Goal: Task Accomplishment & Management: Manage account settings

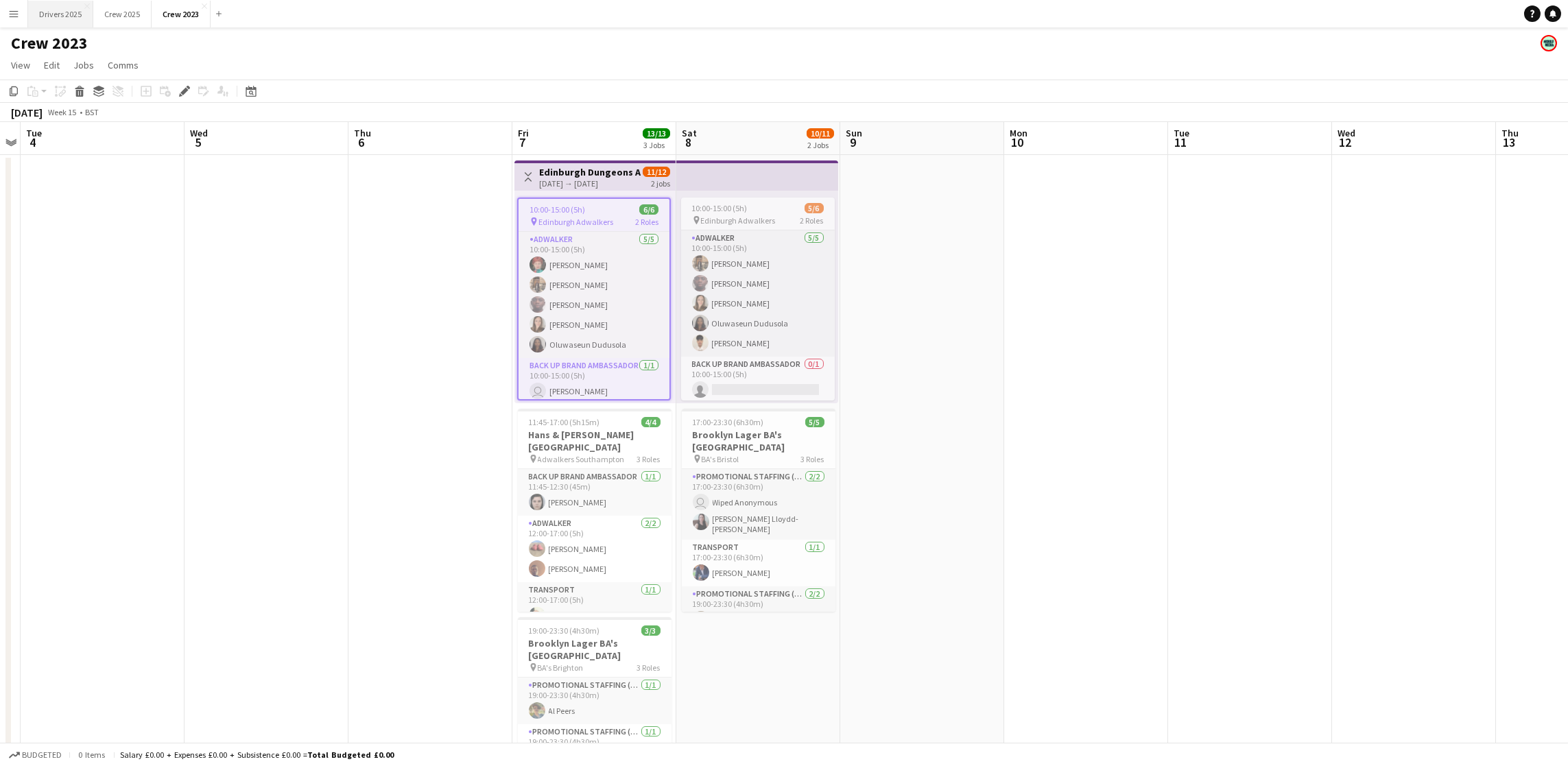
click at [80, 25] on button "Drivers 2025 Close" at bounding box center [61, 14] width 65 height 27
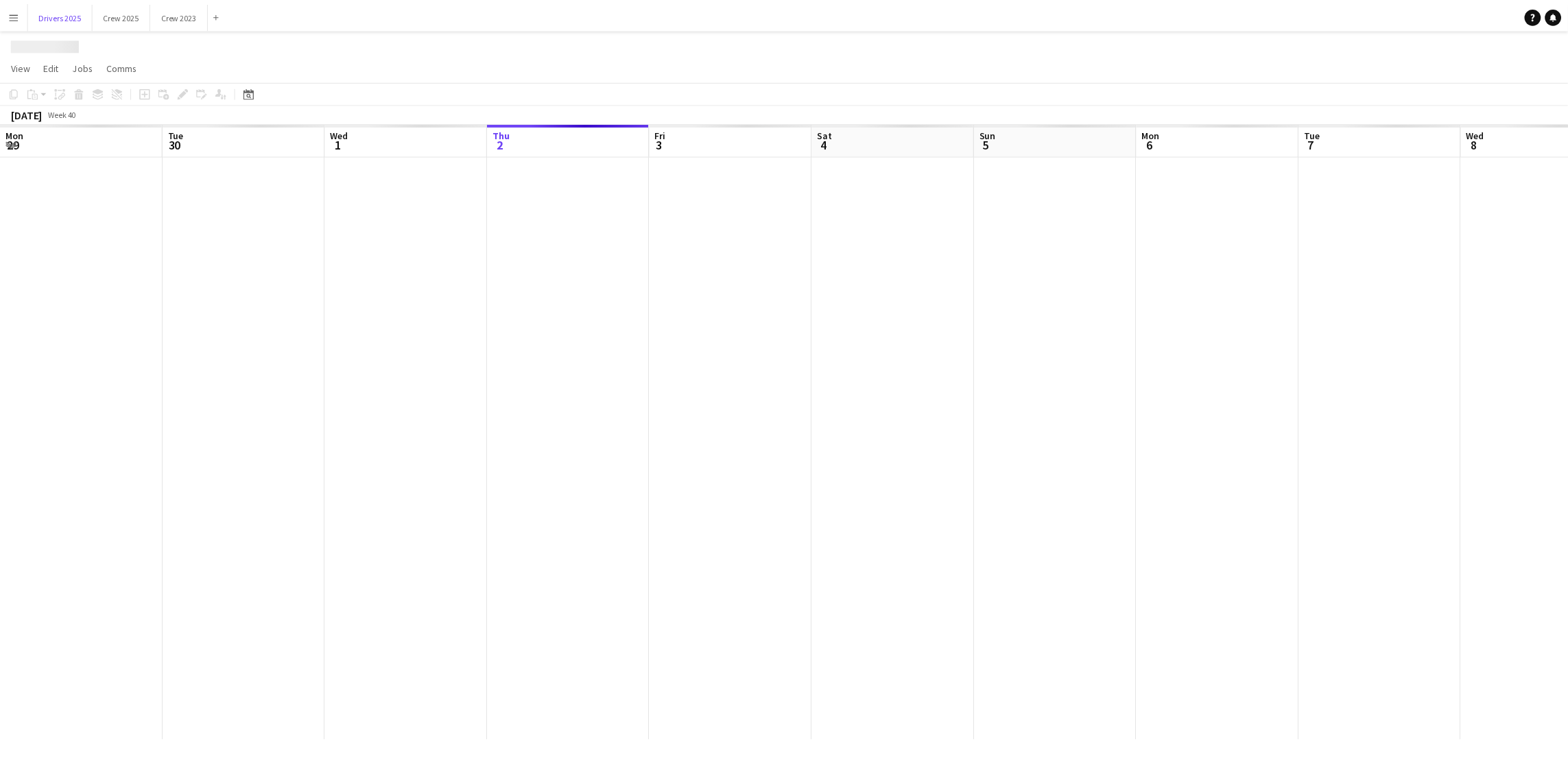
scroll to position [0, 327]
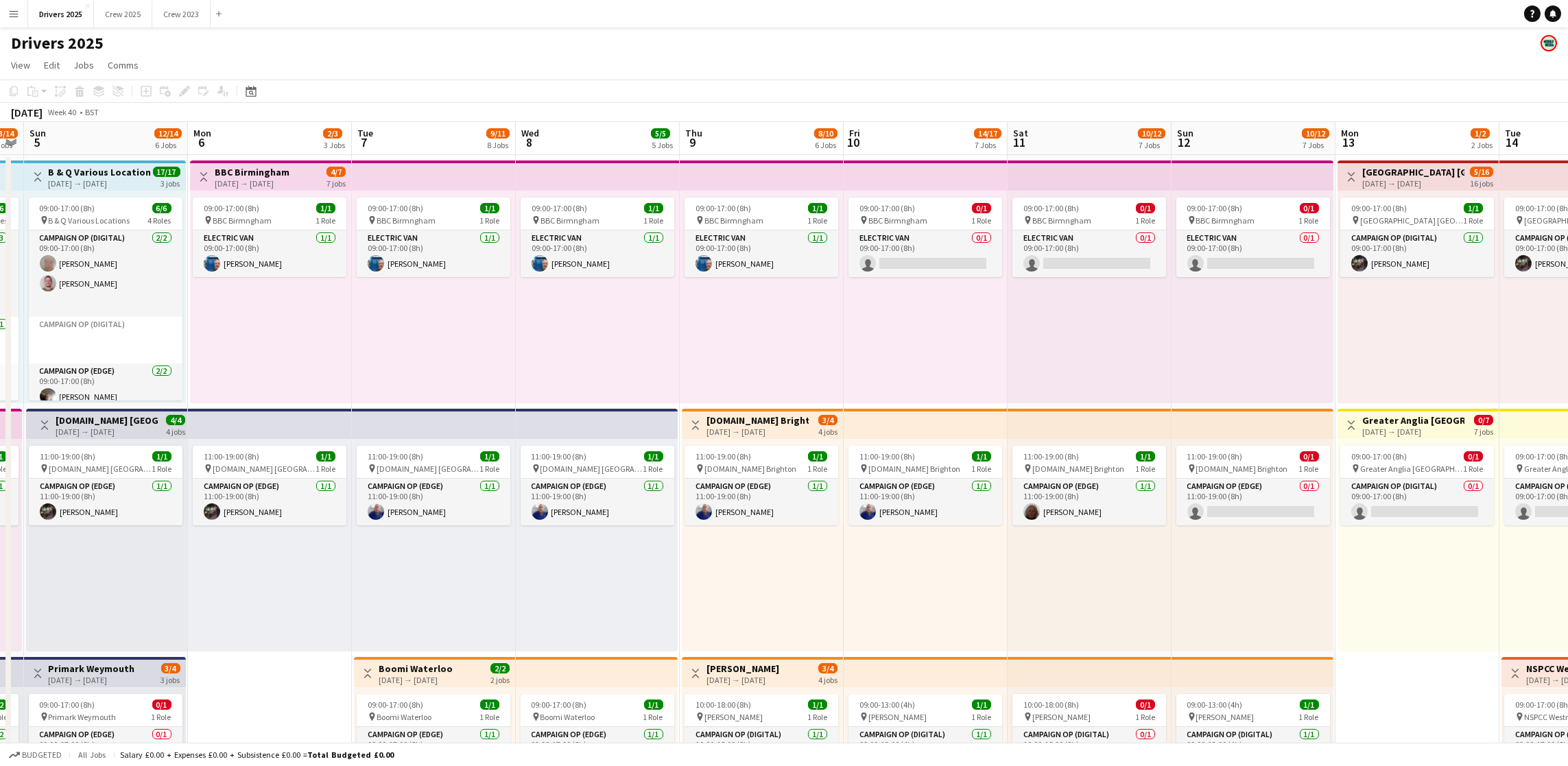
drag, startPoint x: 1149, startPoint y: 411, endPoint x: 348, endPoint y: 330, distance: 805.1
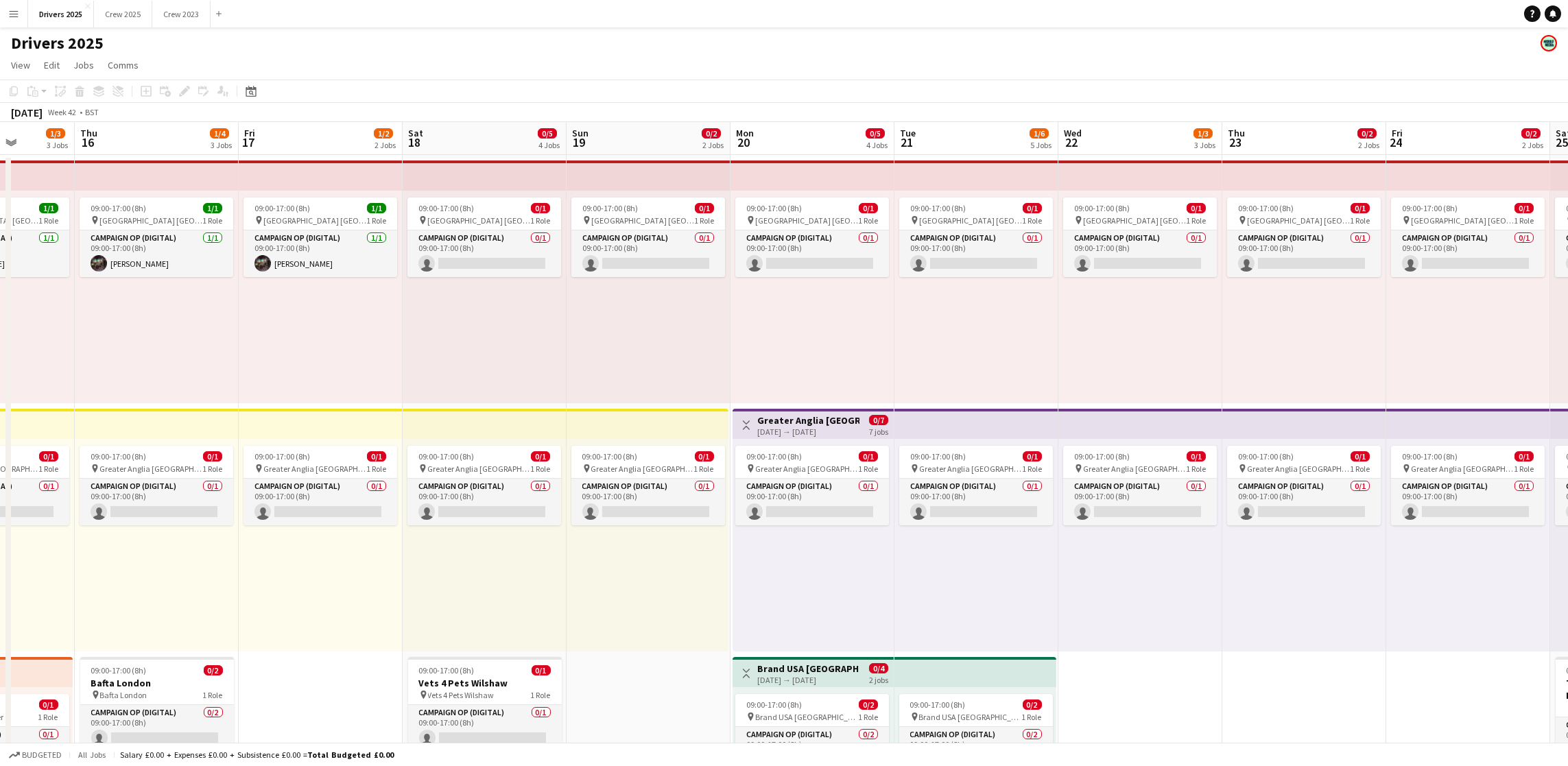
scroll to position [0, 417]
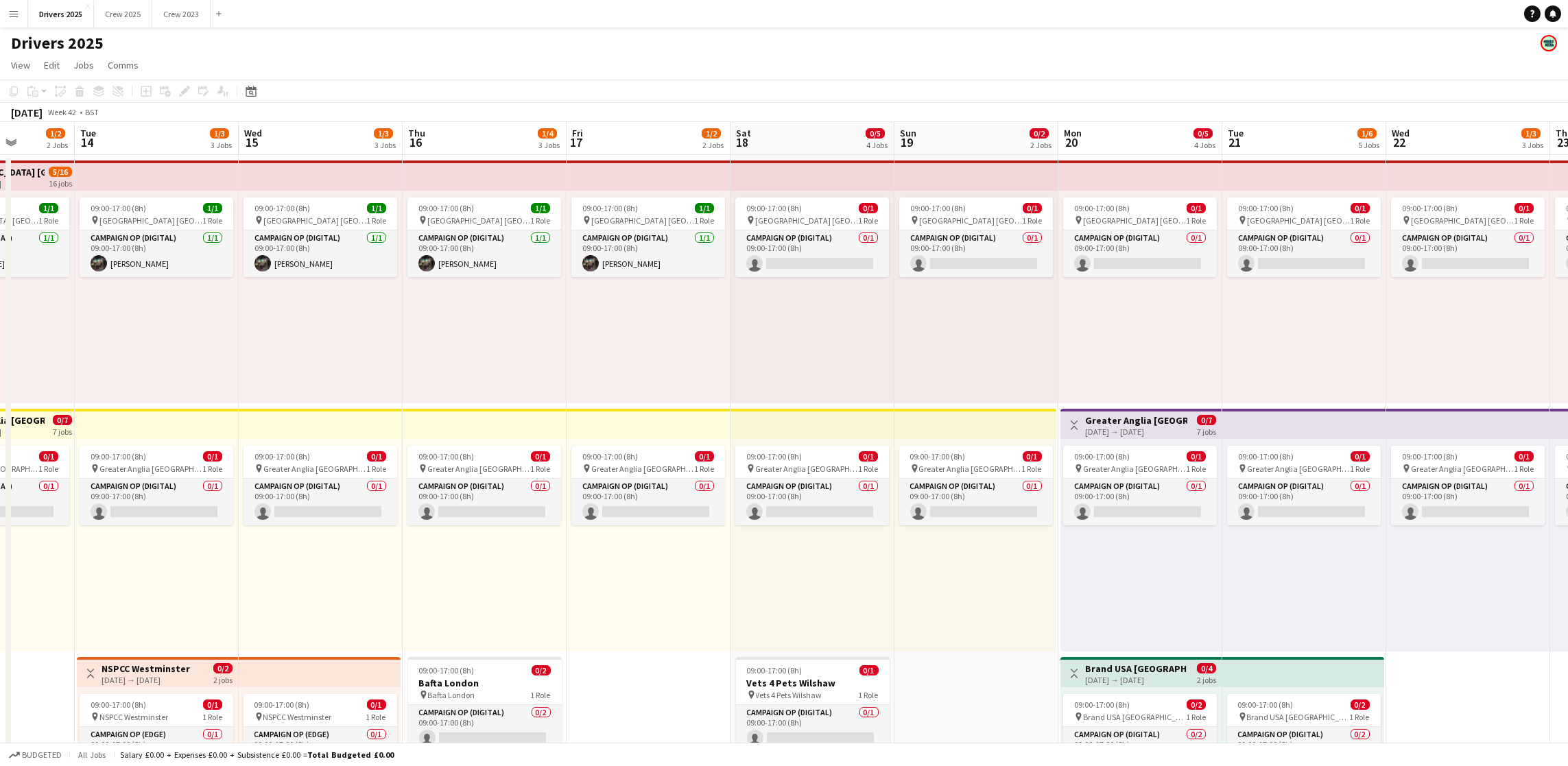
drag, startPoint x: 1254, startPoint y: 349, endPoint x: 0, endPoint y: 259, distance: 1257.2
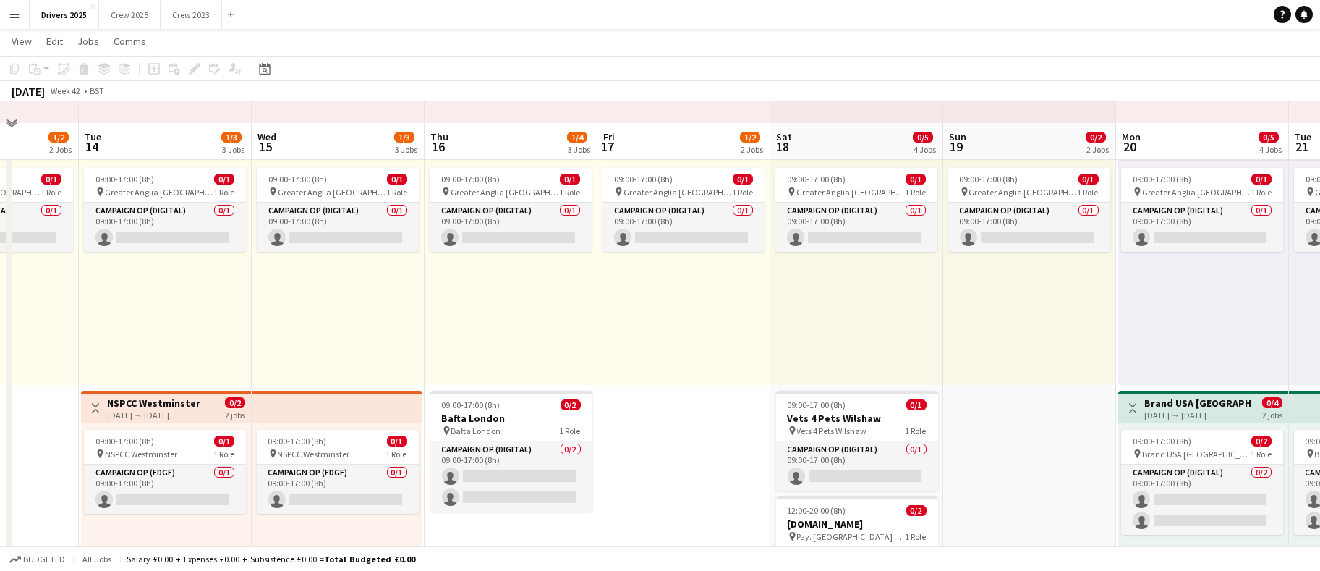
scroll to position [325, 0]
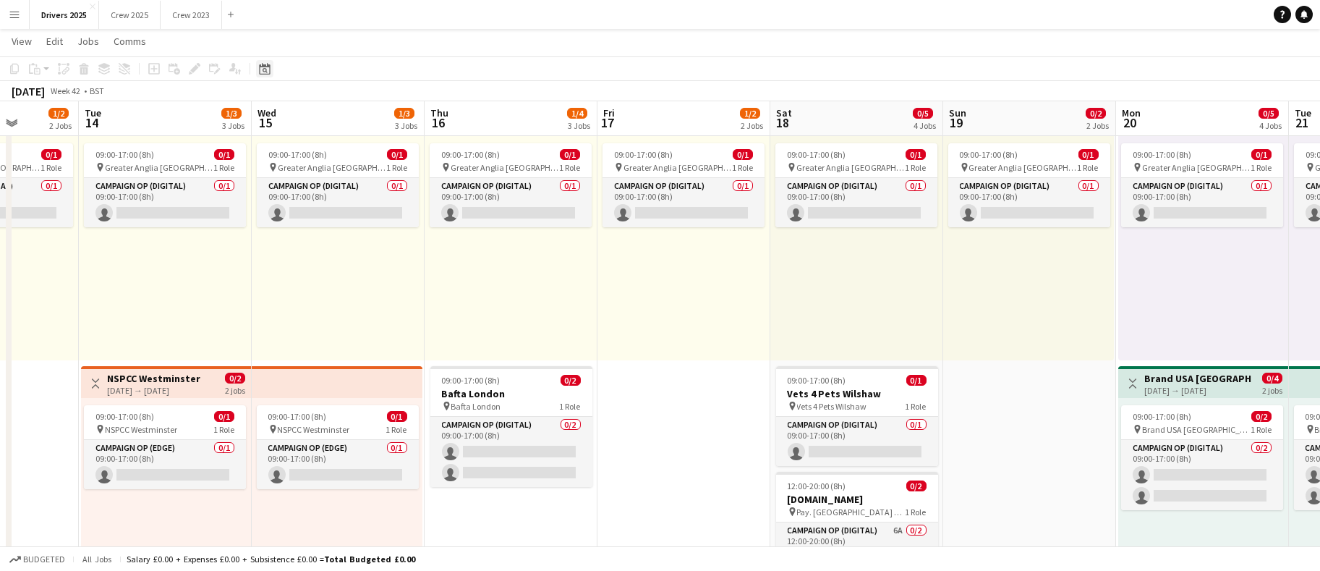
click at [266, 72] on icon at bounding box center [265, 70] width 5 height 5
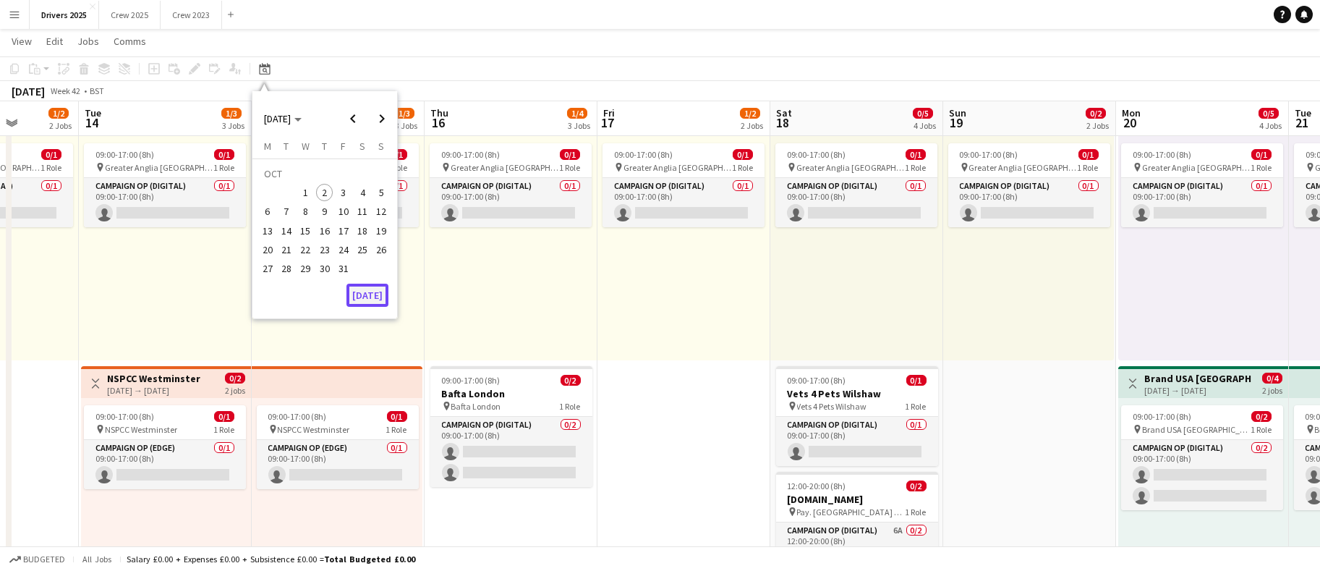
click at [372, 294] on button "[DATE]" at bounding box center [367, 295] width 42 height 23
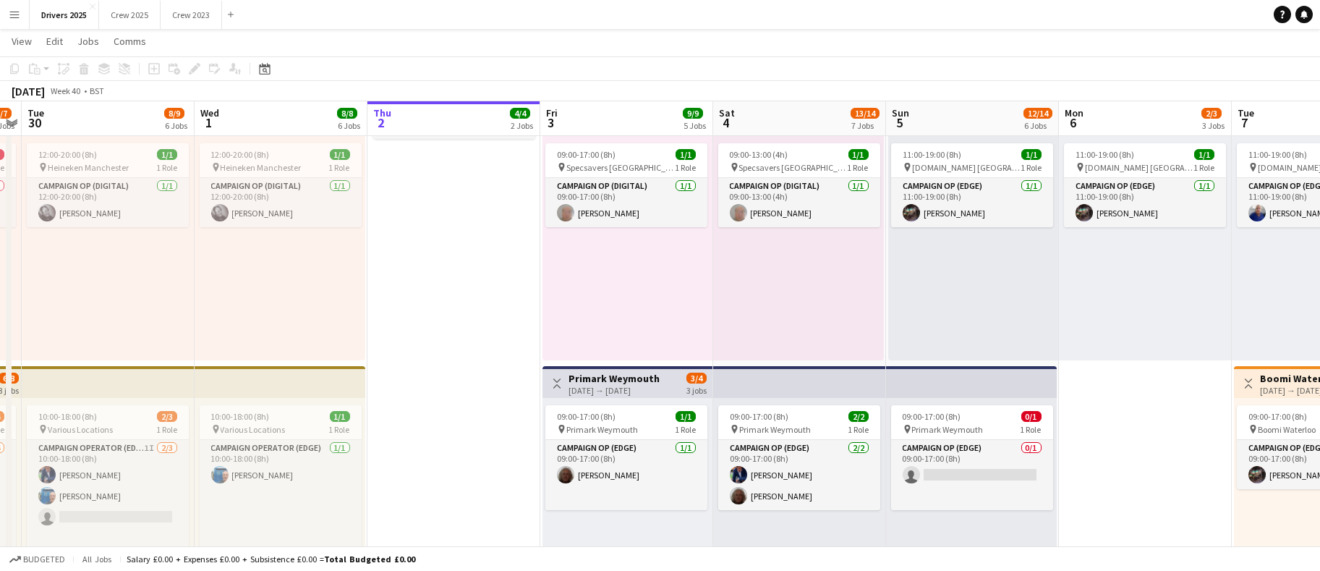
scroll to position [0, 474]
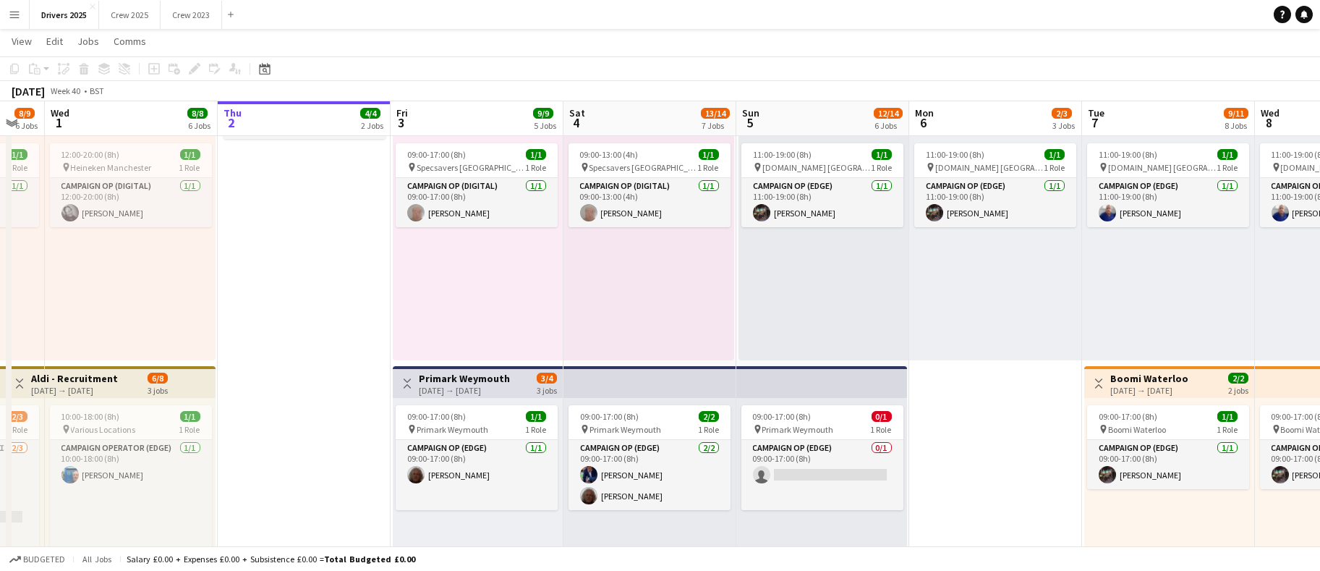
drag, startPoint x: 524, startPoint y: 388, endPoint x: 373, endPoint y: 391, distance: 150.5
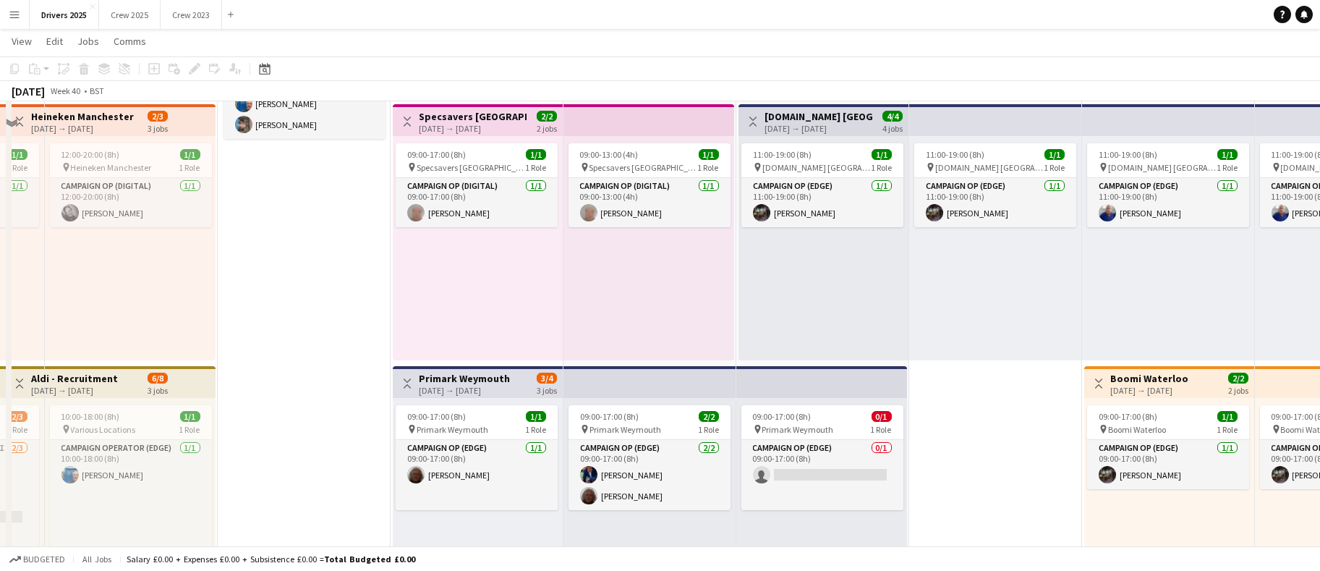
scroll to position [0, 0]
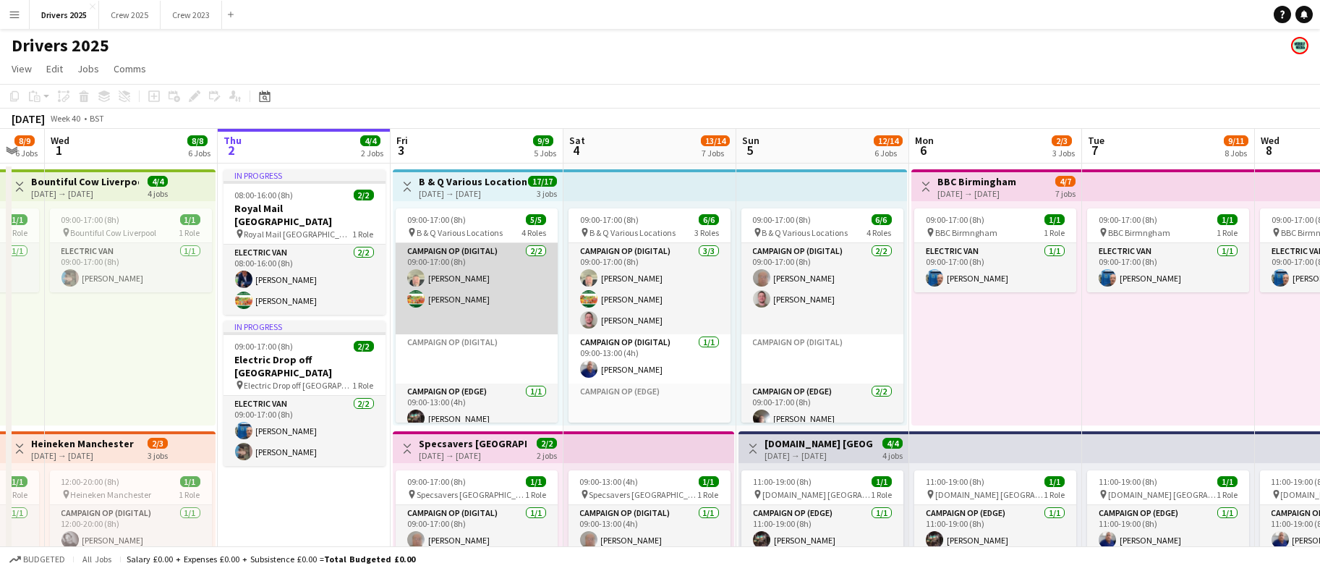
click at [428, 281] on app-card-role "Campaign Op (Digital) 2/2 09:00-17:00 (8h) Steve Henman Andrew Donaldson" at bounding box center [477, 288] width 162 height 91
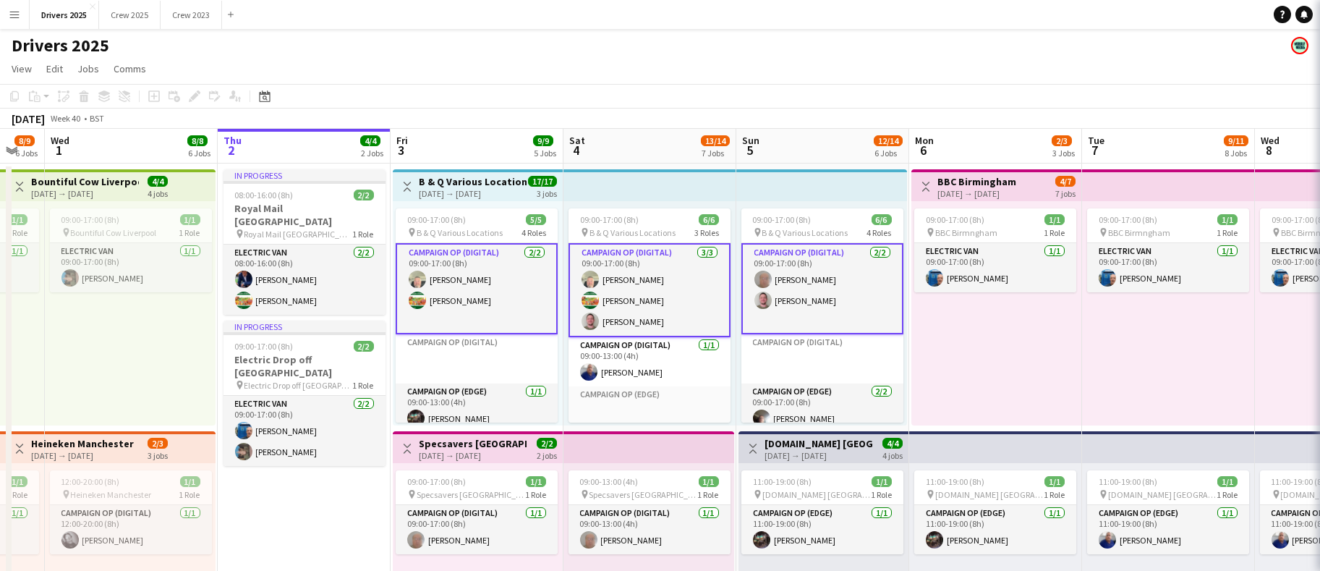
click at [432, 277] on app-card-role "Campaign Op (Digital) 2/2 09:00-17:00 (8h) Steve Henman Andrew Donaldson" at bounding box center [477, 288] width 162 height 91
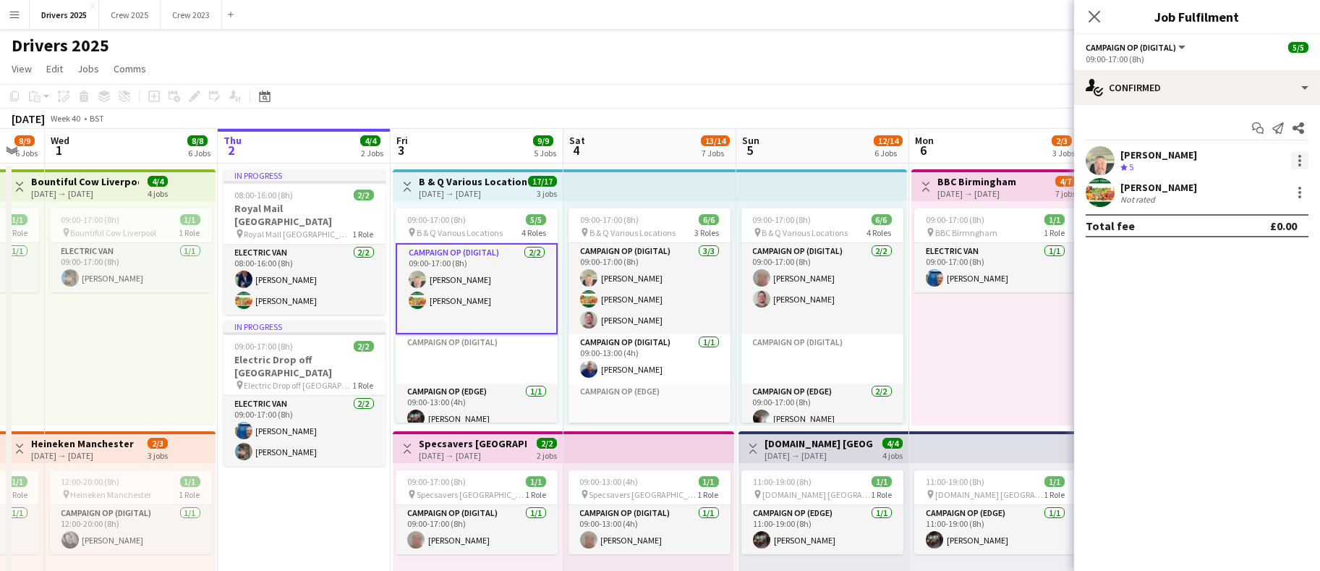
click at [1305, 163] on div at bounding box center [1299, 160] width 17 height 17
click at [1263, 289] on span "Remove" at bounding box center [1252, 291] width 90 height 13
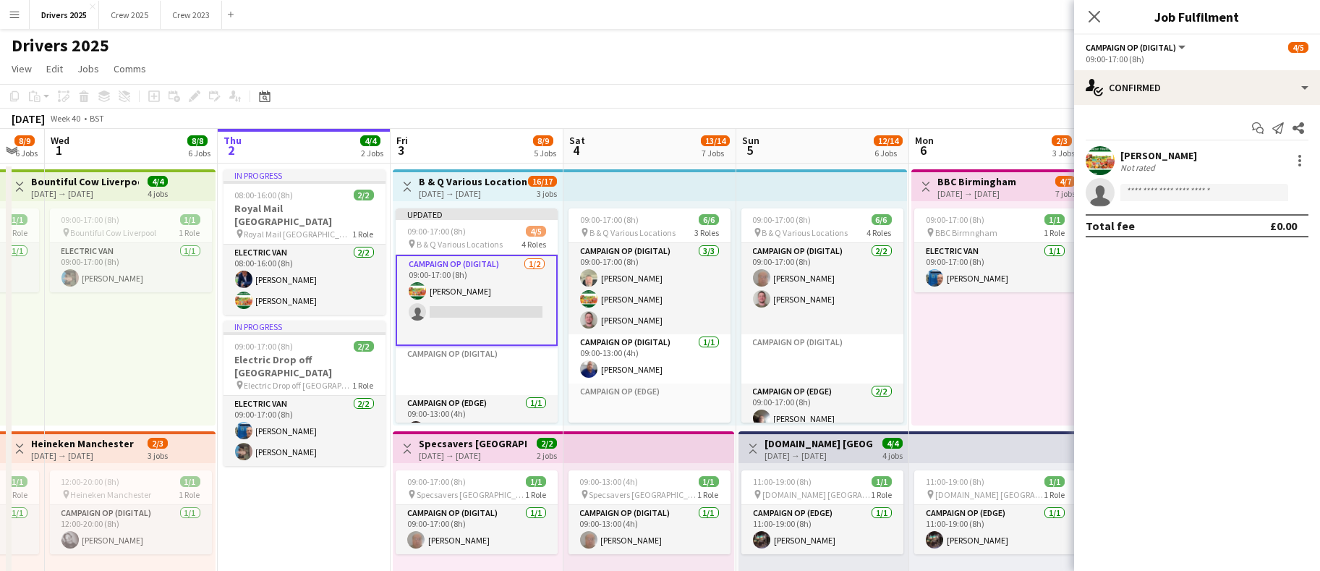
click at [796, 82] on app-page-menu "View Day view expanded Day view collapsed Month view Date picker Jump to [DATE]…" at bounding box center [660, 69] width 1320 height 27
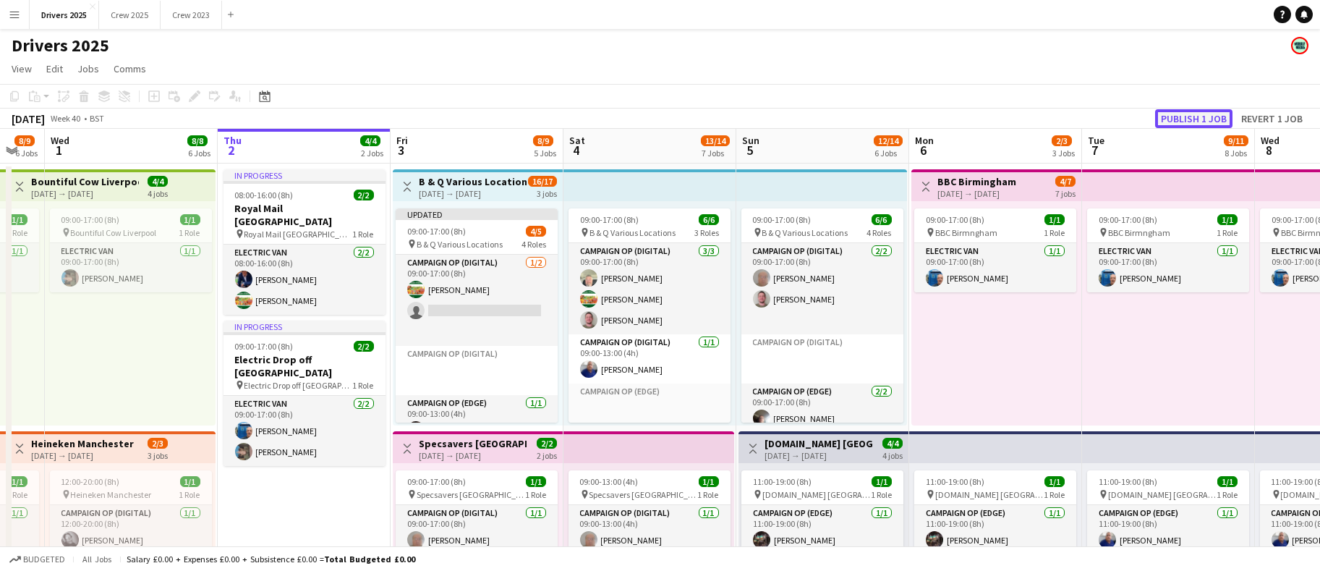
click at [1200, 115] on button "Publish 1 job" at bounding box center [1193, 118] width 77 height 19
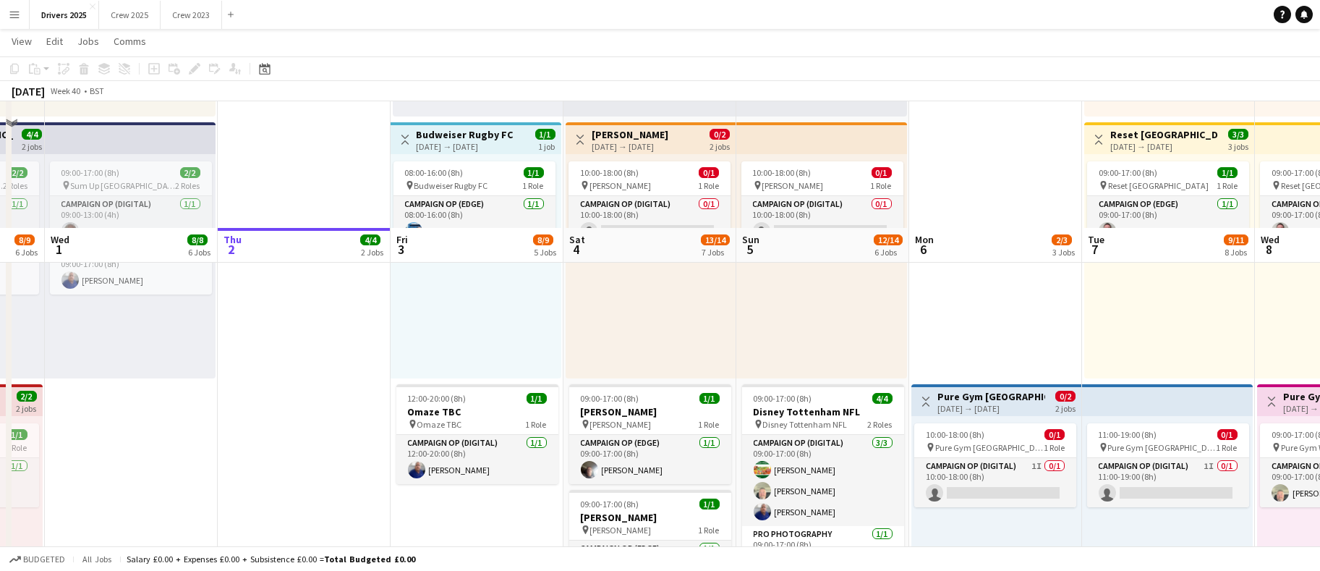
scroll to position [976, 0]
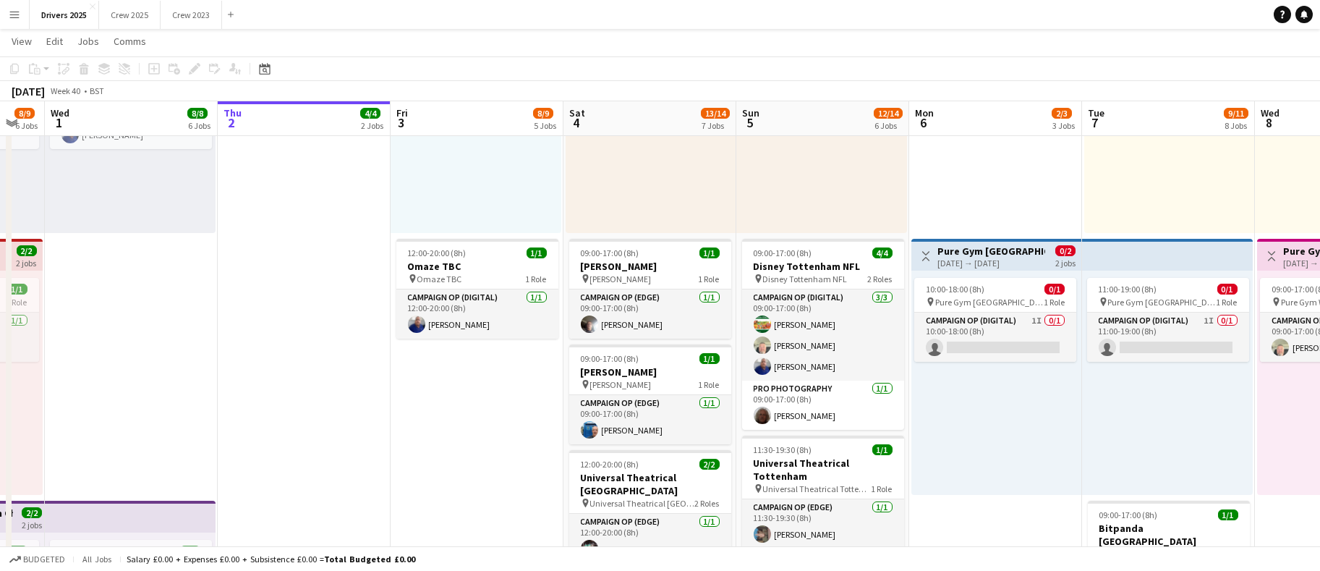
click at [459, 474] on app-date-cell "Toggle View B & Q Various Locations 03-10-2025 → 05-10-2025 16/17 3 jobs 09:00-…" at bounding box center [477, 346] width 173 height 2321
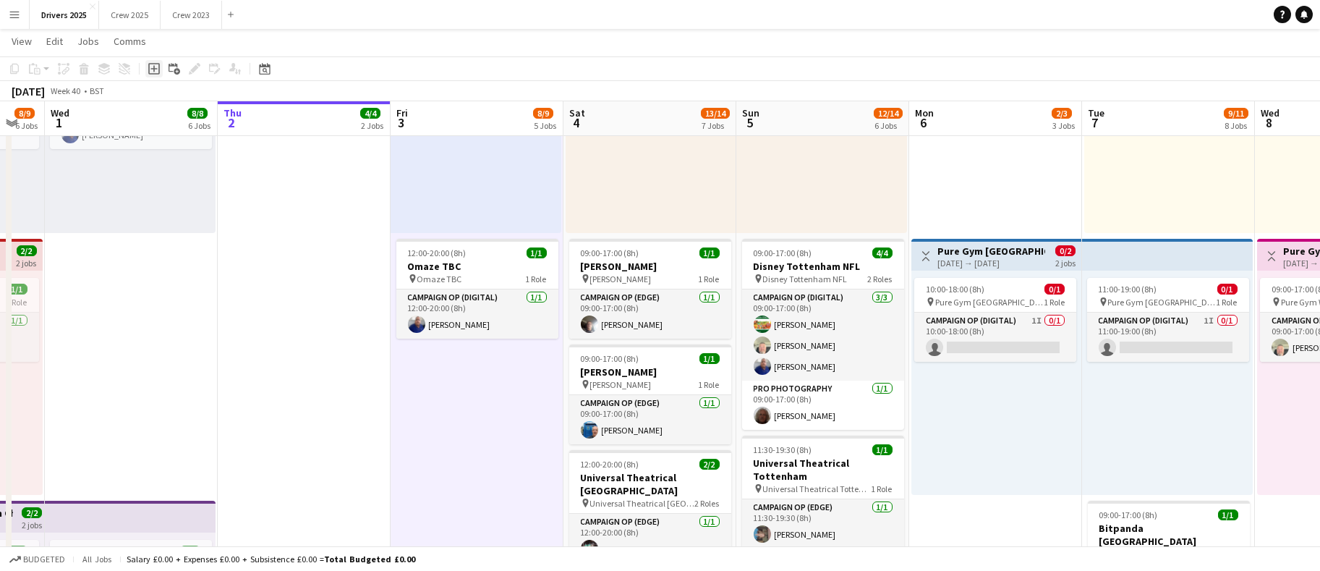
click at [158, 71] on icon at bounding box center [154, 69] width 12 height 12
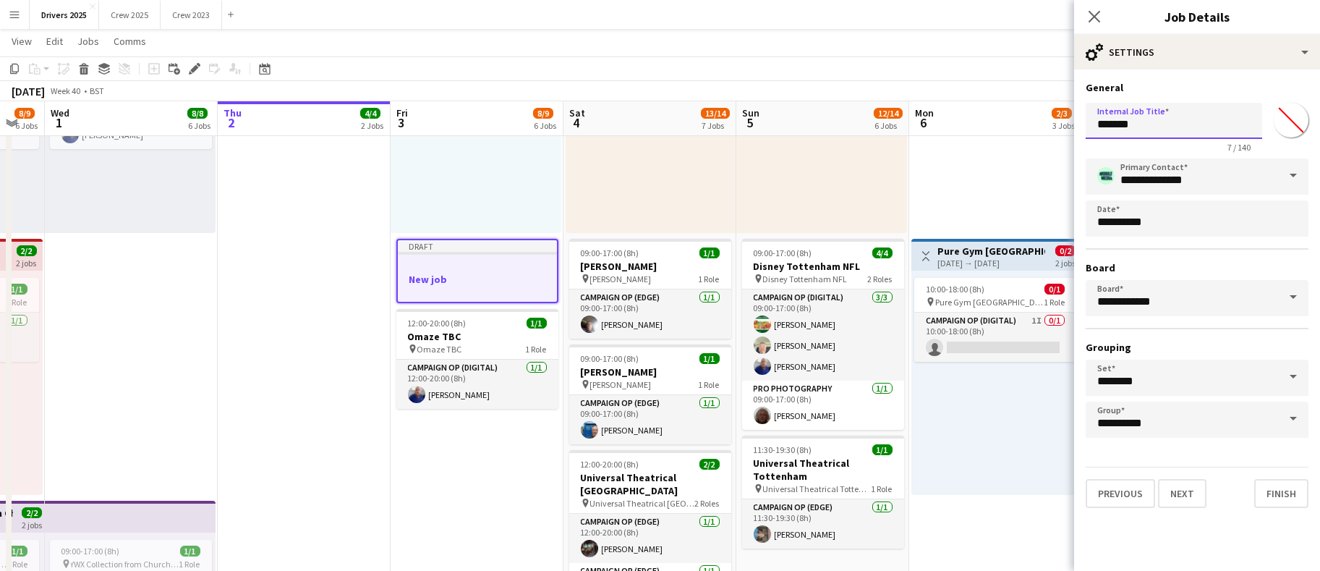
drag, startPoint x: 1192, startPoint y: 126, endPoint x: 811, endPoint y: 135, distance: 380.5
click at [822, 138] on body "Menu Boards Boards Boards All jobs Status Workforce Workforce My Workforce Recr…" at bounding box center [660, 277] width 1320 height 2507
type input "**********"
drag, startPoint x: 1225, startPoint y: 127, endPoint x: 1006, endPoint y: 122, distance: 219.2
click at [1006, 122] on body "Menu Boards Boards Boards All jobs Status Workforce Workforce My Workforce Recr…" at bounding box center [660, 277] width 1320 height 2507
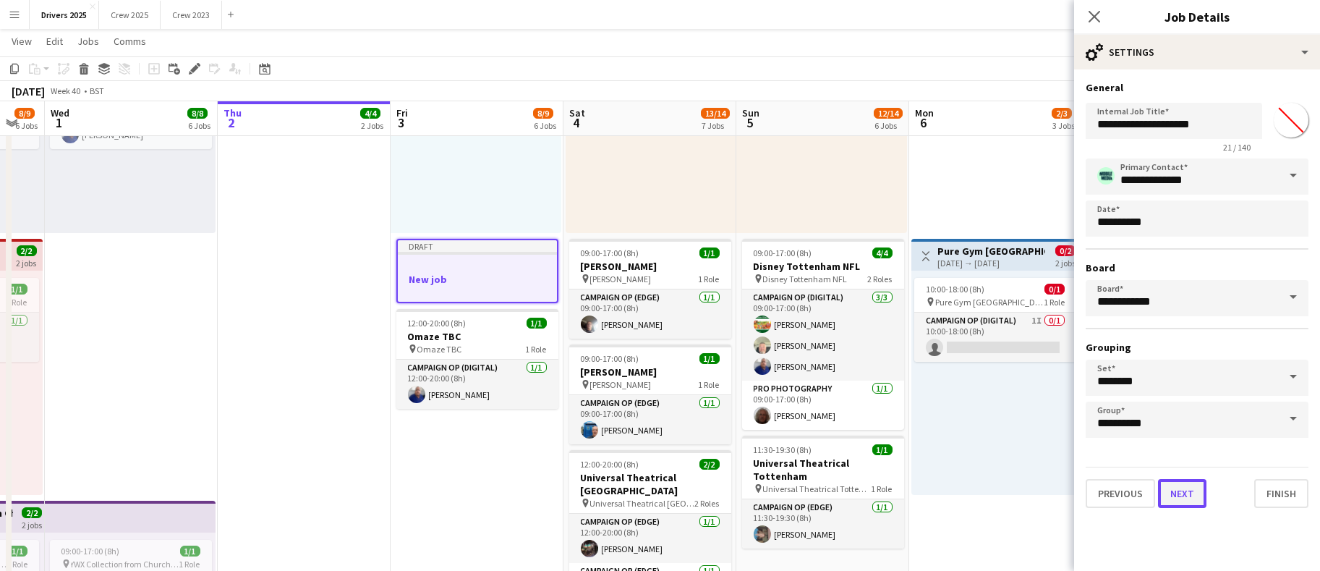
click at [1176, 493] on button "Next" at bounding box center [1182, 493] width 48 height 29
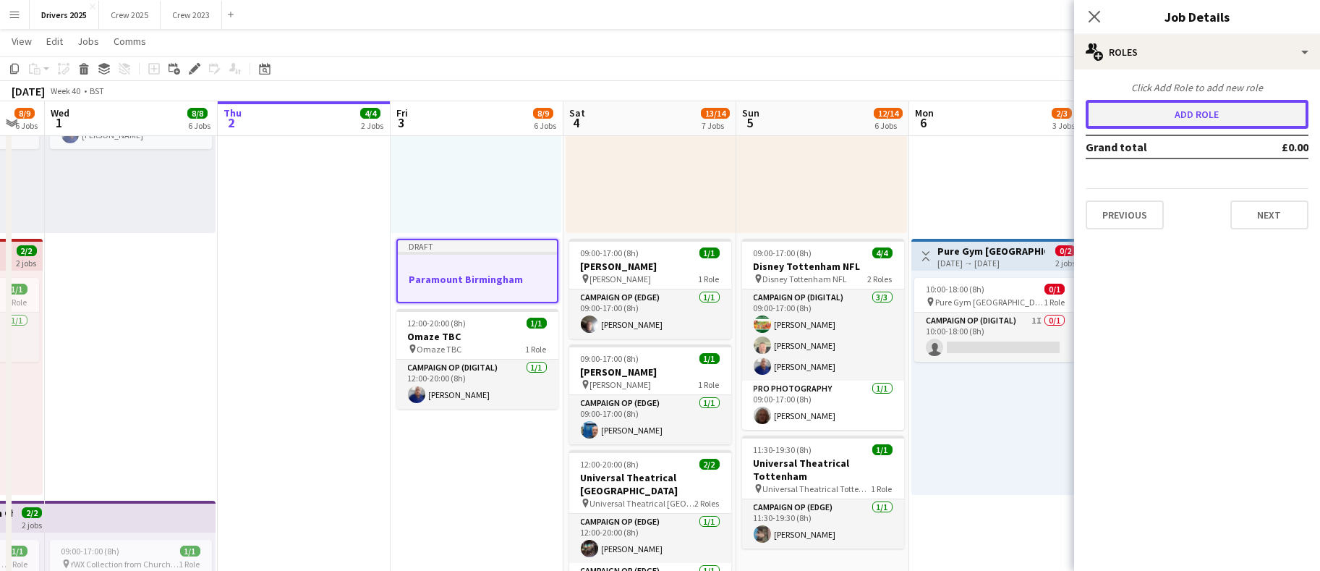
click at [1147, 118] on button "Add role" at bounding box center [1197, 114] width 223 height 29
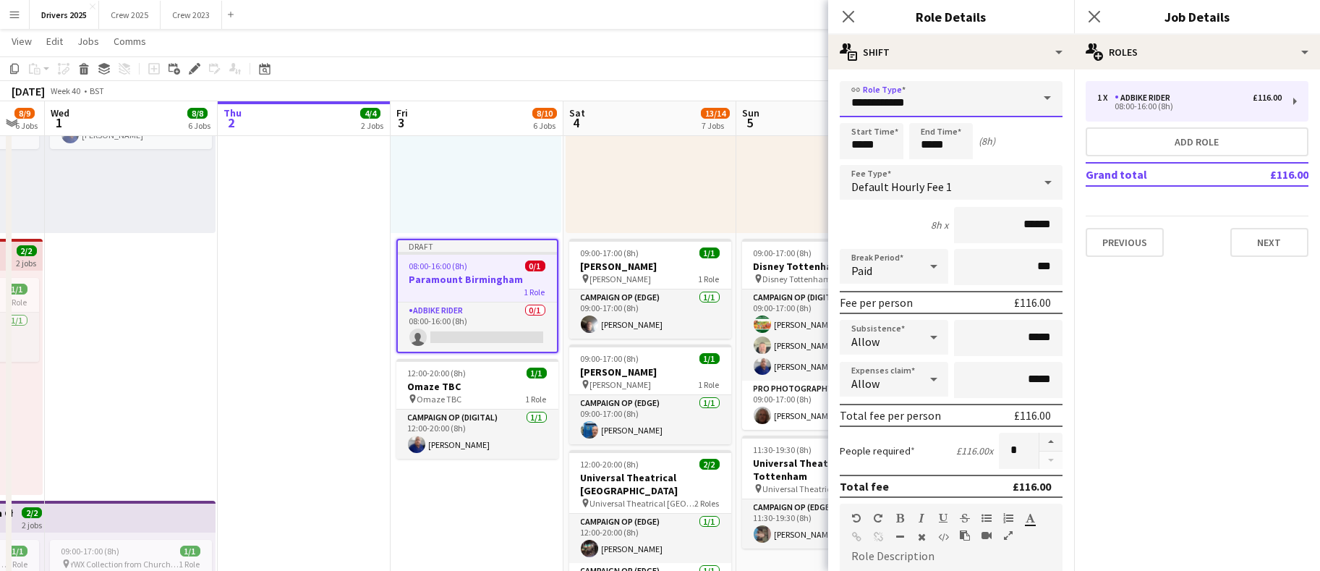
click at [1002, 101] on input "**********" at bounding box center [951, 99] width 223 height 36
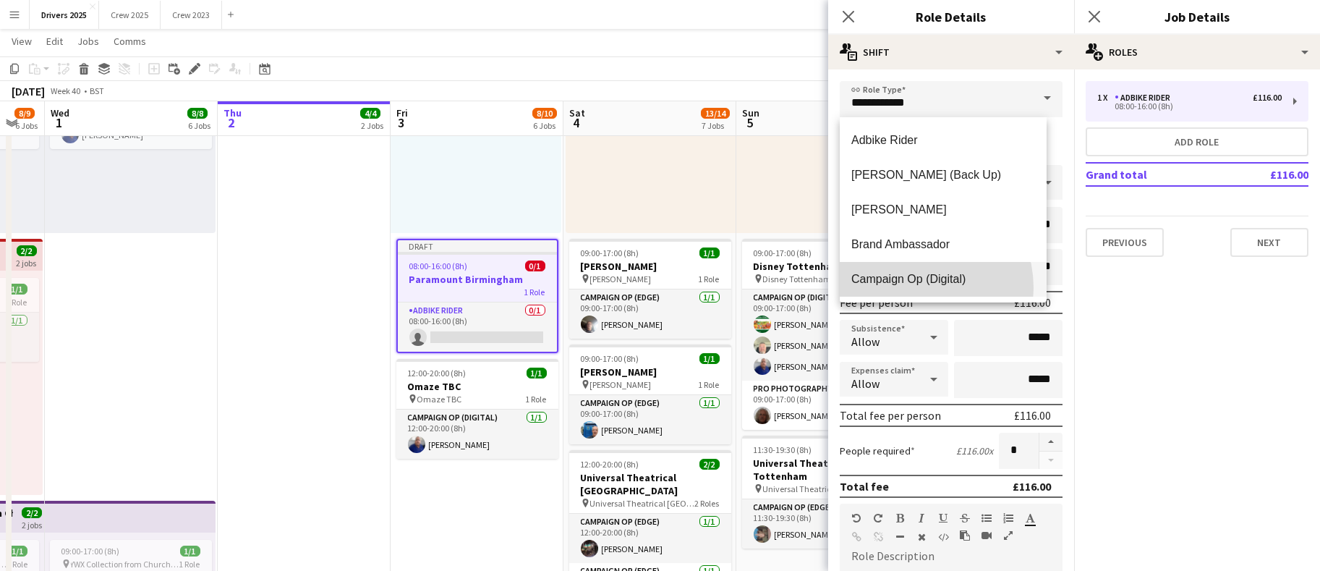
click at [911, 288] on mat-option "Campaign Op (Digital)" at bounding box center [943, 279] width 207 height 35
type input "**********"
type input "*****"
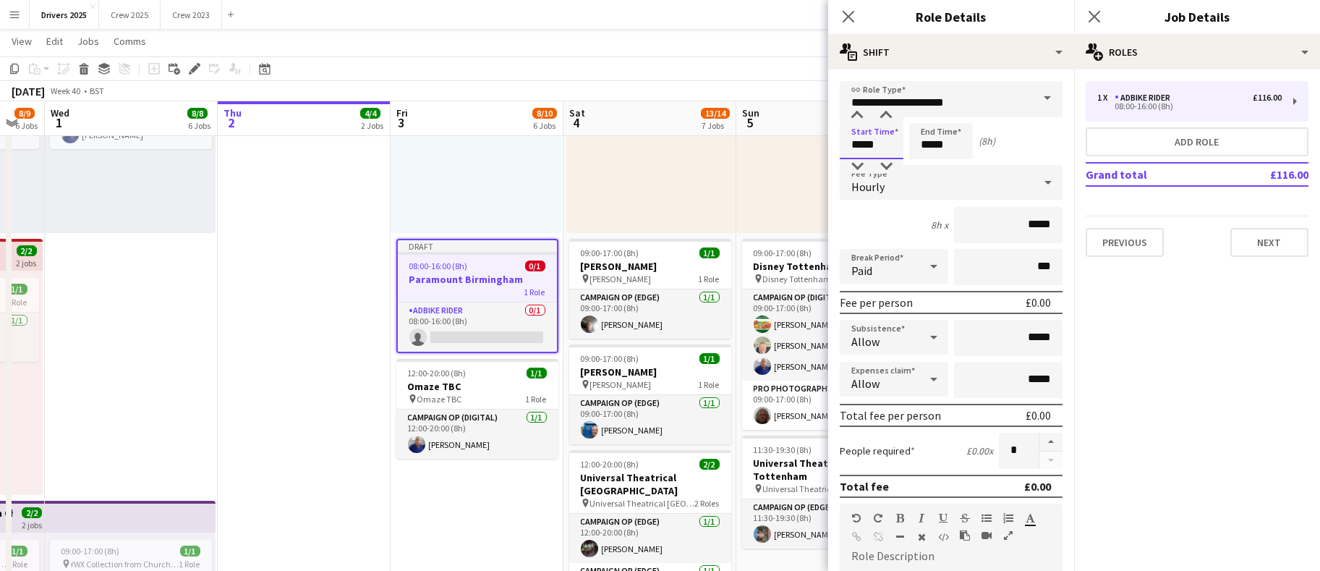
drag, startPoint x: 882, startPoint y: 146, endPoint x: 637, endPoint y: 156, distance: 244.7
click at [644, 155] on body "Menu Boards Boards Boards All jobs Status Workforce Workforce My Workforce Recr…" at bounding box center [660, 277] width 1320 height 2507
type input "*****"
click at [876, 186] on span "Hourly" at bounding box center [867, 186] width 33 height 14
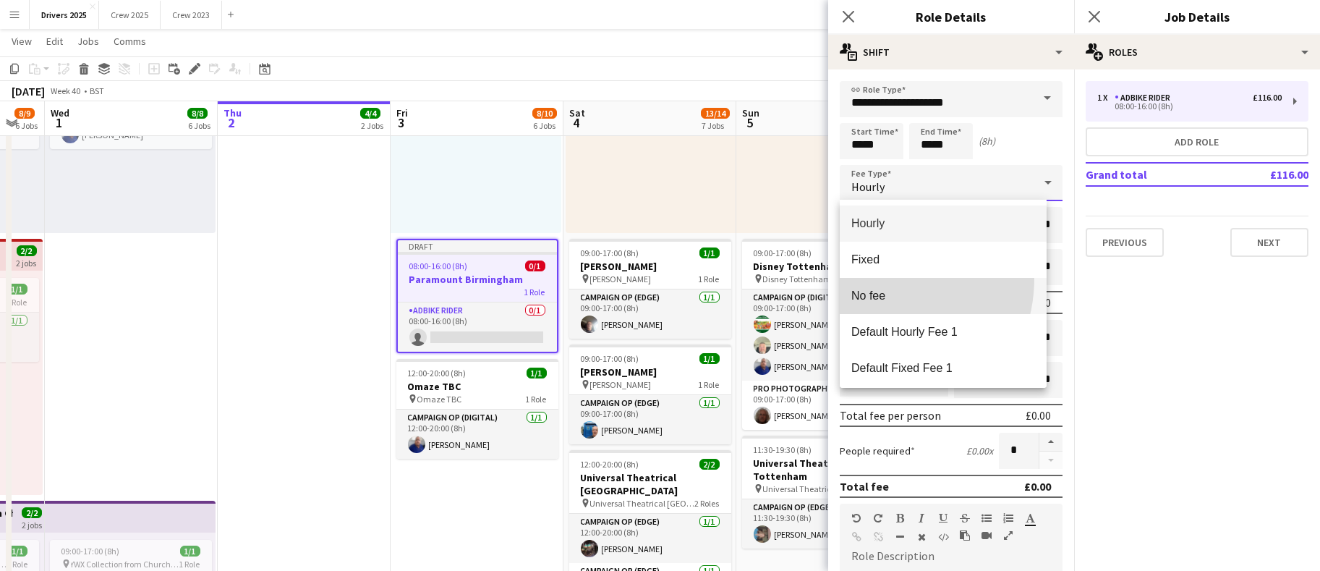
click at [876, 278] on mat-option "No fee" at bounding box center [943, 296] width 207 height 36
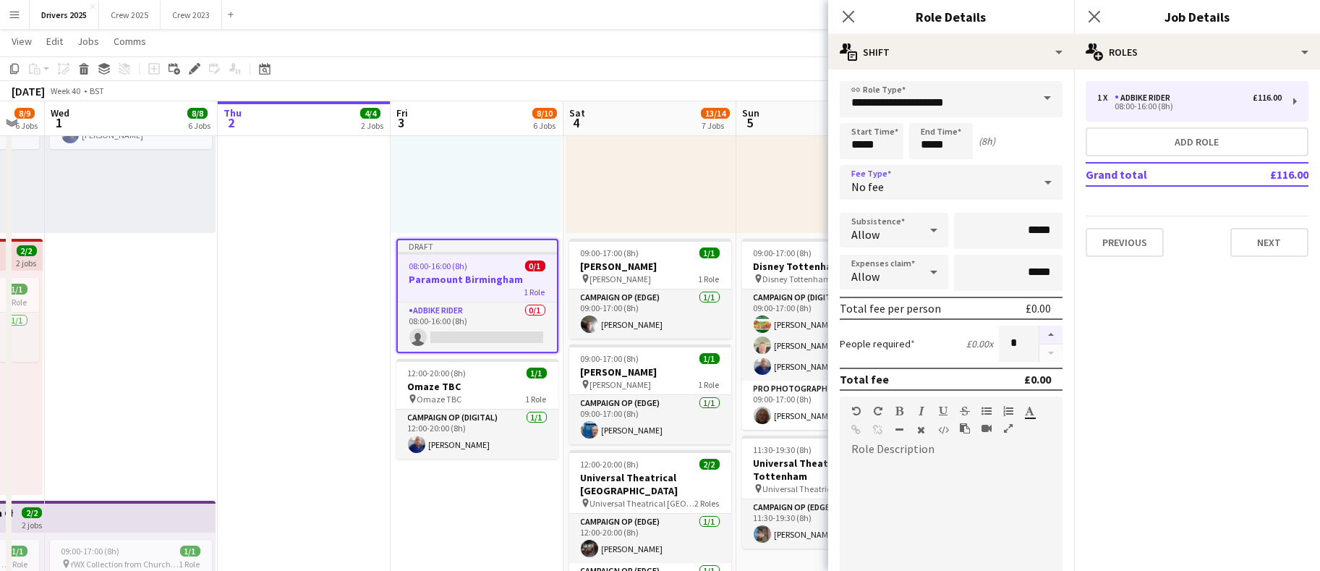
click at [1041, 333] on button "button" at bounding box center [1050, 334] width 23 height 19
type input "*"
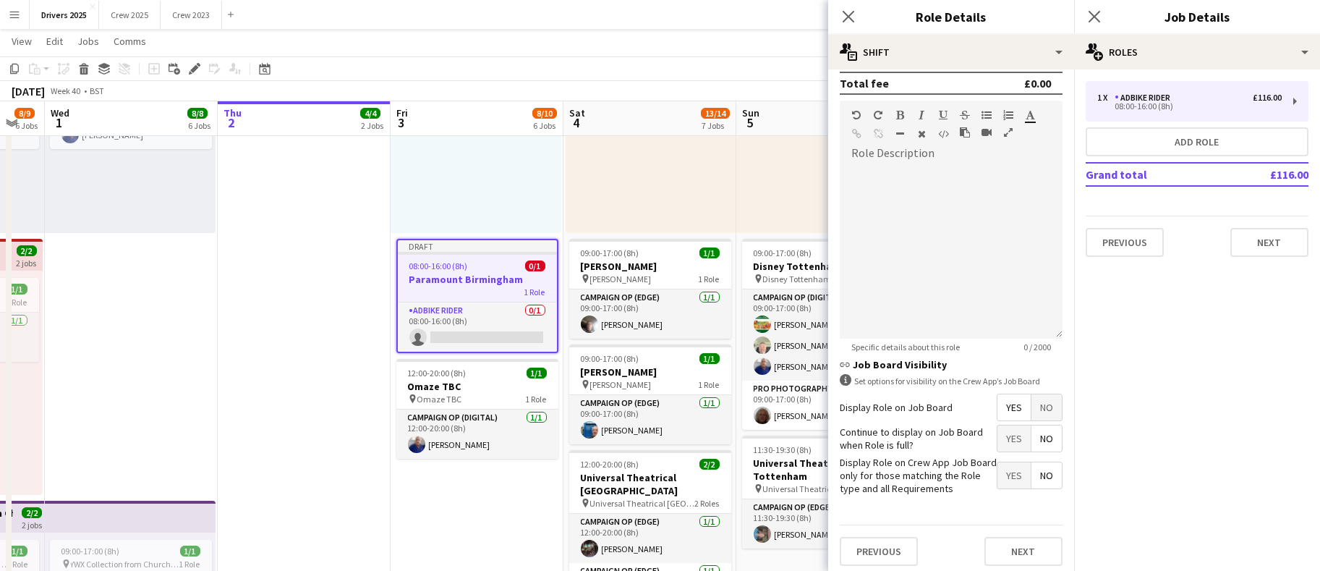
click at [1038, 409] on span "No" at bounding box center [1046, 407] width 30 height 26
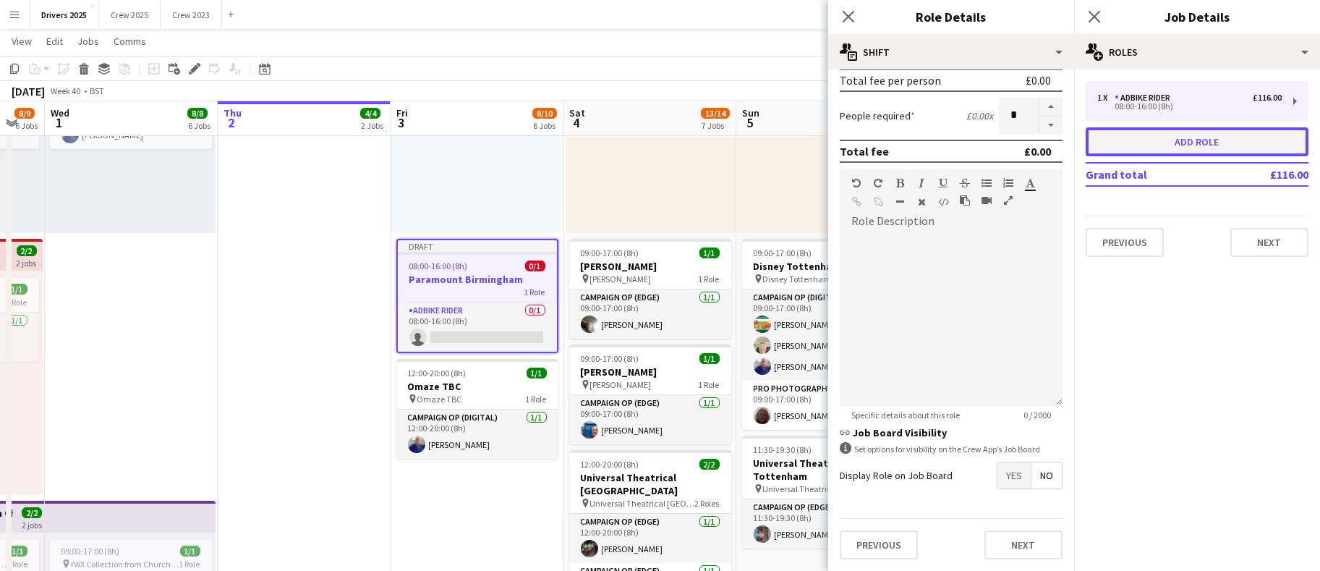
click at [1230, 135] on button "Add role" at bounding box center [1197, 141] width 223 height 29
type input "**********"
type input "*****"
type input "*"
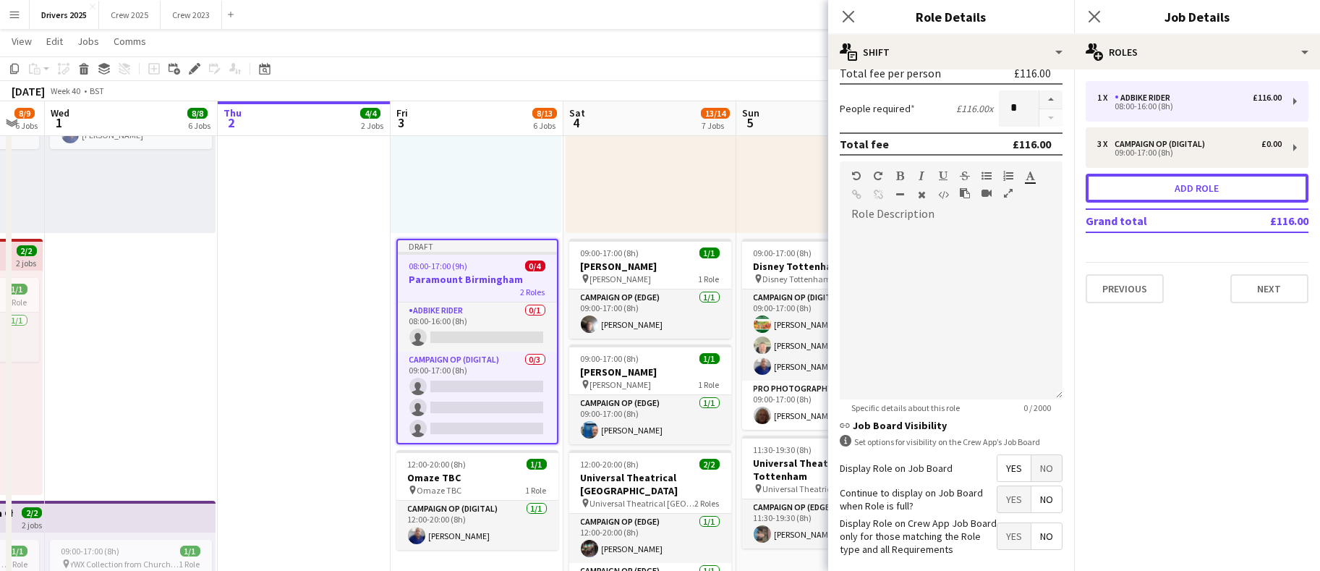
scroll to position [0, 0]
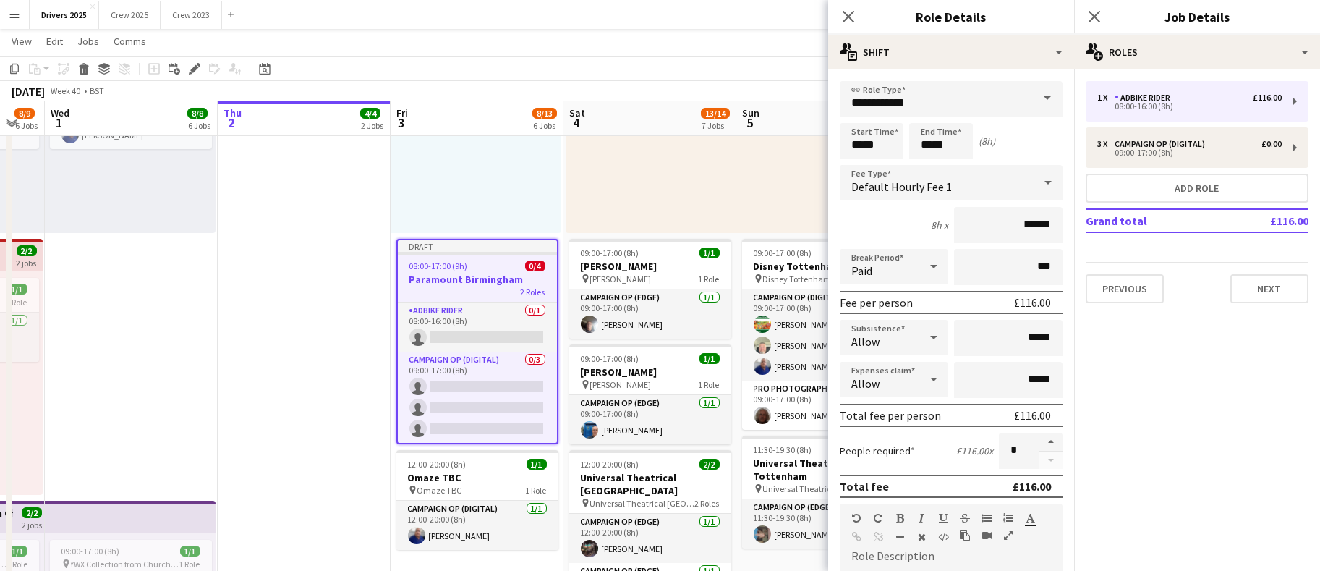
click at [1036, 102] on span at bounding box center [1047, 98] width 30 height 35
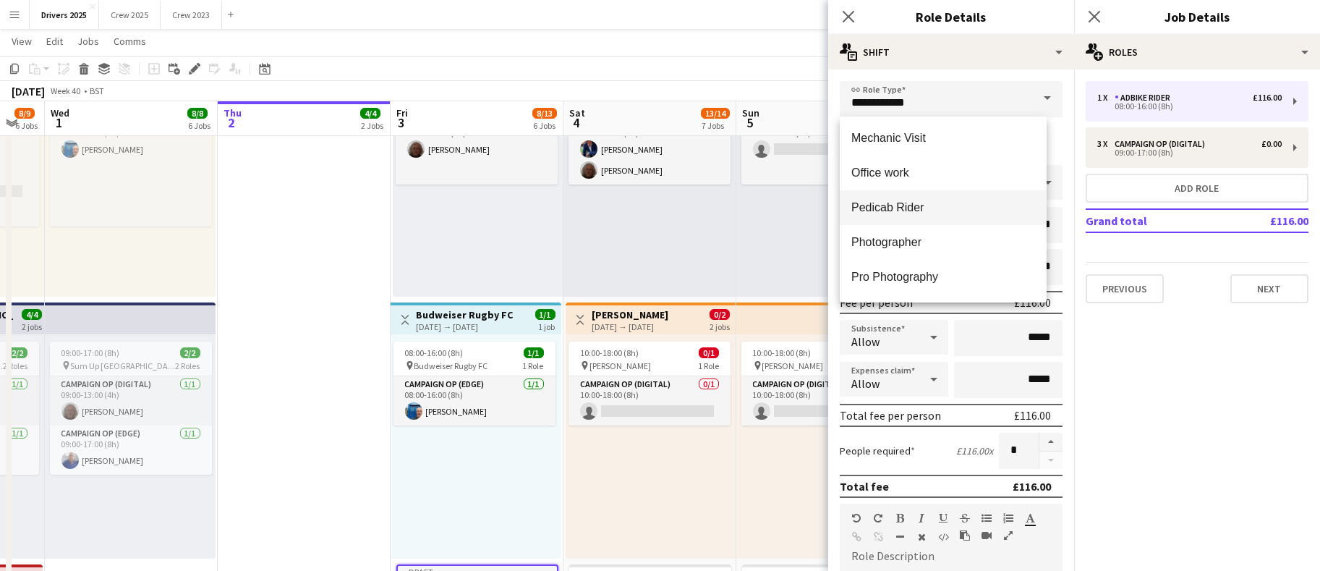
scroll to position [355, 0]
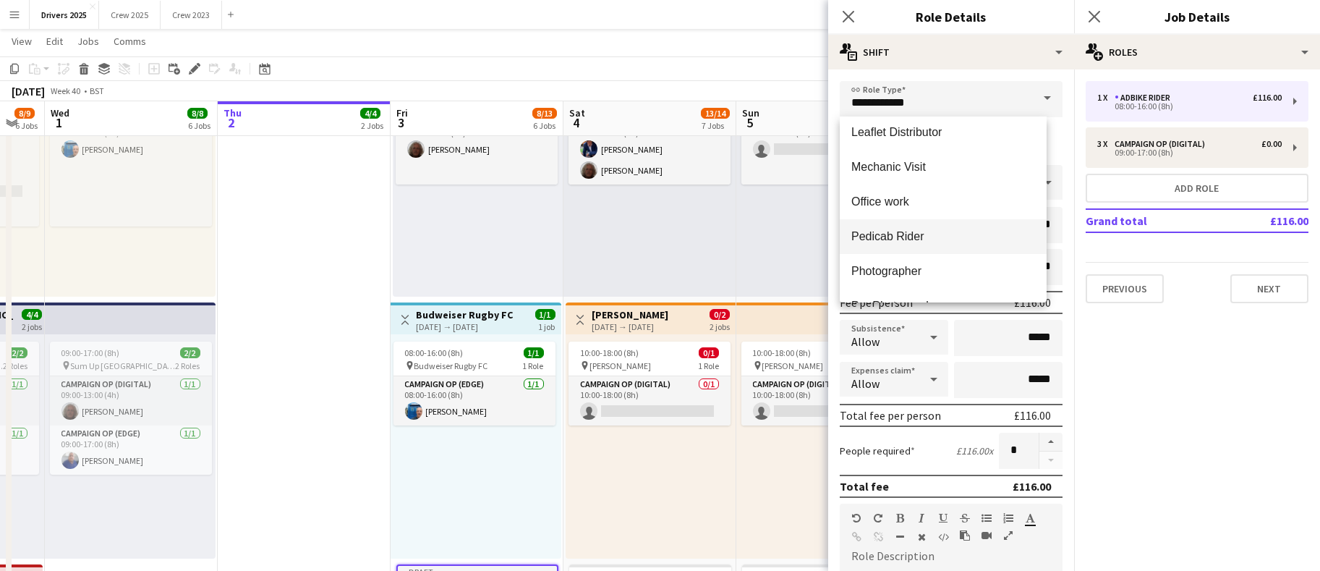
click at [939, 198] on span "Office work" at bounding box center [943, 202] width 184 height 14
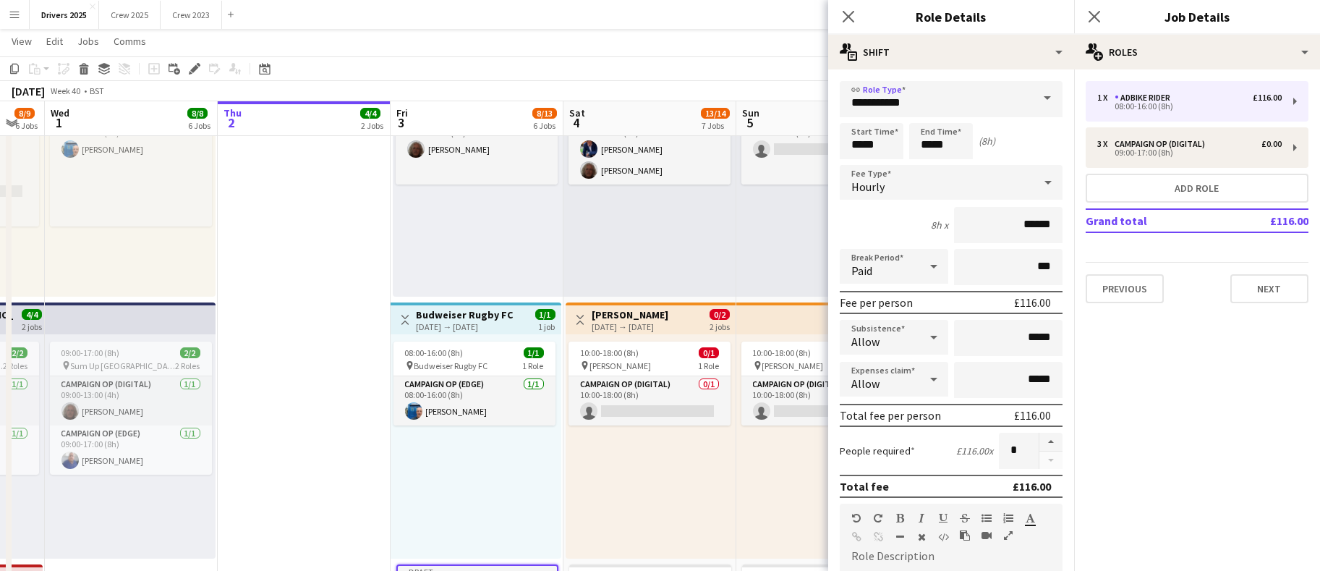
click at [1032, 88] on span at bounding box center [1047, 98] width 30 height 35
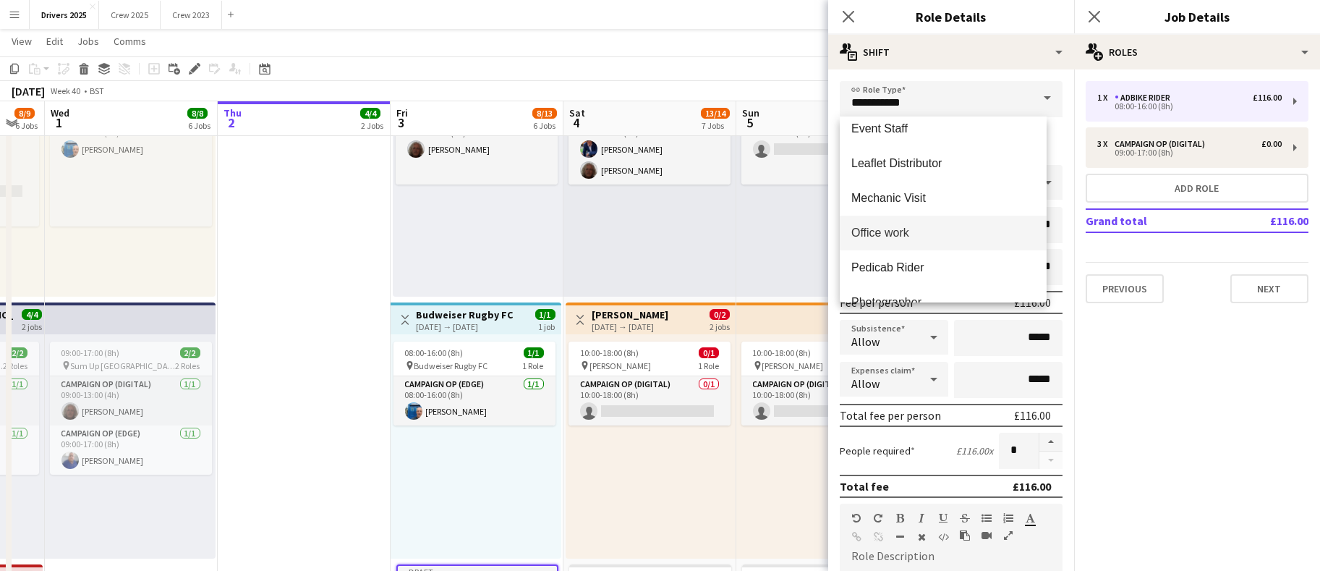
scroll to position [486, 0]
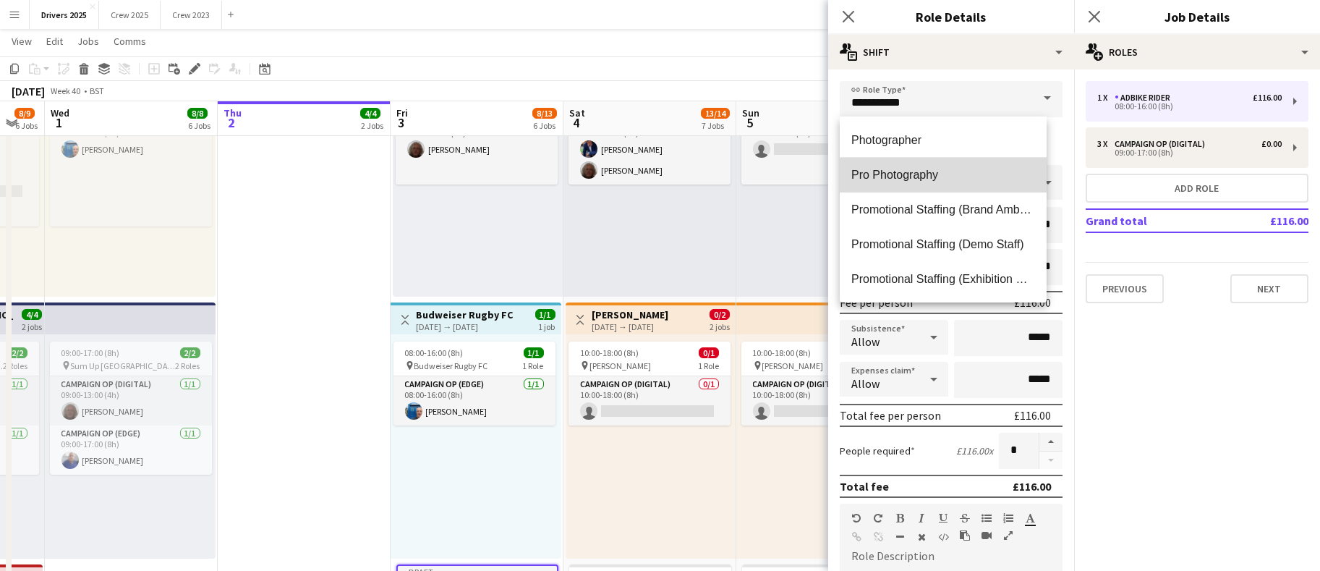
click at [955, 177] on span "Pro Photography" at bounding box center [943, 175] width 184 height 14
type input "**********"
type input "*****"
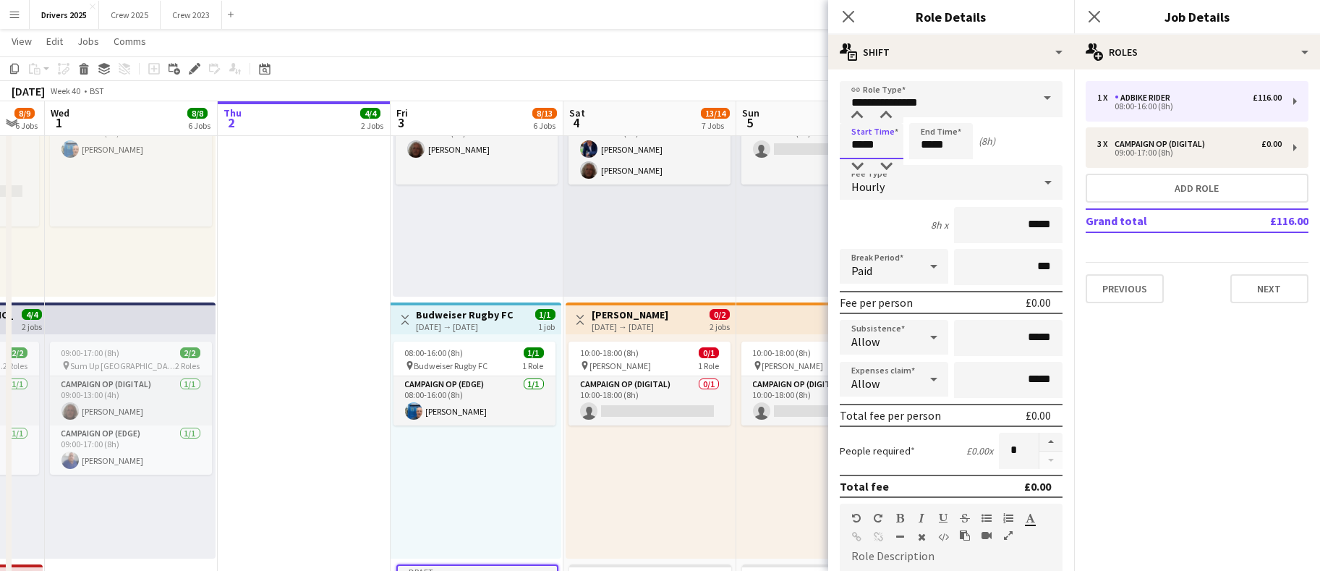
drag, startPoint x: 884, startPoint y: 139, endPoint x: 525, endPoint y: 118, distance: 359.3
type input "*****"
click at [900, 188] on div "Hourly" at bounding box center [937, 182] width 194 height 35
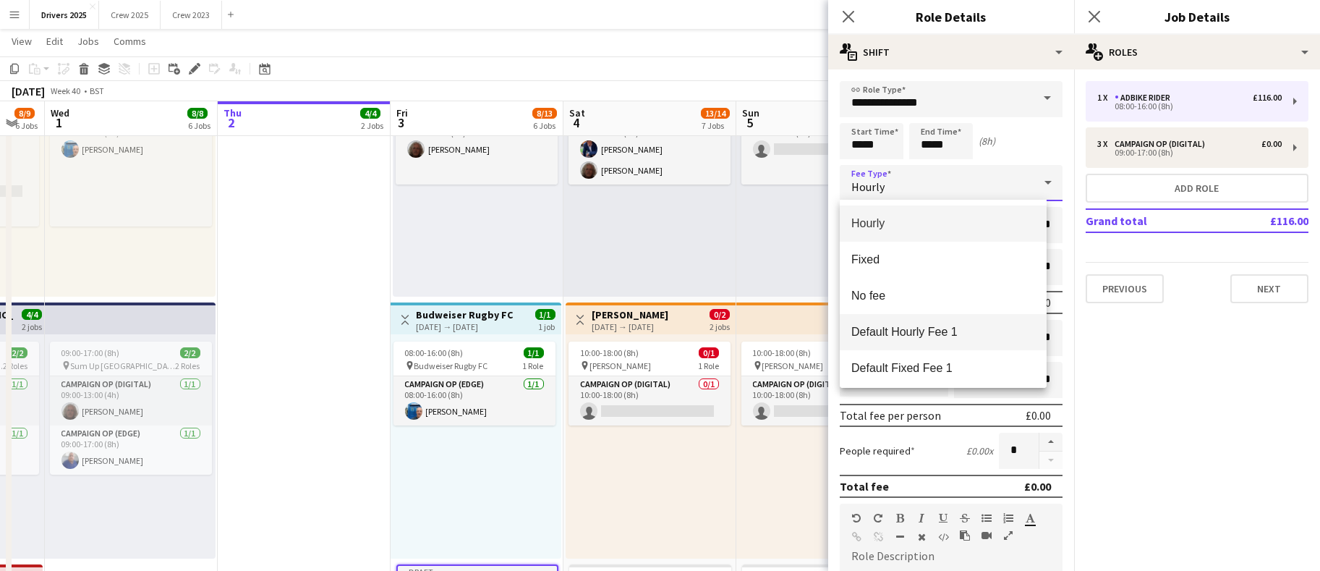
click at [908, 314] on mat-option "Default Hourly Fee 1" at bounding box center [943, 332] width 207 height 36
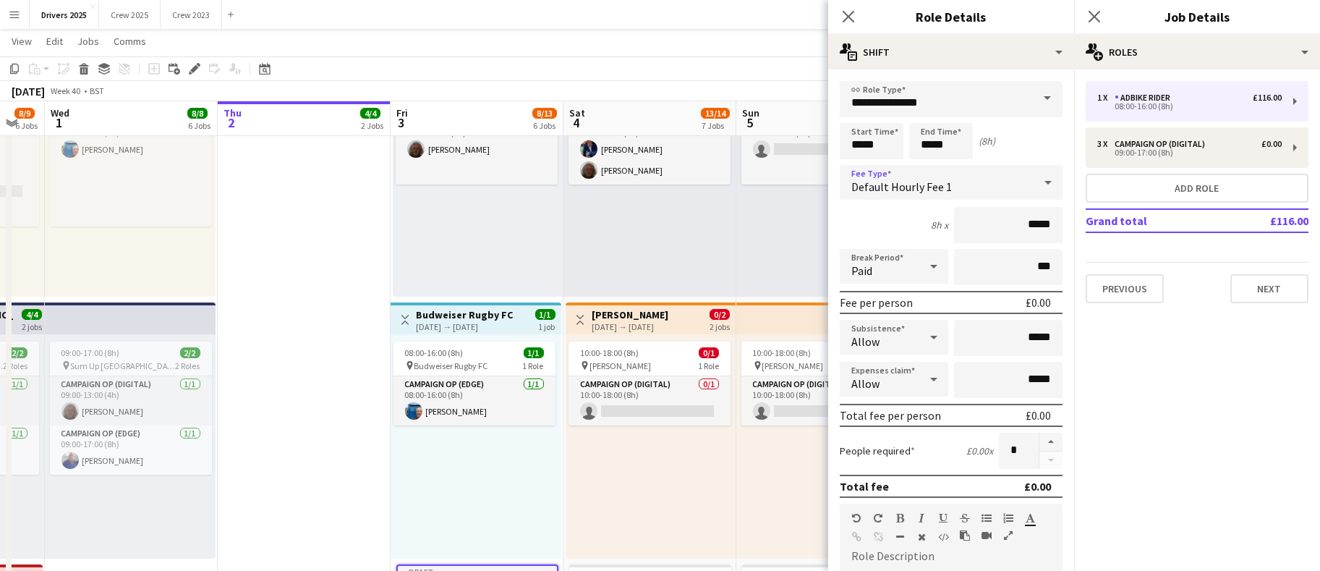
click at [934, 185] on span "Default Hourly Fee 1" at bounding box center [901, 186] width 101 height 14
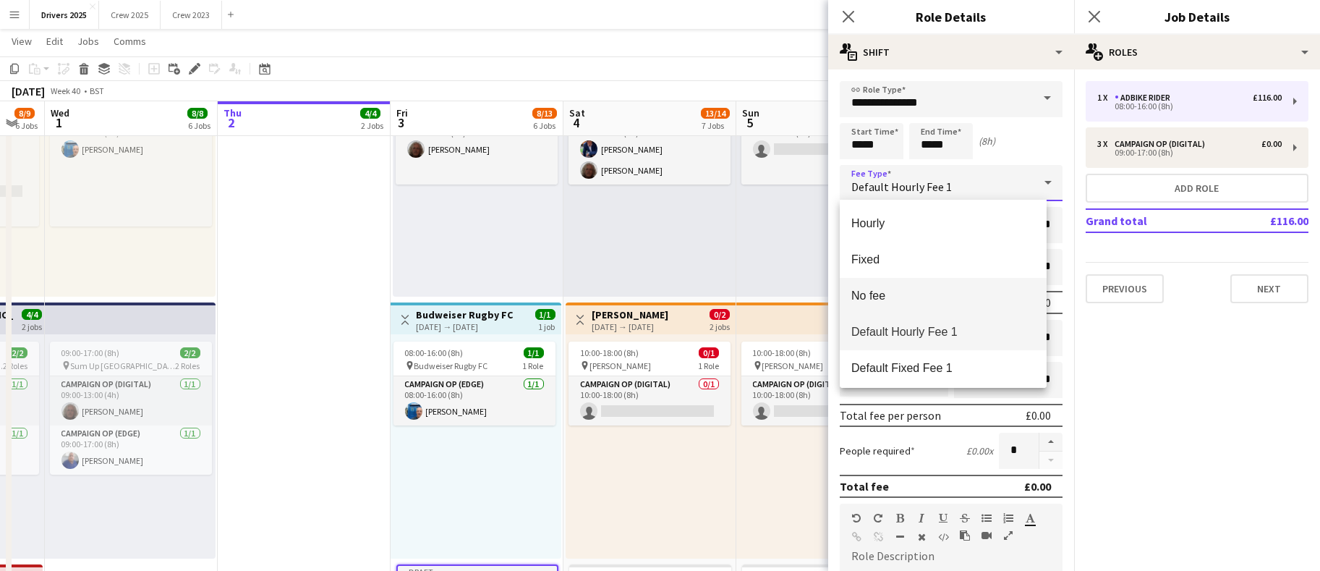
click at [901, 304] on mat-option "No fee" at bounding box center [943, 296] width 207 height 36
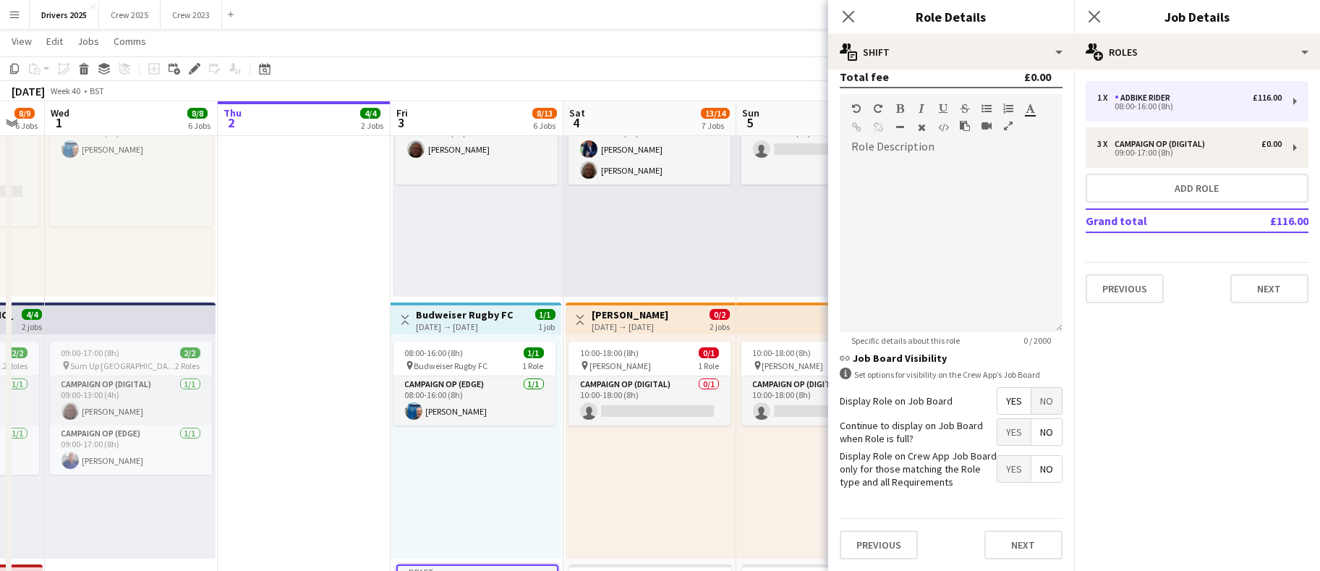
click at [1040, 389] on span "No" at bounding box center [1046, 401] width 30 height 26
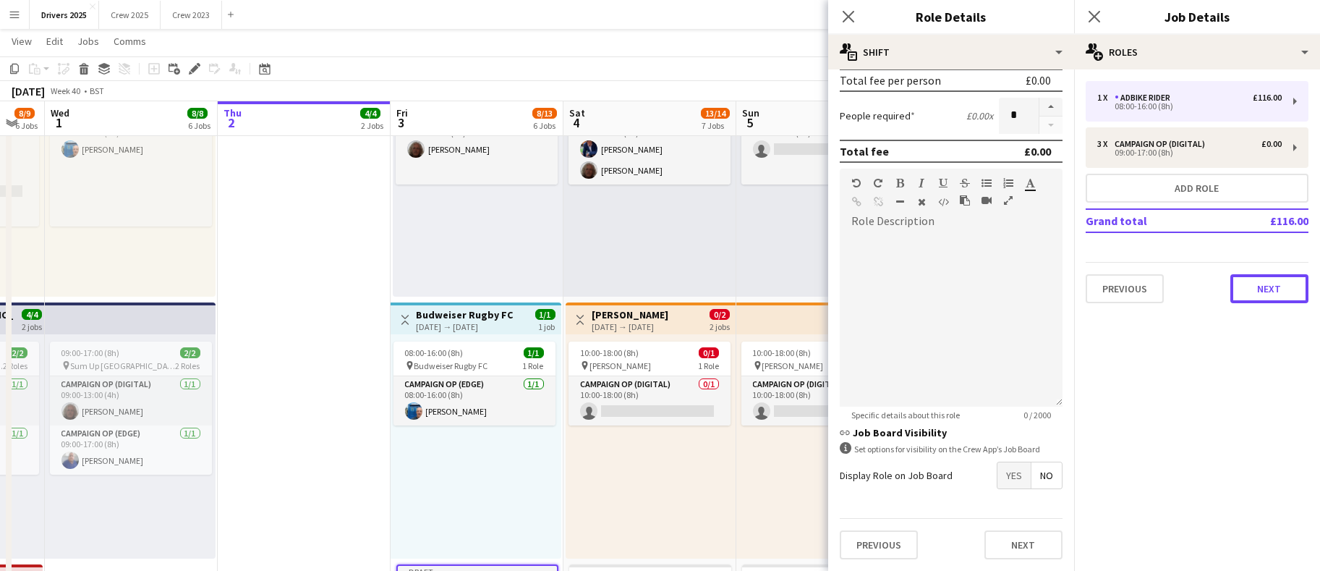
click at [1279, 290] on button "Next" at bounding box center [1269, 288] width 78 height 29
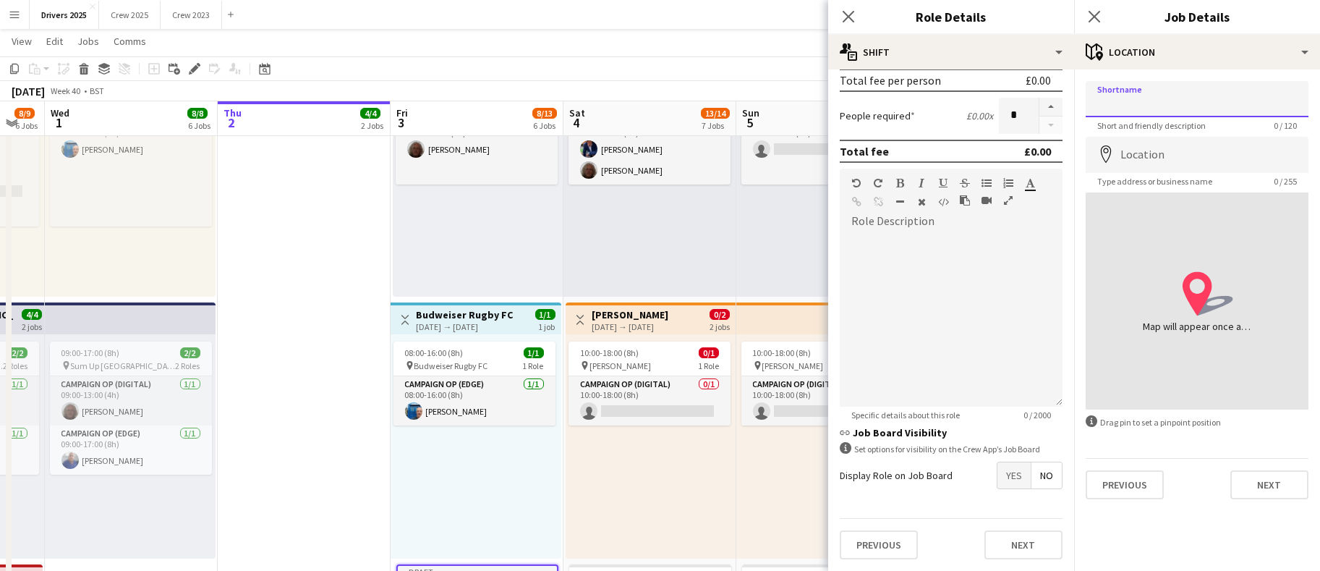
click at [1171, 103] on input "Shortname" at bounding box center [1197, 99] width 223 height 36
paste input "**********"
type input "**********"
click at [1187, 163] on input "Location" at bounding box center [1197, 155] width 223 height 36
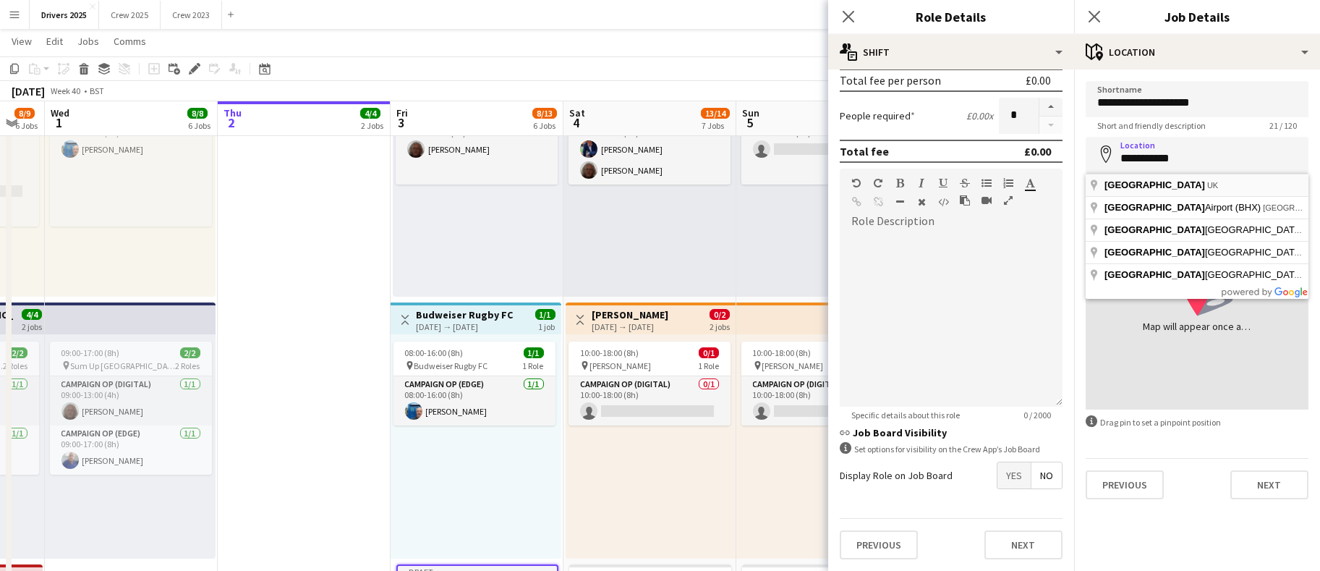
type input "**********"
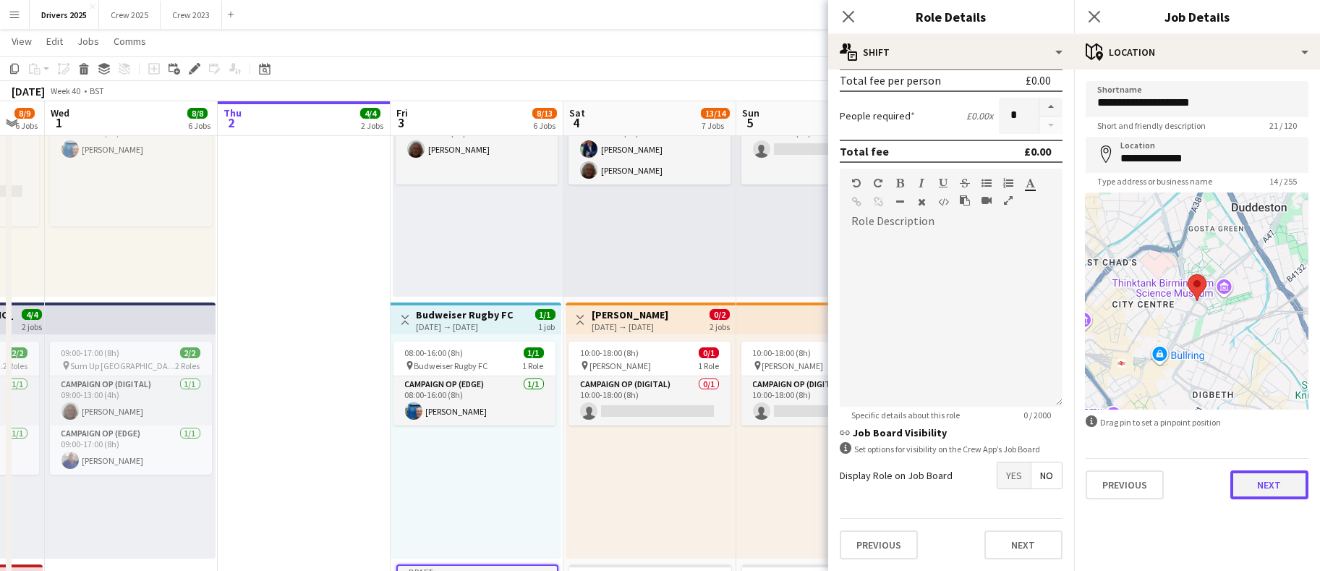
click at [1261, 487] on button "Next" at bounding box center [1269, 484] width 78 height 29
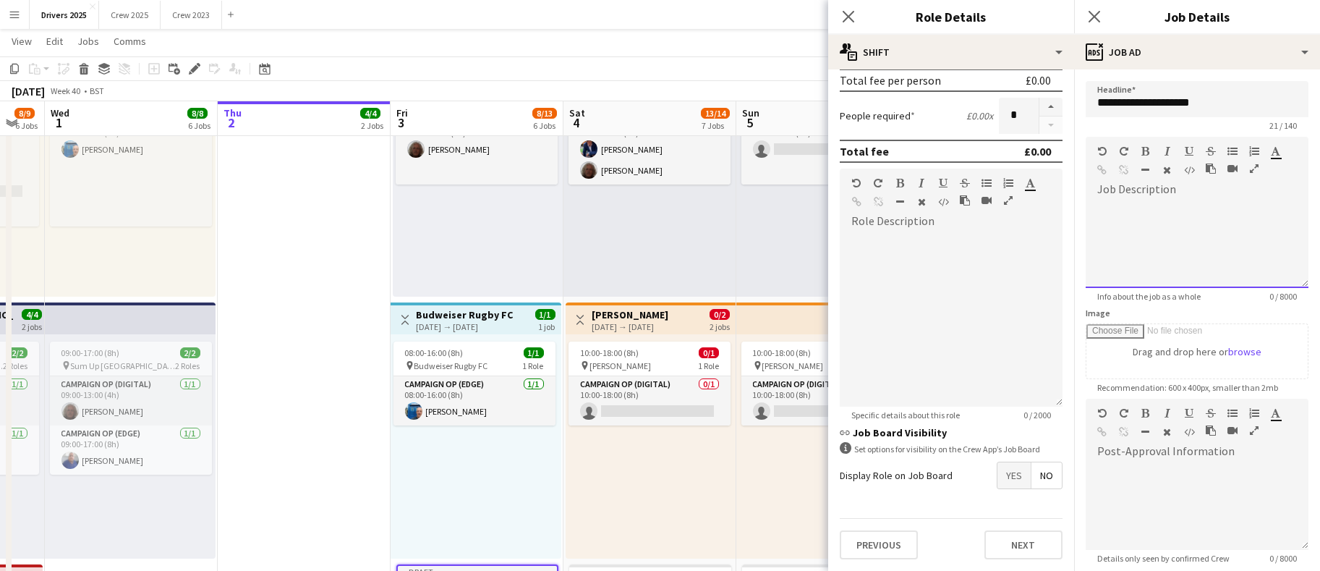
click at [1204, 244] on div at bounding box center [1197, 244] width 223 height 87
drag, startPoint x: 1164, startPoint y: 281, endPoint x: 1182, endPoint y: 289, distance: 20.1
click at [1164, 280] on div "**********" at bounding box center [1181, 279] width 168 height 14
click at [790, 477] on div "10:00-18:00 (8h) 0/1 pin Tesco Burnley 1 Role Campaign Op (Digital) 0/1 10:00-1…" at bounding box center [821, 446] width 171 height 224
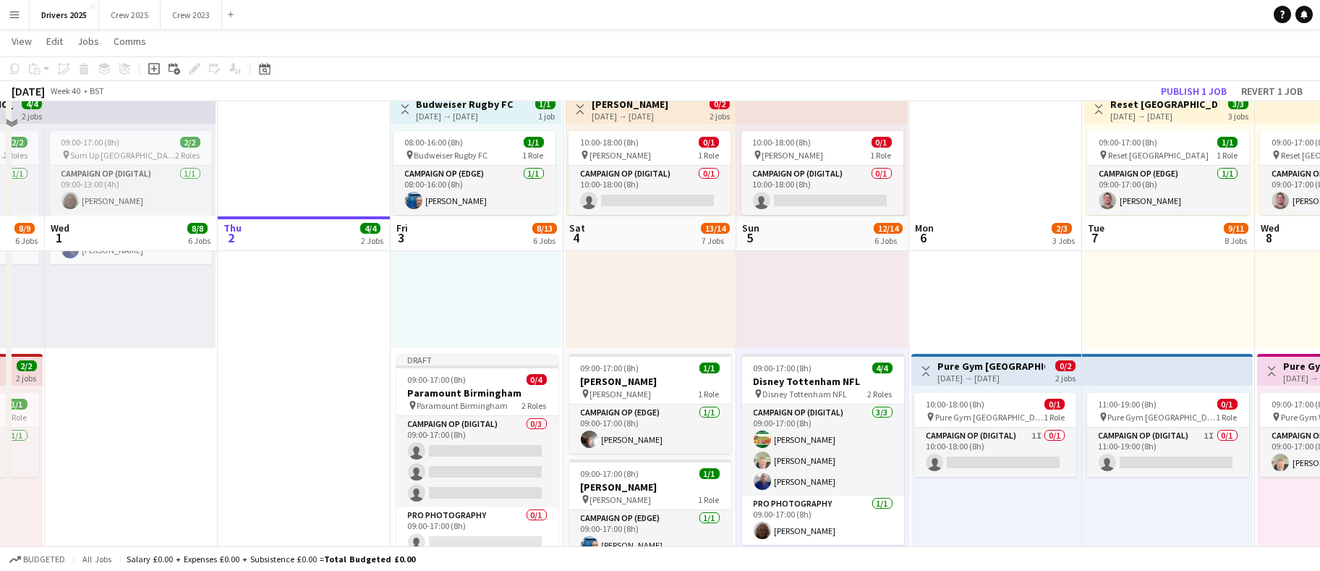
scroll to position [976, 0]
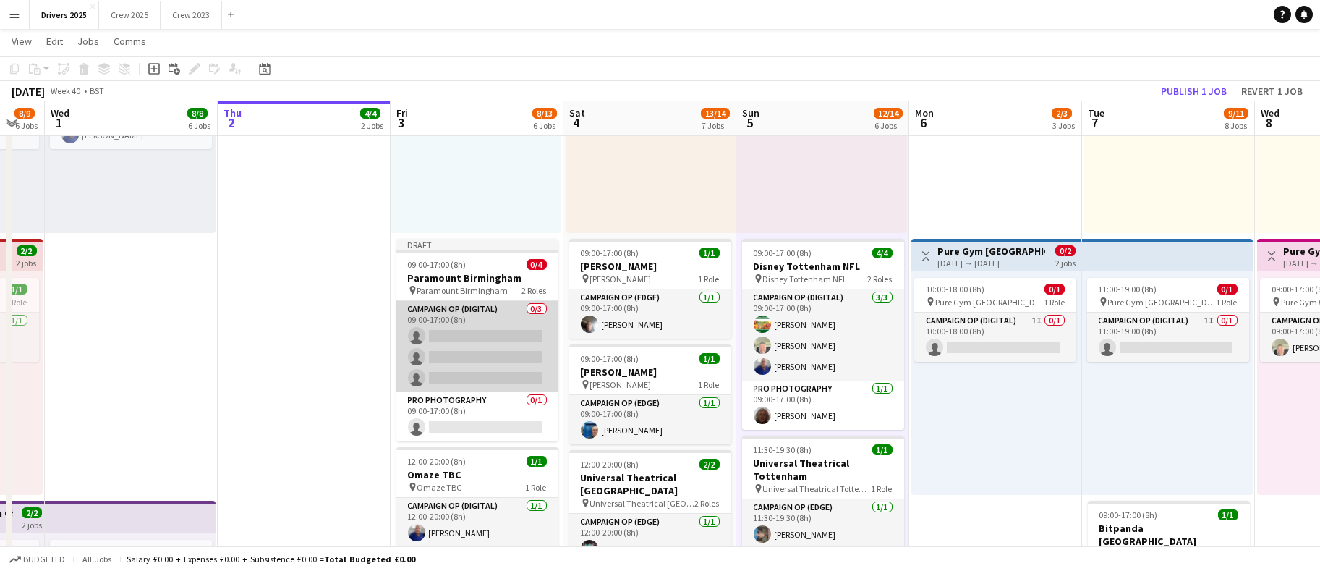
click at [443, 355] on app-card-role "Campaign Op (Digital) 0/3 09:00-17:00 (8h) single-neutral-actions single-neutra…" at bounding box center [477, 346] width 162 height 91
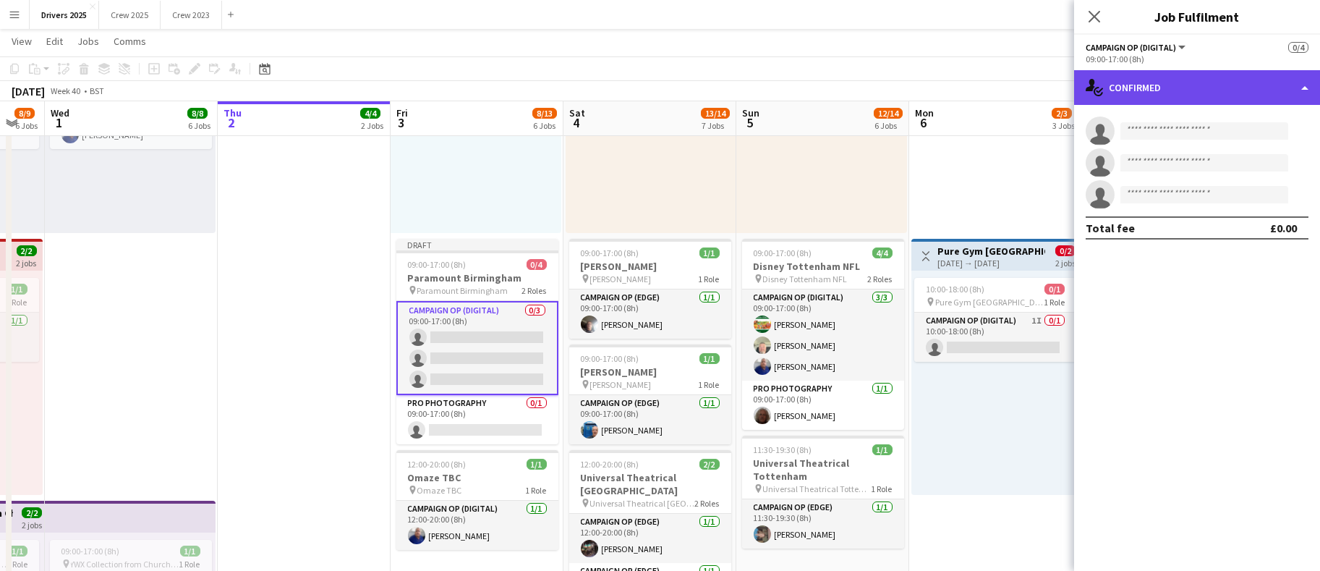
click at [1166, 93] on div "single-neutral-actions-check-2 Confirmed" at bounding box center [1197, 87] width 246 height 35
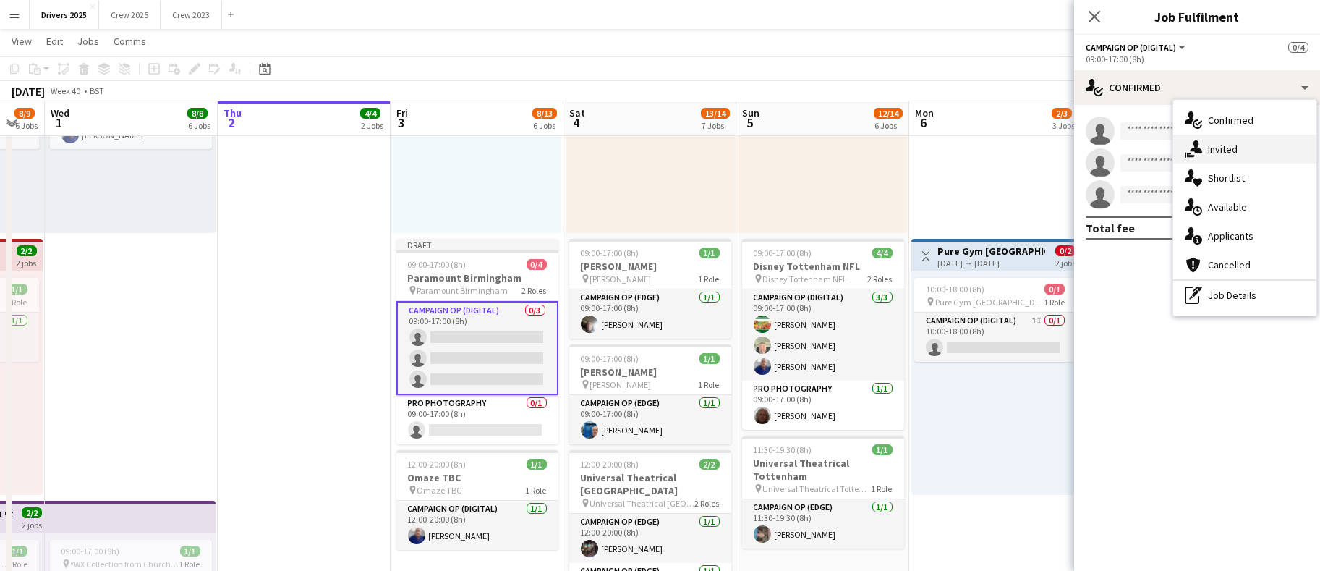
click at [1206, 155] on div "single-neutral-actions-share-1 Invited" at bounding box center [1244, 149] width 143 height 29
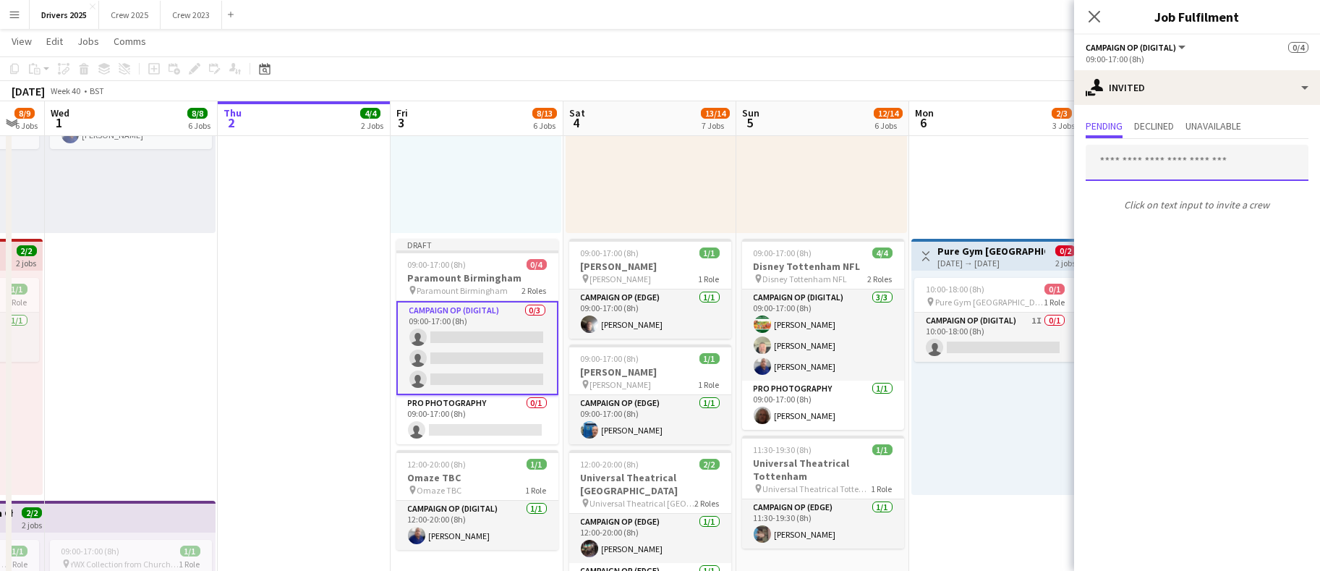
click at [1169, 159] on input "text" at bounding box center [1197, 163] width 223 height 36
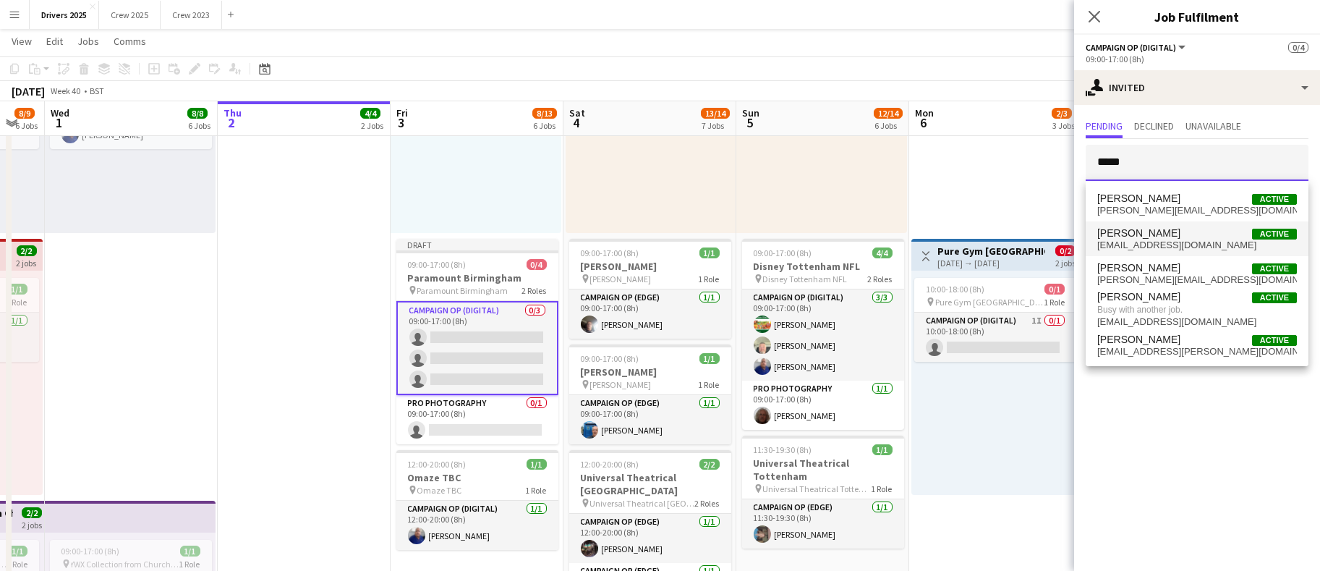
type input "*****"
click at [1168, 240] on span "[EMAIL_ADDRESS][DOMAIN_NAME]" at bounding box center [1197, 245] width 200 height 12
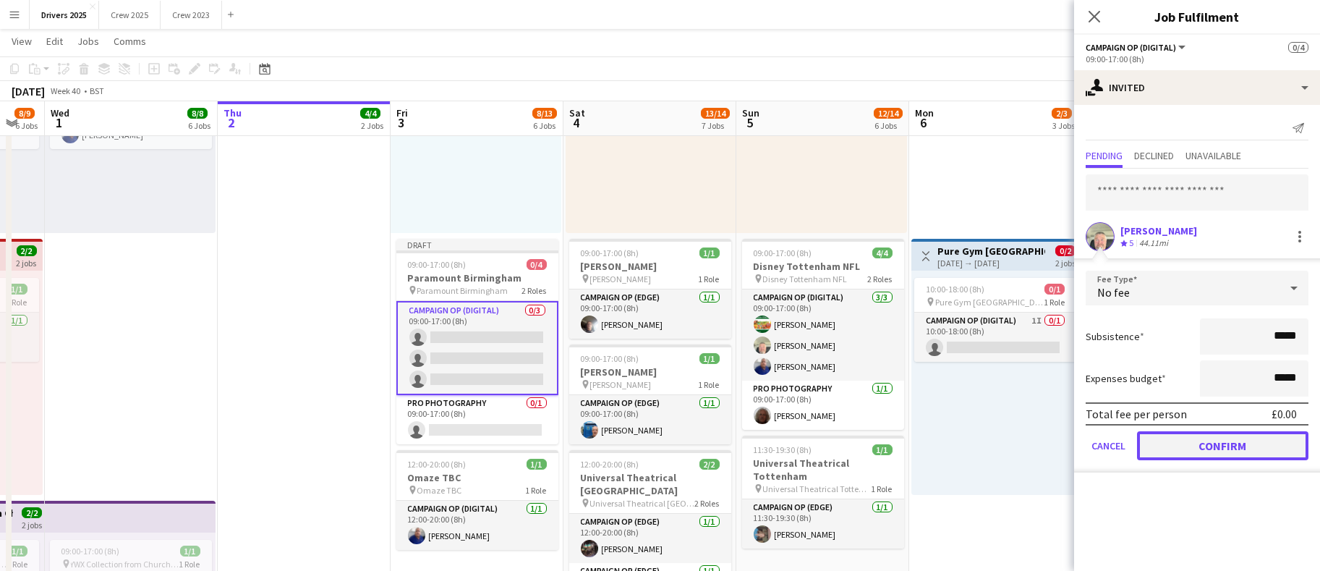
click at [1203, 434] on button "Confirm" at bounding box center [1222, 445] width 171 height 29
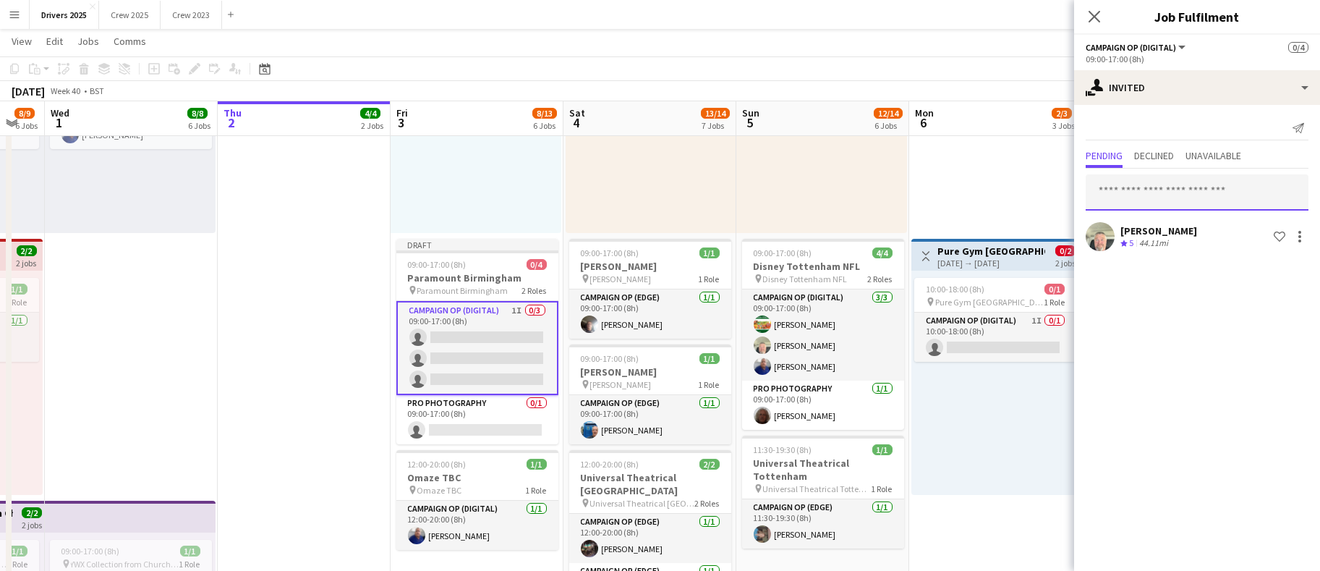
click at [1159, 189] on input "text" at bounding box center [1197, 192] width 223 height 36
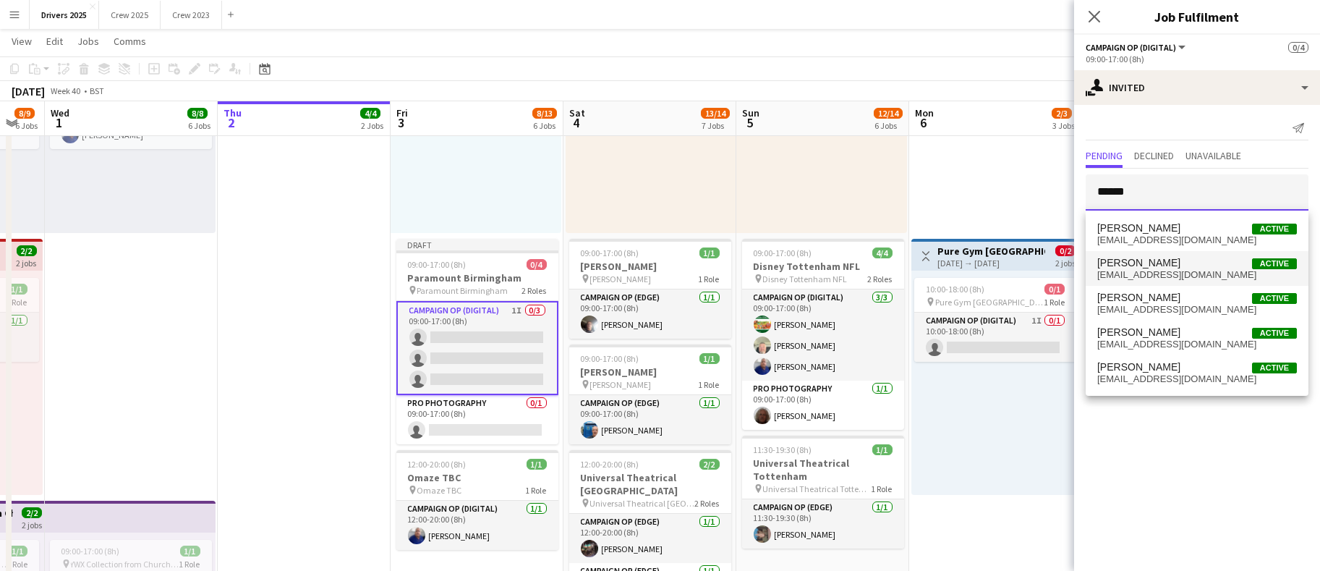
type input "******"
click at [1173, 263] on span "daniel Brown Active" at bounding box center [1197, 263] width 200 height 12
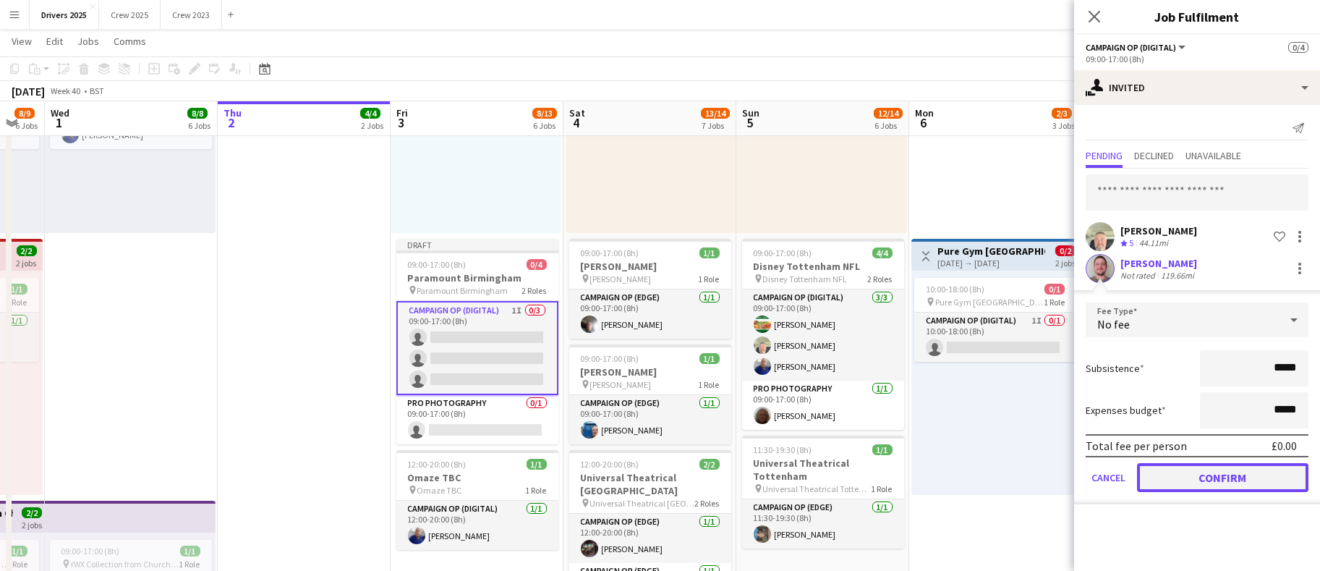
click at [1222, 475] on button "Confirm" at bounding box center [1222, 477] width 171 height 29
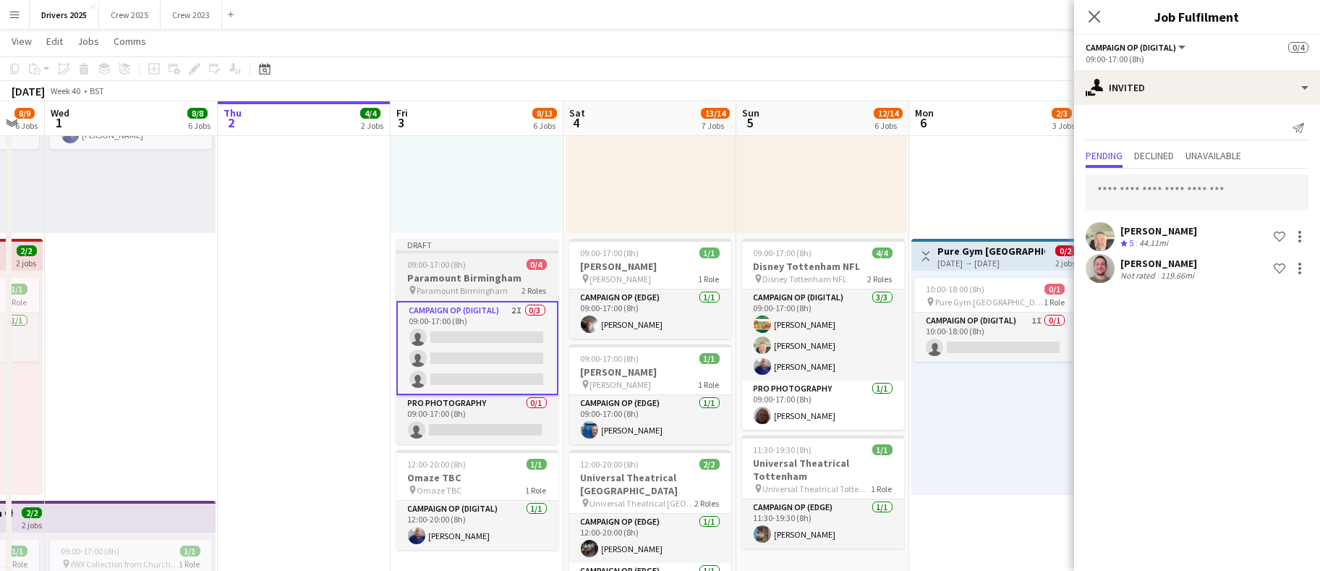
click at [448, 260] on span "09:00-17:00 (8h)" at bounding box center [437, 264] width 59 height 11
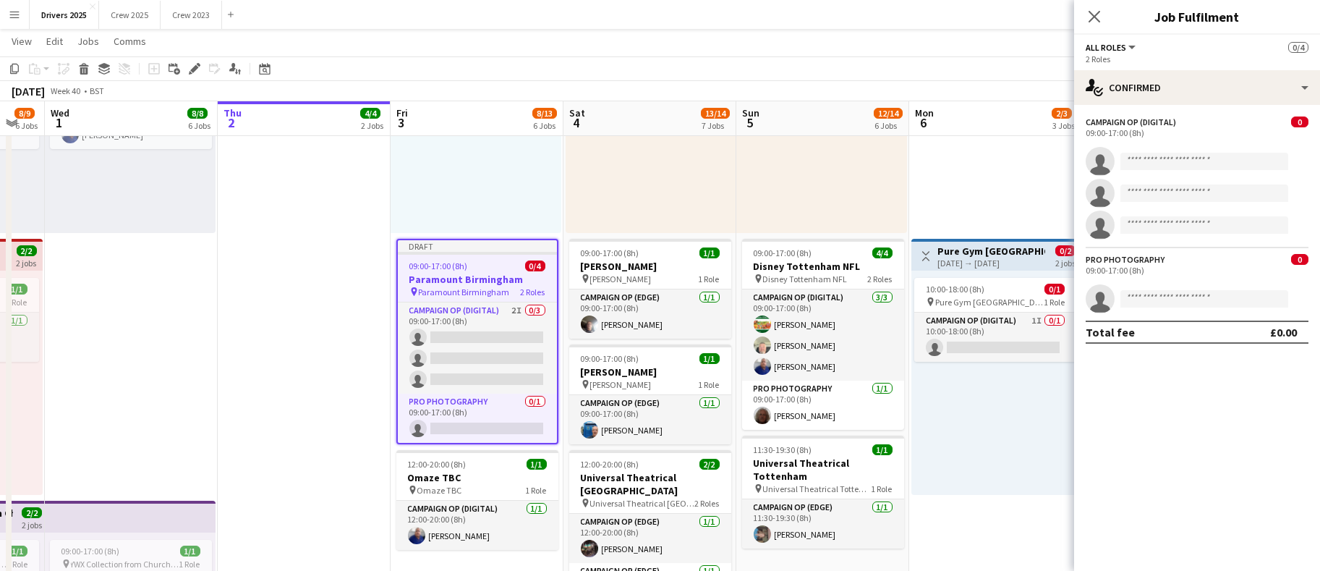
click at [445, 273] on h3 "Paramount Birmingham" at bounding box center [477, 279] width 159 height 13
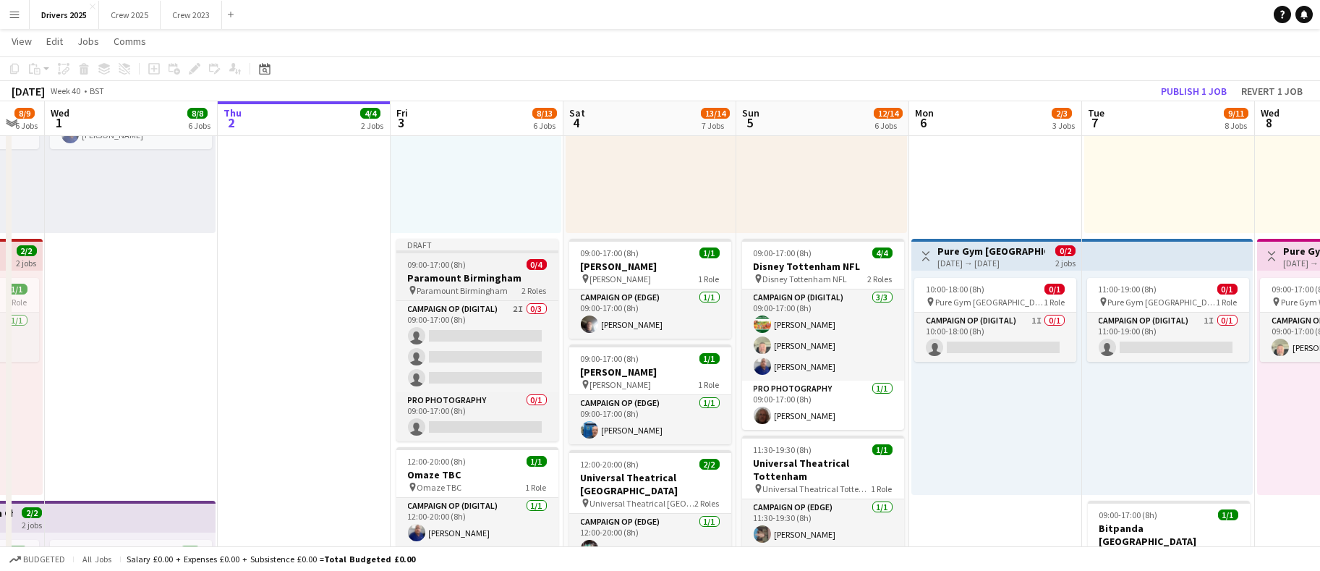
click at [445, 272] on h3 "Paramount Birmingham" at bounding box center [477, 277] width 162 height 13
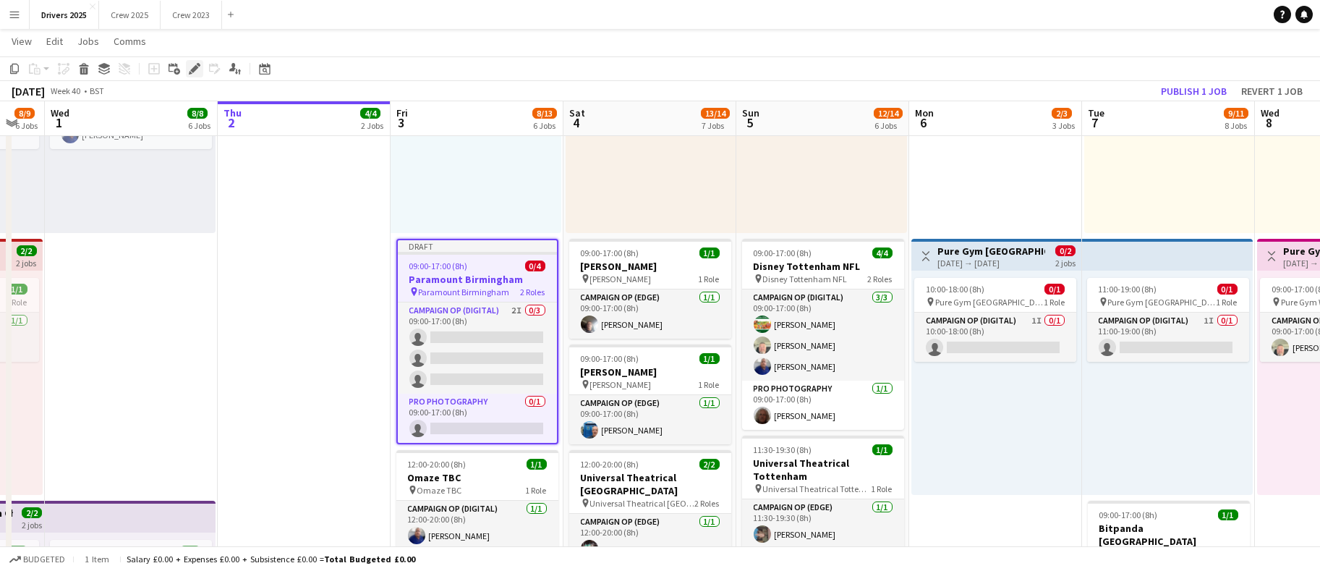
click at [200, 77] on app-toolbar "Copy Paste Paste Ctrl+V Paste with crew Ctrl+Shift+V Paste linked Job [GEOGRAPH…" at bounding box center [660, 68] width 1320 height 25
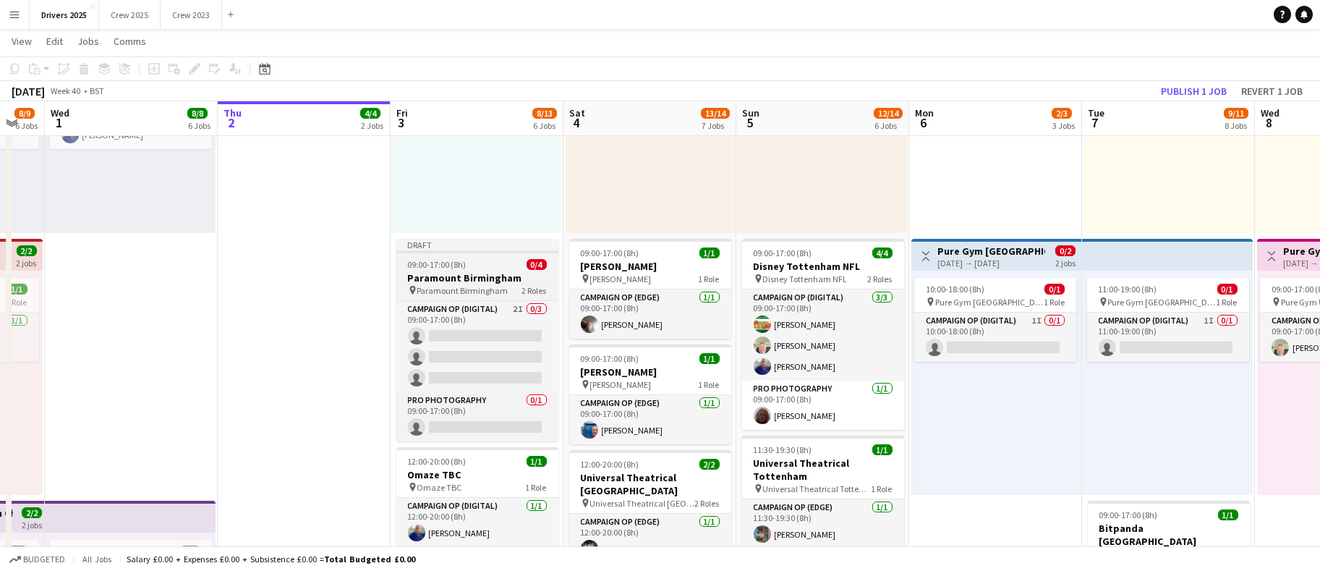
click at [461, 285] on span "Paramount Birmingham" at bounding box center [462, 290] width 91 height 11
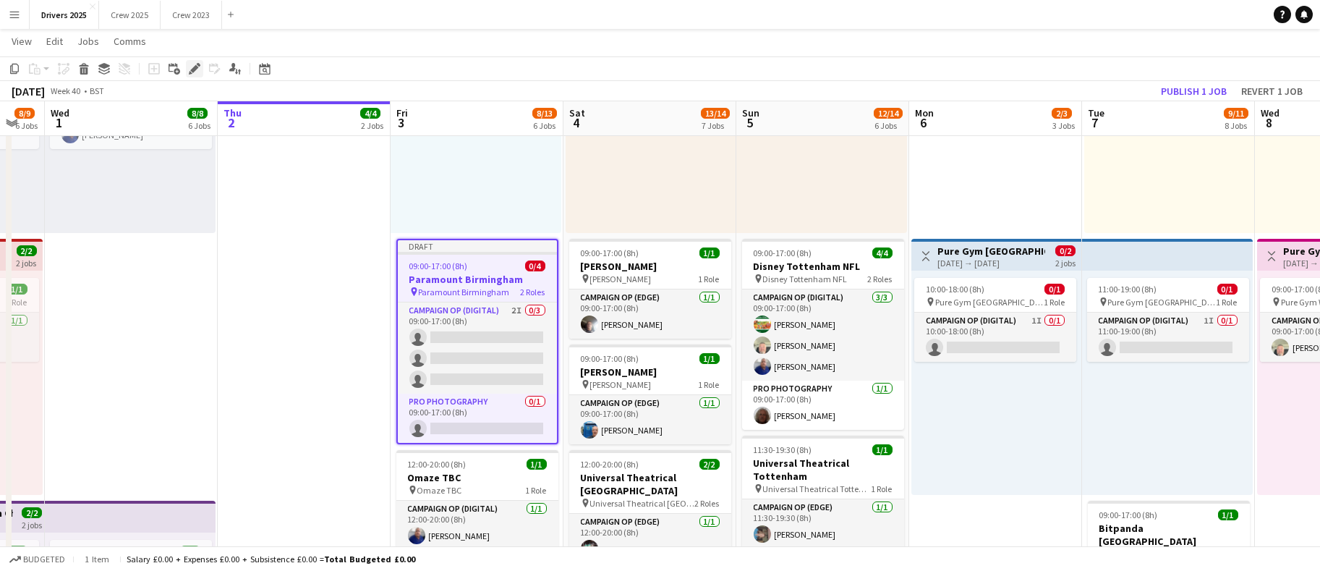
click at [196, 73] on icon "Edit" at bounding box center [195, 69] width 12 height 12
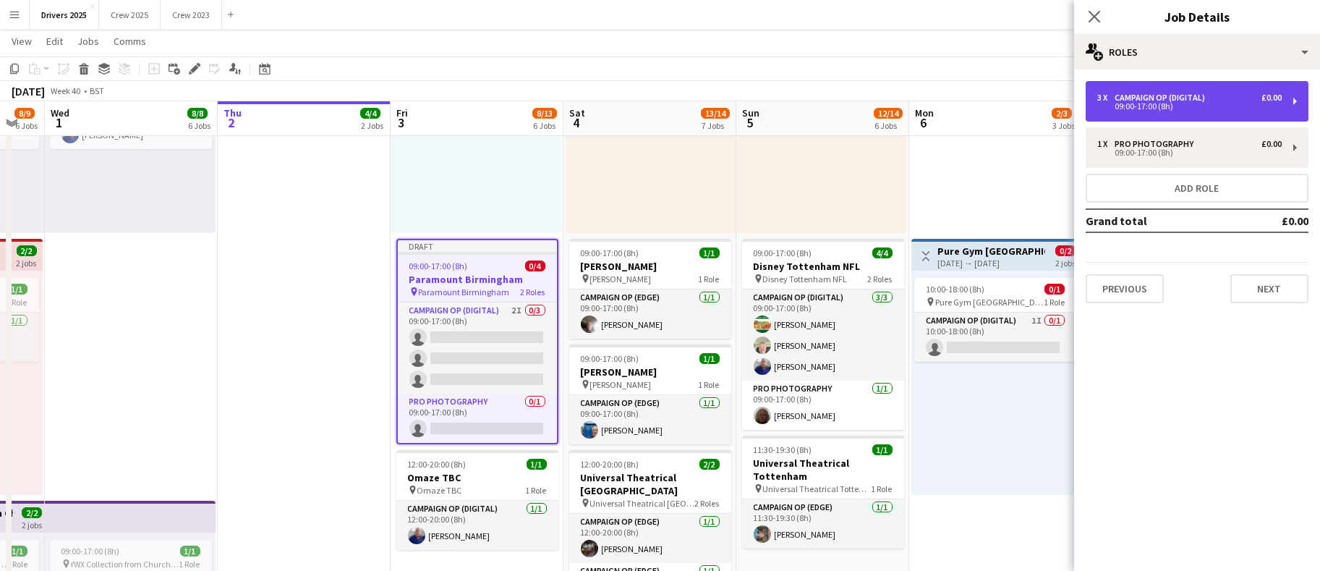
click at [1102, 97] on div "3 x" at bounding box center [1105, 98] width 17 height 10
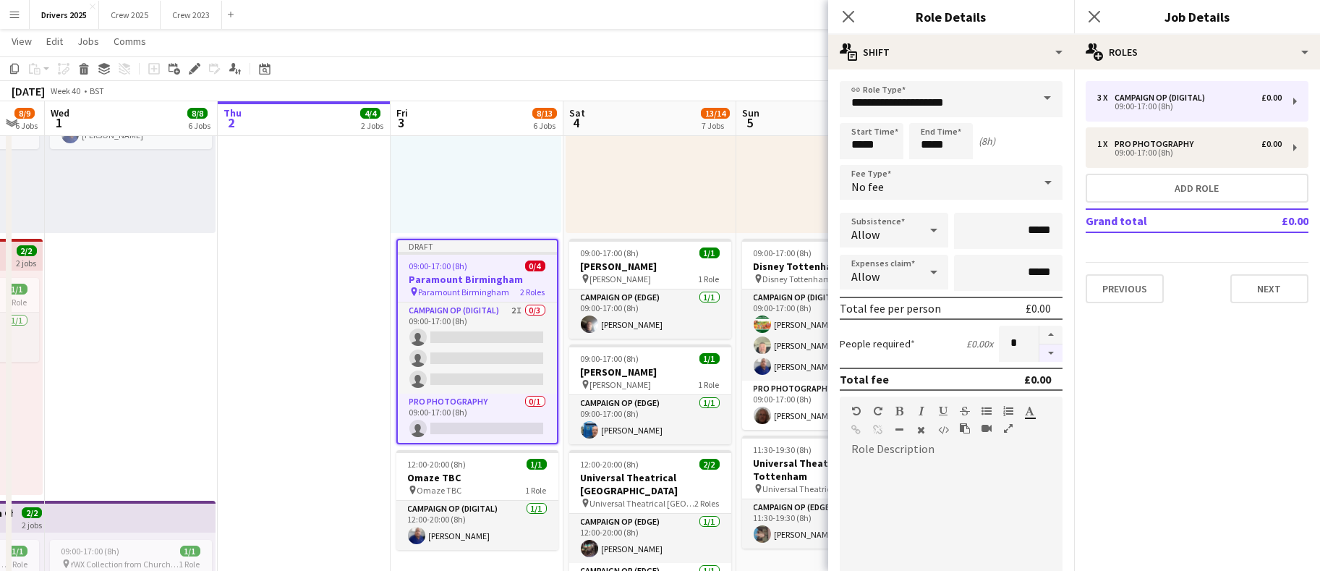
click at [1039, 357] on button "button" at bounding box center [1050, 353] width 23 height 18
type input "*"
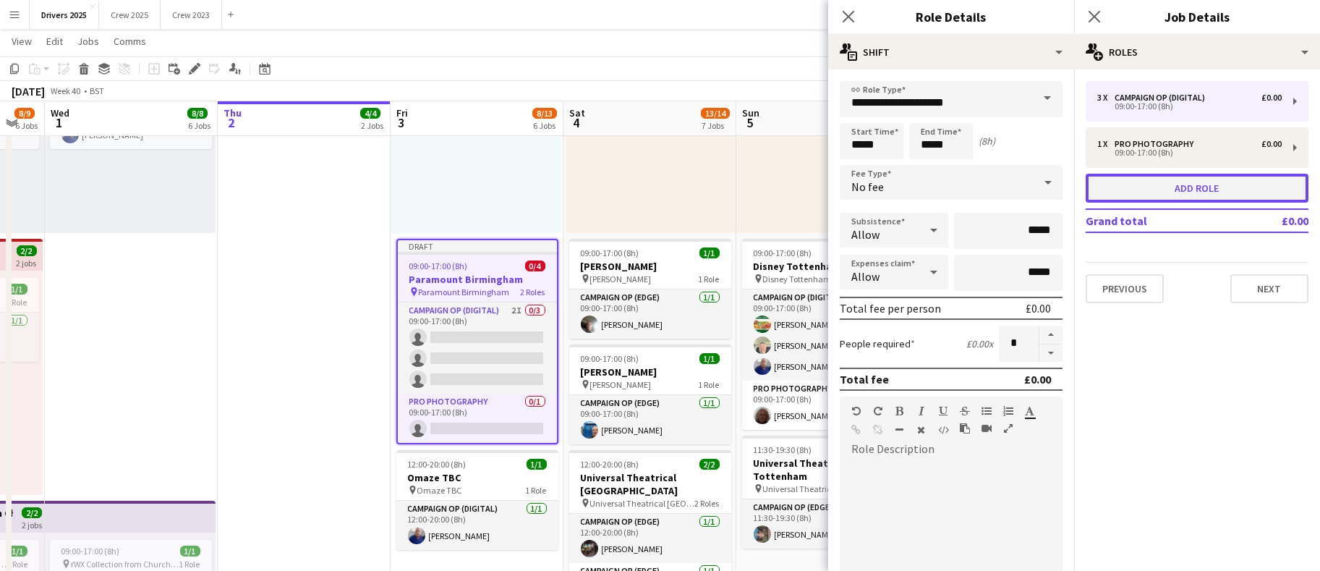
click at [1156, 185] on button "Add role" at bounding box center [1197, 188] width 223 height 29
type input "**********"
type input "*****"
type input "*"
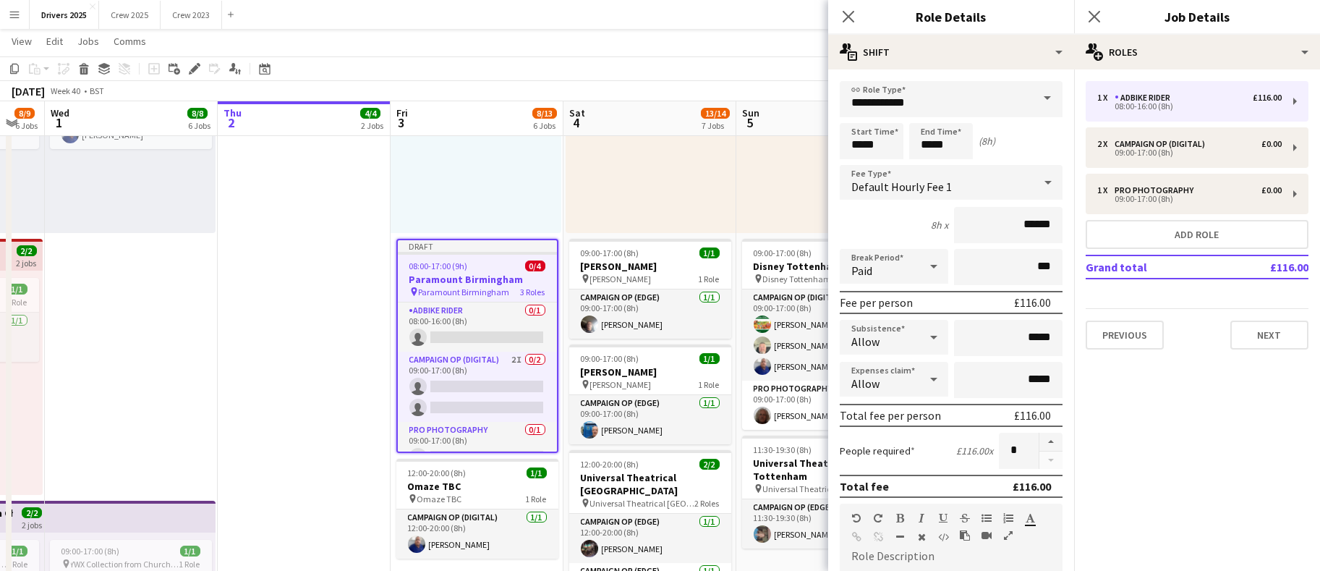
click at [1032, 107] on span at bounding box center [1047, 98] width 30 height 35
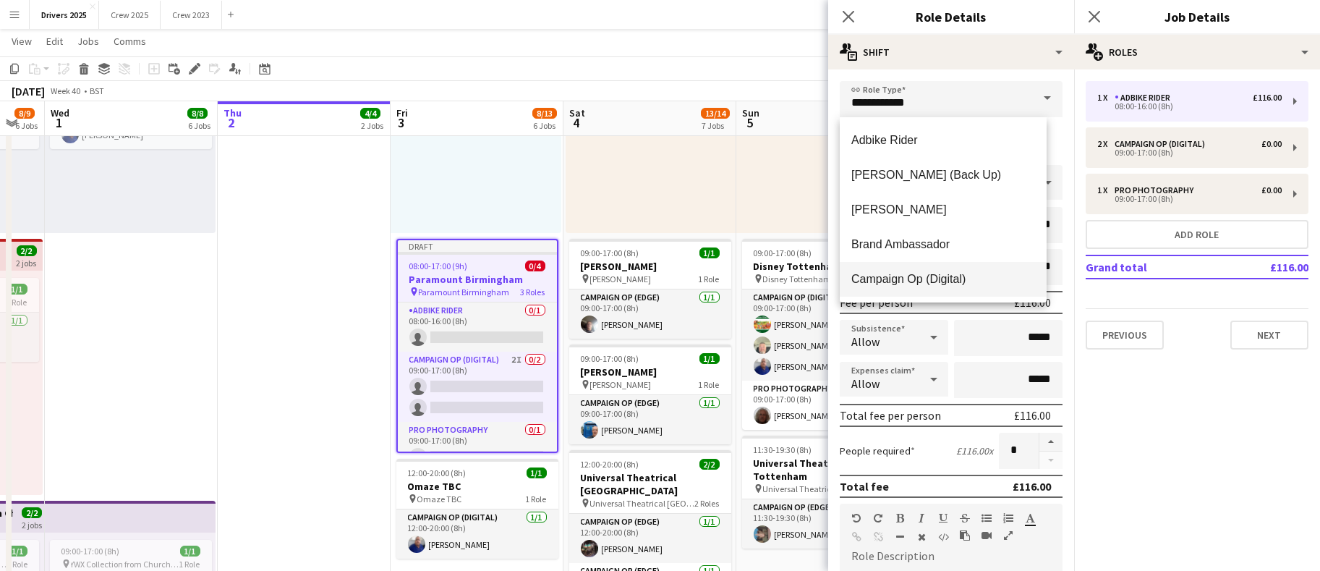
click at [963, 276] on span "Campaign Op (Digital)" at bounding box center [943, 279] width 184 height 14
type input "**********"
type input "*****"
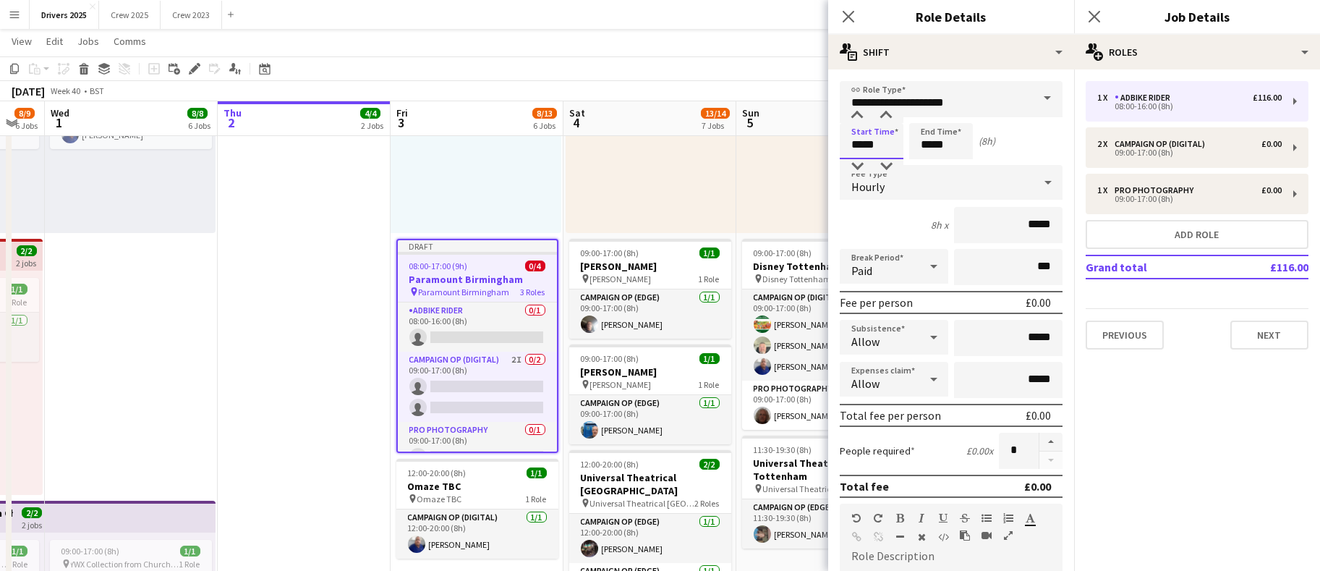
drag, startPoint x: 881, startPoint y: 140, endPoint x: 689, endPoint y: 126, distance: 192.9
click at [689, 126] on body "Menu Boards Boards Boards All jobs Status Workforce Workforce My Workforce Recr…" at bounding box center [660, 277] width 1320 height 2507
type input "*****"
click at [929, 146] on input "*****" at bounding box center [941, 141] width 64 height 36
type input "*****"
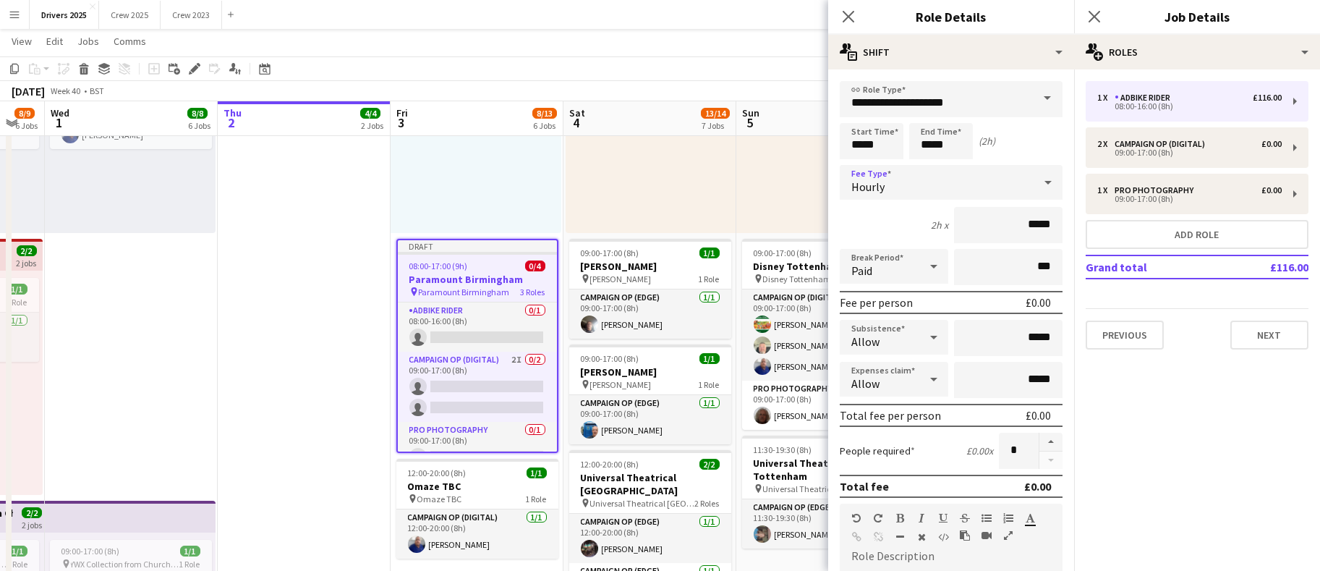
click at [941, 196] on div "Hourly" at bounding box center [937, 182] width 194 height 35
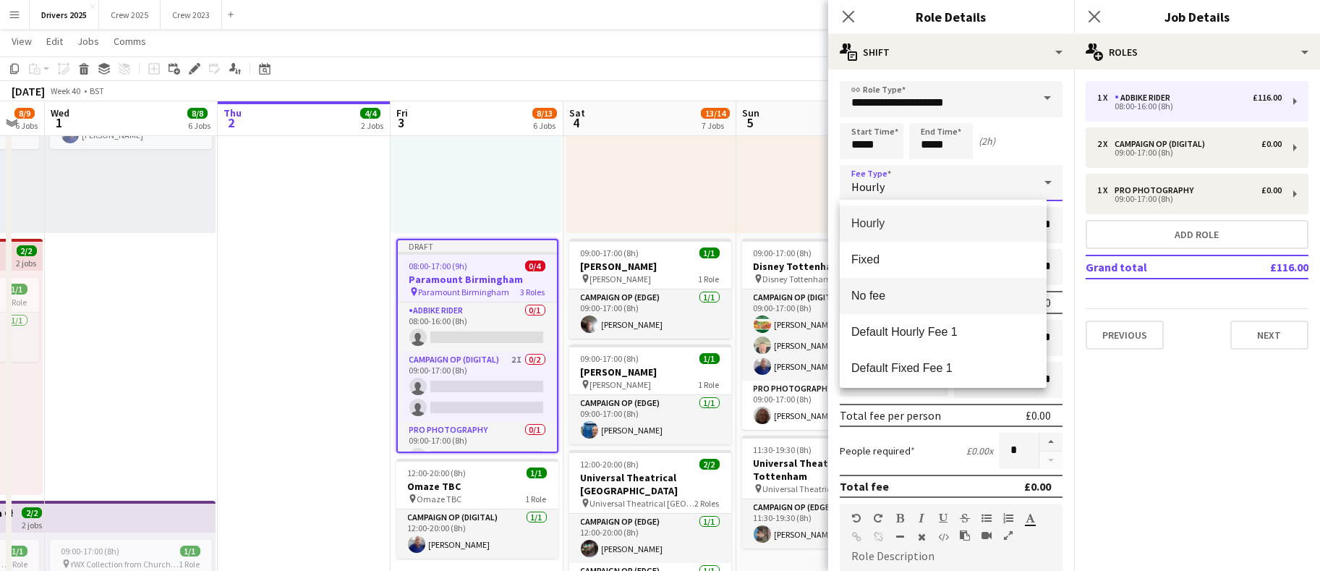
click at [919, 297] on span "No fee" at bounding box center [943, 296] width 184 height 14
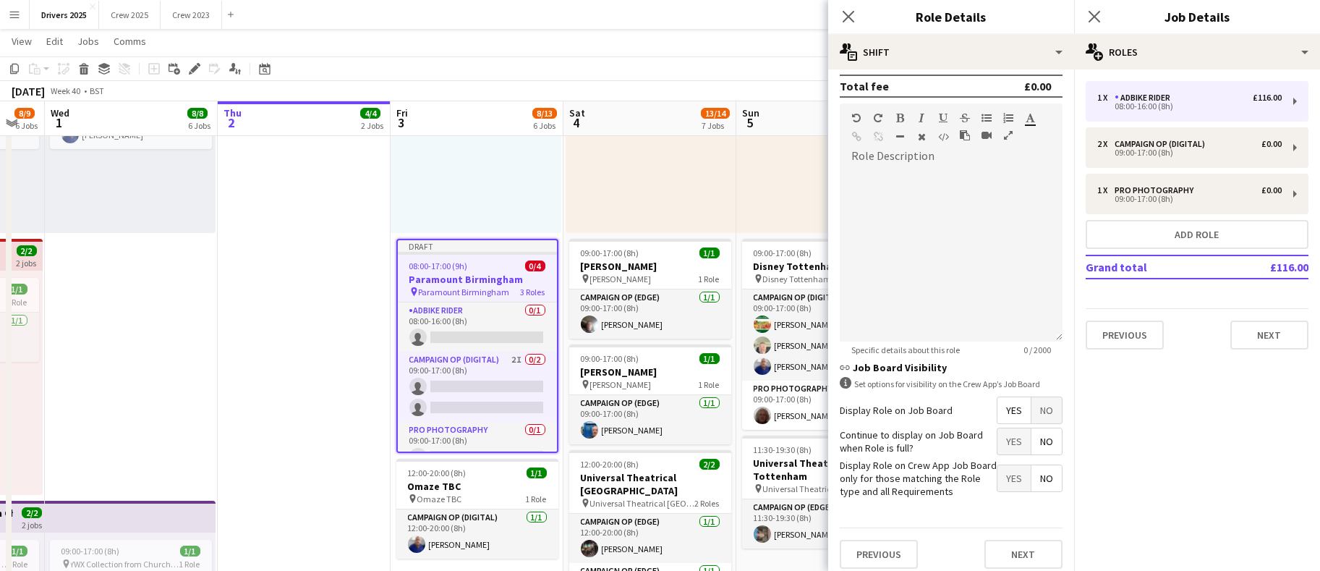
click at [1031, 410] on span "No" at bounding box center [1046, 410] width 30 height 26
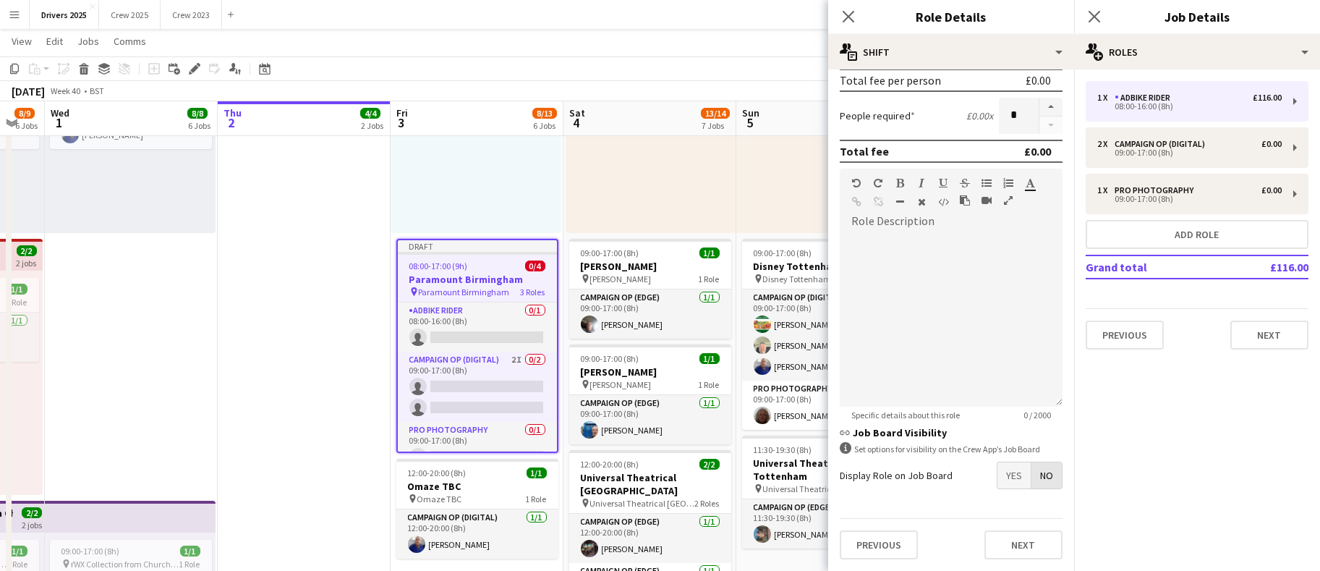
scroll to position [234, 0]
click at [1270, 334] on button "Next" at bounding box center [1269, 334] width 78 height 29
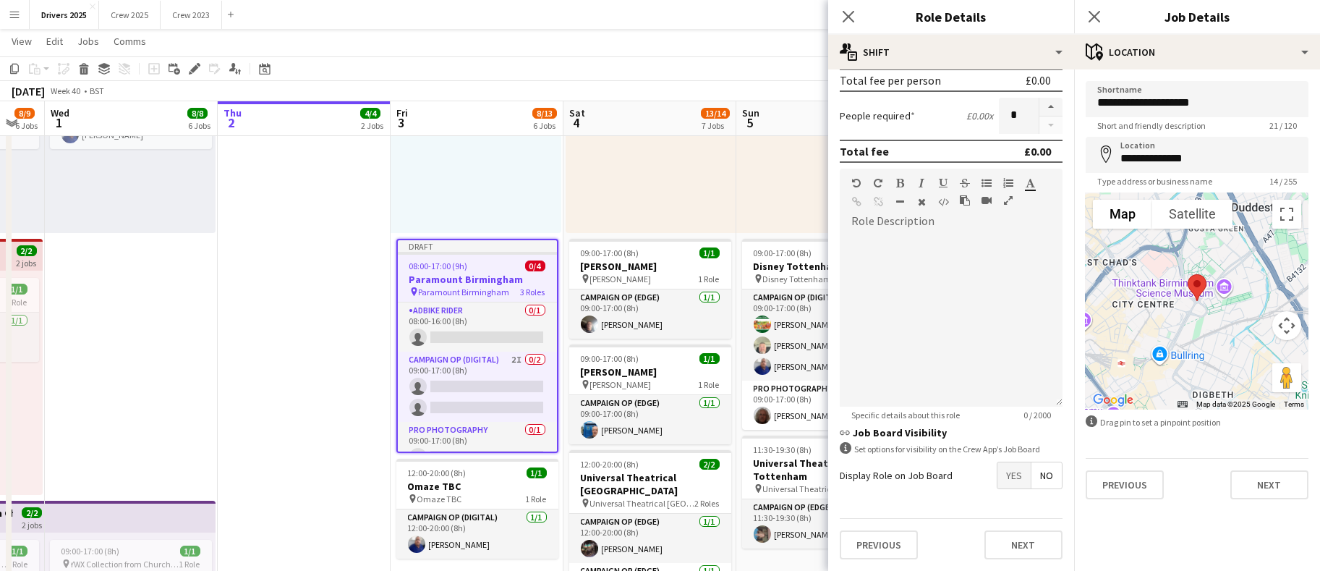
click at [325, 385] on app-date-cell "In progress 08:00-16:00 (8h) 2/2 Royal Mail London pin Royal Mail London 1 Role…" at bounding box center [304, 346] width 173 height 2321
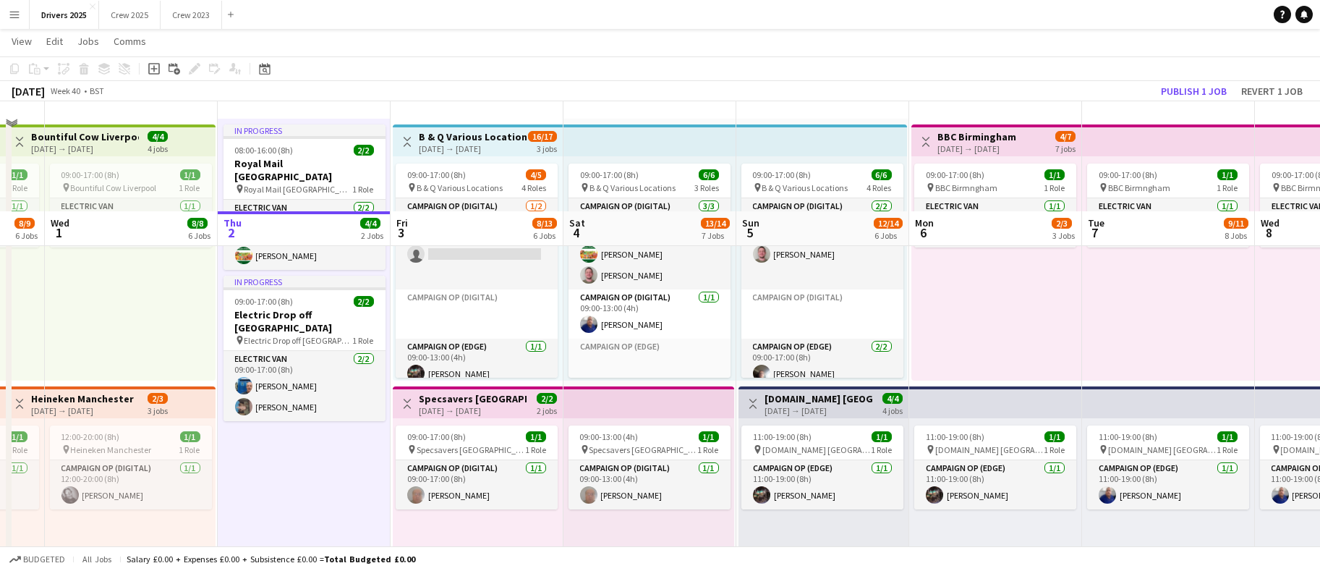
scroll to position [0, 0]
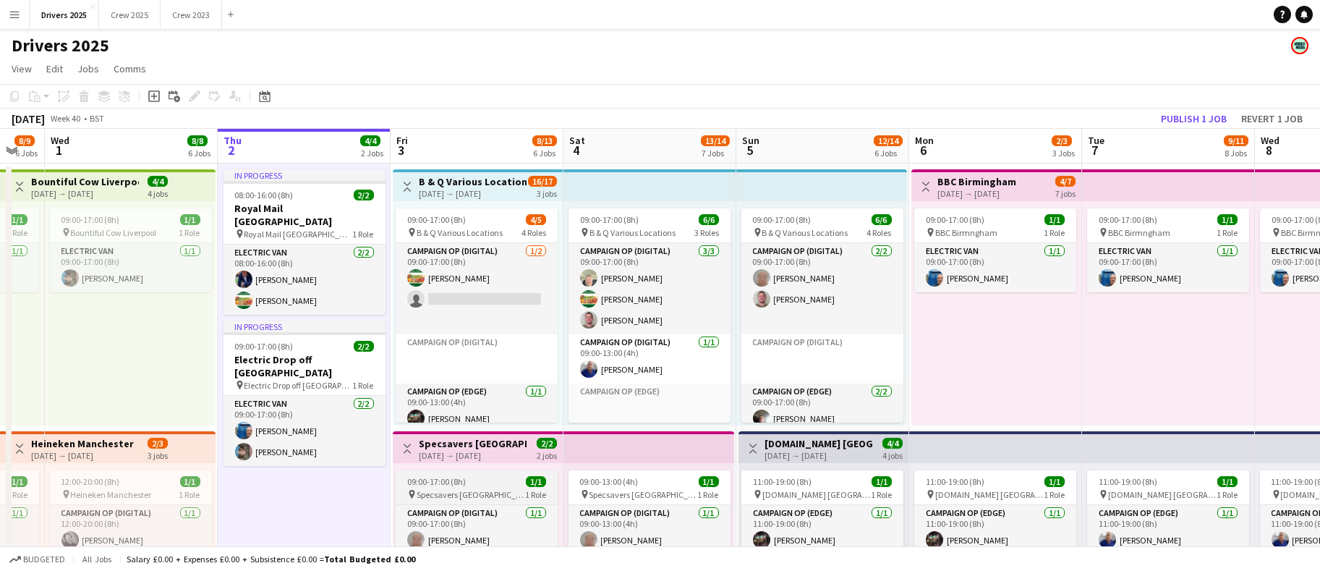
click at [438, 476] on span "09:00-17:00 (8h)" at bounding box center [436, 481] width 59 height 11
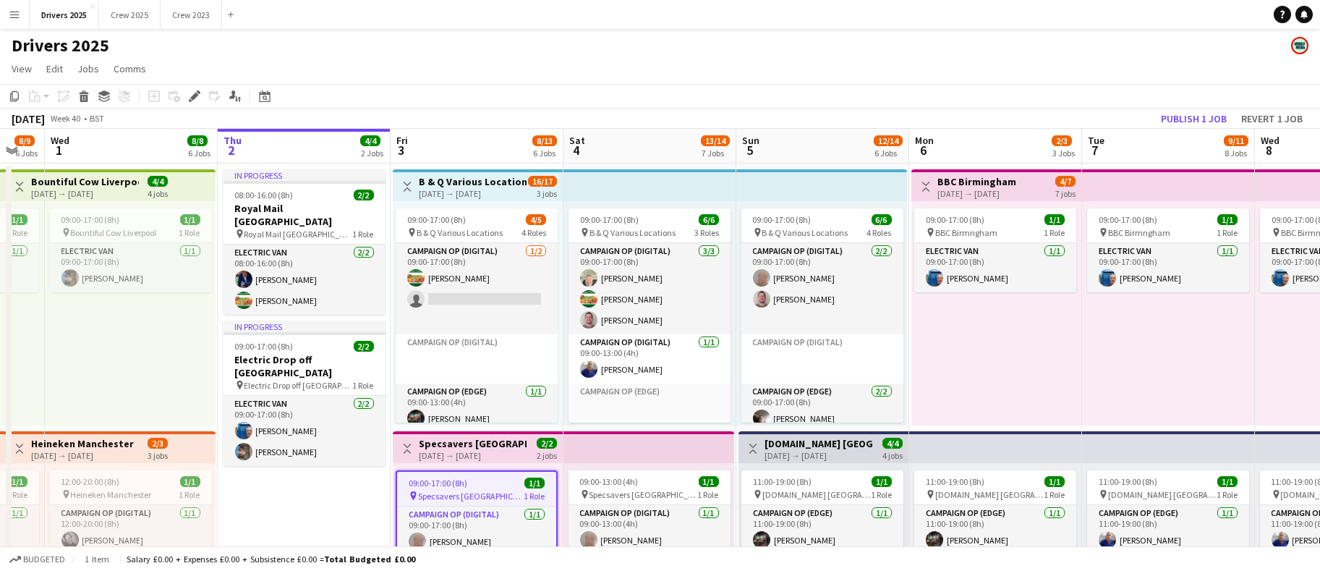
click at [194, 105] on app-toolbar "Copy Paste Paste Ctrl+V Paste with crew Ctrl+Shift+V Paste linked Job [GEOGRAPH…" at bounding box center [660, 96] width 1320 height 25
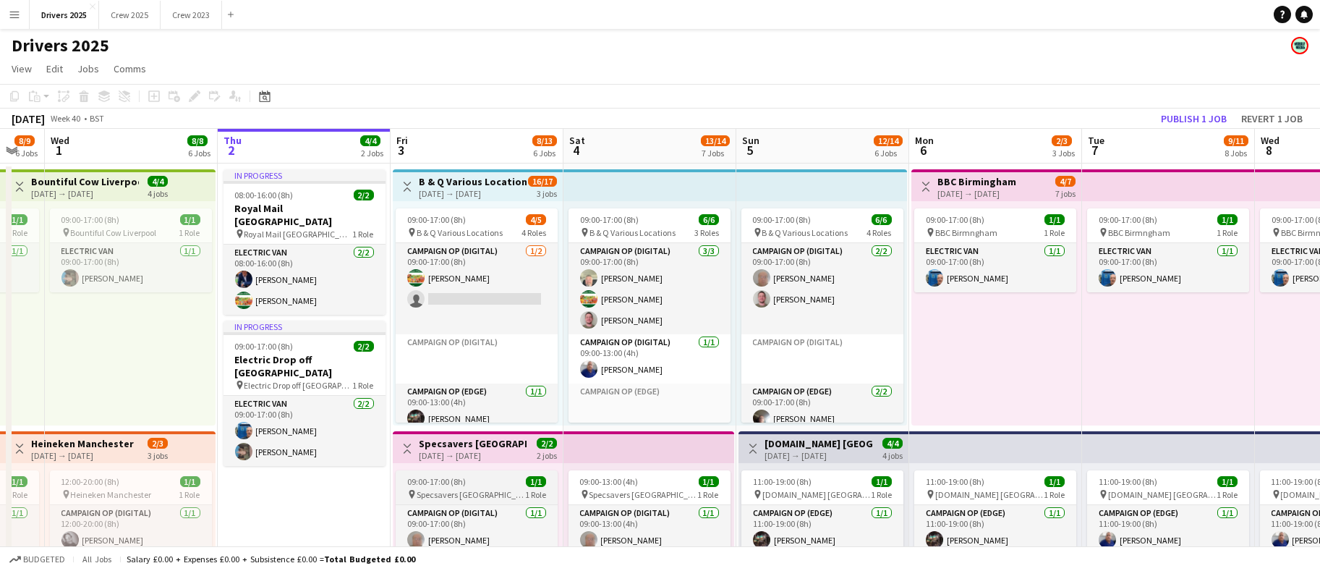
click at [443, 480] on span "09:00-17:00 (8h)" at bounding box center [436, 481] width 59 height 11
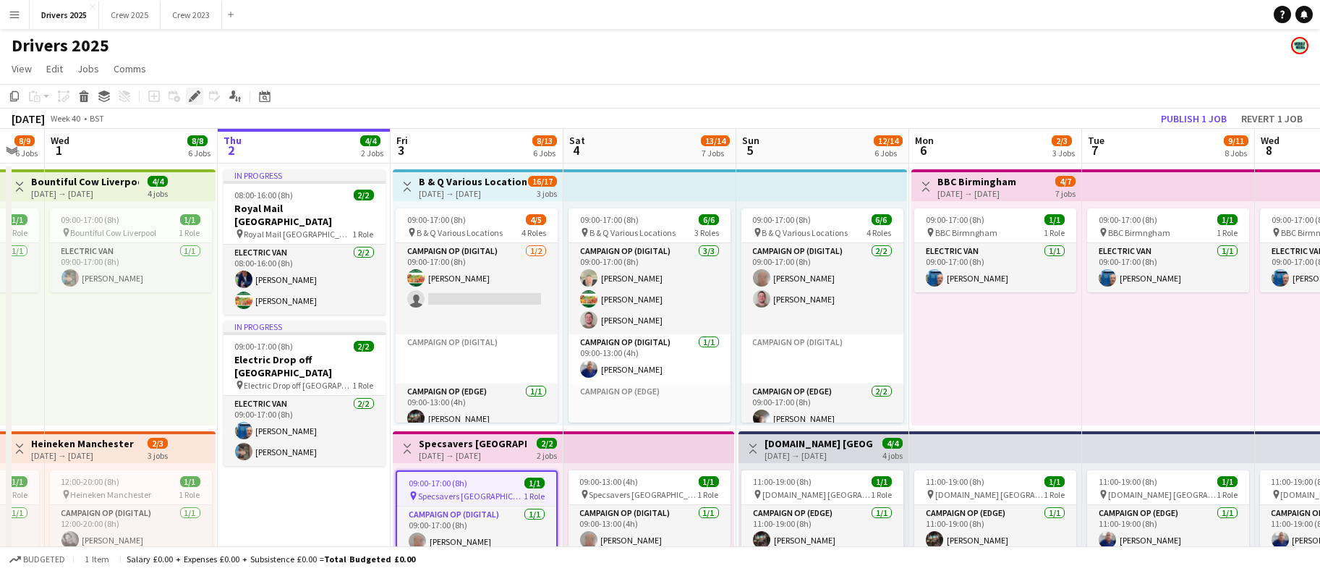
click at [199, 97] on icon "Edit" at bounding box center [195, 96] width 12 height 12
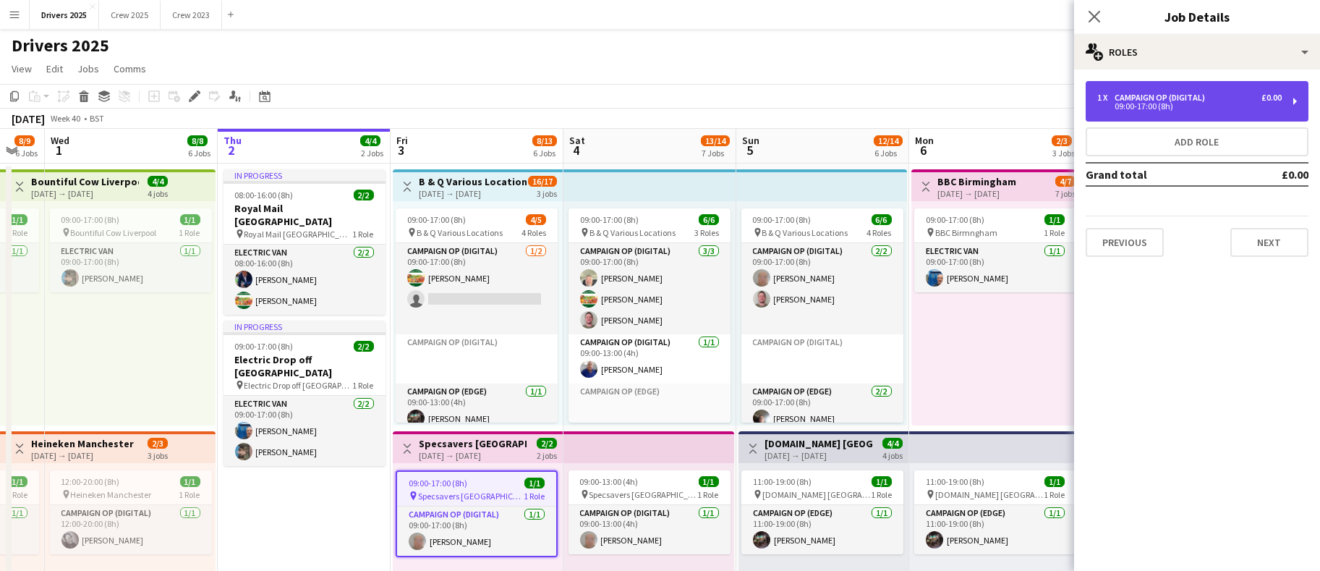
click at [1211, 89] on div "1 x Campaign Op (Digital) £0.00 09:00-17:00 (8h)" at bounding box center [1197, 101] width 223 height 41
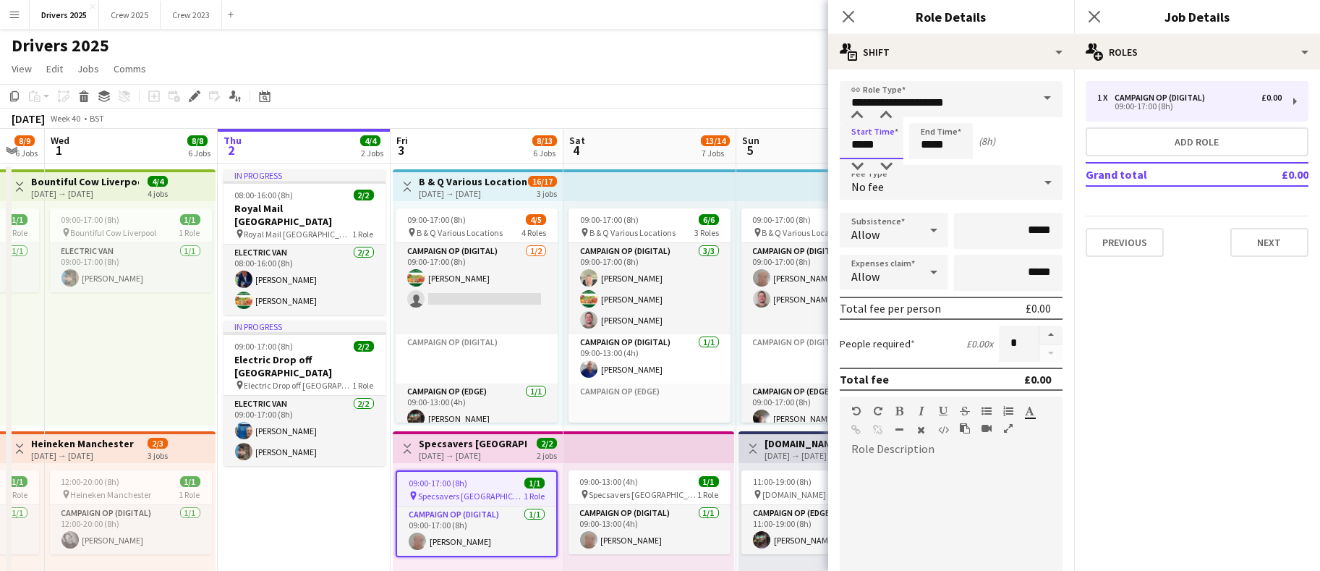
drag, startPoint x: 882, startPoint y: 142, endPoint x: 472, endPoint y: 145, distance: 410.8
type input "*****"
click at [1277, 244] on button "Next" at bounding box center [1269, 242] width 78 height 29
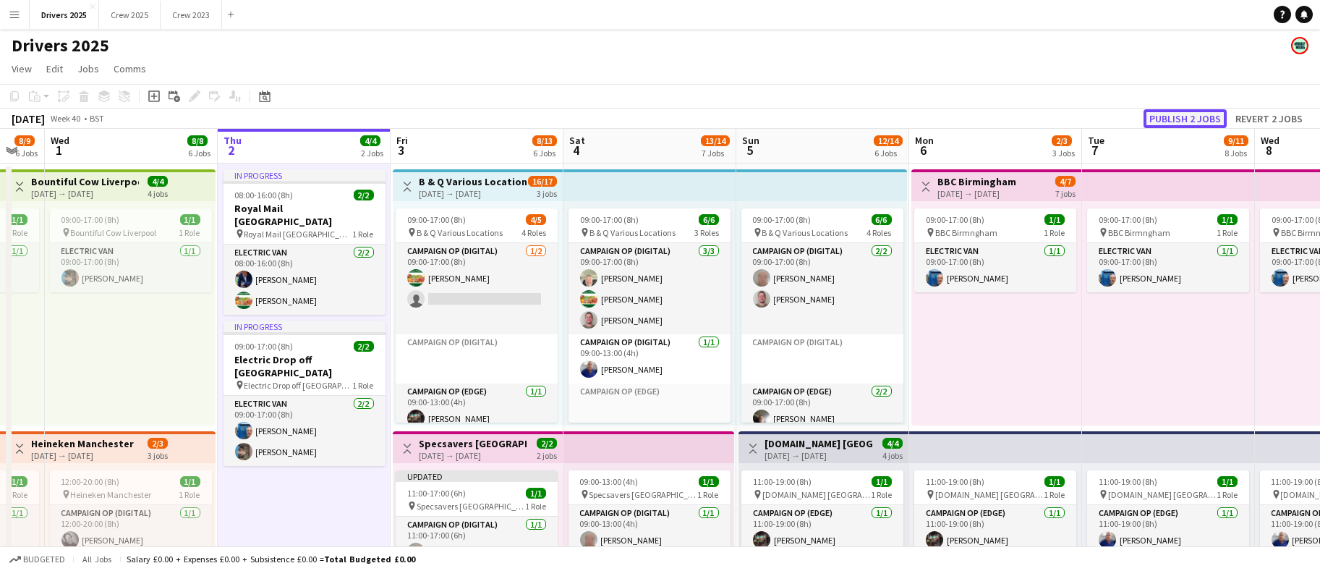
click at [1207, 114] on button "Publish 2 jobs" at bounding box center [1184, 118] width 83 height 19
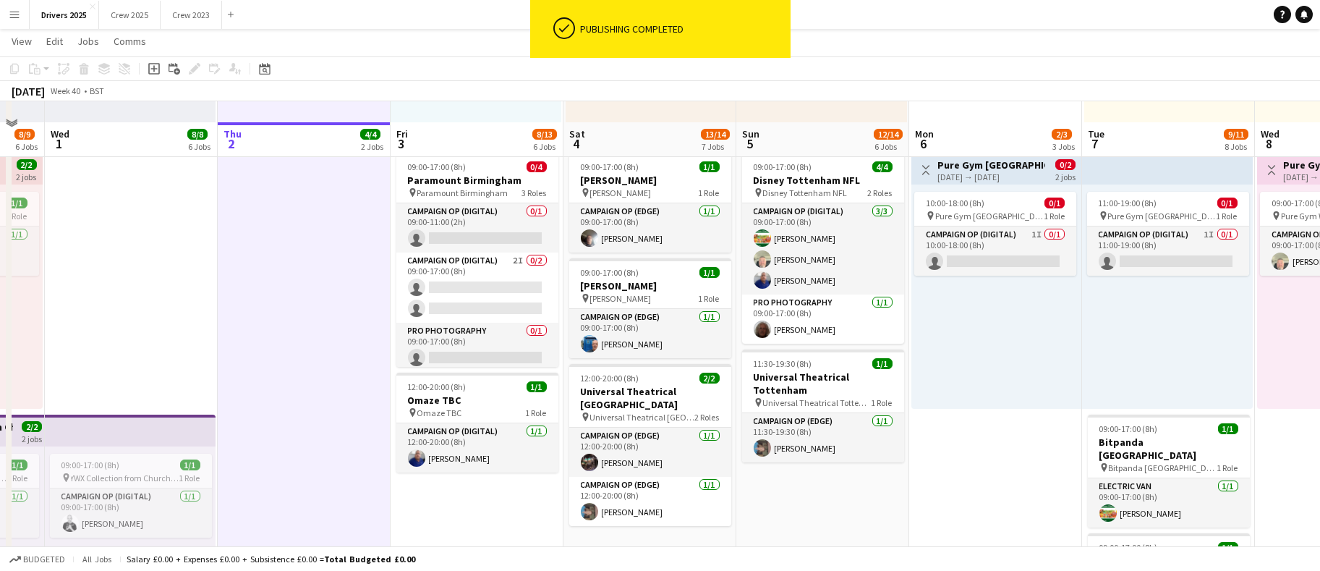
scroll to position [1085, 0]
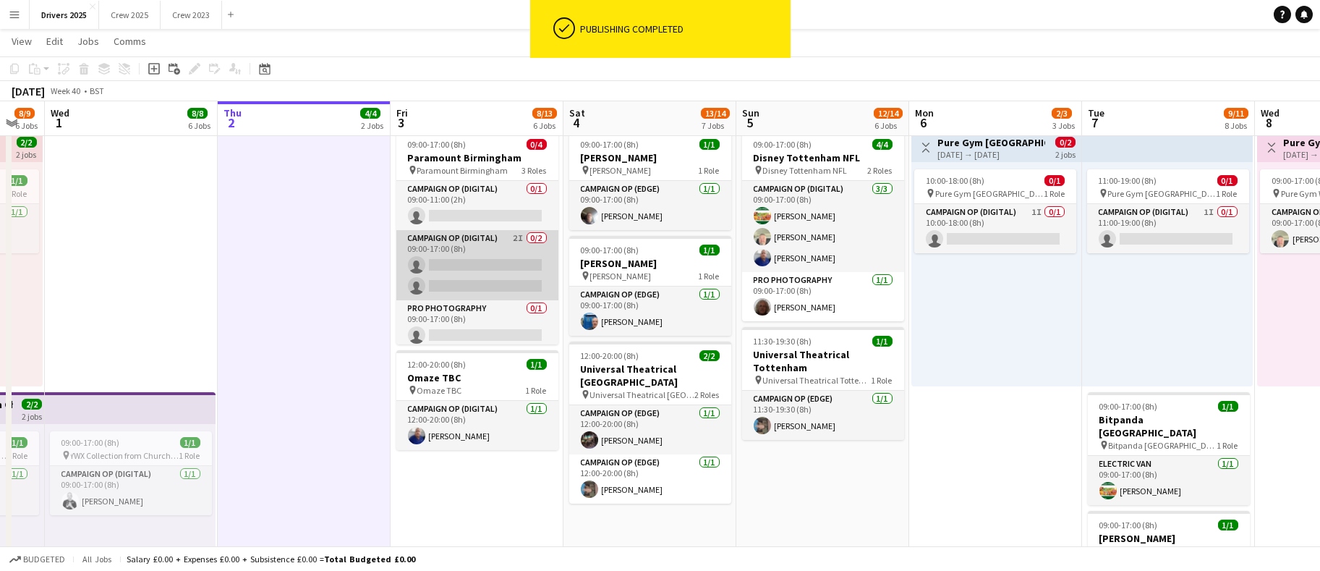
click at [453, 258] on app-card-role "Campaign Op (Digital) 2I 0/2 09:00-17:00 (8h) single-neutral-actions single-neu…" at bounding box center [477, 265] width 162 height 70
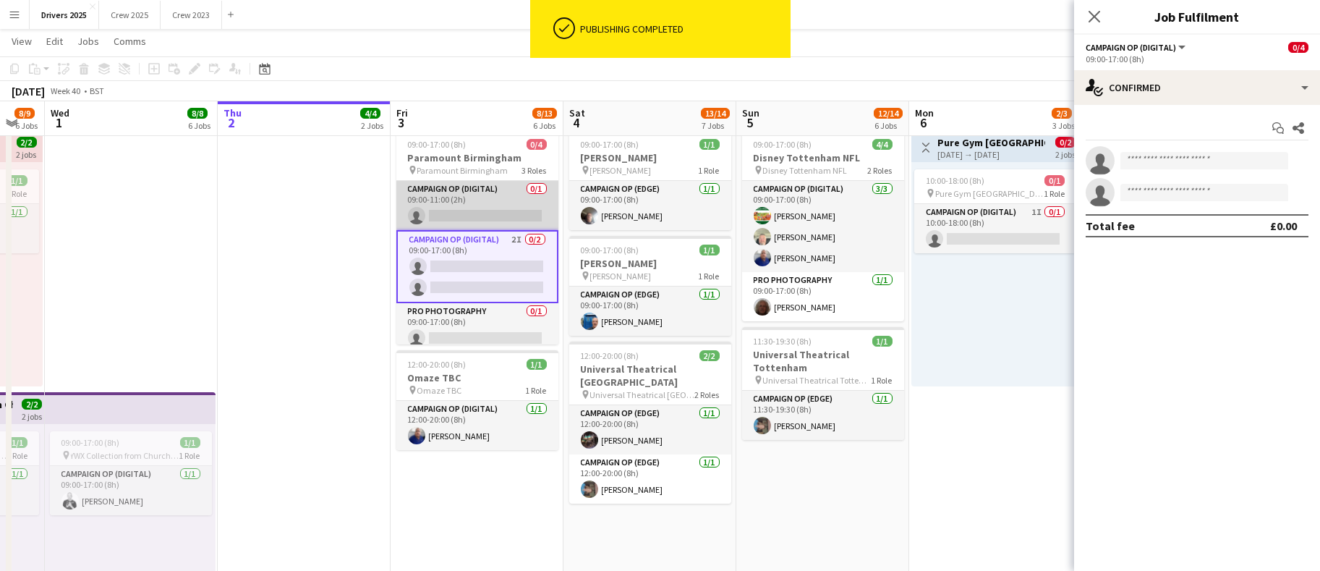
click at [456, 217] on app-card-role "Campaign Op (Digital) 0/1 09:00-11:00 (2h) single-neutral-actions" at bounding box center [477, 205] width 162 height 49
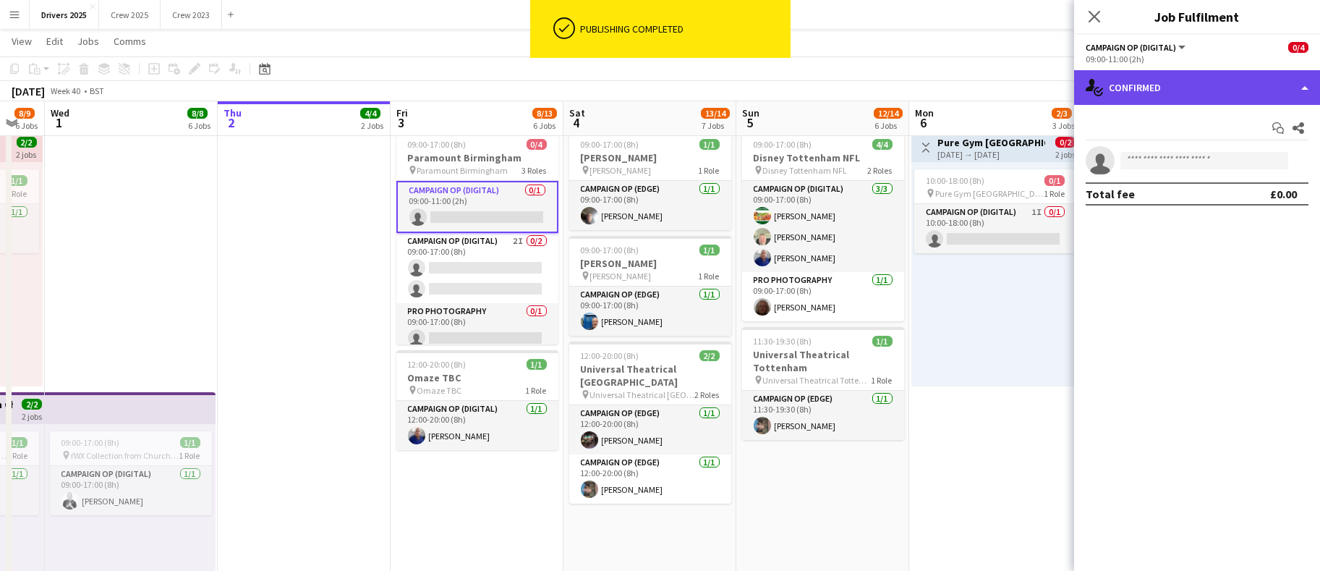
click at [1221, 100] on div "single-neutral-actions-check-2 Confirmed" at bounding box center [1197, 87] width 246 height 35
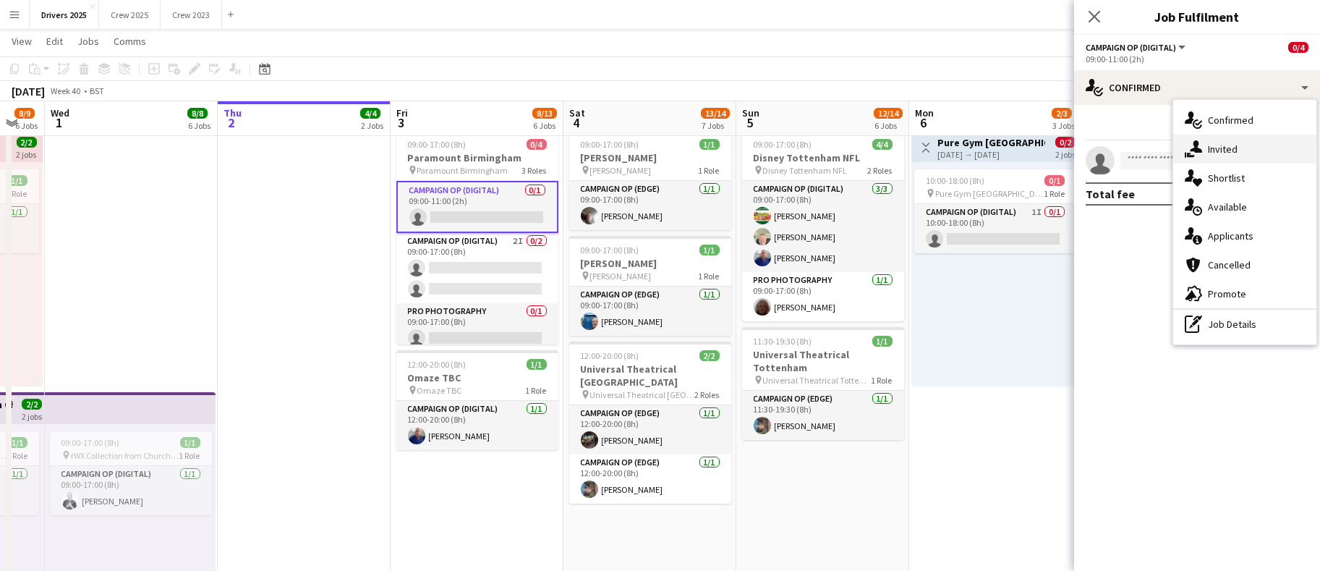
click at [1214, 142] on span "Invited" at bounding box center [1223, 148] width 30 height 13
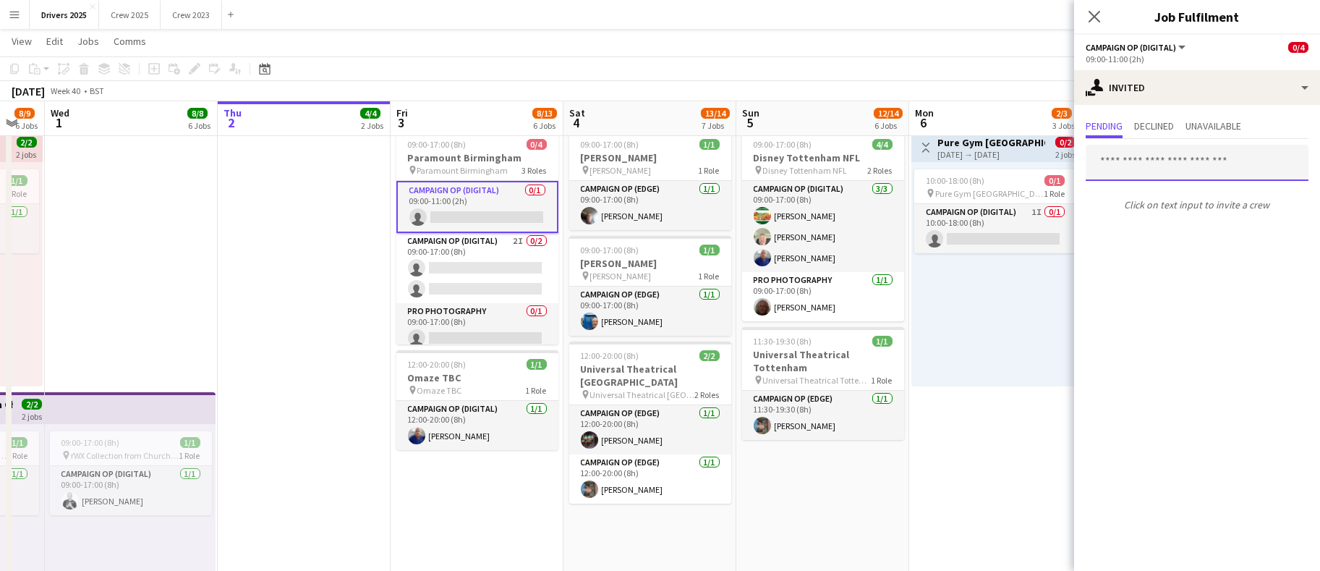
click at [1167, 155] on input "text" at bounding box center [1197, 163] width 223 height 36
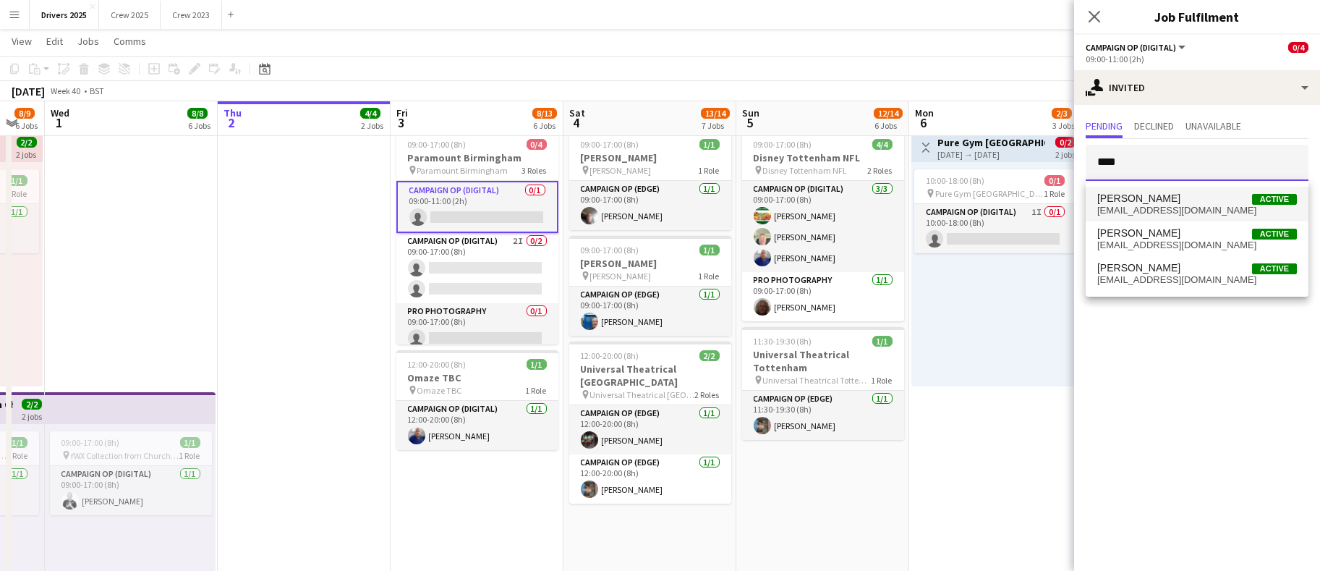
type input "****"
click at [1154, 189] on mat-option "John Hamblett Active jhamblett@mmediagroup.co.uk" at bounding box center [1197, 204] width 223 height 35
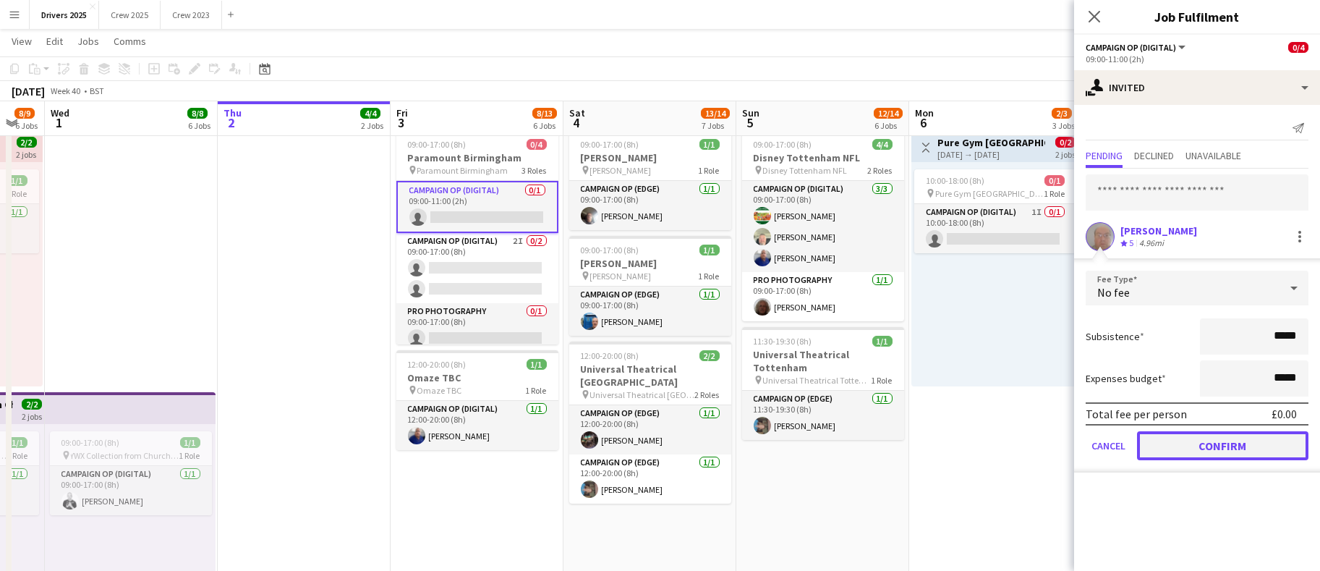
click at [1216, 433] on button "Confirm" at bounding box center [1222, 445] width 171 height 29
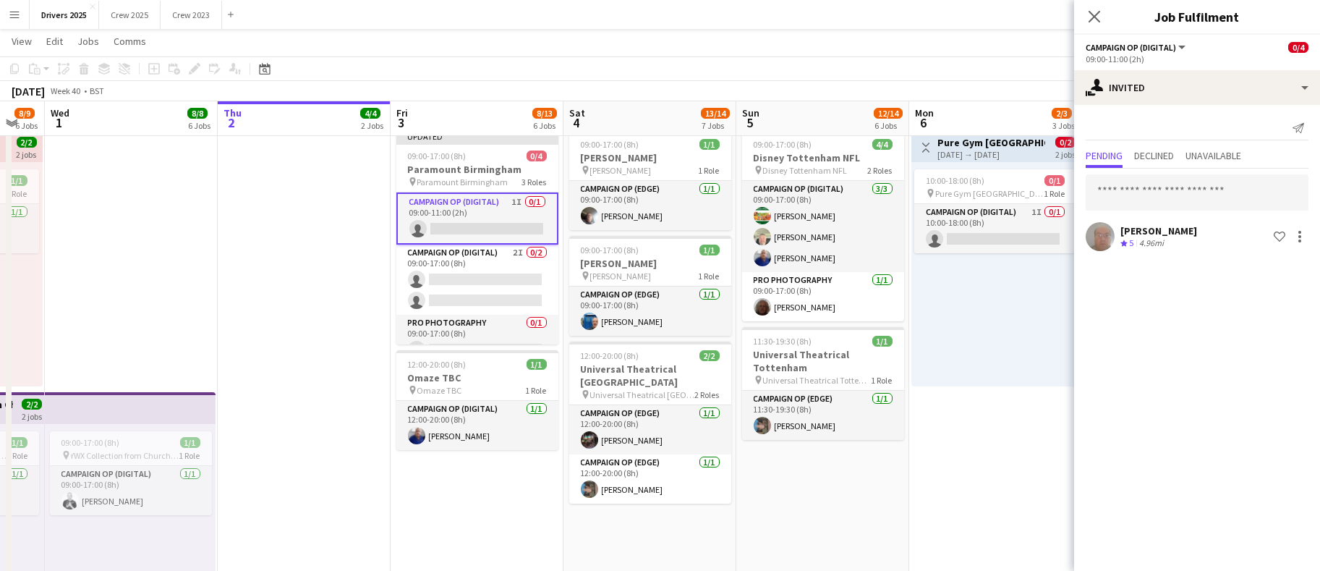
click at [1031, 420] on app-date-cell "Toggle View BBC Birmingham 06-10-2025 → 12-10-2025 4/7 7 jobs 09:00-17:00 (8h) …" at bounding box center [995, 237] width 173 height 2321
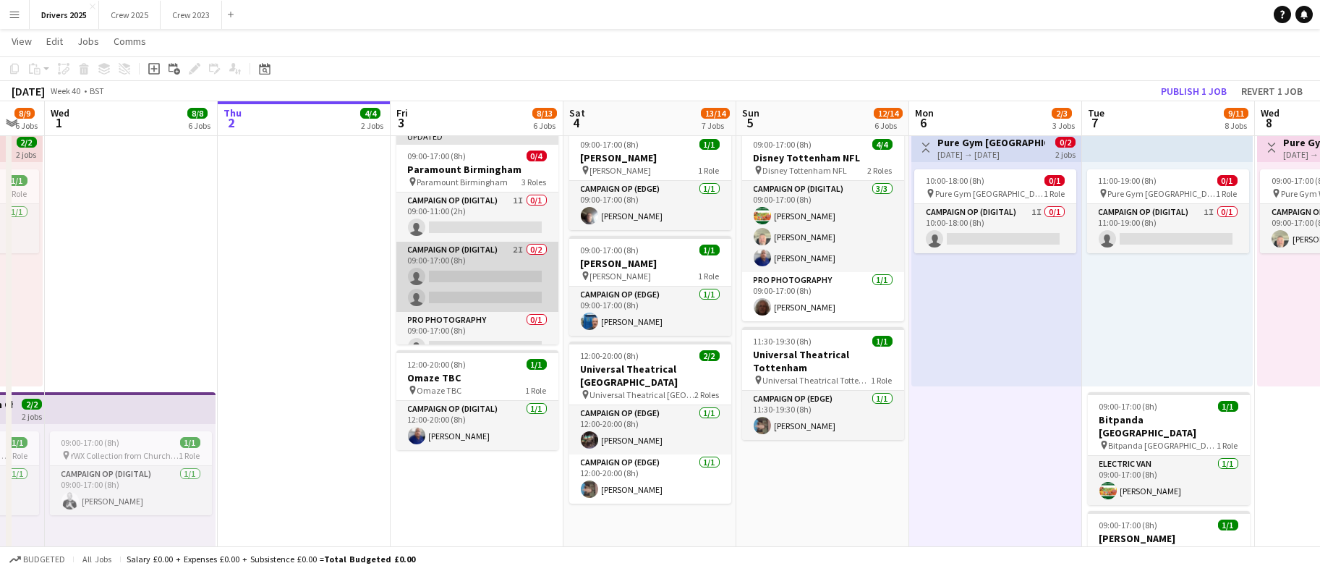
click at [459, 276] on app-card-role "Campaign Op (Digital) 2I 0/2 09:00-17:00 (8h) single-neutral-actions single-neu…" at bounding box center [477, 277] width 162 height 70
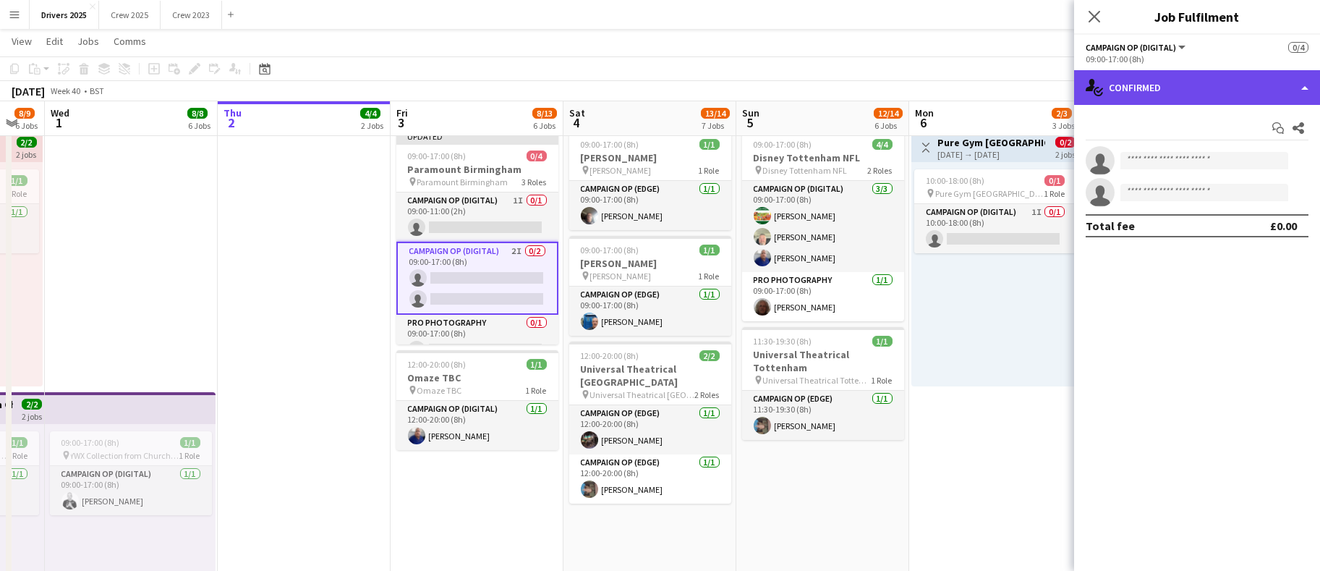
click at [1195, 98] on div "single-neutral-actions-check-2 Confirmed" at bounding box center [1197, 87] width 246 height 35
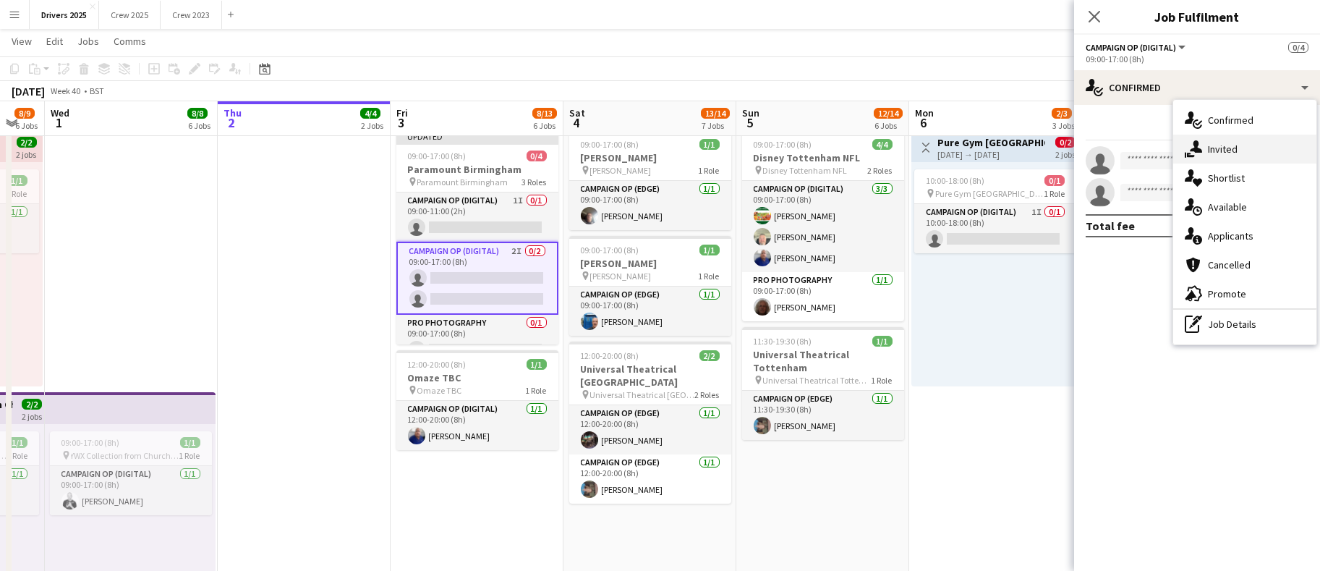
click at [1209, 142] on span "Invited" at bounding box center [1223, 148] width 30 height 13
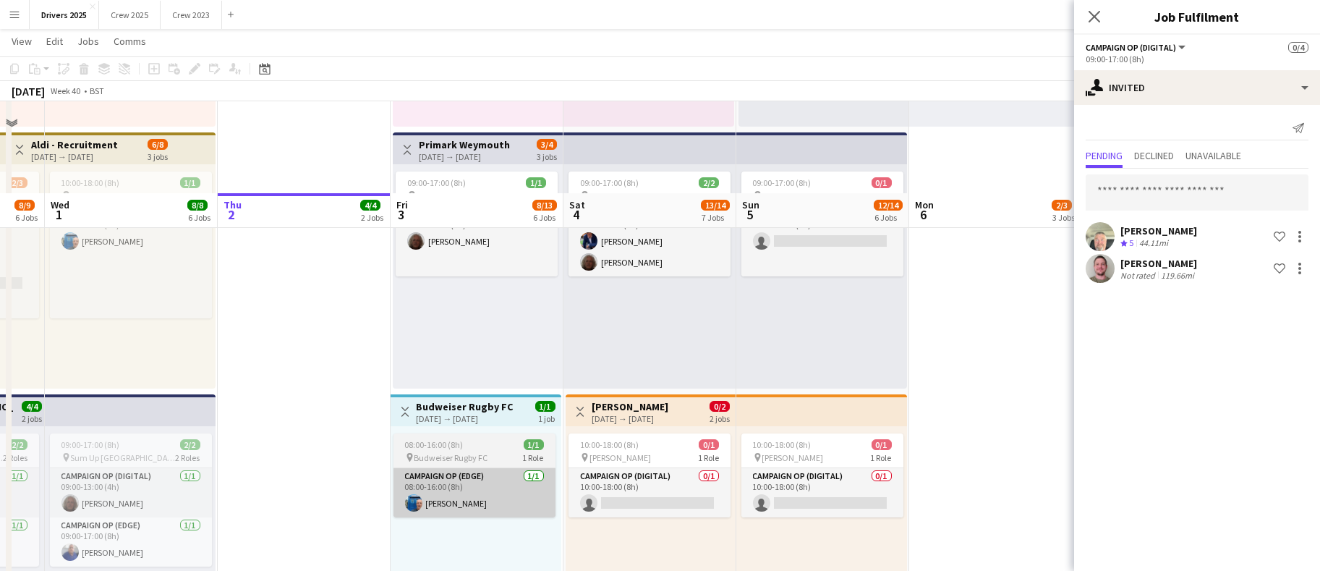
scroll to position [434, 0]
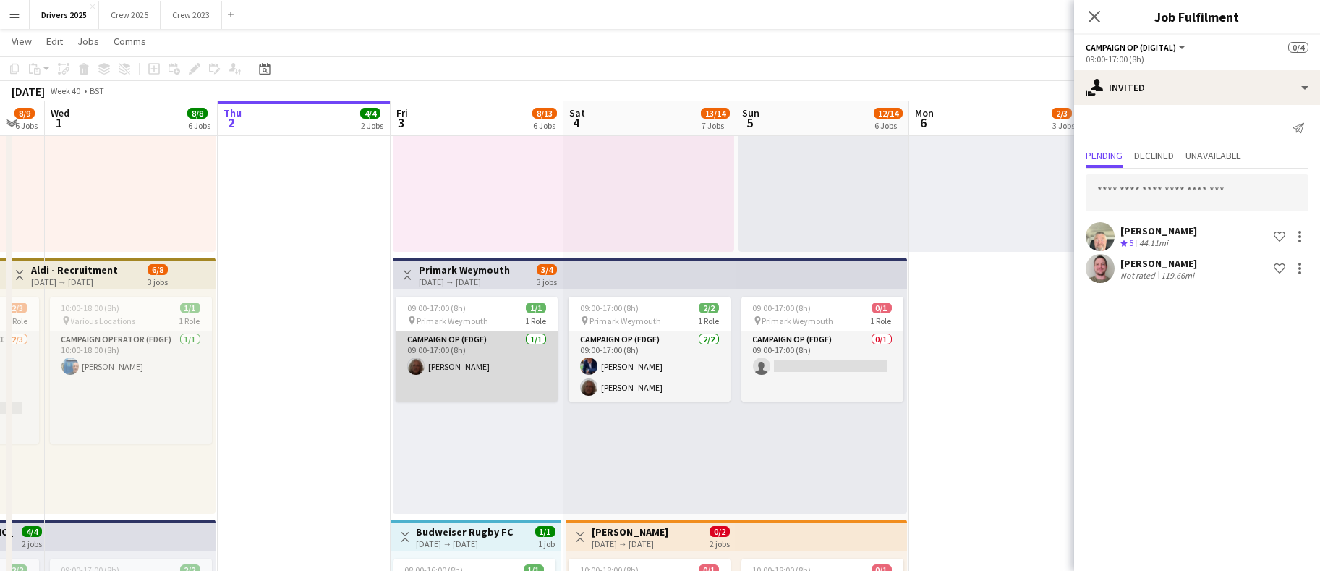
click at [442, 359] on app-card-role "Campaign Op (Edge) 1/1 09:00-17:00 (8h) Chris Harris" at bounding box center [477, 366] width 162 height 70
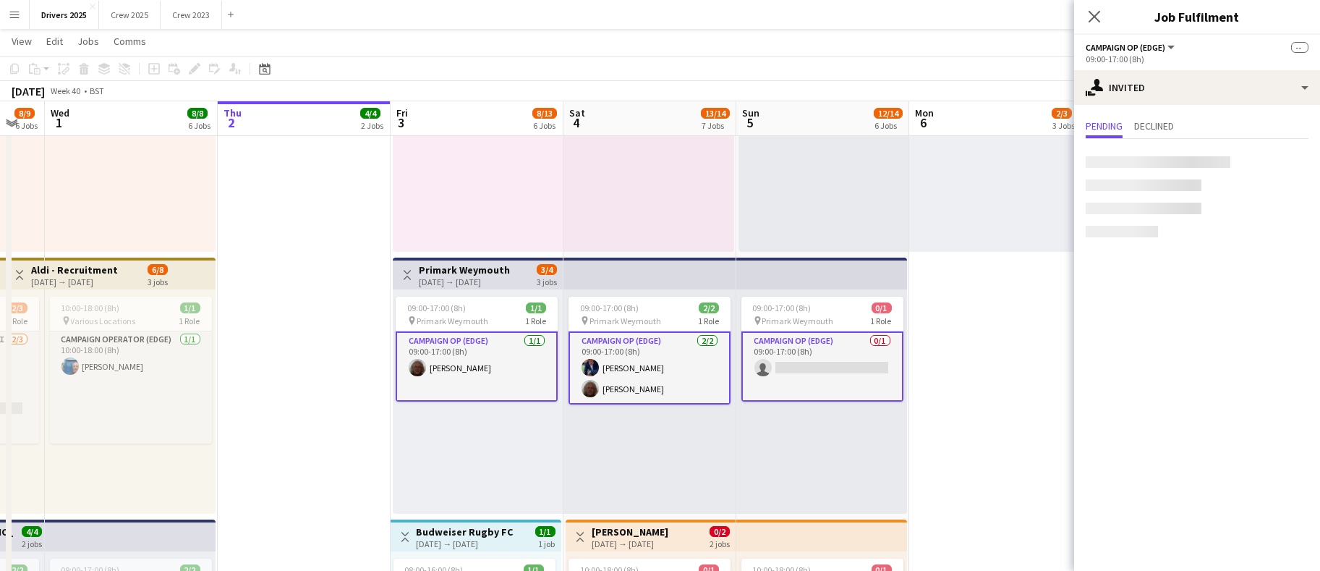
click at [446, 360] on app-card-role "Campaign Op (Edge) 1/1 09:00-17:00 (8h) Chris Harris" at bounding box center [477, 366] width 162 height 70
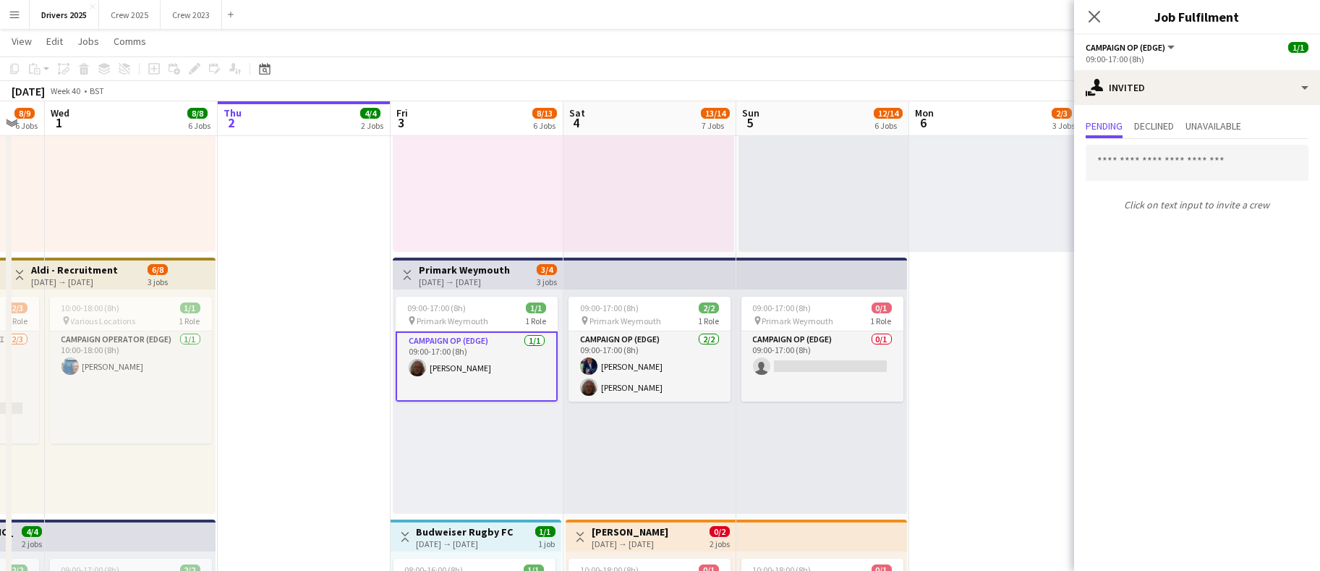
click at [468, 363] on app-card-role "Campaign Op (Edge) 1/1 09:00-17:00 (8h) Chris Harris" at bounding box center [477, 366] width 162 height 70
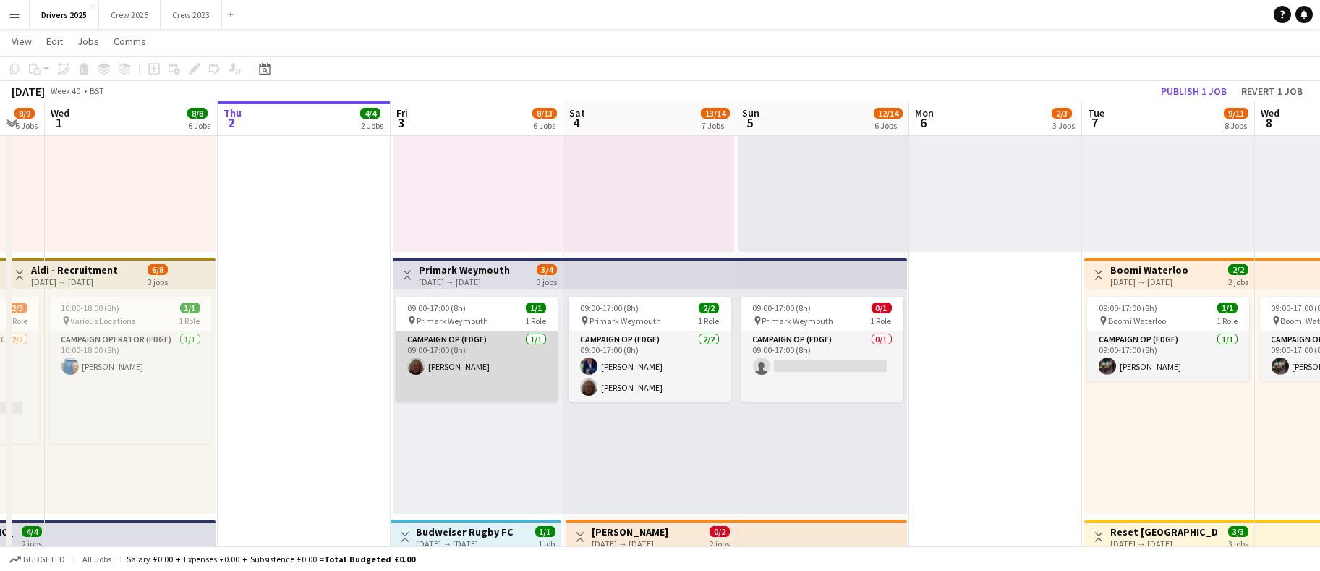
click at [448, 363] on app-card-role "Campaign Op (Edge) 1/1 09:00-17:00 (8h) Chris Harris" at bounding box center [477, 366] width 162 height 70
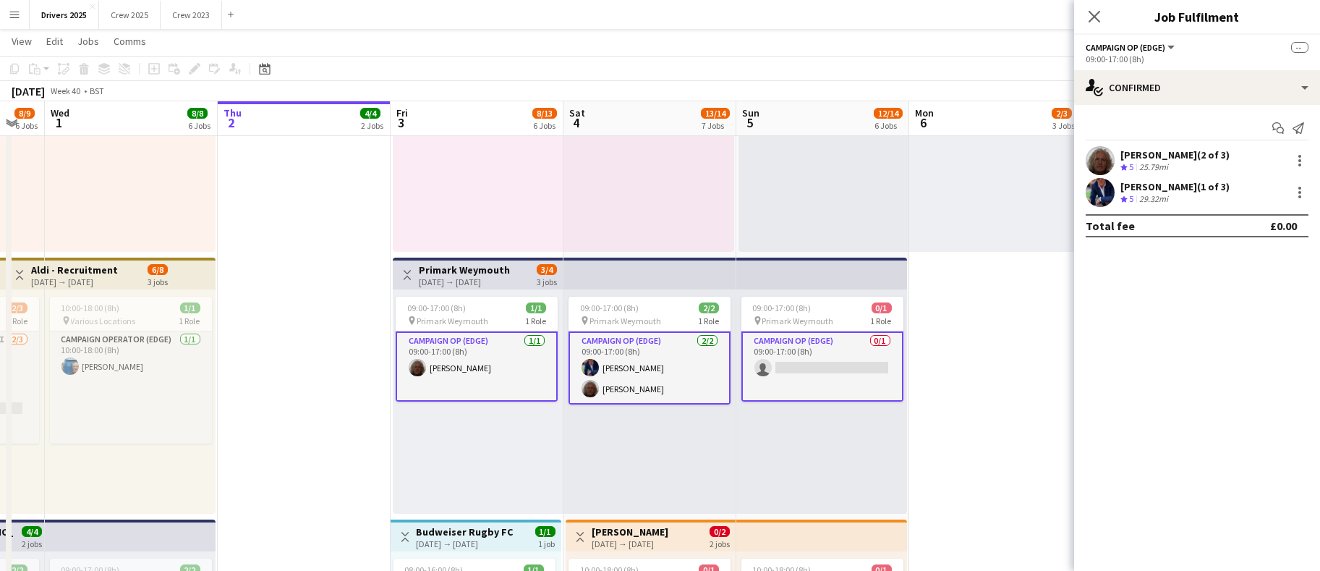
click at [469, 367] on app-card-role "Campaign Op (Edge) 1/1 09:00-17:00 (8h) Chris Harris" at bounding box center [477, 366] width 162 height 70
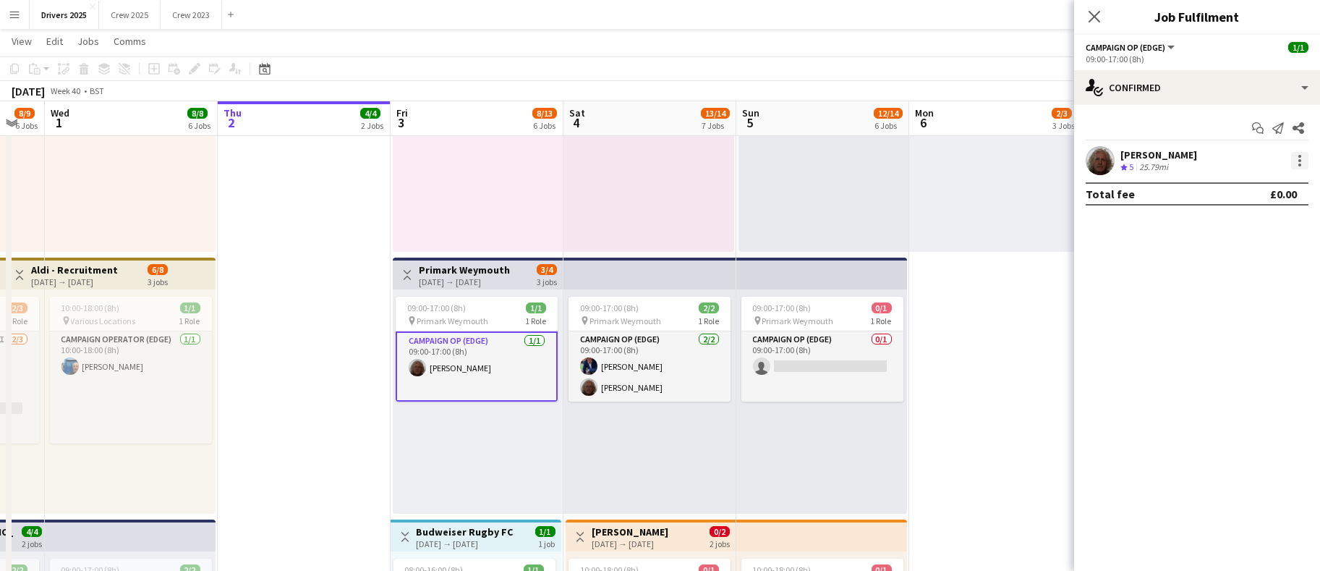
click at [1303, 163] on div at bounding box center [1299, 160] width 17 height 17
click at [1235, 288] on span "Remove" at bounding box center [1228, 291] width 43 height 12
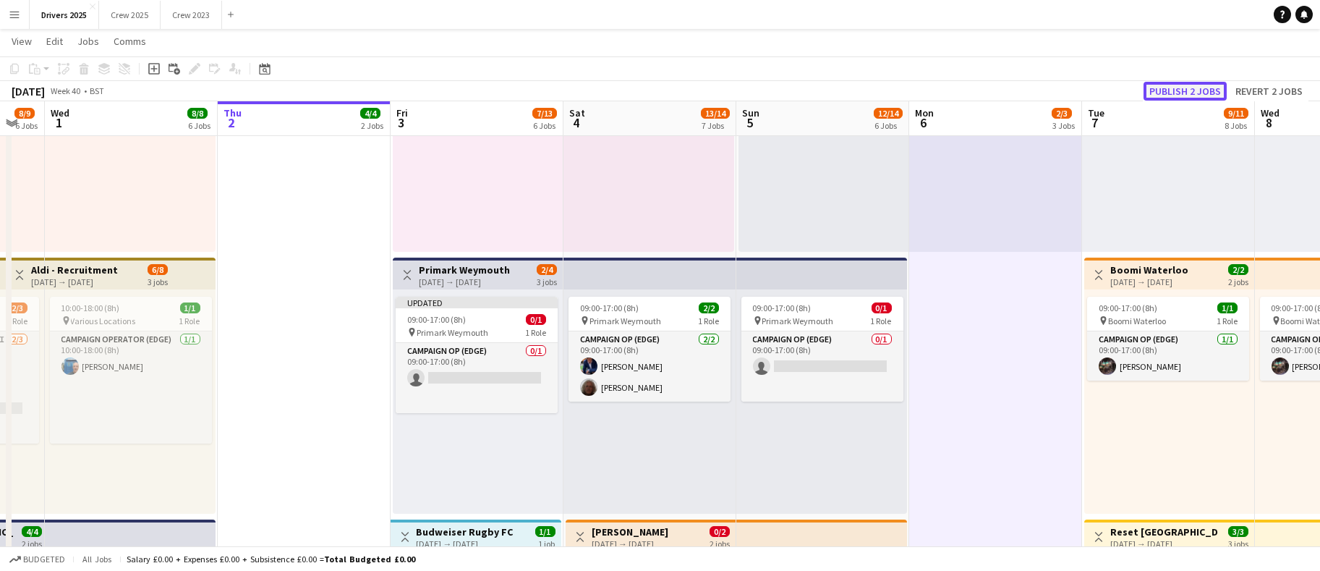
click at [1181, 85] on button "Publish 2 jobs" at bounding box center [1184, 91] width 83 height 19
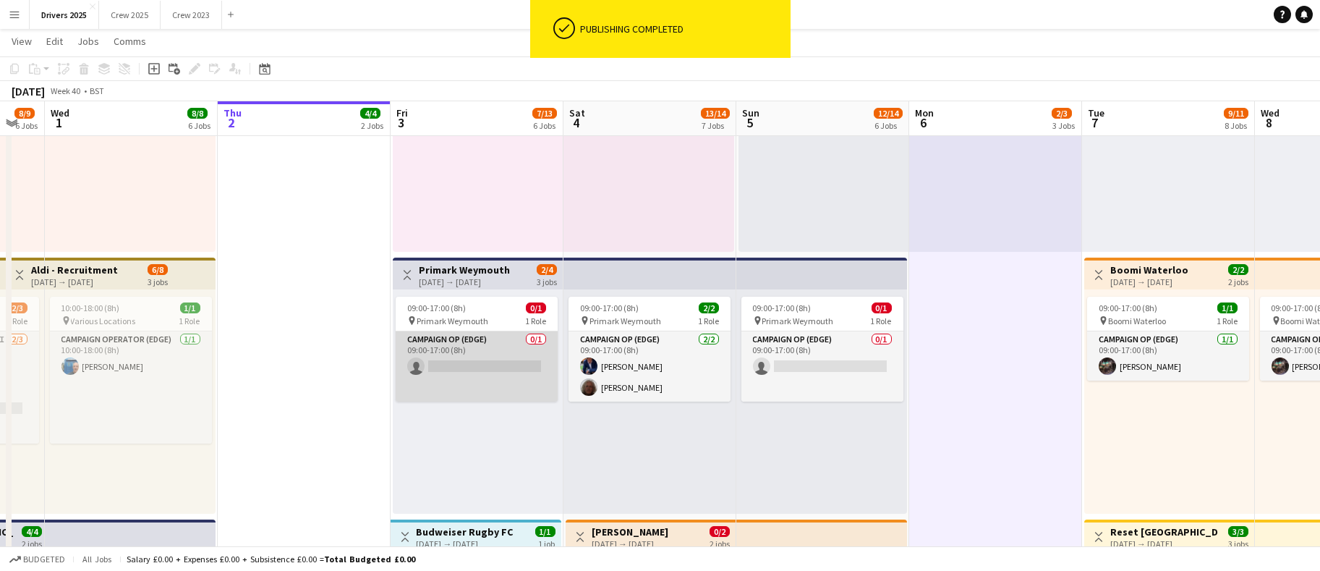
click at [462, 355] on app-card-role "Campaign Op (Edge) 0/1 09:00-17:00 (8h) single-neutral-actions" at bounding box center [477, 366] width 162 height 70
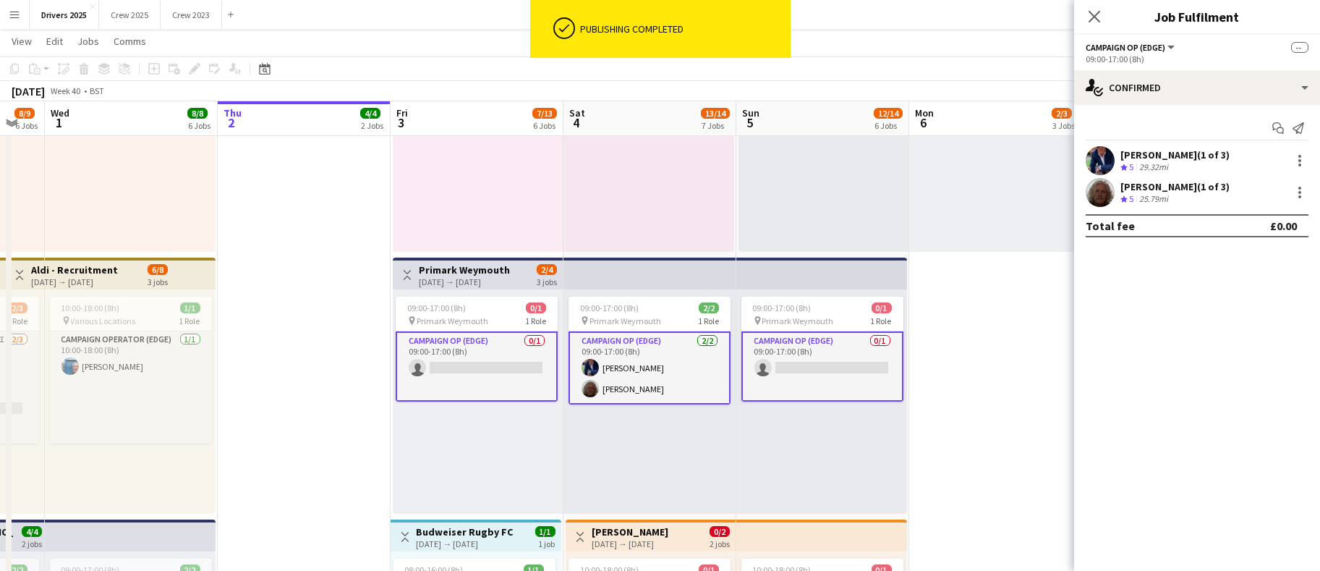
click at [448, 374] on app-card-role "Campaign Op (Edge) 0/1 09:00-17:00 (8h) single-neutral-actions" at bounding box center [477, 366] width 162 height 70
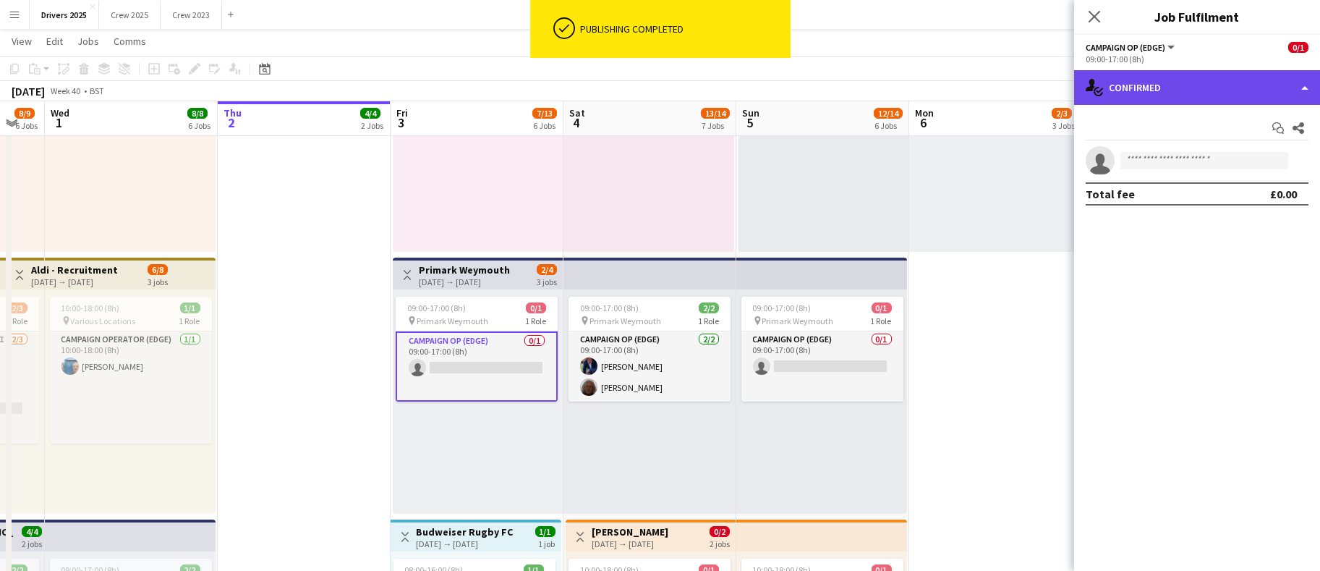
click at [1196, 101] on div "single-neutral-actions-check-2 Confirmed" at bounding box center [1197, 87] width 246 height 35
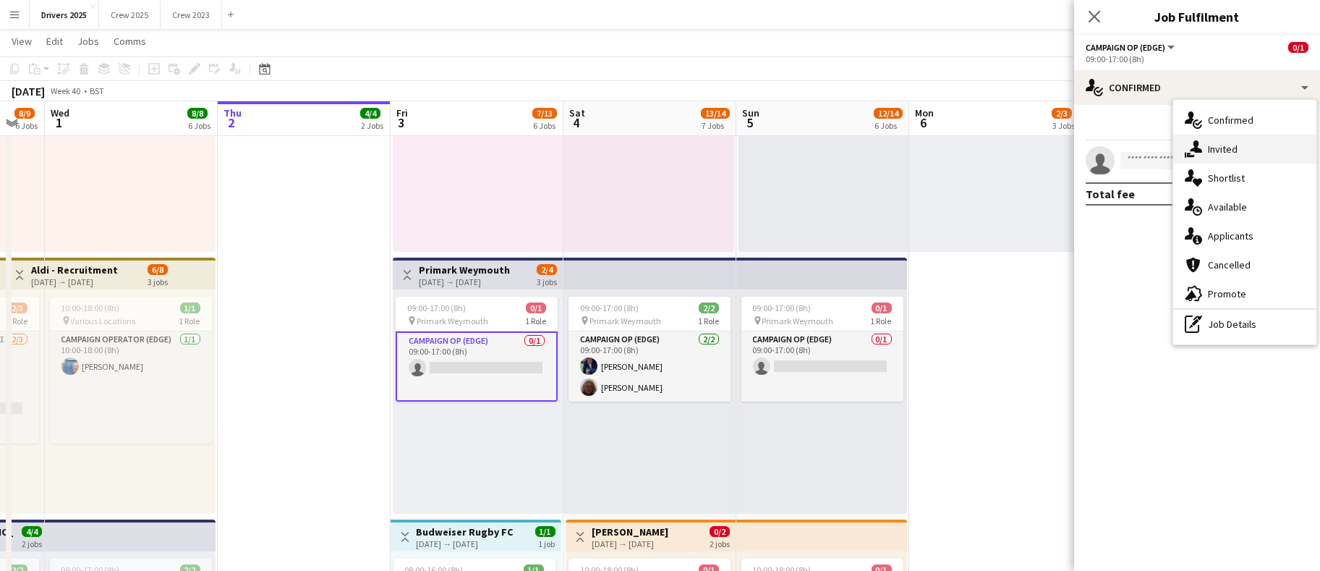
click at [1214, 158] on div "single-neutral-actions-share-1 Invited" at bounding box center [1244, 149] width 143 height 29
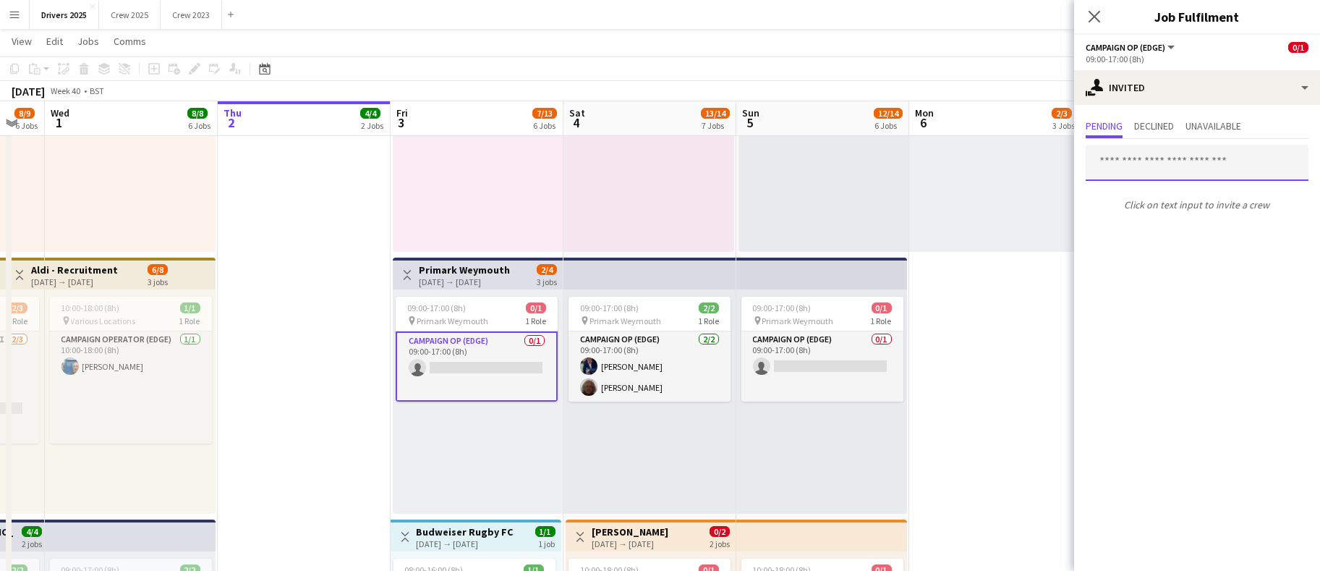
click at [1190, 165] on input "text" at bounding box center [1197, 163] width 223 height 36
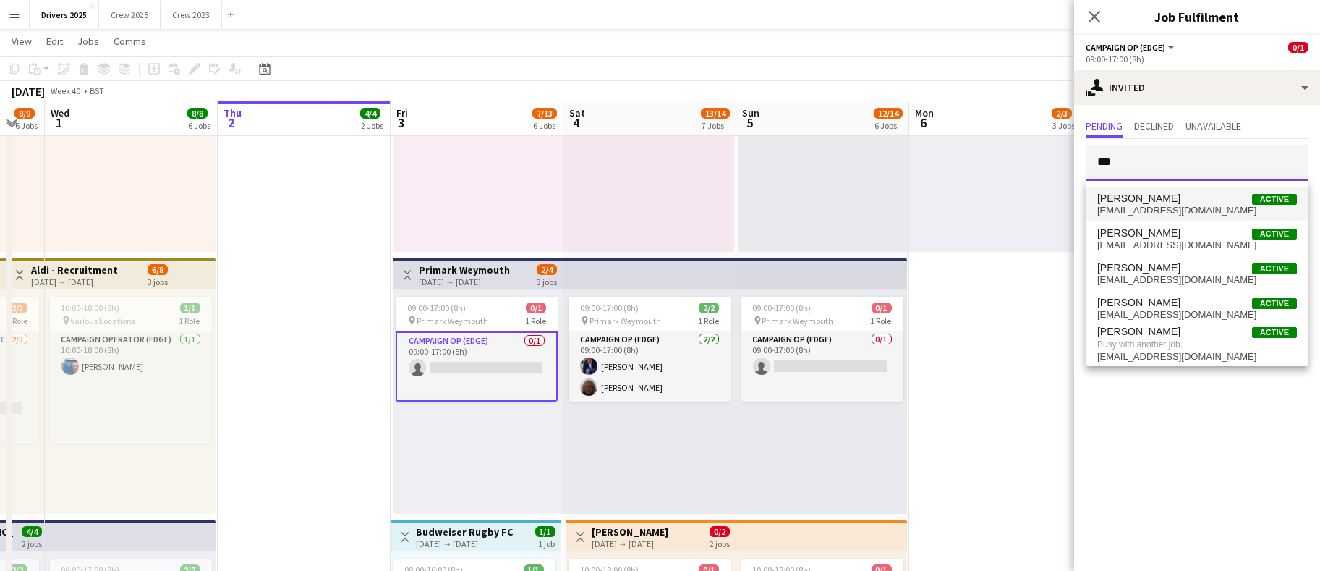
type input "***"
click at [1178, 192] on span "Robert Brackley Active" at bounding box center [1197, 198] width 200 height 12
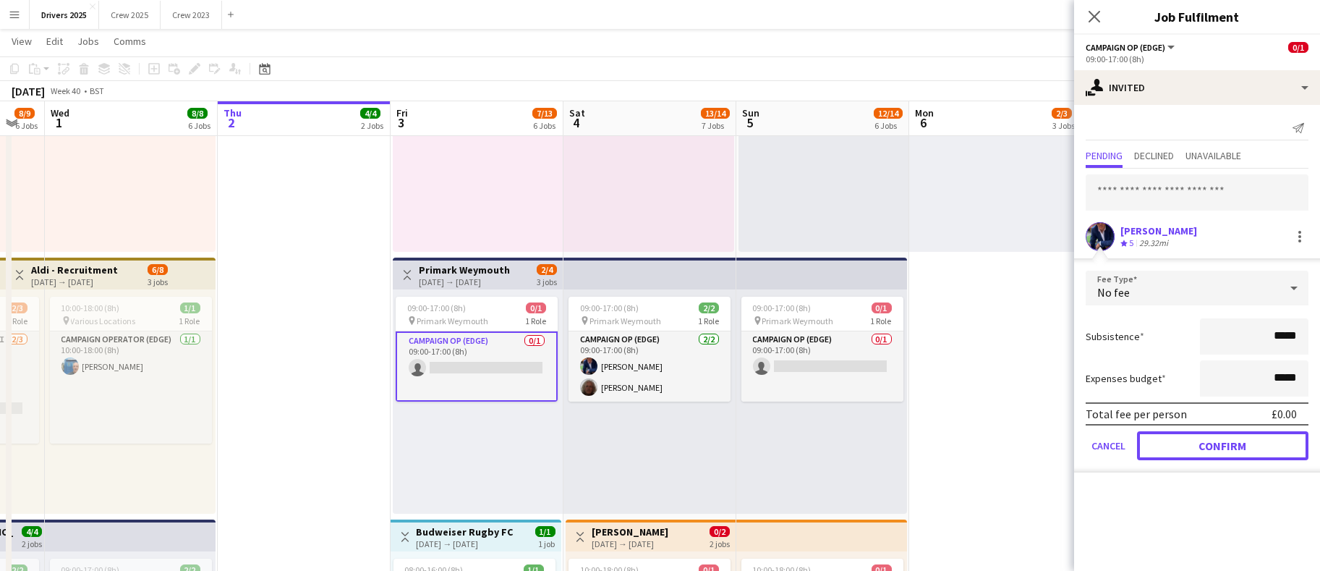
click at [1192, 434] on button "Confirm" at bounding box center [1222, 445] width 171 height 29
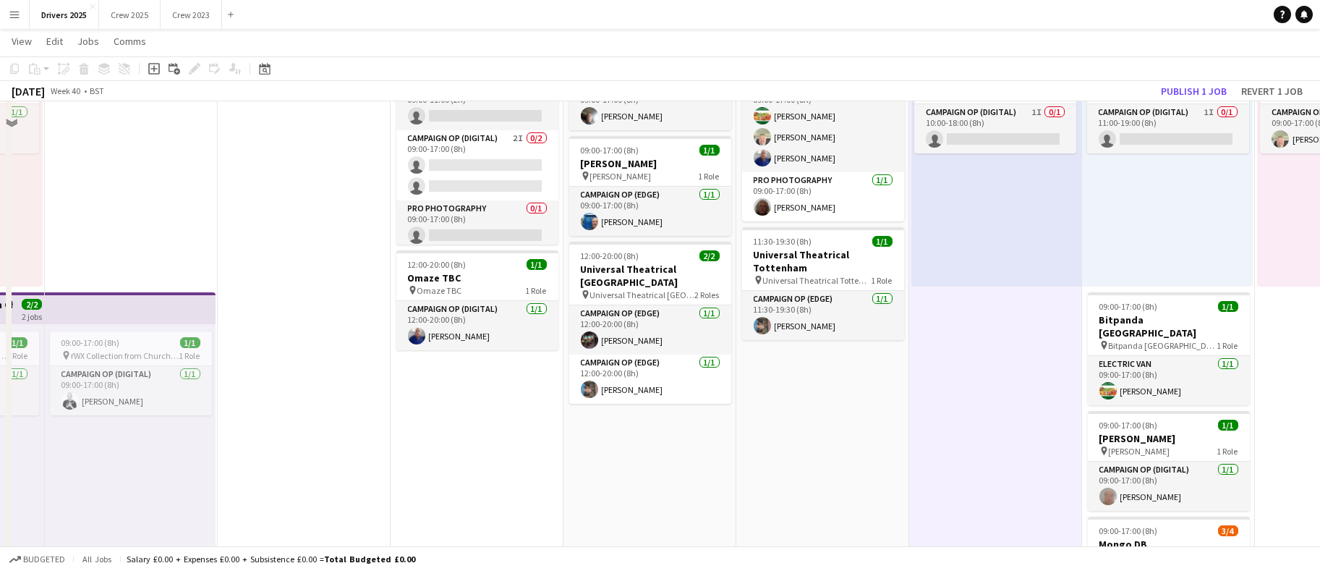
scroll to position [1193, 0]
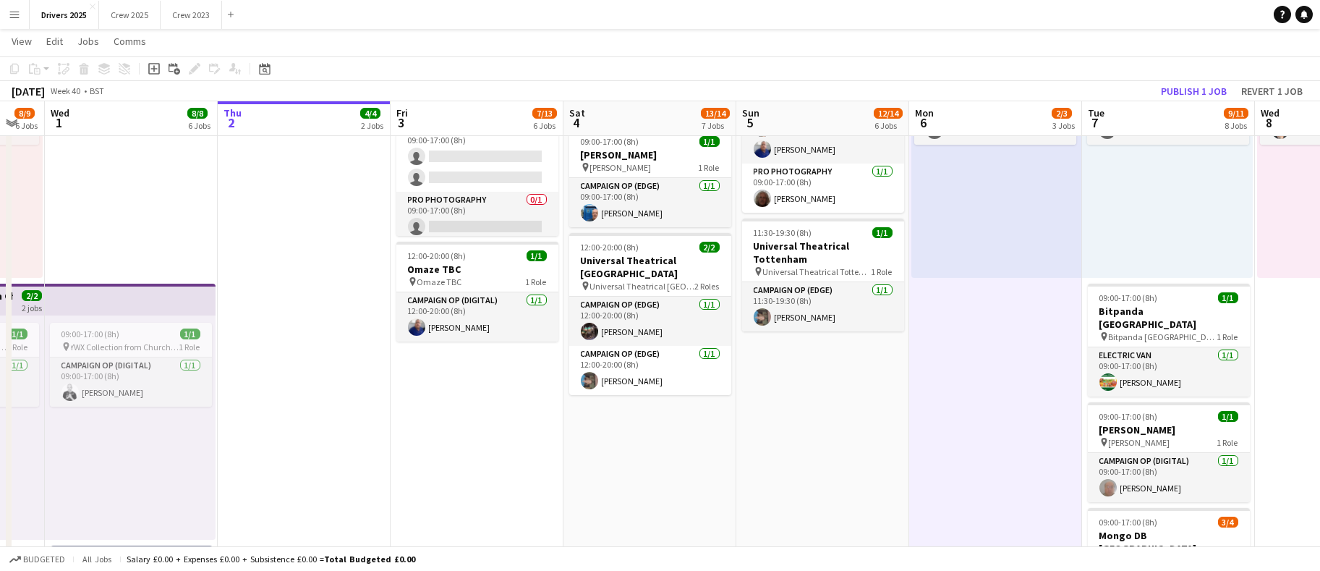
click at [502, 226] on app-card-role "Pro Photography 0/1 09:00-17:00 (8h) single-neutral-actions" at bounding box center [477, 216] width 162 height 49
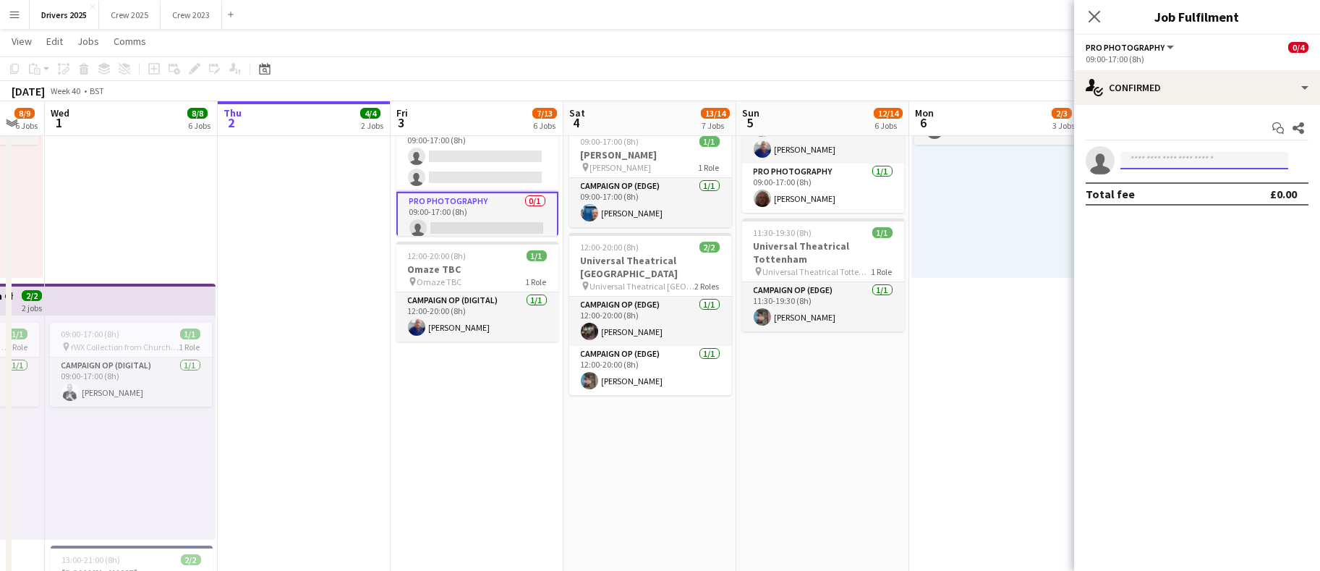
click at [1176, 158] on input at bounding box center [1204, 160] width 168 height 17
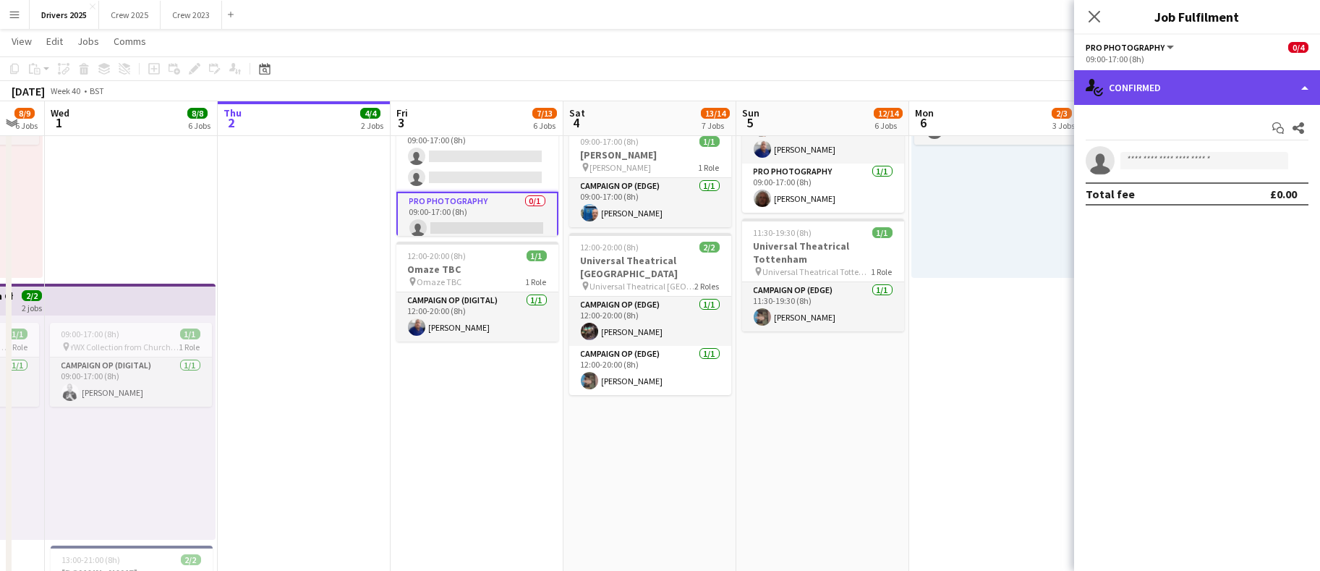
click at [1181, 91] on div "single-neutral-actions-check-2 Confirmed" at bounding box center [1197, 87] width 246 height 35
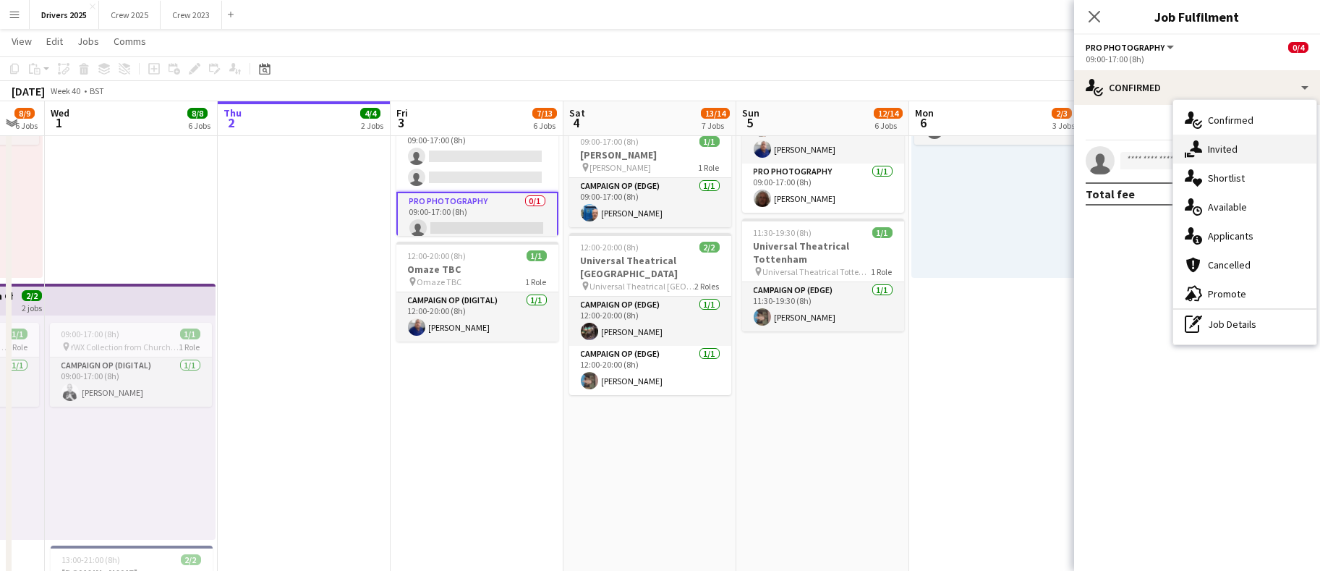
click at [1210, 146] on span "Invited" at bounding box center [1223, 148] width 30 height 13
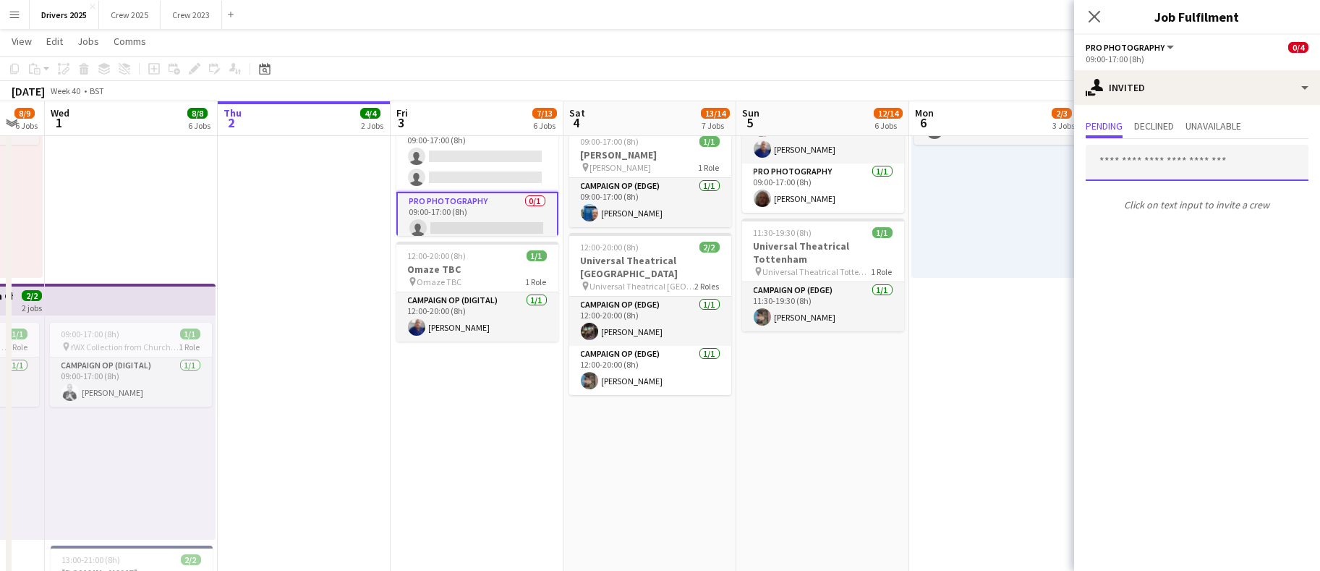
click at [1137, 163] on input "text" at bounding box center [1197, 163] width 223 height 36
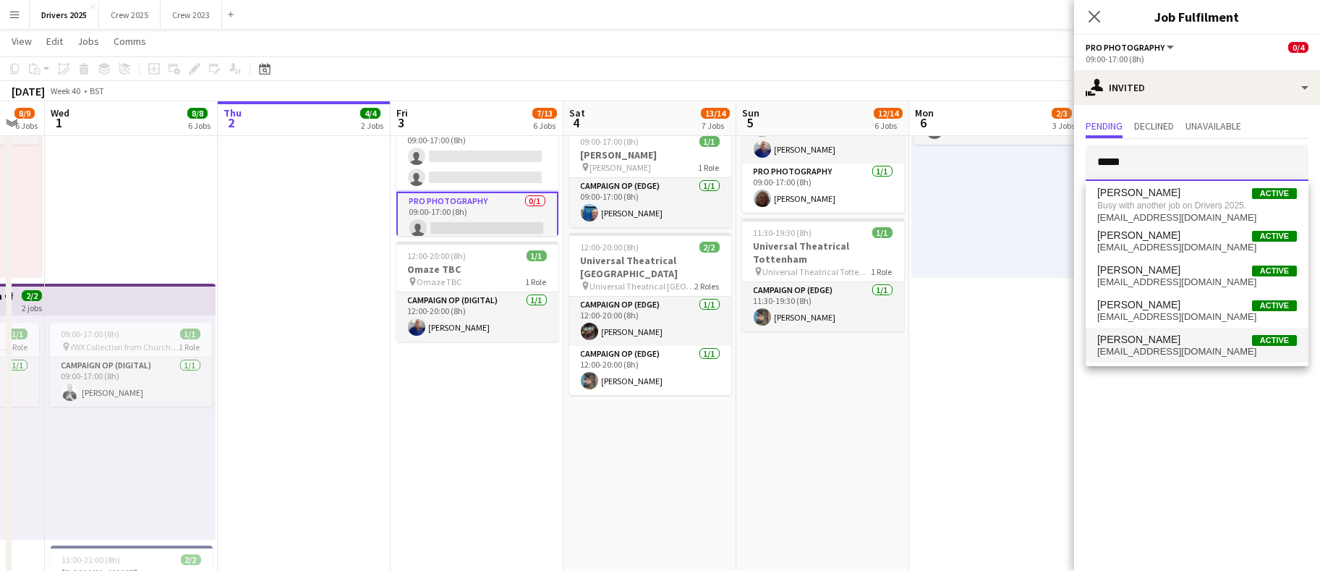
type input "*****"
click at [1149, 346] on span "[EMAIL_ADDRESS][DOMAIN_NAME]" at bounding box center [1197, 352] width 200 height 12
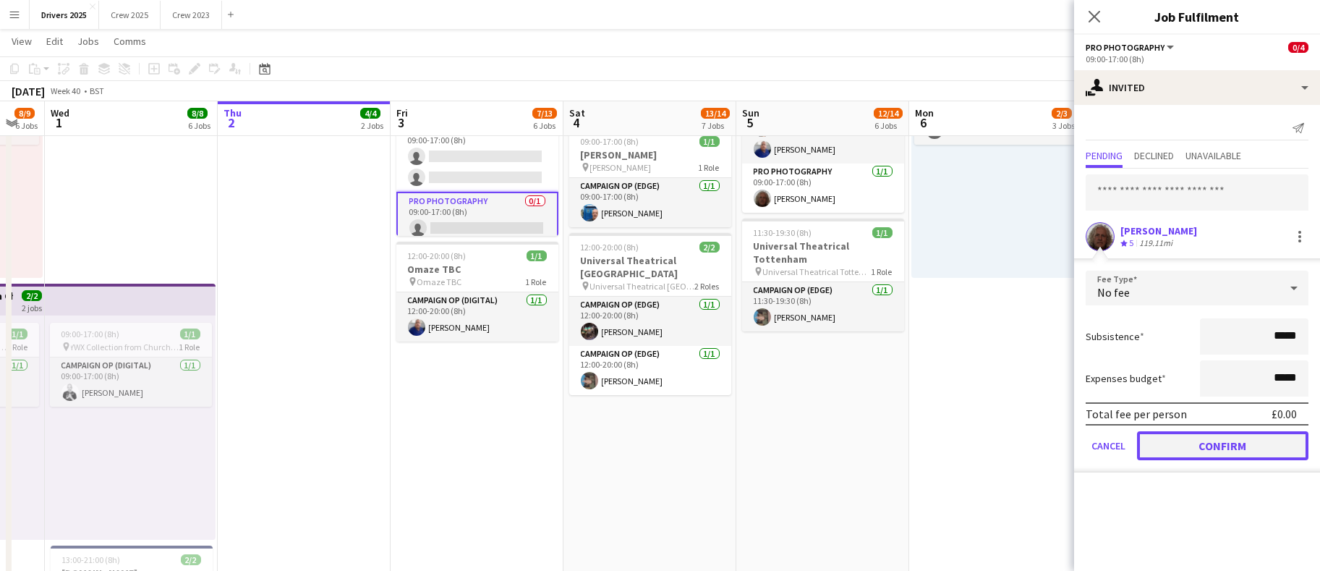
click at [1219, 436] on button "Confirm" at bounding box center [1222, 445] width 171 height 29
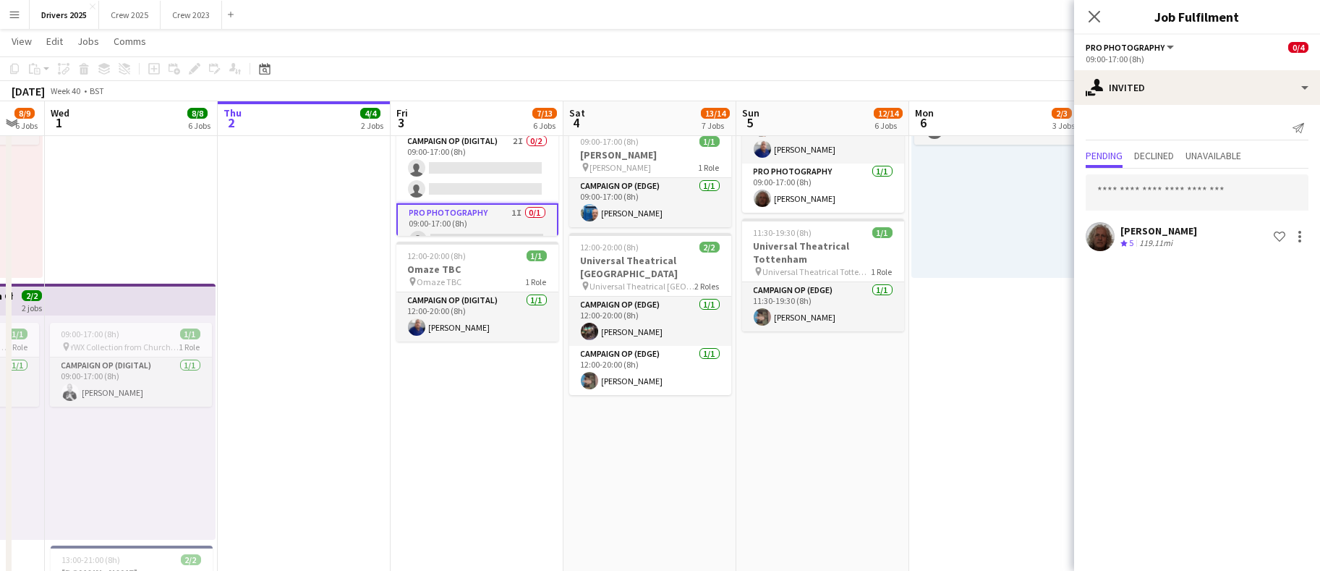
drag, startPoint x: 969, startPoint y: 381, endPoint x: 971, endPoint y: 372, distance: 9.6
click at [969, 380] on app-date-cell "Toggle View BBC Birmingham 06-10-2025 → 12-10-2025 4/7 7 jobs 09:00-17:00 (8h) …" at bounding box center [995, 129] width 173 height 2321
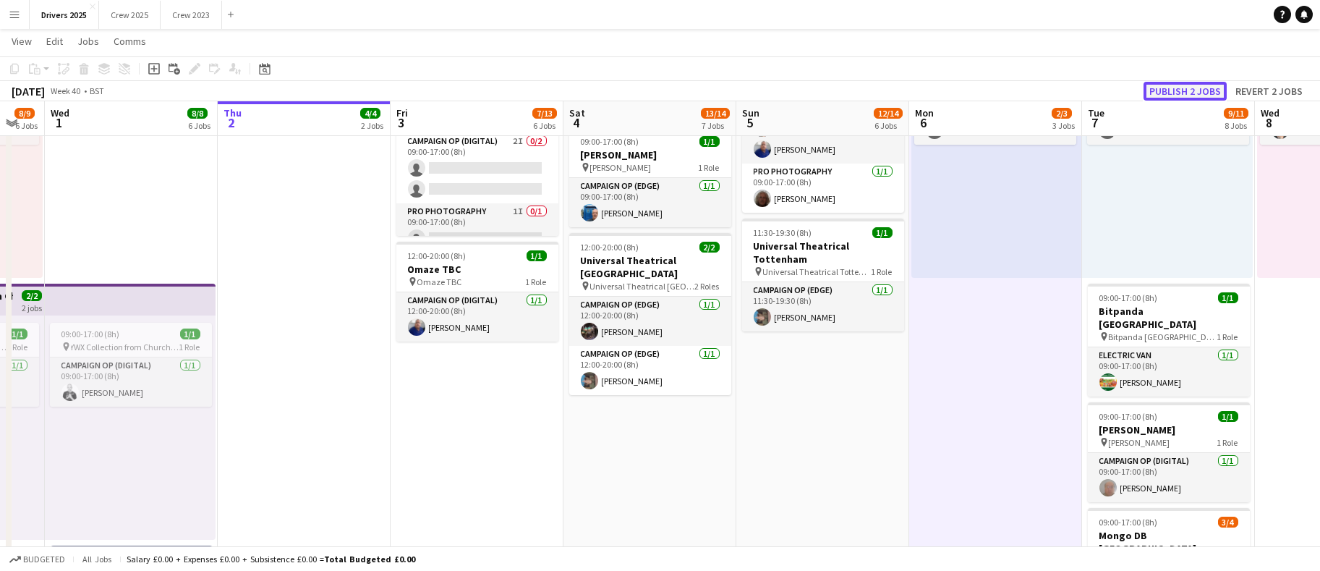
click at [1172, 86] on button "Publish 2 jobs" at bounding box center [1184, 91] width 83 height 19
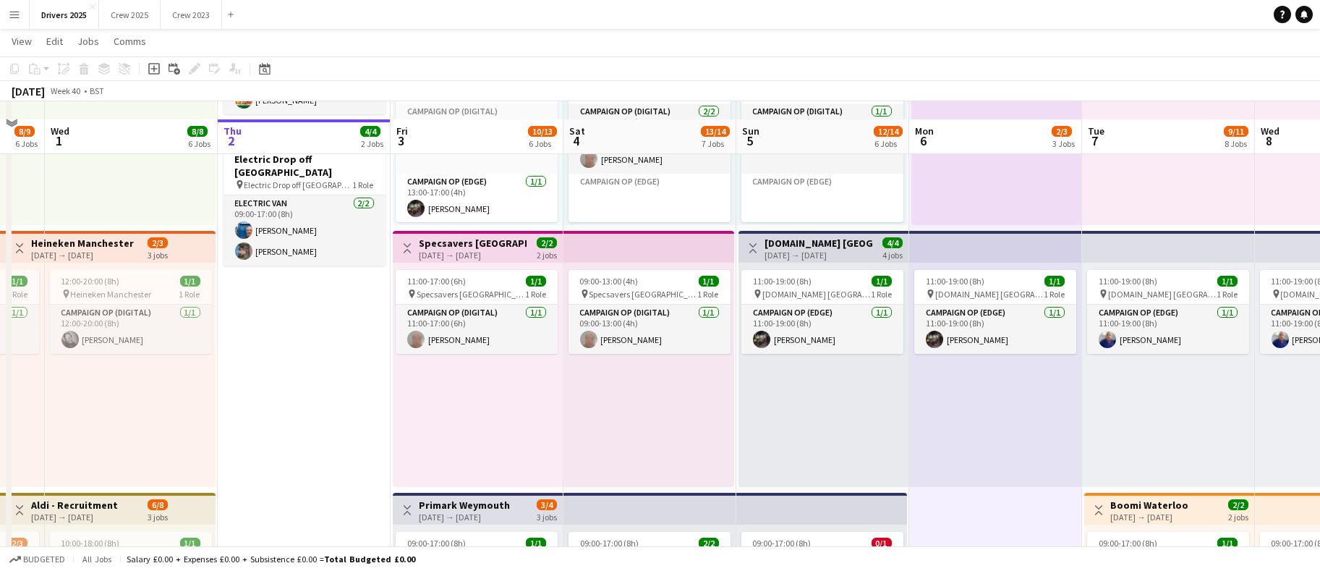
scroll to position [217, 0]
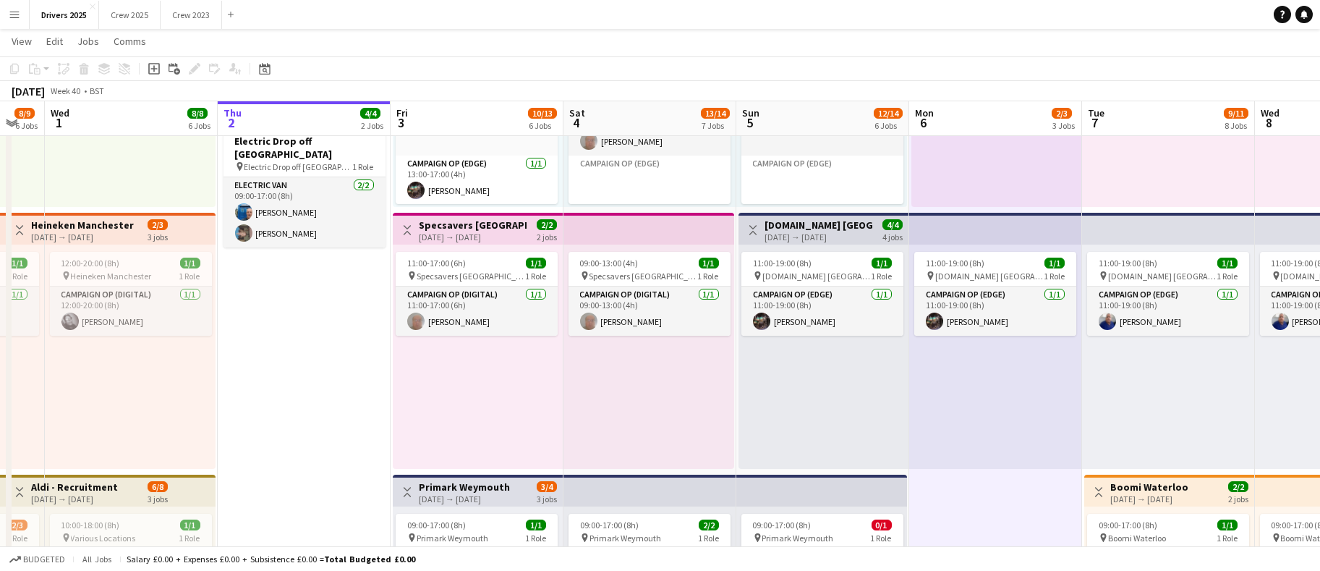
click at [466, 234] on div "[DATE] → [DATE]" at bounding box center [473, 236] width 108 height 11
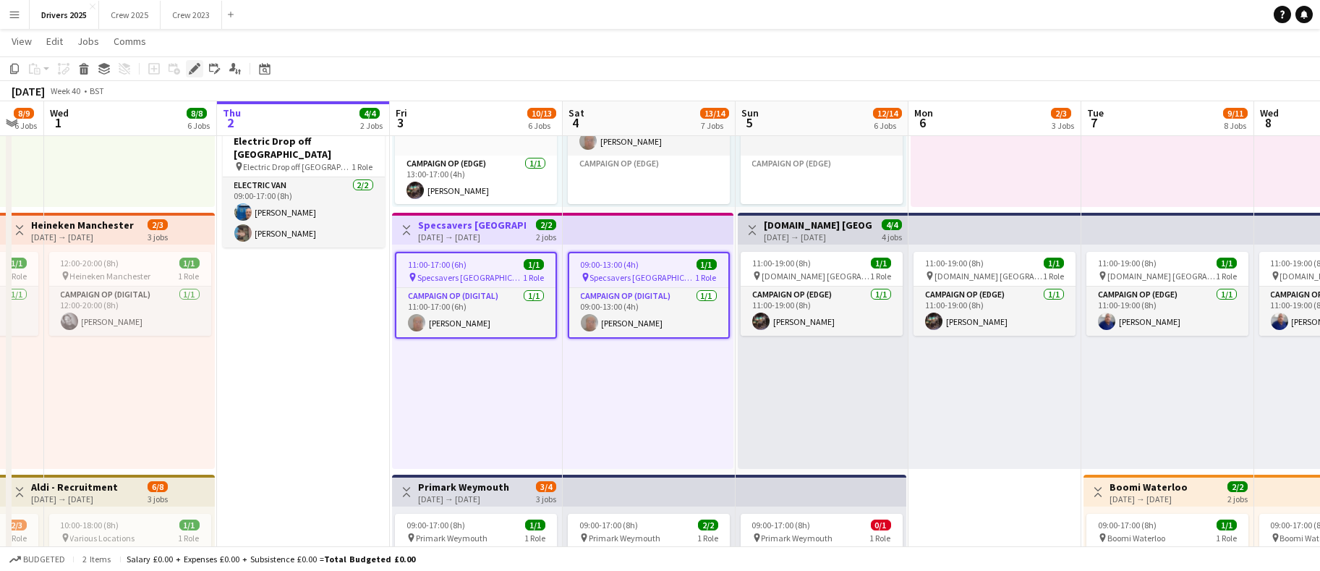
click at [186, 67] on div "Edit" at bounding box center [194, 68] width 17 height 17
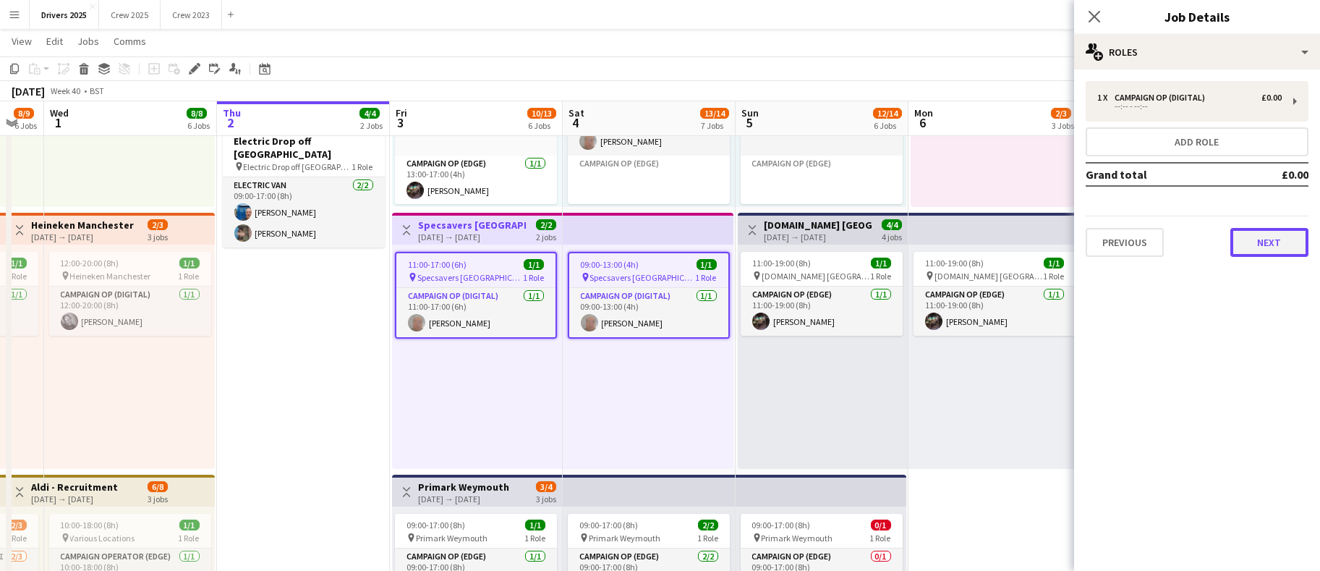
click at [1277, 237] on button "Next" at bounding box center [1269, 242] width 78 height 29
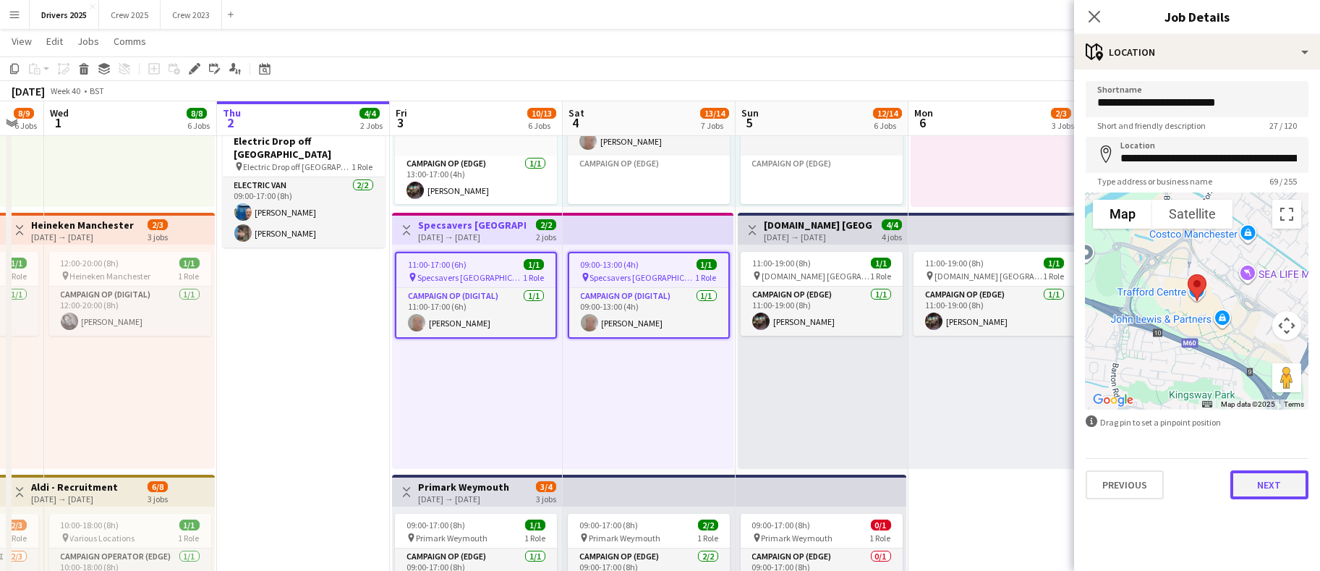
click at [1266, 479] on button "Next" at bounding box center [1269, 484] width 78 height 29
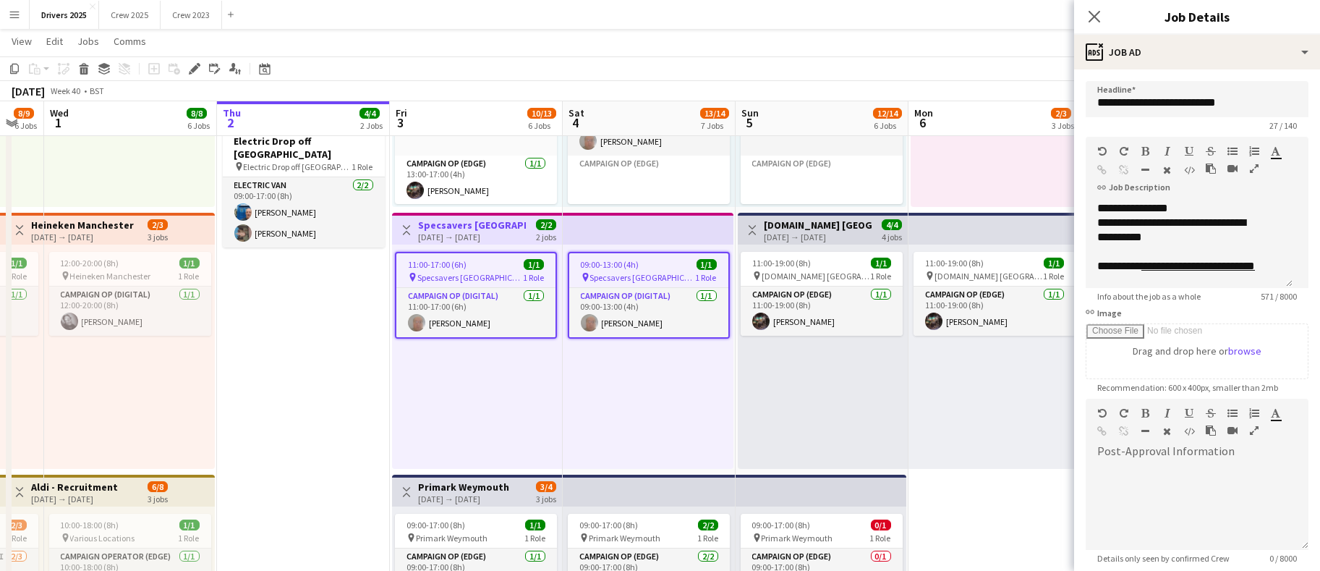
scroll to position [205, 0]
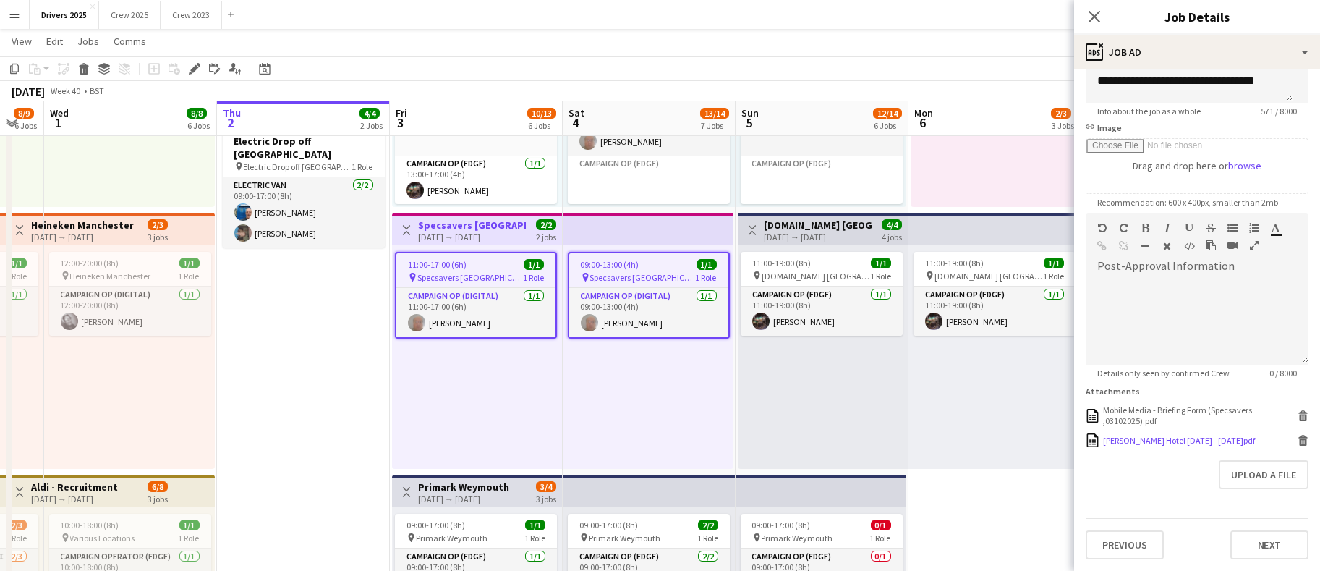
click at [1300, 440] on icon at bounding box center [1303, 442] width 7 height 7
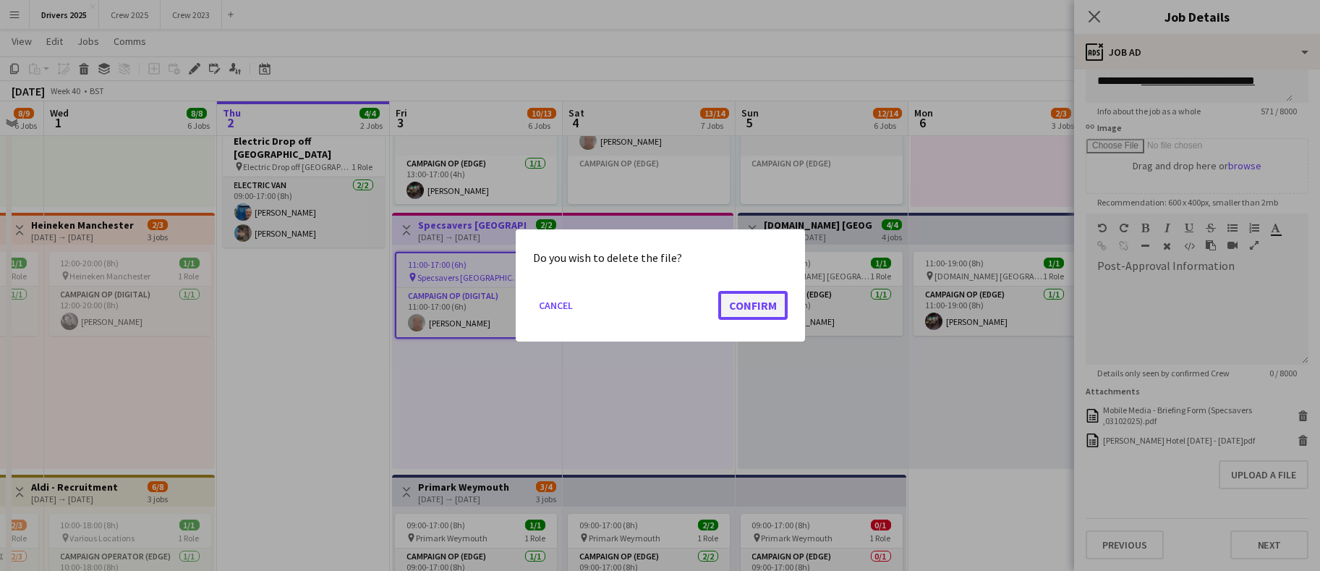
click at [770, 297] on button "Confirm" at bounding box center [752, 305] width 69 height 29
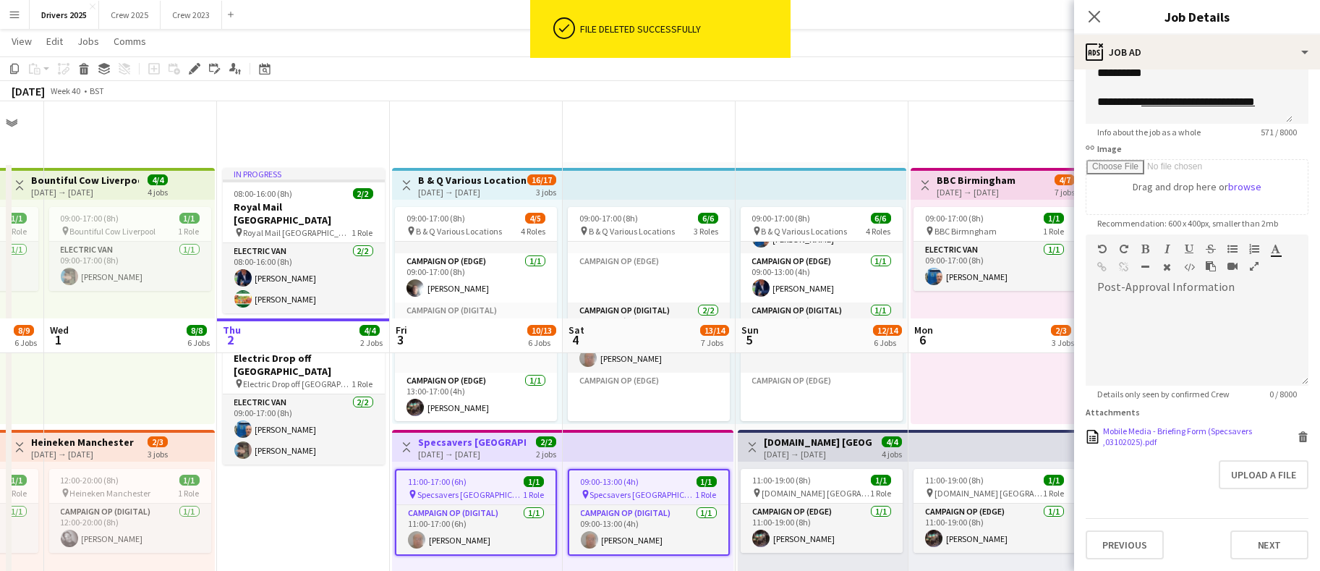
scroll to position [184, 0]
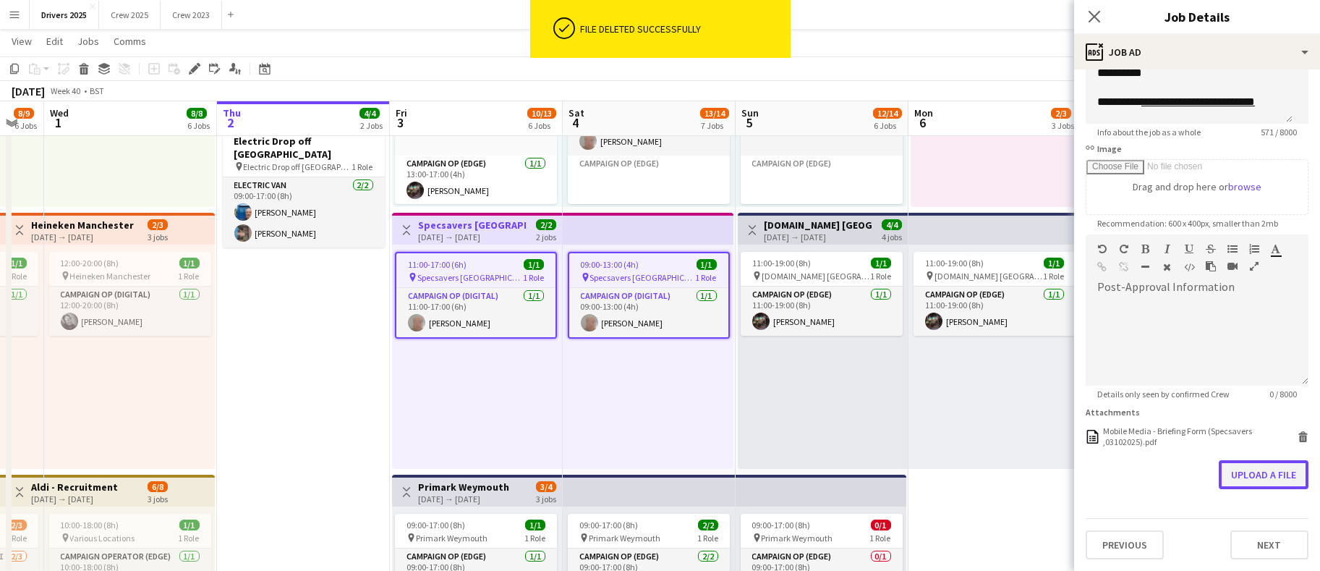
click at [1225, 473] on button "Upload a file" at bounding box center [1264, 474] width 90 height 29
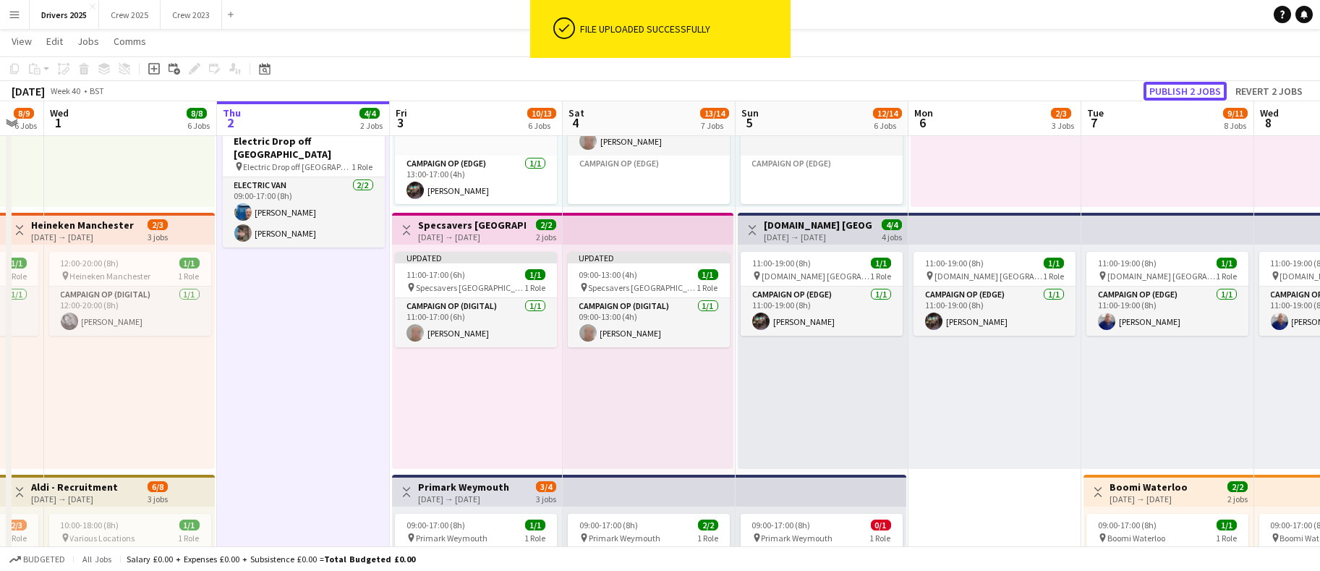
click at [1169, 87] on button "Publish 2 jobs" at bounding box center [1184, 91] width 83 height 19
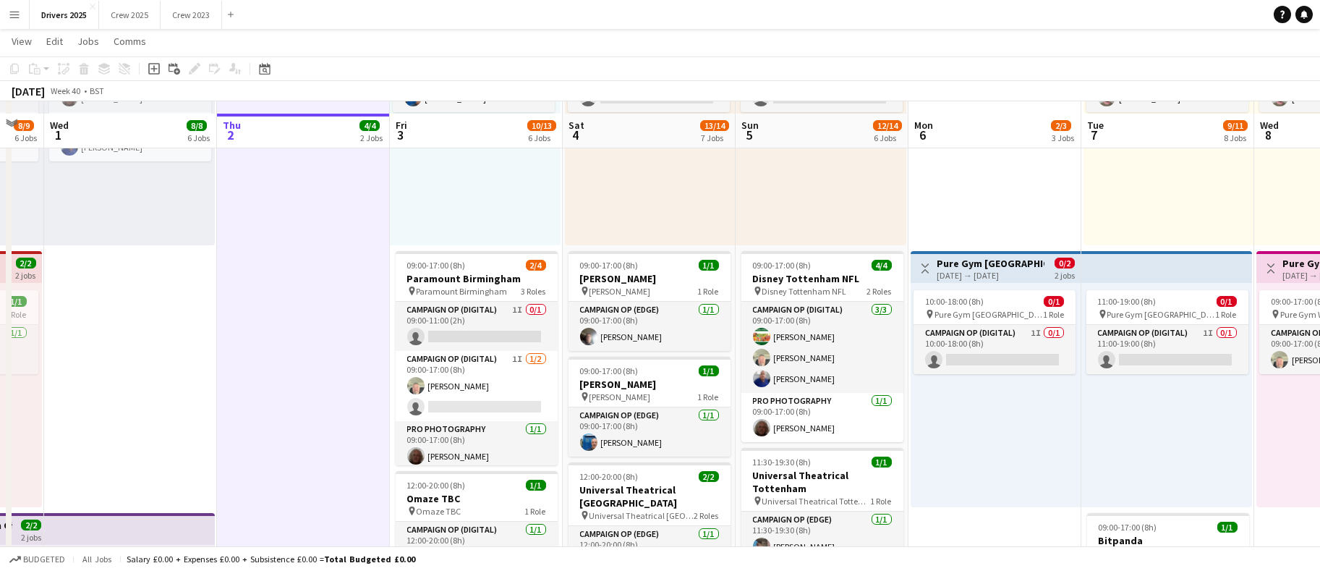
scroll to position [976, 0]
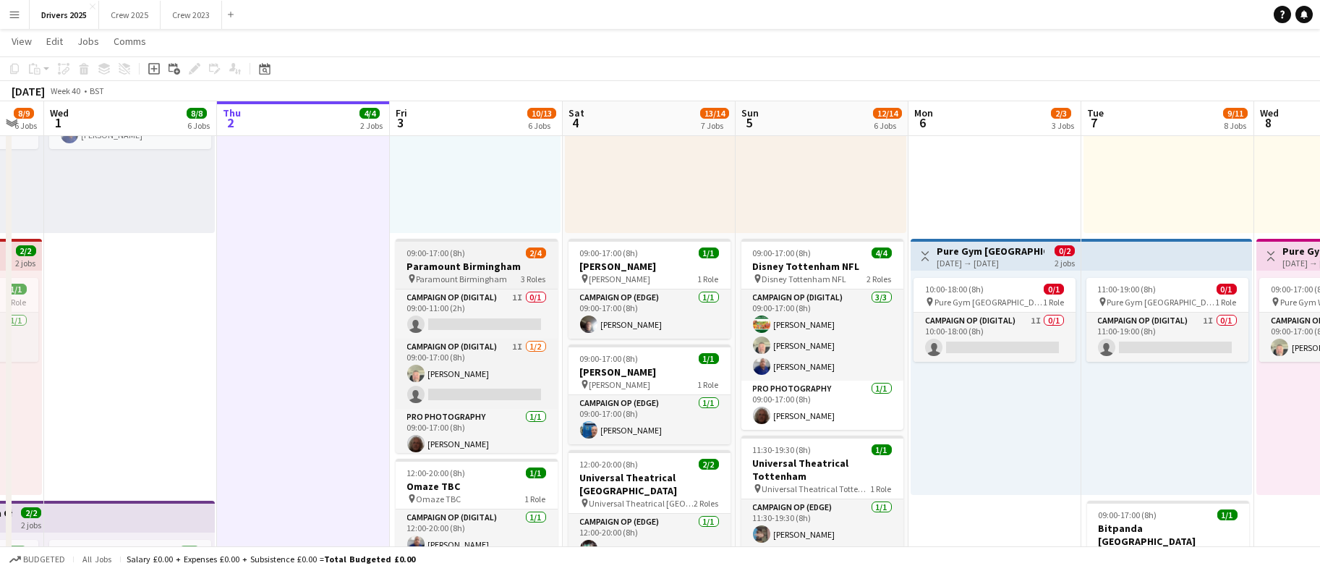
click at [435, 270] on h3 "Paramount Birmingham" at bounding box center [477, 266] width 162 height 13
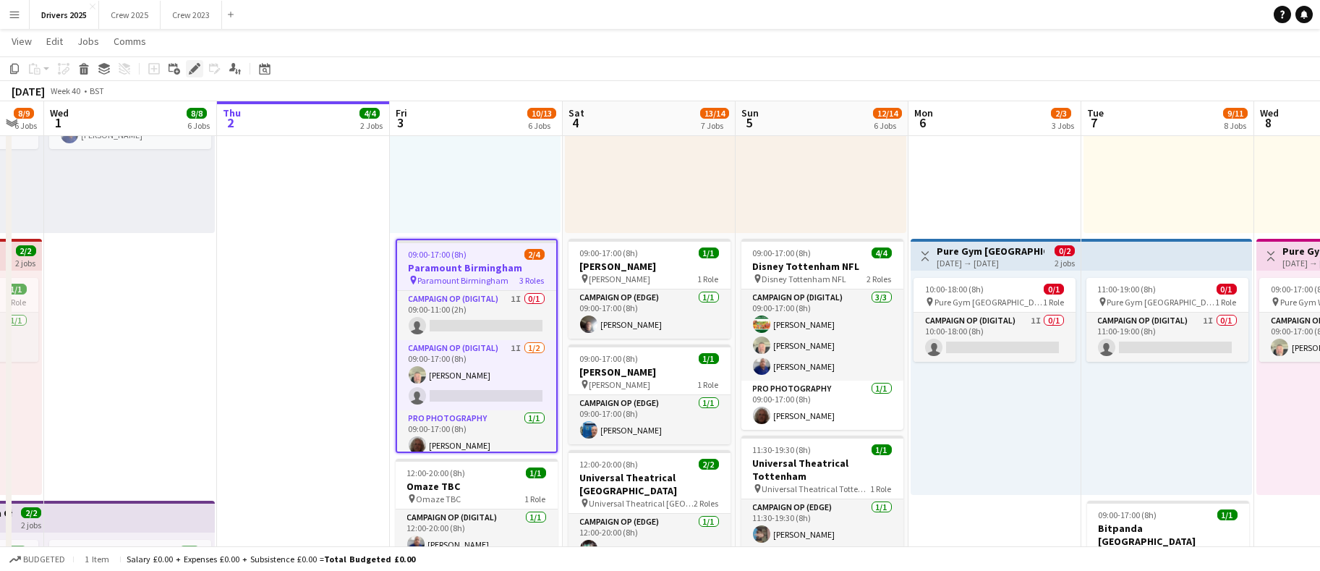
click at [195, 69] on icon at bounding box center [194, 69] width 8 height 8
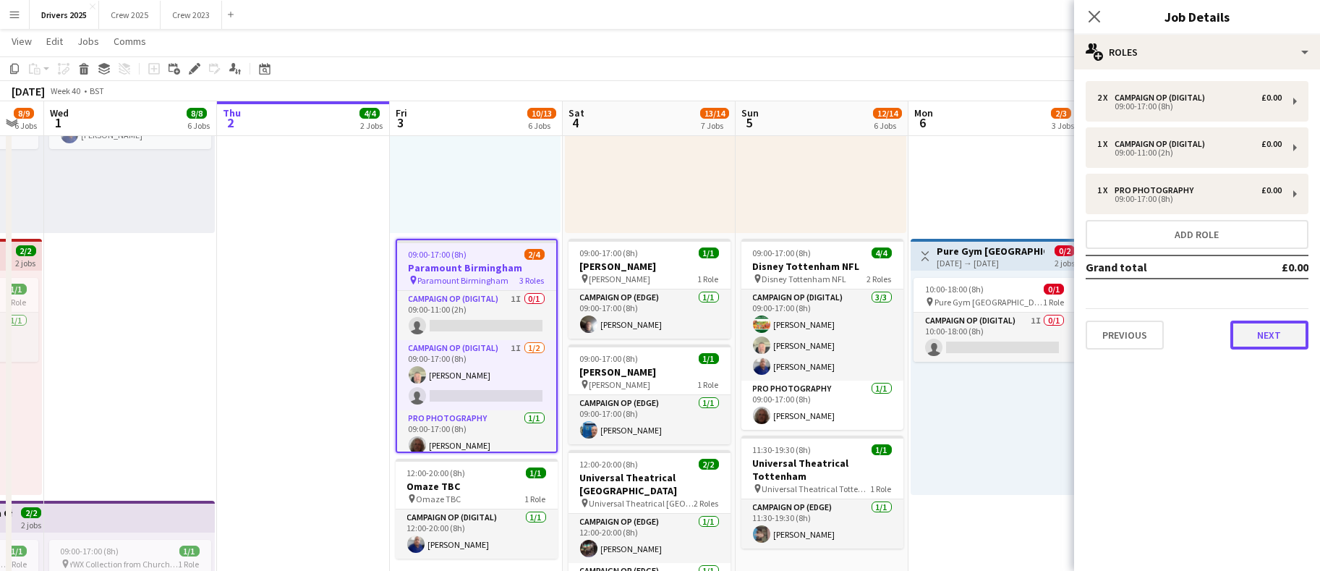
click at [1264, 334] on button "Next" at bounding box center [1269, 334] width 78 height 29
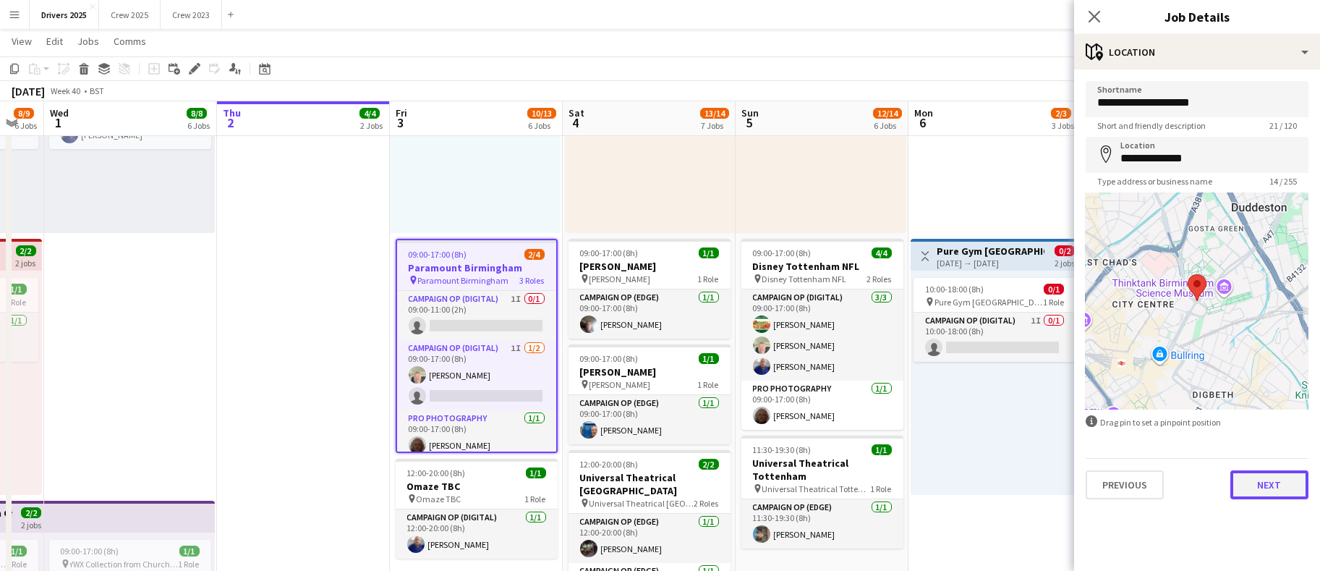
click at [1263, 494] on button "Next" at bounding box center [1269, 484] width 78 height 29
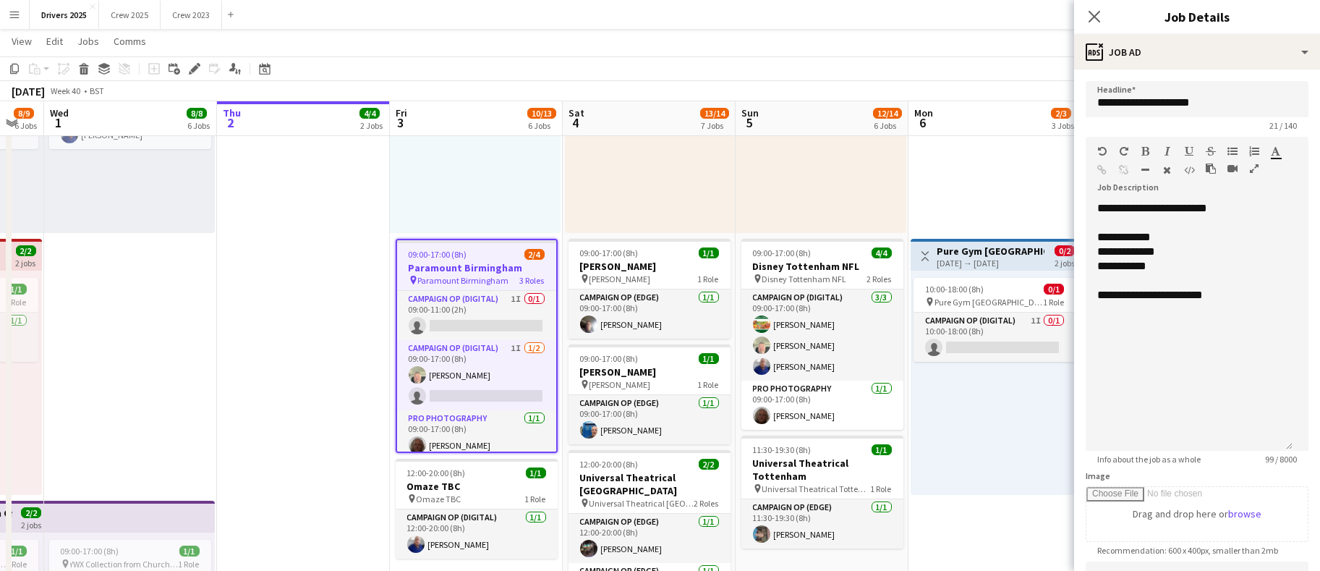
drag, startPoint x: 1276, startPoint y: 279, endPoint x: 1277, endPoint y: 455, distance: 175.7
click at [1277, 451] on div "**********" at bounding box center [1189, 326] width 207 height 250
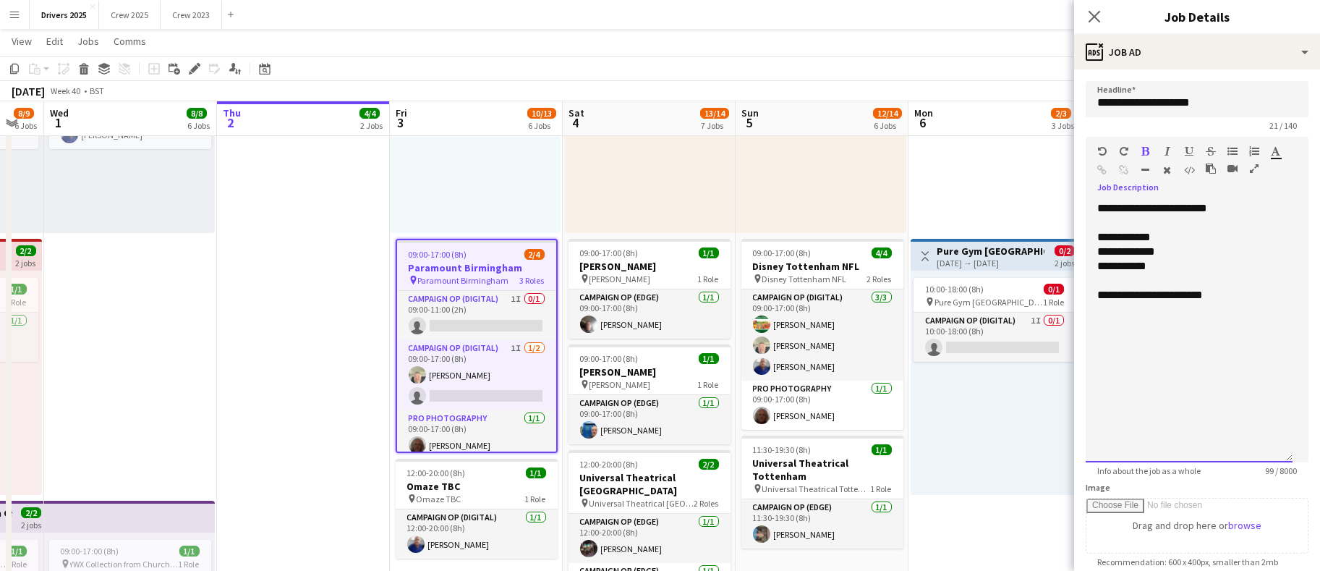
click at [1266, 302] on div at bounding box center [1189, 309] width 184 height 14
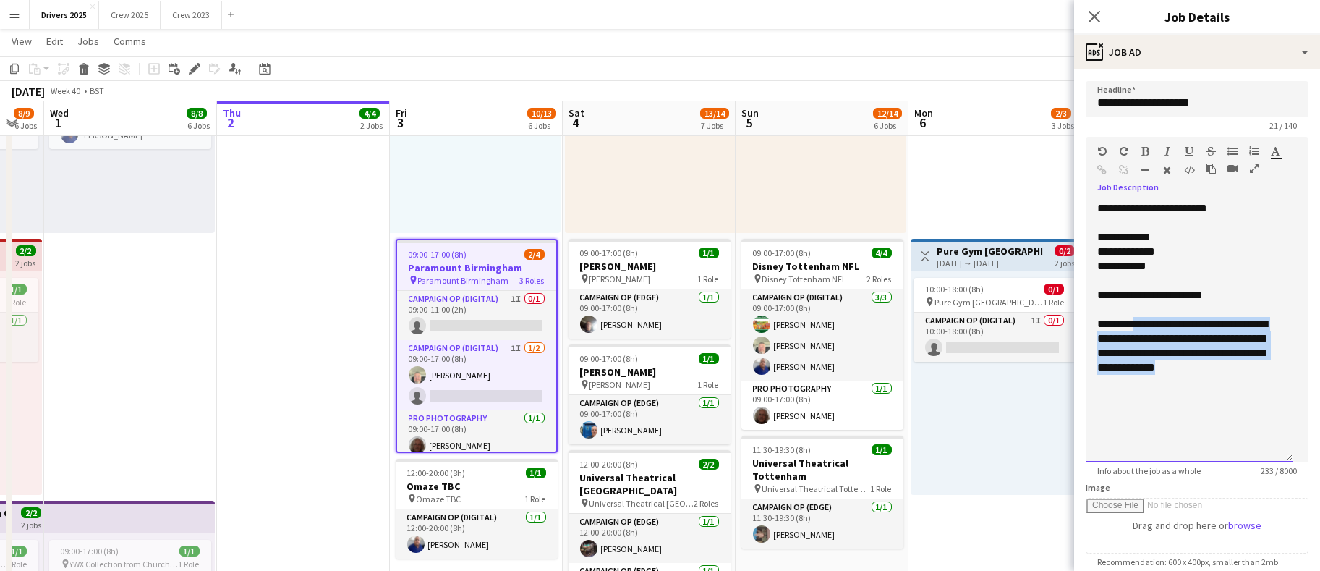
drag, startPoint x: 1241, startPoint y: 393, endPoint x: 1102, endPoint y: 337, distance: 149.9
click at [1102, 337] on div "**********" at bounding box center [1189, 360] width 184 height 87
copy div "**********"
click at [1104, 169] on icon "button" at bounding box center [1102, 170] width 9 height 10
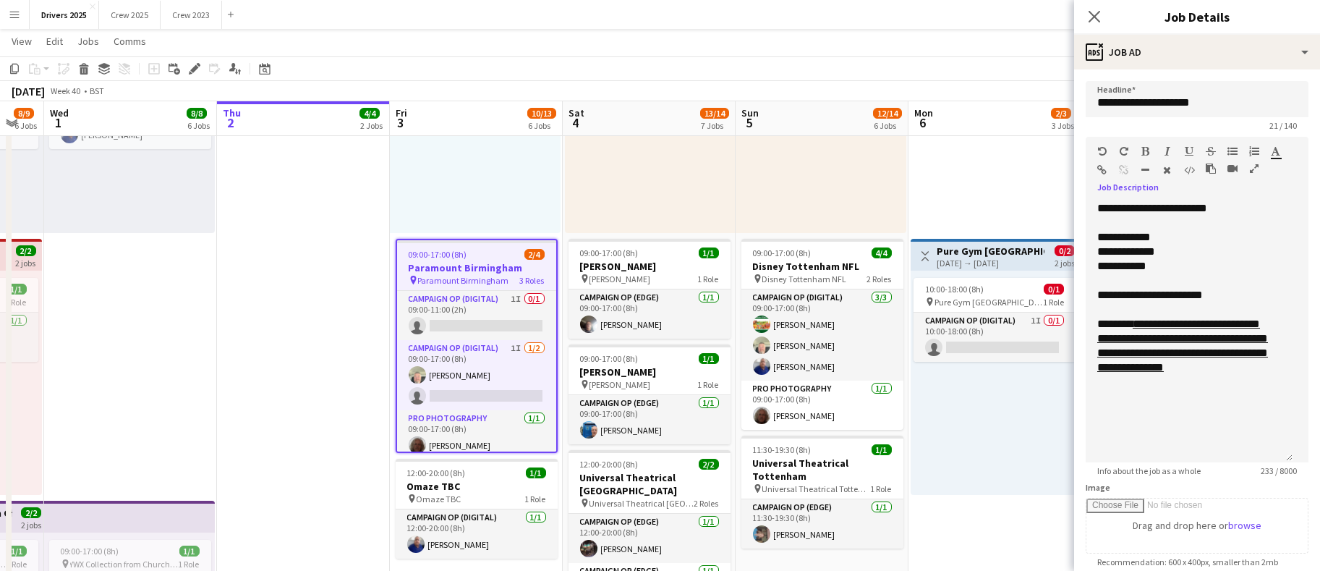
click at [325, 355] on app-date-cell "In progress 08:00-16:00 (8h) 2/2 Royal Mail London pin Royal Mail London 1 Role…" at bounding box center [303, 346] width 173 height 2321
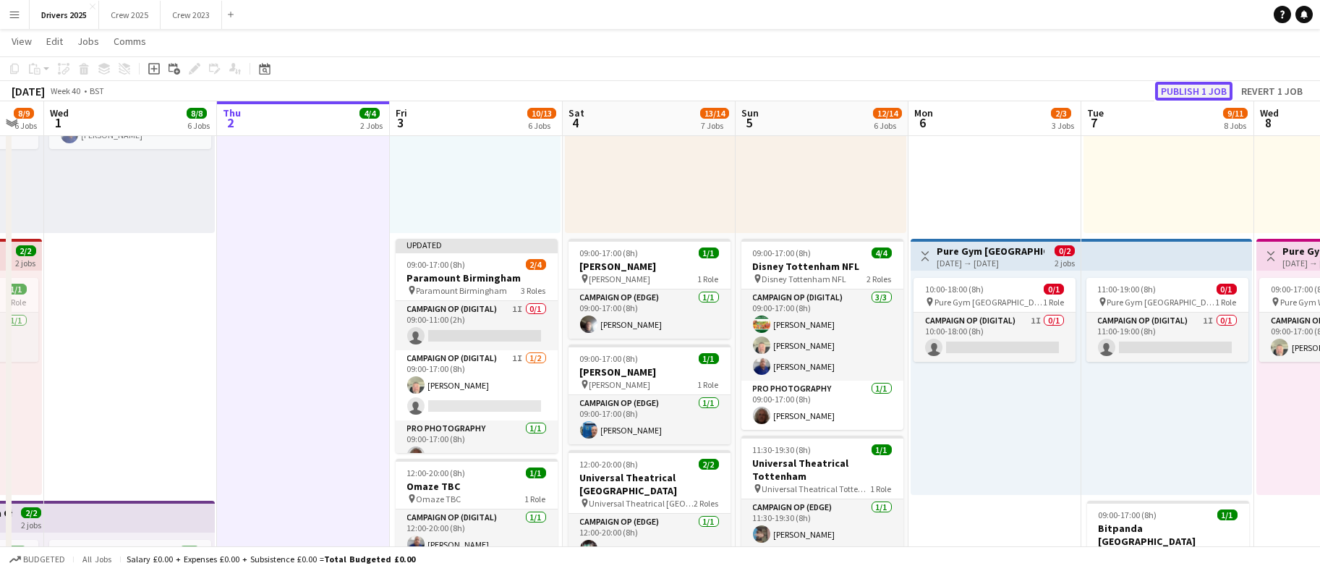
click at [1178, 87] on button "Publish 1 job" at bounding box center [1193, 91] width 77 height 19
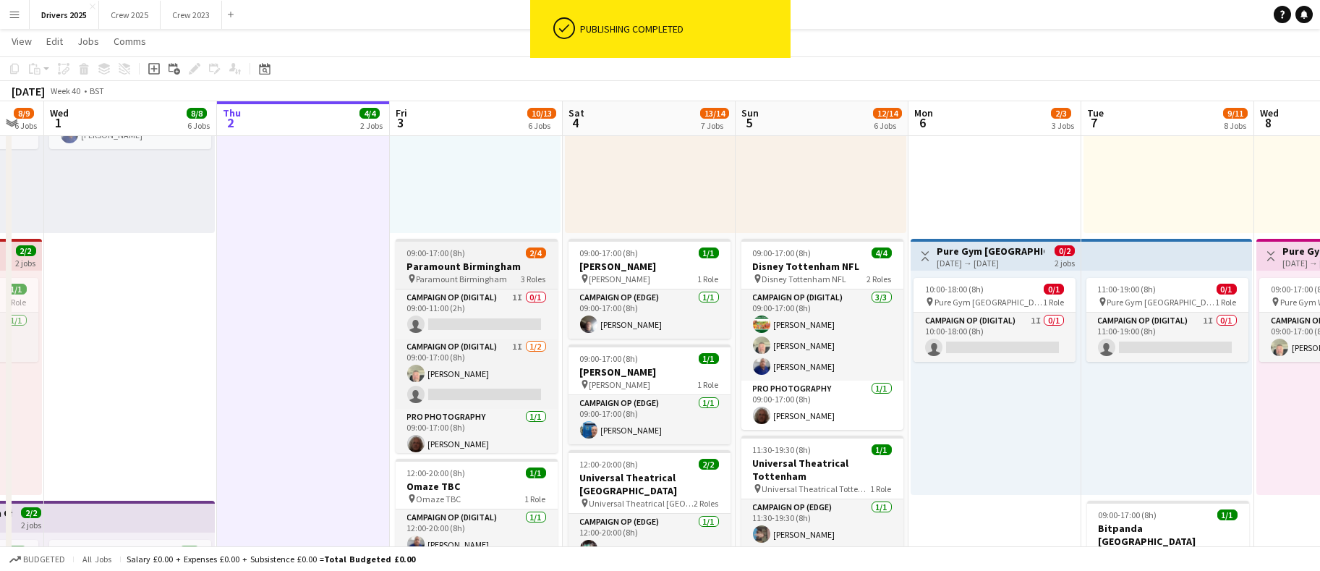
click at [435, 265] on h3 "Paramount Birmingham" at bounding box center [477, 266] width 162 height 13
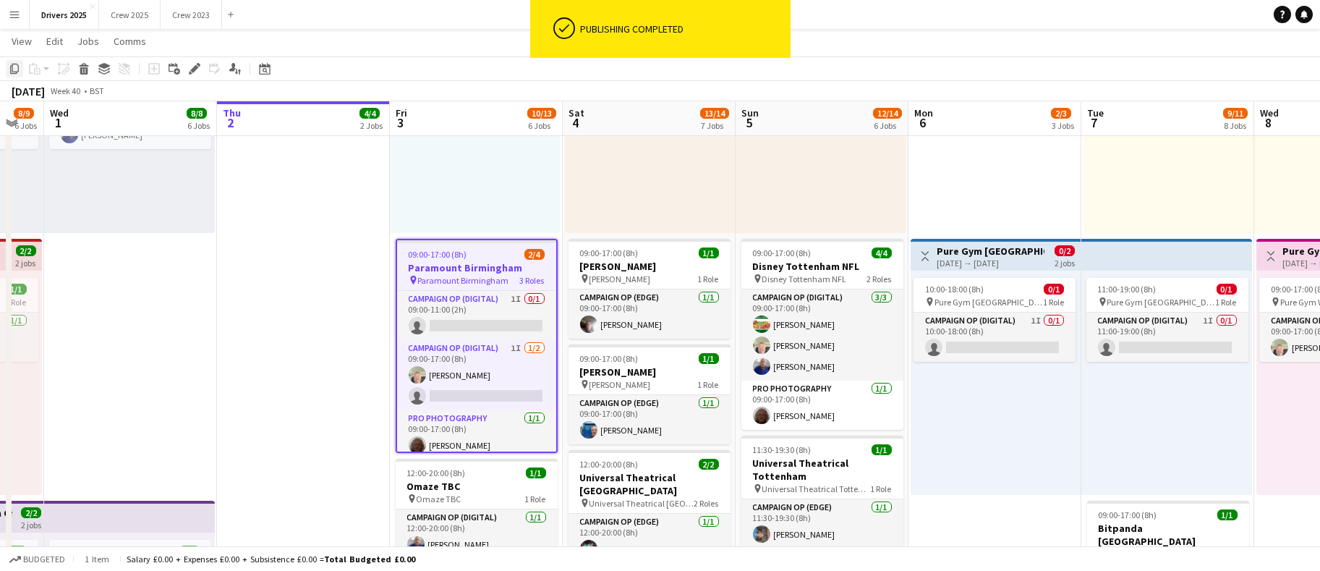
click at [11, 69] on icon "Copy" at bounding box center [15, 69] width 12 height 12
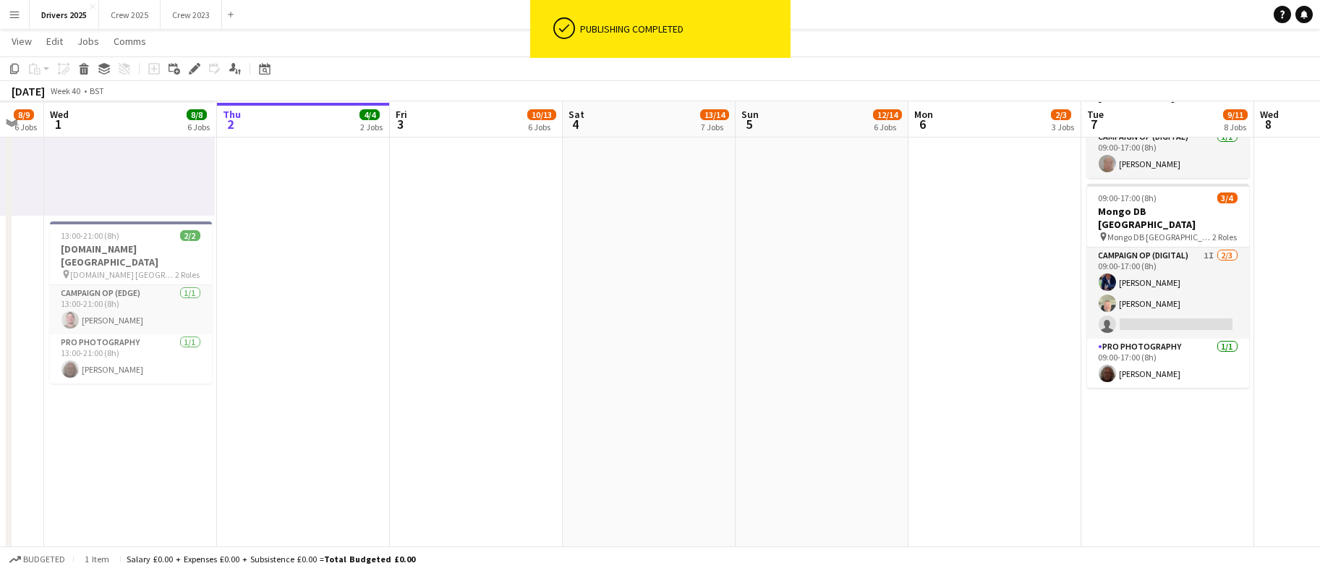
scroll to position [1519, 0]
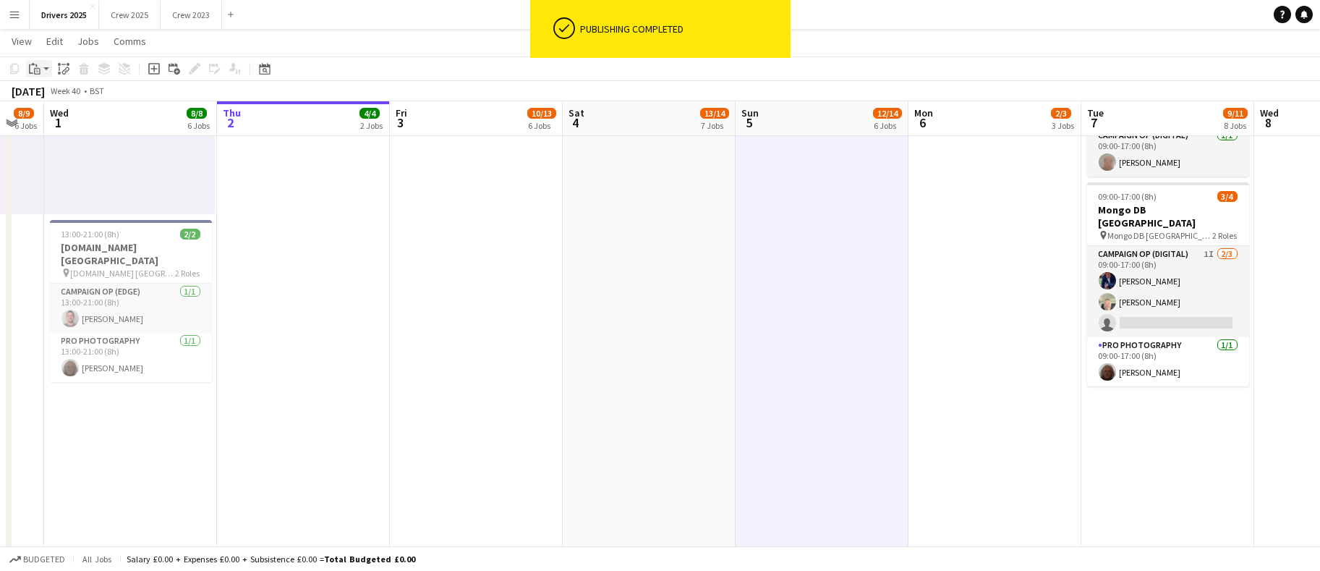
click at [43, 68] on app-action-btn "Paste" at bounding box center [39, 68] width 26 height 17
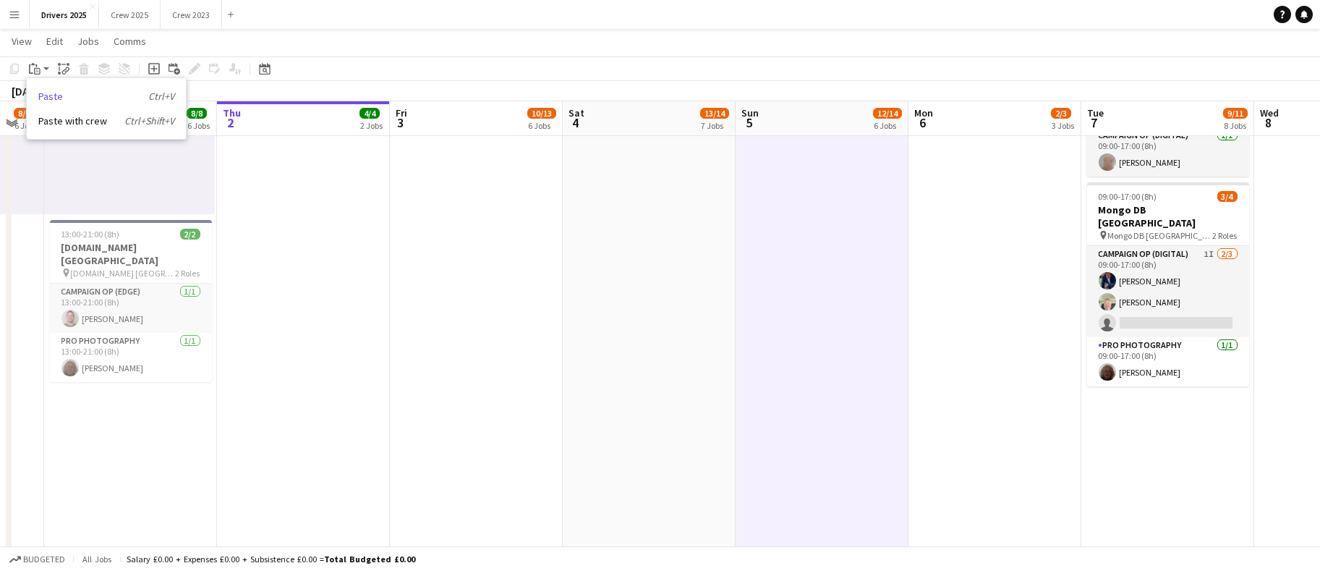
click at [54, 96] on link "Paste Ctrl+V" at bounding box center [106, 96] width 136 height 13
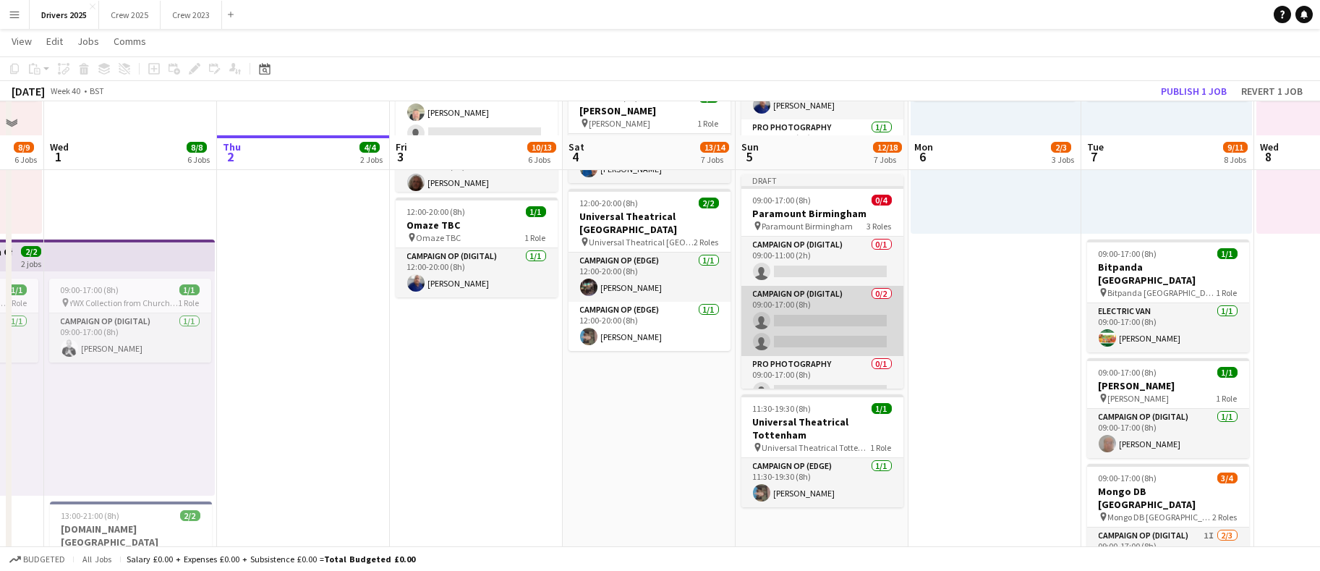
scroll to position [1193, 0]
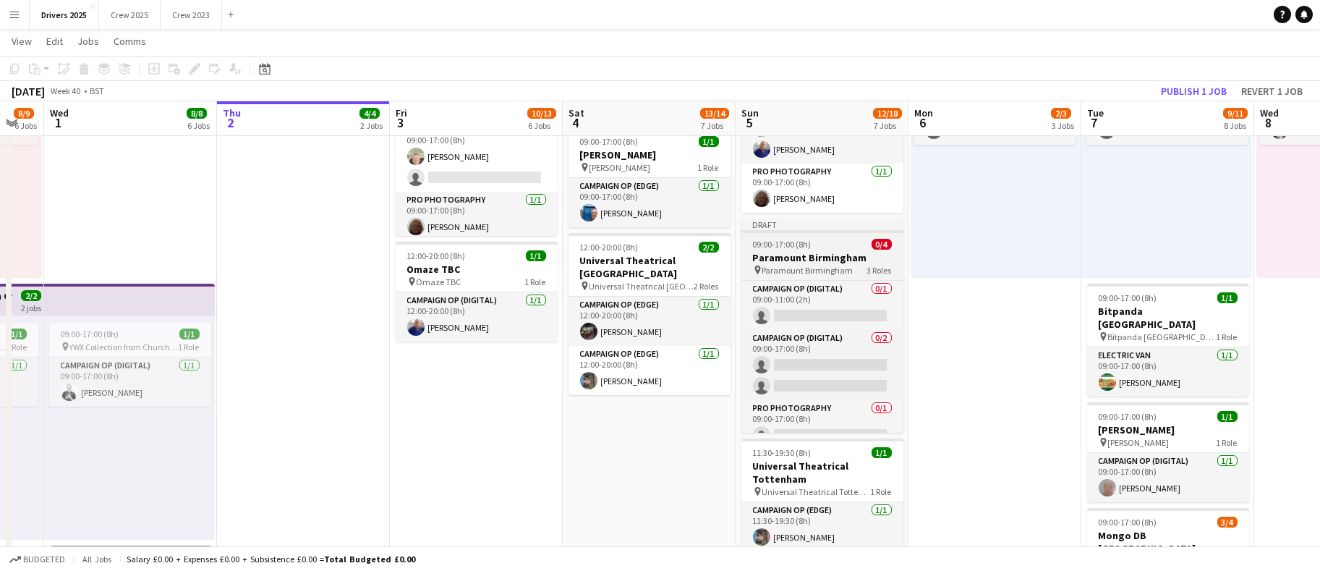
click at [806, 257] on h3 "Paramount Birmingham" at bounding box center [822, 257] width 162 height 13
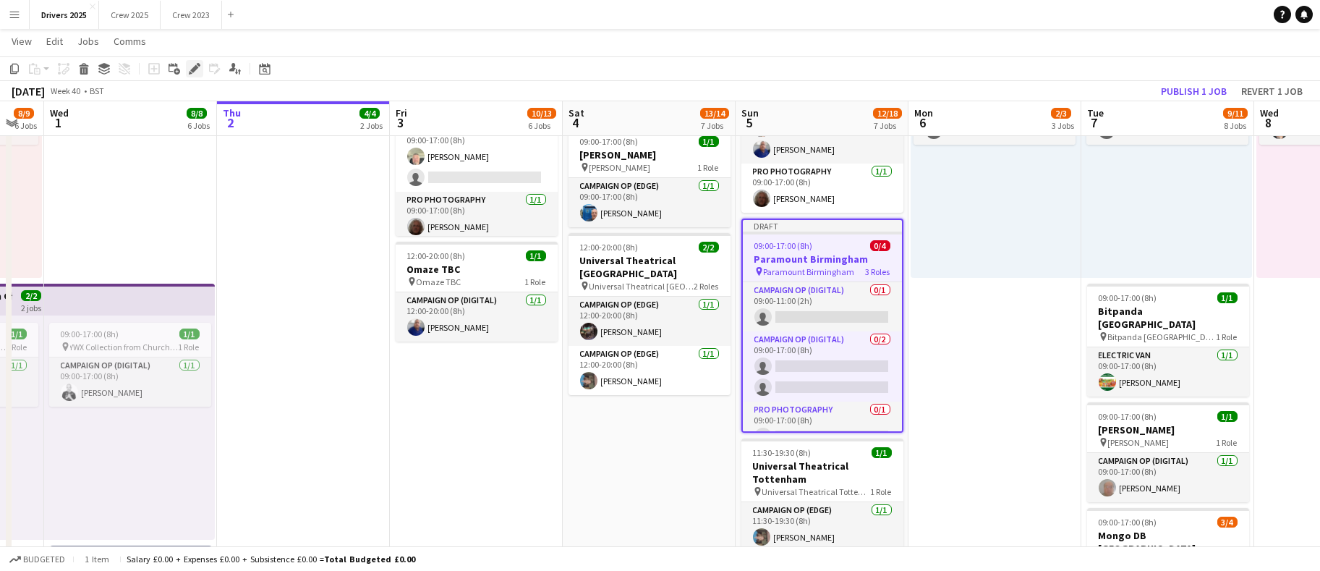
click at [195, 66] on icon at bounding box center [194, 69] width 8 height 8
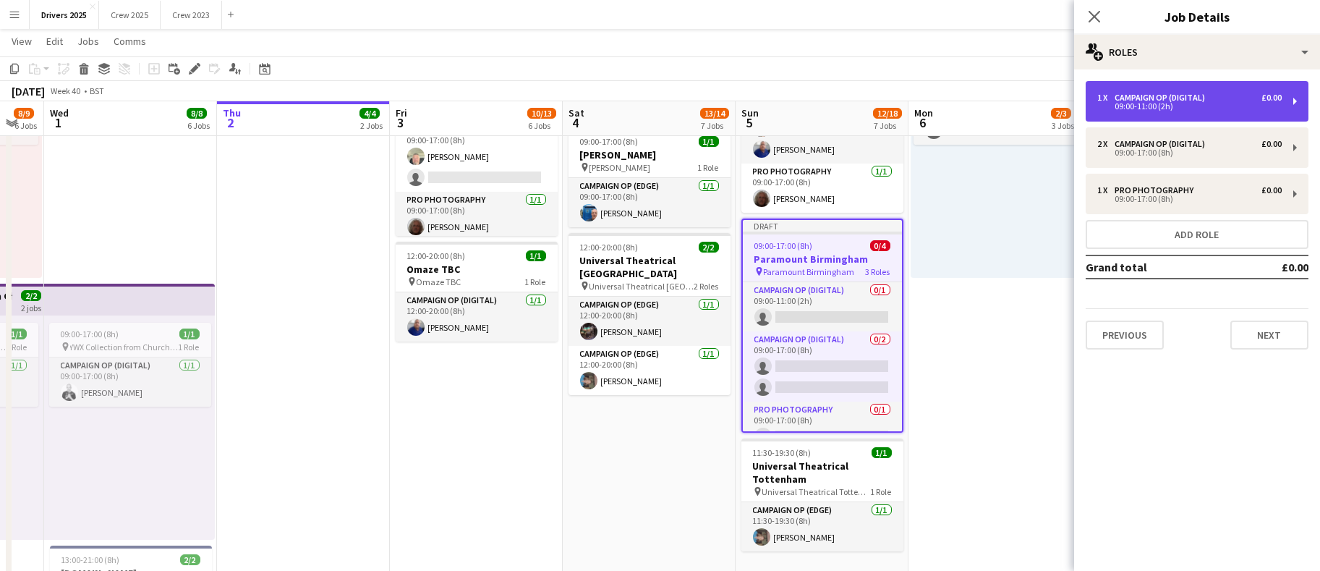
click at [1207, 101] on div "Campaign Op (Digital)" at bounding box center [1163, 98] width 96 height 10
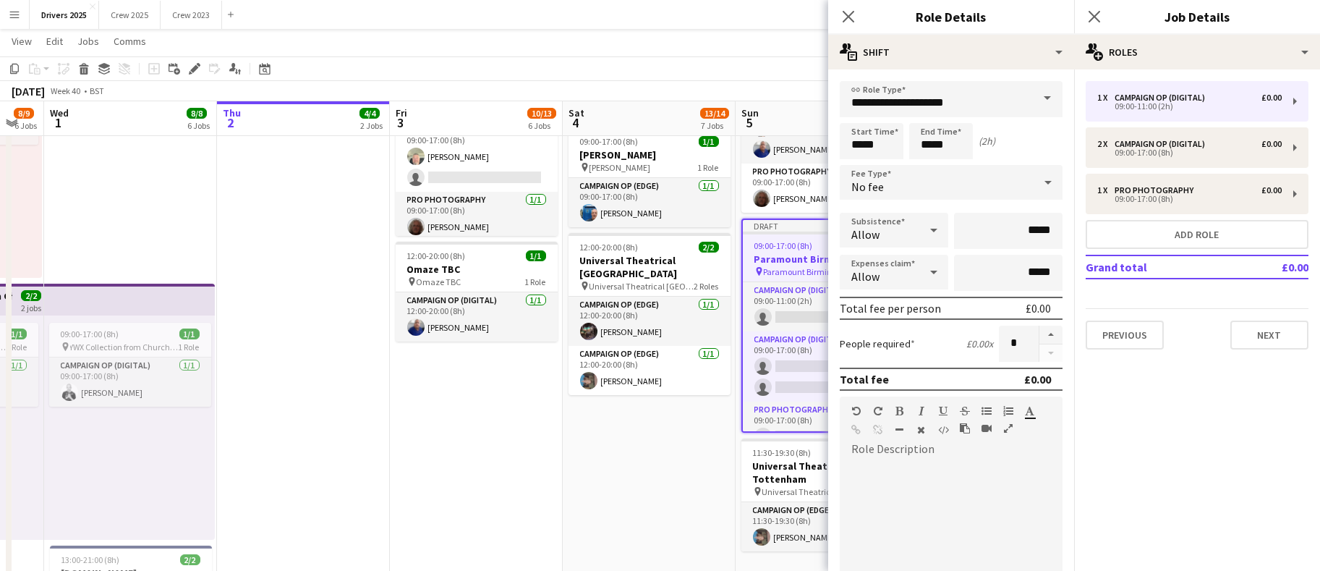
click at [1032, 100] on span at bounding box center [1047, 98] width 30 height 35
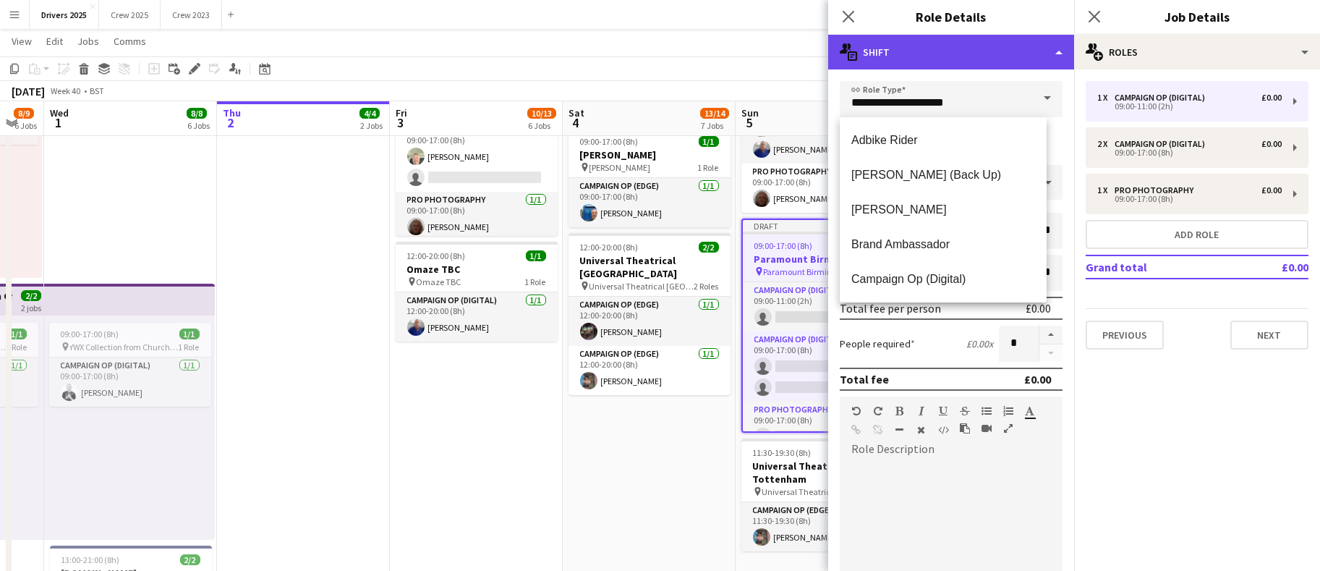
click at [1060, 51] on div "multiple-actions-text Shift" at bounding box center [951, 52] width 246 height 35
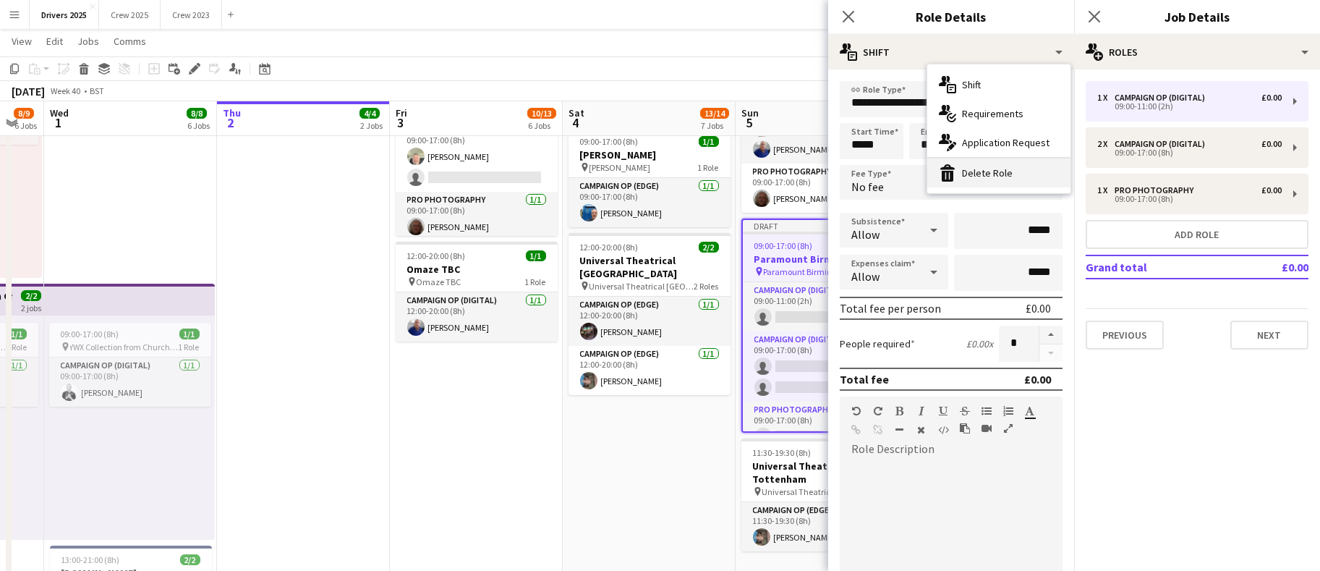
click at [994, 180] on div "bin-2 Delete Role" at bounding box center [998, 172] width 143 height 29
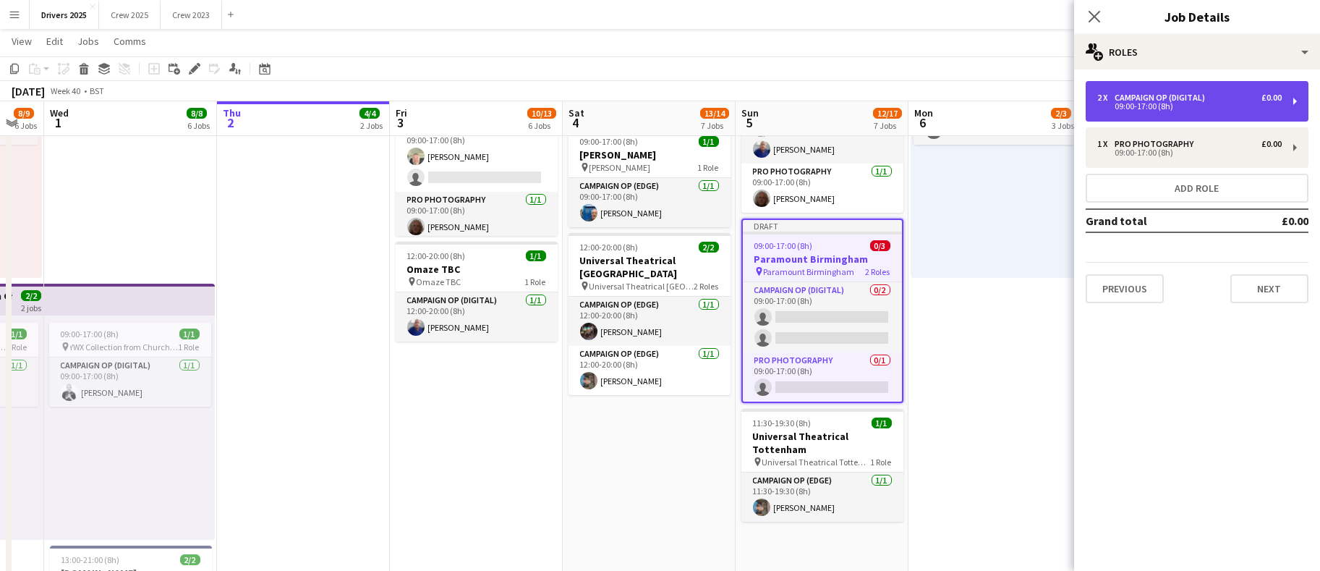
click at [1149, 109] on div "09:00-17:00 (8h)" at bounding box center [1189, 106] width 184 height 7
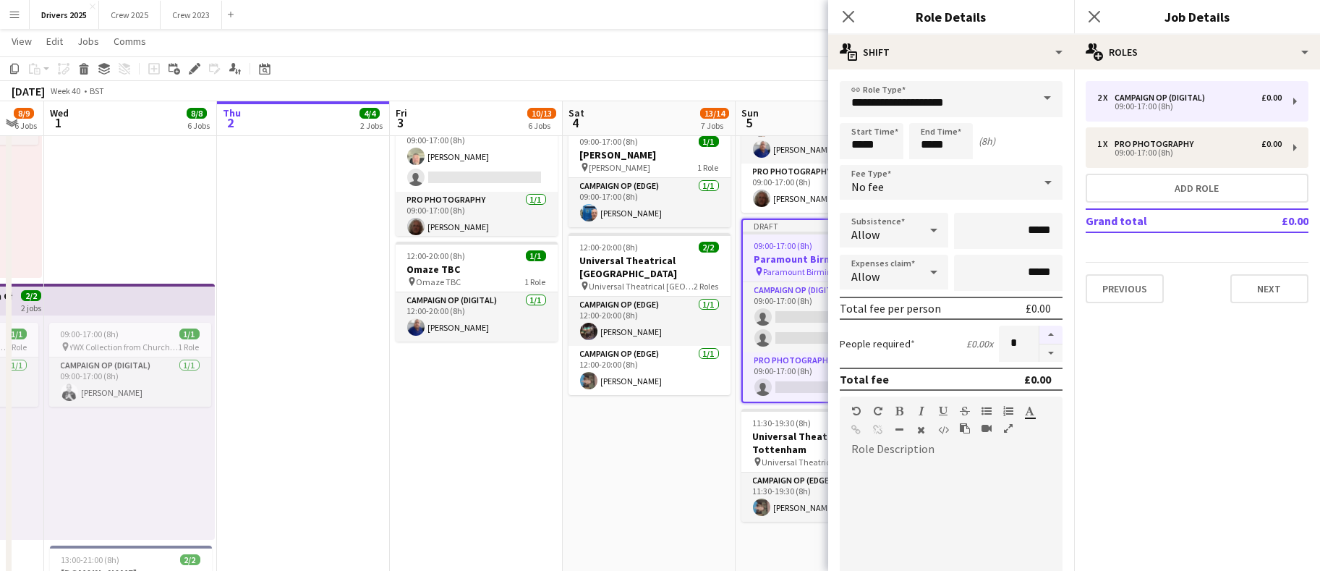
click at [1040, 331] on button "button" at bounding box center [1050, 334] width 23 height 19
type input "*"
click at [1256, 282] on button "Next" at bounding box center [1269, 288] width 78 height 29
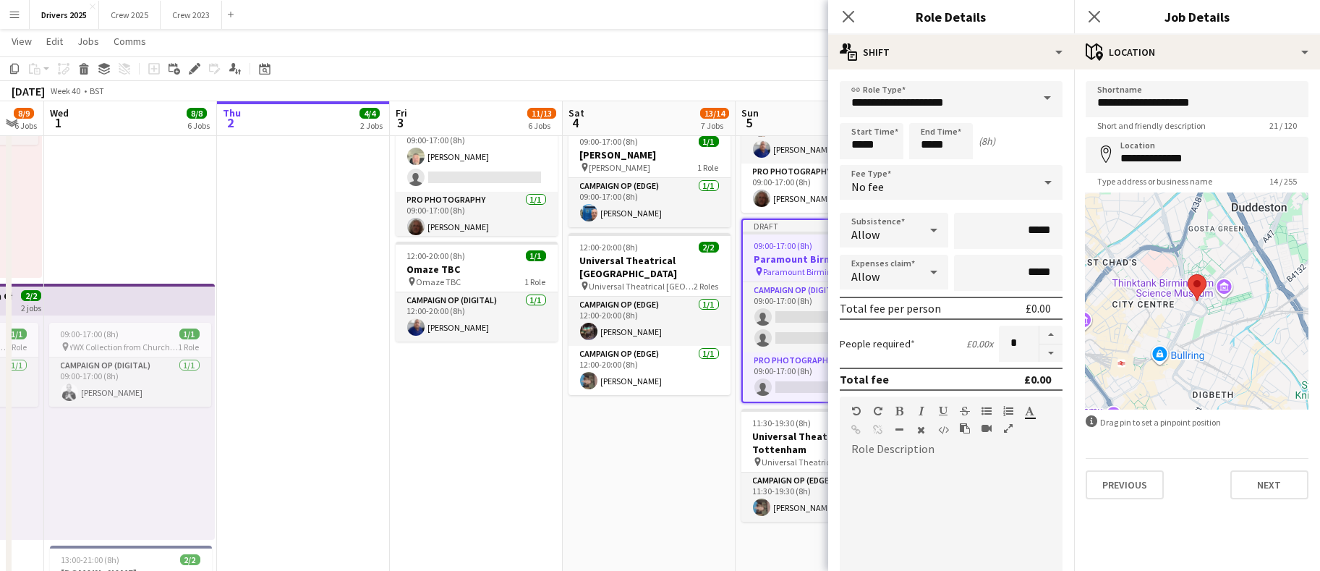
click at [628, 385] on app-date-cell "09:00-17:00 (8h) 6/6 pin B & Q Various Locations 3 Roles Campaign Op (Digital) …" at bounding box center [649, 129] width 173 height 2321
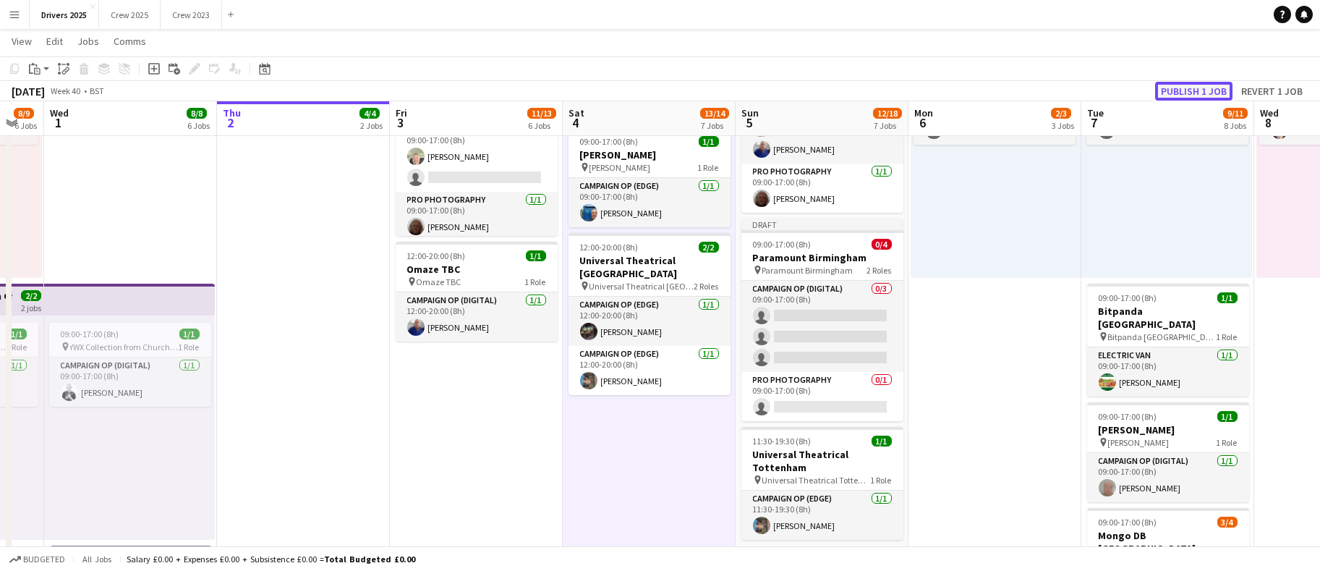
click at [1184, 90] on button "Publish 1 job" at bounding box center [1193, 91] width 77 height 19
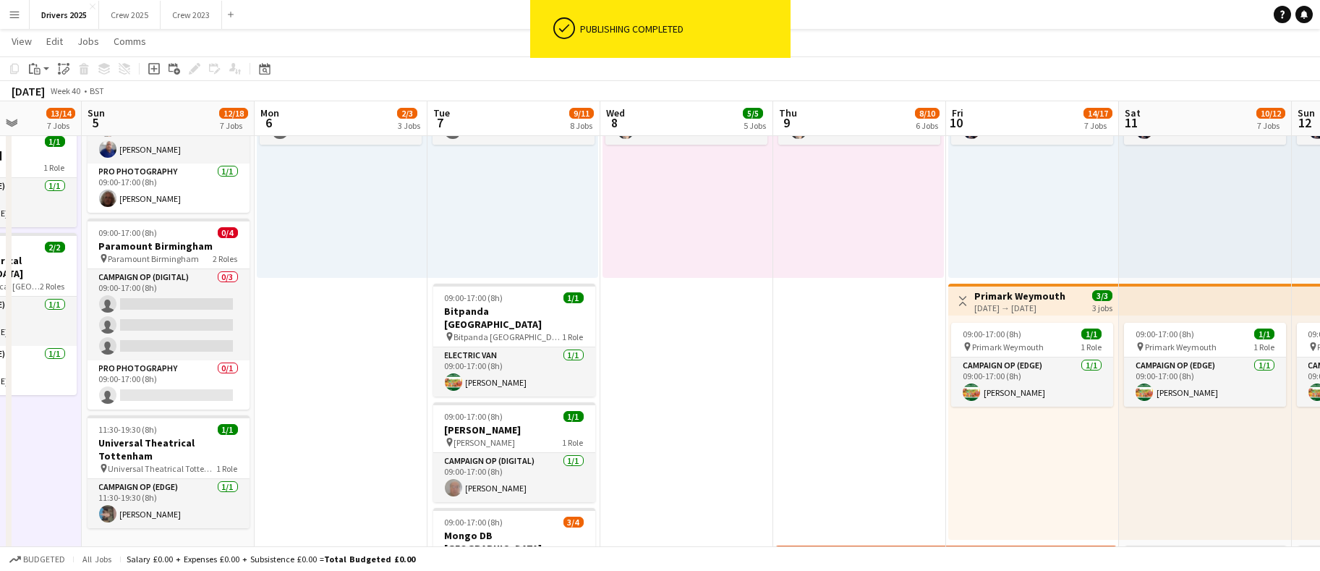
scroll to position [0, 507]
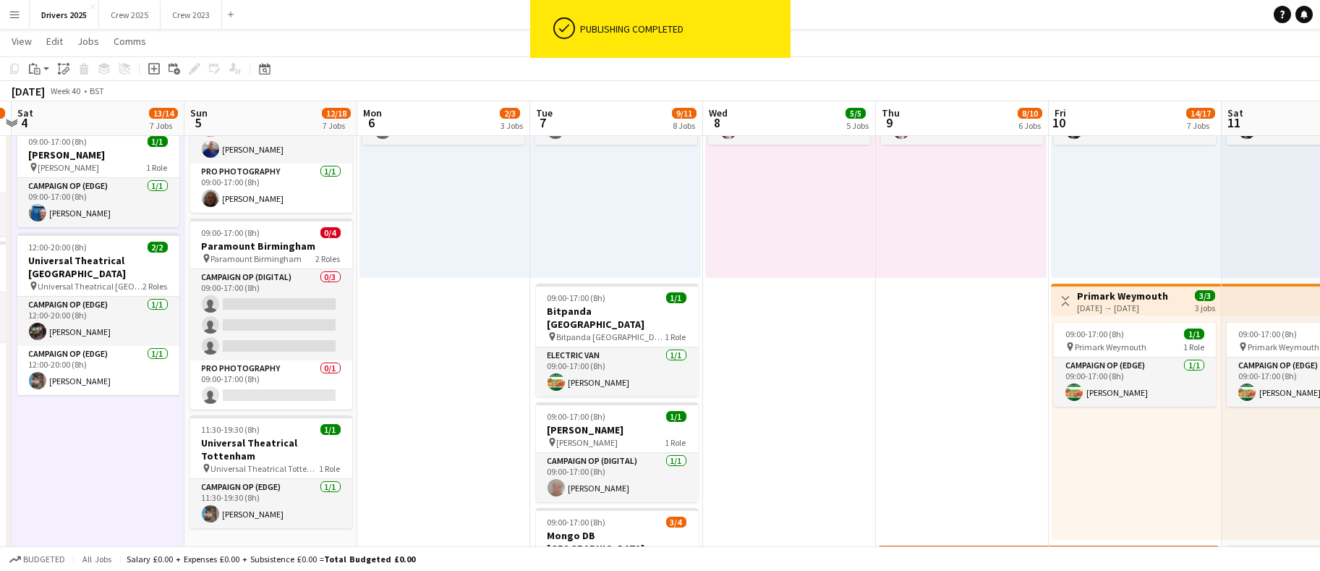
drag, startPoint x: 1013, startPoint y: 437, endPoint x: 461, endPoint y: 425, distance: 551.2
click at [461, 425] on app-calendar-viewport "Wed 1 8/8 6 Jobs Thu 2 4/4 2 Jobs Fri 3 11/13 6 Jobs Sat 4 13/14 7 Jobs Sun 5 1…" at bounding box center [660, 76] width 1320 height 2426
click at [244, 234] on span "09:00-17:00 (8h)" at bounding box center [231, 232] width 59 height 11
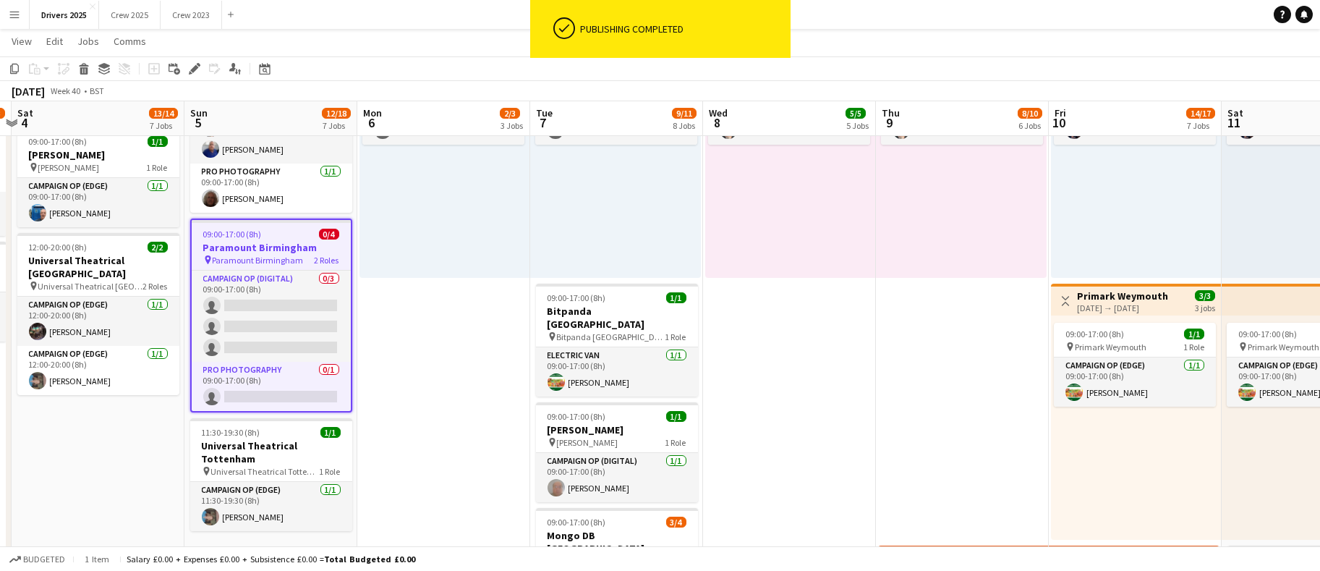
drag, startPoint x: 18, startPoint y: 71, endPoint x: 43, endPoint y: 91, distance: 32.4
click at [17, 70] on icon "Copy" at bounding box center [15, 69] width 12 height 12
click at [404, 370] on app-date-cell "Toggle View BBC Birmingham 06-10-2025 → 12-10-2025 4/7 7 jobs 09:00-17:00 (8h) …" at bounding box center [443, 129] width 173 height 2321
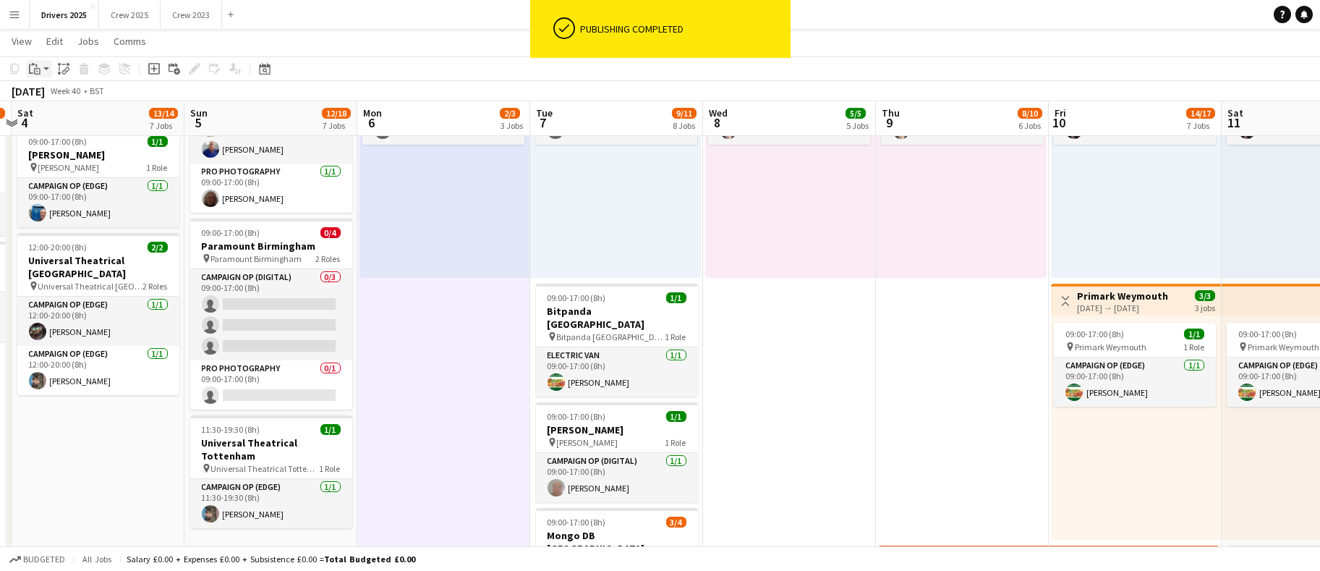
click at [36, 72] on icon at bounding box center [37, 72] width 3 height 1
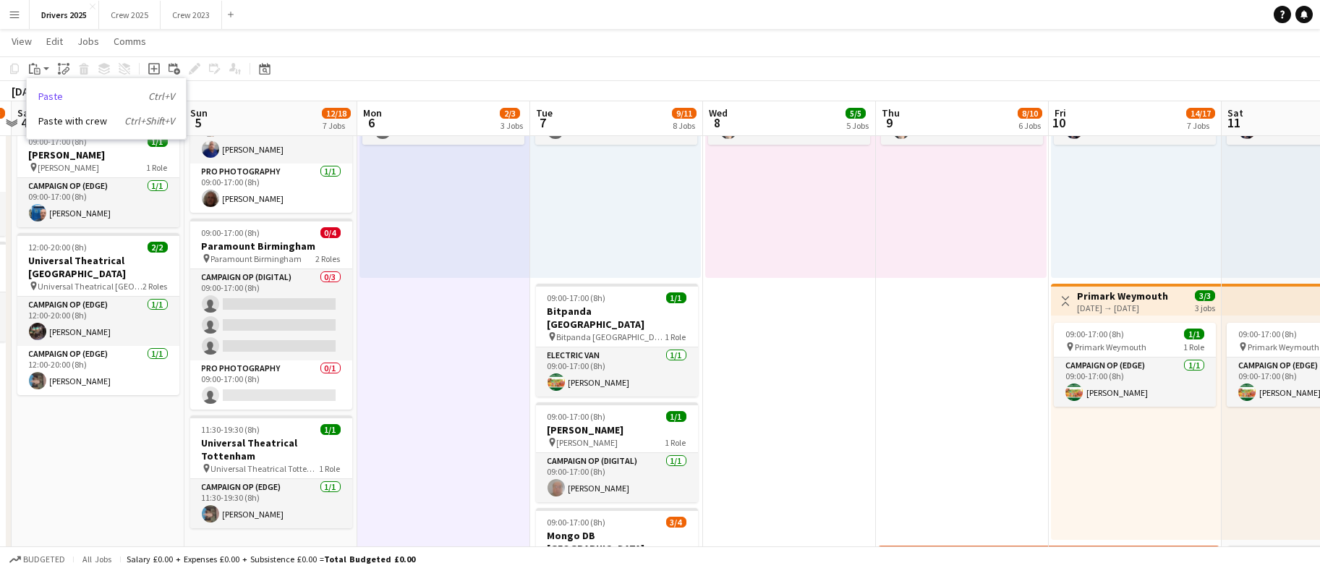
click at [48, 93] on link "Paste Ctrl+V" at bounding box center [106, 96] width 136 height 13
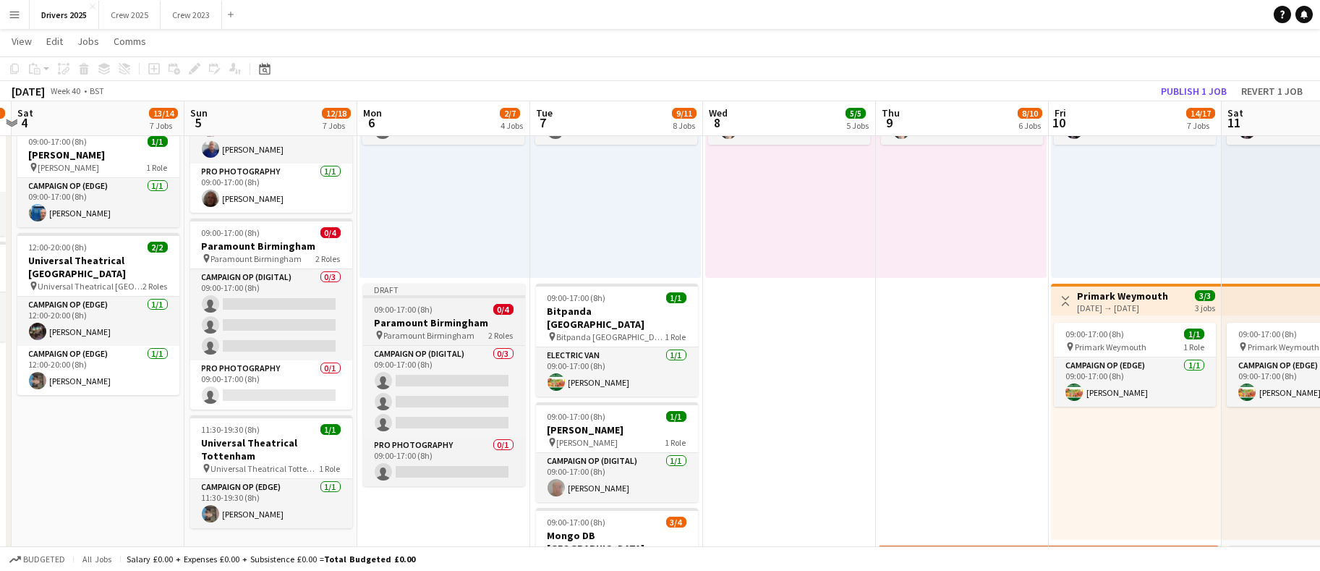
click at [446, 309] on div "09:00-17:00 (8h) 0/4" at bounding box center [444, 309] width 162 height 11
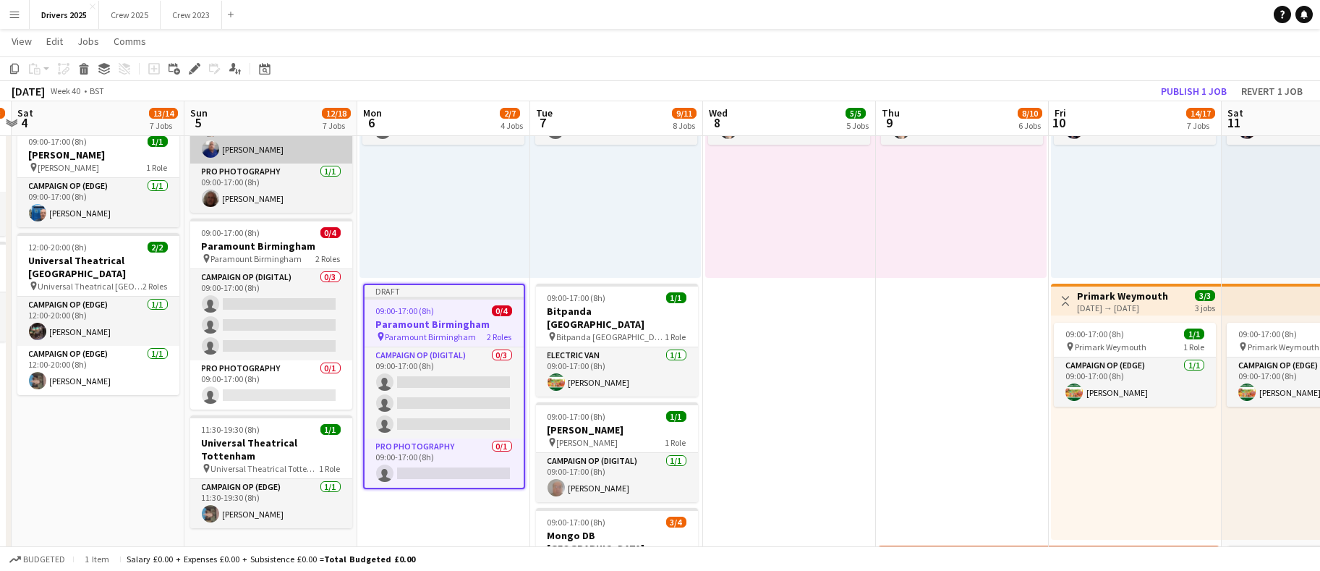
scroll to position [0, 508]
click at [197, 72] on icon "Edit" at bounding box center [195, 69] width 12 height 12
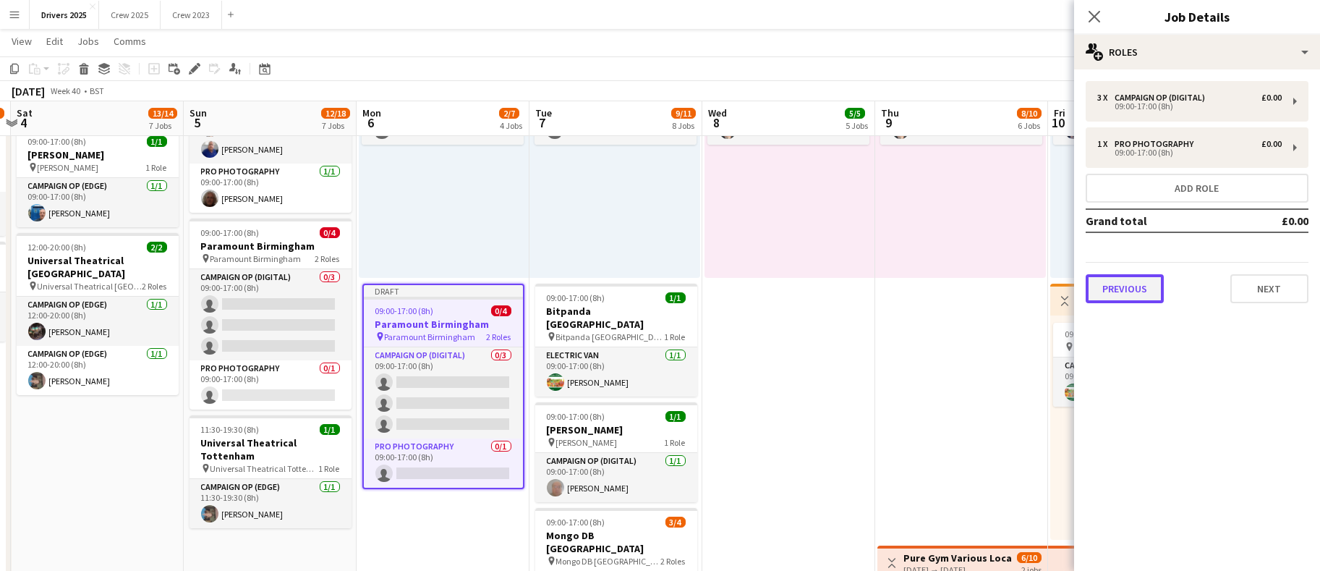
click at [1159, 293] on button "Previous" at bounding box center [1125, 288] width 78 height 29
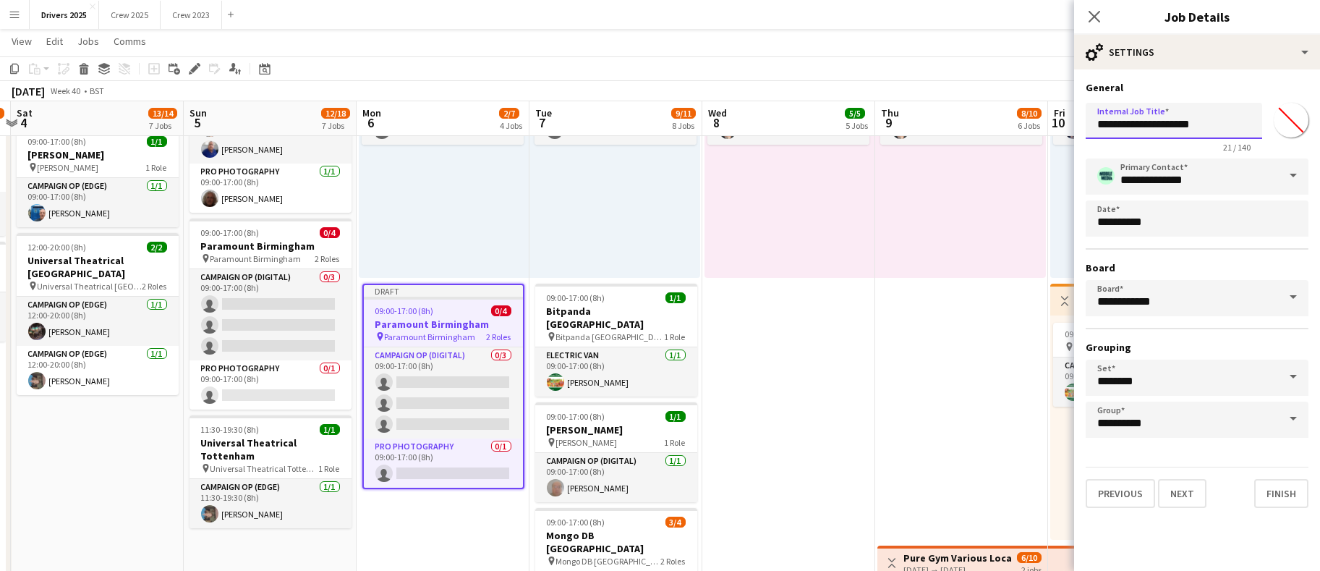
drag, startPoint x: 1217, startPoint y: 131, endPoint x: 1154, endPoint y: 118, distance: 65.0
click at [1154, 118] on input "**********" at bounding box center [1174, 121] width 176 height 36
drag, startPoint x: 1218, startPoint y: 129, endPoint x: 926, endPoint y: 102, distance: 293.4
click at [926, 102] on body "Menu Boards Boards Boards All jobs Status Workforce Workforce My Workforce Recr…" at bounding box center [660, 60] width 1320 height 2507
type input "**********"
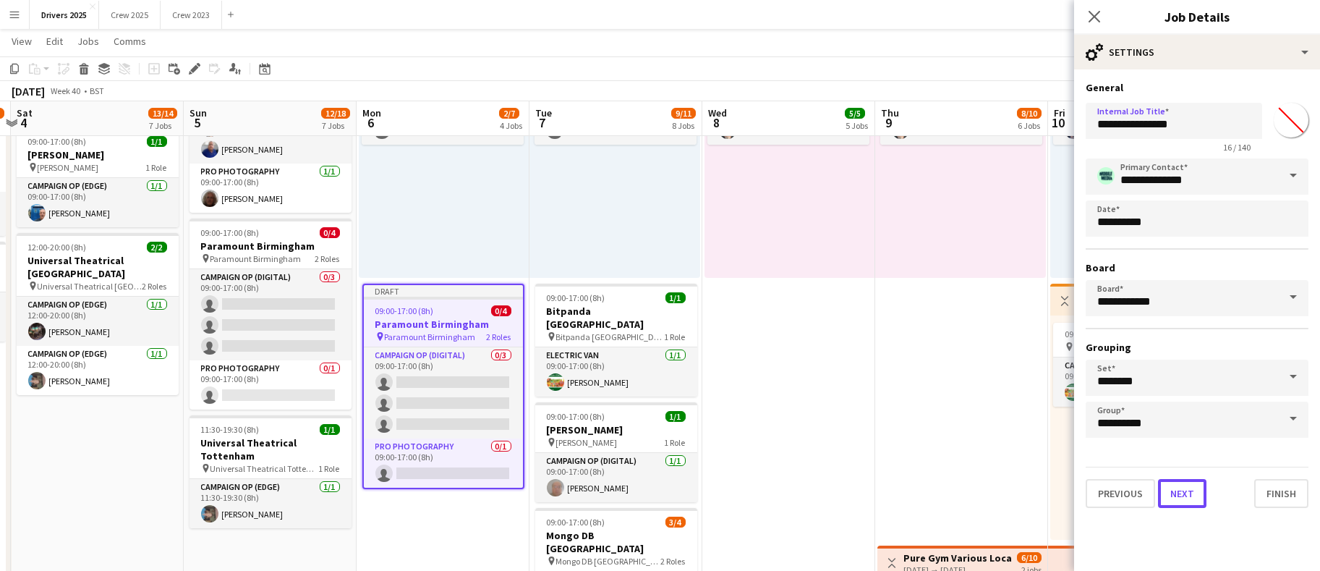
click at [1188, 482] on button "Next" at bounding box center [1182, 493] width 48 height 29
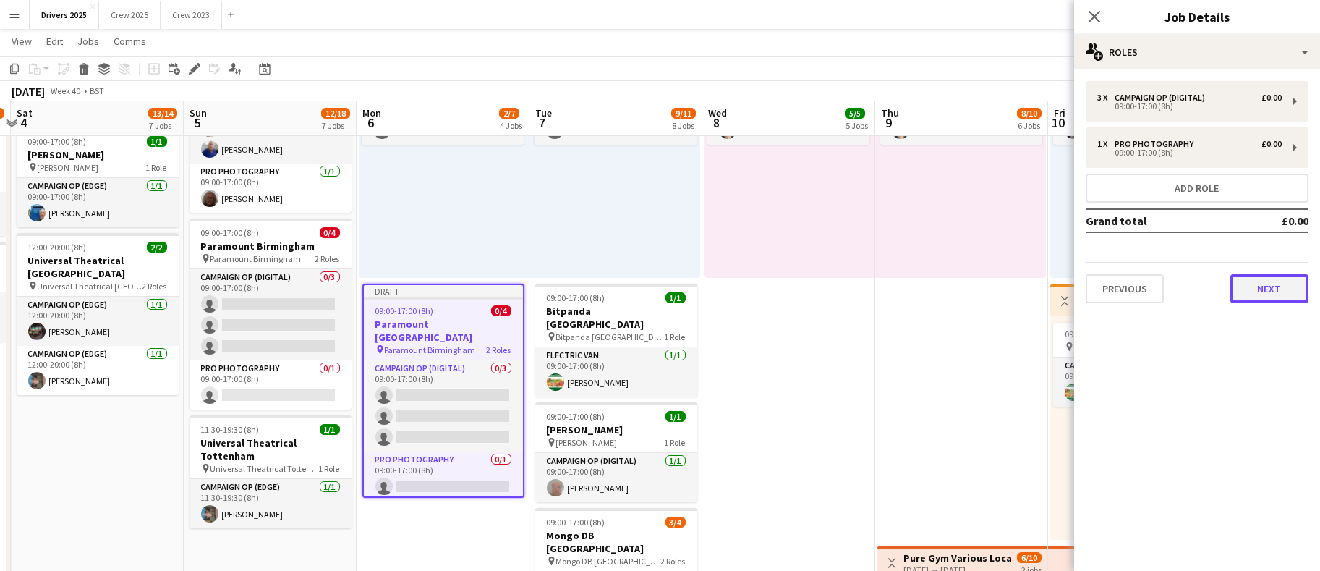
click at [1280, 293] on button "Next" at bounding box center [1269, 288] width 78 height 29
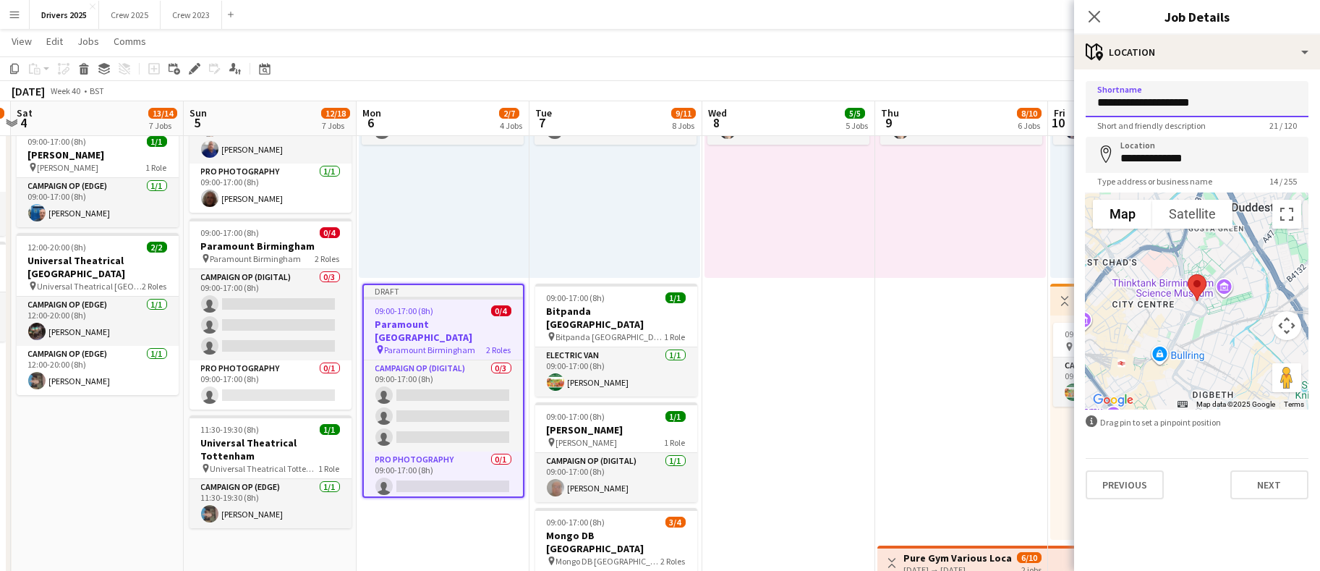
drag, startPoint x: 1239, startPoint y: 113, endPoint x: 1088, endPoint y: 99, distance: 151.1
click at [1088, 99] on input "**********" at bounding box center [1197, 99] width 223 height 36
paste input
type input "**********"
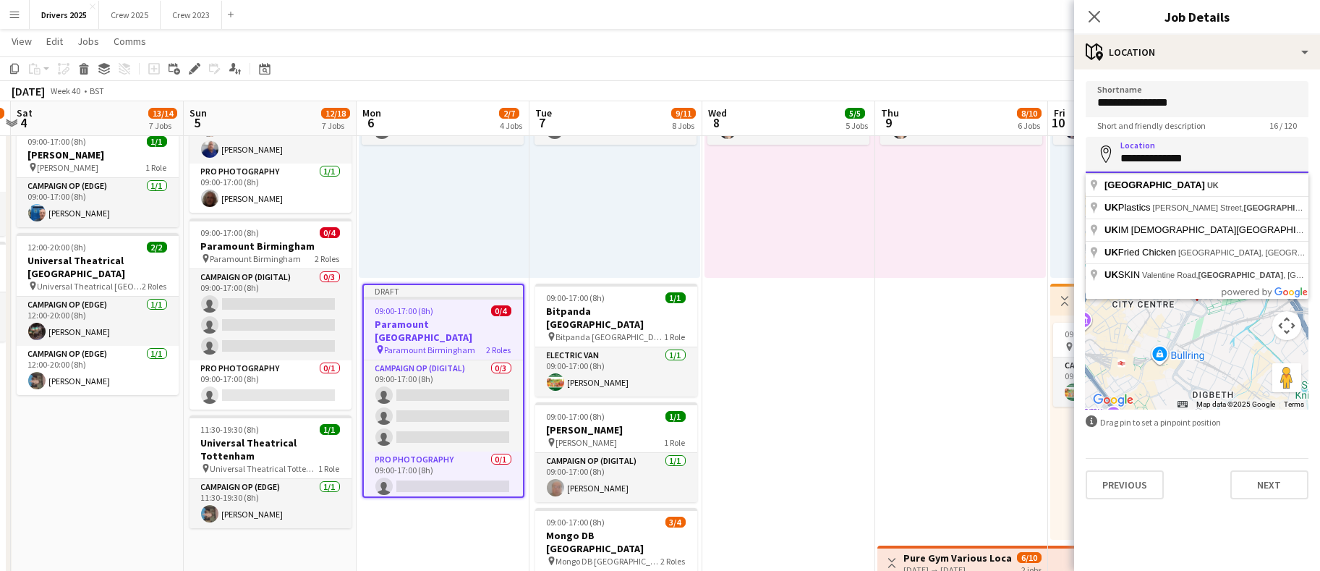
drag, startPoint x: 1235, startPoint y: 163, endPoint x: 1049, endPoint y: 158, distance: 185.9
click at [1049, 158] on body "Menu Boards Boards Boards All jobs Status Workforce Workforce My Workforce Recr…" at bounding box center [660, 60] width 1320 height 2507
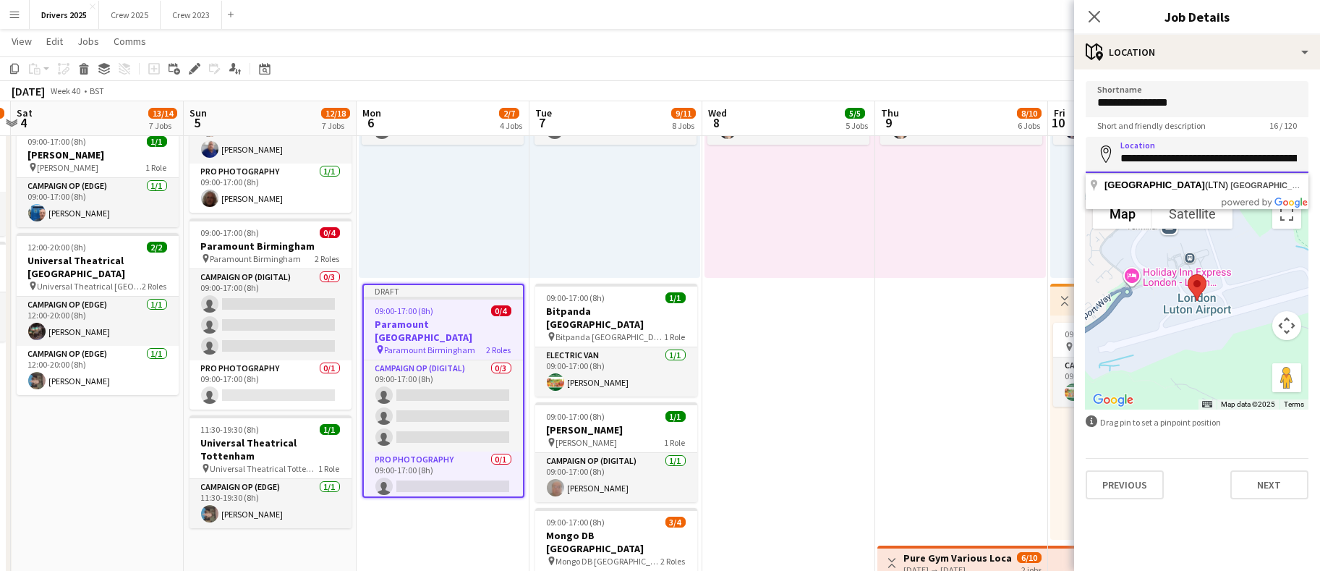
scroll to position [0, 79]
drag, startPoint x: 1119, startPoint y: 162, endPoint x: 1334, endPoint y: 179, distance: 216.2
click at [1320, 179] on html "Menu Boards Boards Boards All jobs Status Workforce Workforce My Workforce Recr…" at bounding box center [660, 60] width 1320 height 2507
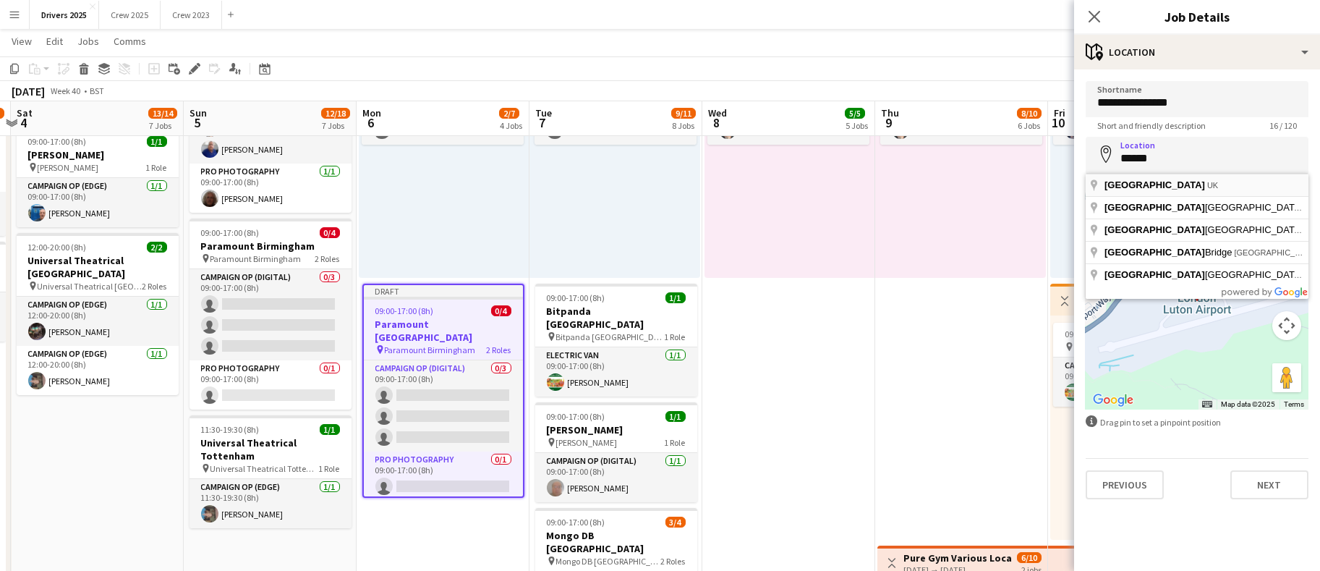
type input "**********"
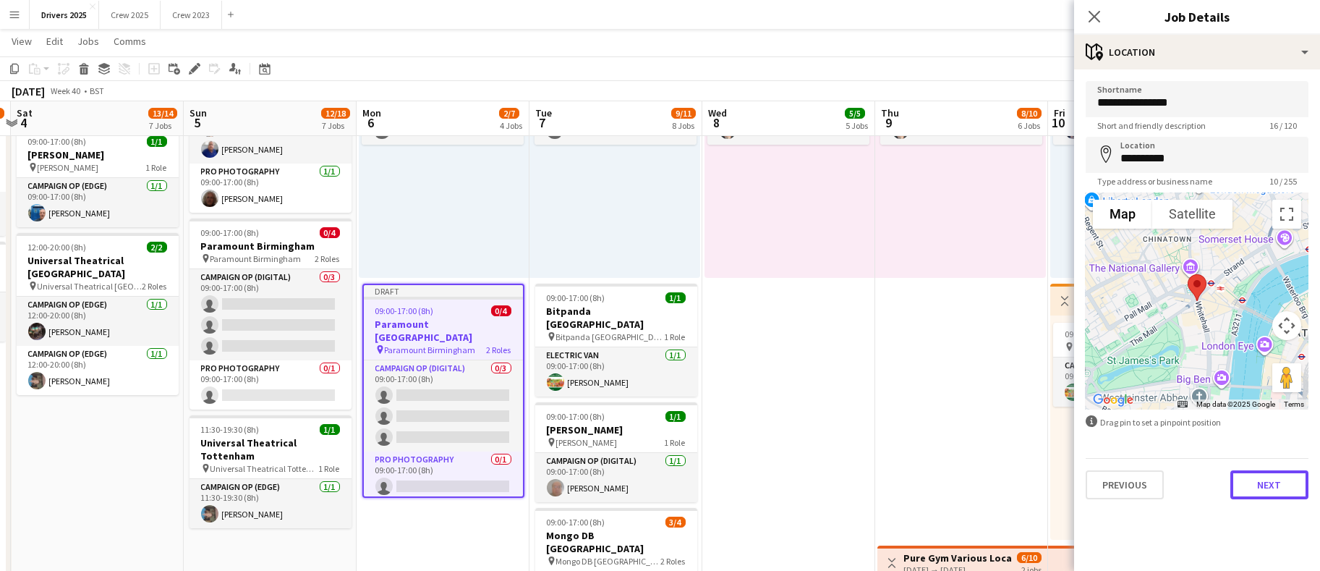
click at [1287, 491] on button "Next" at bounding box center [1269, 484] width 78 height 29
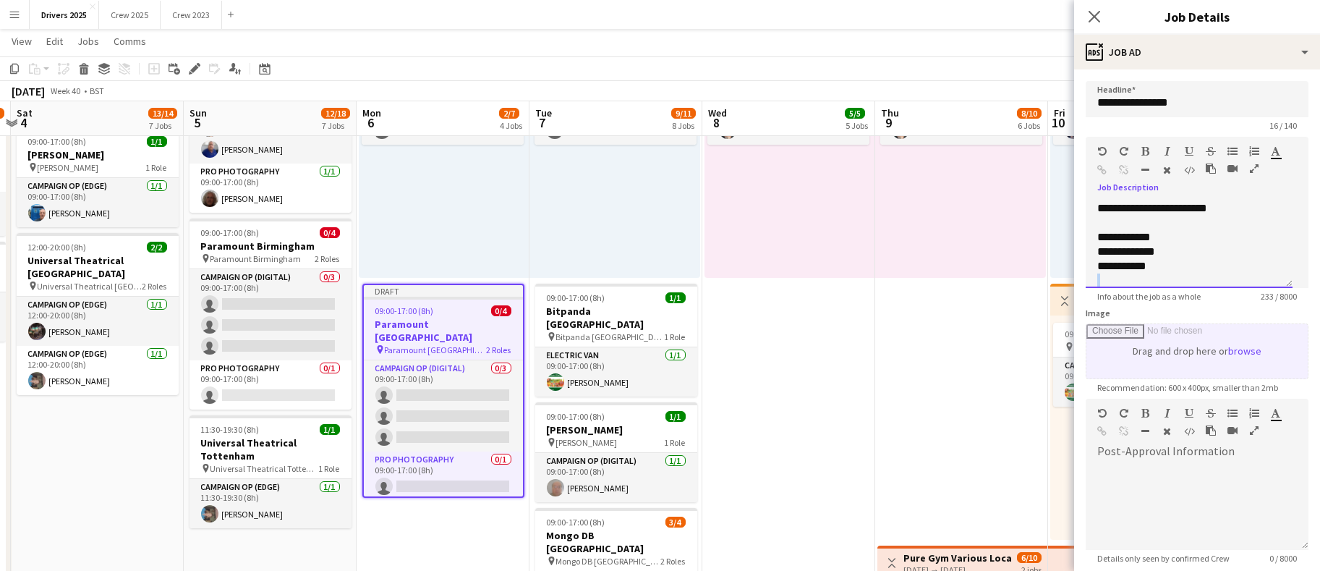
drag, startPoint x: 1286, startPoint y: 286, endPoint x: 1286, endPoint y: 325, distance: 39.1
click at [1287, 371] on form "**********" at bounding box center [1197, 392] width 246 height 623
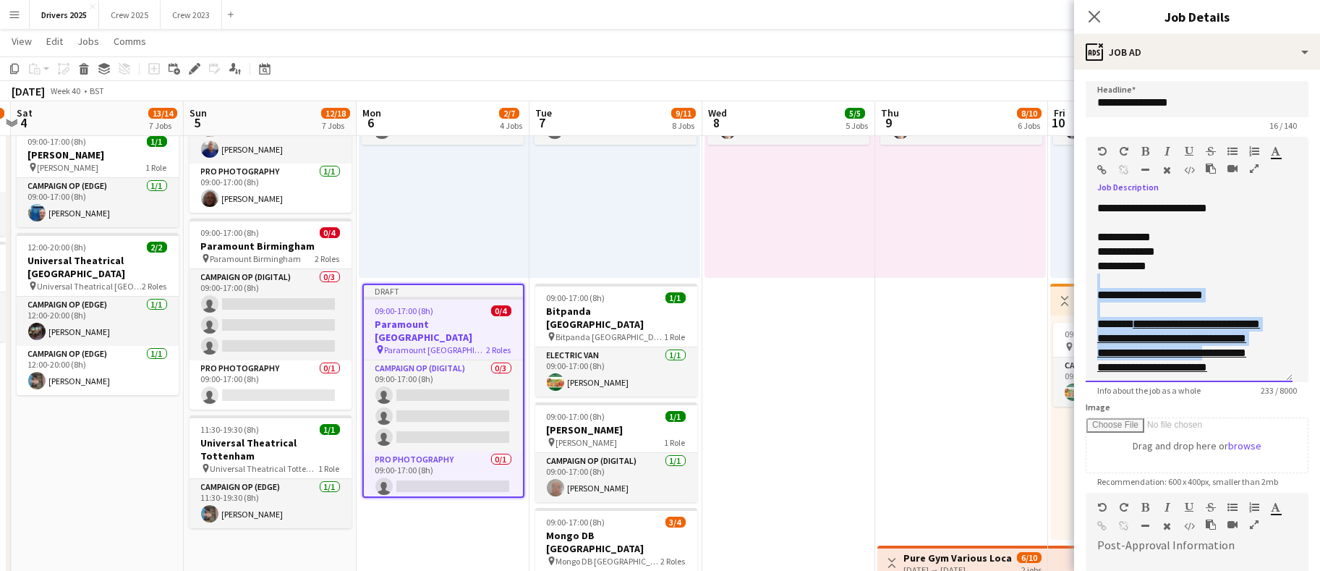
drag, startPoint x: 1284, startPoint y: 276, endPoint x: 1245, endPoint y: 323, distance: 61.2
click at [1282, 377] on div "**********" at bounding box center [1189, 291] width 207 height 181
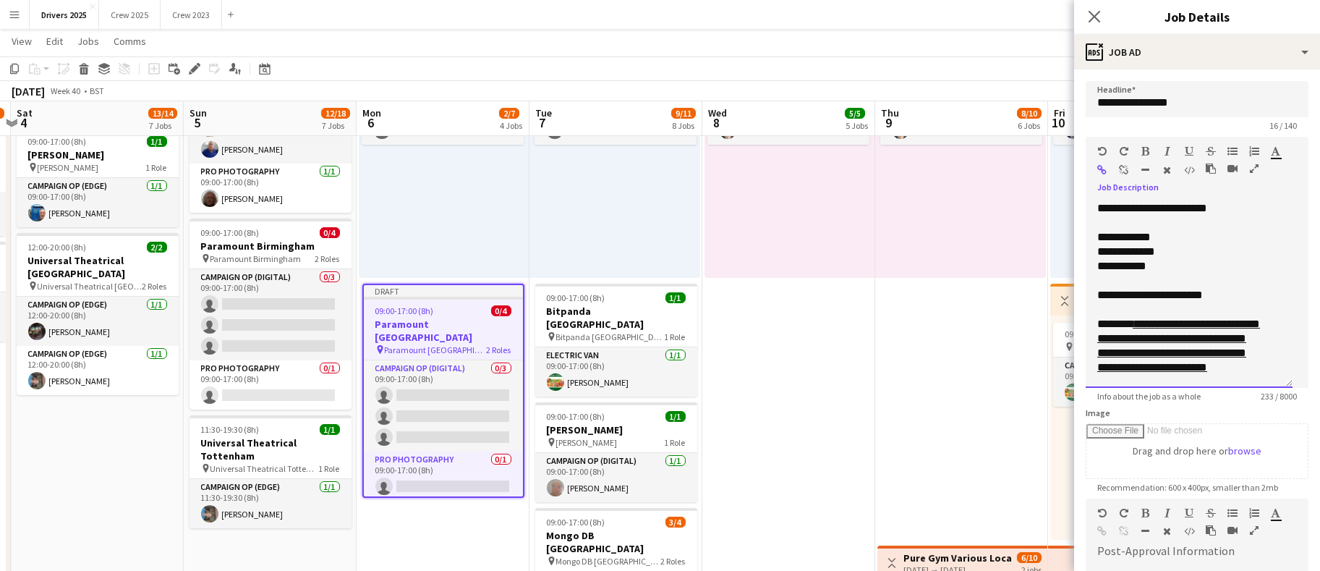
click at [1193, 265] on div "**********" at bounding box center [1181, 266] width 168 height 14
drag, startPoint x: 1205, startPoint y: 278, endPoint x: 1067, endPoint y: 240, distance: 143.2
click at [1067, 240] on body "Menu Boards Boards Boards All jobs Status Workforce Workforce My Workforce Recr…" at bounding box center [660, 60] width 1320 height 2507
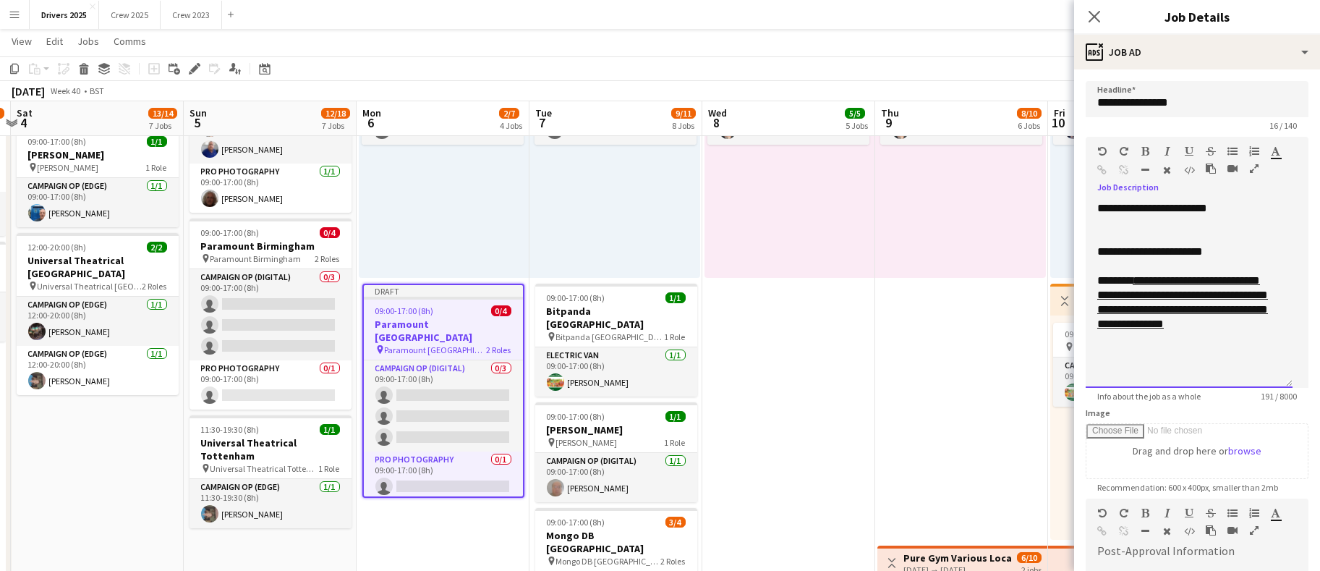
click at [1174, 251] on div "**********" at bounding box center [1189, 251] width 184 height 14
drag, startPoint x: 1229, startPoint y: 249, endPoint x: 1153, endPoint y: 250, distance: 76.0
click at [1153, 250] on div "**********" at bounding box center [1189, 251] width 184 height 14
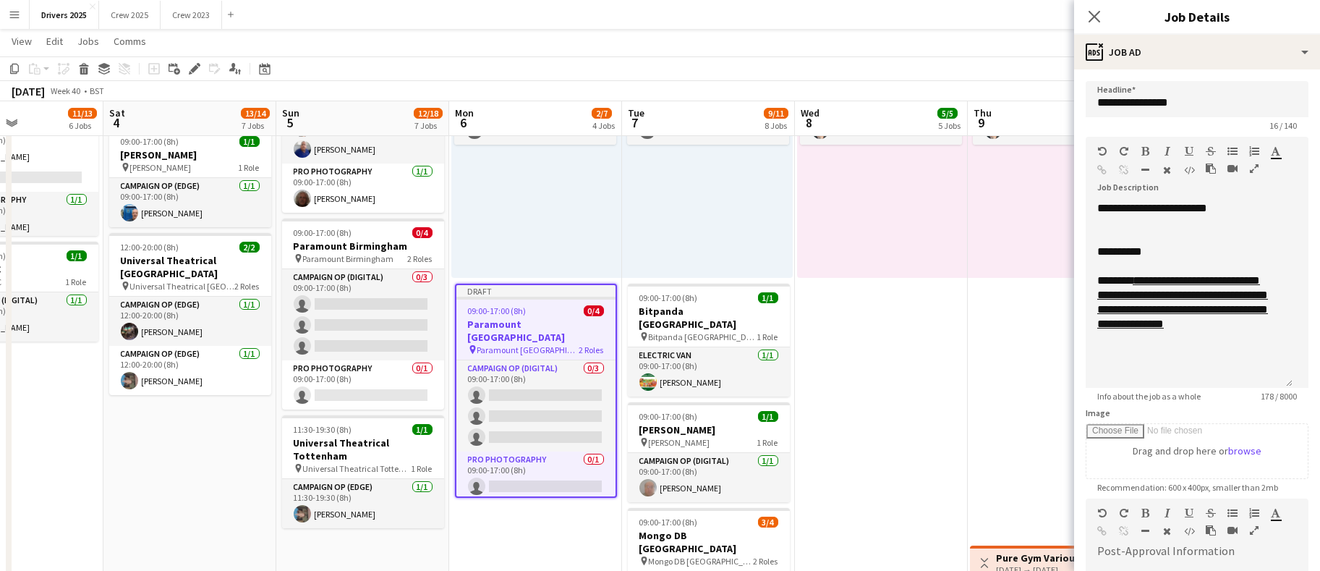
scroll to position [0, 412]
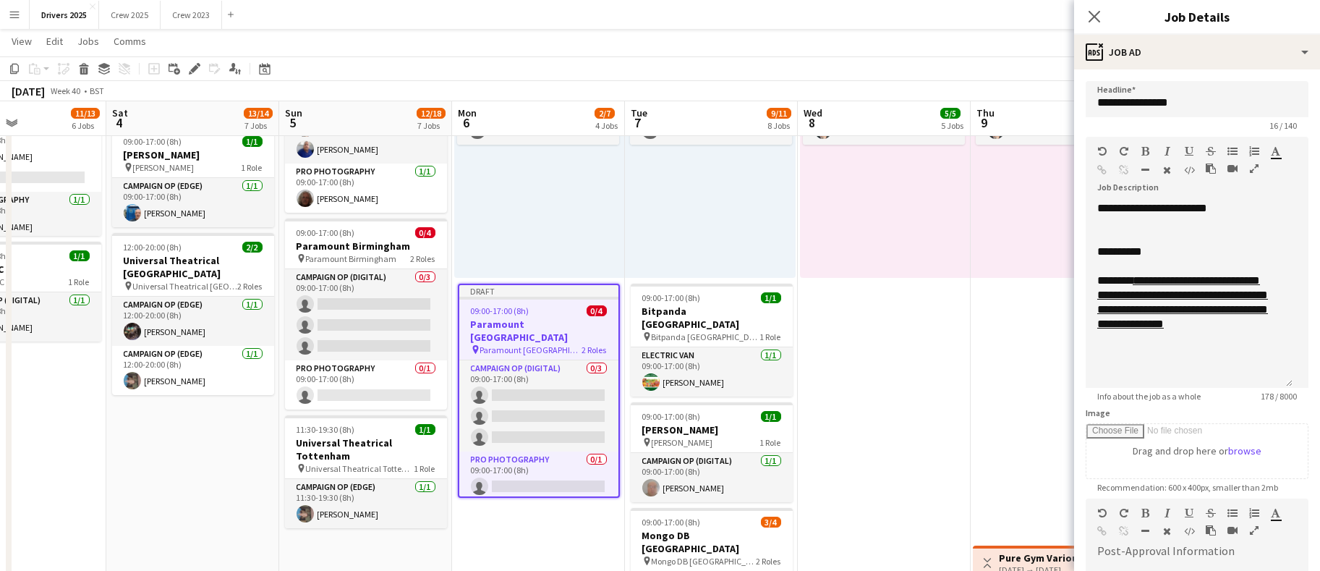
drag, startPoint x: 425, startPoint y: 521, endPoint x: 521, endPoint y: 516, distance: 96.3
click at [521, 516] on app-calendar-viewport "Wed 1 8/8 6 Jobs Thu 2 4/4 2 Jobs Fri 3 11/13 6 Jobs Sat 4 13/14 7 Jobs Sun 5 1…" at bounding box center [660, 76] width 1320 height 2426
click at [367, 237] on div "09:00-17:00 (8h) 0/4" at bounding box center [366, 232] width 162 height 11
type input "**********"
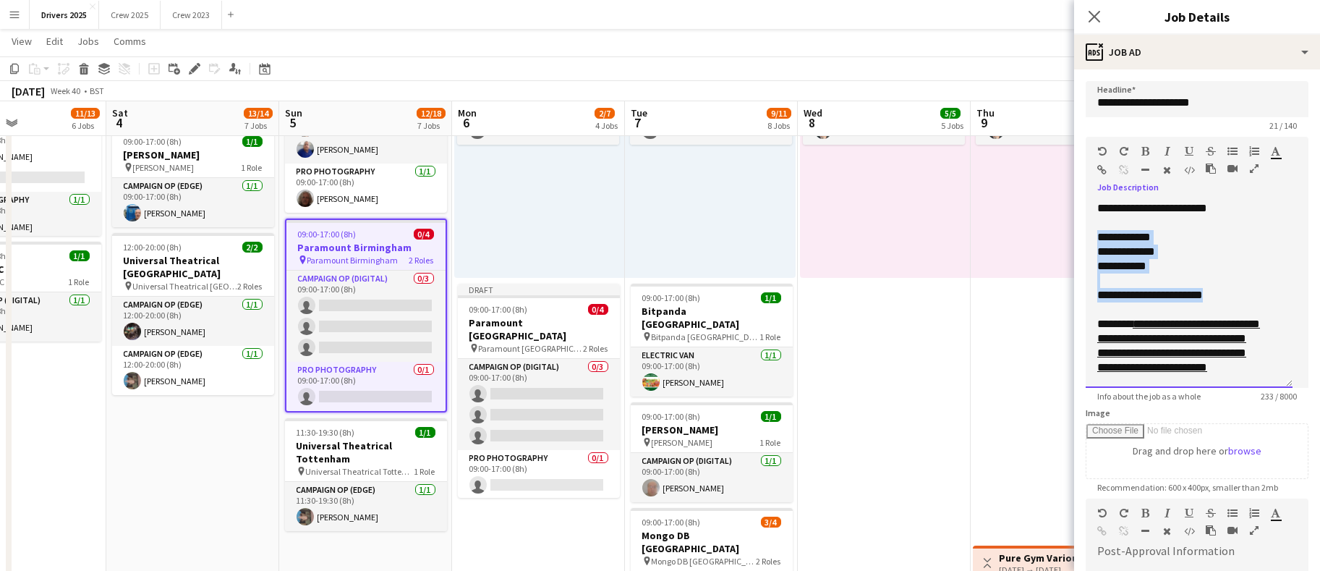
drag, startPoint x: 1230, startPoint y: 295, endPoint x: 1096, endPoint y: 240, distance: 144.6
click at [1096, 240] on div "**********" at bounding box center [1189, 294] width 207 height 187
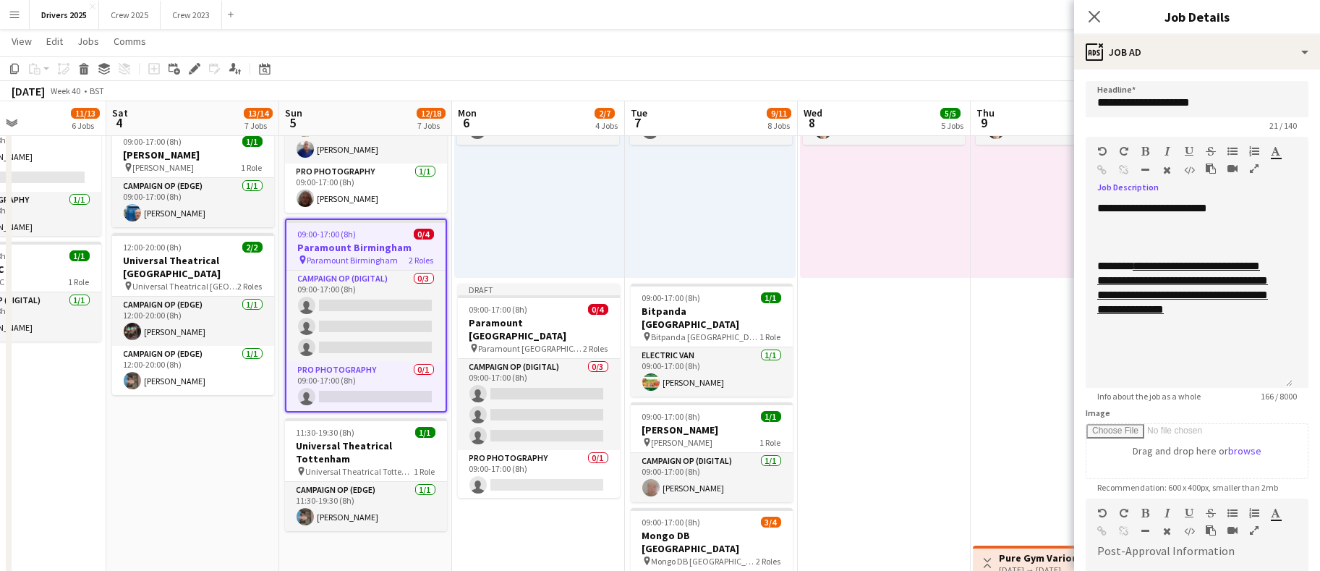
click at [963, 391] on app-date-cell "09:00-17:00 (8h) 1/1 pin BBC Birmngham 1 Role Electric Van 1/1 09:00-17:00 (8h)…" at bounding box center [884, 129] width 173 height 2321
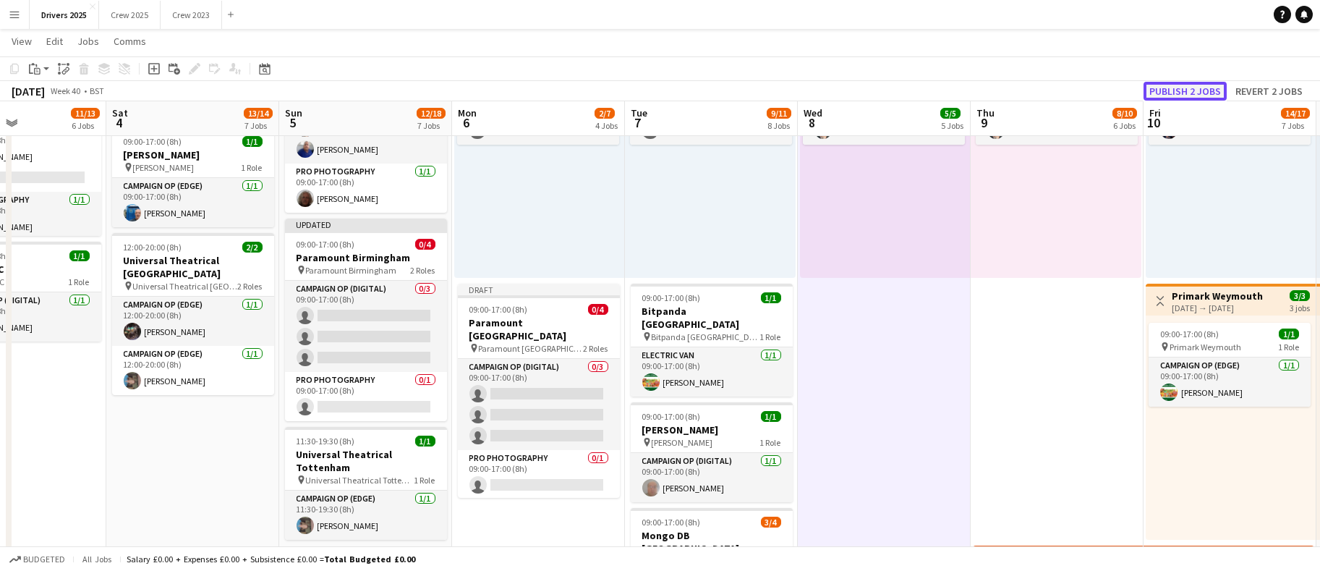
click at [1188, 84] on button "Publish 2 jobs" at bounding box center [1184, 91] width 83 height 19
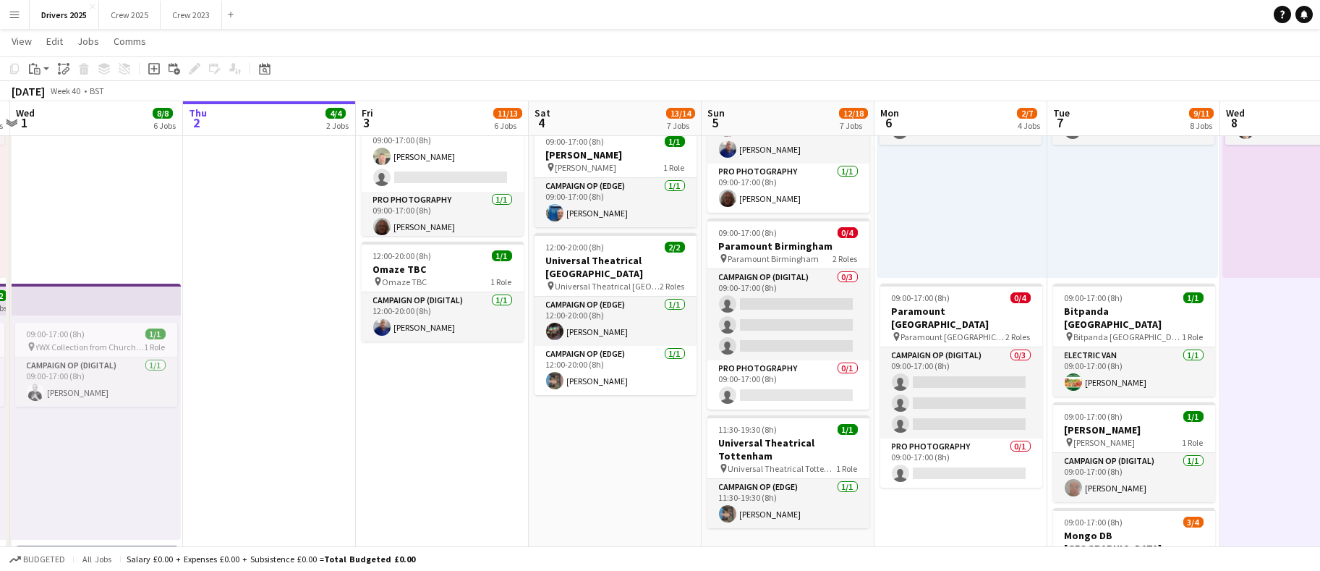
scroll to position [0, 335]
drag, startPoint x: 131, startPoint y: 513, endPoint x: 554, endPoint y: 487, distance: 423.9
click at [554, 487] on app-calendar-viewport "Mon 29 5/7 4 Jobs Tue 30 8/9 6 Jobs Wed 1 8/8 6 Jobs Thu 2 4/4 2 Jobs Fri 3 11/…" at bounding box center [660, 76] width 1320 height 2426
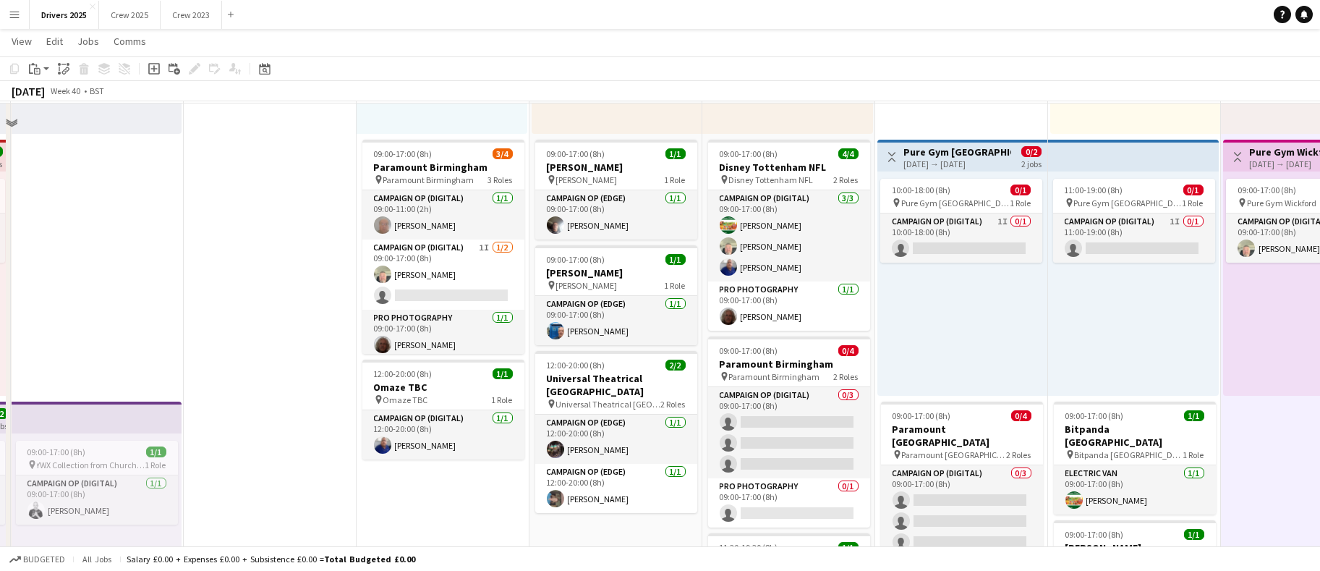
scroll to position [976, 0]
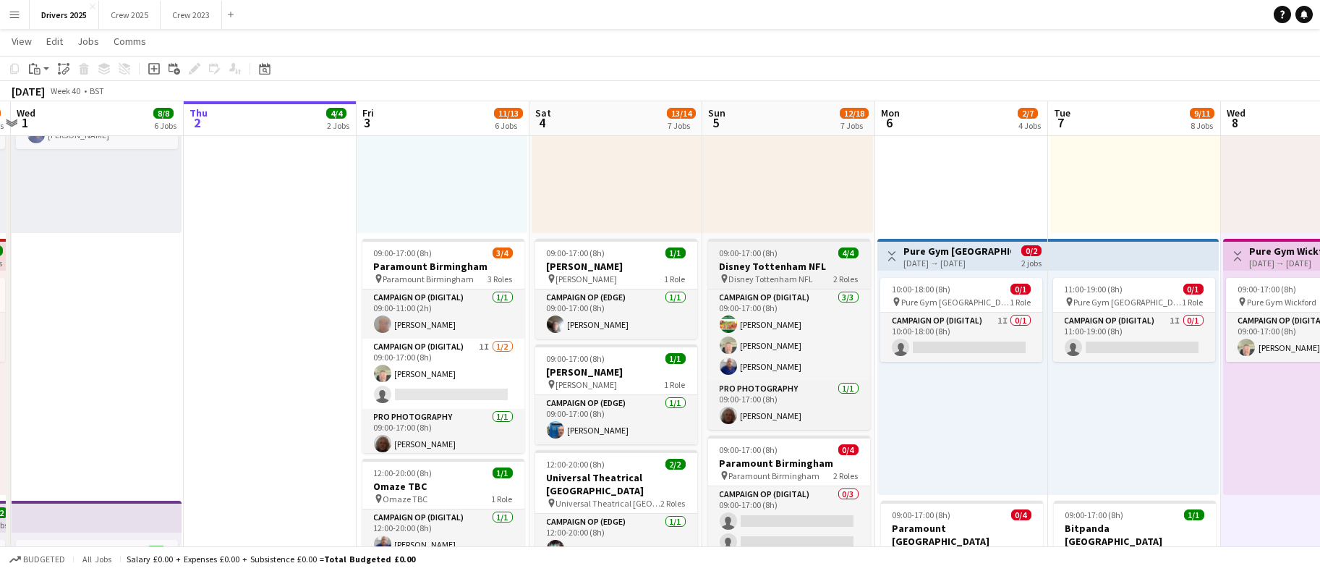
click at [762, 253] on span "09:00-17:00 (8h)" at bounding box center [749, 252] width 59 height 11
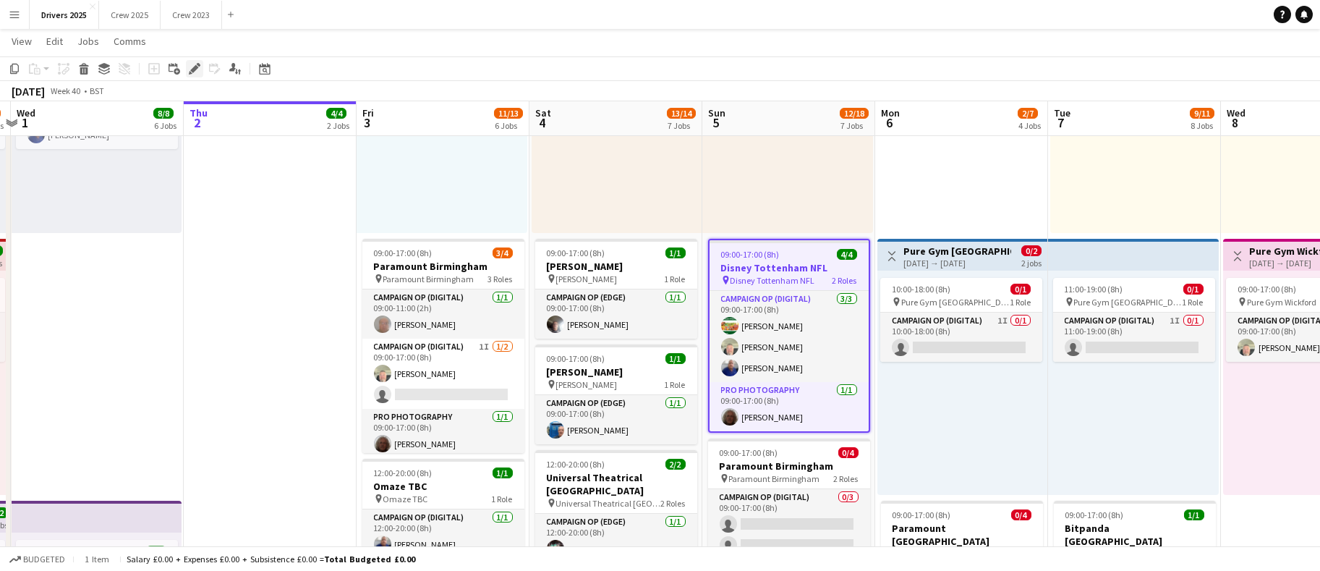
click at [189, 74] on icon at bounding box center [191, 73] width 4 height 4
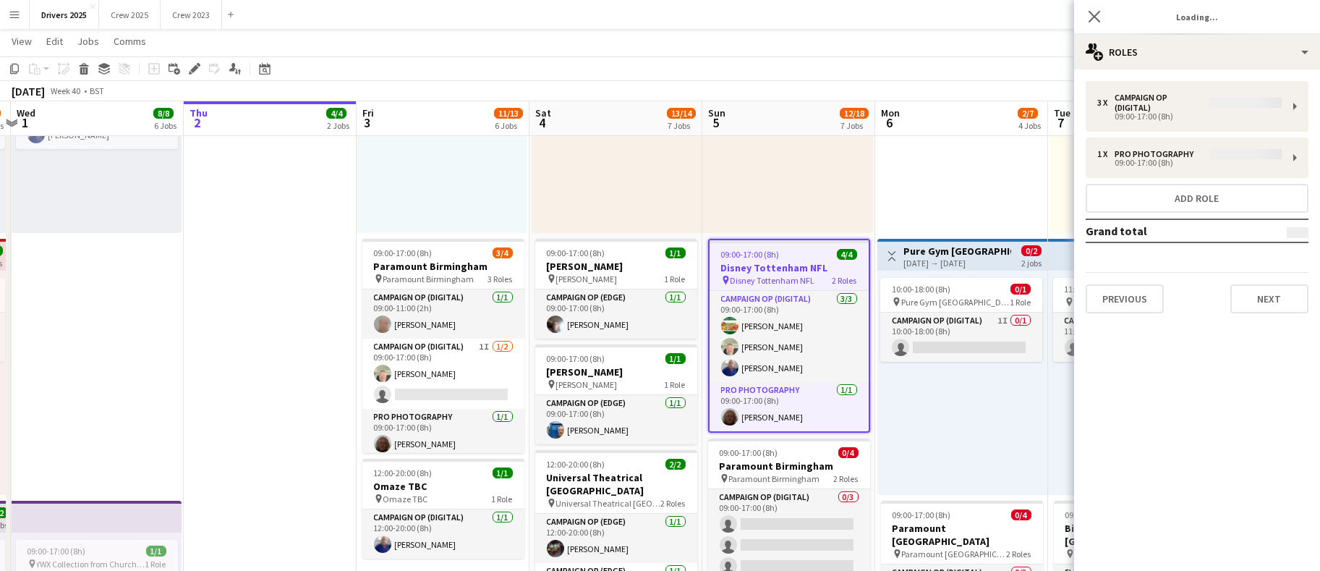
type input "**********"
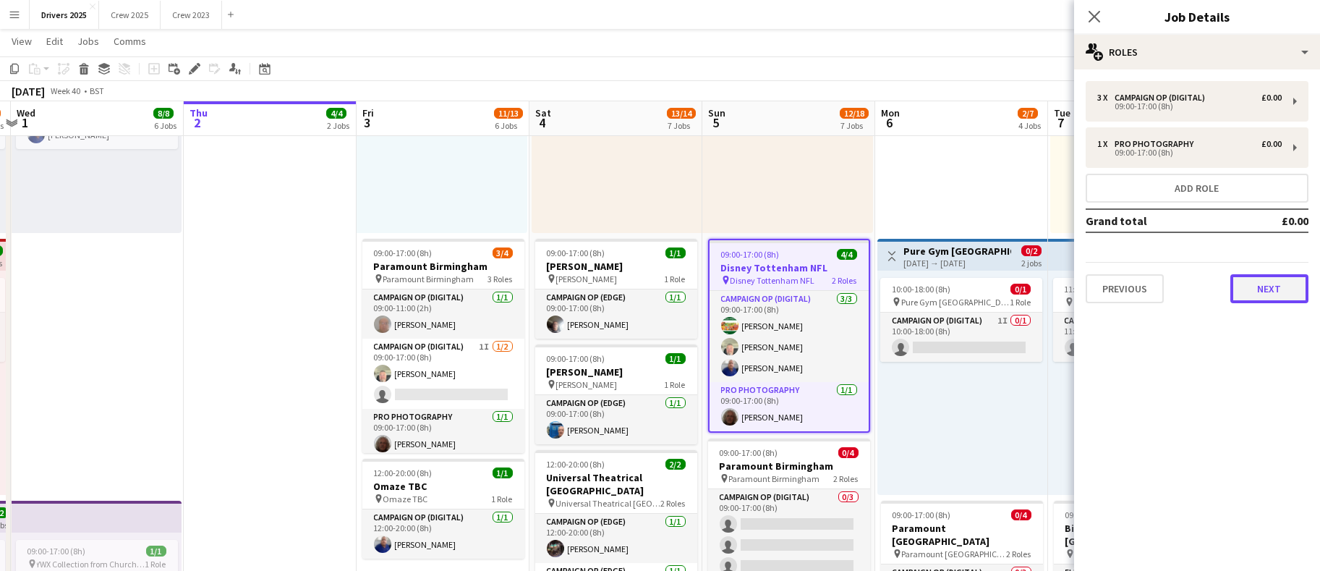
click at [1258, 294] on button "Next" at bounding box center [1269, 288] width 78 height 29
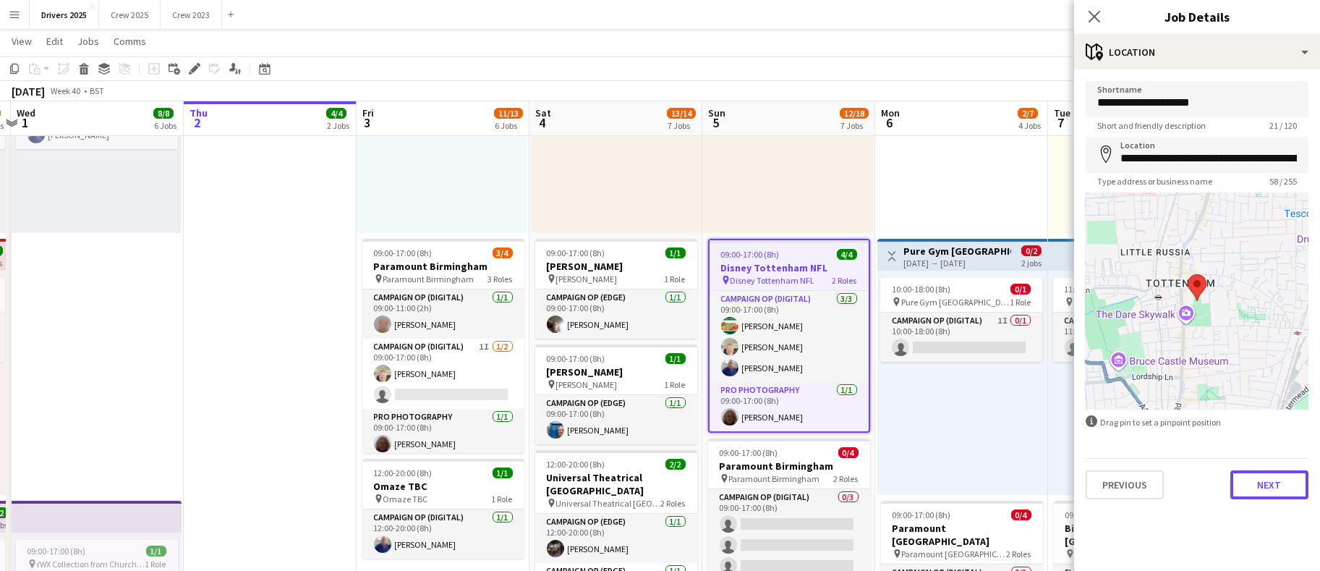
click at [1289, 481] on button "Next" at bounding box center [1269, 484] width 78 height 29
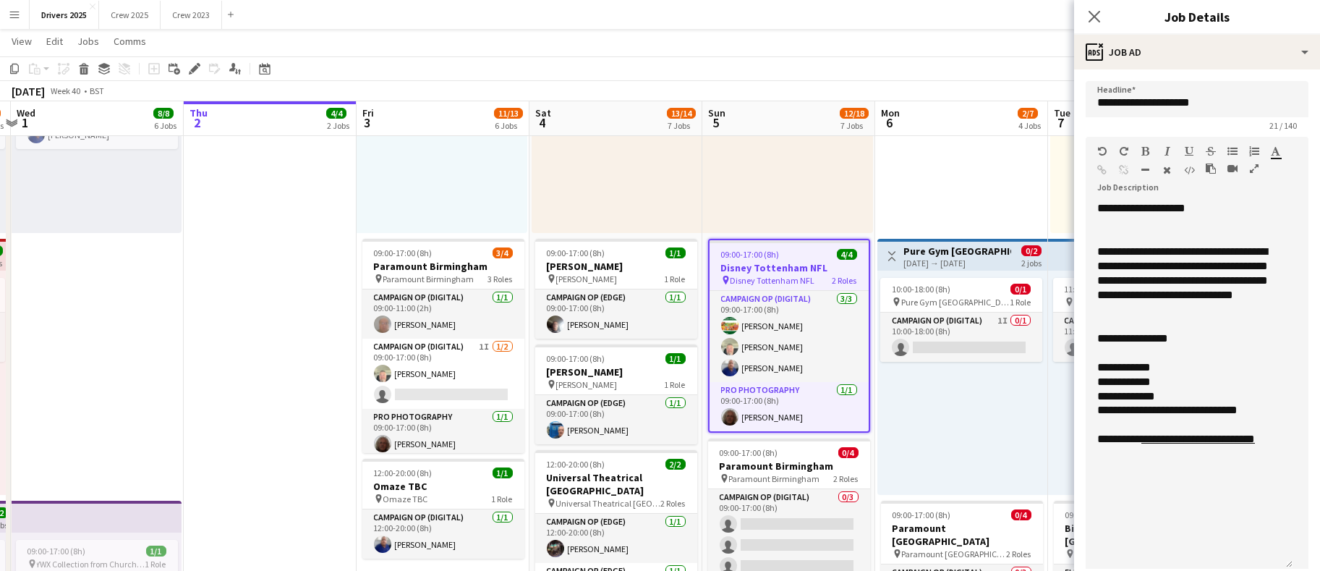
drag, startPoint x: 1290, startPoint y: 279, endPoint x: 1274, endPoint y: 561, distance: 282.5
click at [1274, 561] on div "**********" at bounding box center [1189, 384] width 207 height 367
drag, startPoint x: 1219, startPoint y: 344, endPoint x: 1085, endPoint y: 334, distance: 134.1
click at [1086, 334] on div "**********" at bounding box center [1189, 384] width 207 height 367
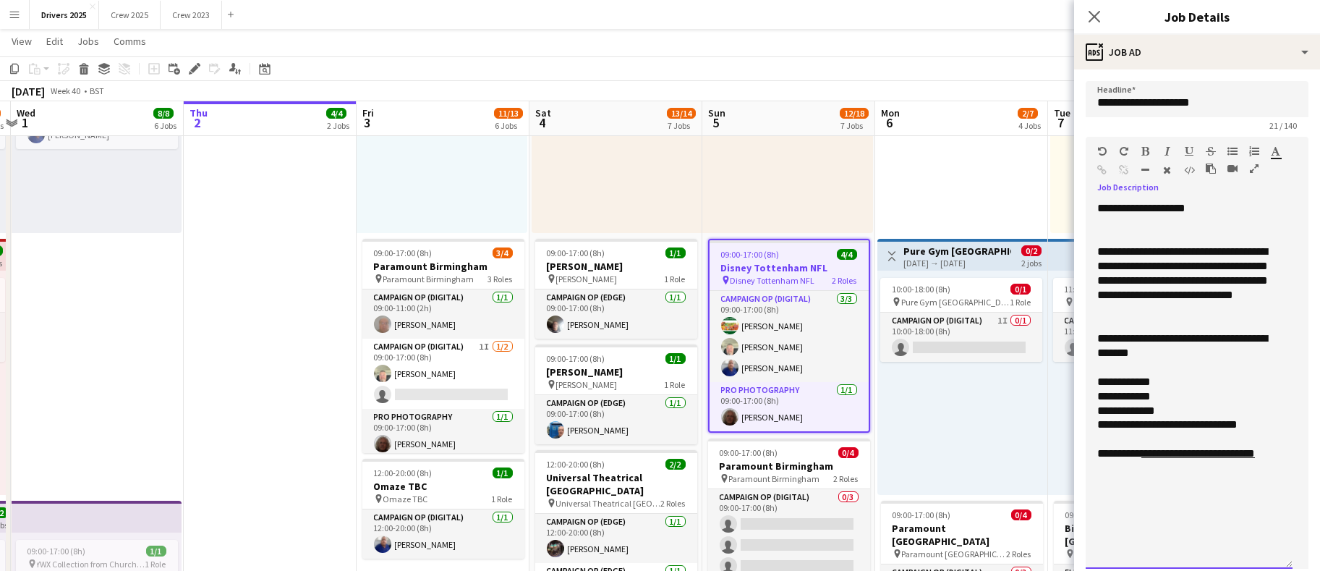
click at [1112, 360] on div at bounding box center [1189, 367] width 184 height 14
click at [1112, 351] on div "**********" at bounding box center [1189, 345] width 184 height 29
click at [1246, 344] on div "**********" at bounding box center [1189, 345] width 184 height 29
click at [1243, 351] on div "**********" at bounding box center [1189, 345] width 184 height 29
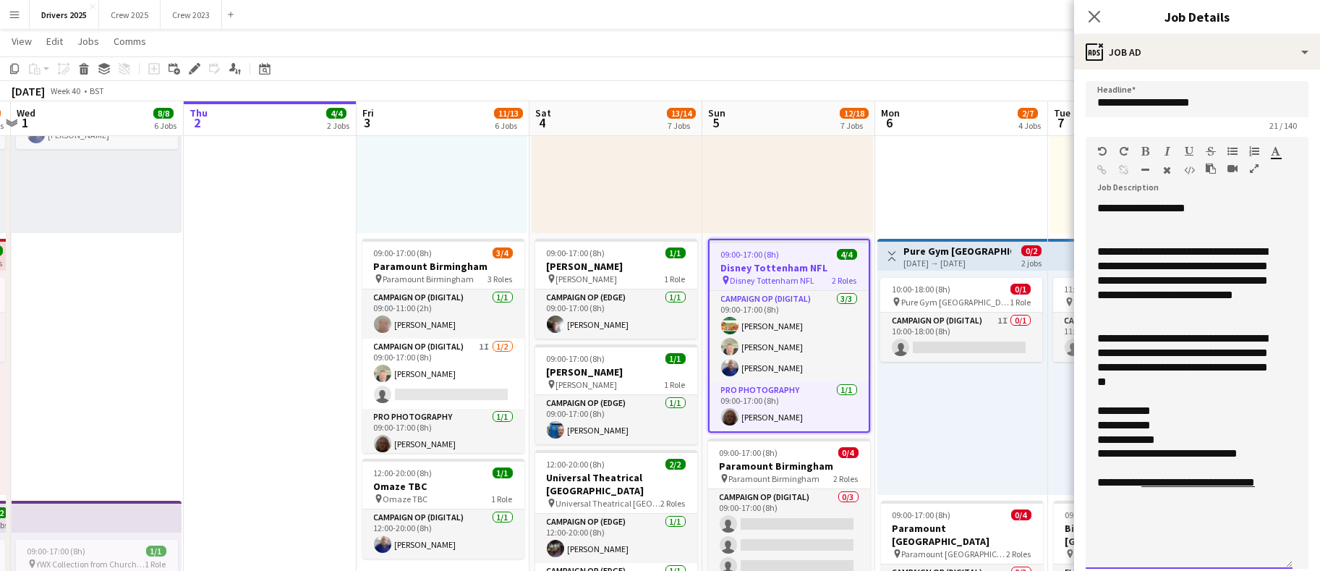
click at [1250, 378] on div "**********" at bounding box center [1189, 360] width 184 height 58
click at [290, 347] on app-date-cell "In progress 08:00-16:00 (8h) 2/2 Royal Mail London pin Royal Mail London 1 Role…" at bounding box center [270, 346] width 173 height 2321
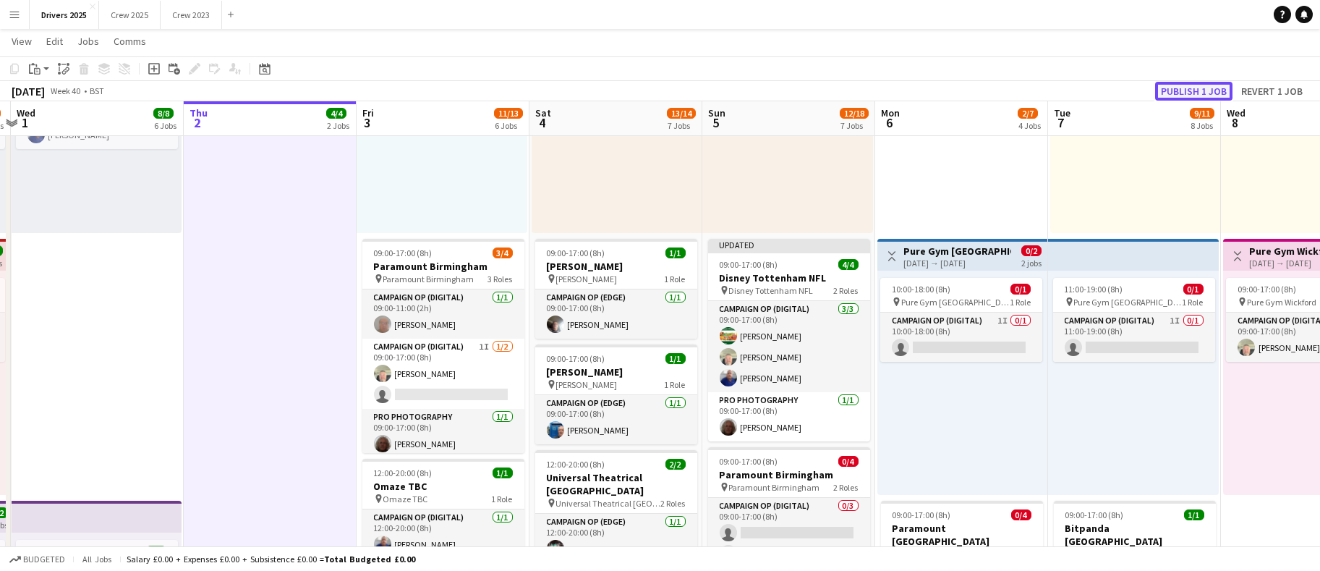
click at [1188, 82] on button "Publish 1 job" at bounding box center [1193, 91] width 77 height 19
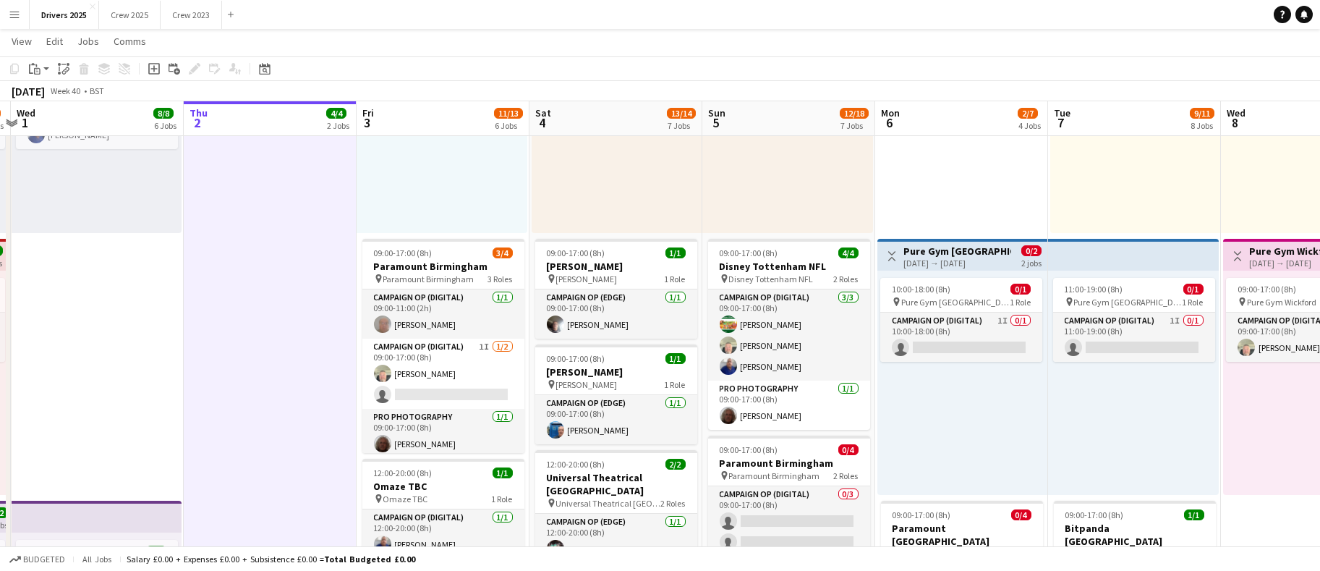
click at [235, 394] on app-date-cell "In progress 08:00-16:00 (8h) 2/2 Royal Mail London pin Royal Mail London 1 Role…" at bounding box center [270, 346] width 173 height 2321
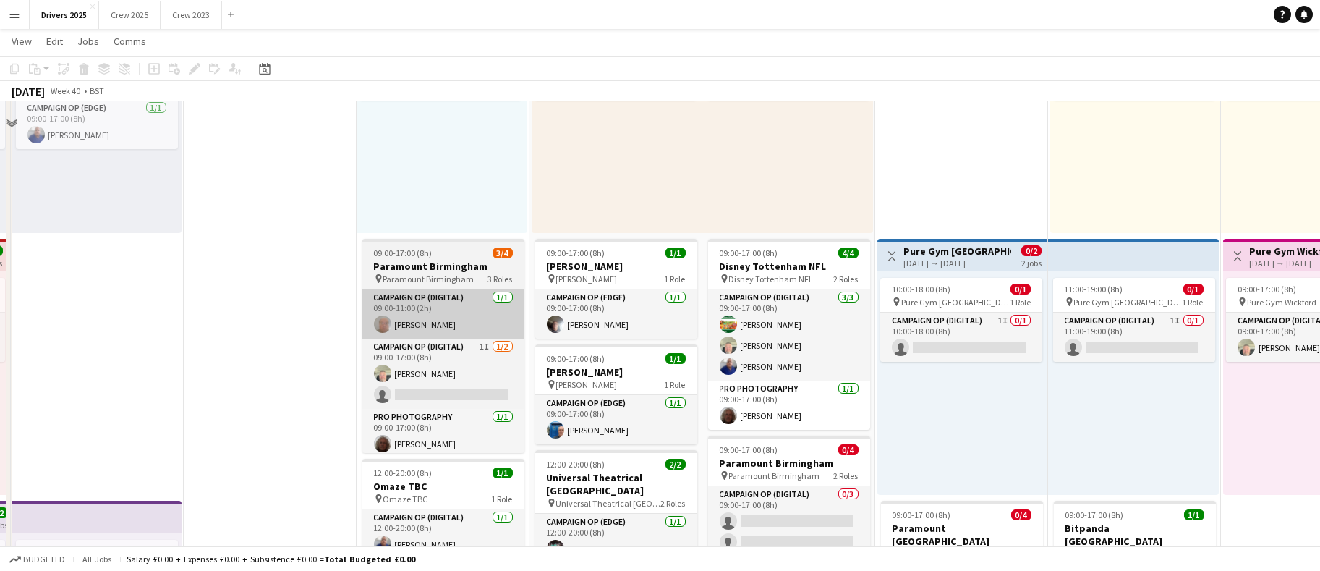
scroll to position [434, 0]
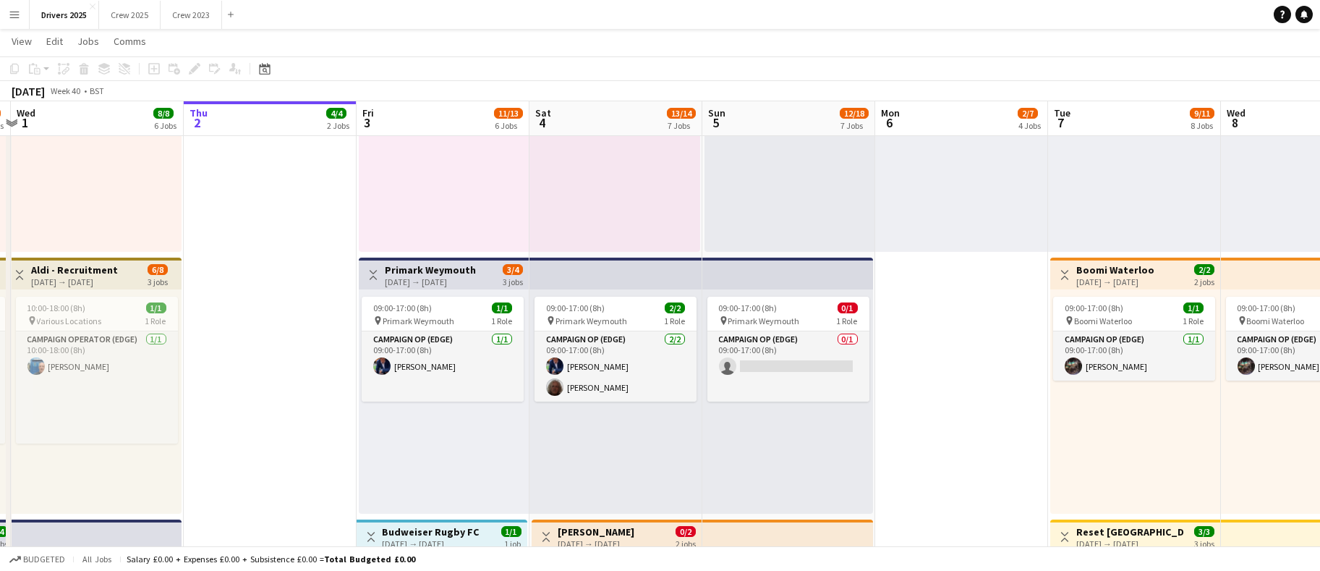
click at [411, 276] on div "[DATE] → [DATE]" at bounding box center [430, 281] width 91 height 11
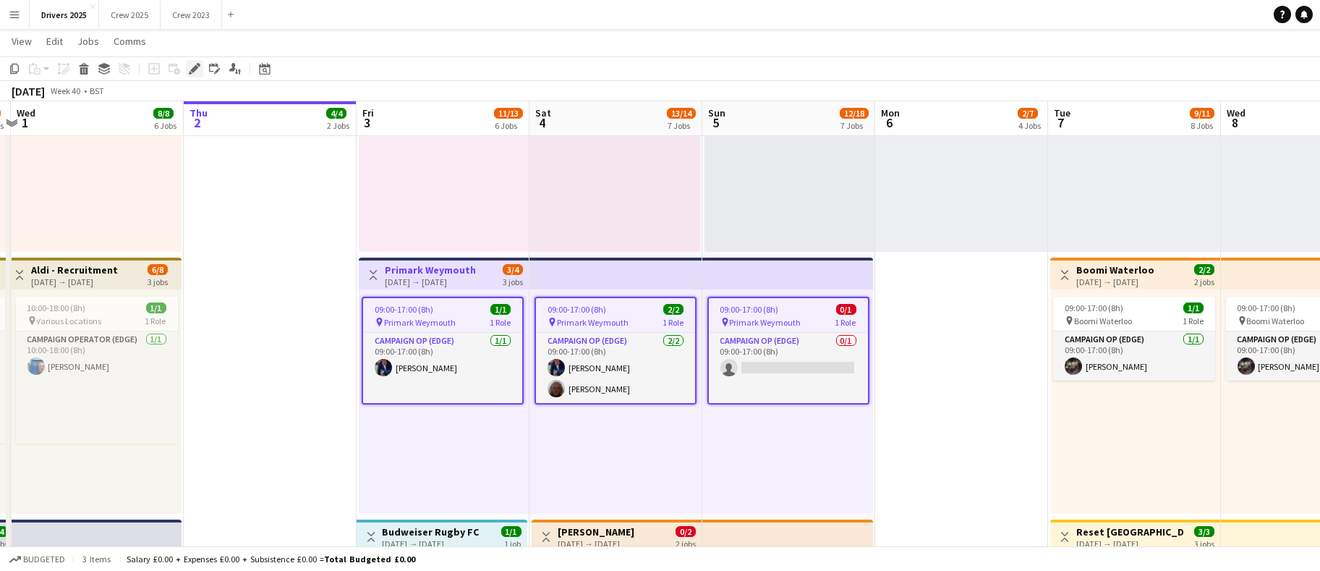
click at [187, 66] on div "Edit" at bounding box center [194, 68] width 17 height 17
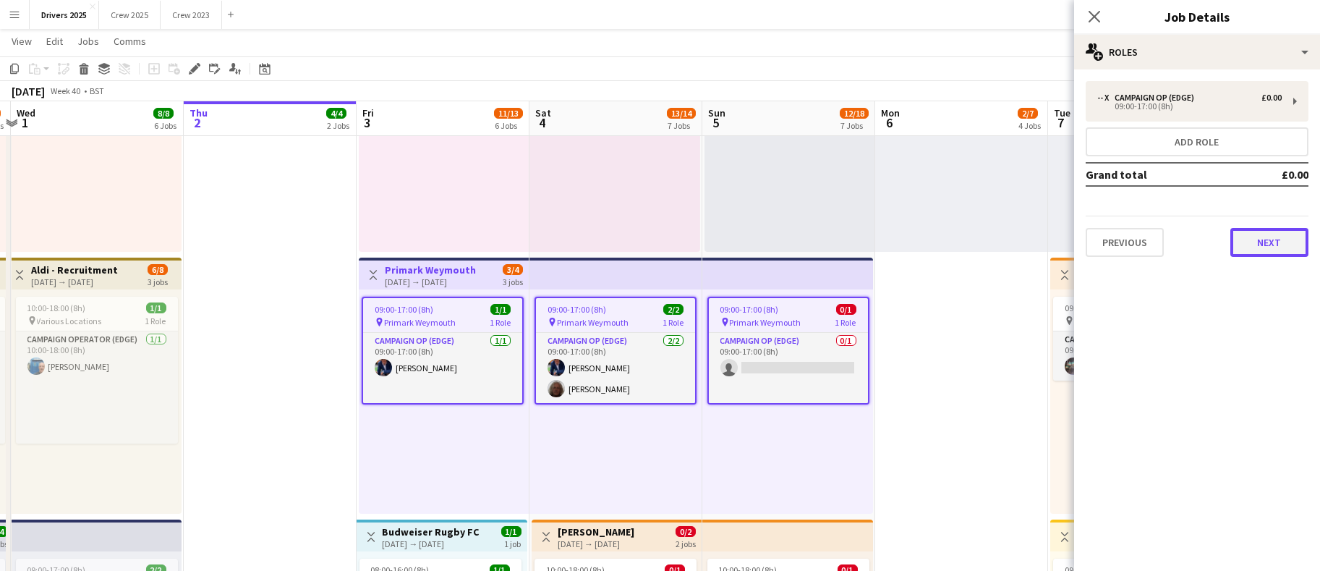
click at [1295, 236] on button "Next" at bounding box center [1269, 242] width 78 height 29
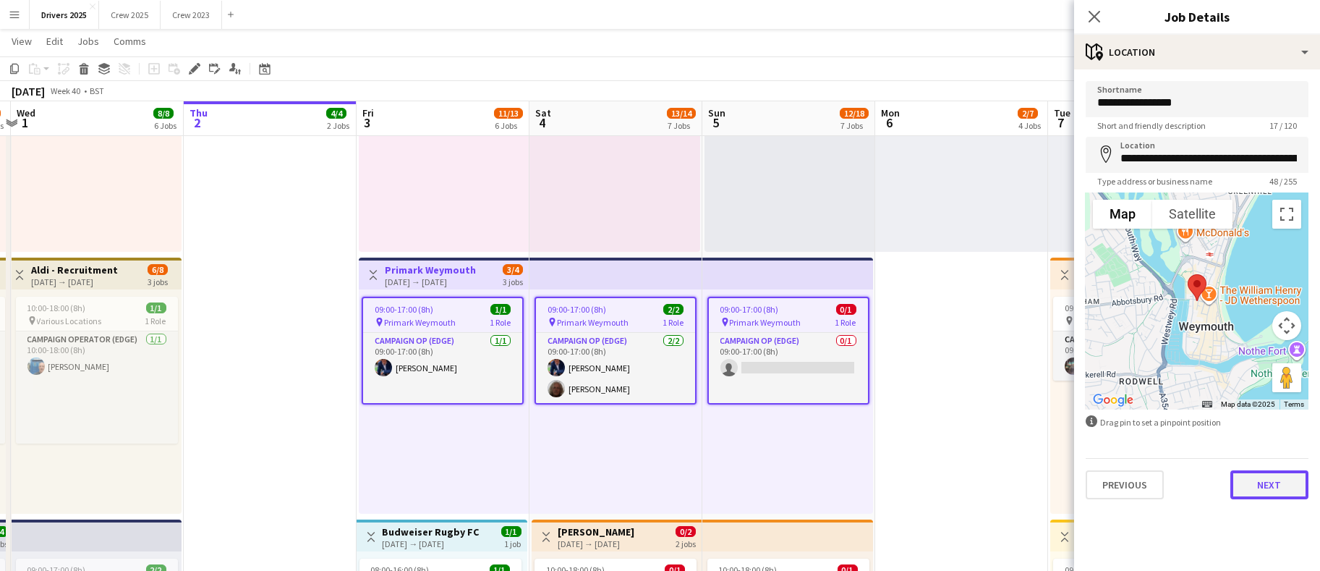
click at [1266, 480] on button "Next" at bounding box center [1269, 484] width 78 height 29
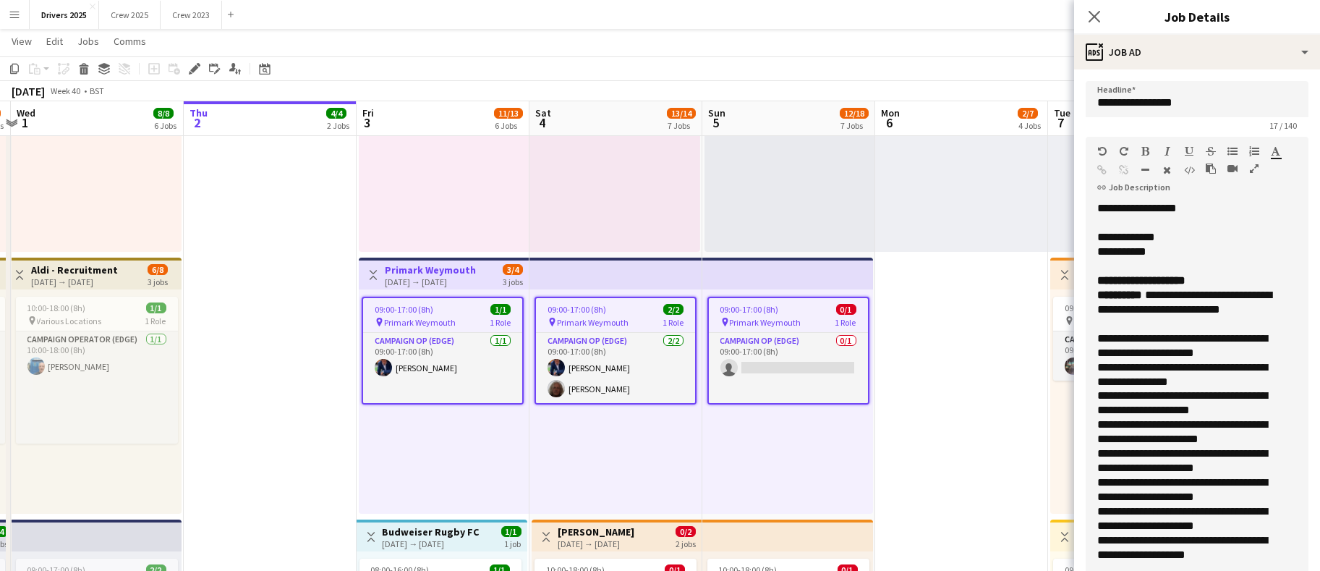
drag, startPoint x: 1284, startPoint y: 276, endPoint x: 1306, endPoint y: 673, distance: 398.4
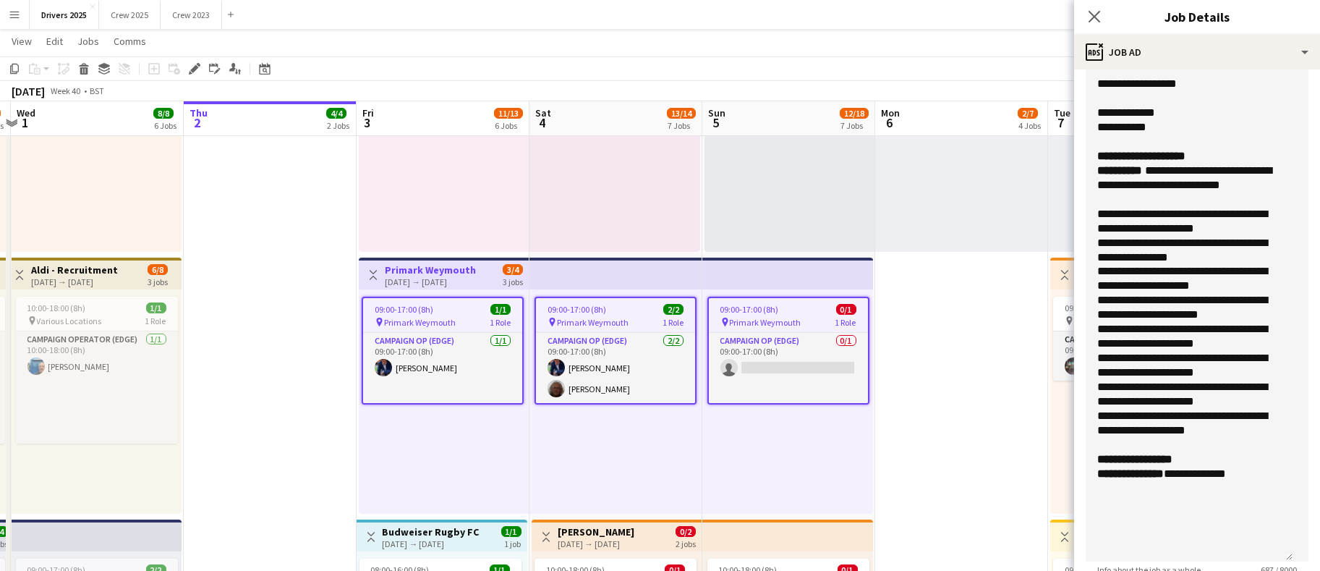
scroll to position [0, 0]
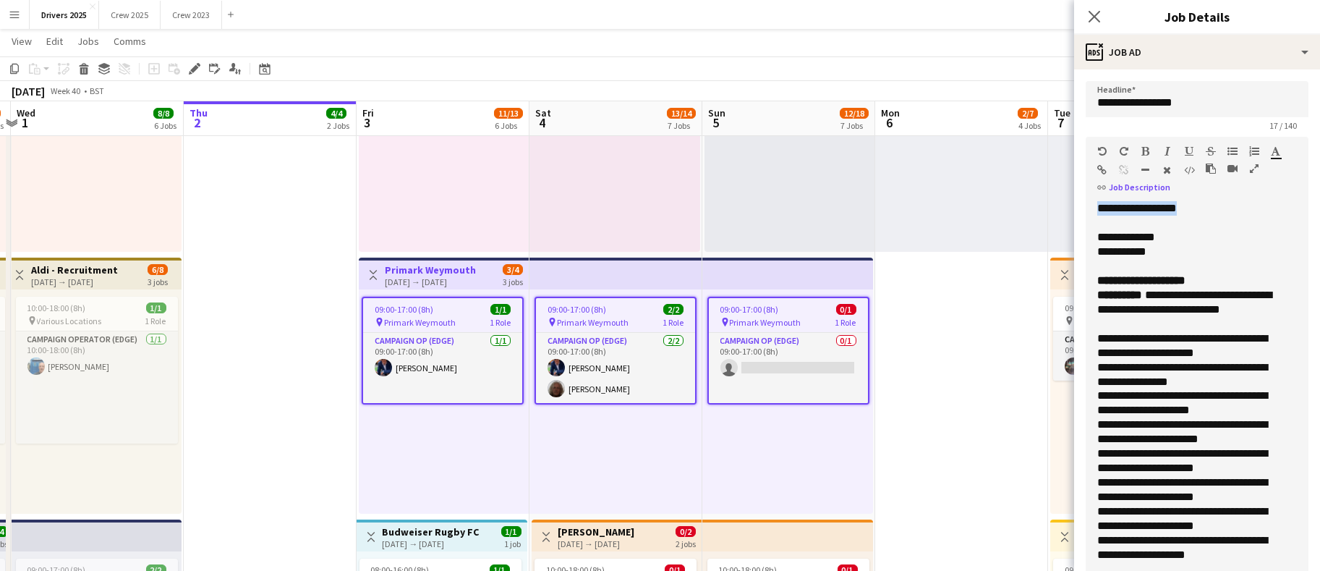
drag, startPoint x: 1204, startPoint y: 208, endPoint x: 1069, endPoint y: 203, distance: 135.3
drag, startPoint x: 1284, startPoint y: 201, endPoint x: 1146, endPoint y: 208, distance: 139.0
click at [1146, 208] on div "**********" at bounding box center [1189, 443] width 207 height 485
copy div "**********"
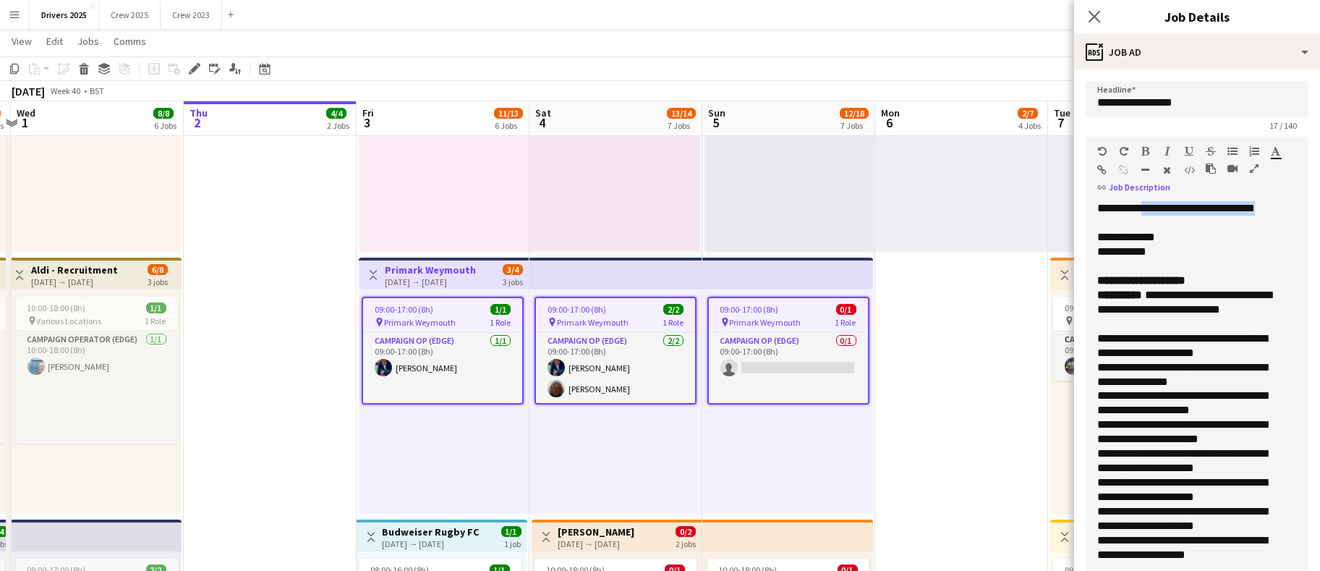
click at [1102, 169] on icon "button" at bounding box center [1102, 170] width 9 height 10
click at [1110, 203] on div "**********" at bounding box center [1189, 443] width 207 height 485
click at [1219, 233] on div "**********" at bounding box center [1189, 237] width 184 height 14
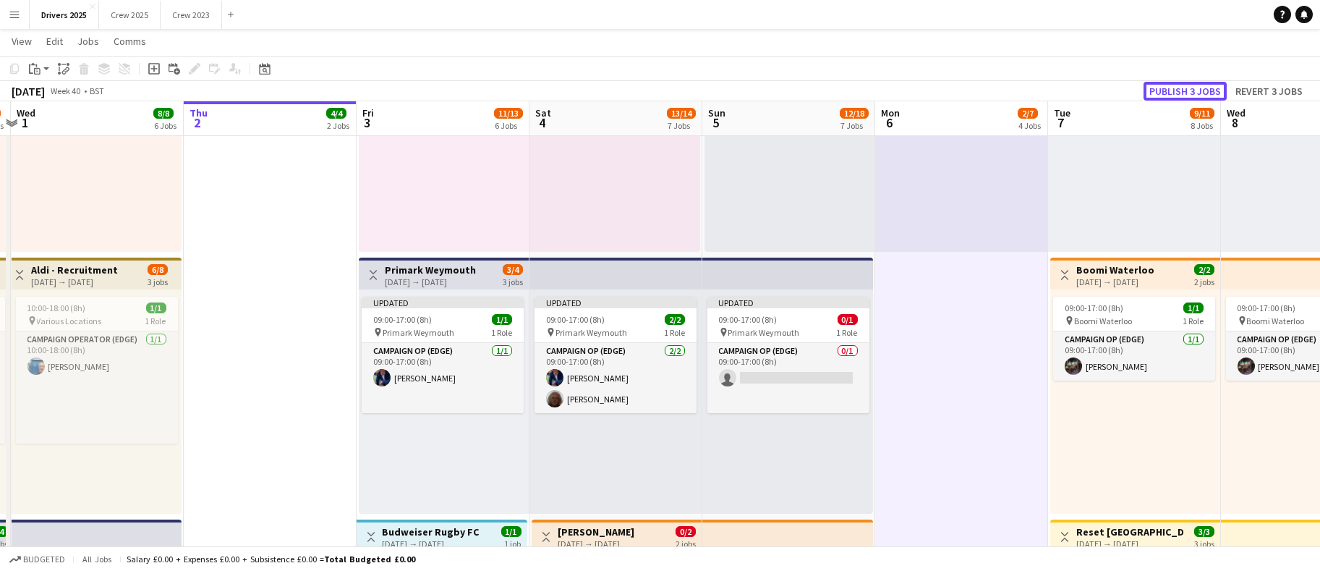
drag, startPoint x: 1164, startPoint y: 85, endPoint x: 1166, endPoint y: 113, distance: 27.5
click at [1164, 85] on button "Publish 3 jobs" at bounding box center [1184, 91] width 83 height 19
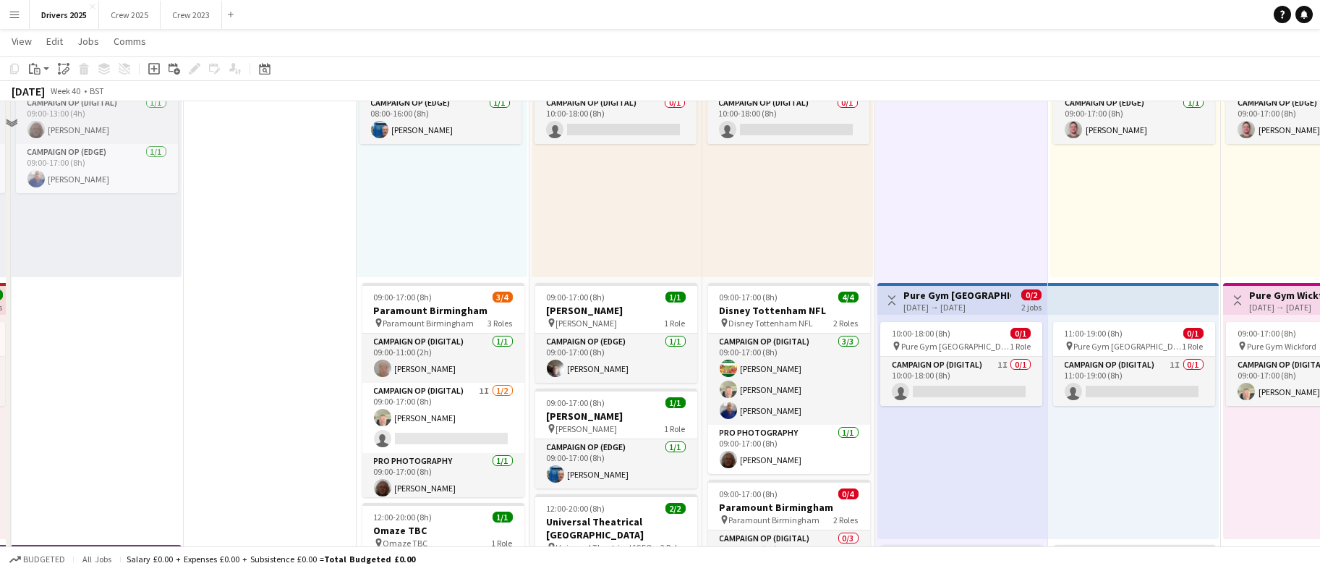
scroll to position [976, 0]
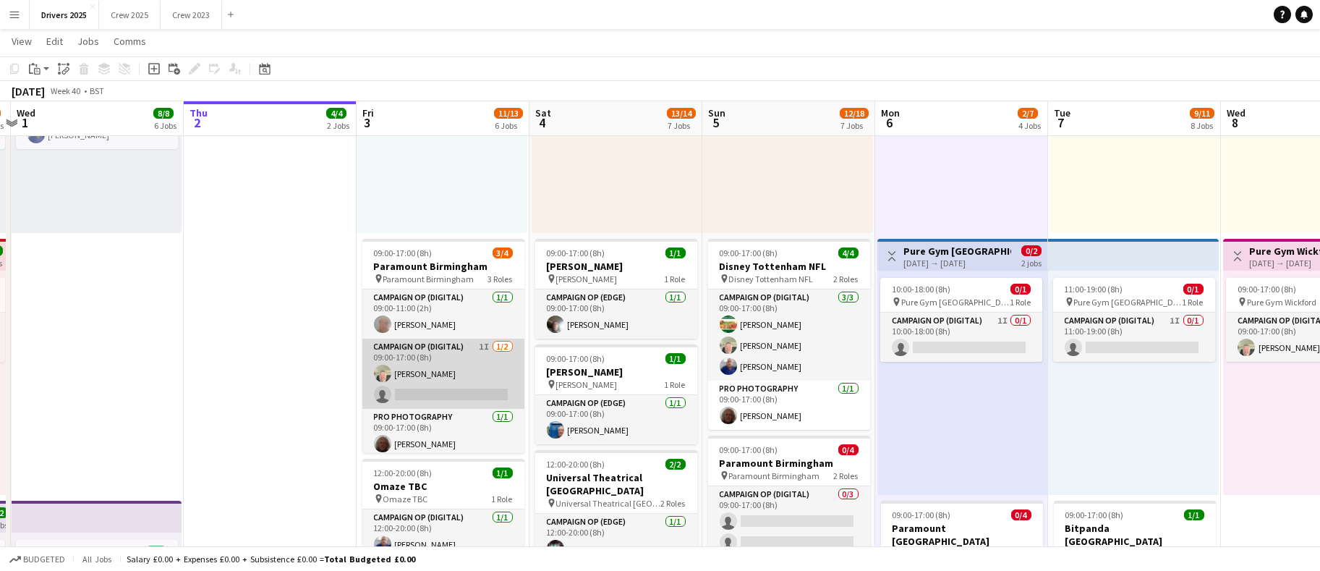
click at [416, 388] on app-card-role "Campaign Op (Digital) 1I [DATE] 09:00-17:00 (8h) [PERSON_NAME] single-neutral-a…" at bounding box center [443, 373] width 162 height 70
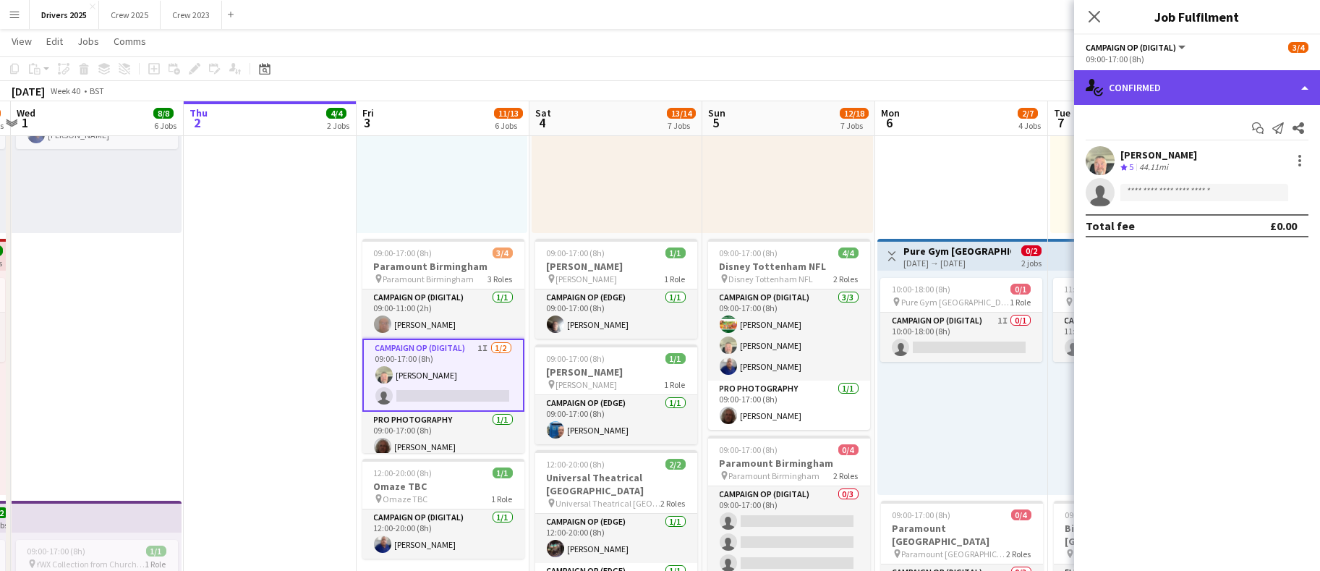
click at [1160, 88] on div "single-neutral-actions-check-2 Confirmed" at bounding box center [1197, 87] width 246 height 35
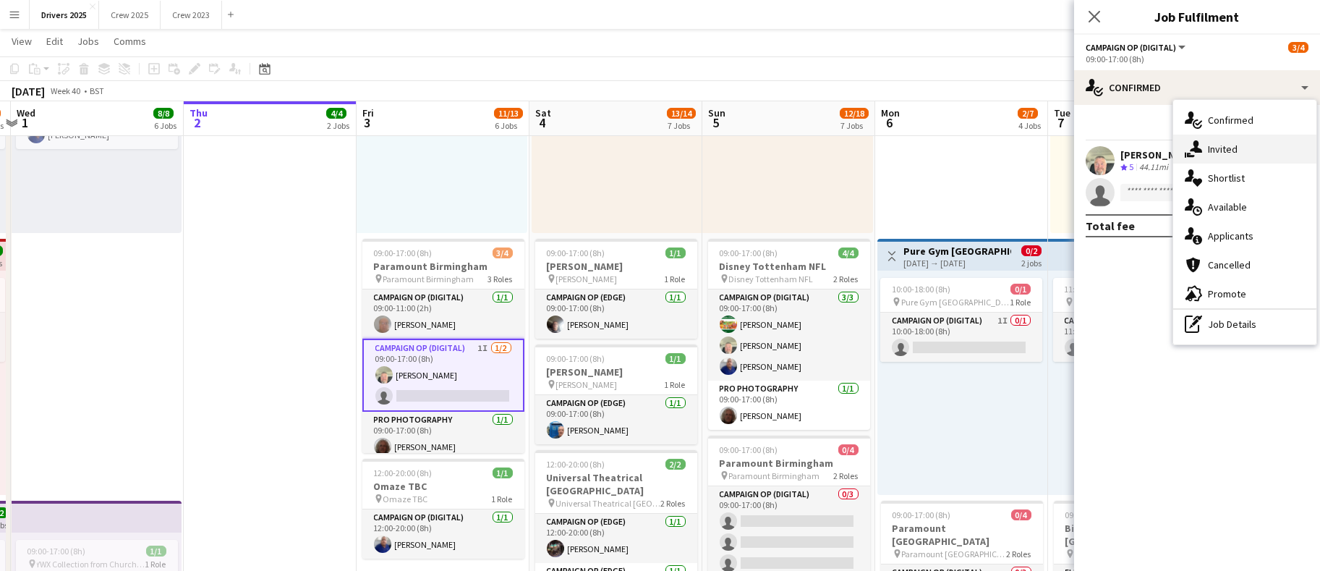
click at [1224, 148] on span "Invited" at bounding box center [1223, 148] width 30 height 13
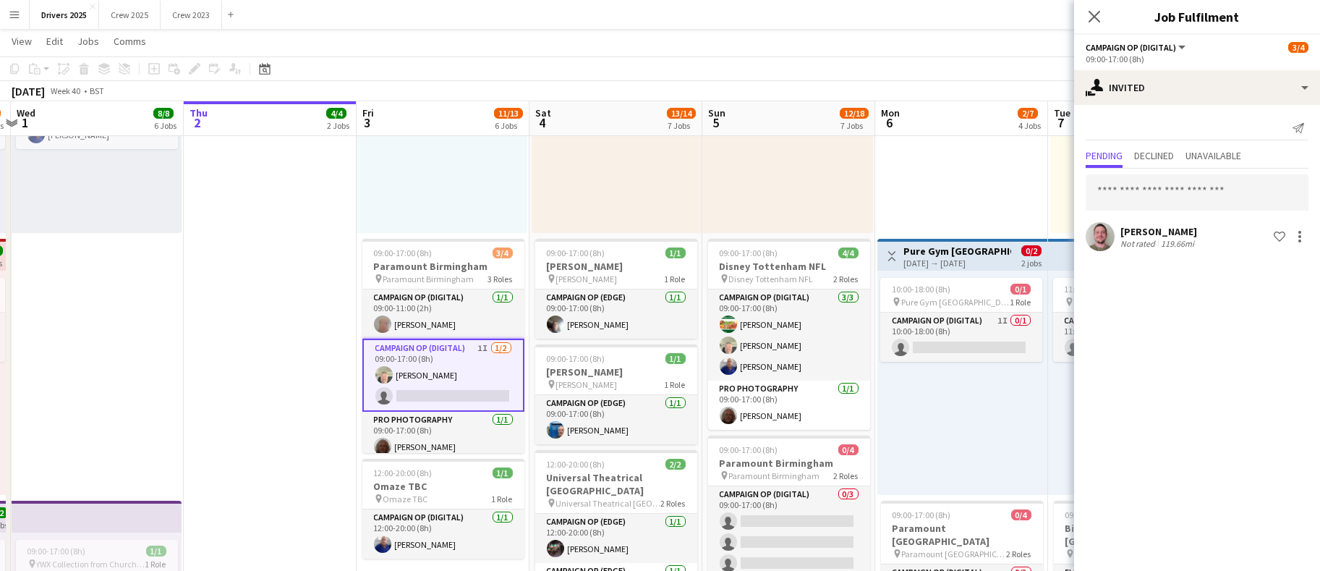
click at [313, 391] on app-date-cell "In progress 08:00-16:00 (8h) 2/2 Royal Mail London pin Royal Mail London 1 Role…" at bounding box center [270, 346] width 173 height 2321
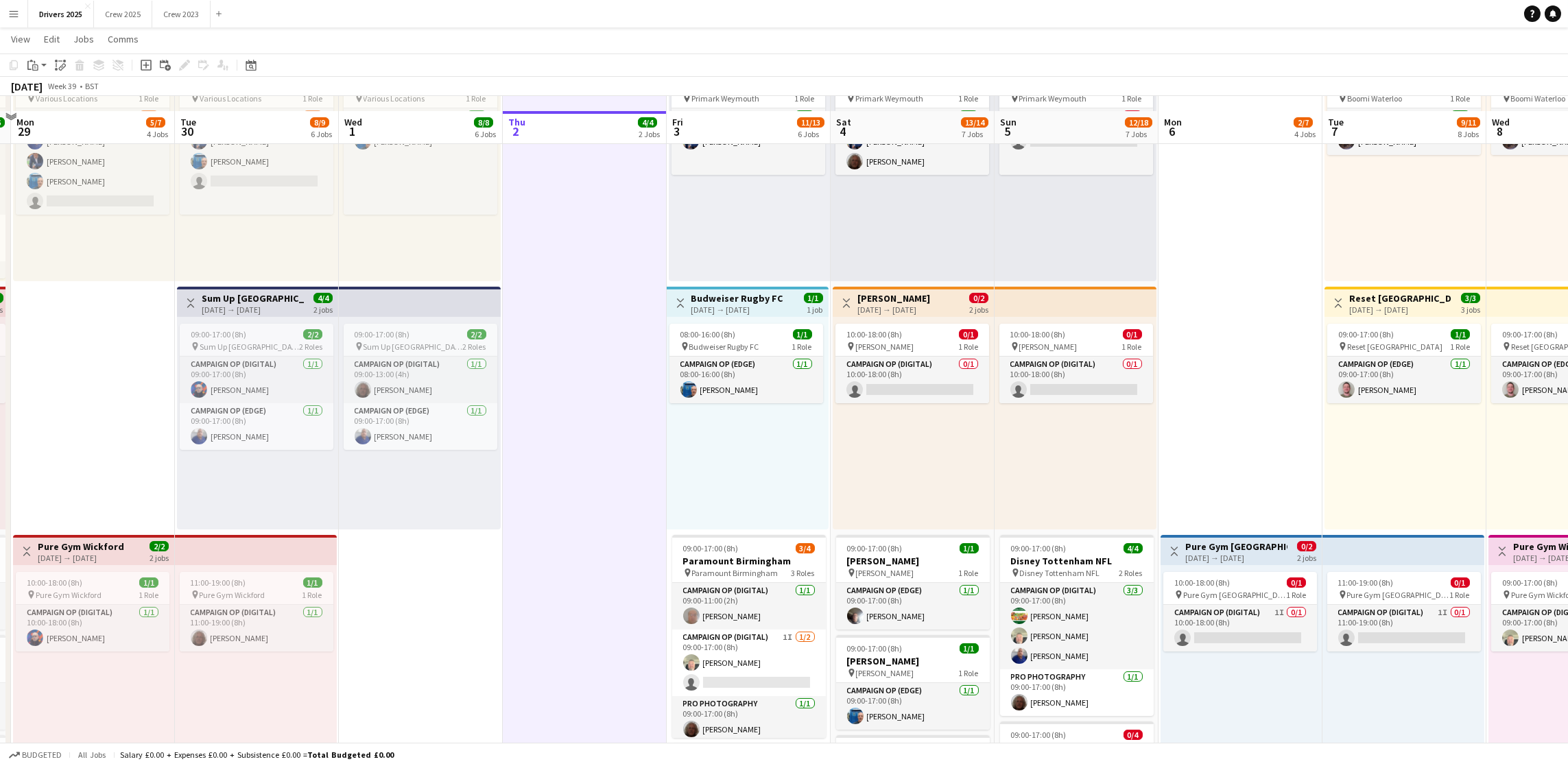
scroll to position [720, 0]
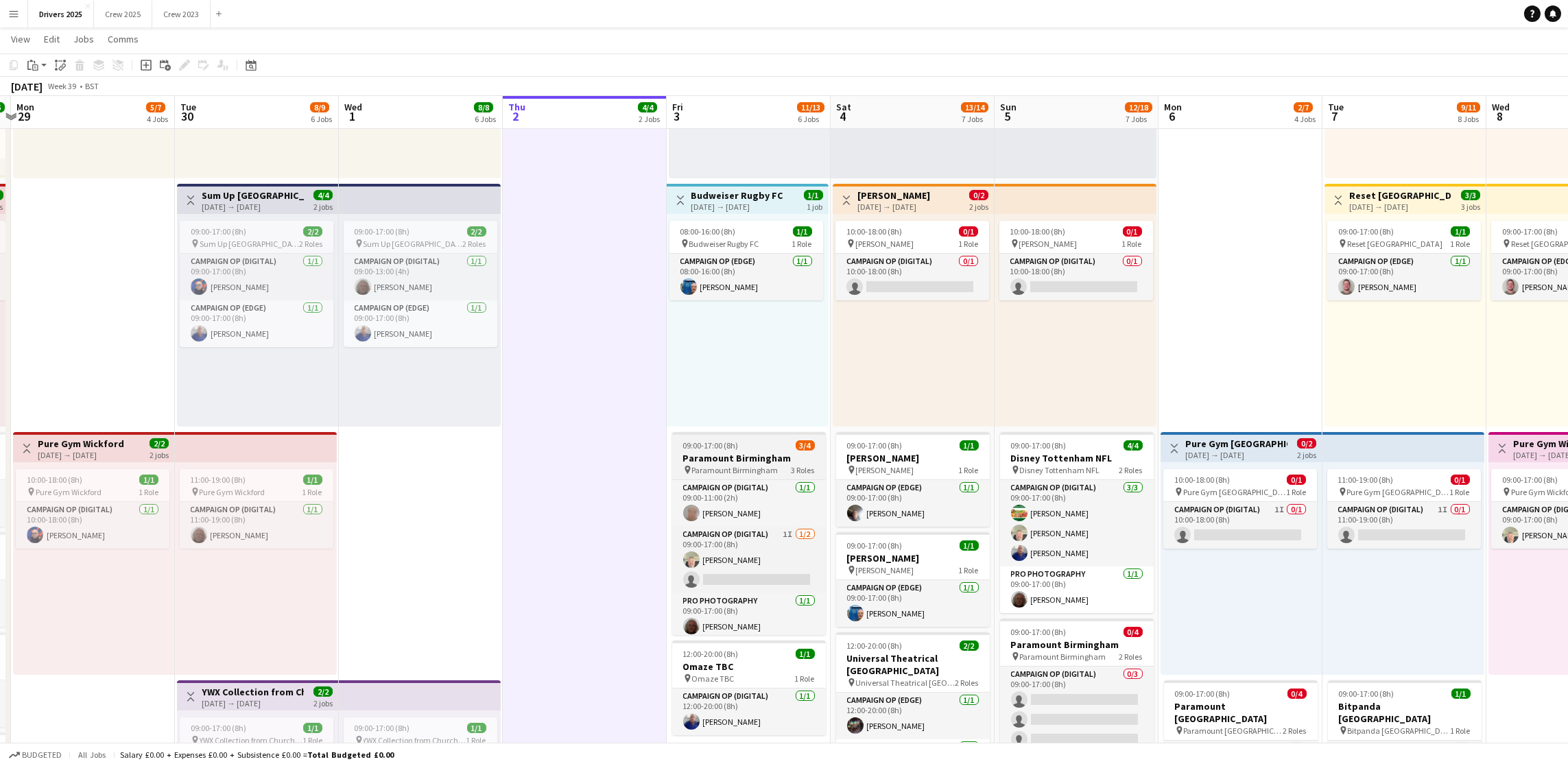
click at [743, 459] on h3 "Paramount Birmingham" at bounding box center [749, 458] width 154 height 12
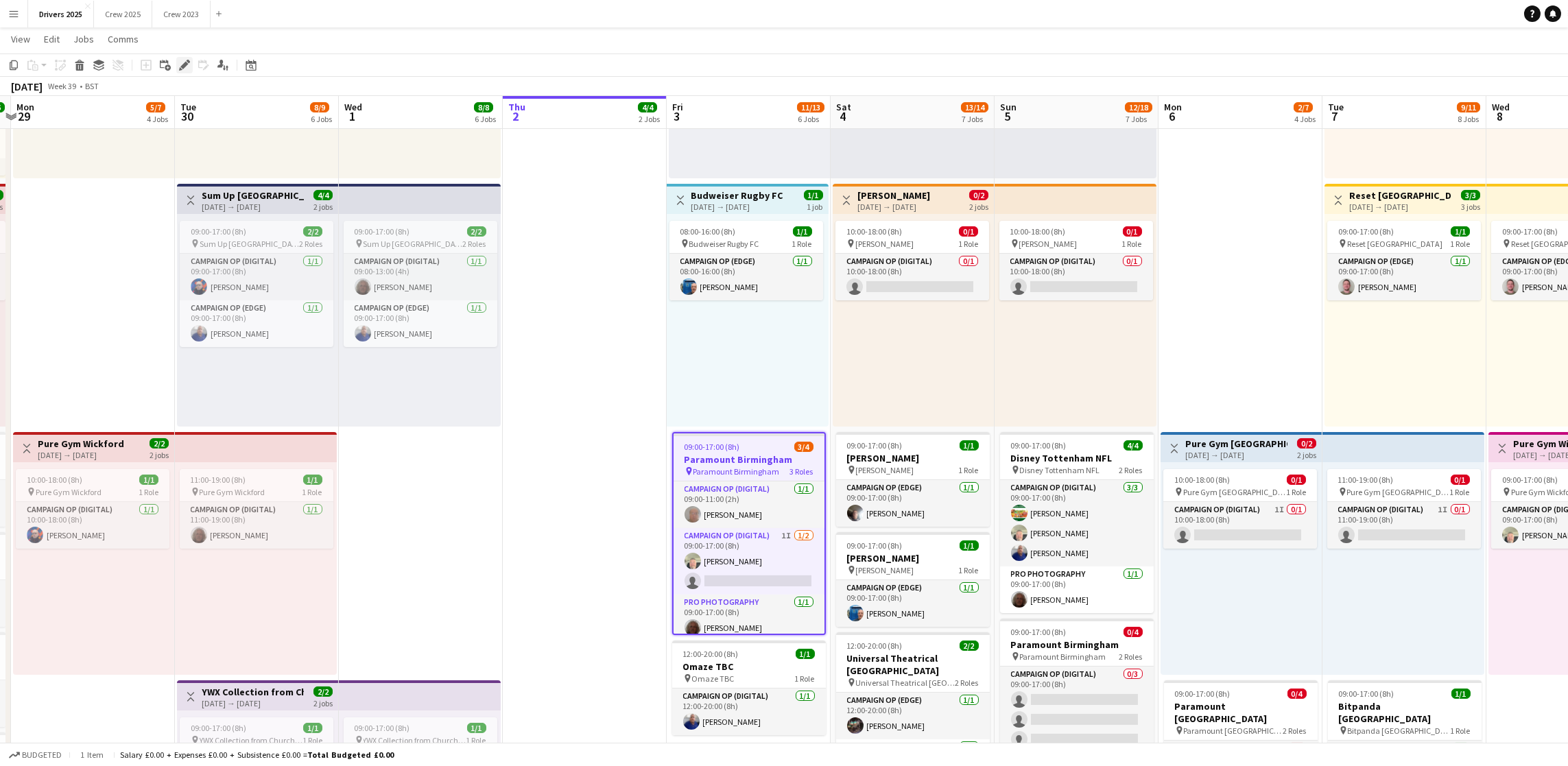
click at [188, 61] on icon "Edit" at bounding box center [185, 65] width 11 height 11
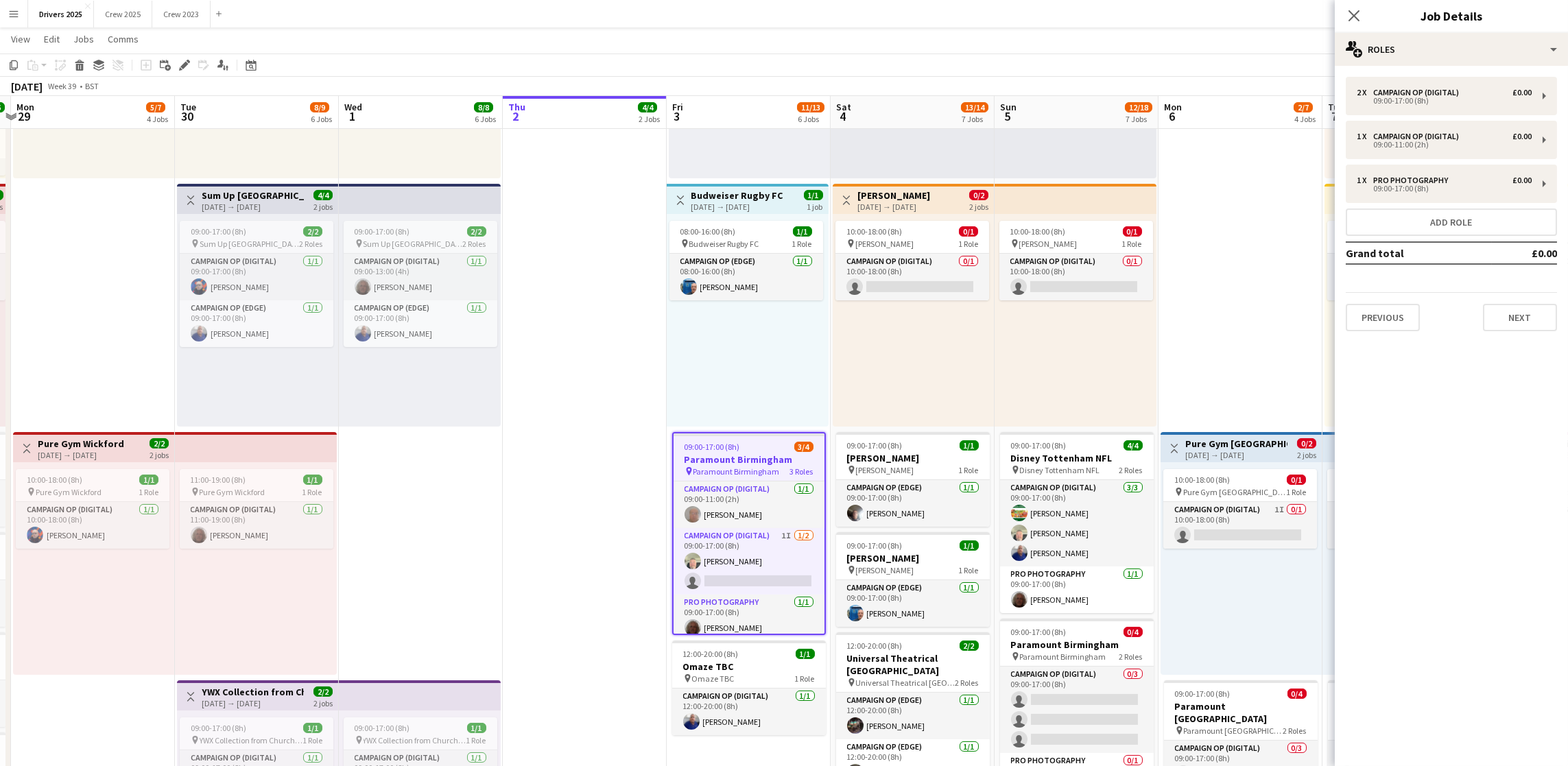
click at [1501, 340] on mat-expansion-panel "pencil3 General details 2 x Campaign Op (Digital) £0.00 09:00-17:00 (8h) 1 x Ca…" at bounding box center [1451, 415] width 233 height 700
click at [1508, 320] on button "Next" at bounding box center [1521, 317] width 74 height 27
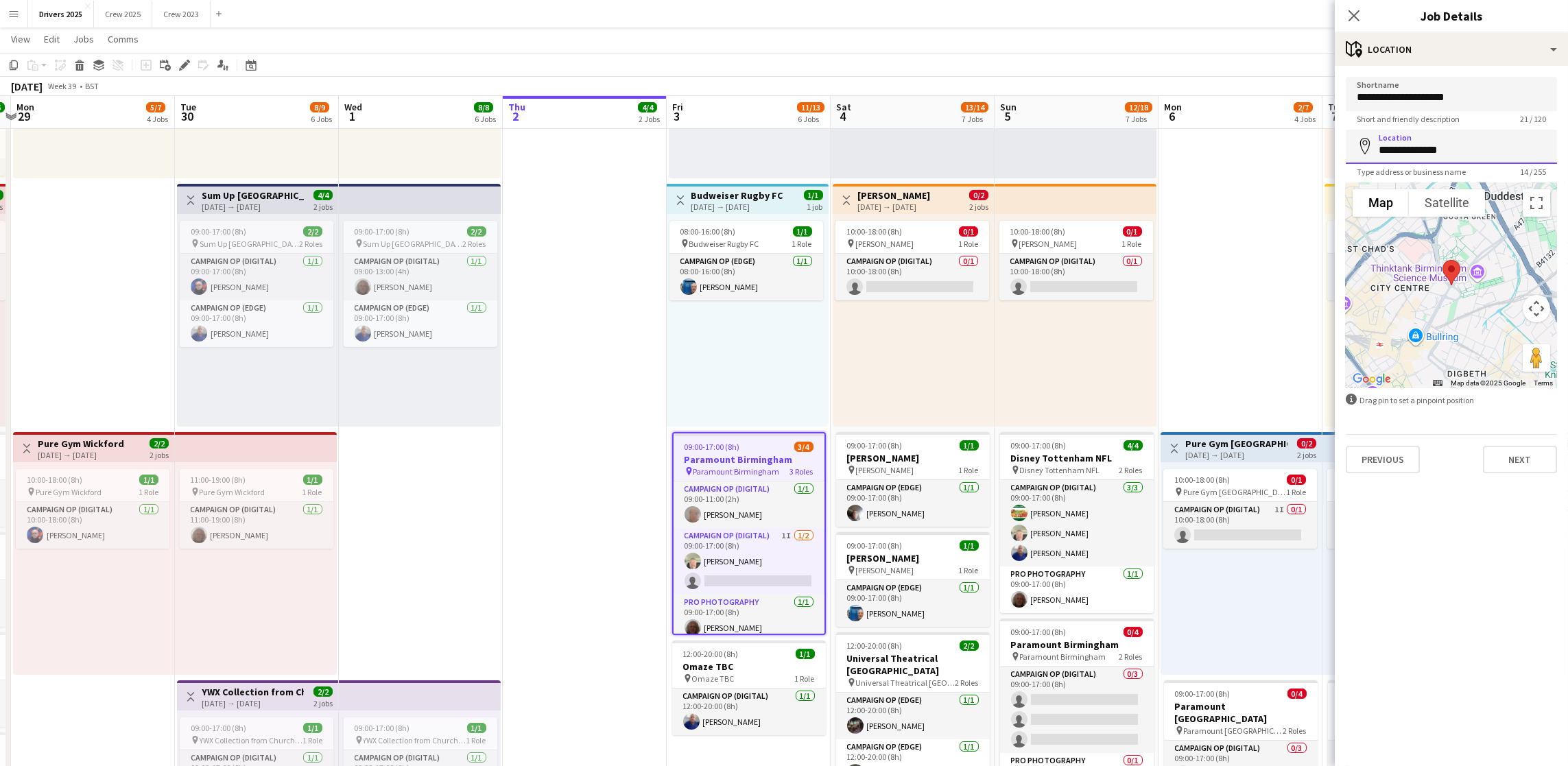
drag, startPoint x: 1475, startPoint y: 143, endPoint x: 1230, endPoint y: 140, distance: 245.0
click at [1231, 140] on body "Menu Boards Boards Boards All jobs Status Workforce Workforce My Workforce Recr…" at bounding box center [784, 468] width 1568 height 2377
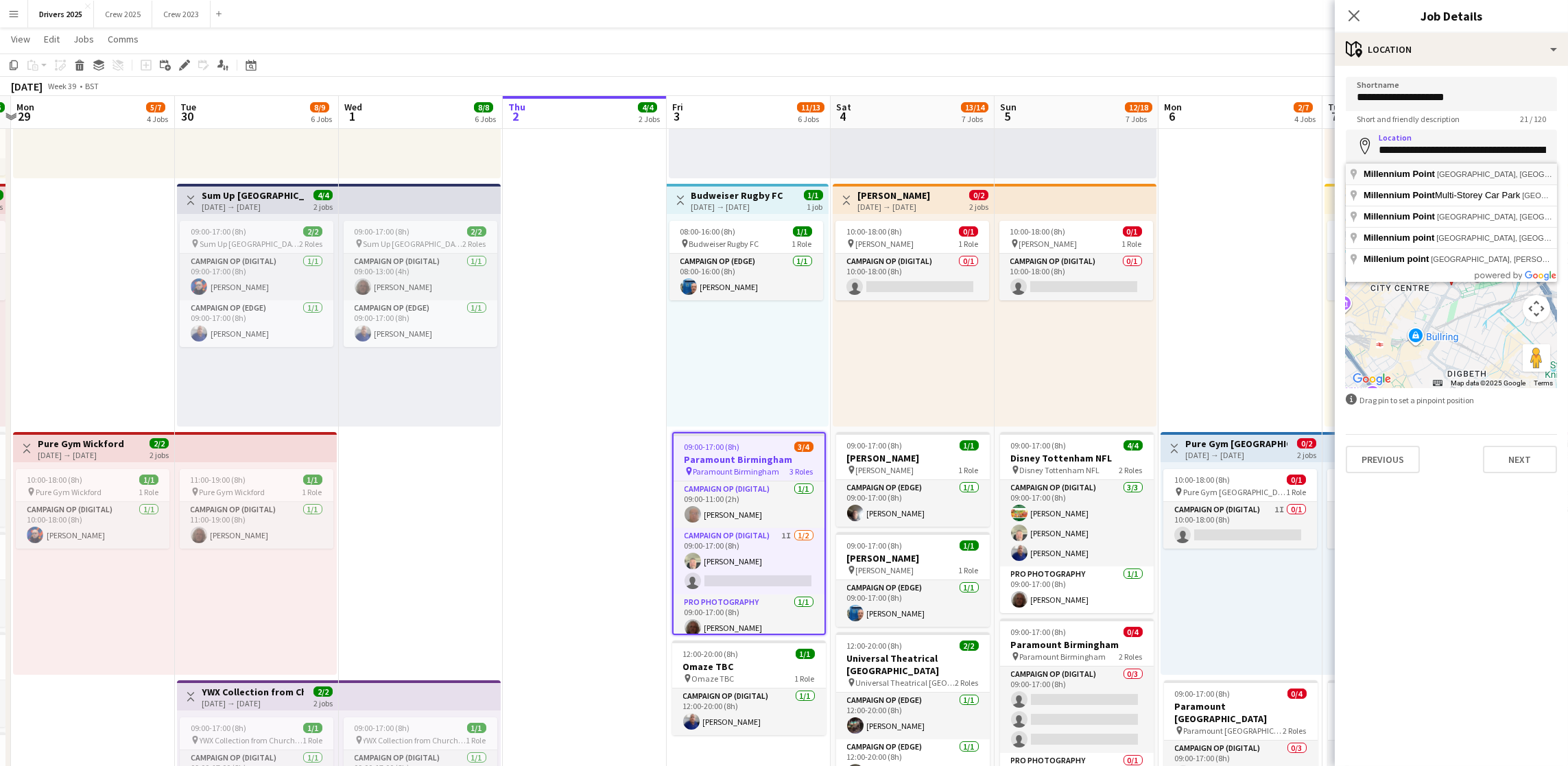
type input "**********"
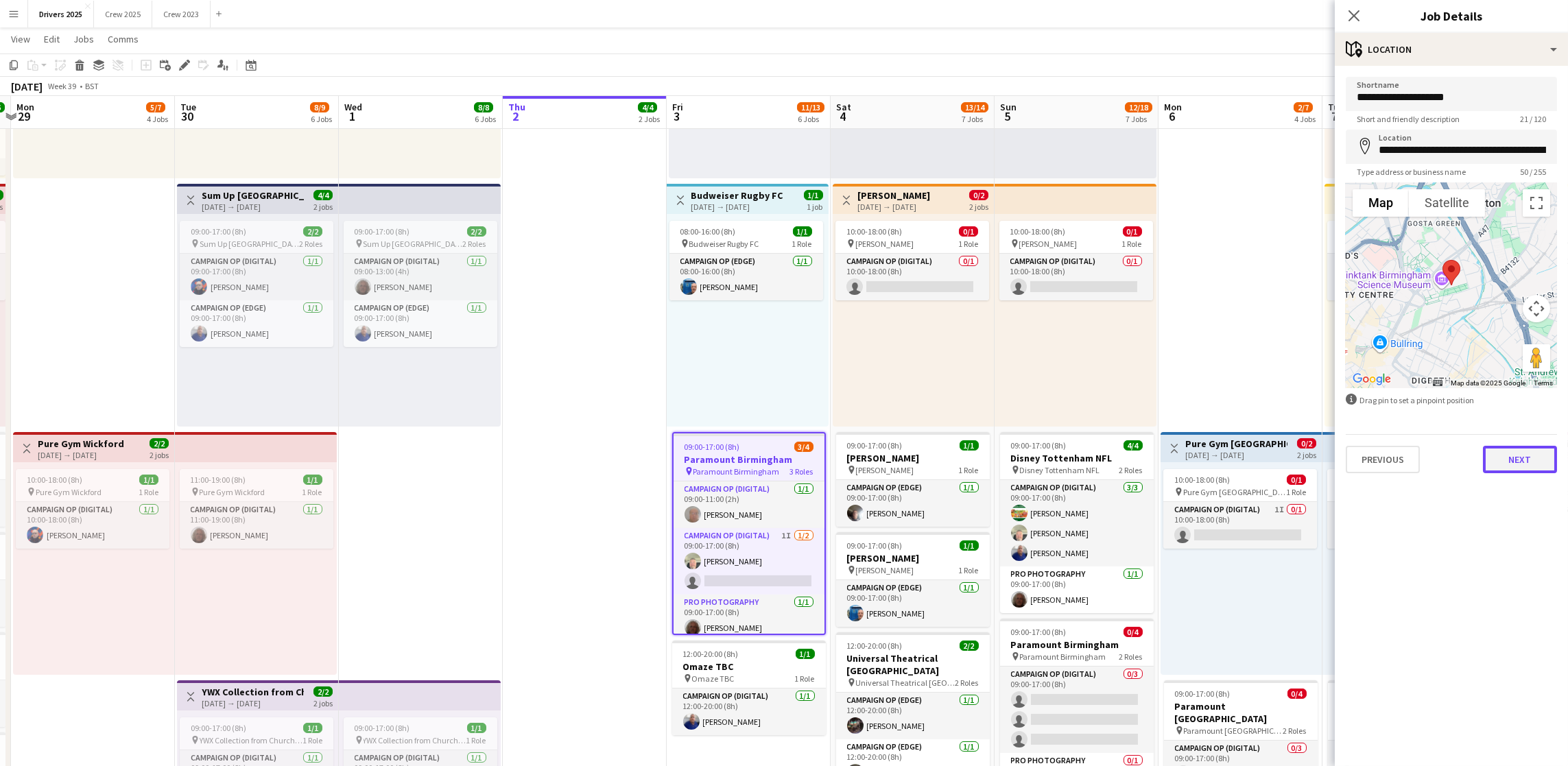
click at [1499, 452] on button "Next" at bounding box center [1521, 459] width 74 height 27
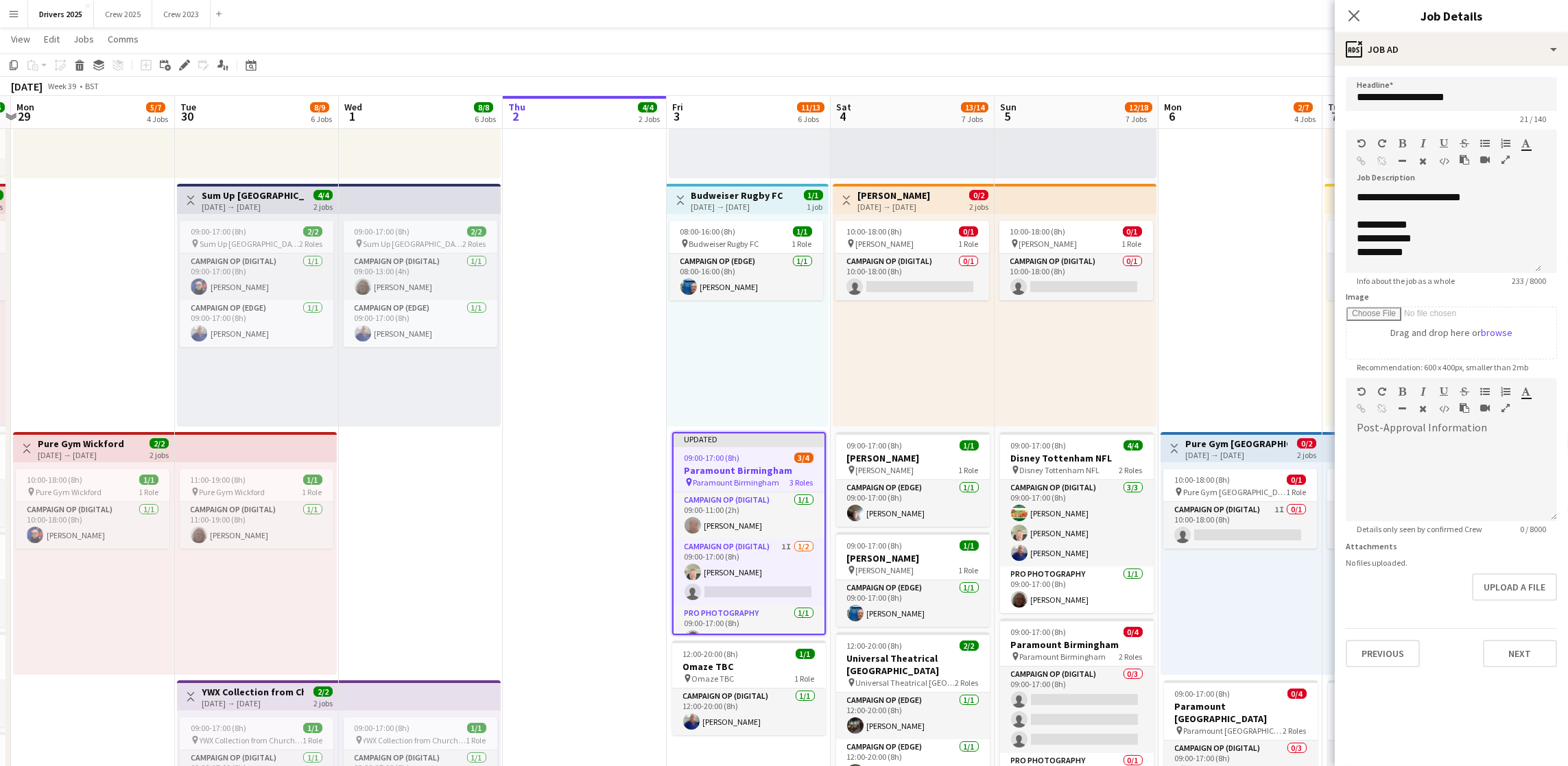
click at [594, 472] on app-date-cell "In progress 08:00-16:00 (8h) 2/2 Royal Mail London pin Royal Mail London 1 Role…" at bounding box center [584, 534] width 164 height 2200
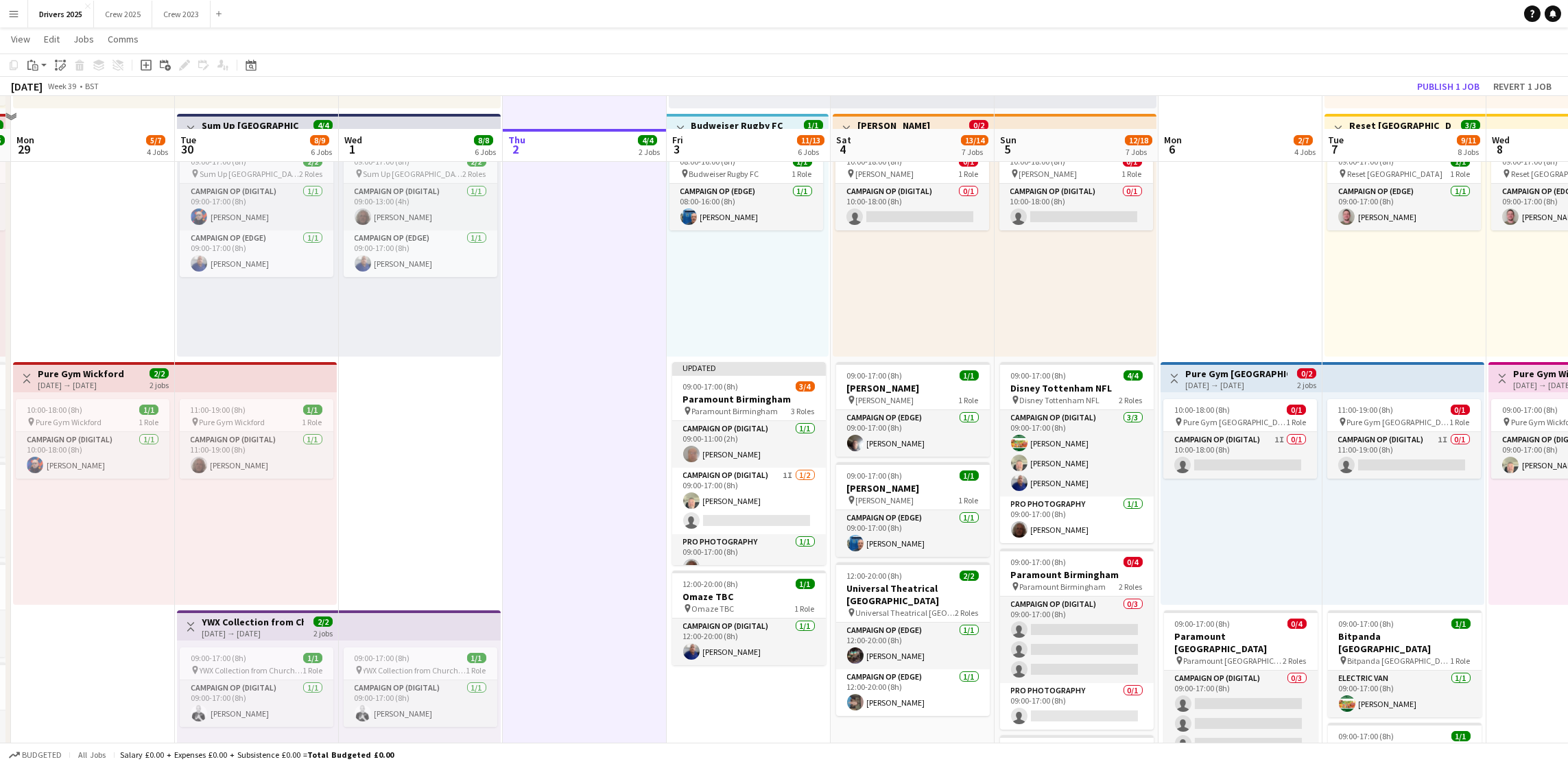
scroll to position [823, 0]
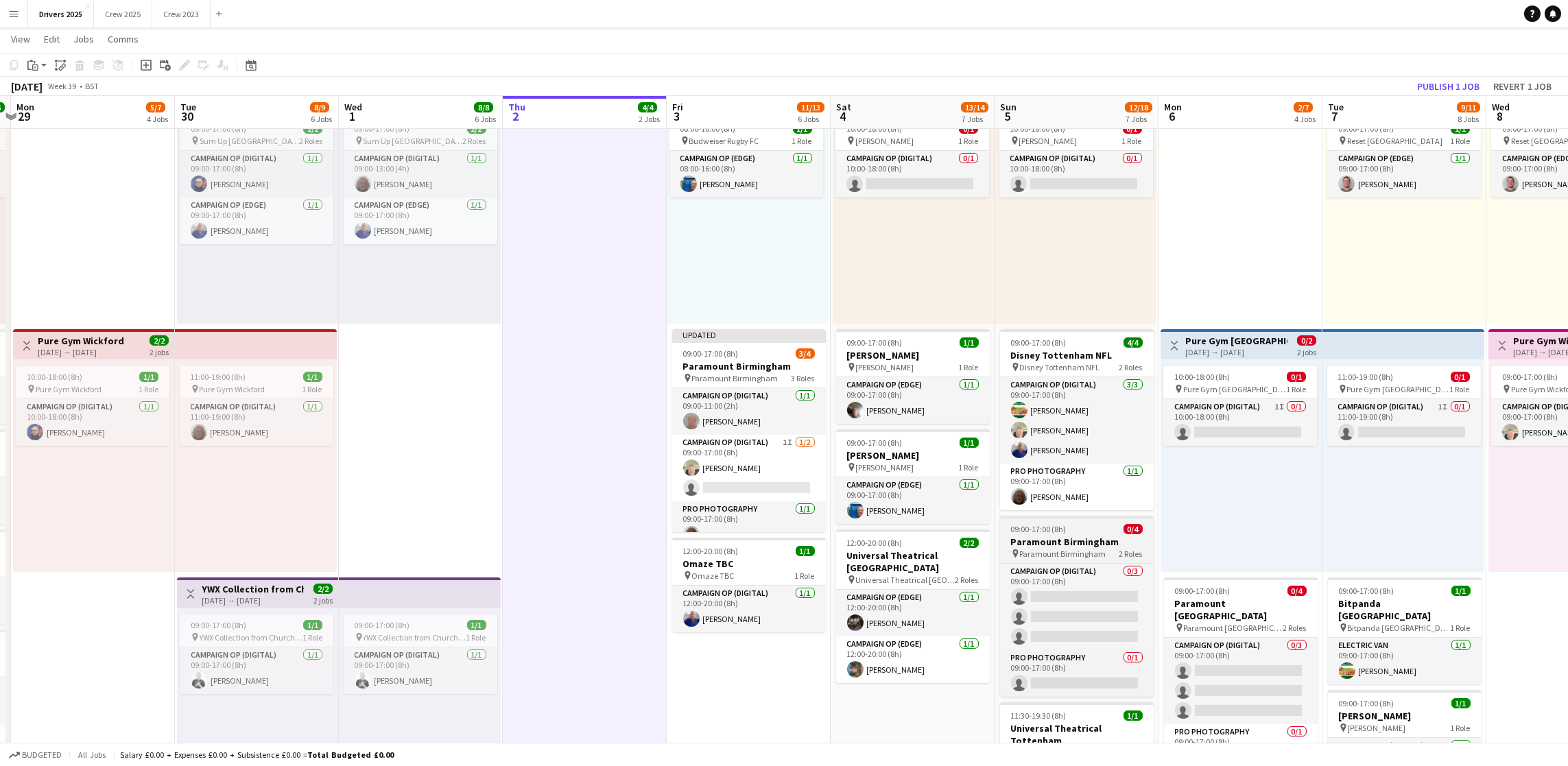
click at [1054, 536] on h3 "Paramount Birmingham" at bounding box center [1077, 541] width 154 height 12
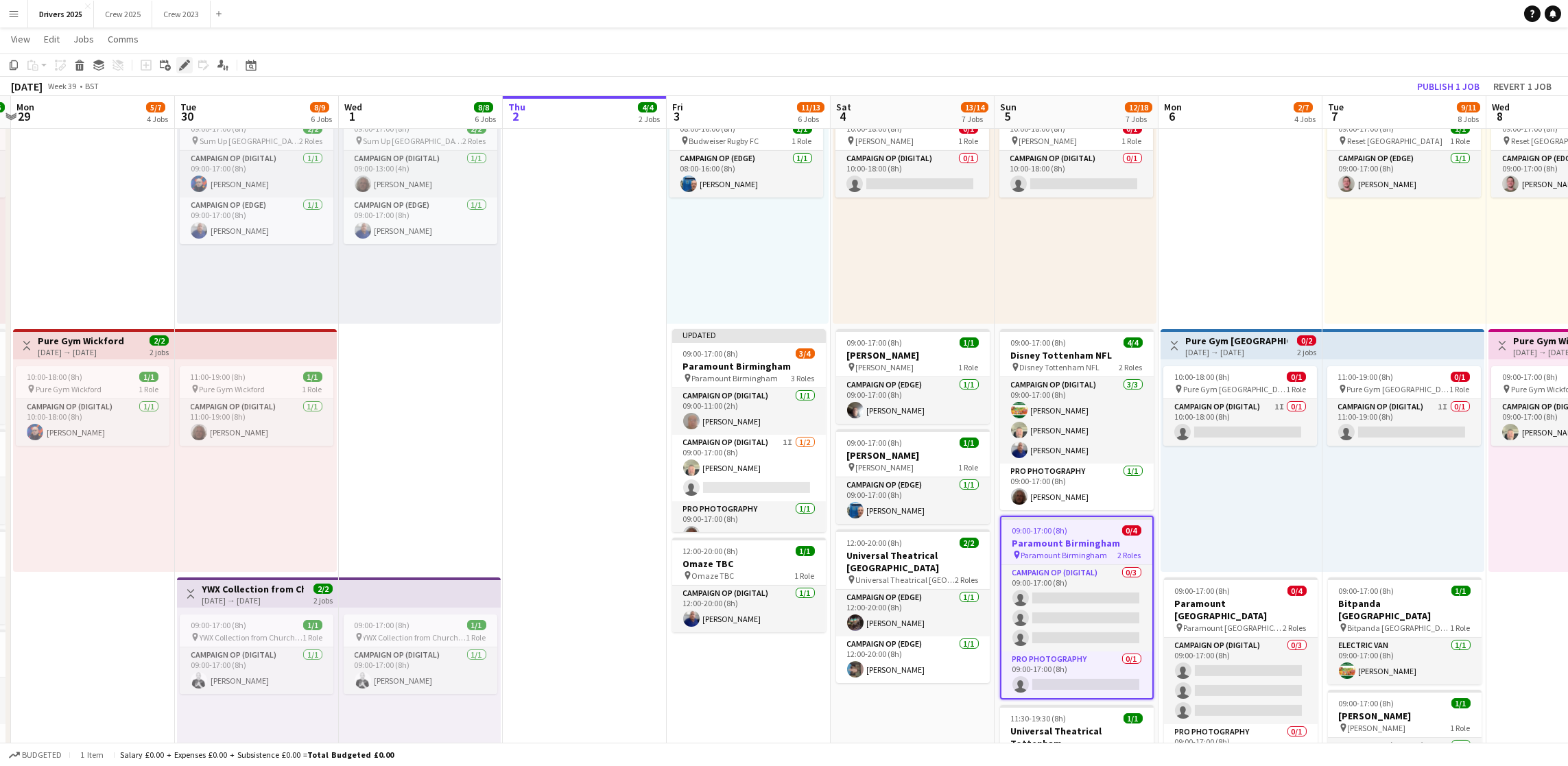
click at [190, 61] on div "Edit" at bounding box center [184, 64] width 16 height 16
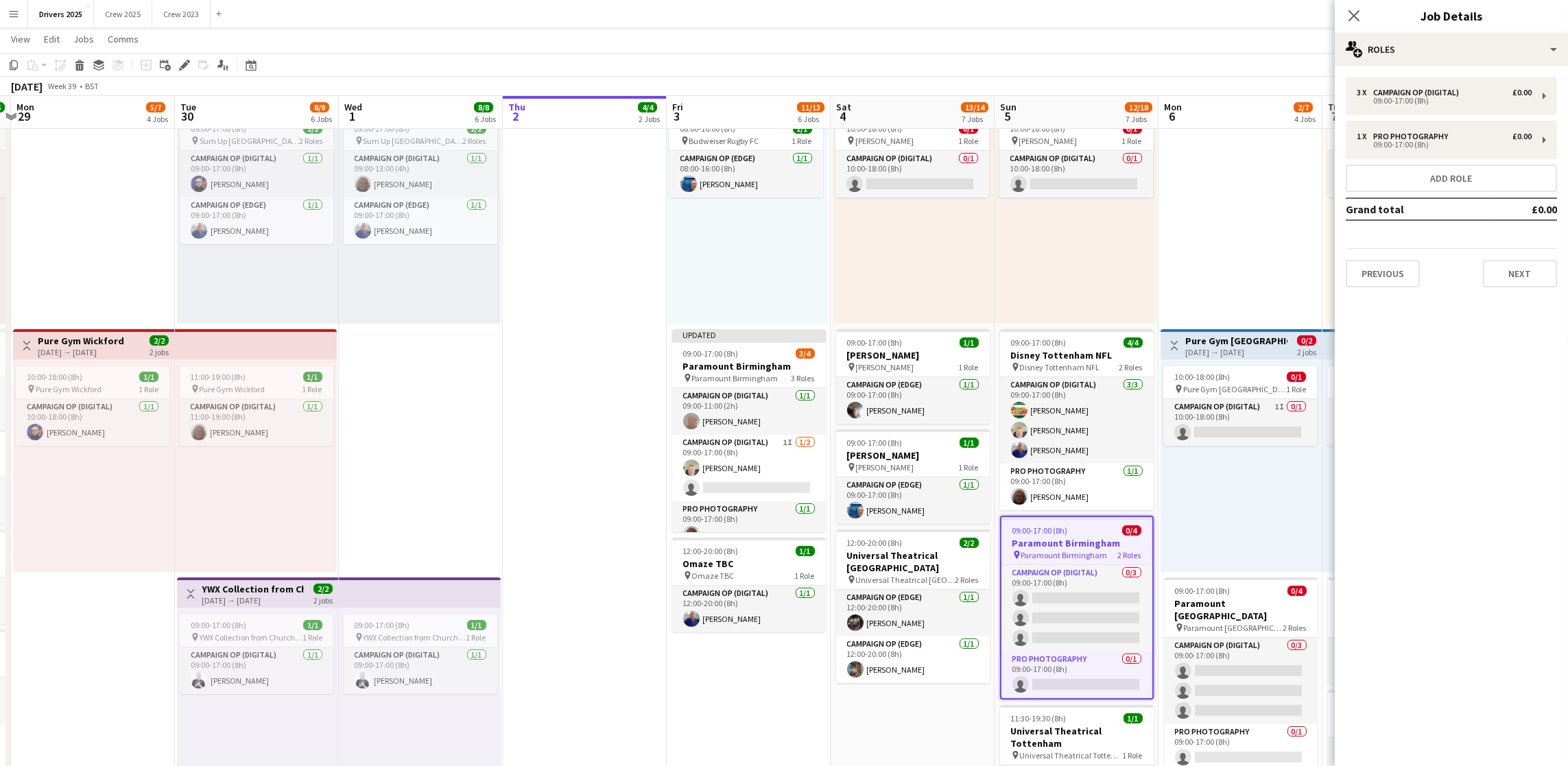
click at [1513, 286] on div "3 x Campaign Op (Digital) £0.00 09:00-17:00 (8h) 1 x Pro Photography £0.00 09:0…" at bounding box center [1451, 181] width 233 height 232
click at [1509, 271] on button "Next" at bounding box center [1521, 273] width 74 height 27
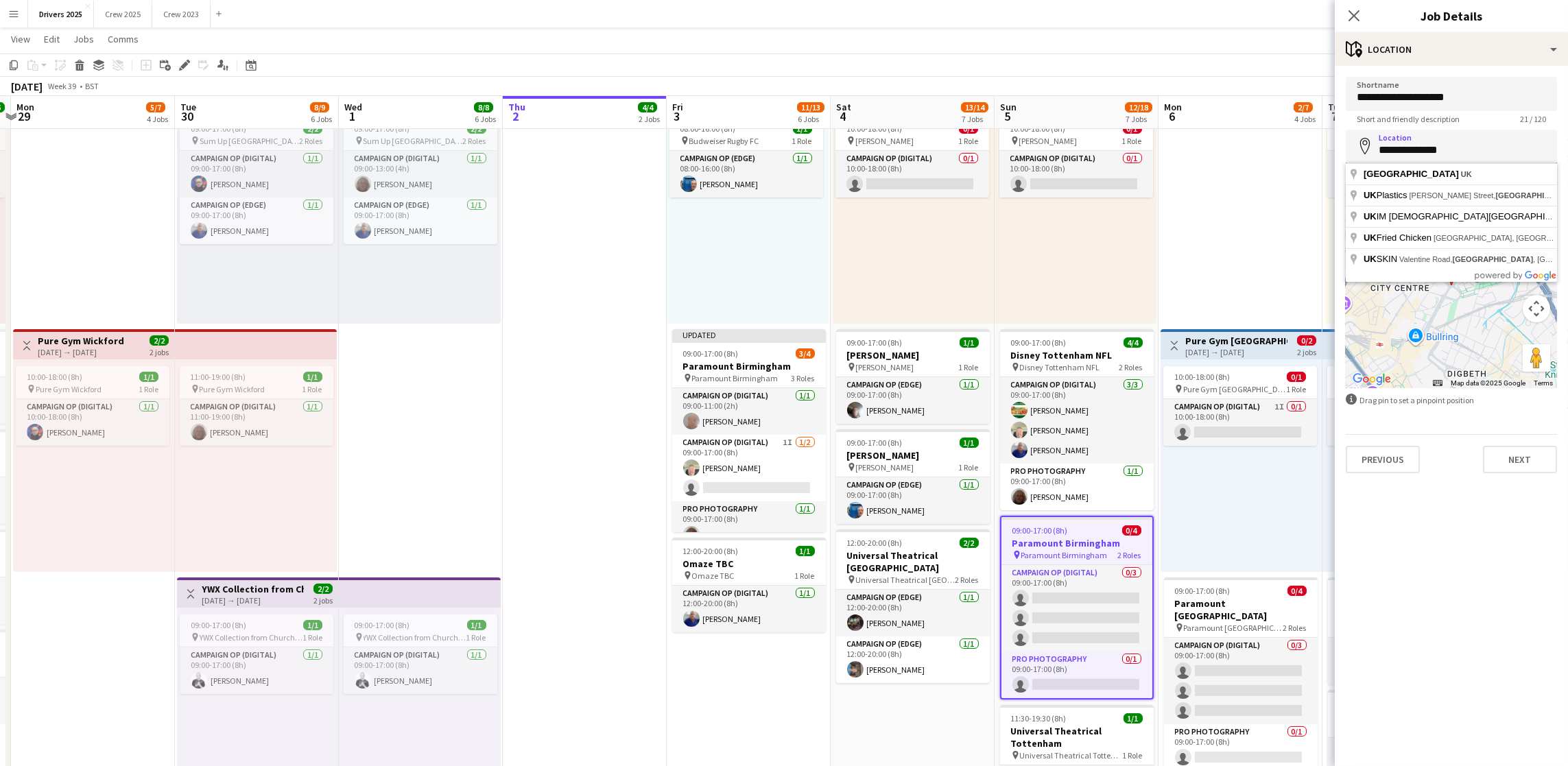
drag, startPoint x: 1486, startPoint y: 157, endPoint x: 1261, endPoint y: 148, distance: 225.2
click at [1261, 148] on body "Menu Boards Boards Boards All jobs Status Workforce Workforce My Workforce Recr…" at bounding box center [784, 365] width 1568 height 2377
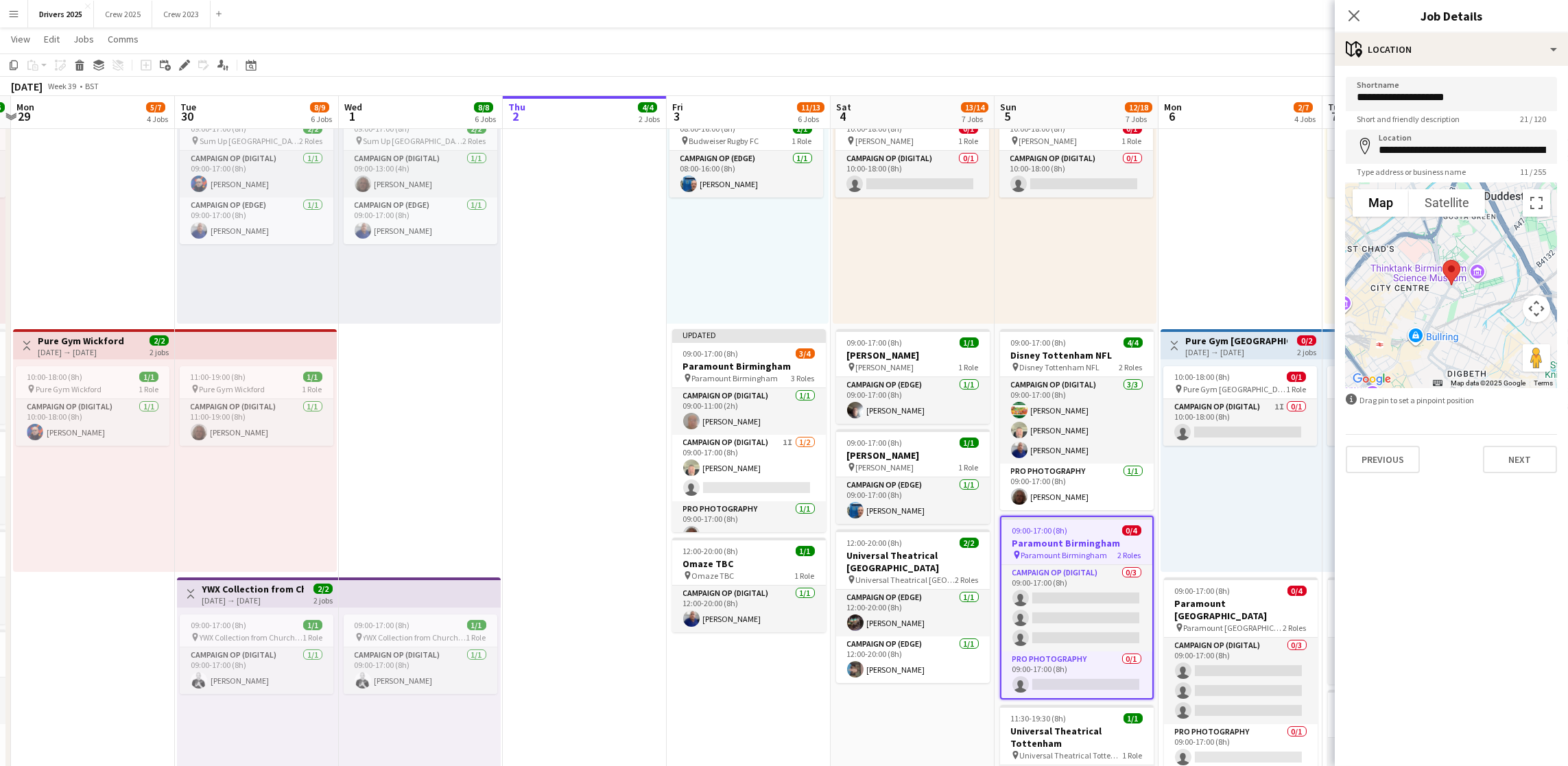
type input "**********"
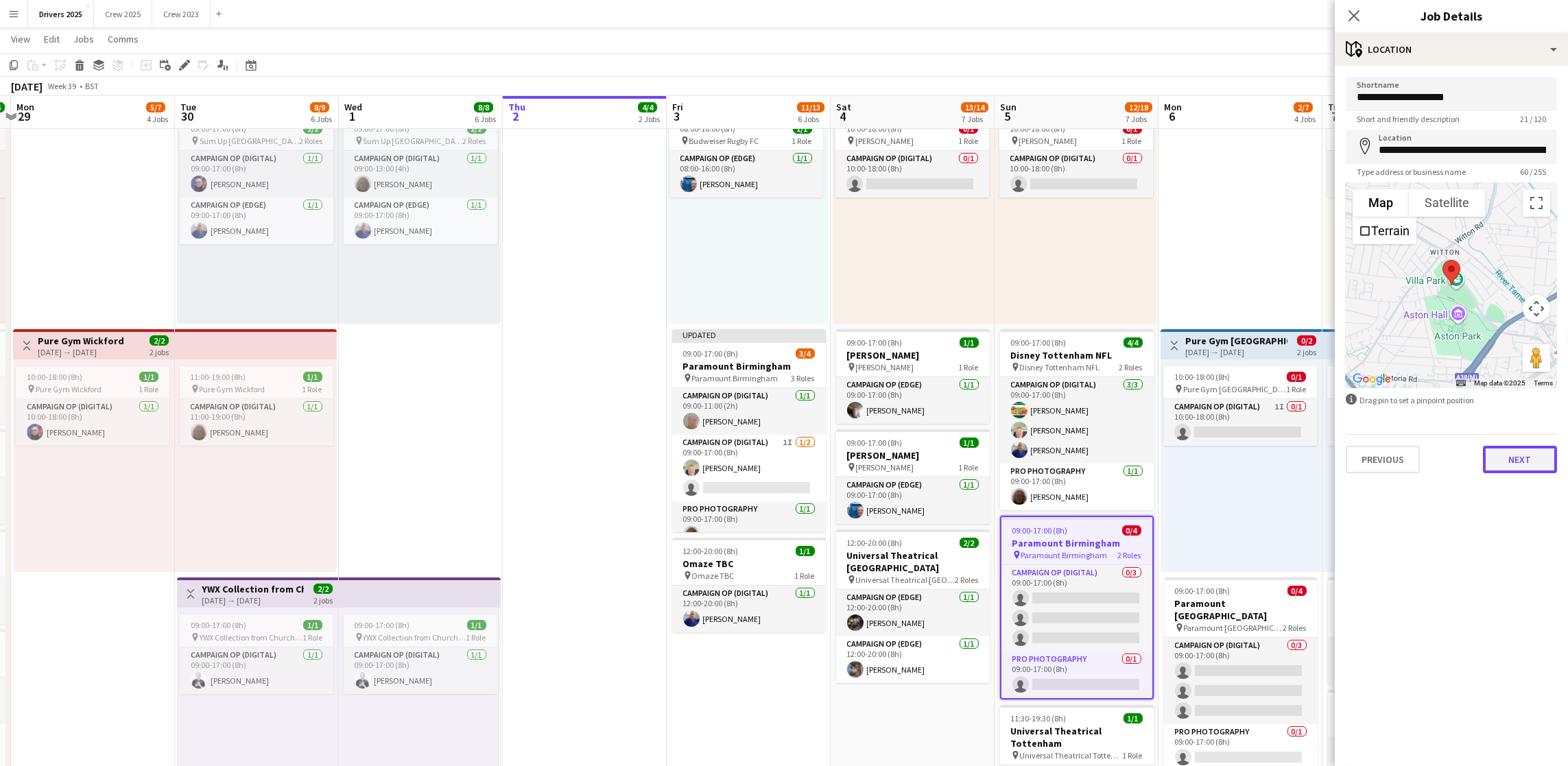
click at [1523, 464] on button "Next" at bounding box center [1521, 459] width 74 height 27
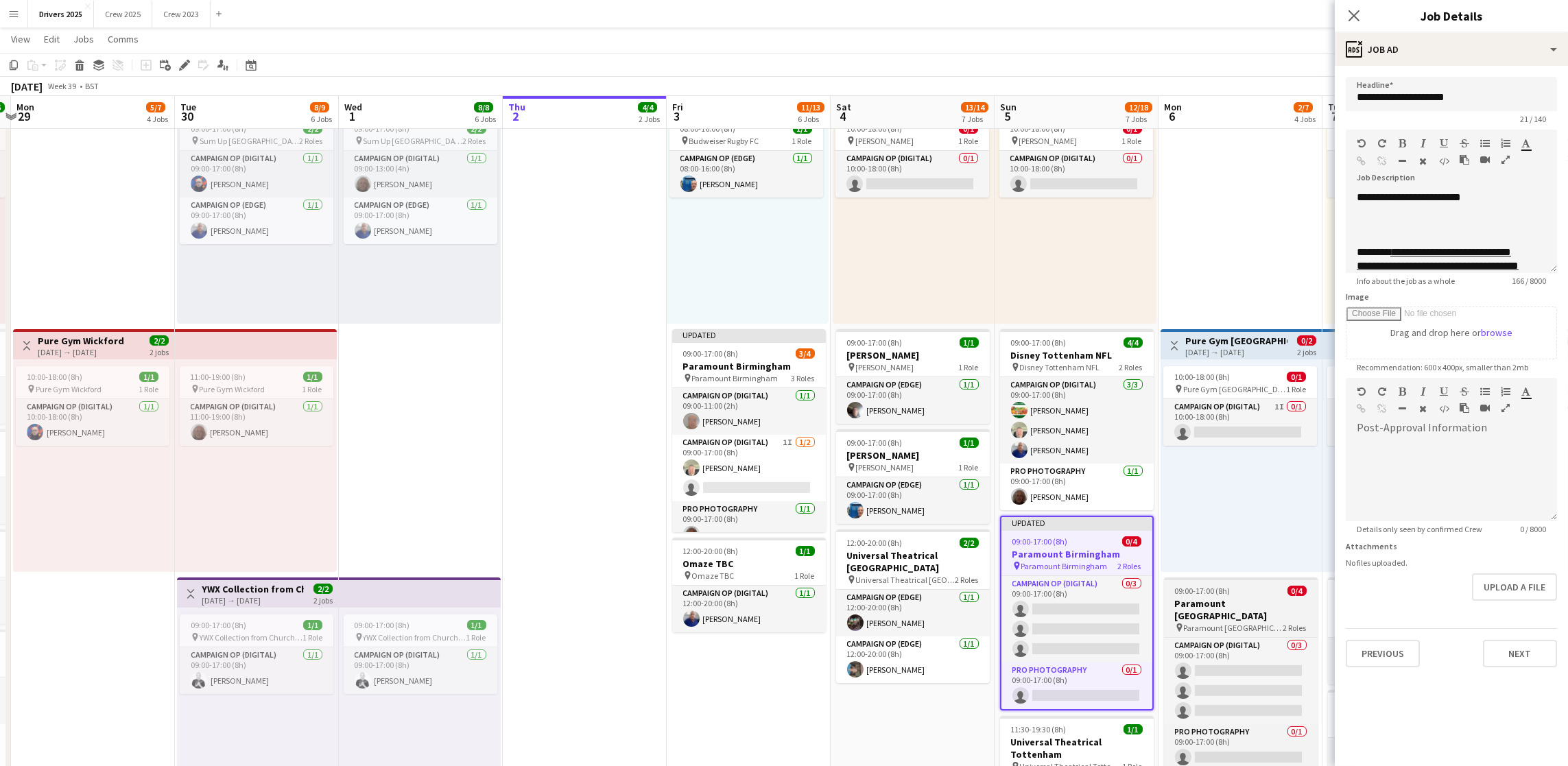
click at [1226, 623] on span "Paramount [GEOGRAPHIC_DATA]" at bounding box center [1233, 628] width 100 height 10
type input "**********"
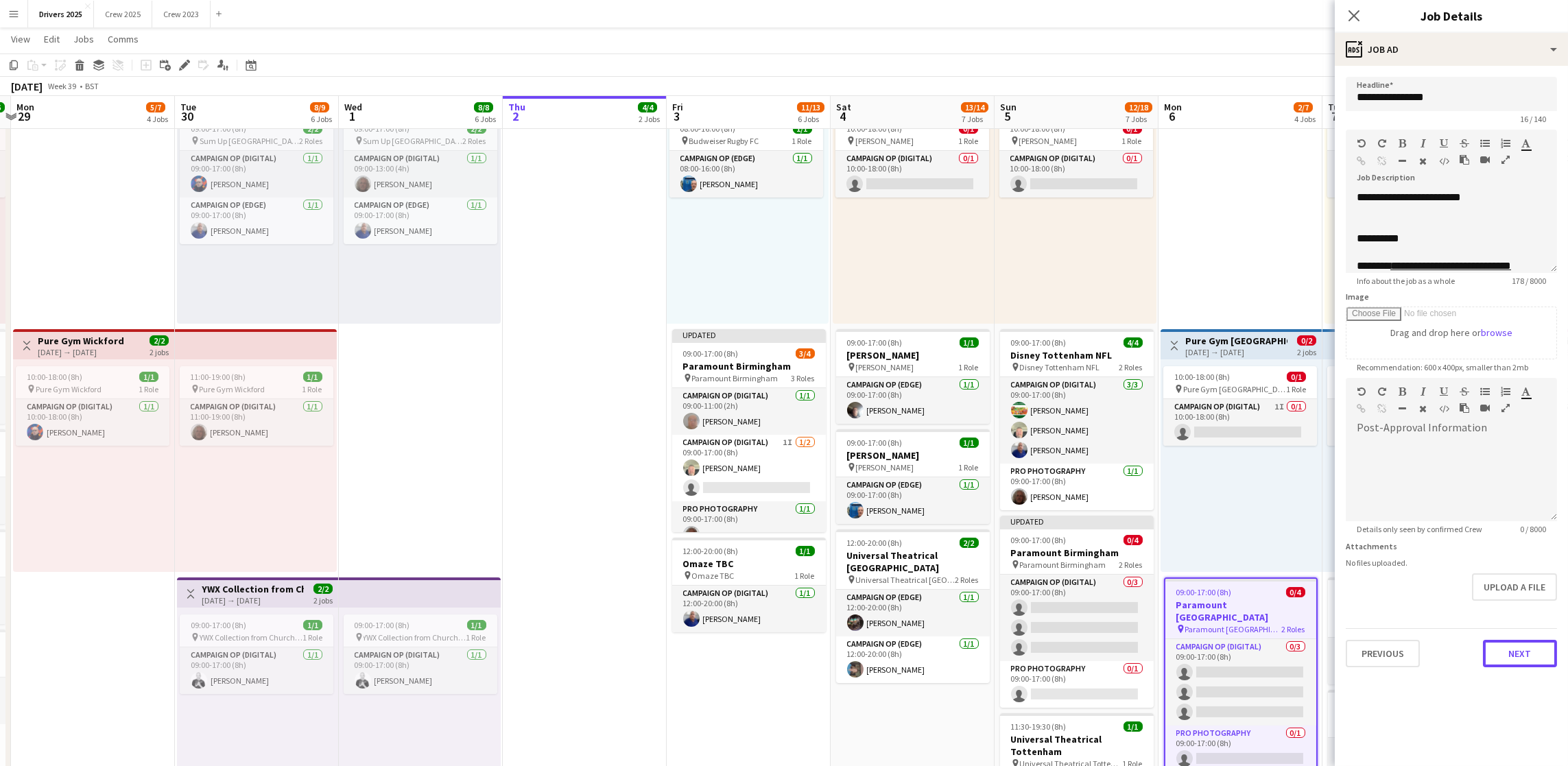
click at [1488, 650] on button "Next" at bounding box center [1521, 653] width 74 height 27
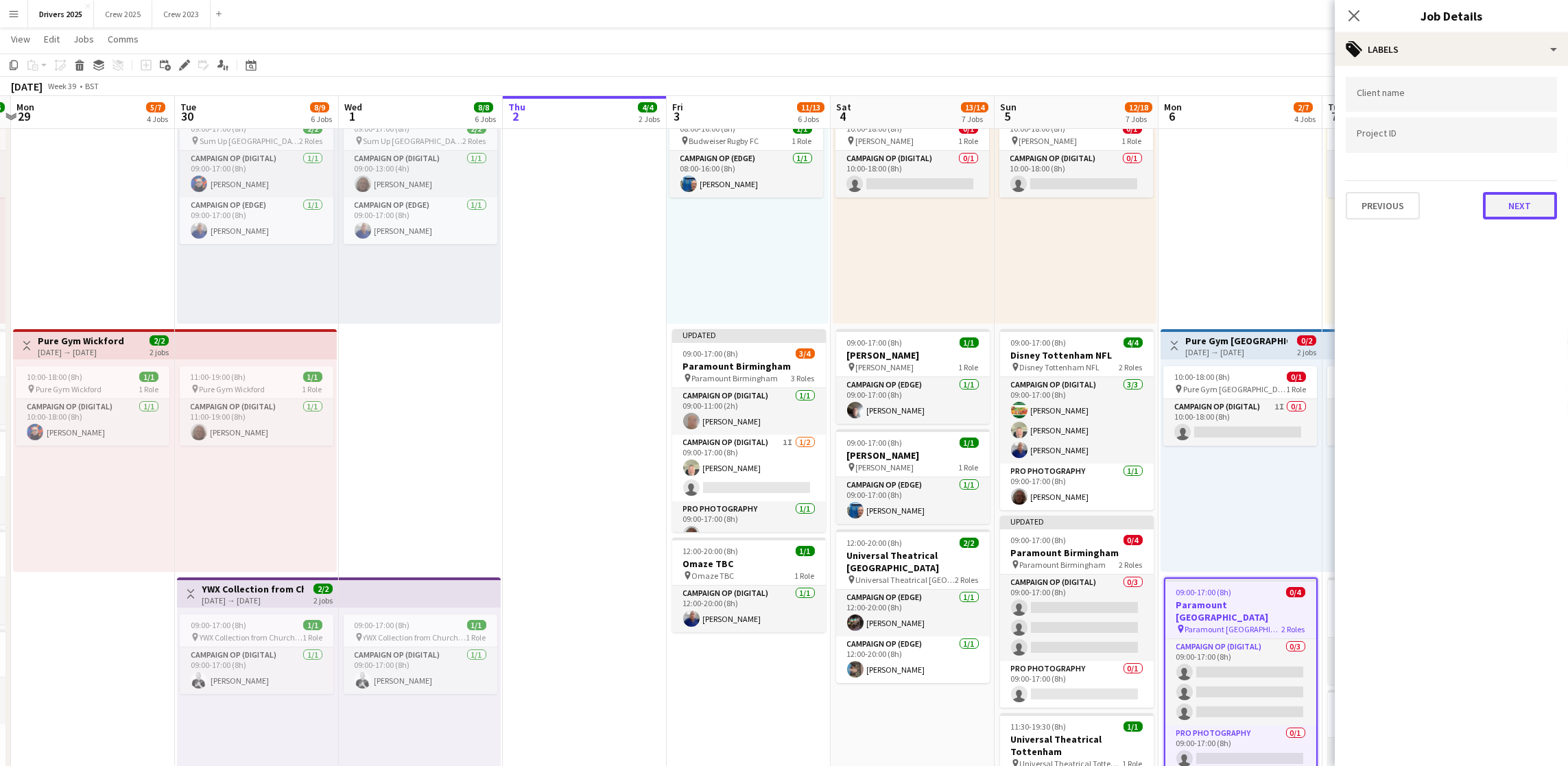
click at [1508, 202] on button "Next" at bounding box center [1521, 206] width 74 height 27
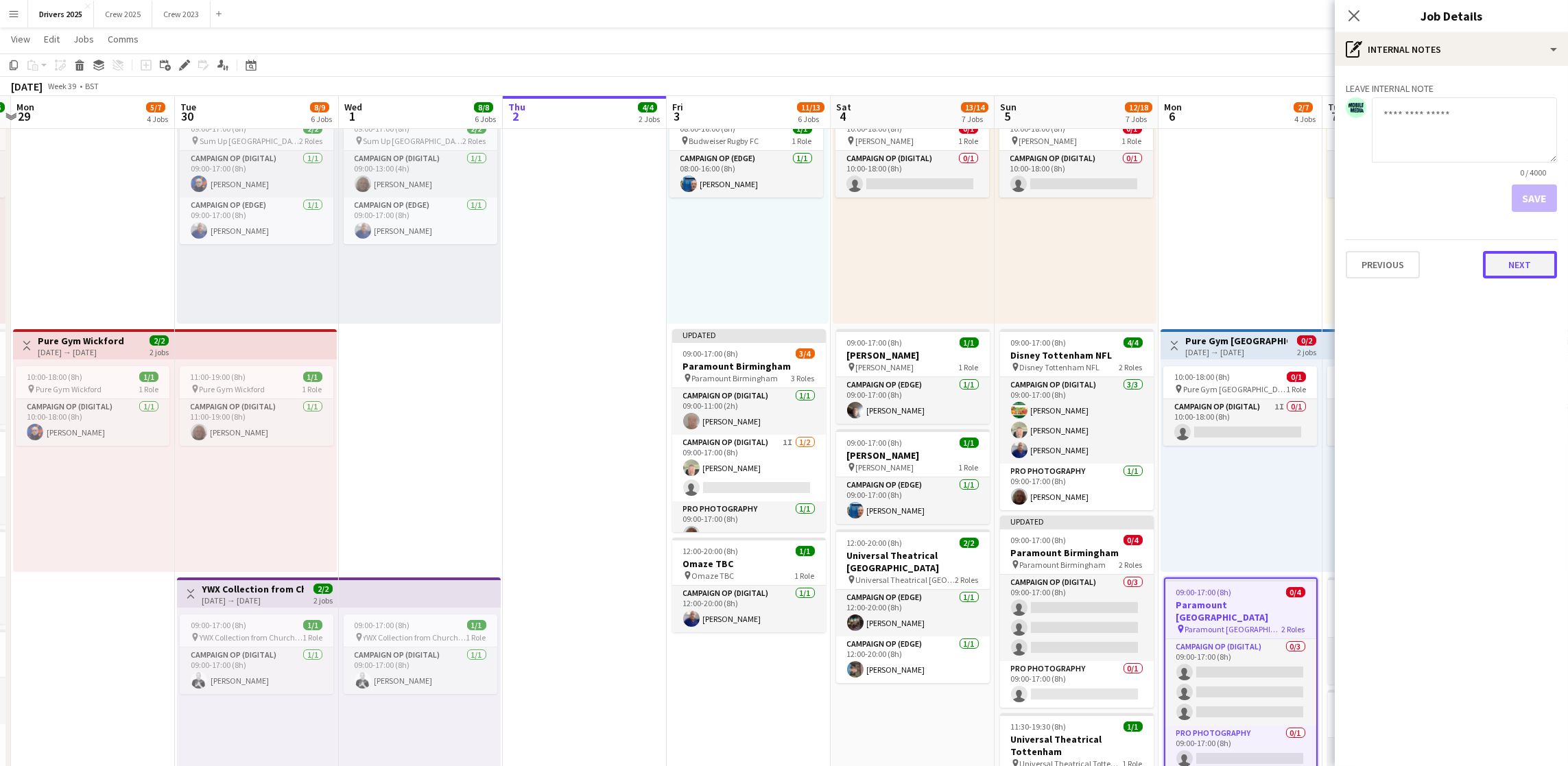
click at [1533, 264] on button "Next" at bounding box center [1521, 264] width 74 height 27
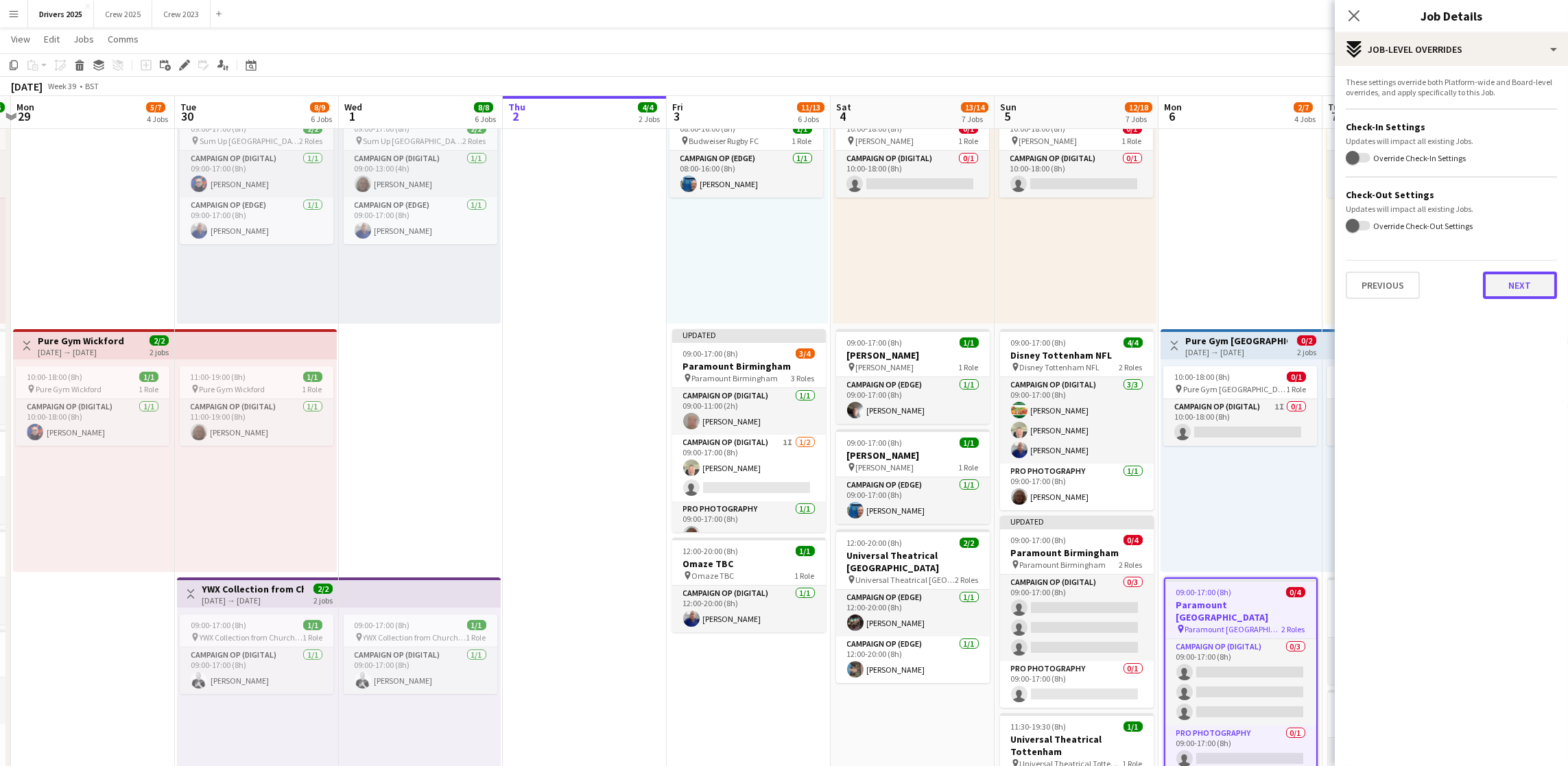
click at [1519, 283] on button "Next" at bounding box center [1521, 284] width 74 height 27
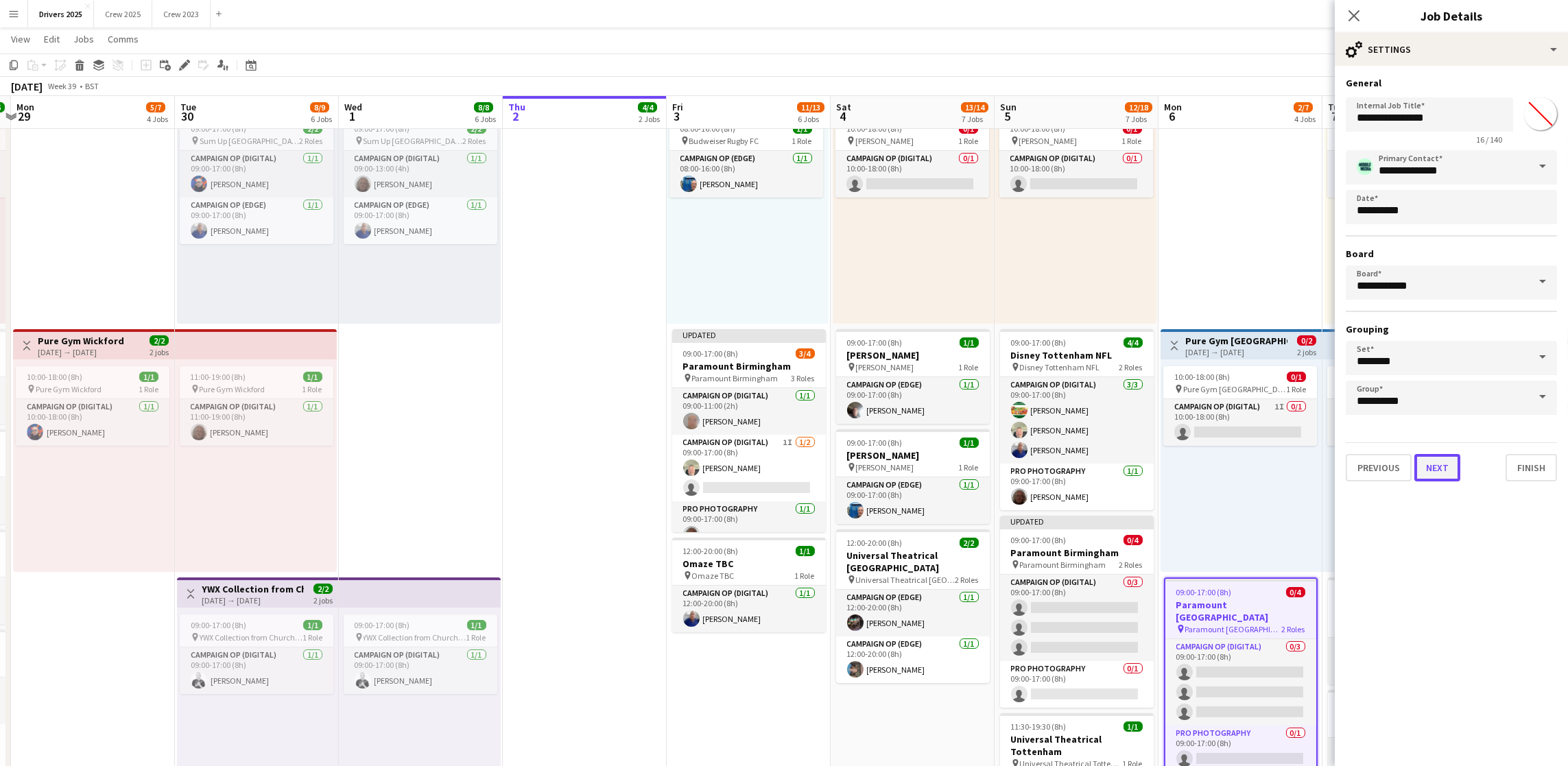
click at [1444, 470] on button "Next" at bounding box center [1437, 467] width 46 height 27
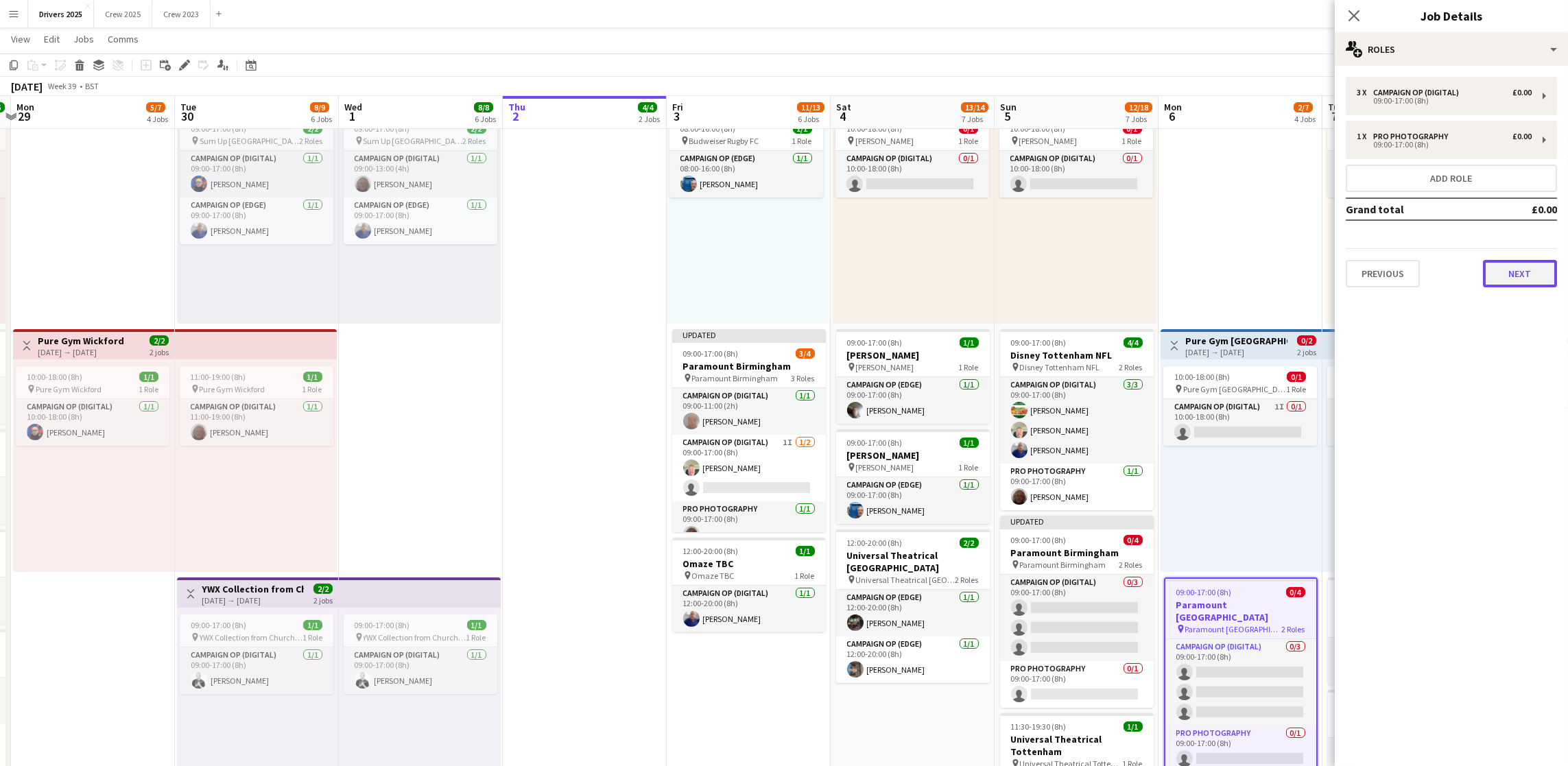
click at [1509, 273] on button "Next" at bounding box center [1521, 273] width 74 height 27
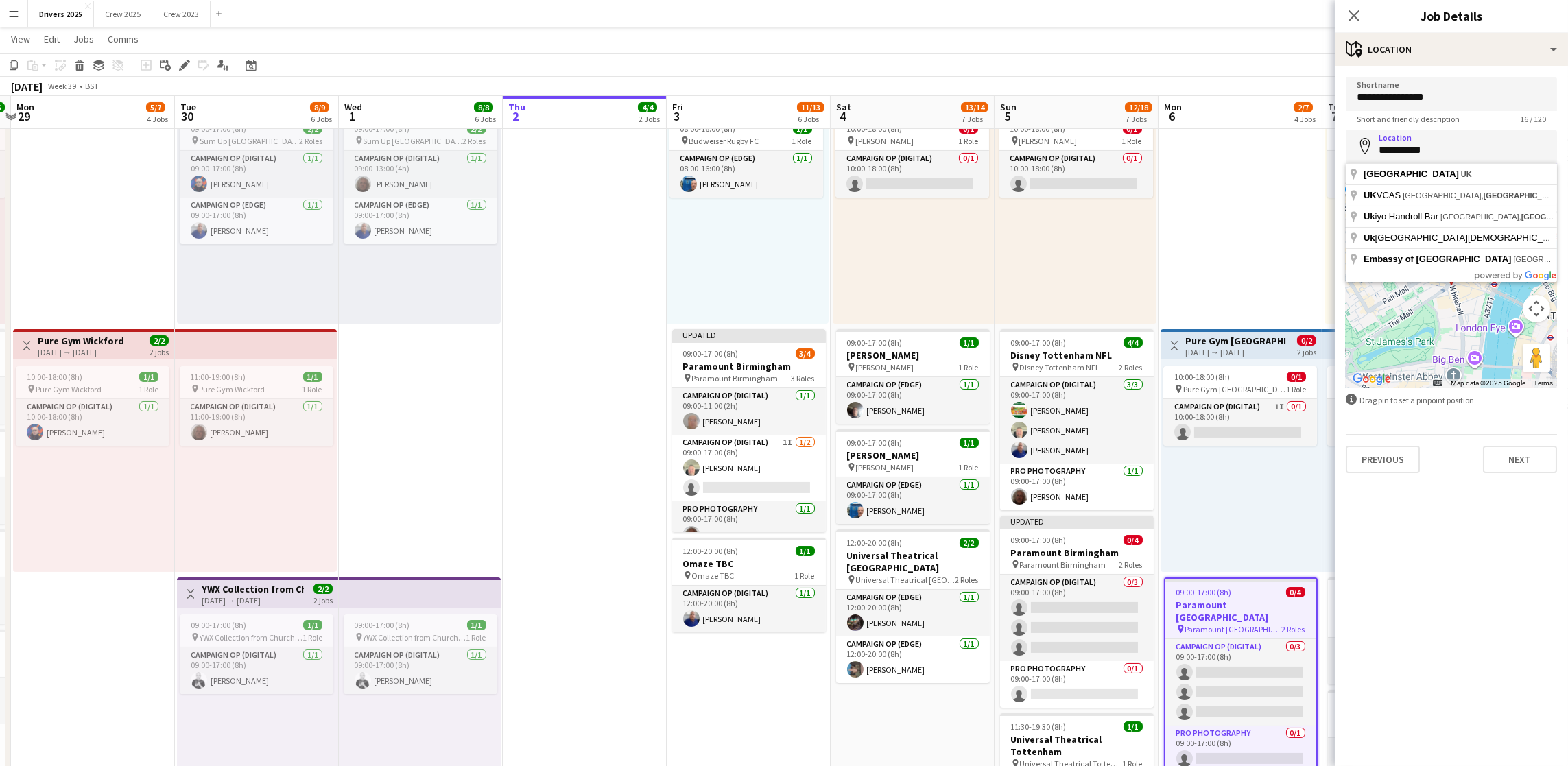
drag, startPoint x: 1467, startPoint y: 148, endPoint x: 1340, endPoint y: 147, distance: 127.0
click at [1340, 147] on form "**********" at bounding box center [1451, 275] width 233 height 396
type input "**********"
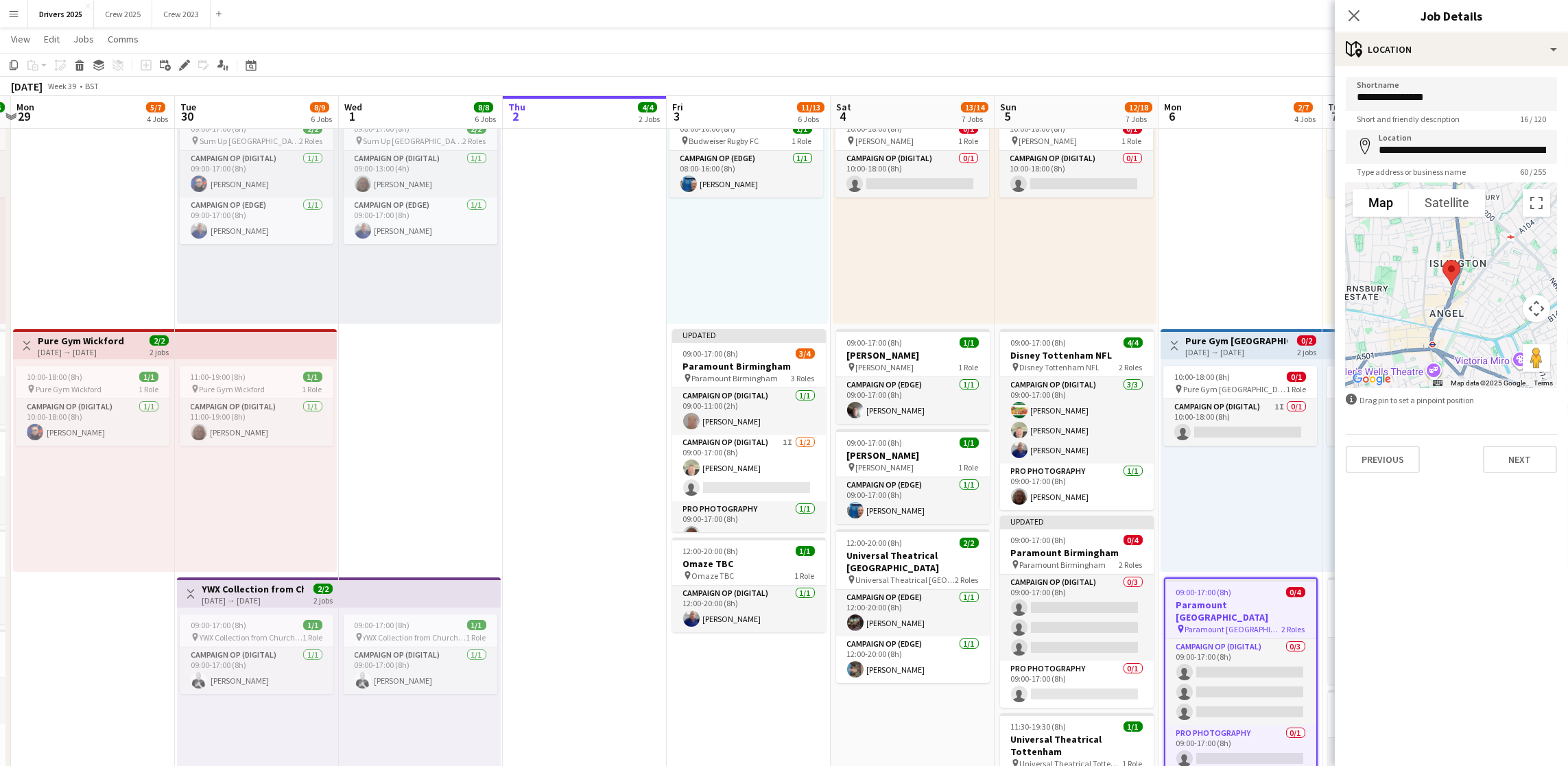
click at [630, 730] on app-date-cell "In progress 08:00-16:00 (8h) 2/2 Royal Mail London pin Royal Mail London 1 Role…" at bounding box center [584, 430] width 164 height 2200
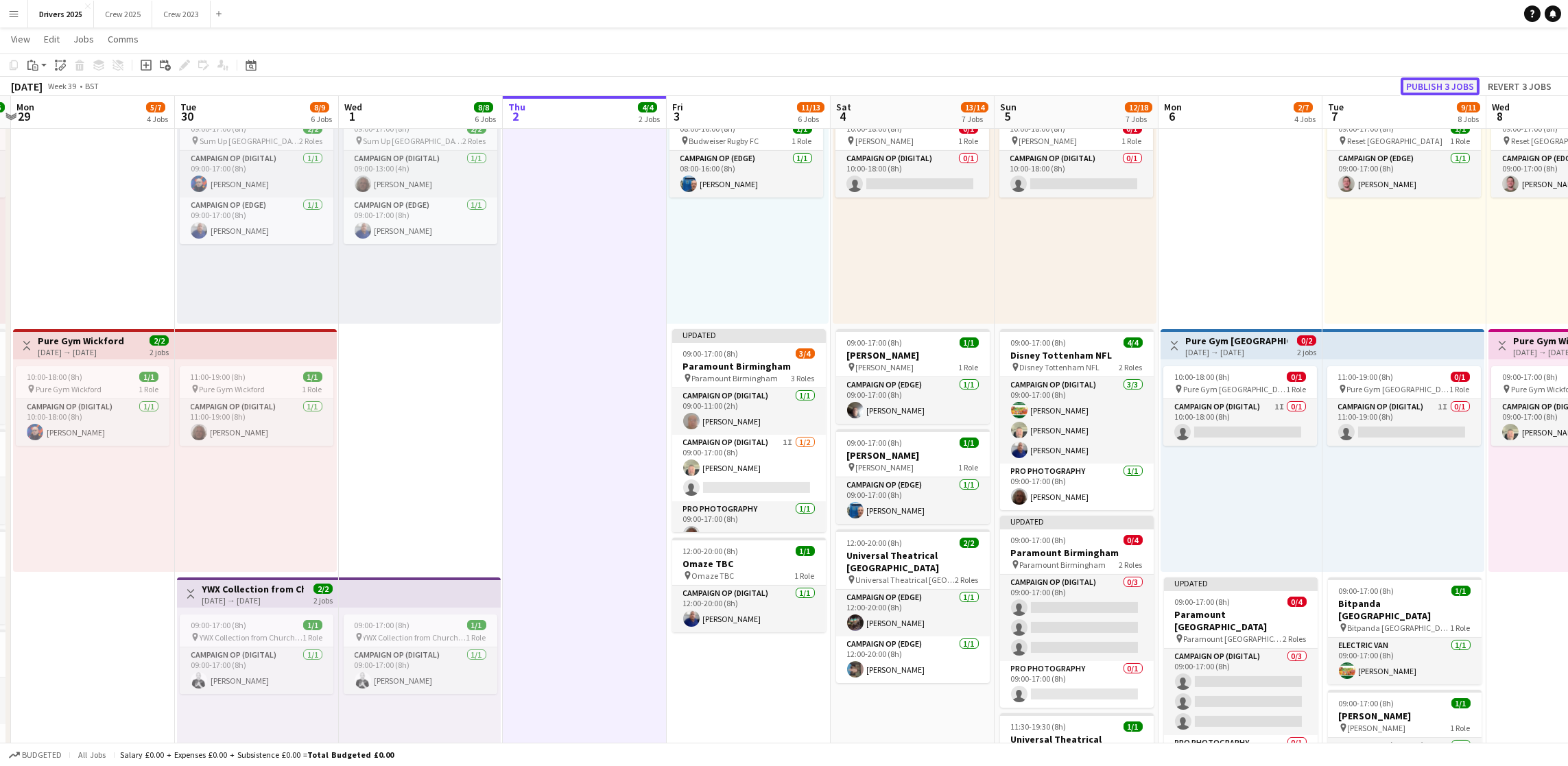
click at [1417, 83] on button "Publish 3 jobs" at bounding box center [1440, 86] width 79 height 18
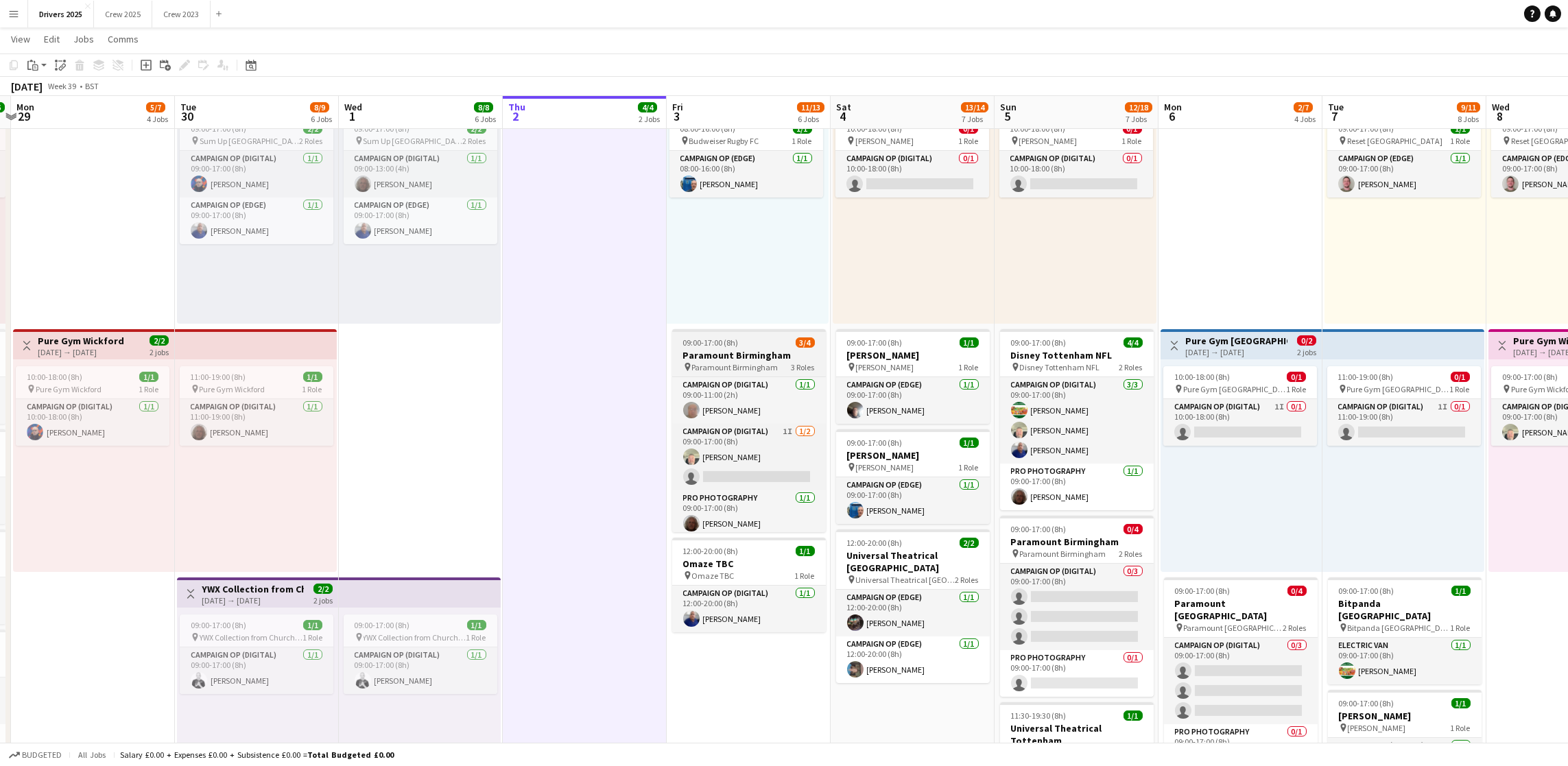
click at [724, 338] on span "09:00-17:00 (8h)" at bounding box center [710, 342] width 56 height 10
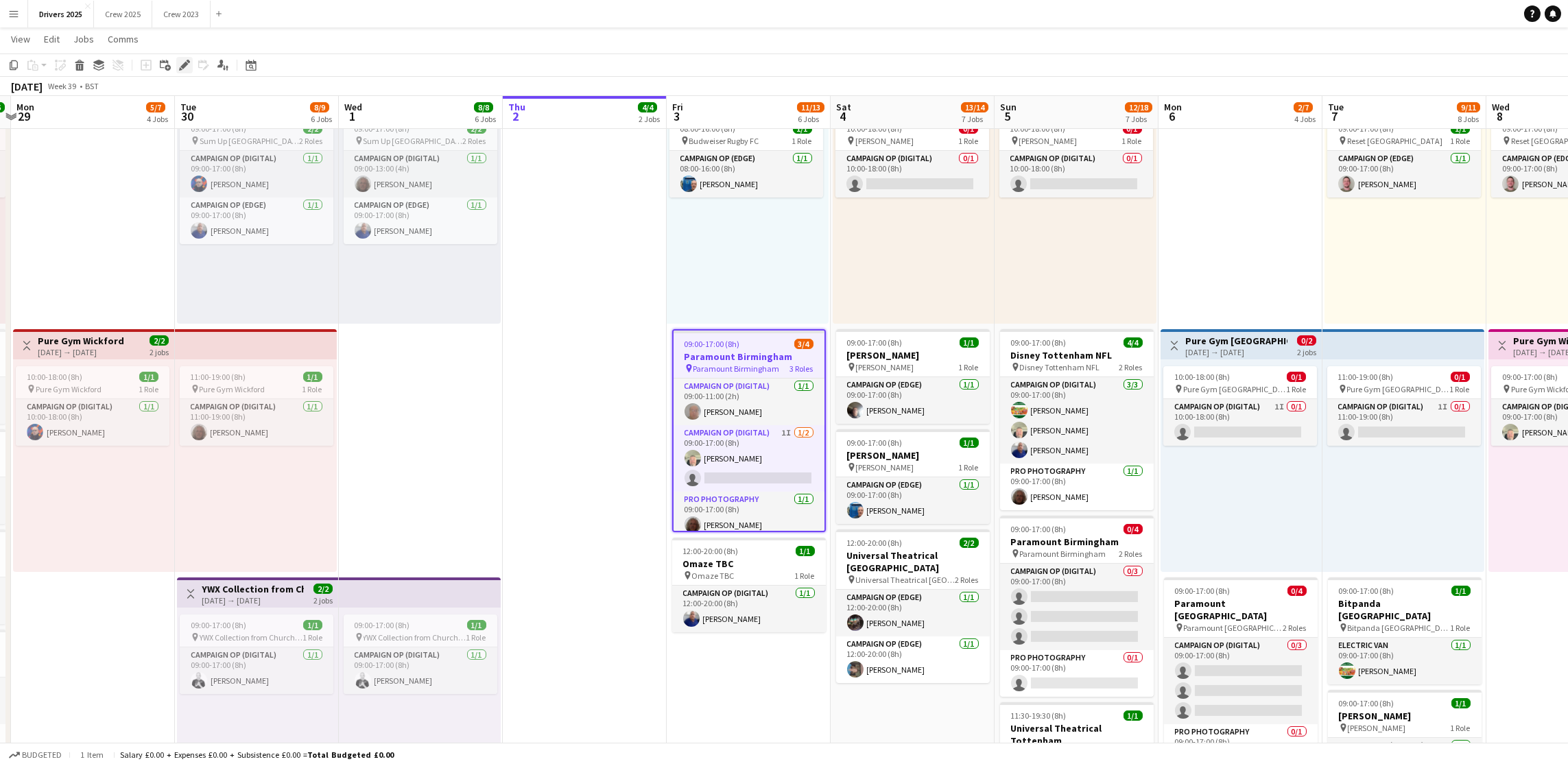
click at [188, 72] on div "Edit" at bounding box center [184, 64] width 16 height 16
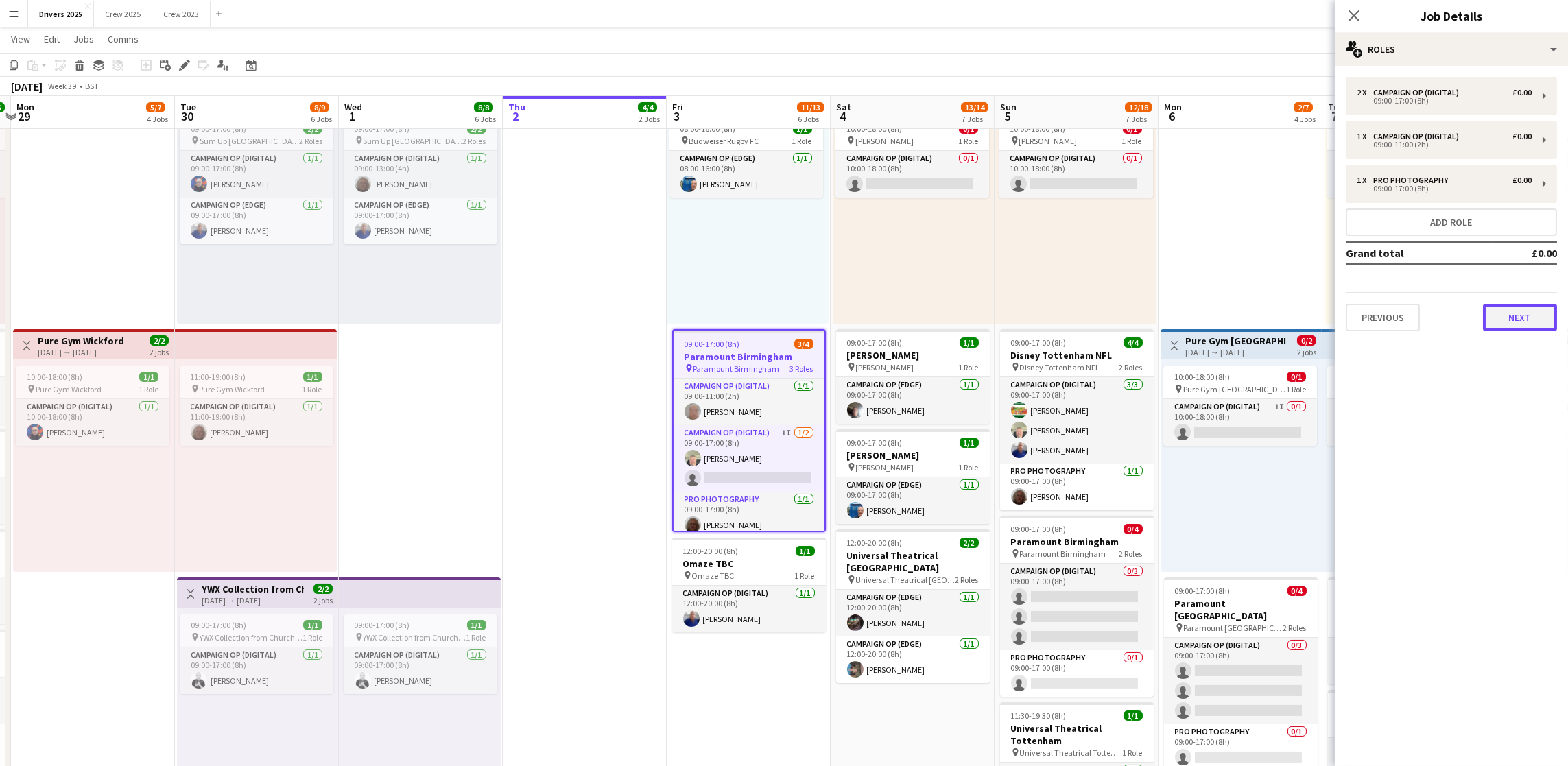
click at [1491, 320] on button "Next" at bounding box center [1521, 317] width 74 height 27
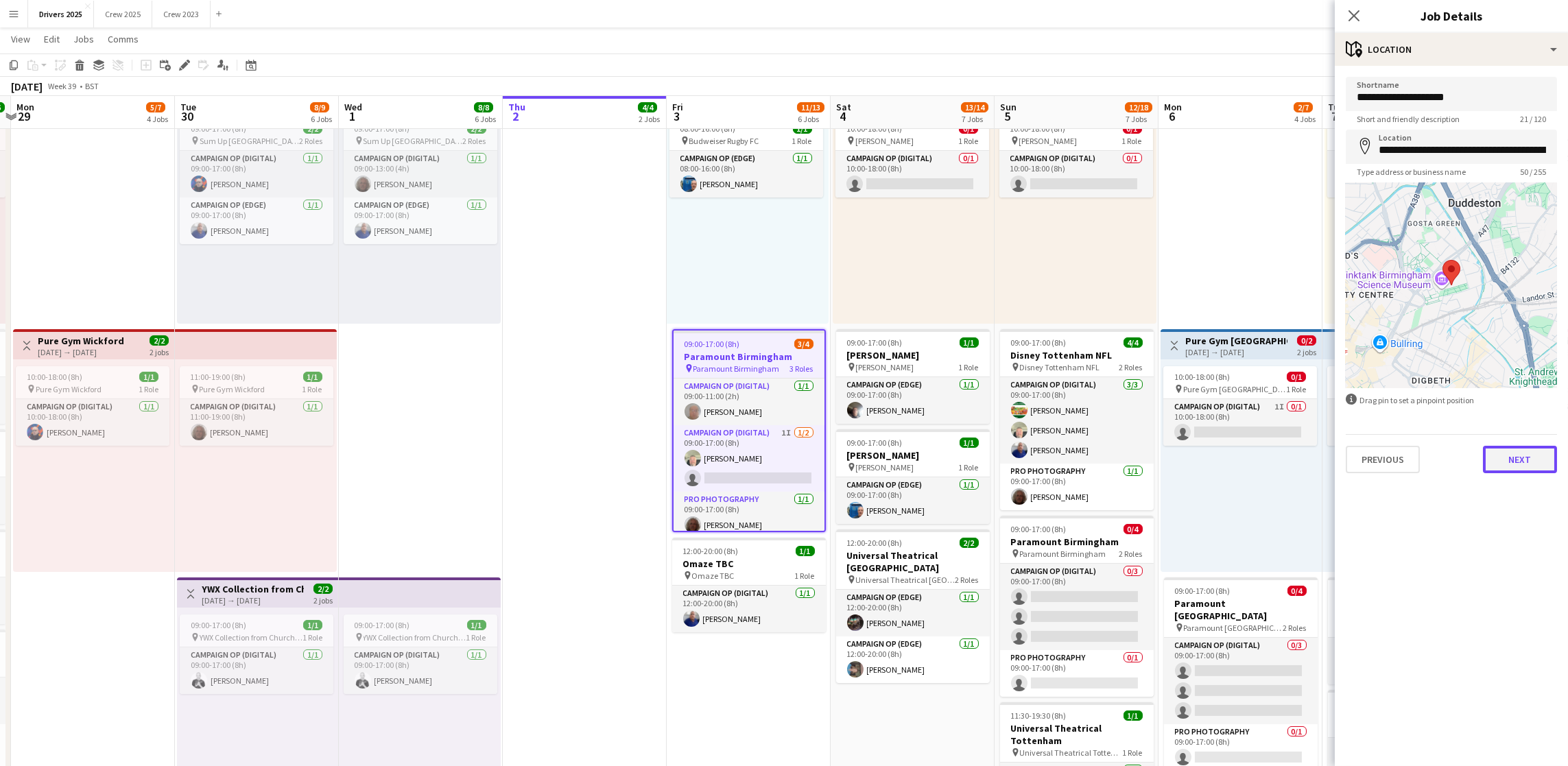
click at [1531, 460] on button "Next" at bounding box center [1521, 459] width 74 height 27
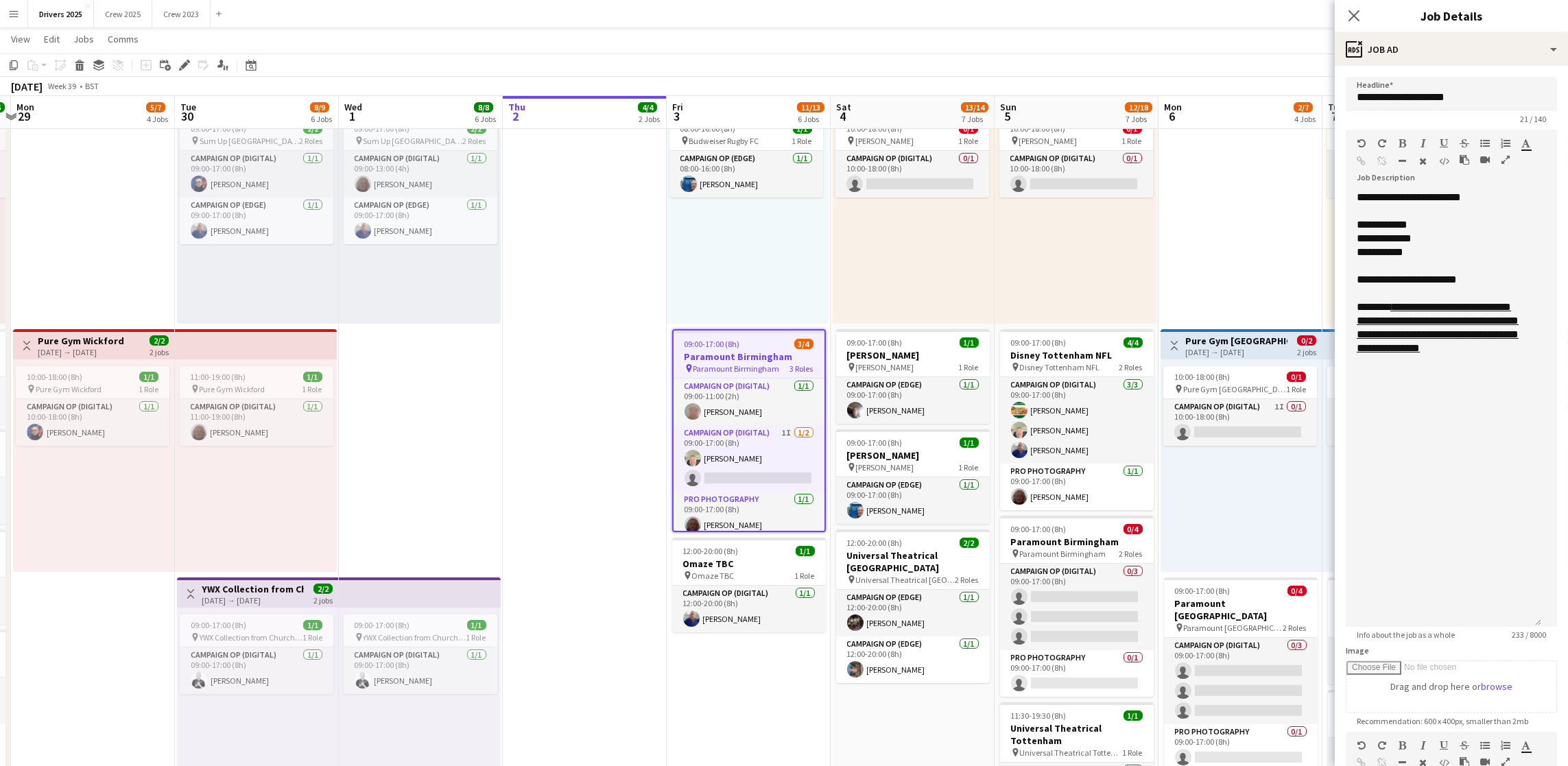
drag, startPoint x: 1546, startPoint y: 269, endPoint x: 1536, endPoint y: 625, distance: 356.1
click at [1536, 625] on div "**********" at bounding box center [1444, 409] width 195 height 436
drag, startPoint x: 1519, startPoint y: 215, endPoint x: 1330, endPoint y: 213, distance: 189.0
click at [1330, 213] on body "Menu Boards Boards Boards All jobs Status Workforce Workforce My Workforce Recr…" at bounding box center [784, 365] width 1568 height 2377
click at [1518, 403] on div "**********" at bounding box center [1444, 409] width 195 height 437
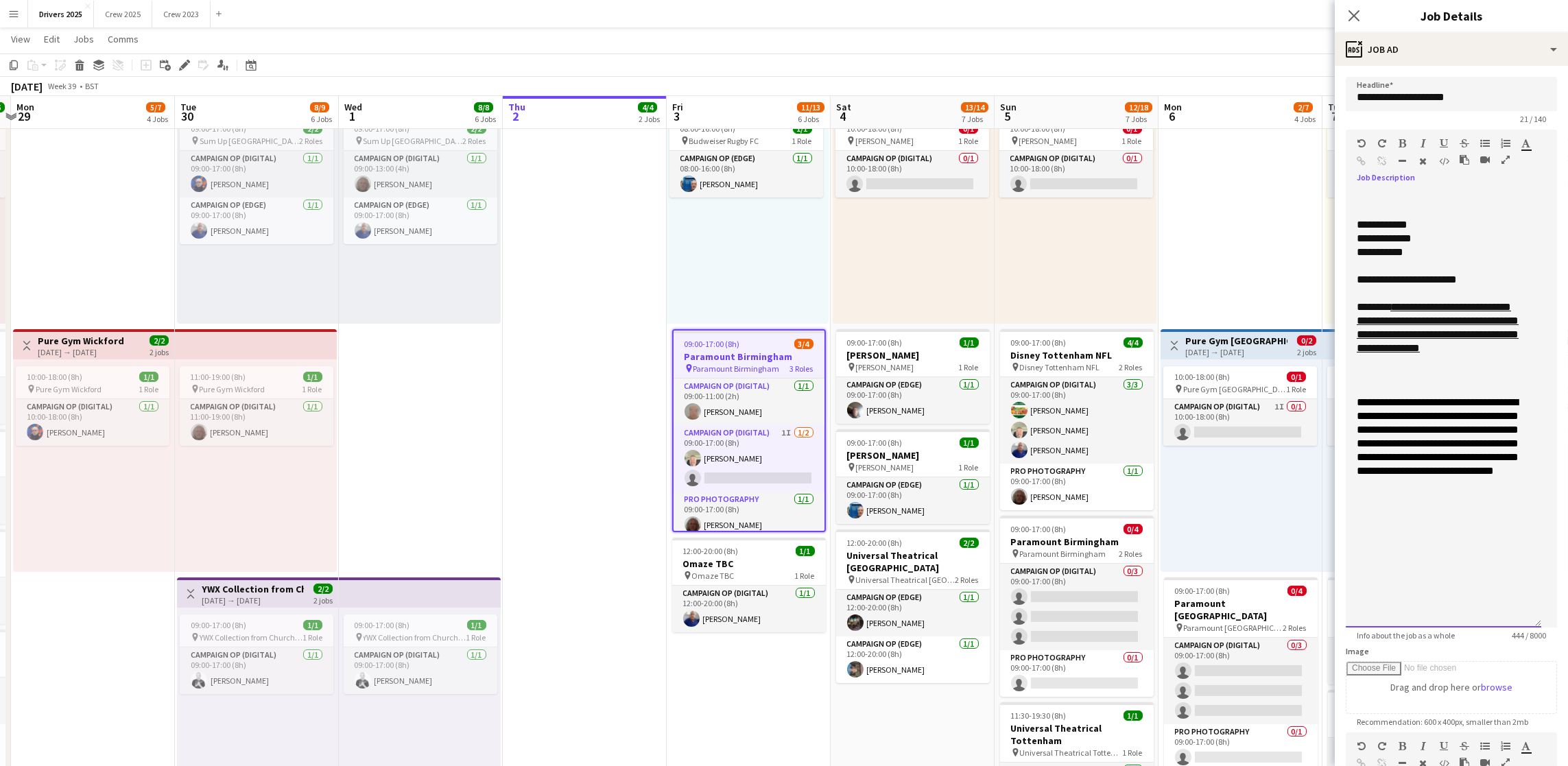
click at [1495, 476] on span "**********" at bounding box center [1438, 436] width 162 height 79
click at [1517, 478] on div "**********" at bounding box center [1444, 436] width 174 height 82
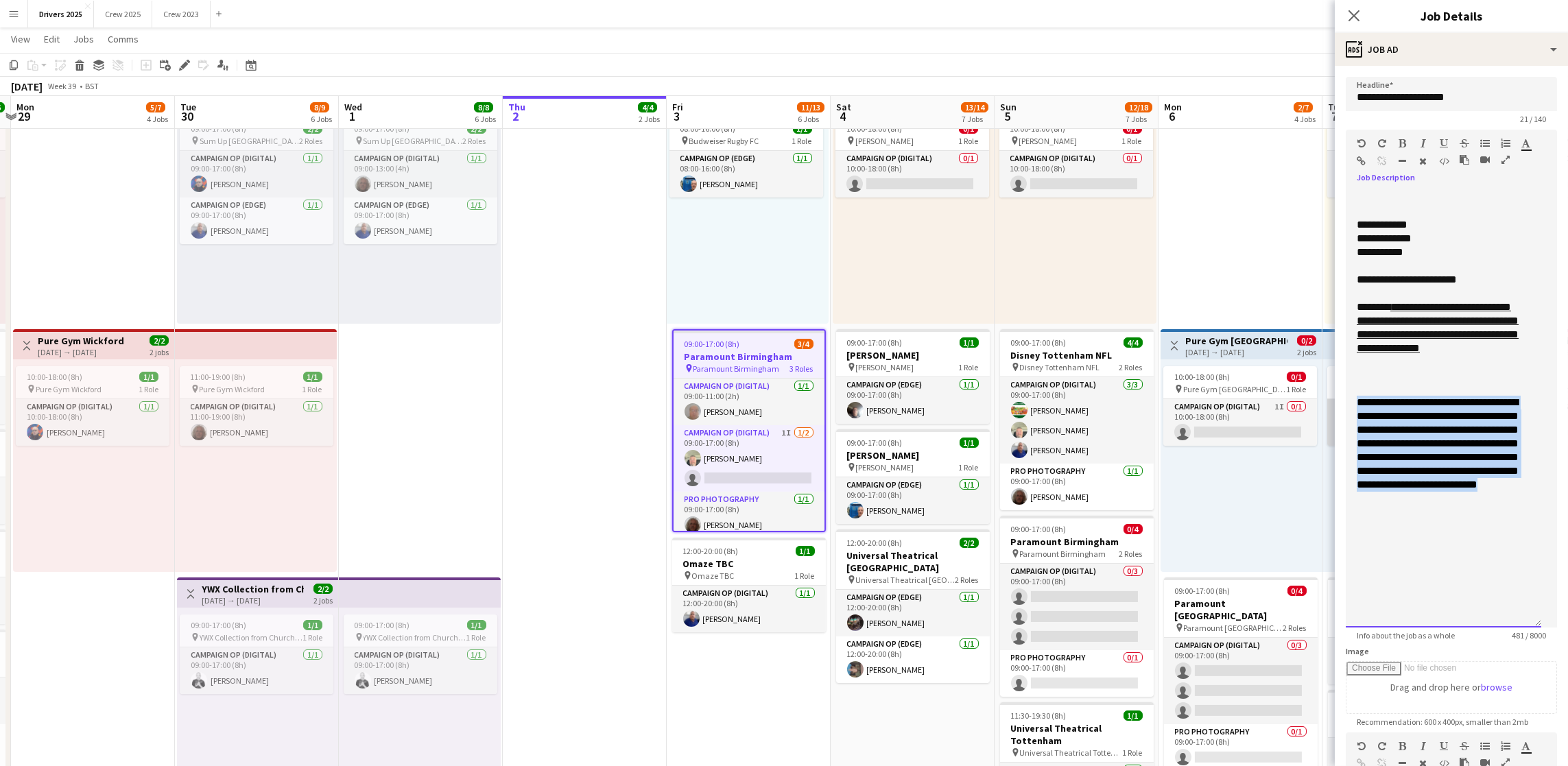
drag, startPoint x: 1503, startPoint y: 509, endPoint x: 1327, endPoint y: 416, distance: 199.1
click at [1327, 416] on body "Menu Boards Boards Boards All jobs Status Workforce Workforce My Workforce Recr…" at bounding box center [784, 365] width 1568 height 2377
click at [1060, 541] on h3 "Paramount Birmingham" at bounding box center [1077, 541] width 154 height 12
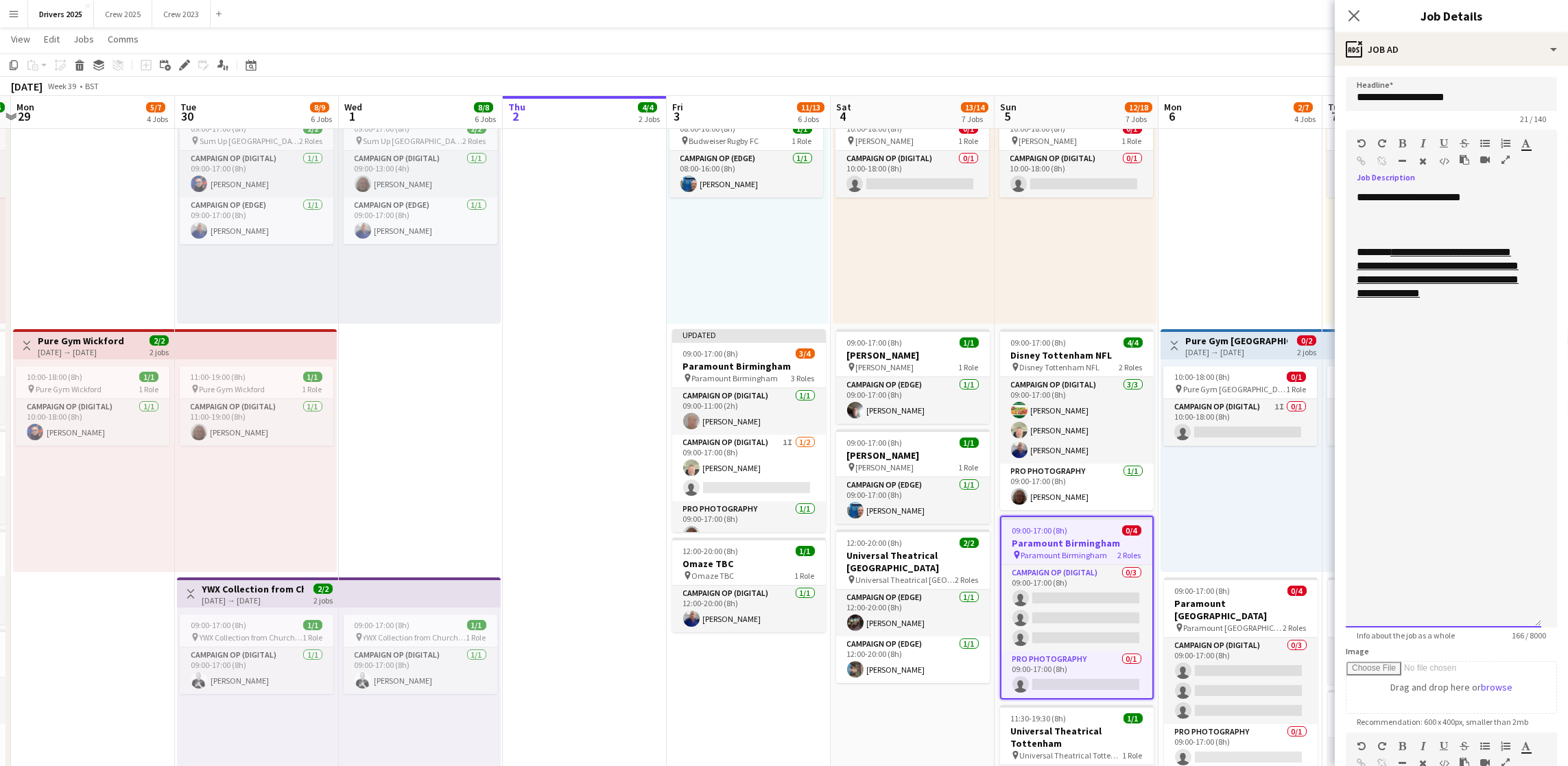
click at [1511, 349] on div "**********" at bounding box center [1444, 409] width 195 height 437
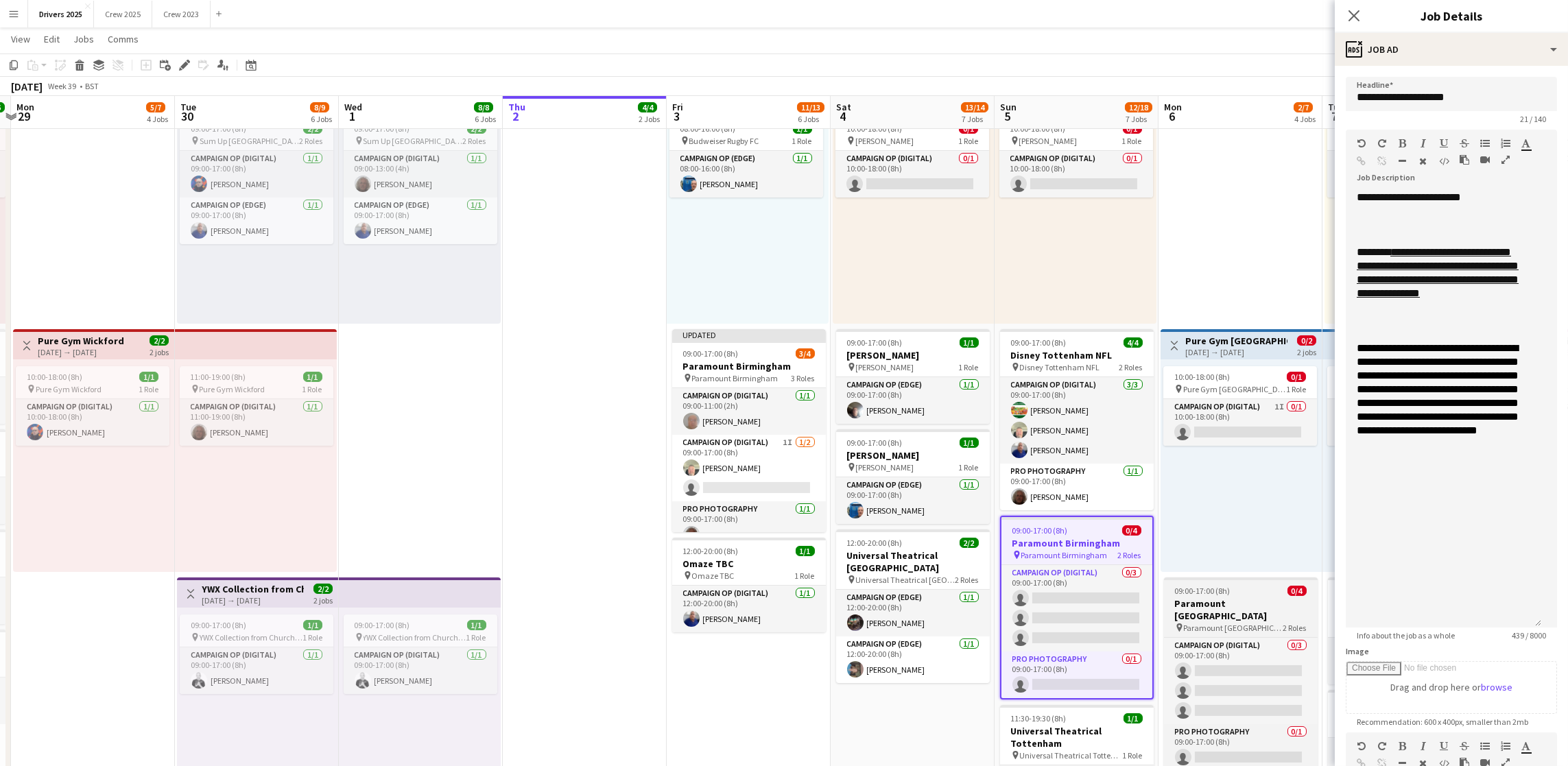
click at [1246, 604] on h3 "Paramount [GEOGRAPHIC_DATA]" at bounding box center [1241, 610] width 154 height 25
type input "**********"
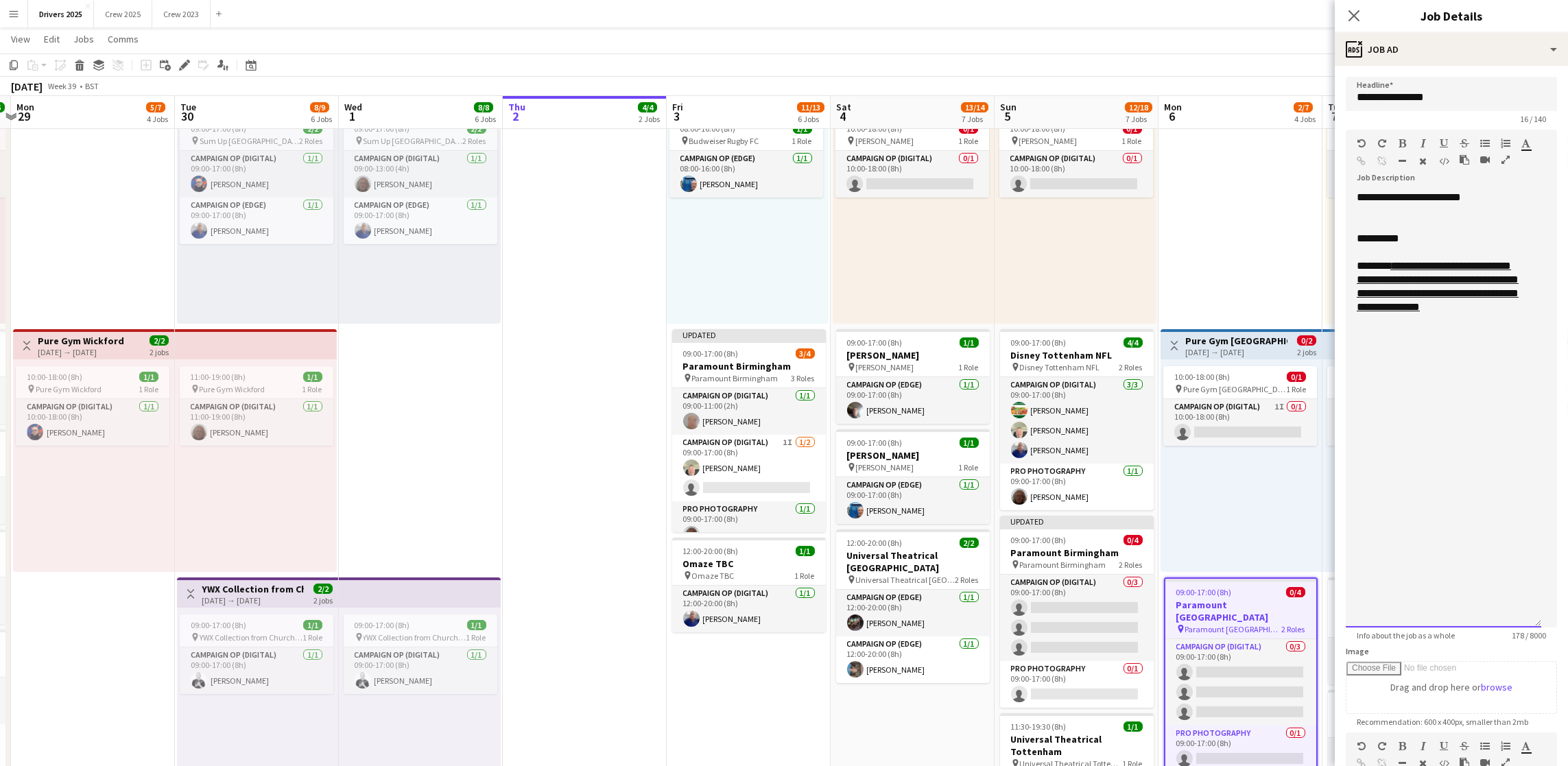
click at [1500, 368] on div "**********" at bounding box center [1444, 409] width 195 height 437
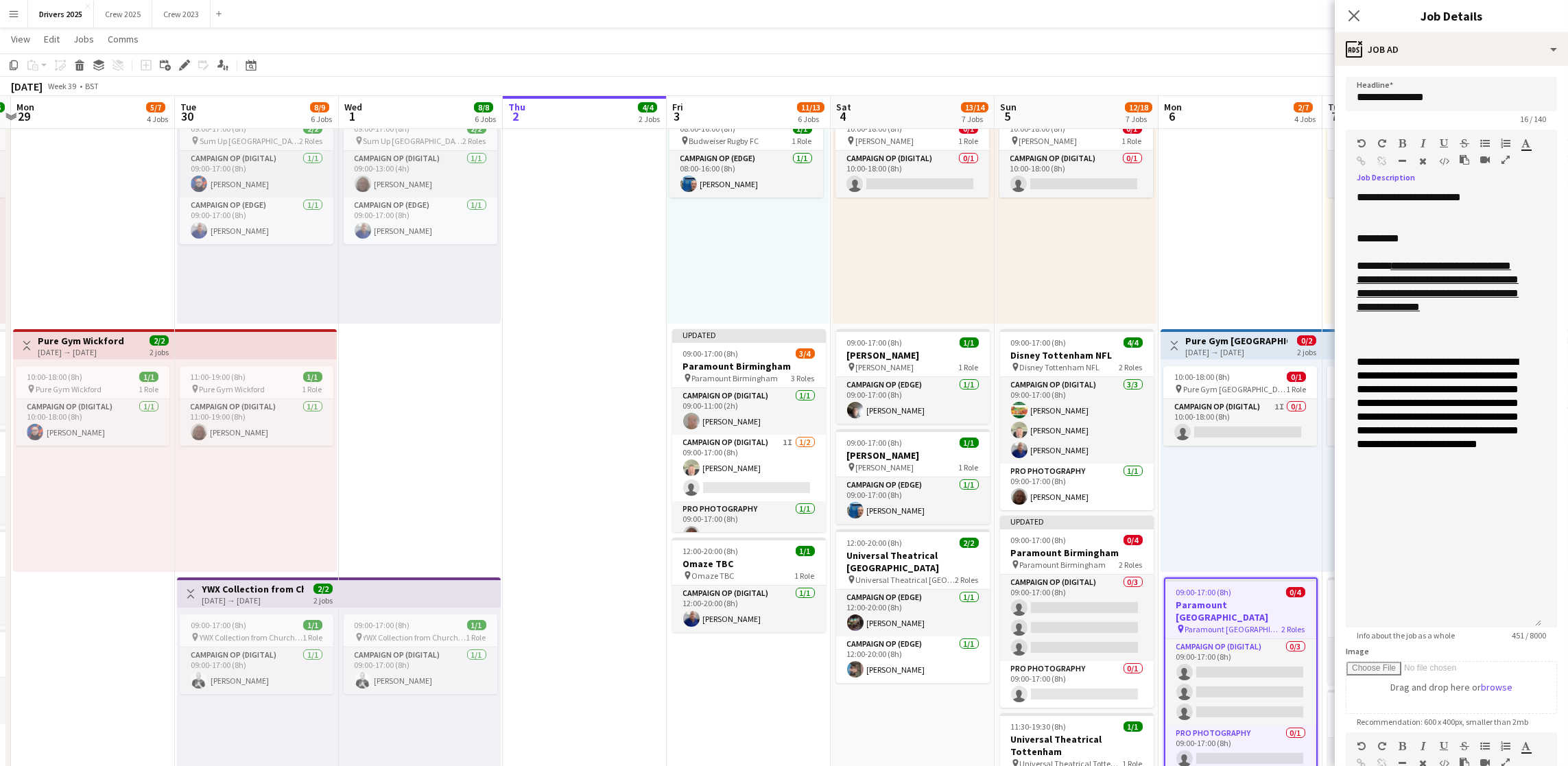
click at [721, 664] on app-date-cell "Toggle View B & Q Various Locations 03-10-2025 → 05-10-2025 16/17 3 jobs 09:00-…" at bounding box center [748, 430] width 164 height 2200
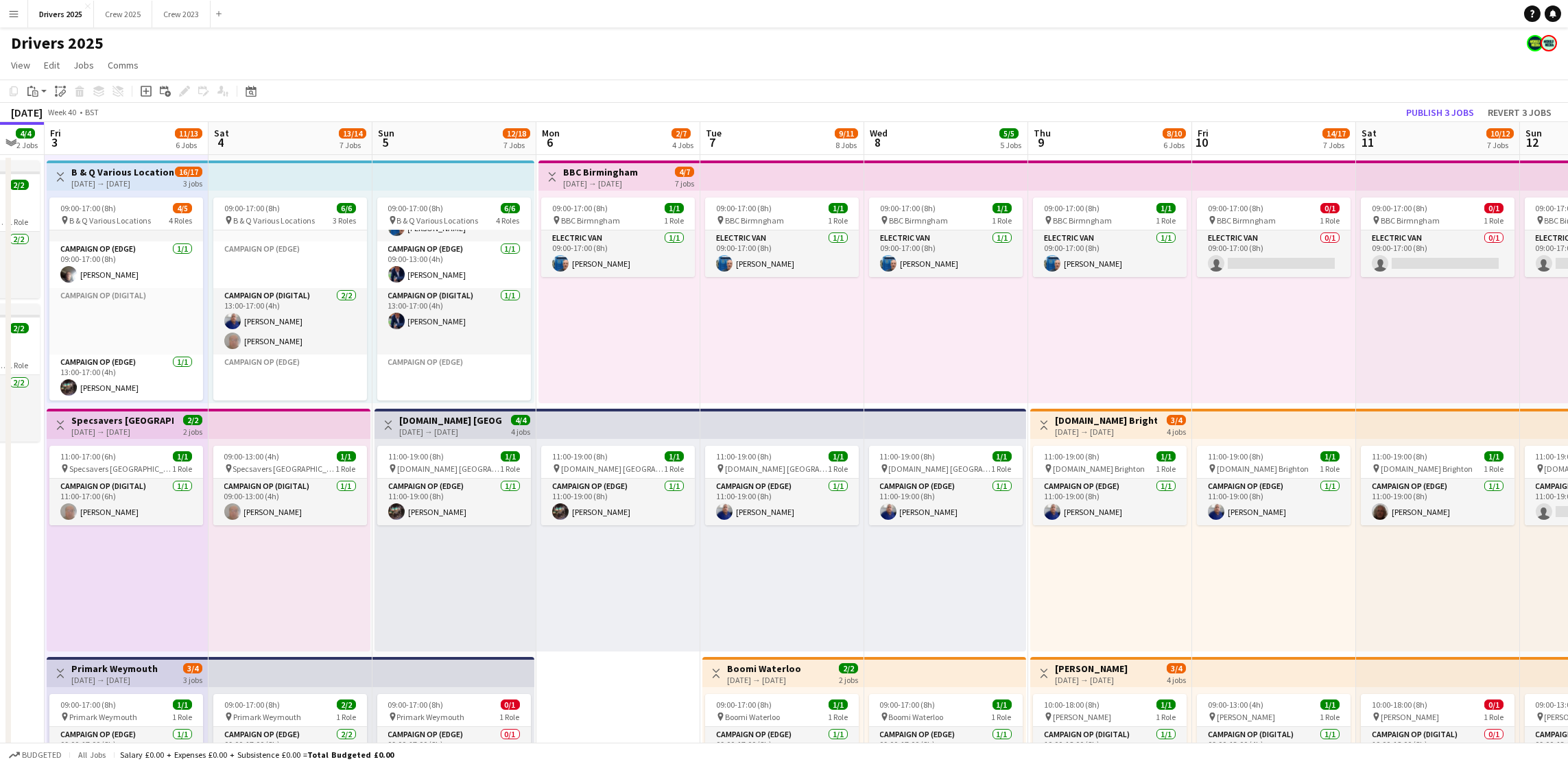
scroll to position [0, 471]
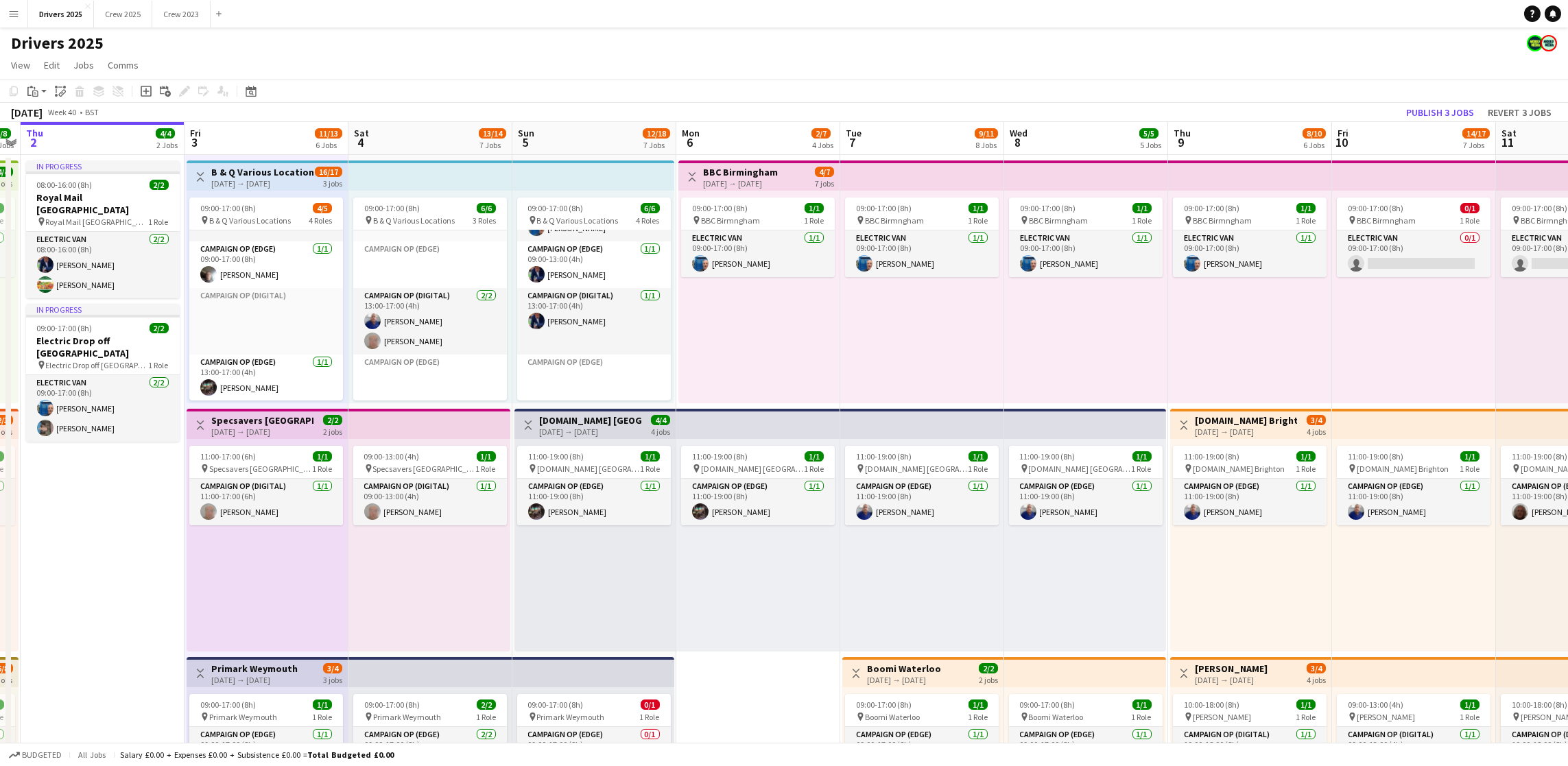
drag, startPoint x: 1346, startPoint y: 374, endPoint x: 864, endPoint y: 370, distance: 482.0
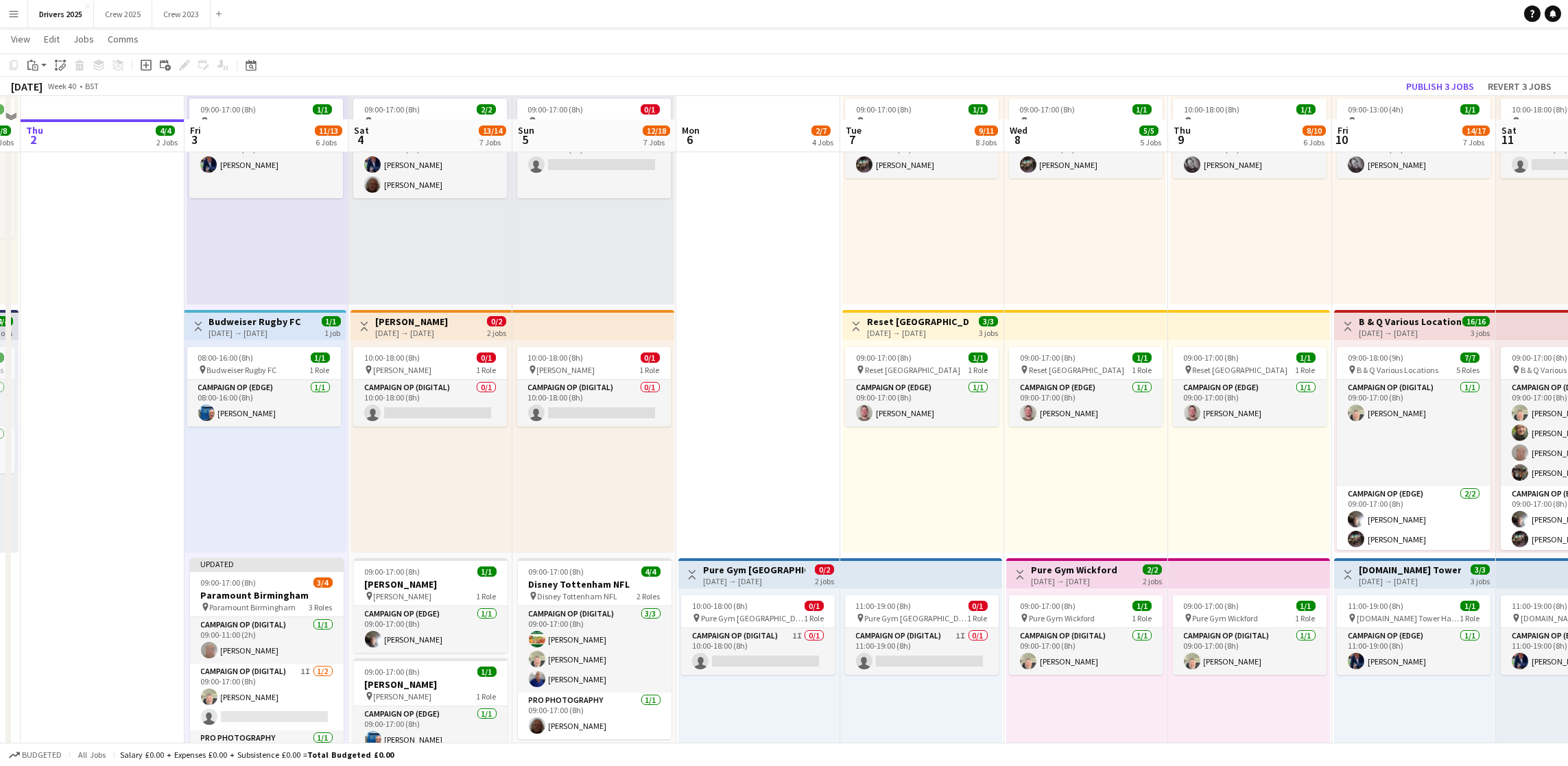
scroll to position [617, 0]
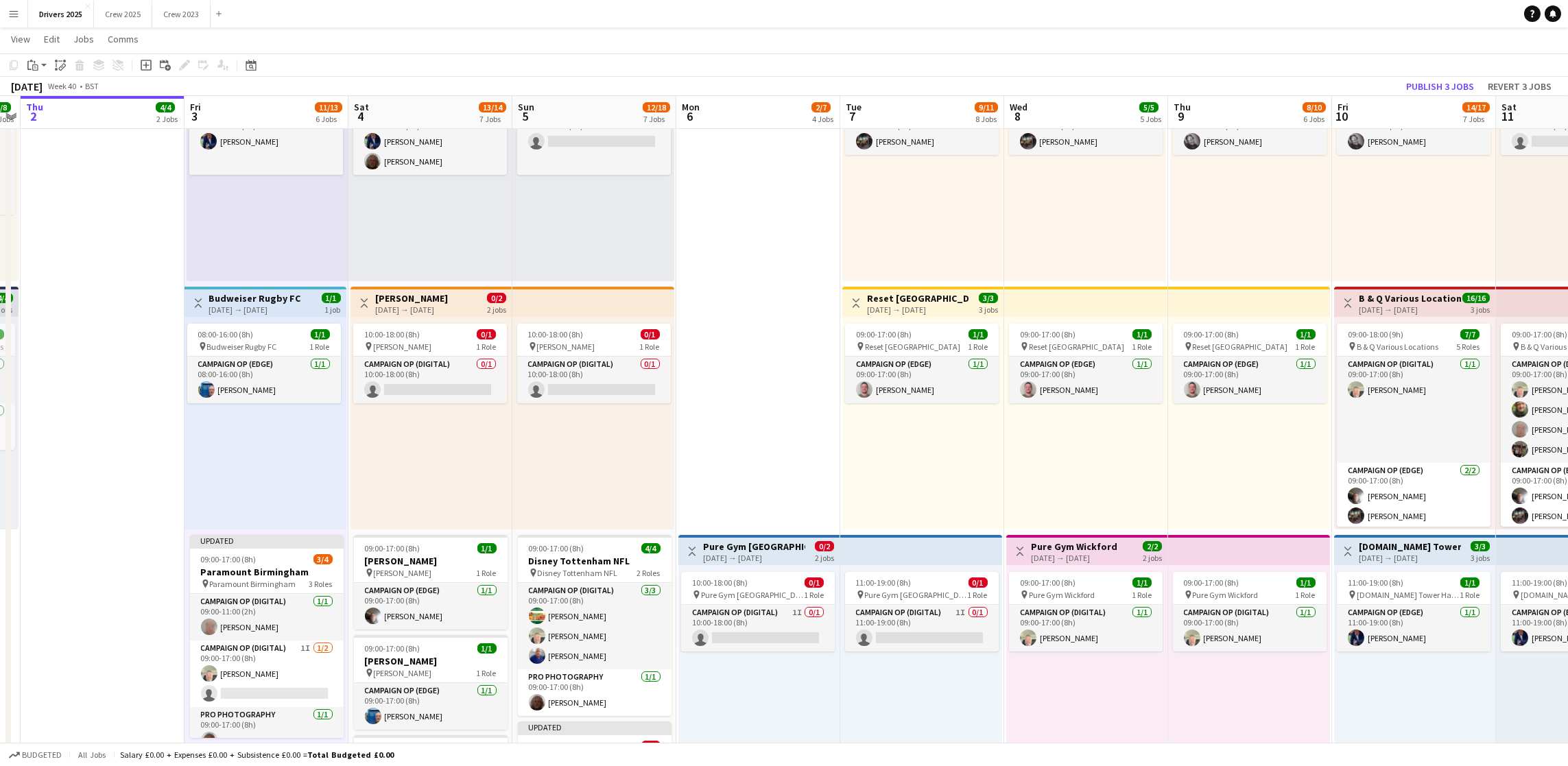
click at [741, 429] on app-date-cell "Toggle View BBC Birmingham 06-10-2025 → 12-10-2025 4/7 7 jobs 09:00-17:00 (8h) …" at bounding box center [758, 636] width 164 height 2200
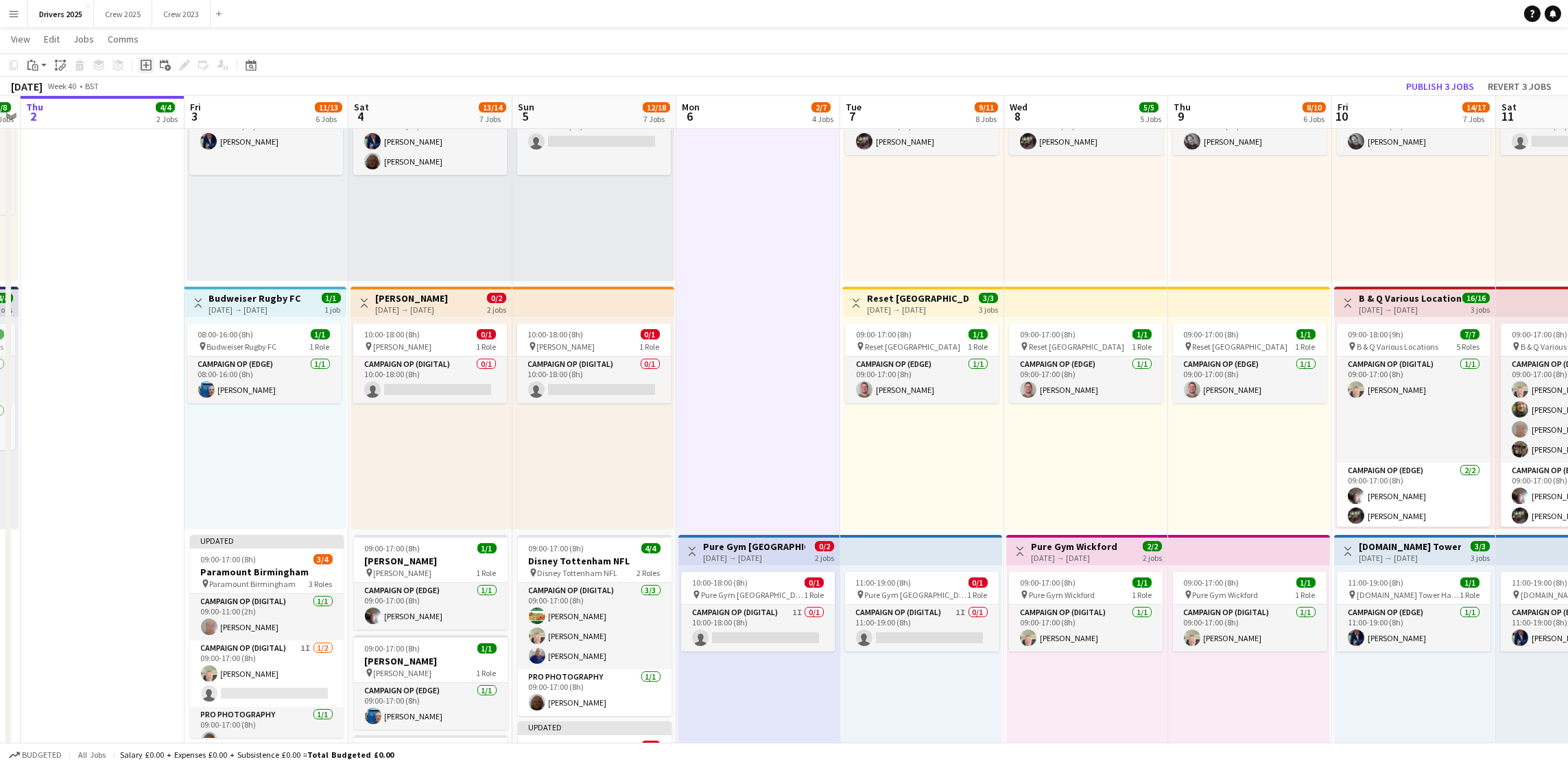
click at [146, 67] on icon "Add job" at bounding box center [146, 65] width 11 height 11
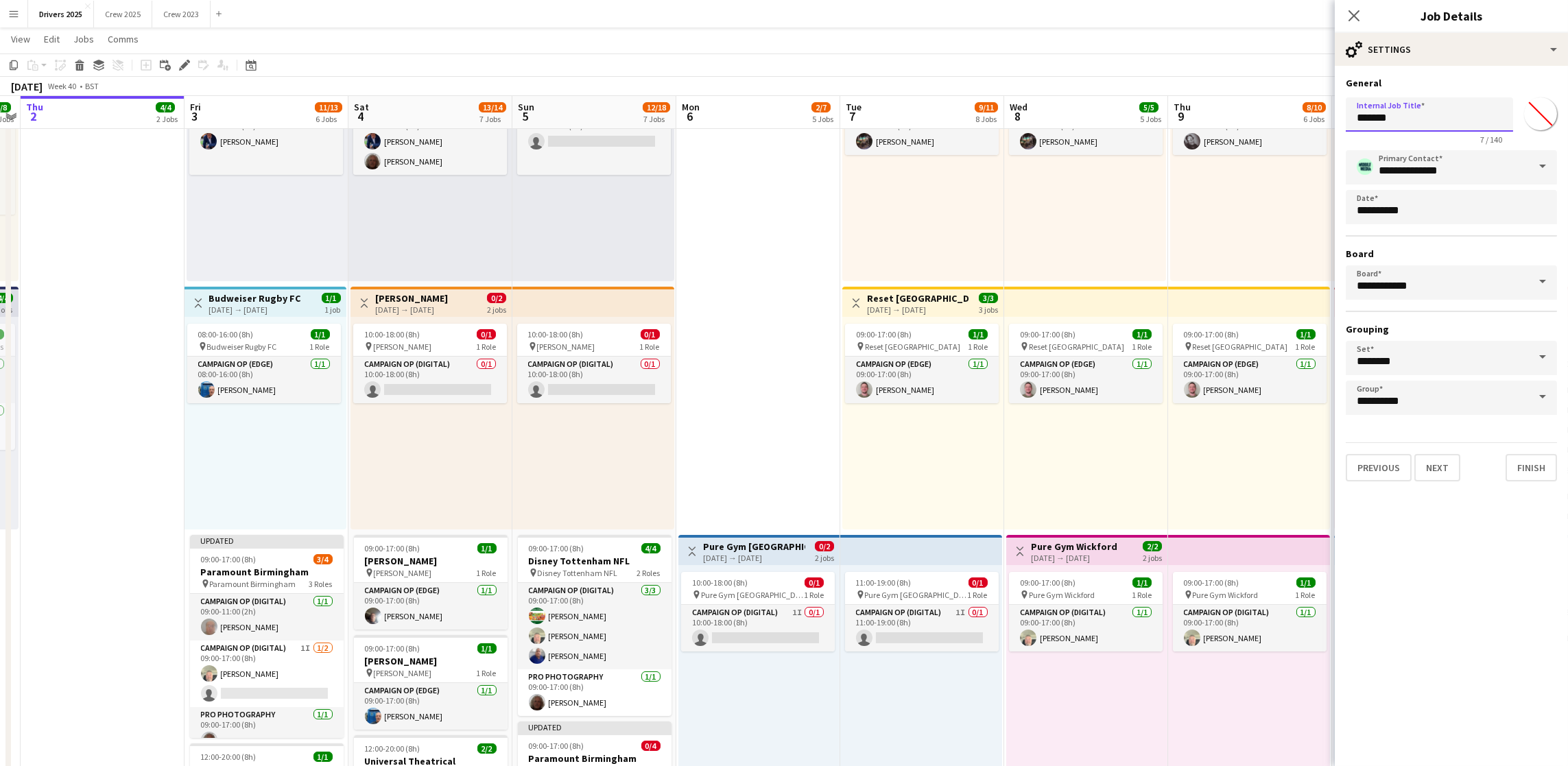
drag, startPoint x: 1394, startPoint y: 112, endPoint x: 1281, endPoint y: 118, distance: 113.2
click at [1282, 118] on body "Menu Boards Boards Boards All jobs Status Workforce Workforce My Workforce Recr…" at bounding box center [784, 571] width 1568 height 2377
drag, startPoint x: 1480, startPoint y: 122, endPoint x: 1333, endPoint y: 118, distance: 147.1
click at [1333, 118] on body "Menu Boards Boards Boards All jobs Status Workforce Workforce My Workforce Recr…" at bounding box center [784, 571] width 1568 height 2377
type input "**********"
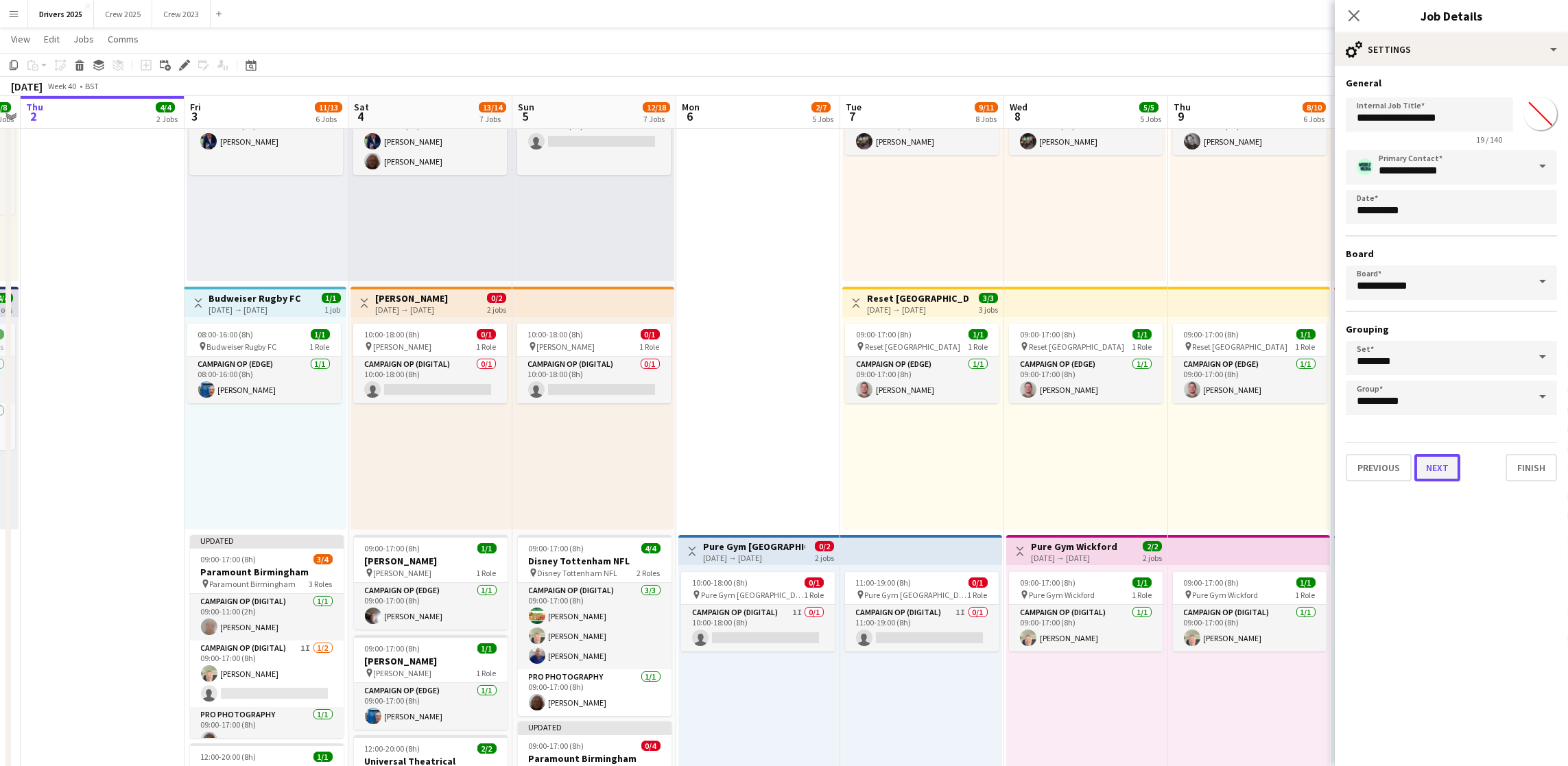
click at [1433, 461] on button "Next" at bounding box center [1437, 467] width 46 height 27
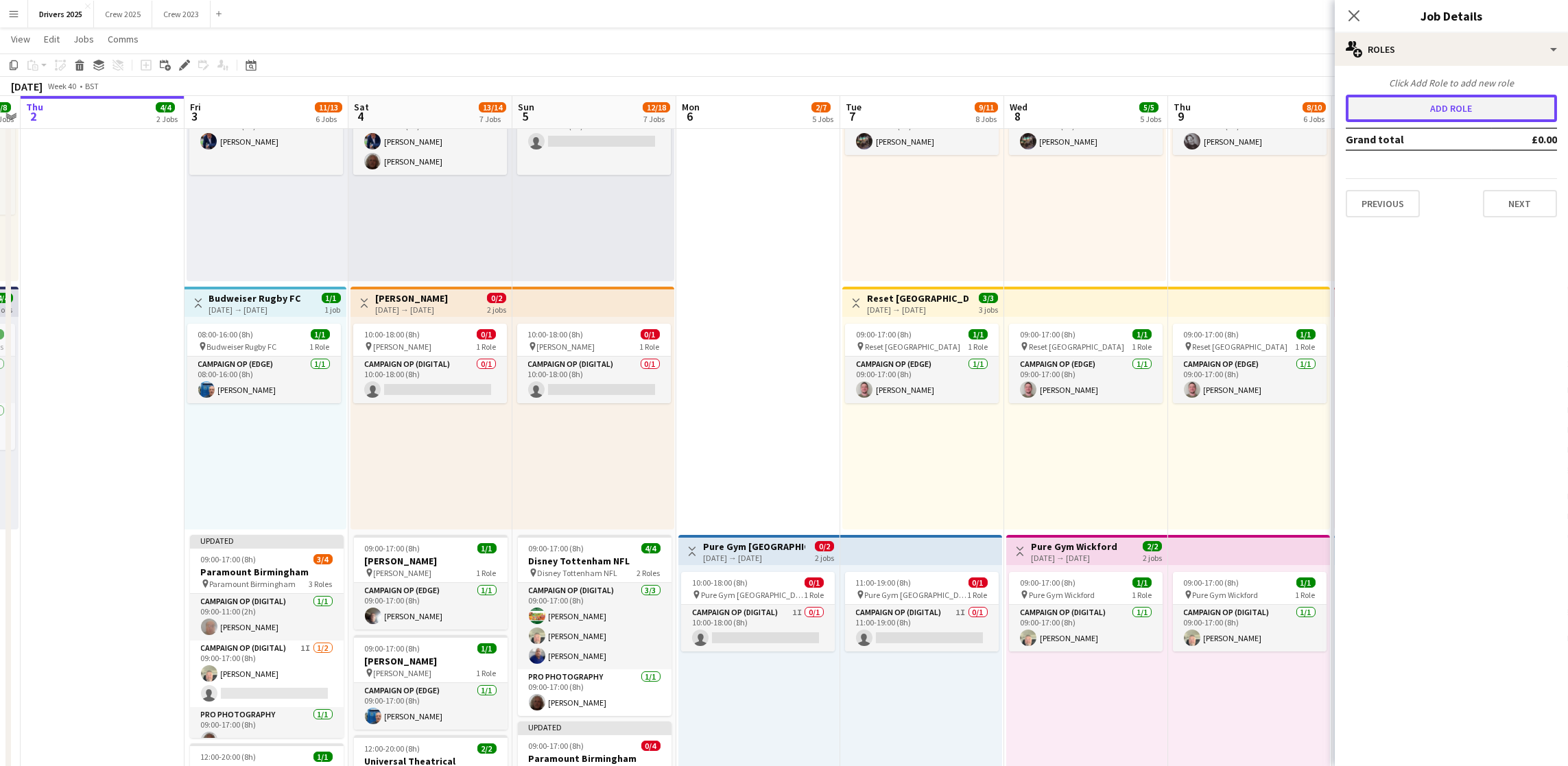
click at [1423, 118] on button "Add role" at bounding box center [1451, 108] width 212 height 27
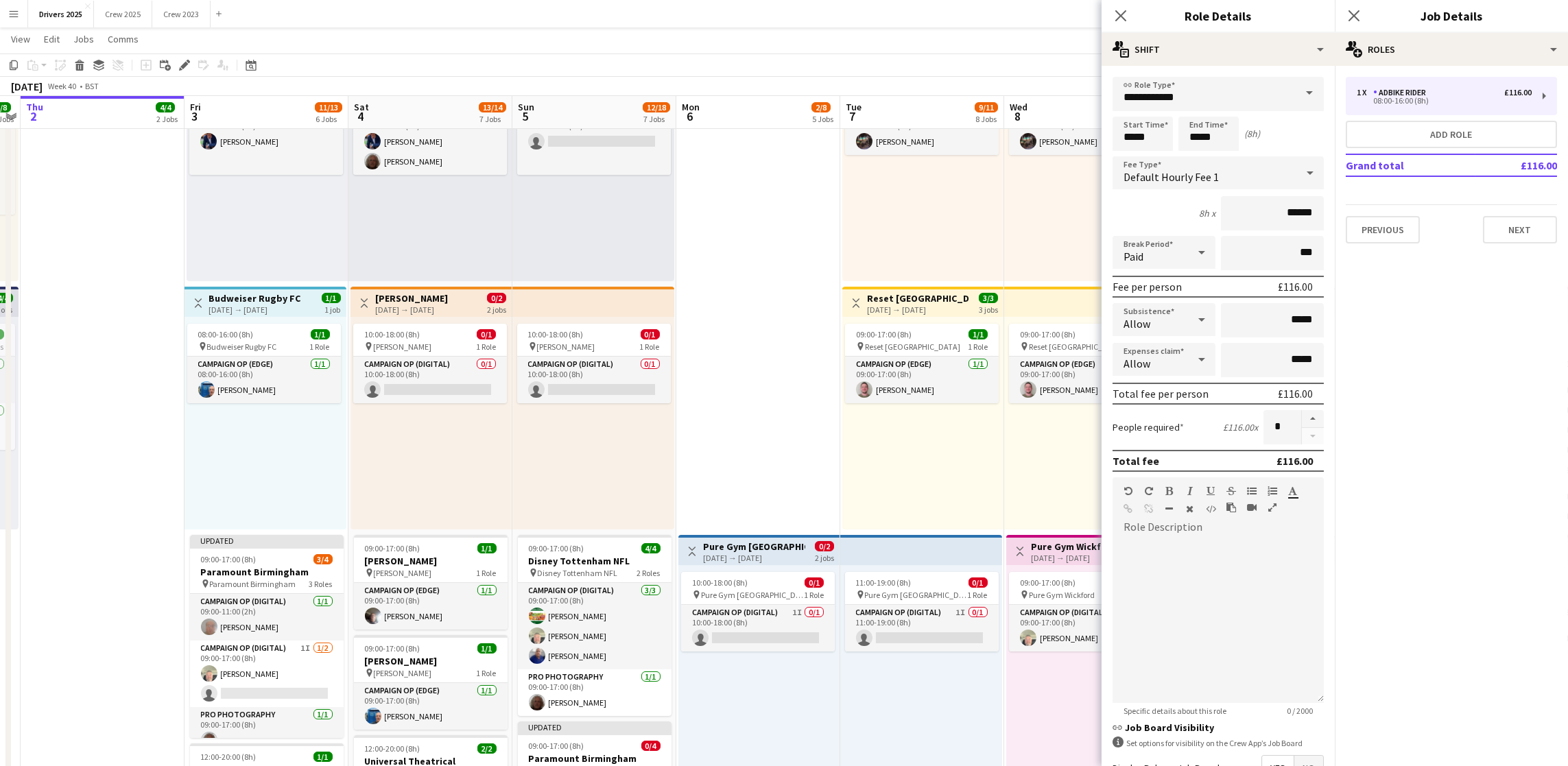
click at [1295, 98] on span at bounding box center [1309, 93] width 28 height 33
click at [1211, 257] on span "Campaign Op (Edge)" at bounding box center [1210, 256] width 174 height 13
type input "**********"
type input "*****"
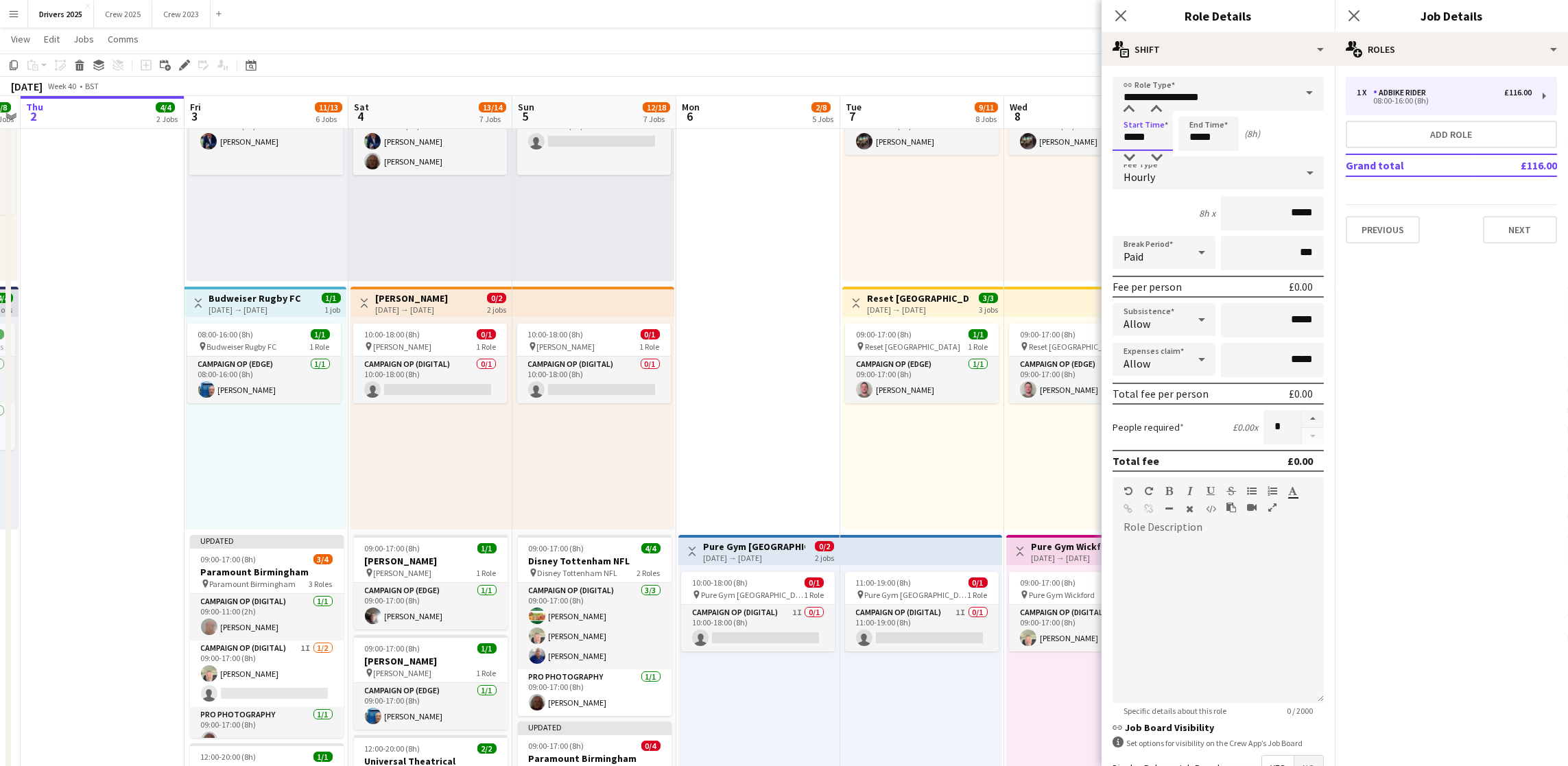
drag, startPoint x: 1156, startPoint y: 130, endPoint x: 938, endPoint y: 125, distance: 218.1
click at [949, 133] on body "Menu Boards Boards Boards All jobs Status Workforce Workforce My Workforce Recr…" at bounding box center [784, 571] width 1568 height 2377
type input "*****"
click at [1185, 169] on div "Hourly" at bounding box center [1205, 173] width 184 height 33
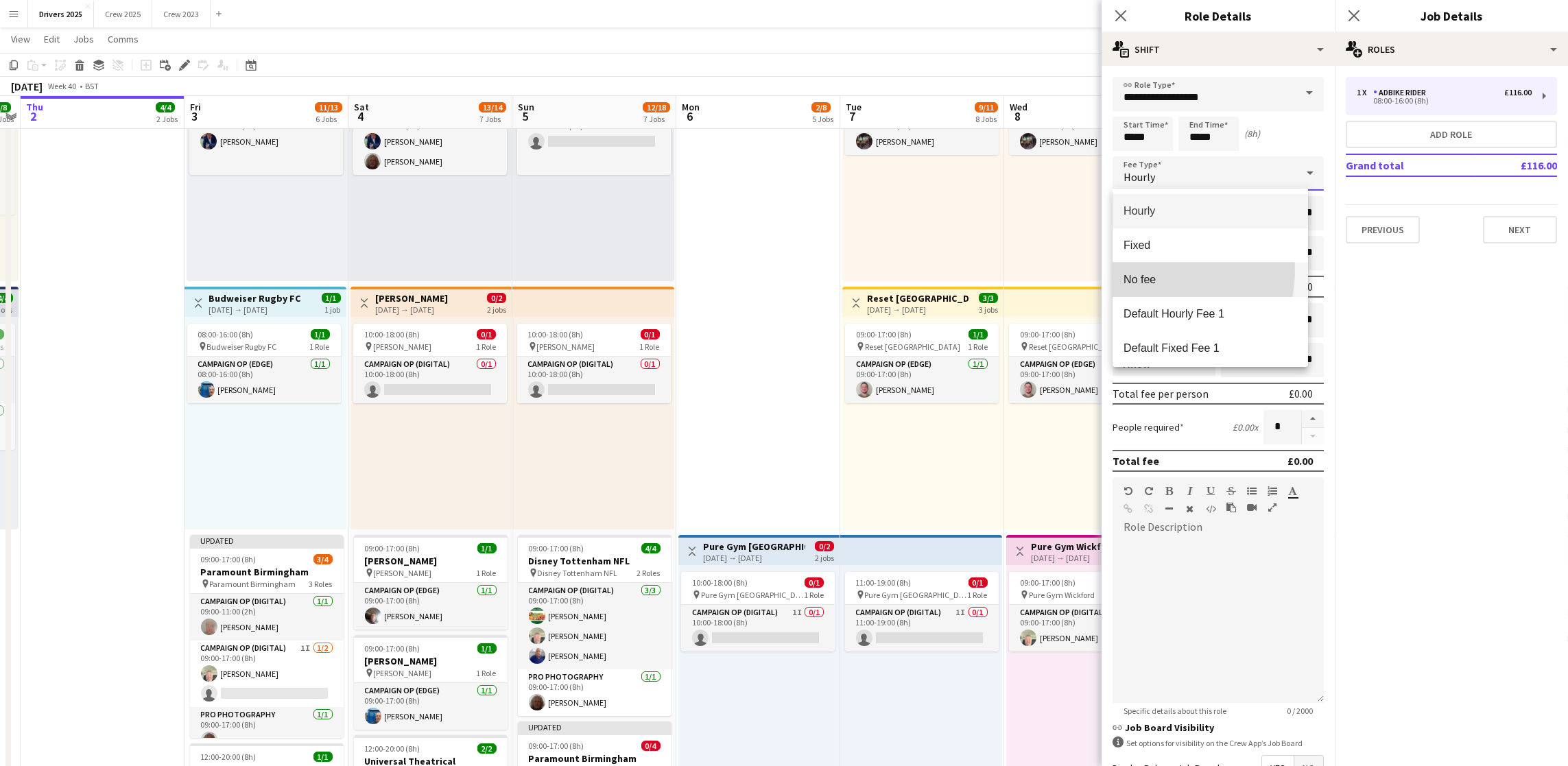
click at [1137, 269] on mat-option "No fee" at bounding box center [1210, 280] width 195 height 34
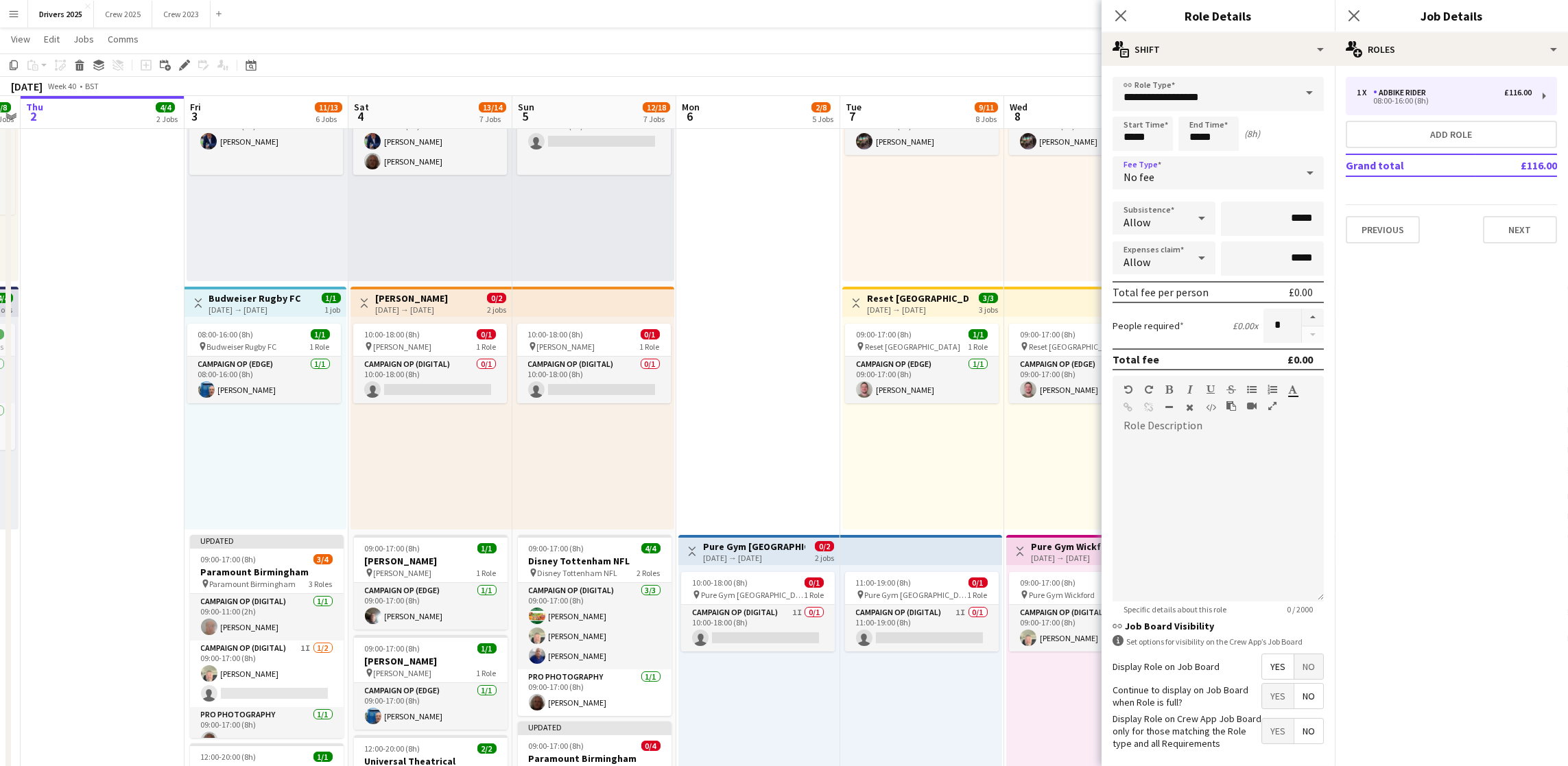
click at [1298, 679] on span "No" at bounding box center [1309, 666] width 28 height 25
click at [1516, 231] on button "Next" at bounding box center [1521, 229] width 74 height 27
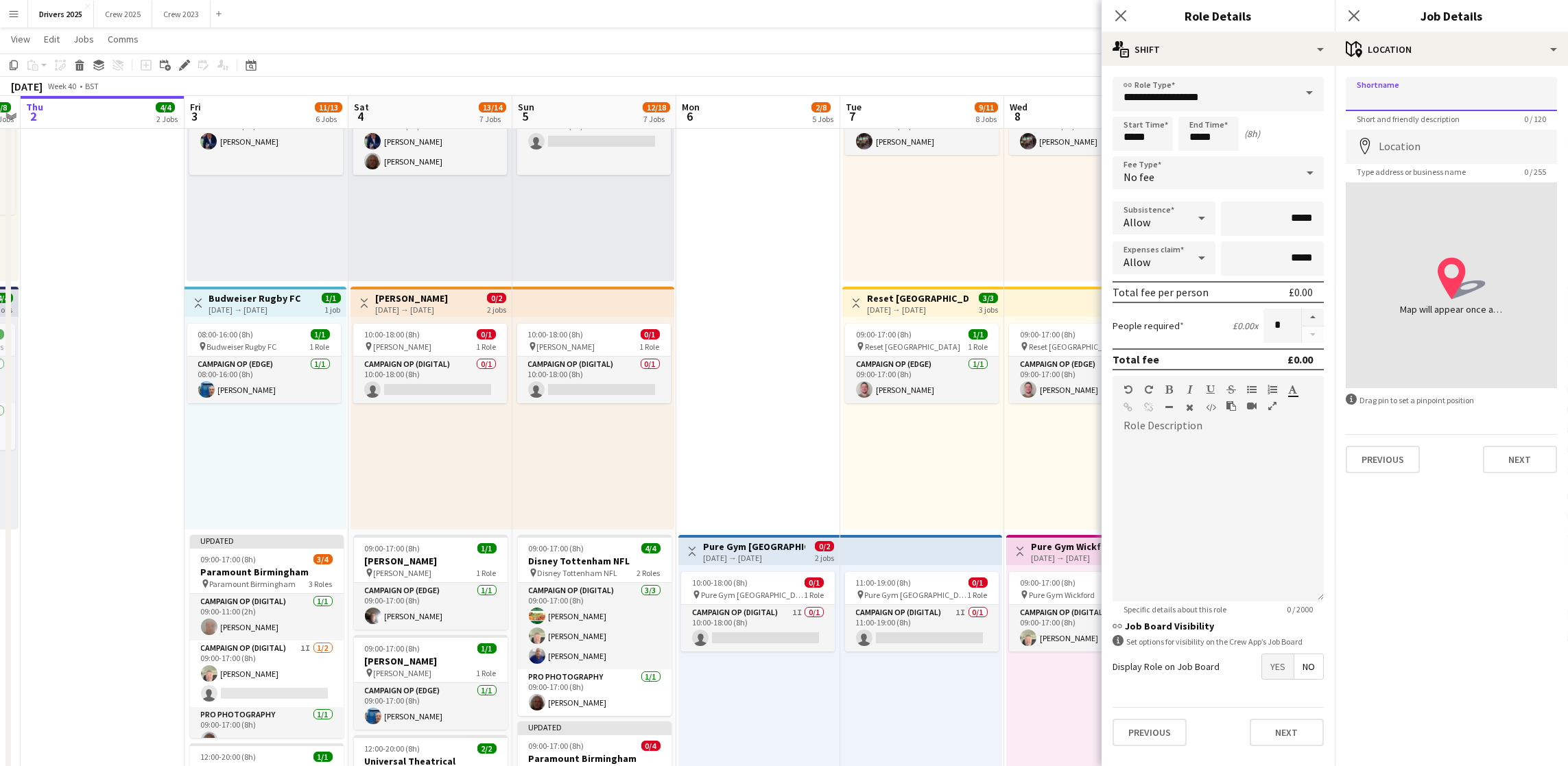
click at [1407, 101] on input "Shortname" at bounding box center [1451, 94] width 212 height 34
paste input "**********"
type input "**********"
click at [1435, 151] on input "Location" at bounding box center [1451, 147] width 212 height 34
type input "**********"
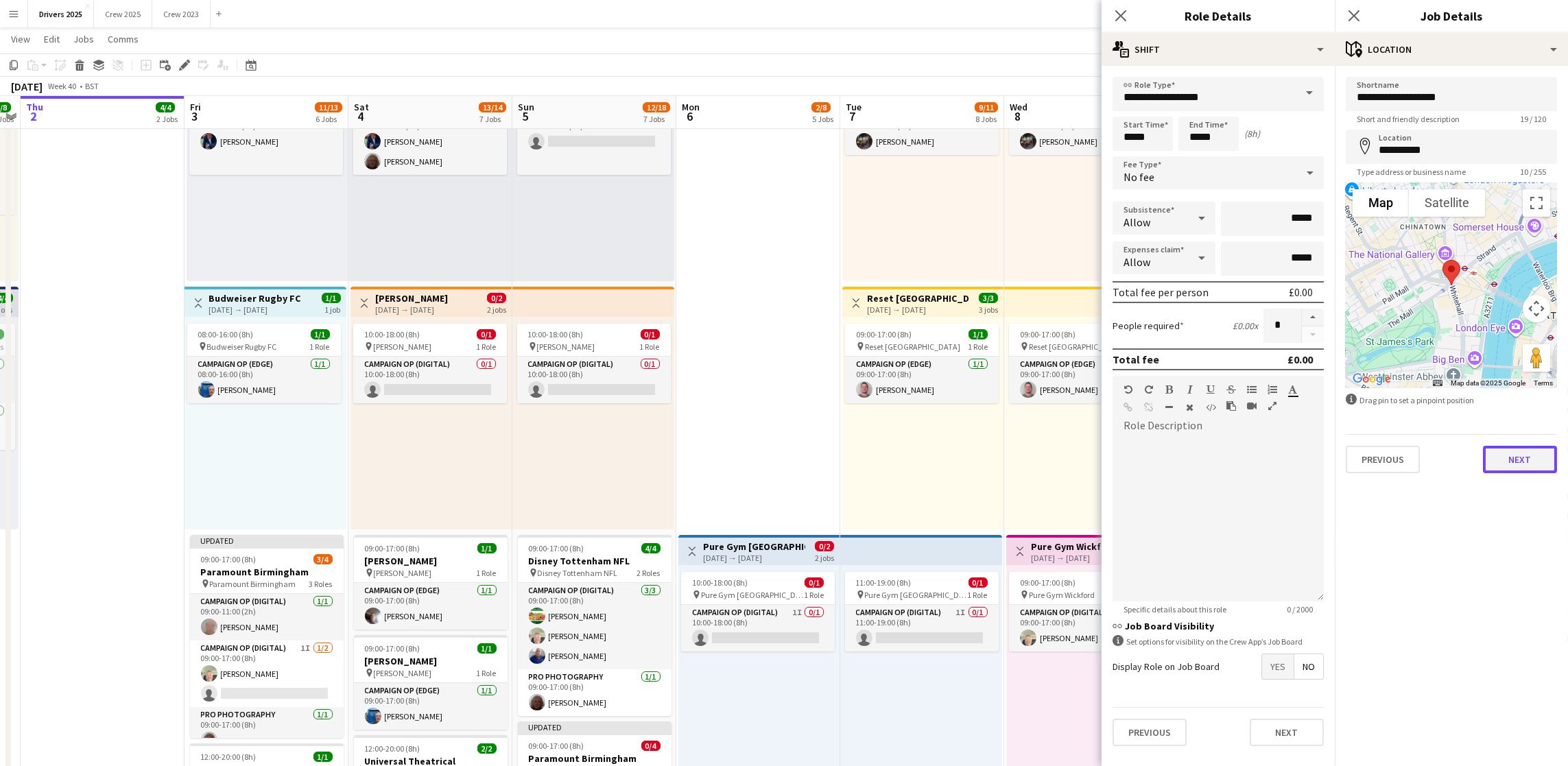
click at [1527, 447] on button "Next" at bounding box center [1521, 459] width 74 height 27
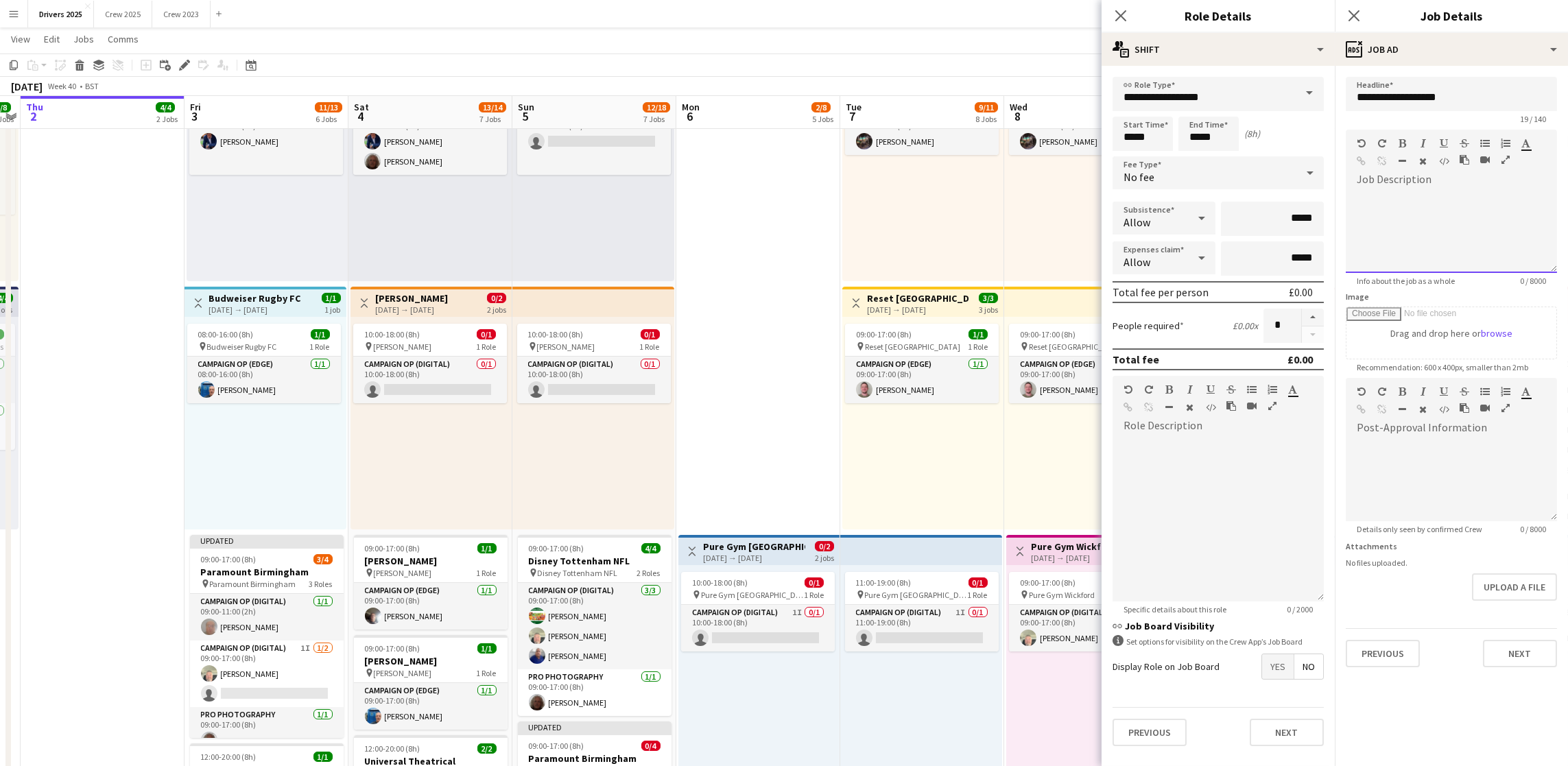
click at [1459, 195] on div "default Heading 1 Heading 2 Heading 3 Heading 4 Heading 5 Heading 6 Heading 7 P…" at bounding box center [1451, 201] width 212 height 143
paste div
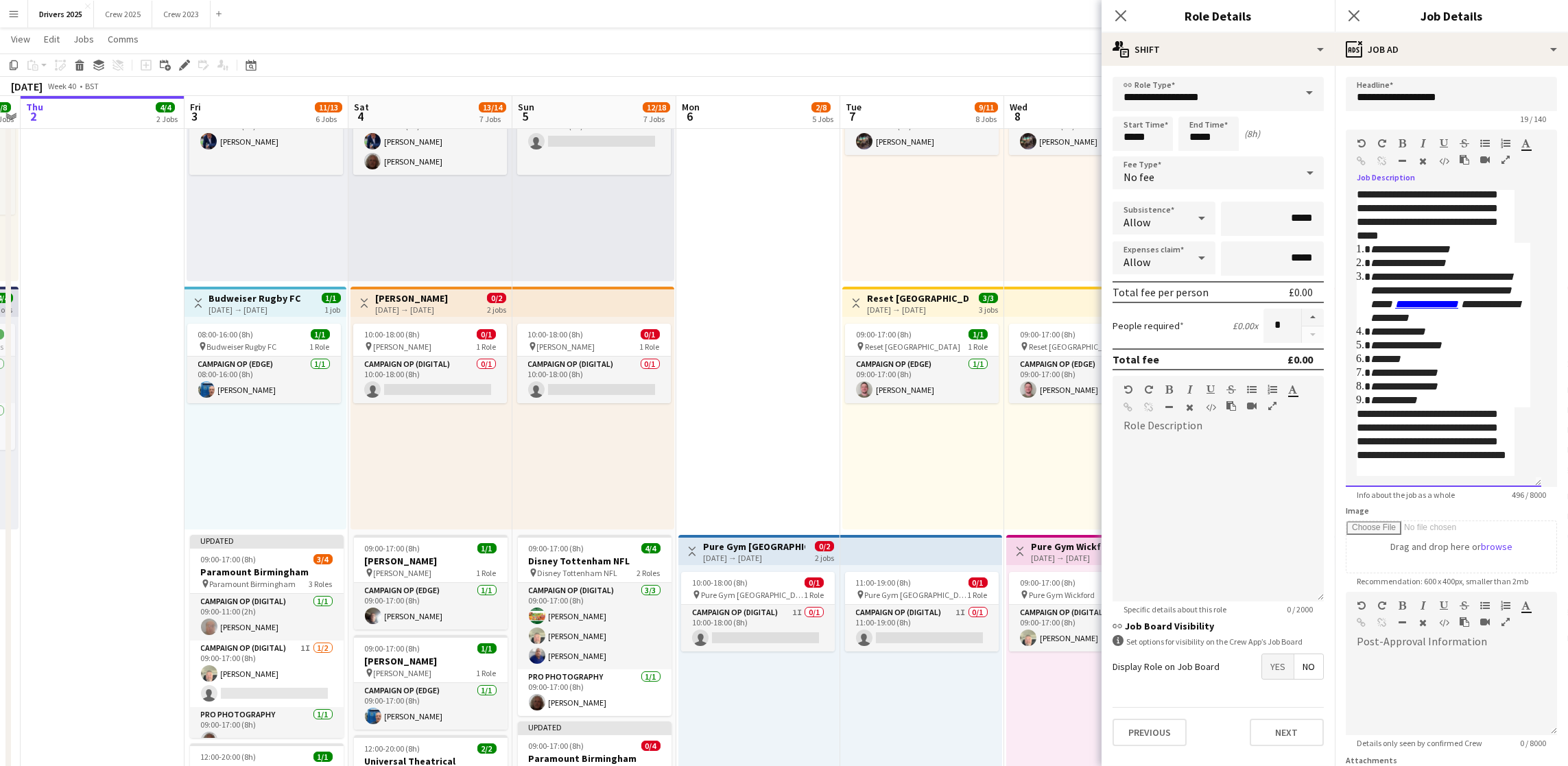
scroll to position [0, 0]
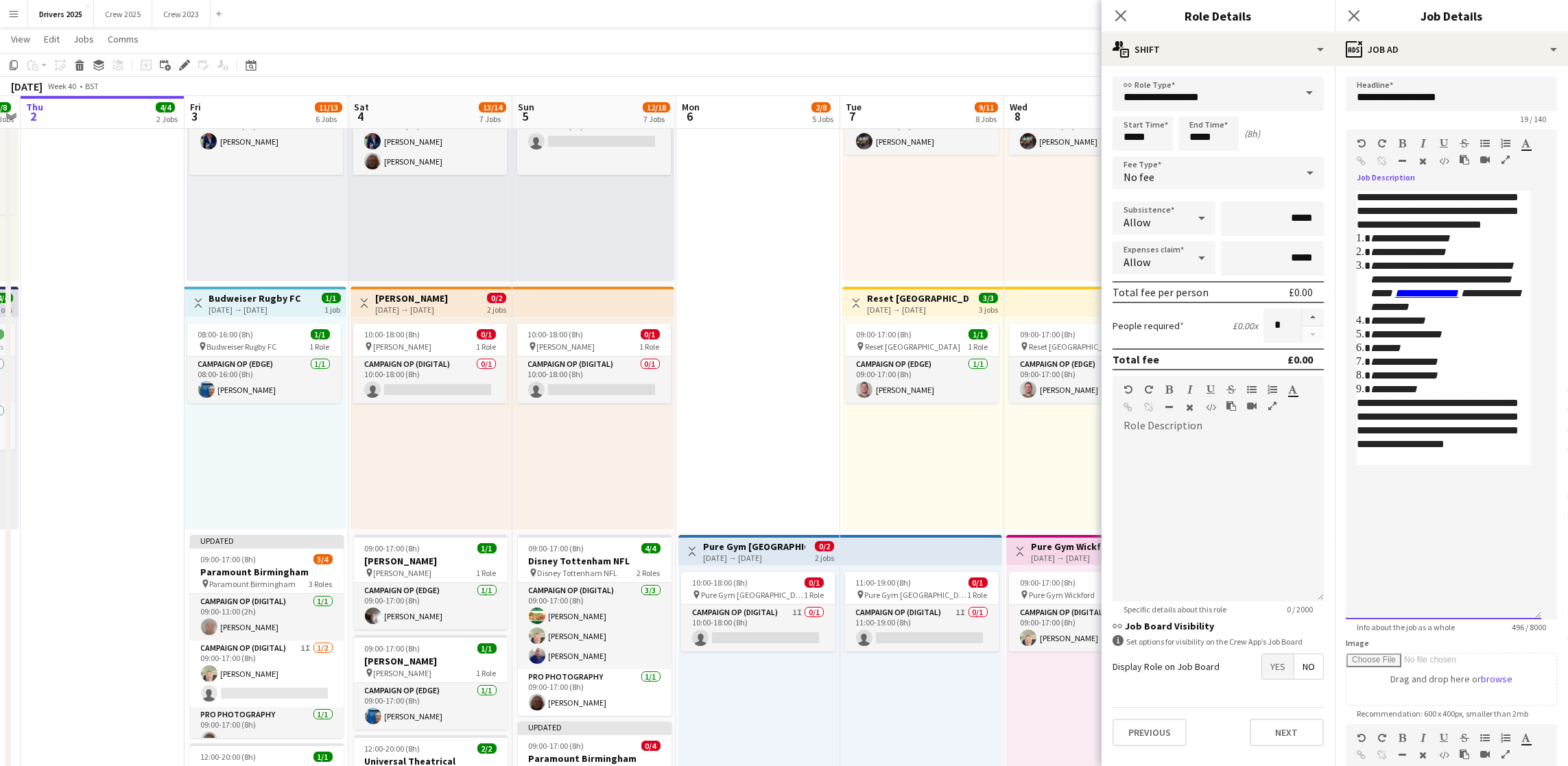
drag, startPoint x: 1547, startPoint y: 269, endPoint x: 1545, endPoint y: 656, distance: 387.0
click at [1545, 656] on form "**********" at bounding box center [1451, 545] width 233 height 937
drag, startPoint x: 1479, startPoint y: 320, endPoint x: 1468, endPoint y: 319, distance: 11.0
click at [1468, 314] on li "**********" at bounding box center [1450, 286] width 160 height 55
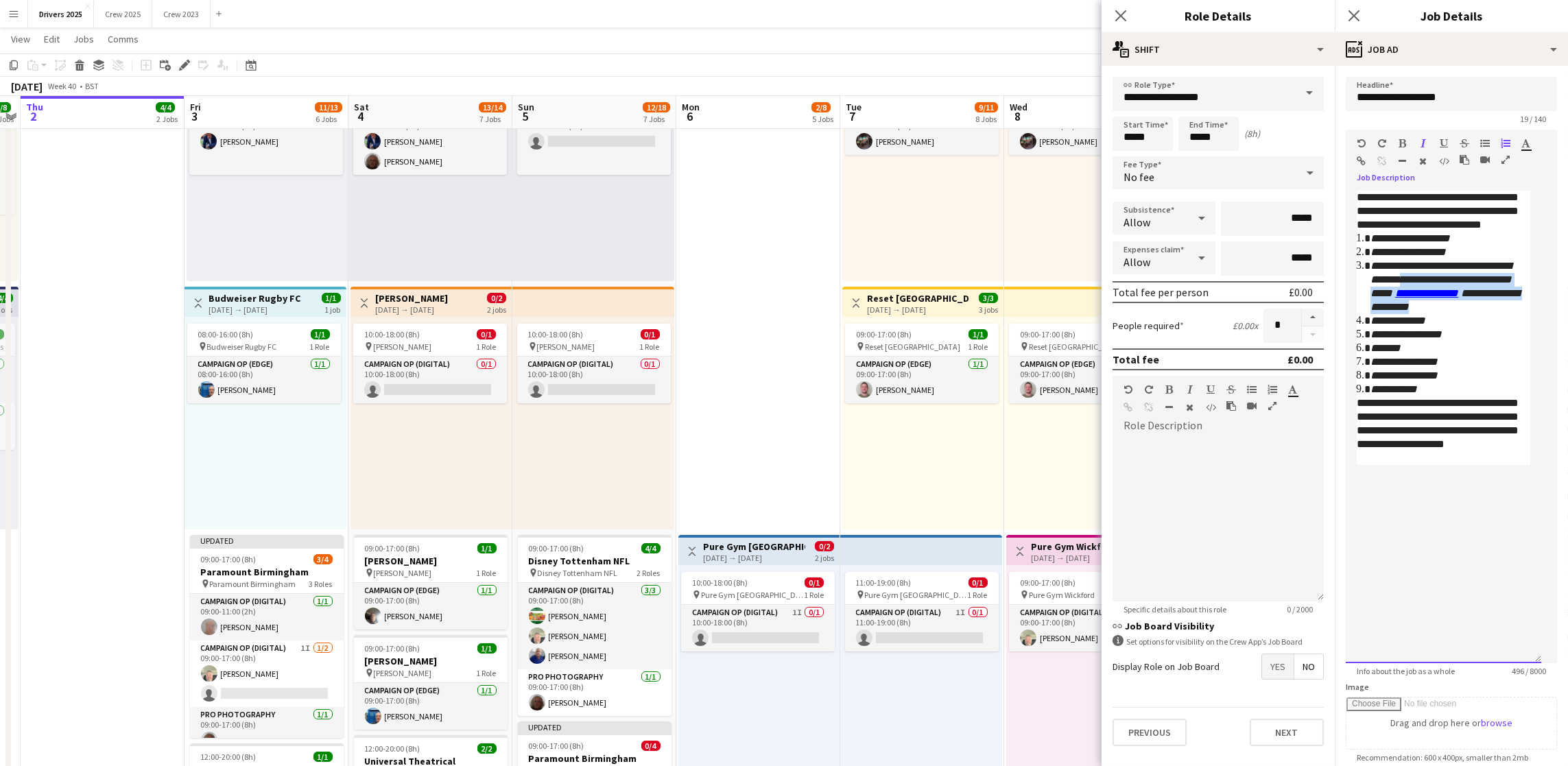
drag, startPoint x: 1446, startPoint y: 338, endPoint x: 1430, endPoint y: 289, distance: 51.5
click at [1430, 289] on li "**********" at bounding box center [1450, 286] width 160 height 55
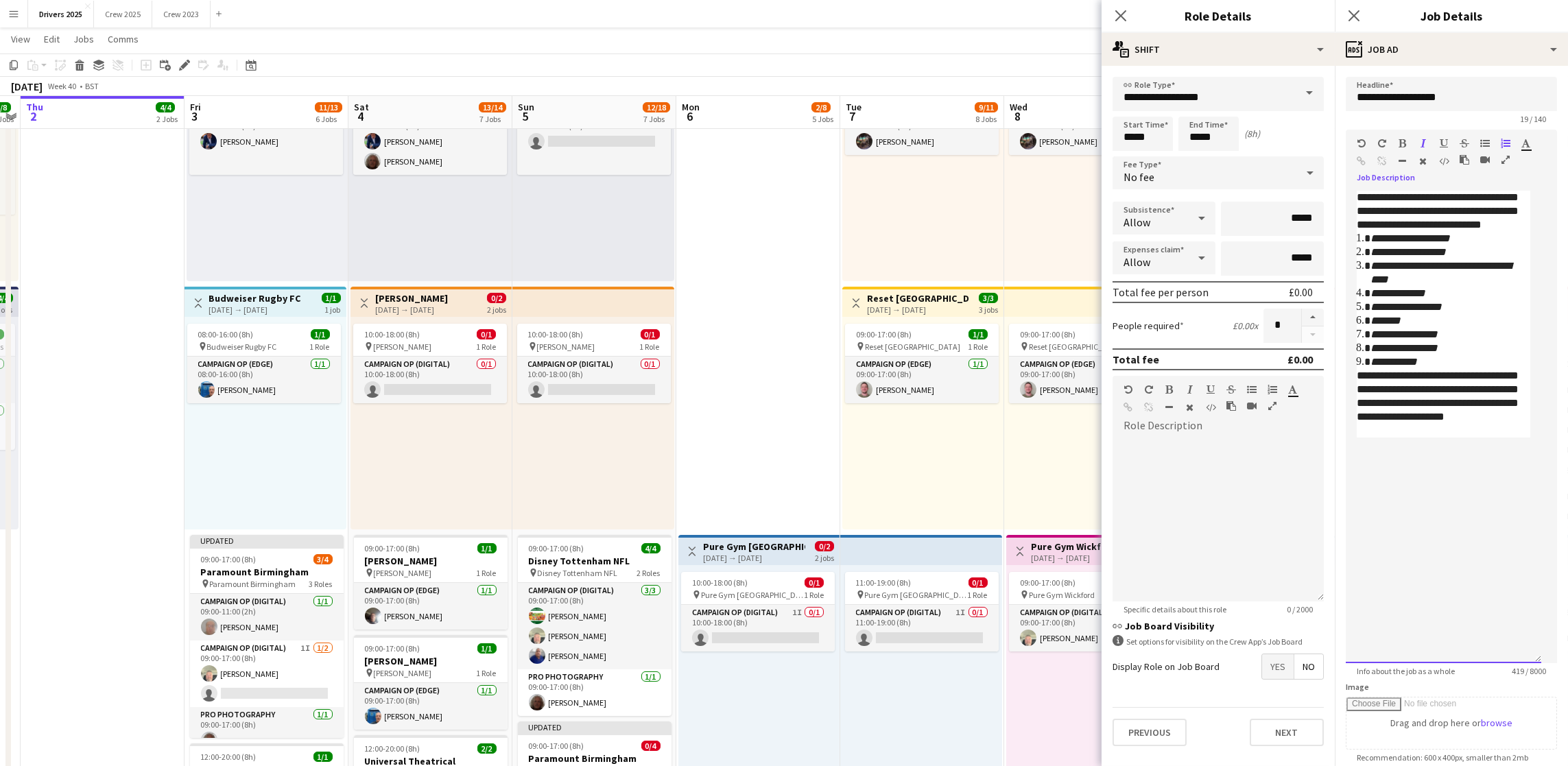
click at [1477, 512] on div "**********" at bounding box center [1444, 427] width 195 height 472
drag, startPoint x: 739, startPoint y: 424, endPoint x: 811, endPoint y: 385, distance: 81.9
click at [740, 424] on app-date-cell "Toggle View BBC Birmingham 06-10-2025 → 12-10-2025 4/7 7 jobs 09:00-17:00 (8h) …" at bounding box center [758, 636] width 164 height 2200
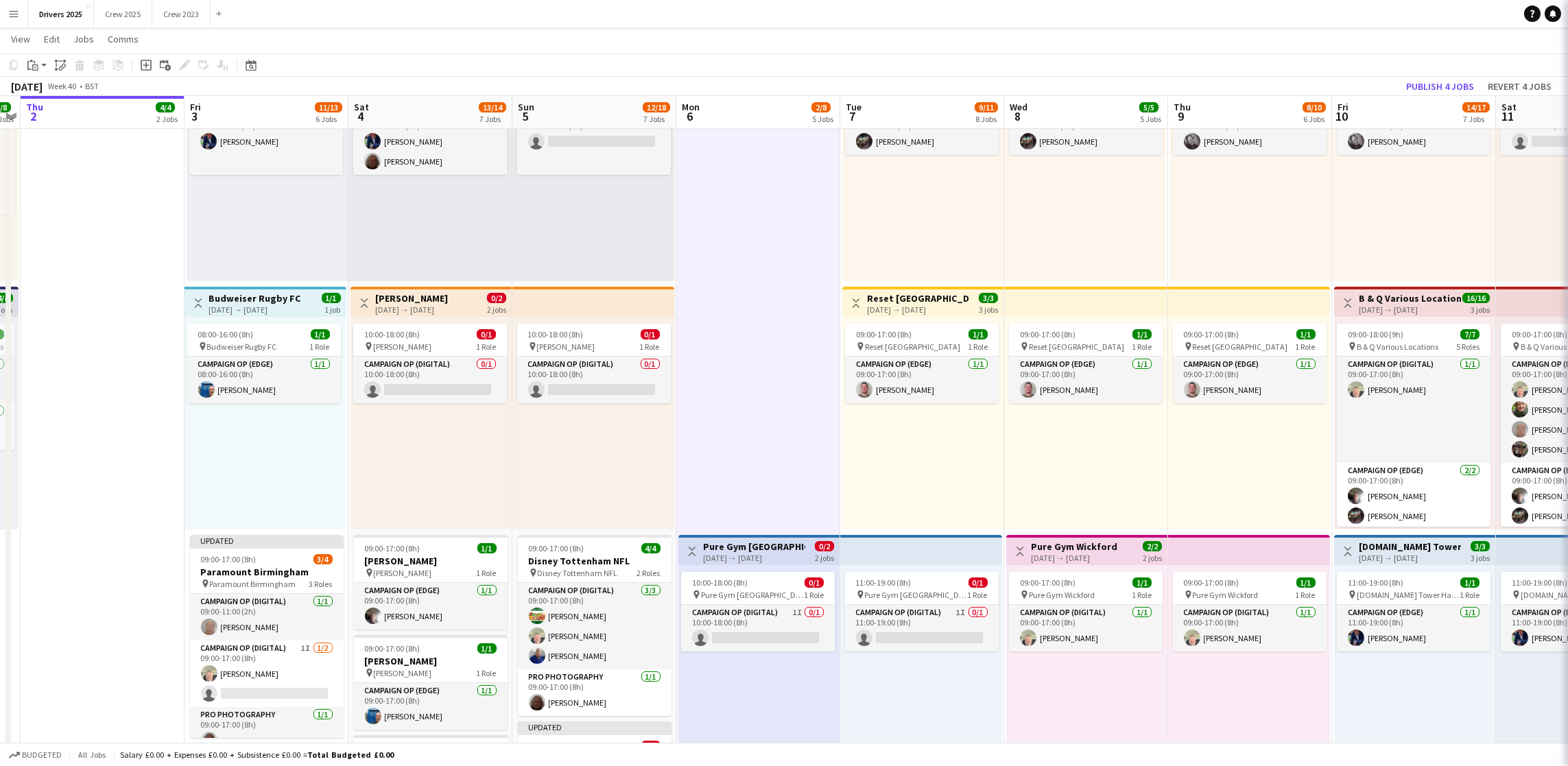
scroll to position [0, 470]
click at [1439, 87] on button "Publish 4 jobs" at bounding box center [1440, 86] width 79 height 18
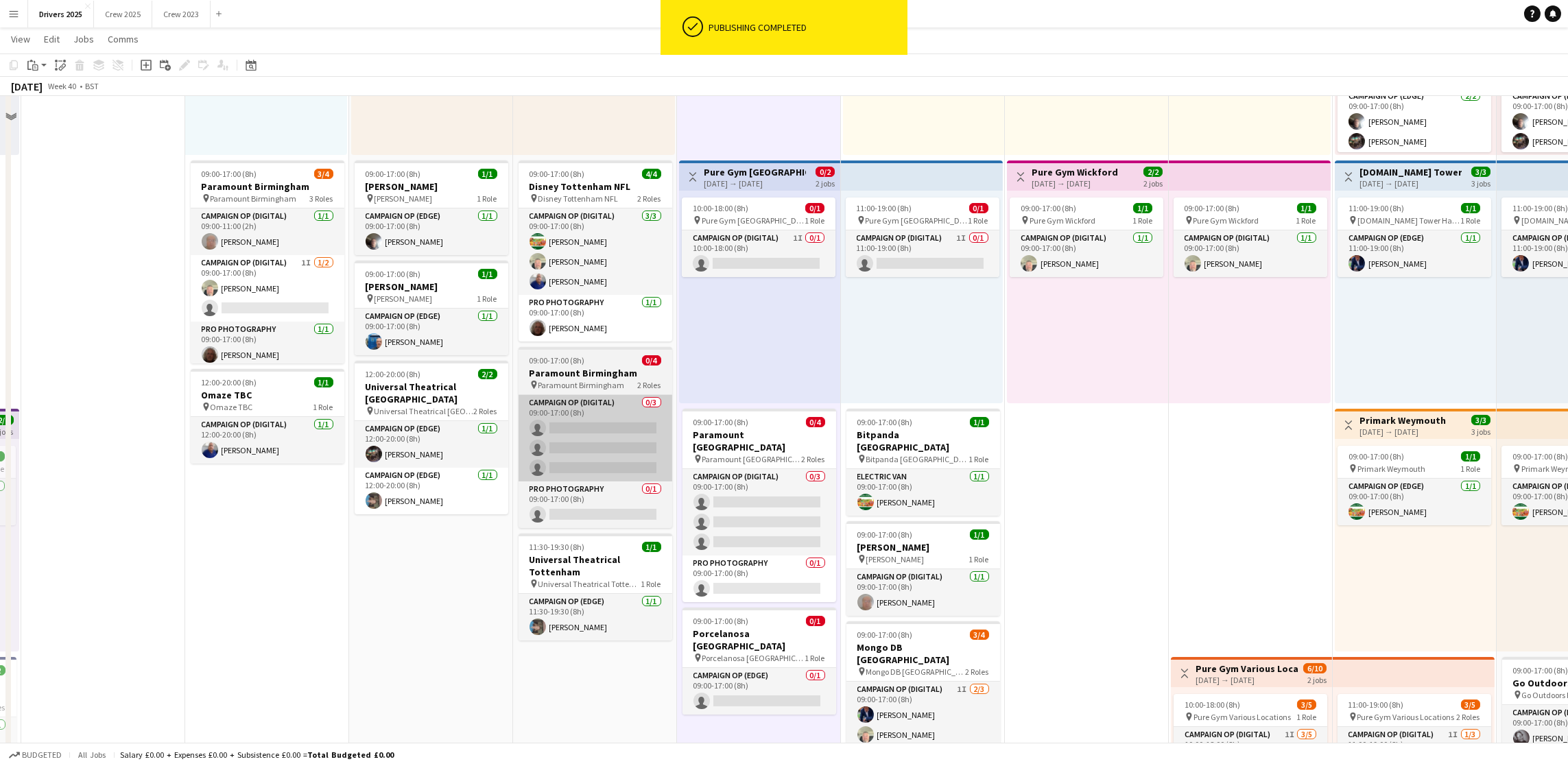
scroll to position [1029, 0]
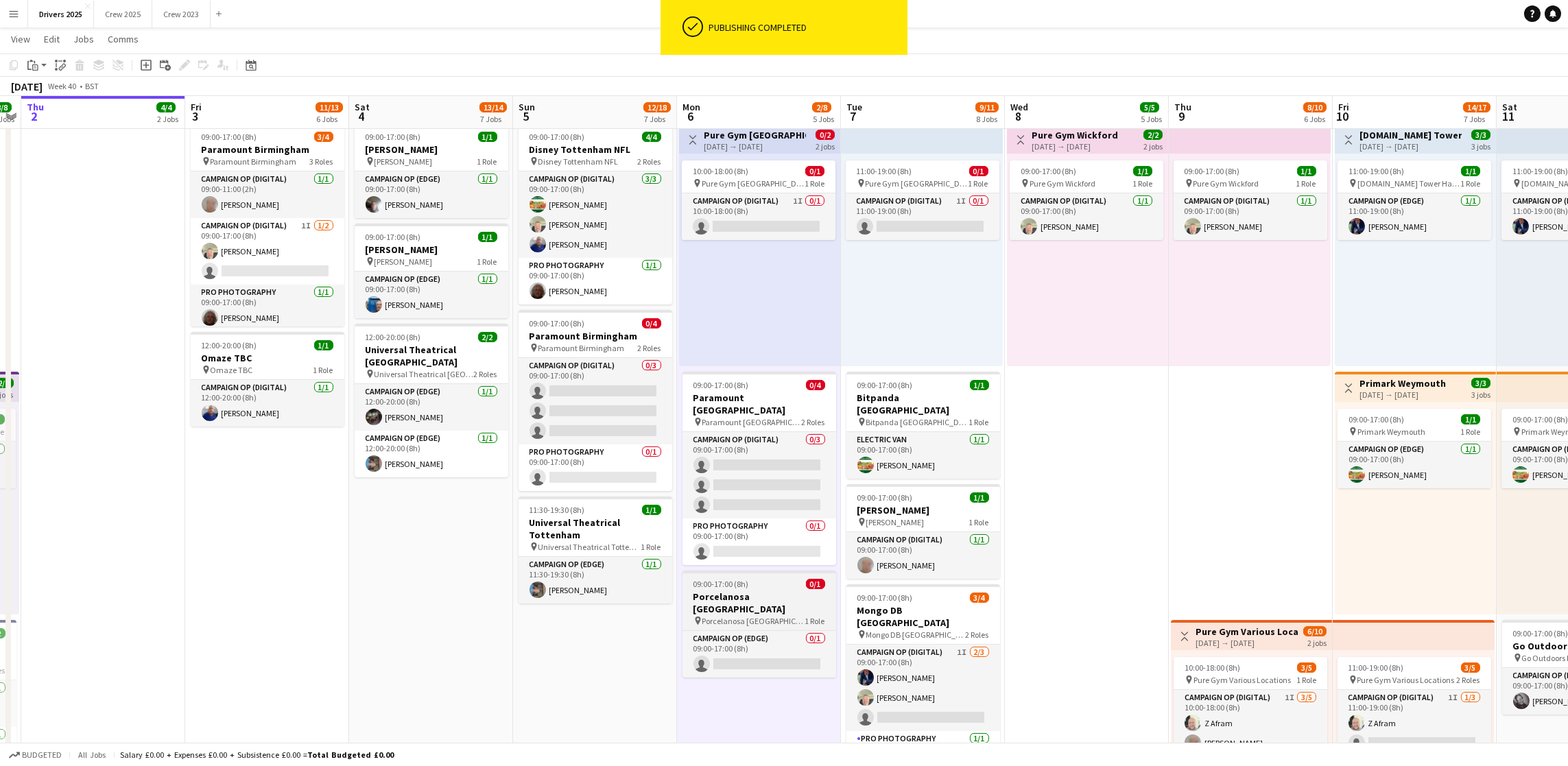
click at [740, 578] on span "09:00-17:00 (8h)" at bounding box center [721, 583] width 56 height 10
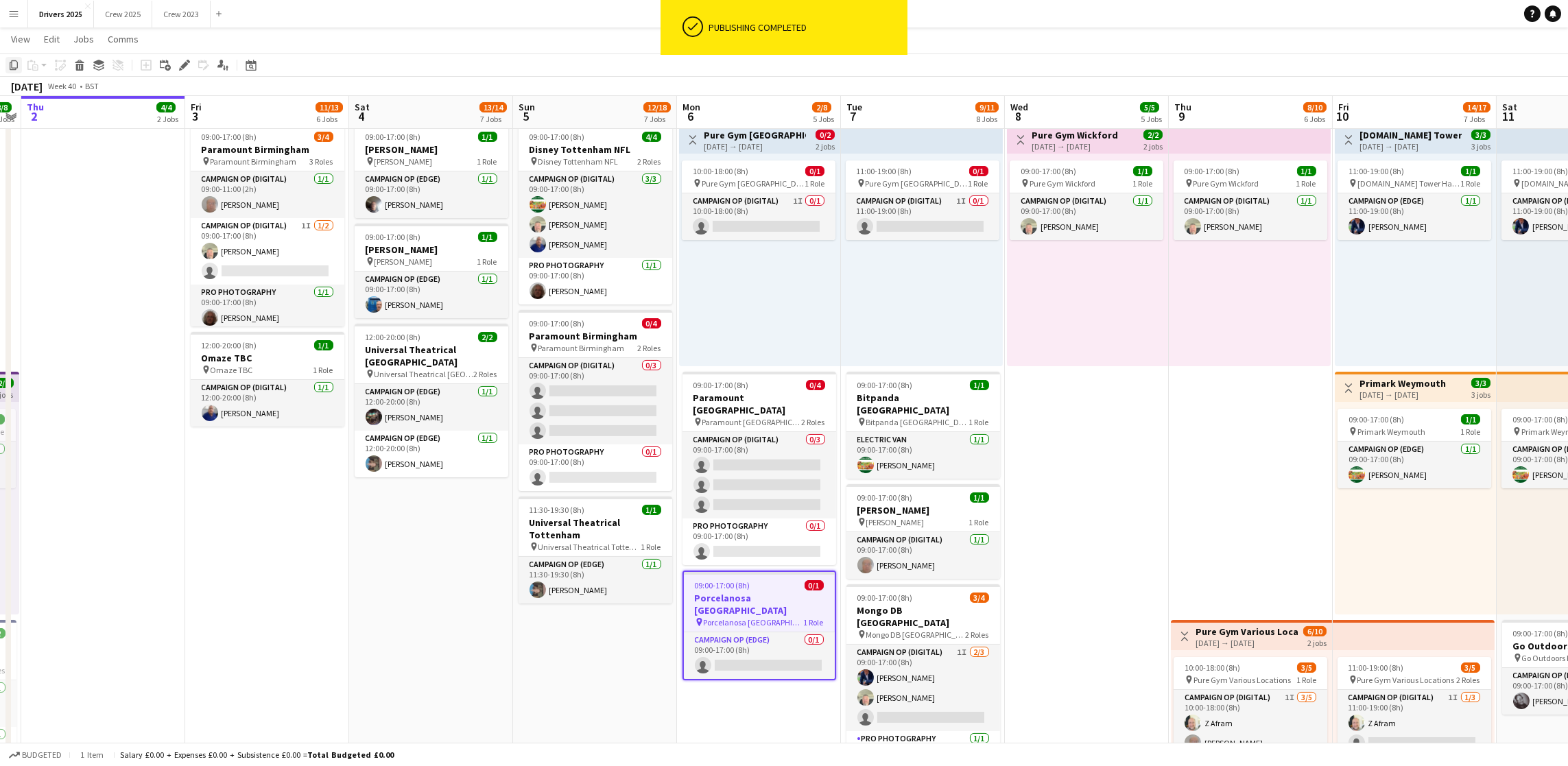
click at [16, 68] on icon at bounding box center [13, 65] width 9 height 9
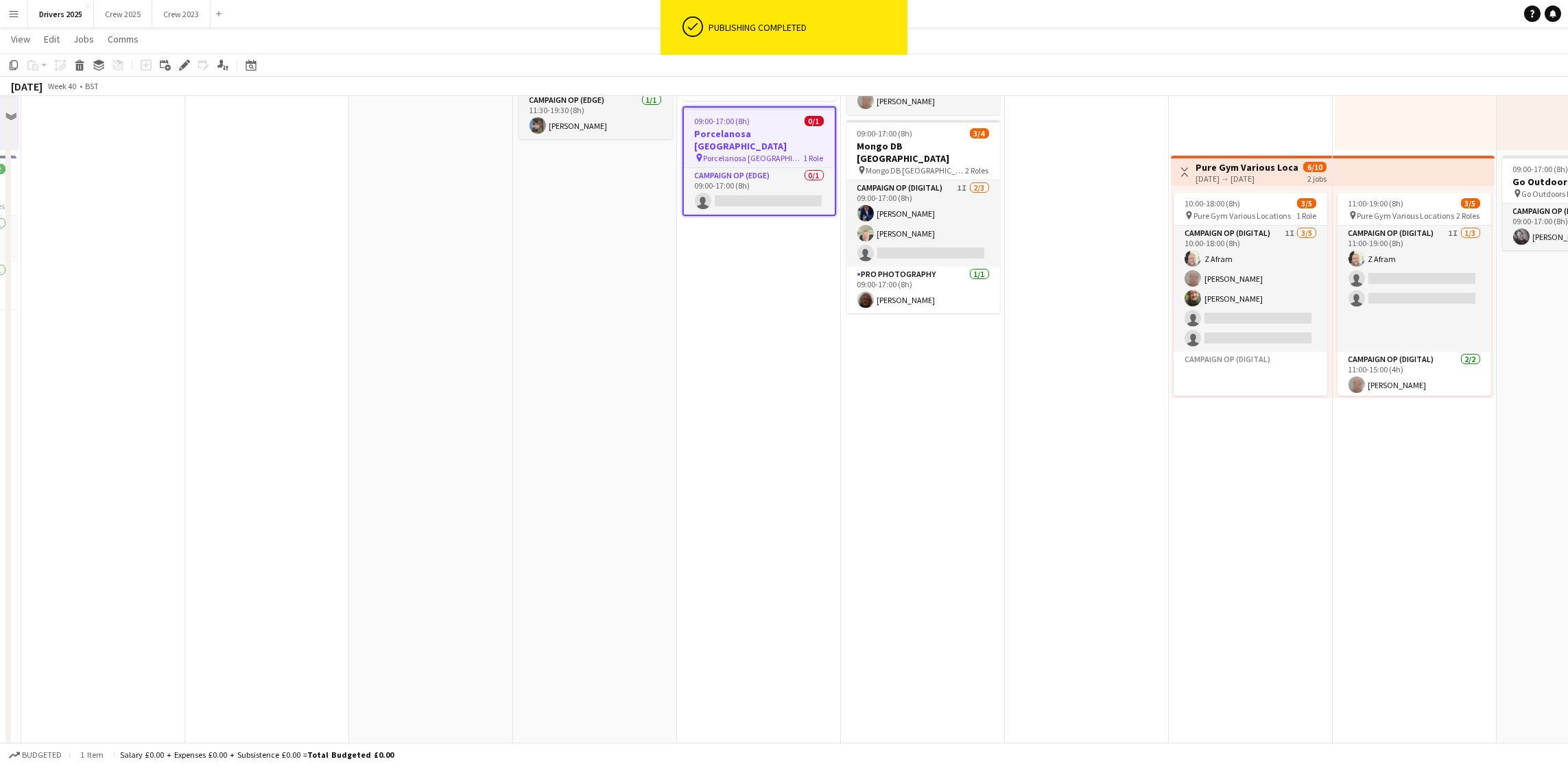
scroll to position [1542, 0]
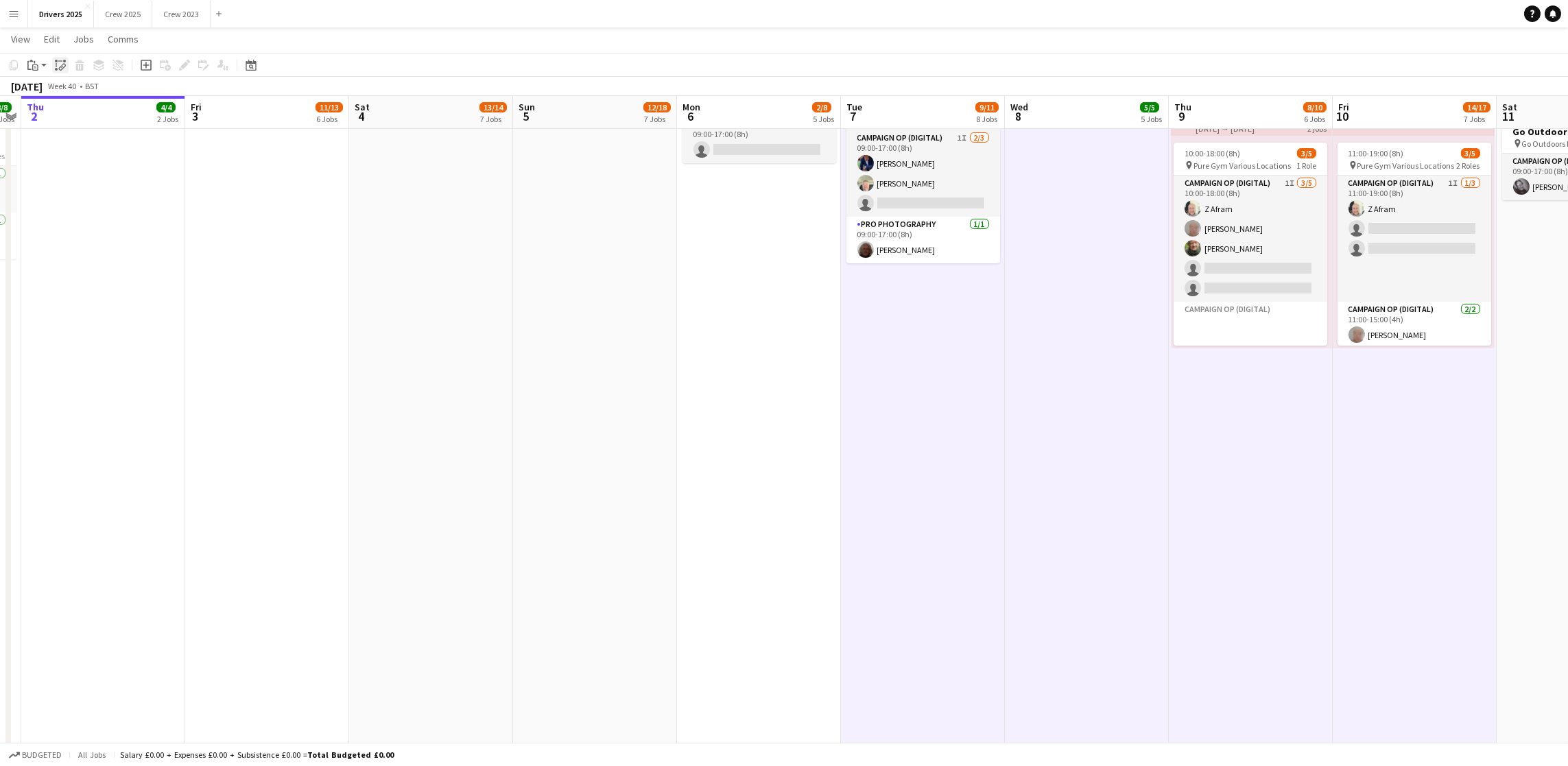
click at [59, 70] on icon at bounding box center [61, 68] width 5 height 6
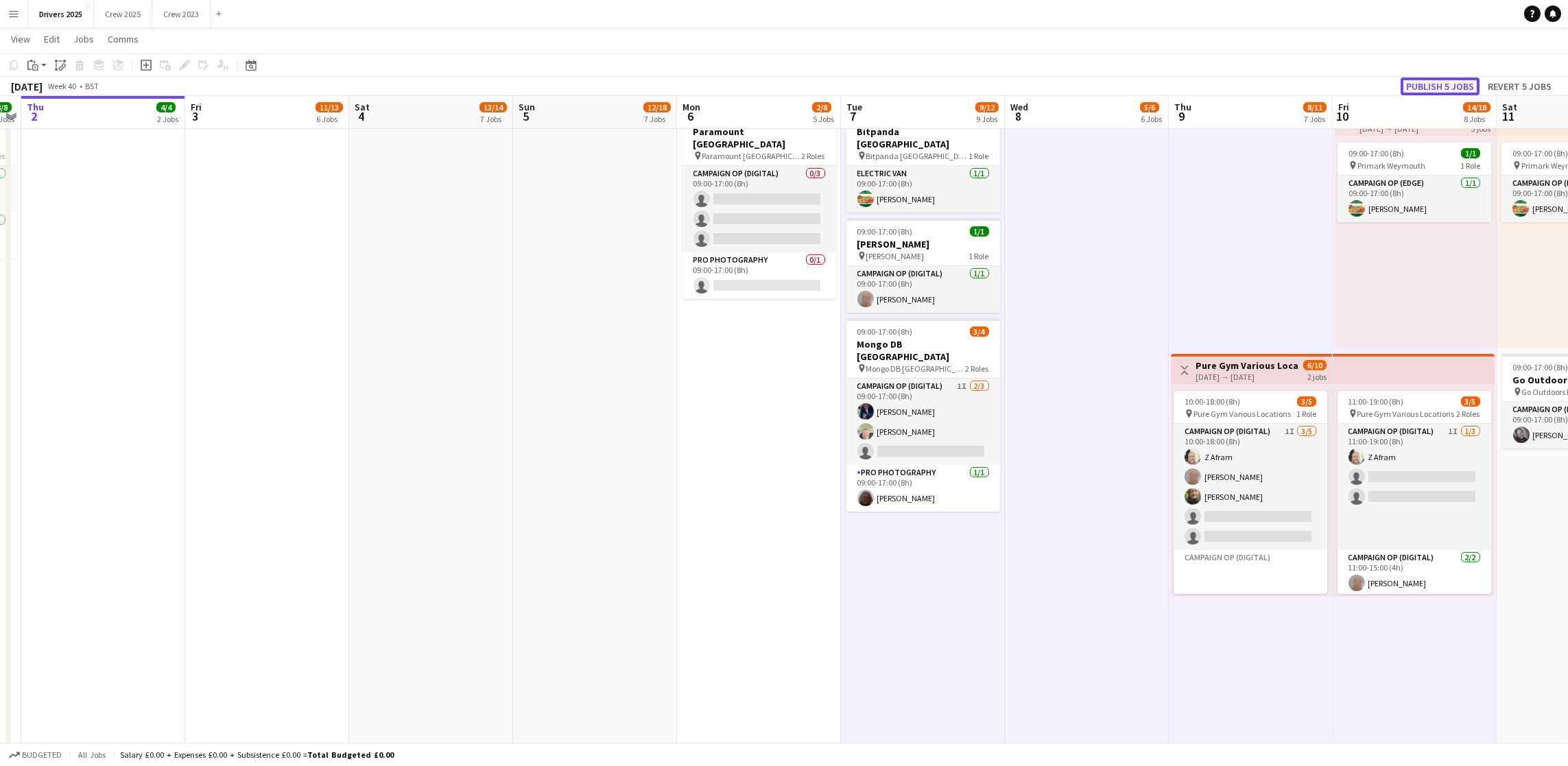
click at [1453, 85] on button "Publish 5 jobs" at bounding box center [1440, 86] width 79 height 18
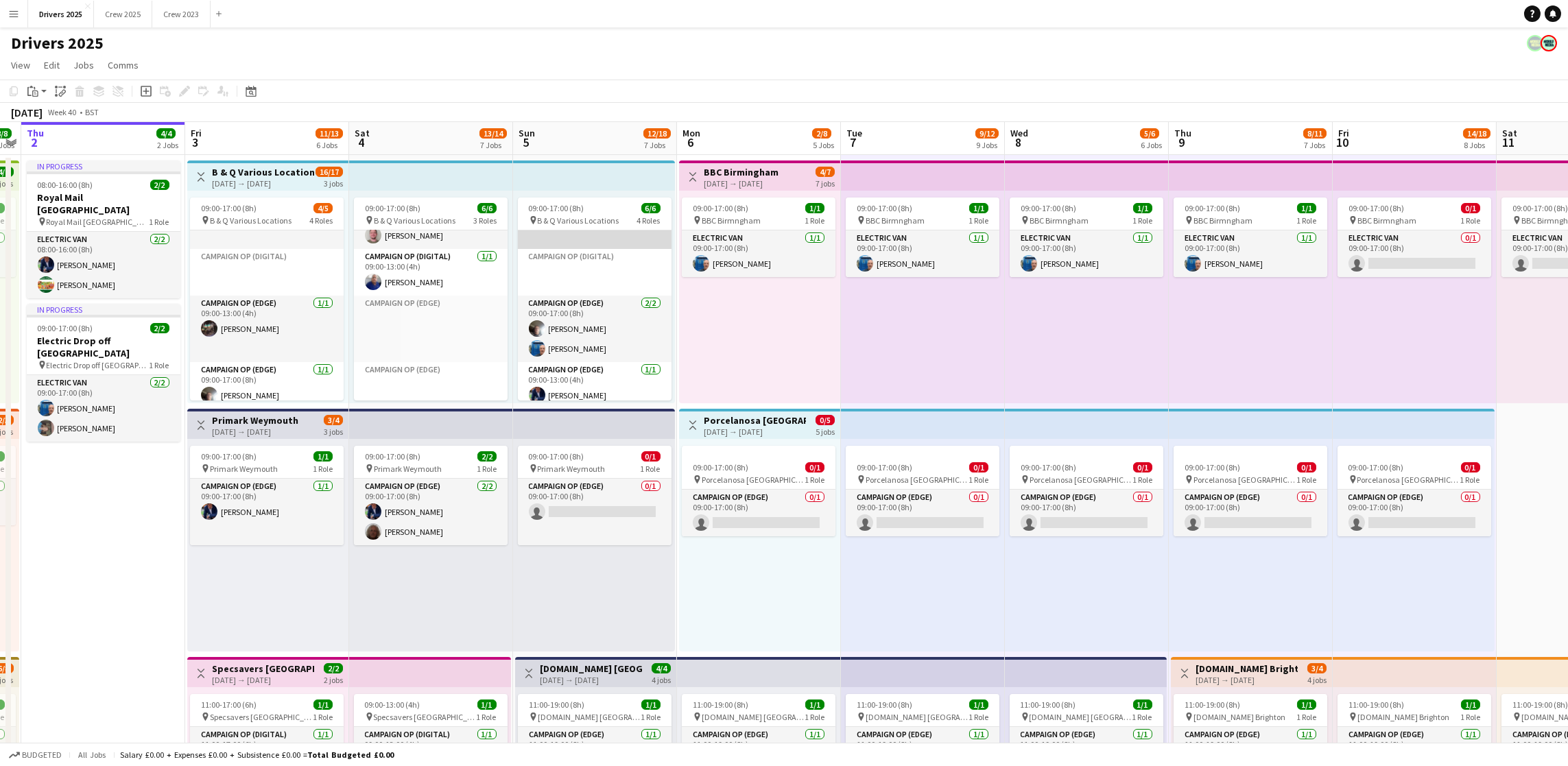
scroll to position [102, 0]
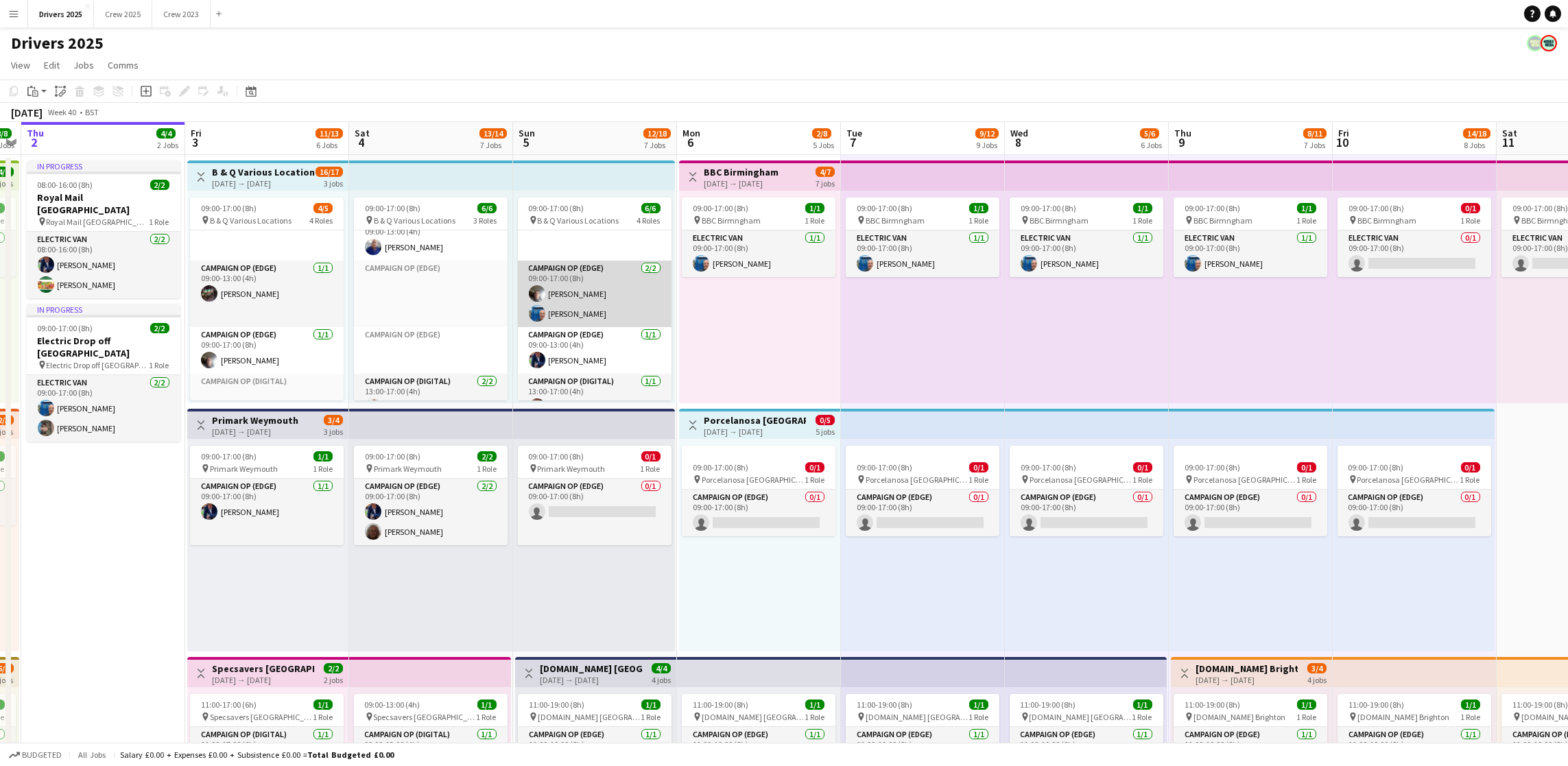
click at [564, 319] on app-card-role "Campaign Op (Edge) 2/2 09:00-17:00 (8h) Chris Wibberley Peter Brittain" at bounding box center [595, 294] width 154 height 66
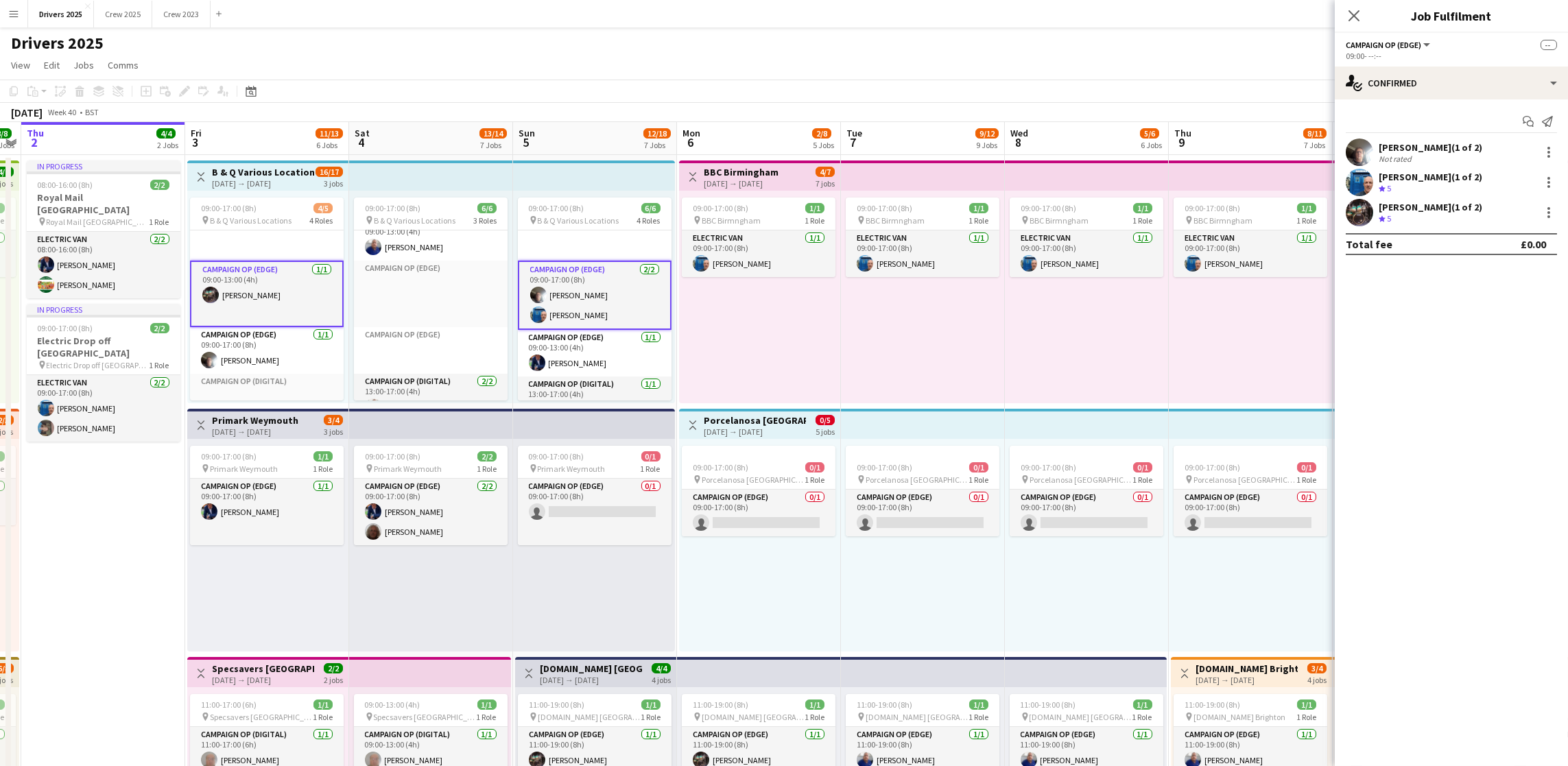
click at [564, 314] on app-card-role "Campaign Op (Edge) 2/2 09:00-17:00 (8h) Chris Wibberley Peter Brittain" at bounding box center [595, 295] width 154 height 69
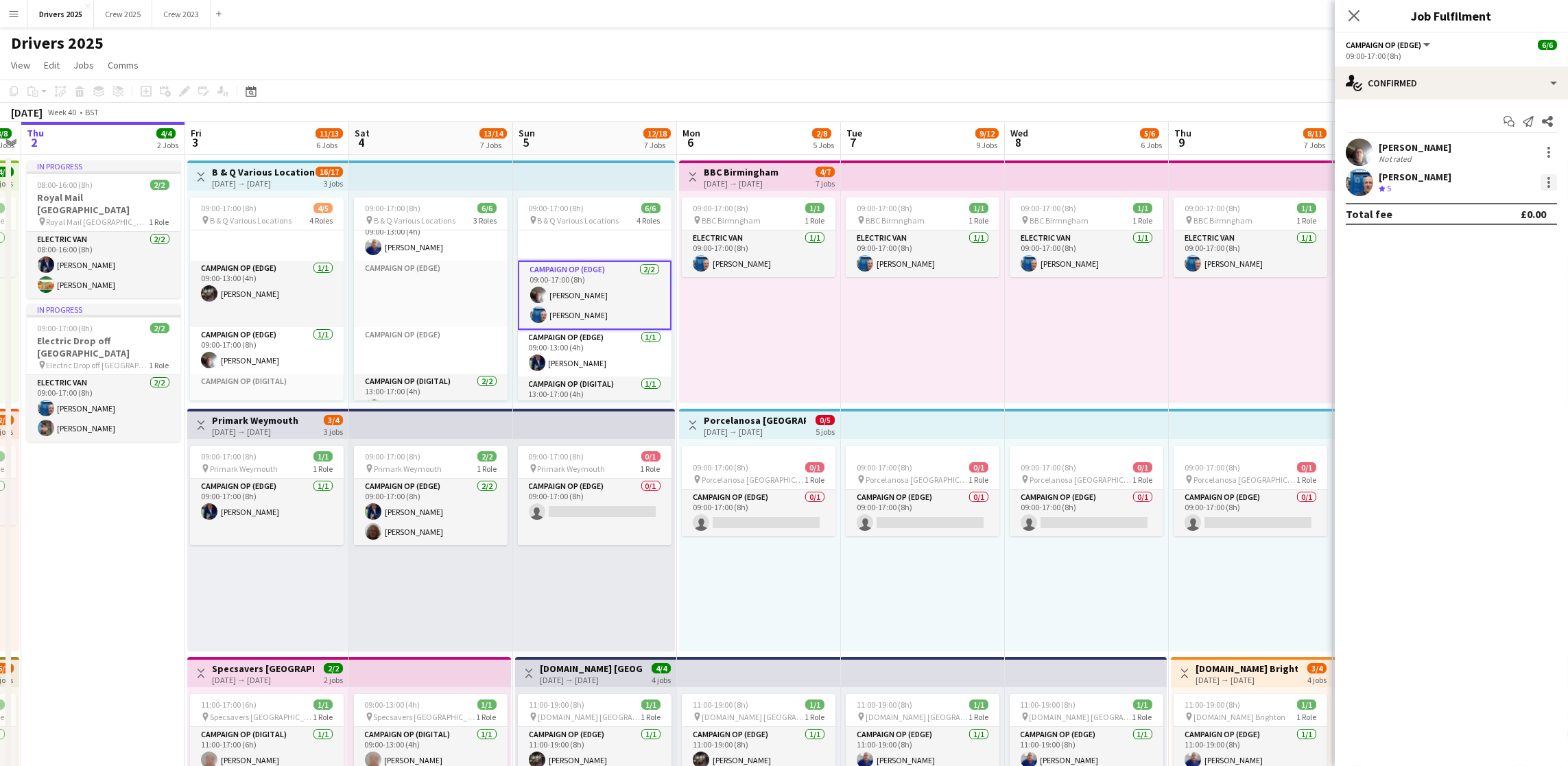
click at [1546, 179] on div at bounding box center [1548, 182] width 16 height 16
click at [1522, 306] on span "Remove" at bounding box center [1503, 306] width 85 height 12
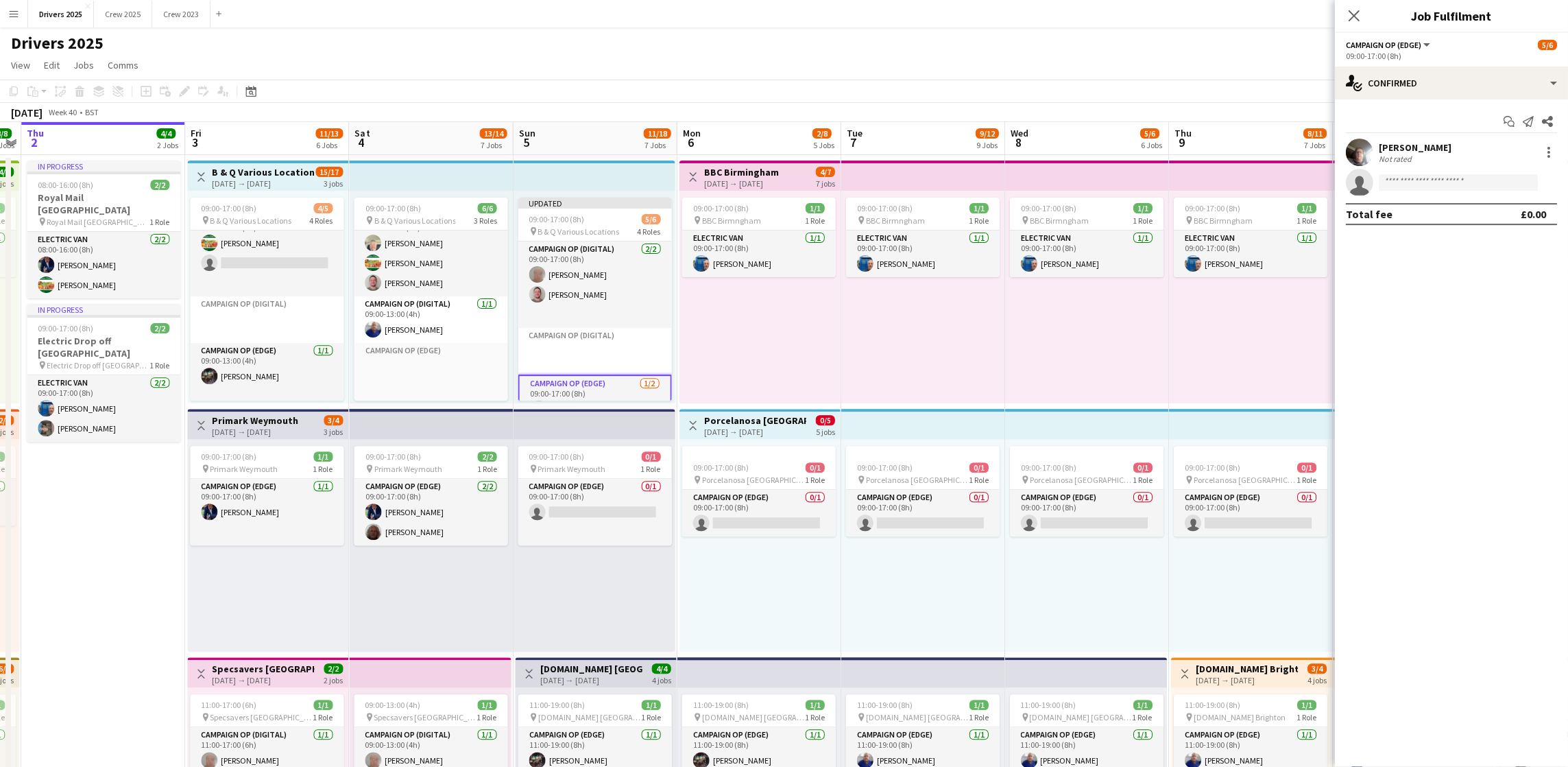
scroll to position [0, 0]
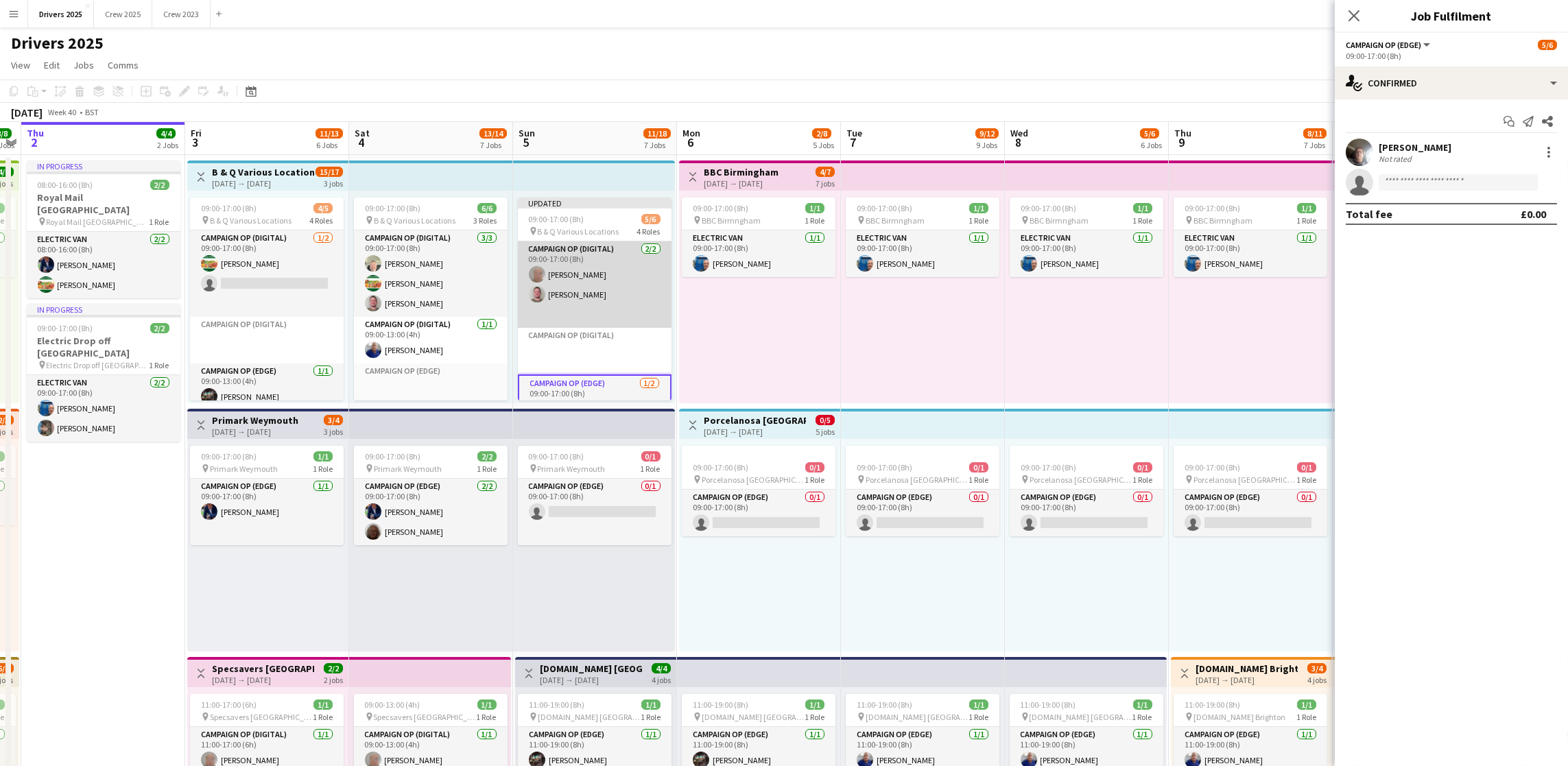
click at [567, 302] on app-card-role "Campaign Op (Digital) 2/2 09:00-17:00 (8h) John Hamblett daniel Brown" at bounding box center [595, 284] width 154 height 86
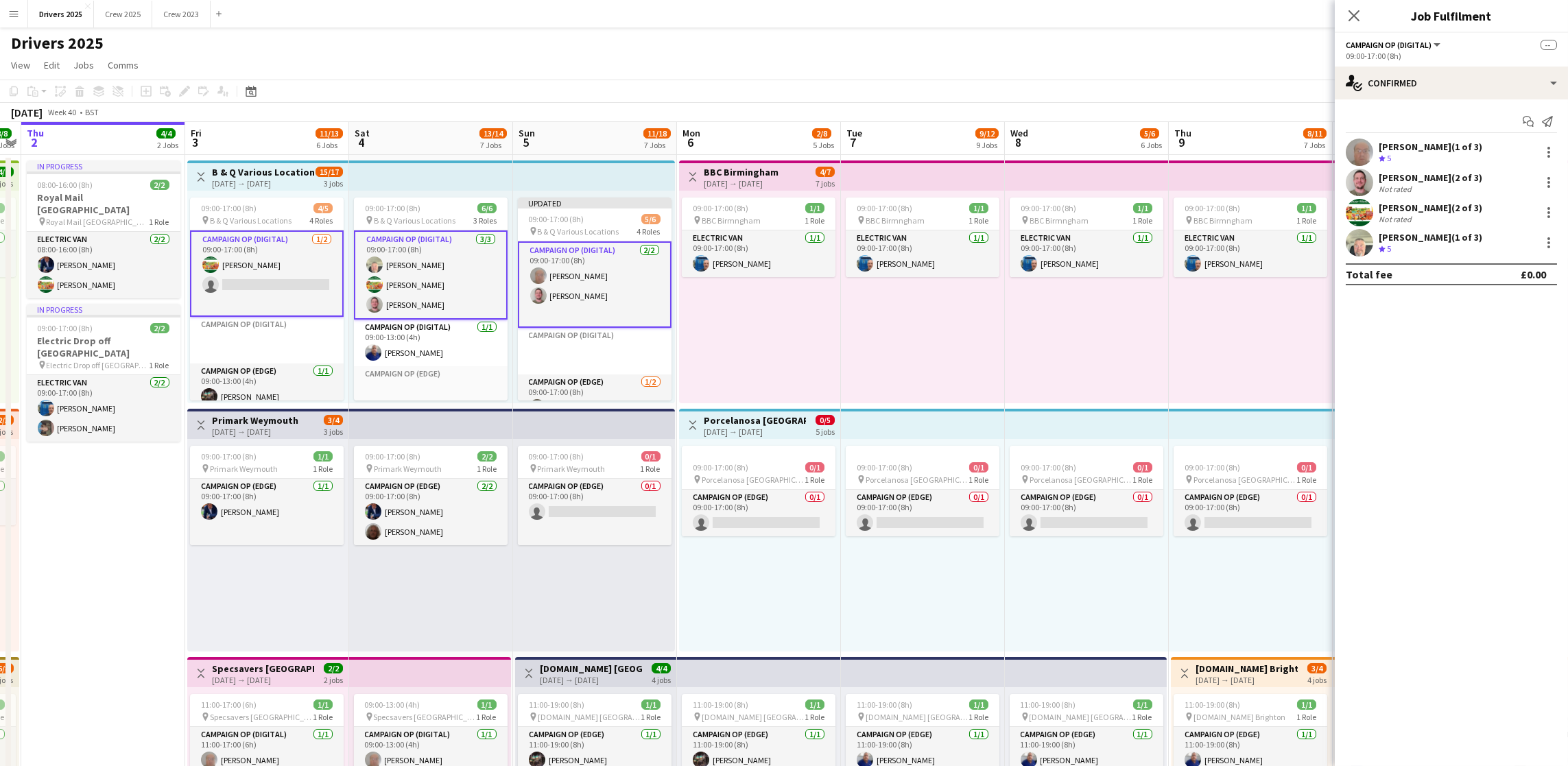
click at [571, 296] on app-card-role "Campaign Op (Digital) 2/2 09:00-17:00 (8h) John Hamblett daniel Brown" at bounding box center [595, 284] width 154 height 86
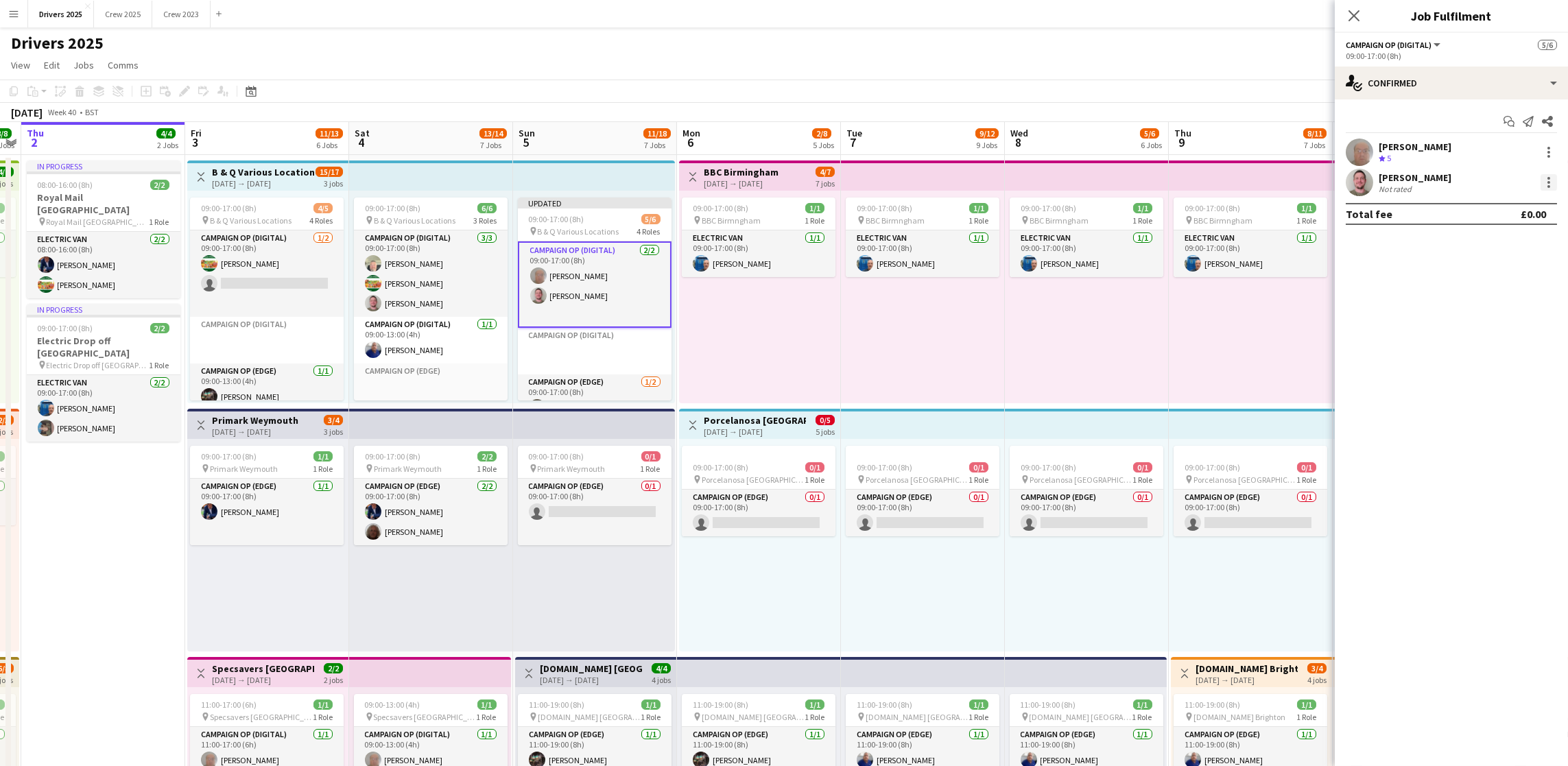
click at [1548, 183] on div at bounding box center [1549, 182] width 3 height 3
click at [1493, 314] on button "Remove" at bounding box center [1503, 306] width 107 height 33
click at [828, 325] on div "09:00-17:00 (8h) 1/1 pin BBC Birmngham 1 Role Electric Van [DATE] 09:00-17:00 (…" at bounding box center [760, 297] width 161 height 212
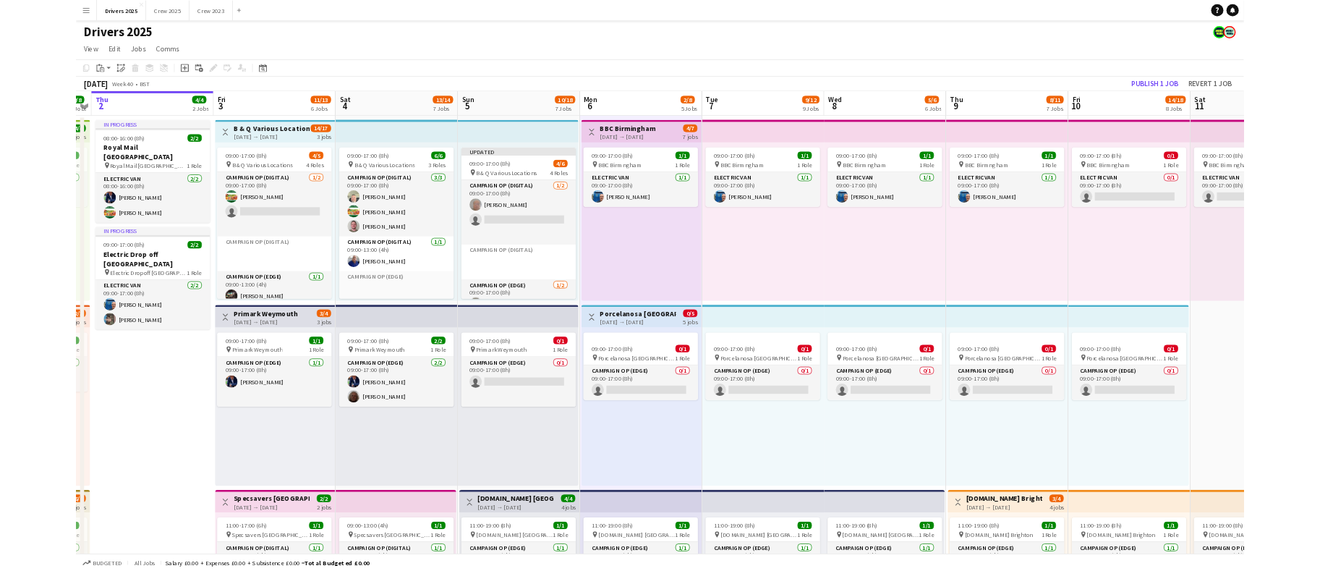
scroll to position [0, 496]
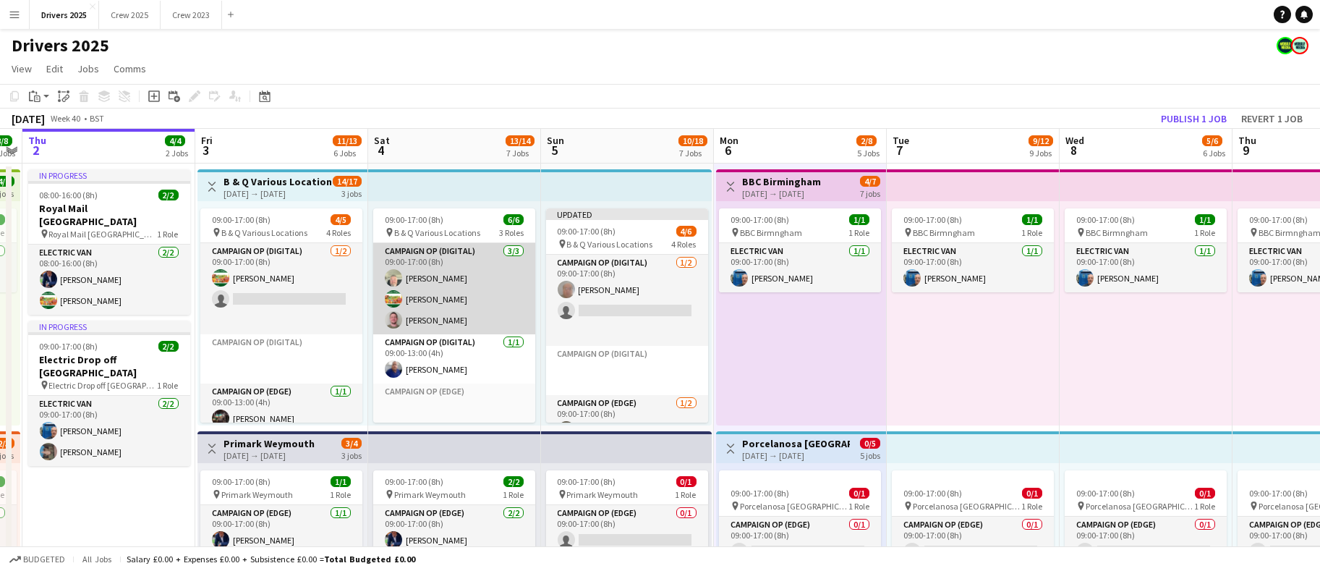
click at [428, 323] on app-card-role "Campaign Op (Digital) 3/3 09:00-17:00 (8h) Steve Henman Andrew Donaldson daniel…" at bounding box center [454, 288] width 162 height 91
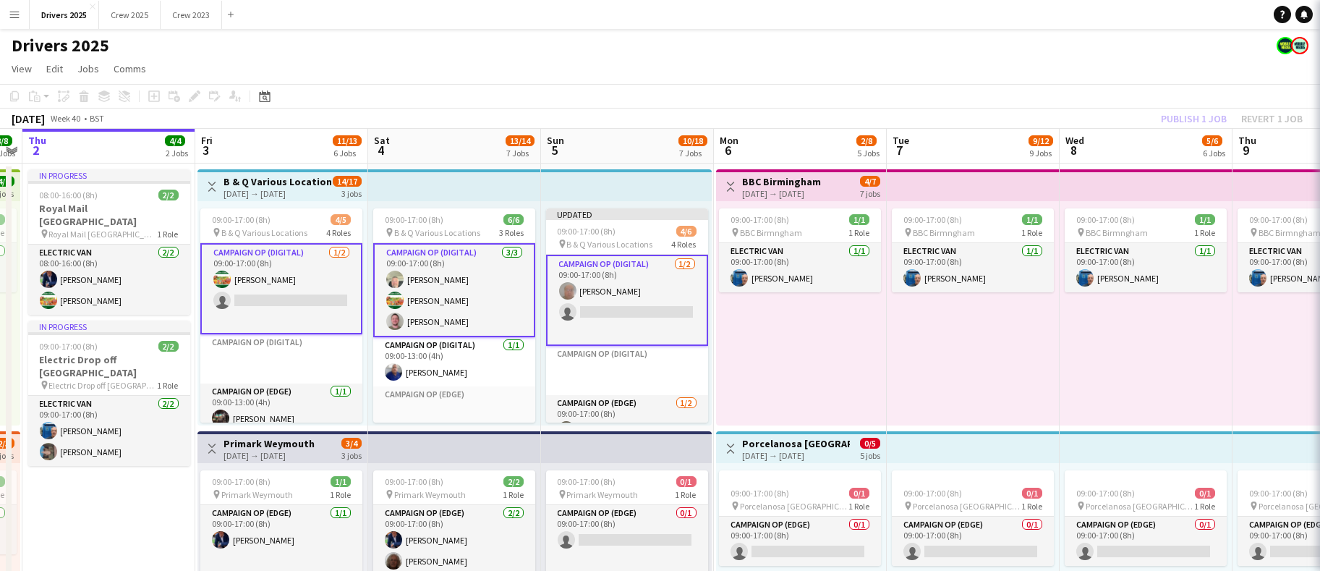
click at [425, 323] on app-card-role "Campaign Op (Digital) 3/3 09:00-17:00 (8h) Steve Henman Andrew Donaldson daniel…" at bounding box center [454, 290] width 162 height 94
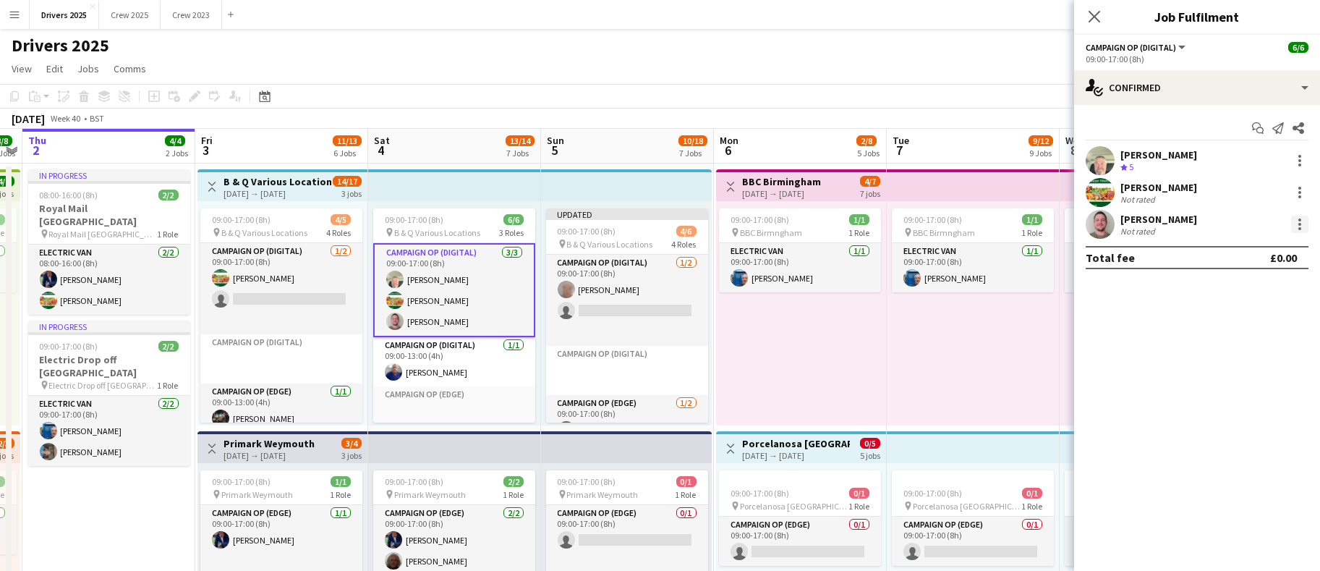
click at [1303, 232] on div at bounding box center [1299, 224] width 17 height 17
click at [1269, 351] on span "Remove" at bounding box center [1252, 355] width 90 height 13
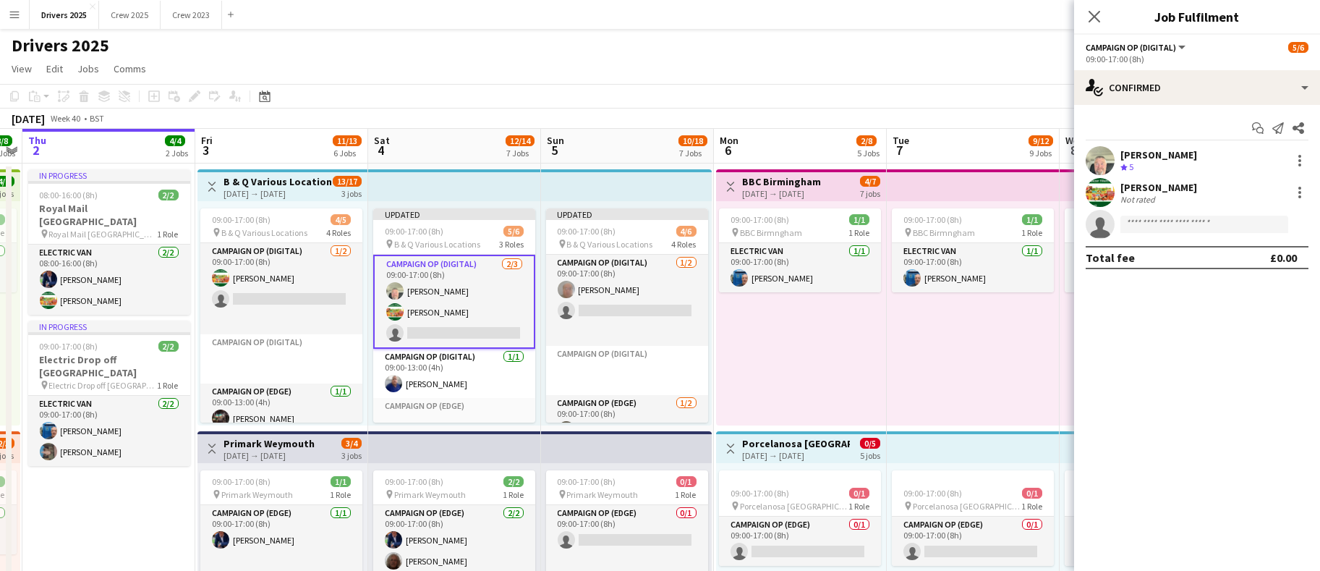
click at [921, 93] on app-toolbar "Copy Paste Paste Ctrl+V Paste with crew Ctrl+Shift+V Paste linked Job [GEOGRAPH…" at bounding box center [660, 96] width 1320 height 25
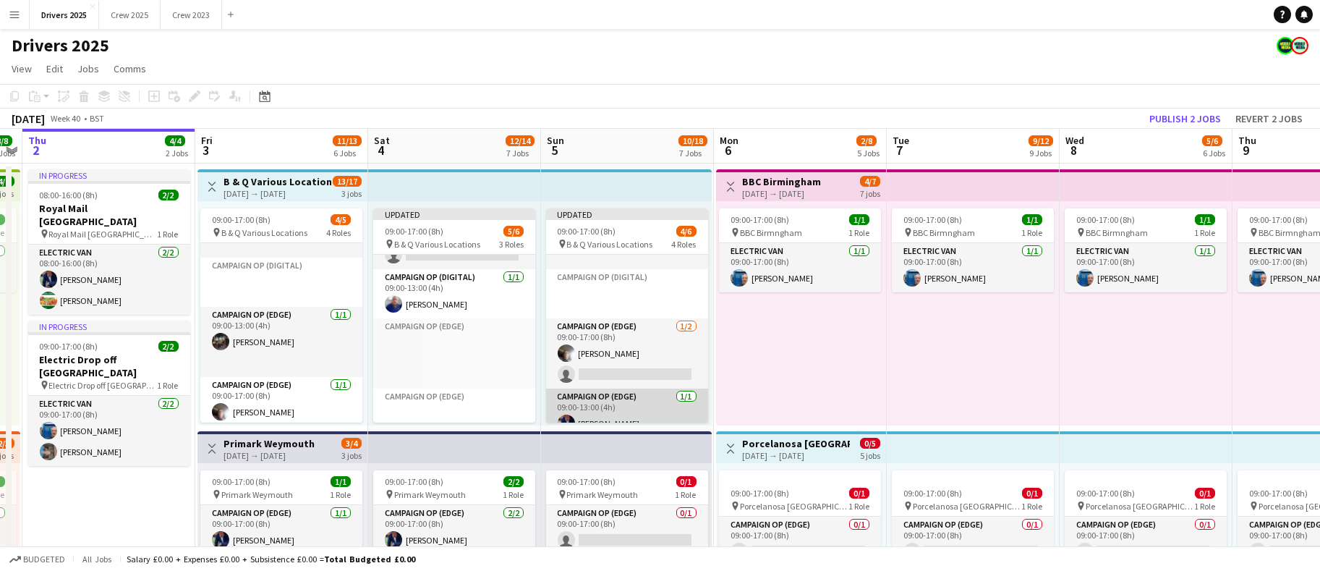
scroll to position [0, 0]
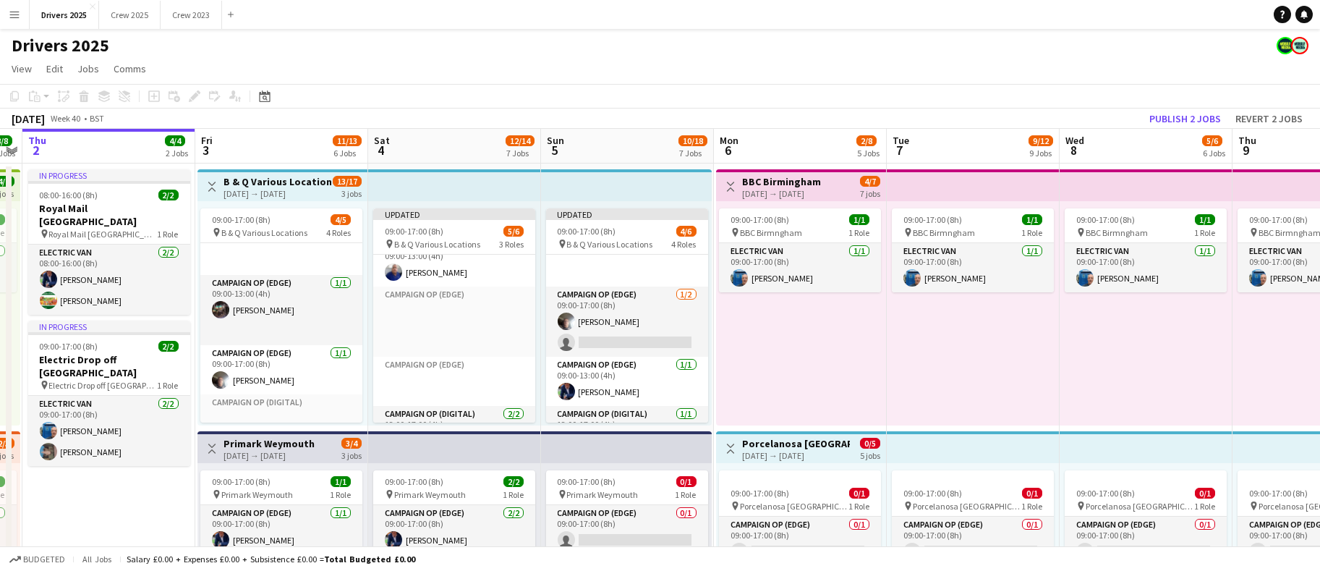
click at [1172, 129] on app-board-header-date "Wed 8 5/6 6 Jobs" at bounding box center [1146, 146] width 173 height 35
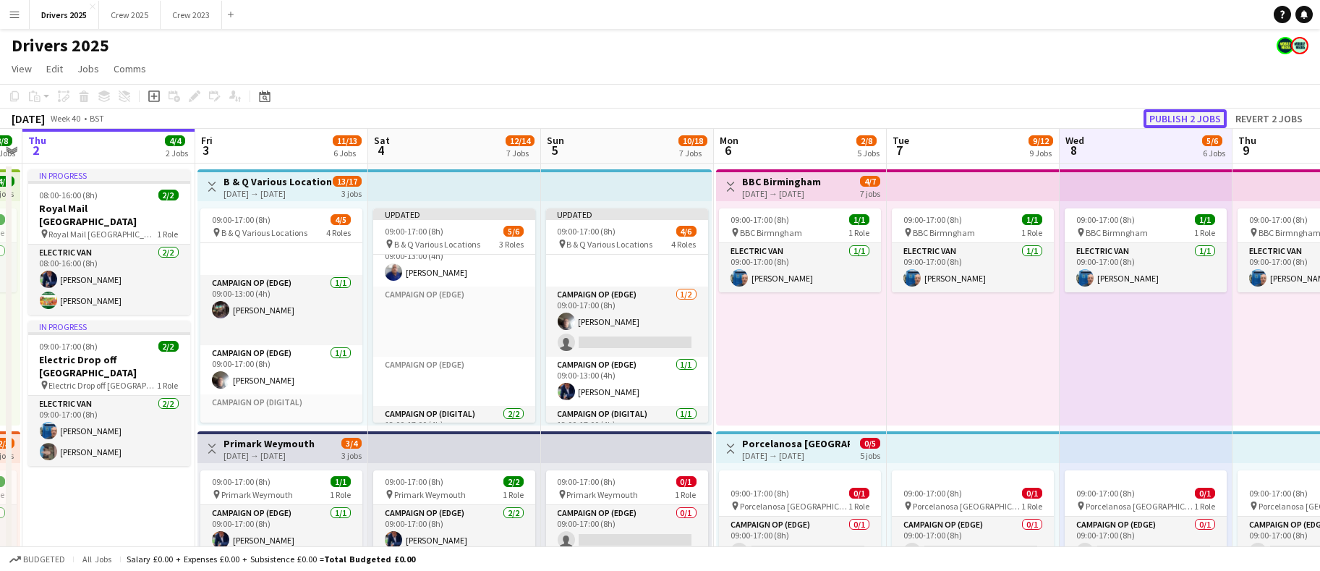
click at [1175, 119] on button "Publish 2 jobs" at bounding box center [1184, 118] width 83 height 19
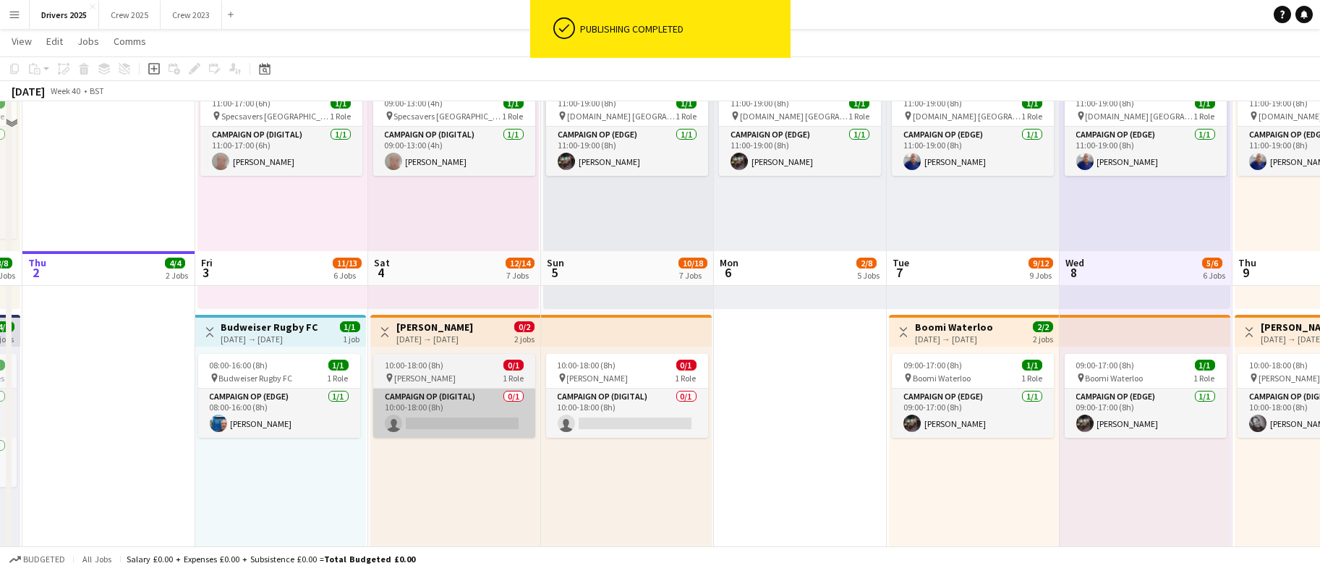
scroll to position [868, 0]
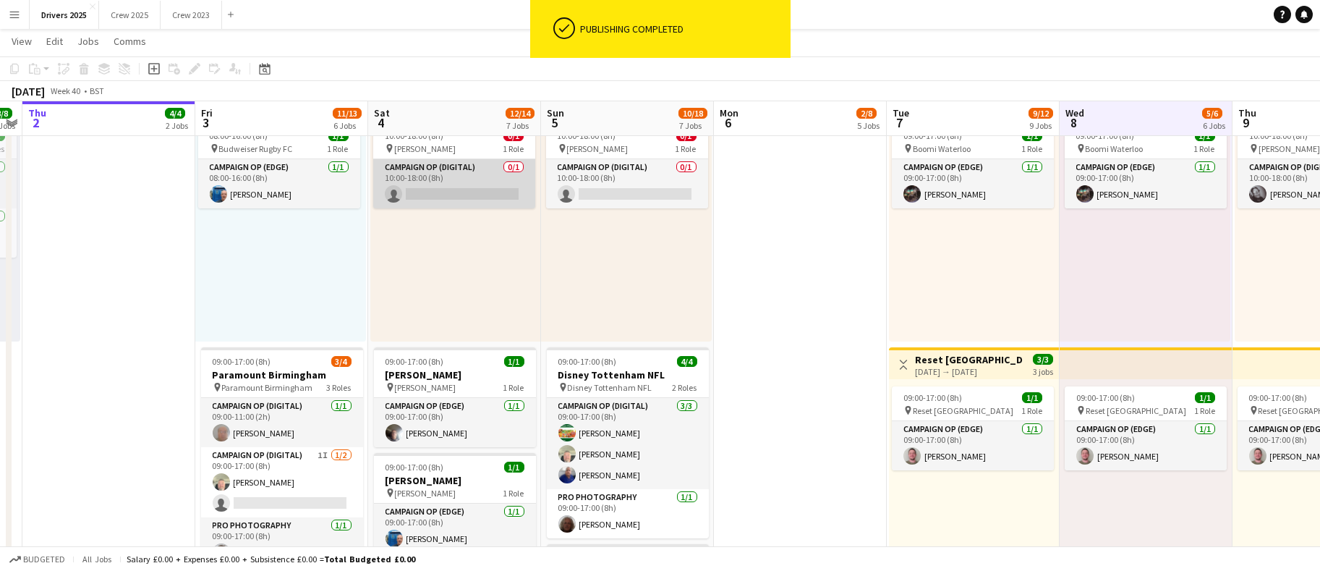
click at [466, 192] on app-card-role "Campaign Op (Digital) 0/1 10:00-18:00 (8h) single-neutral-actions" at bounding box center [454, 183] width 162 height 49
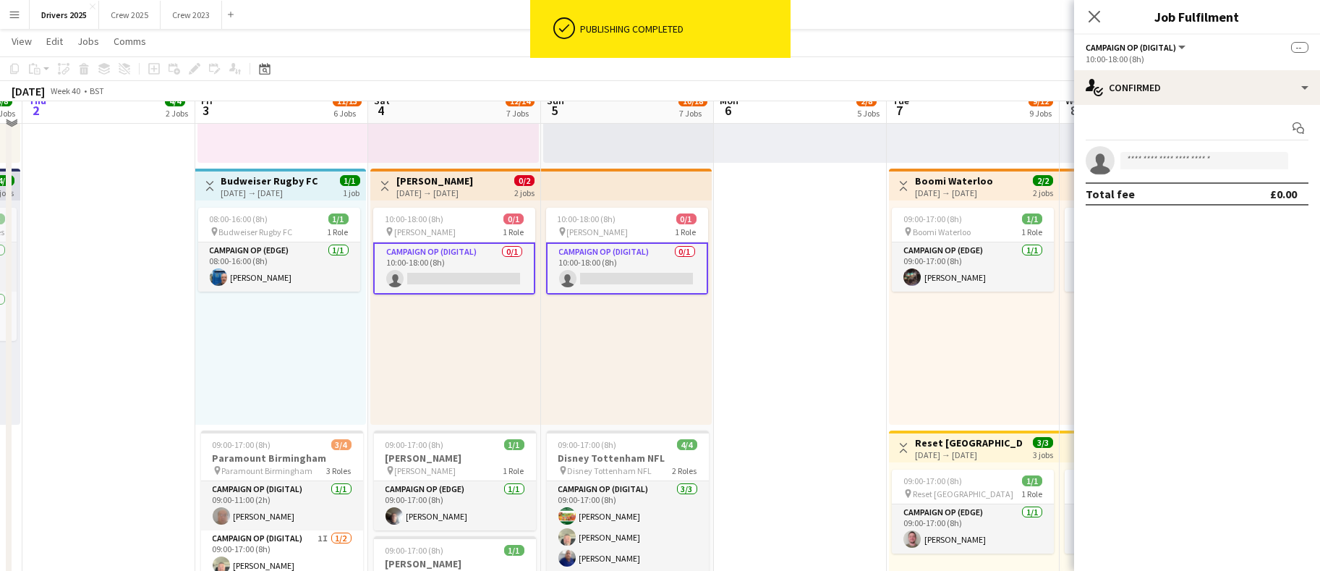
scroll to position [759, 0]
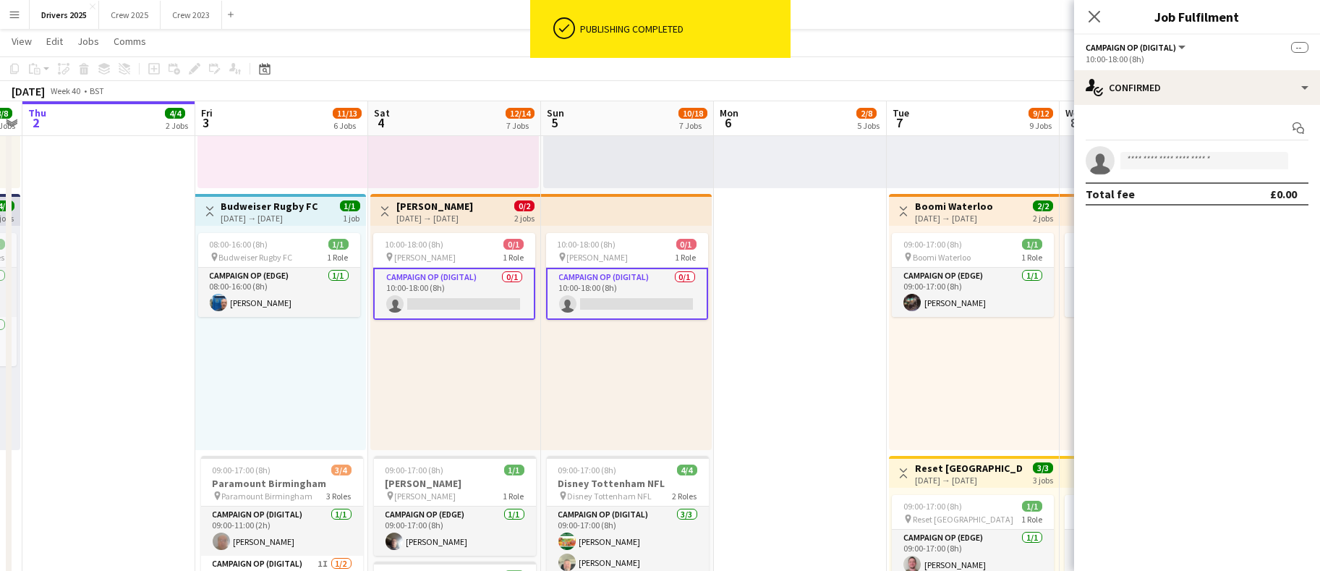
click at [466, 307] on app-card-role "Campaign Op (Digital) 0/1 10:00-18:00 (8h) single-neutral-actions" at bounding box center [454, 294] width 162 height 52
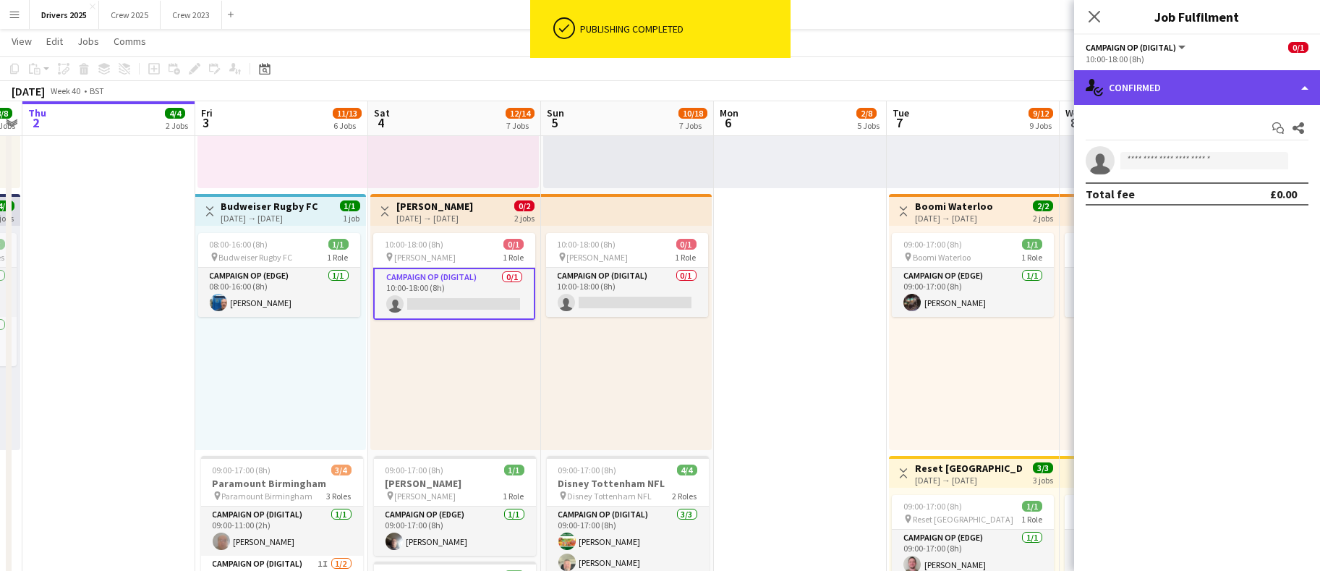
click at [1155, 89] on div "single-neutral-actions-check-2 Confirmed" at bounding box center [1197, 87] width 246 height 35
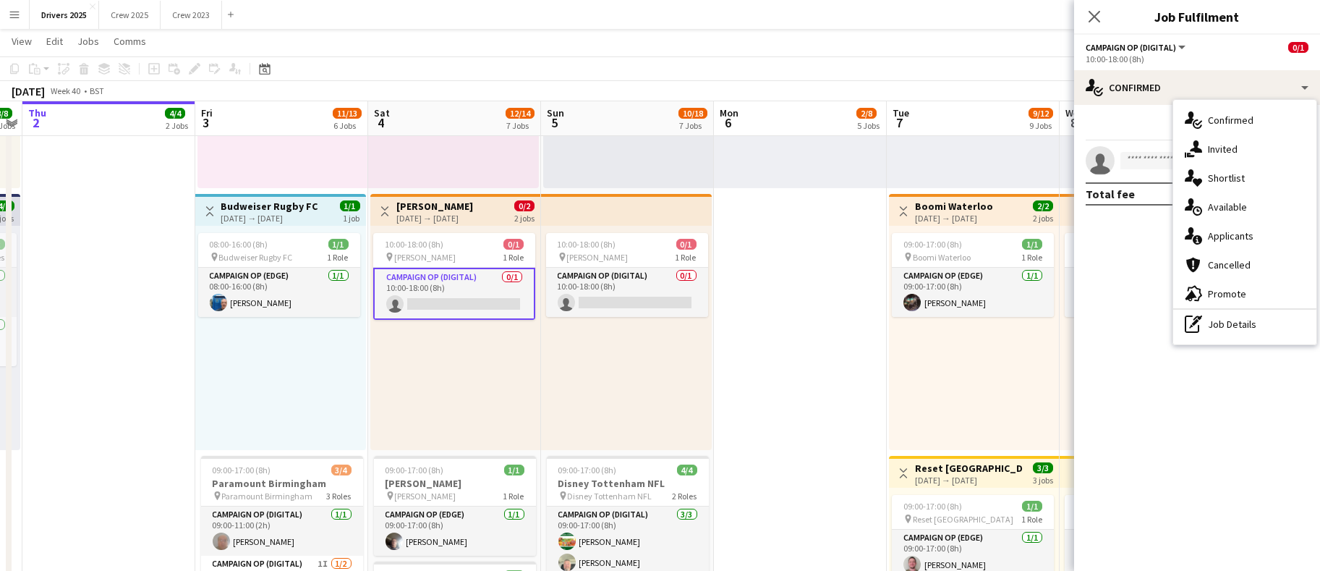
click at [1201, 150] on icon at bounding box center [1196, 146] width 12 height 12
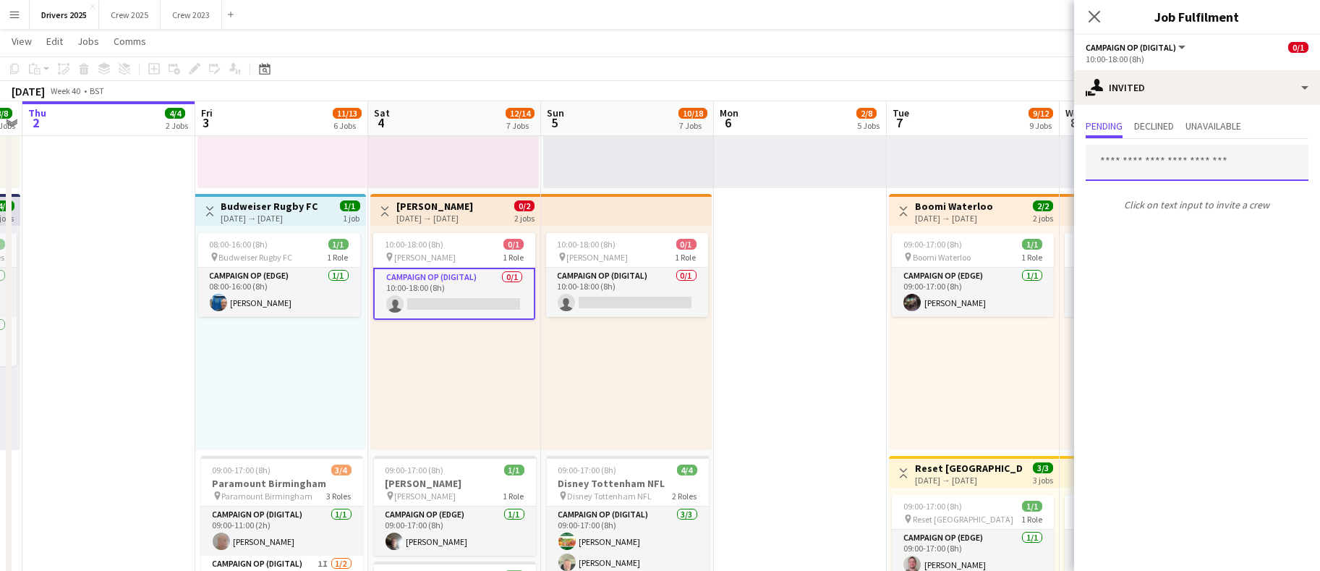
click at [1186, 168] on input "text" at bounding box center [1197, 163] width 223 height 36
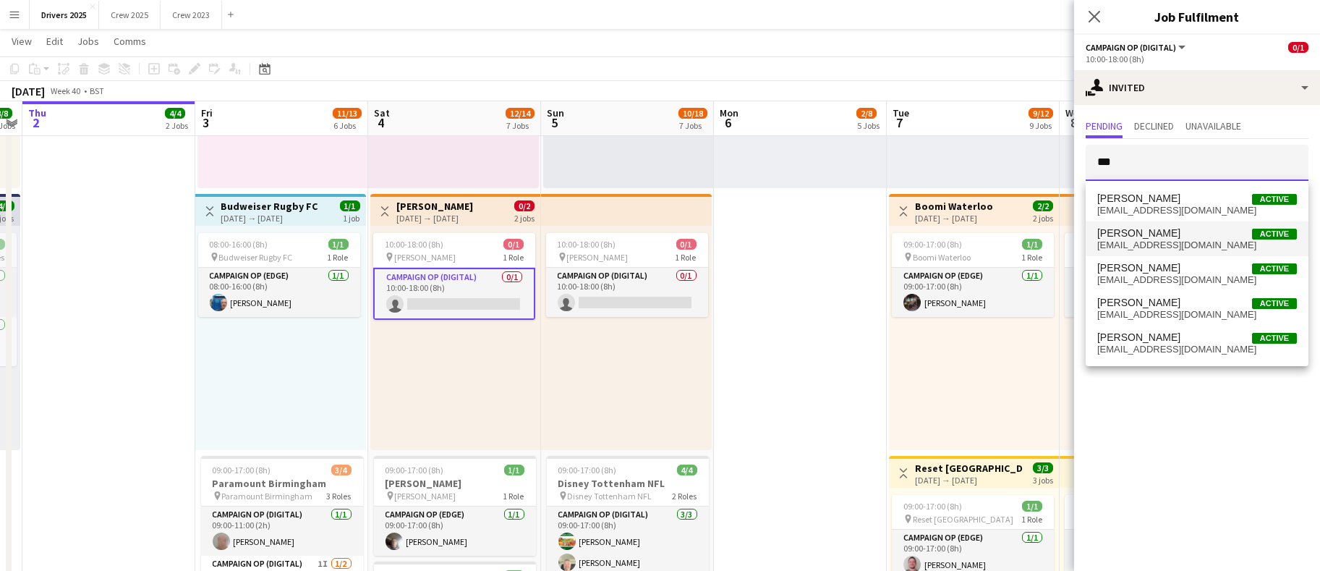
type input "***"
click at [1168, 239] on span "daniel_br2012@yahoo.com" at bounding box center [1197, 245] width 200 height 12
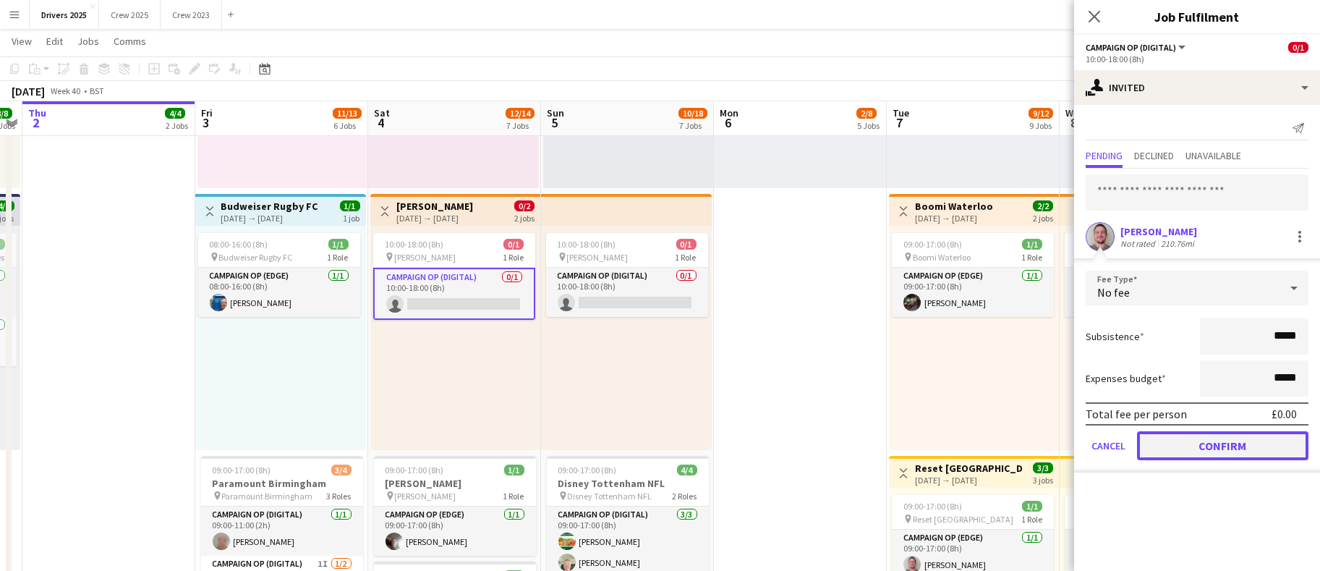
click at [1242, 443] on button "Confirm" at bounding box center [1222, 445] width 171 height 29
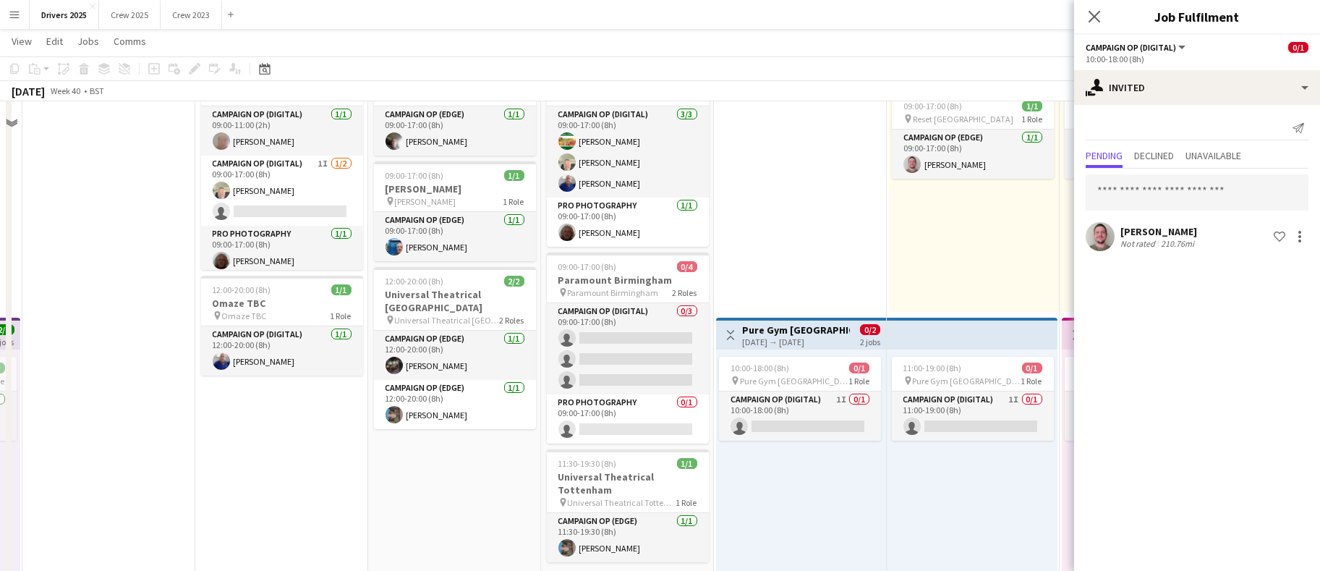
scroll to position [1193, 0]
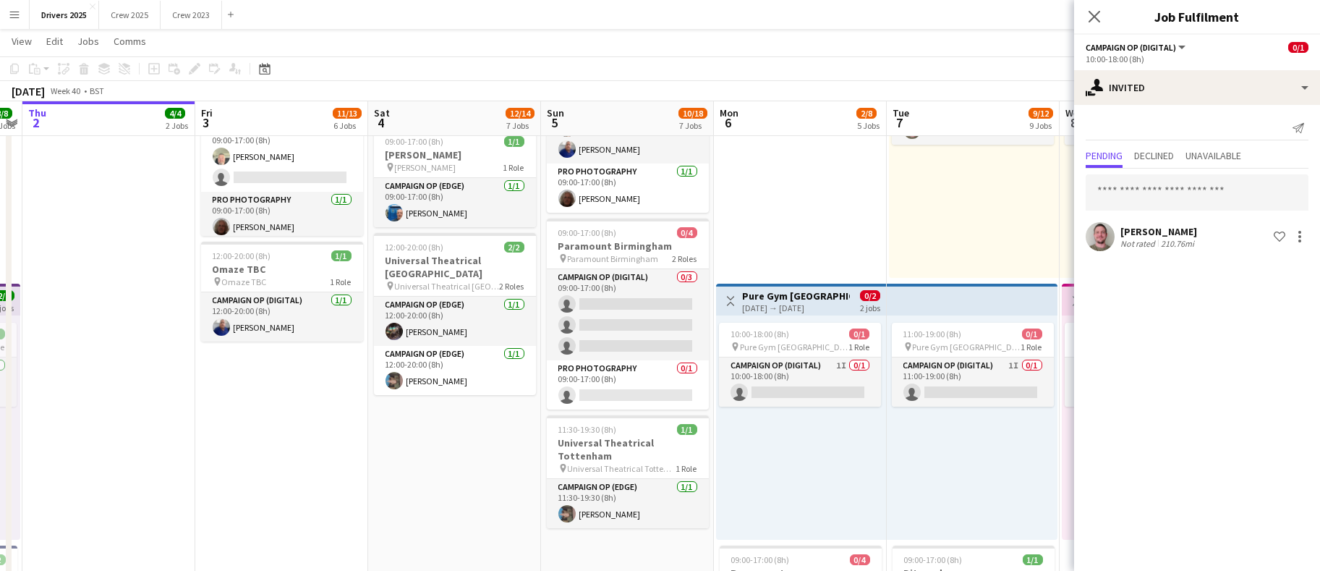
click at [607, 317] on app-card-role "Campaign Op (Digital) 0/3 09:00-17:00 (8h) single-neutral-actions single-neutra…" at bounding box center [628, 314] width 162 height 91
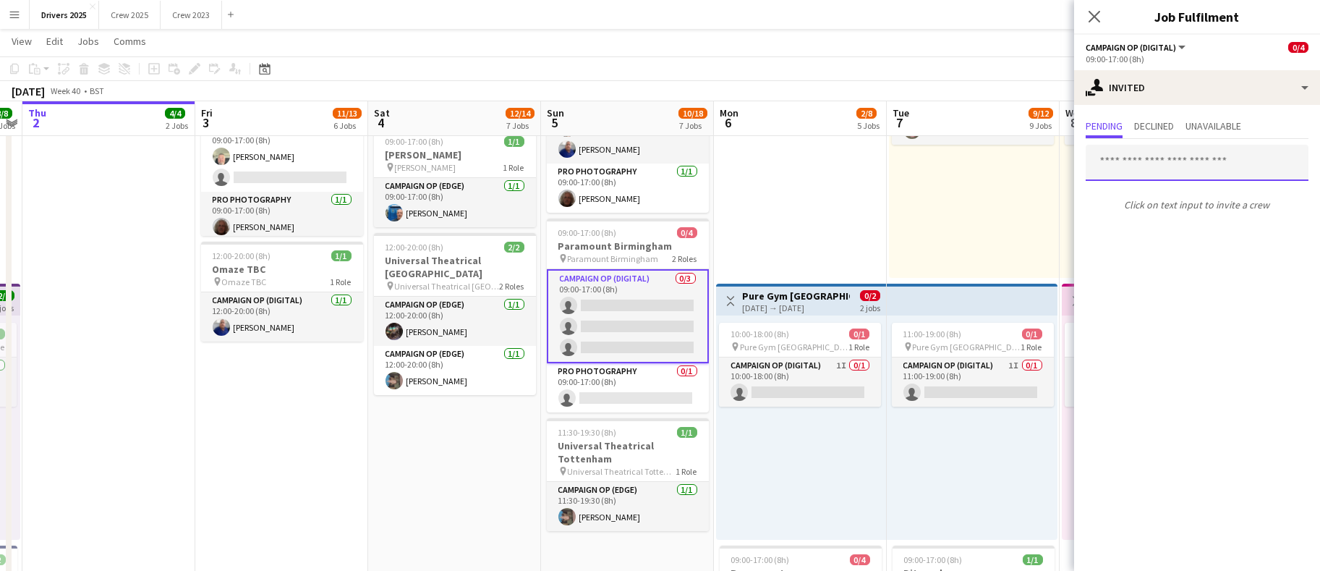
click at [1209, 169] on input "text" at bounding box center [1197, 163] width 223 height 36
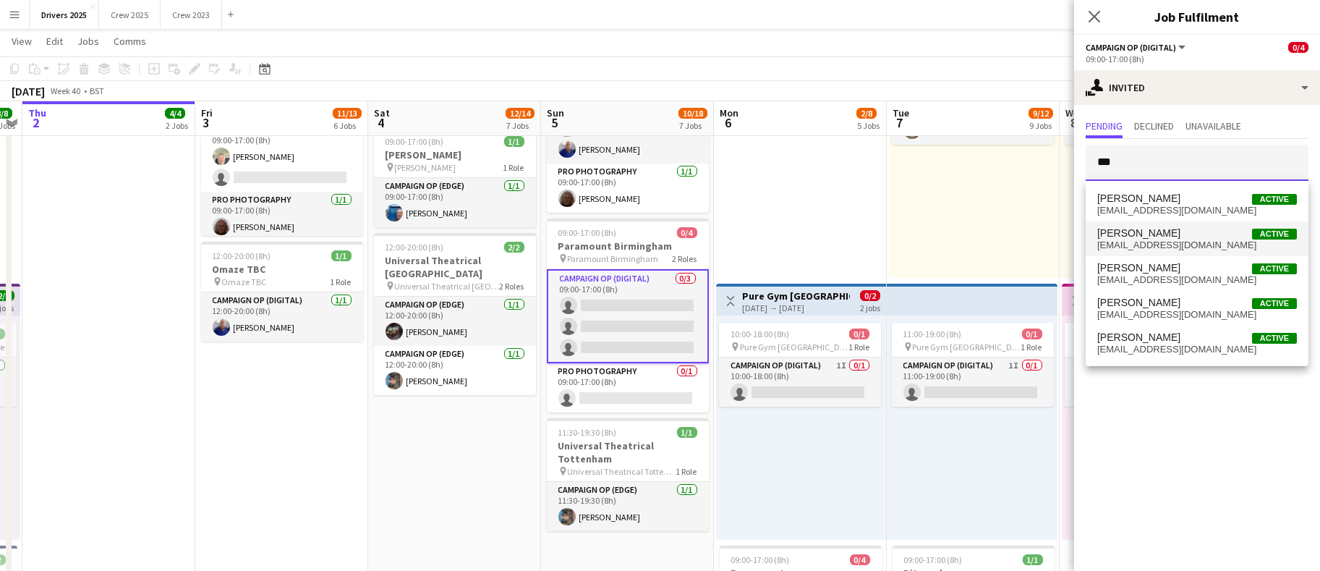
type input "***"
click at [1188, 231] on span "daniel Brown Active" at bounding box center [1197, 233] width 200 height 12
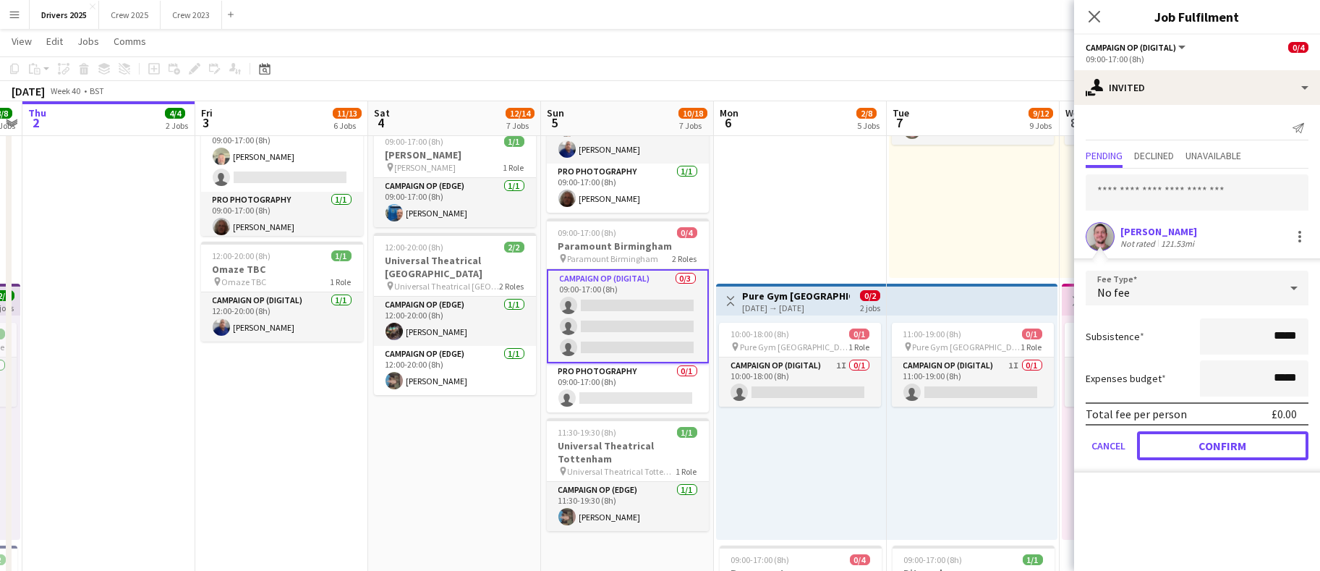
click at [1196, 438] on button "Confirm" at bounding box center [1222, 445] width 171 height 29
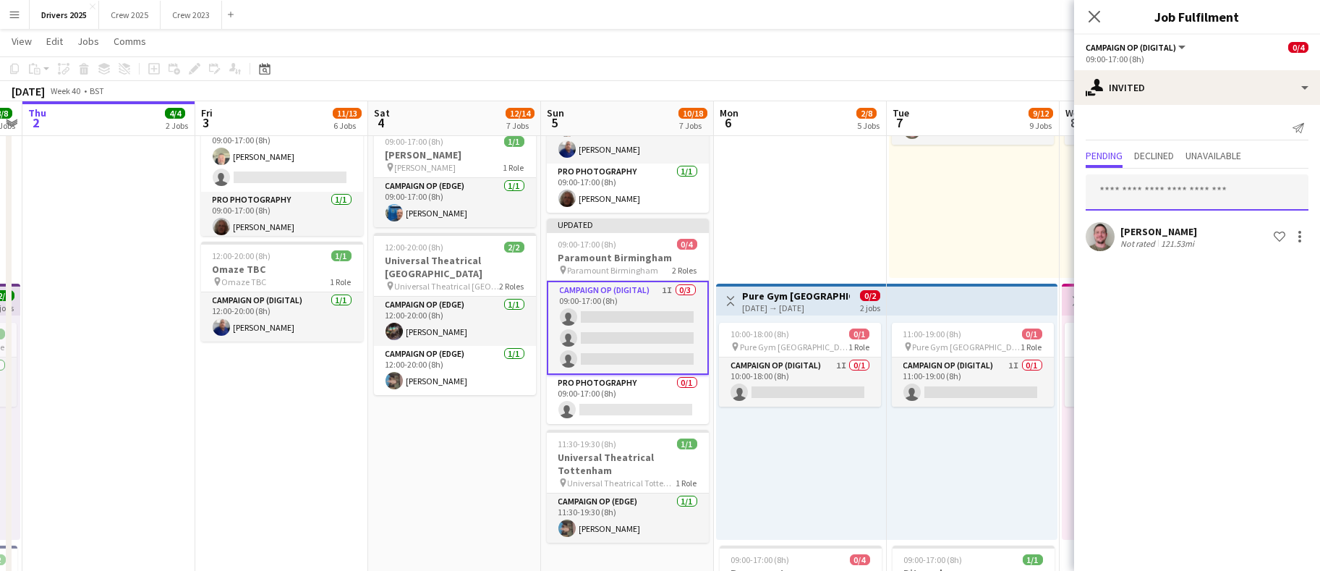
click at [1193, 184] on input "text" at bounding box center [1197, 192] width 223 height 36
type input "*"
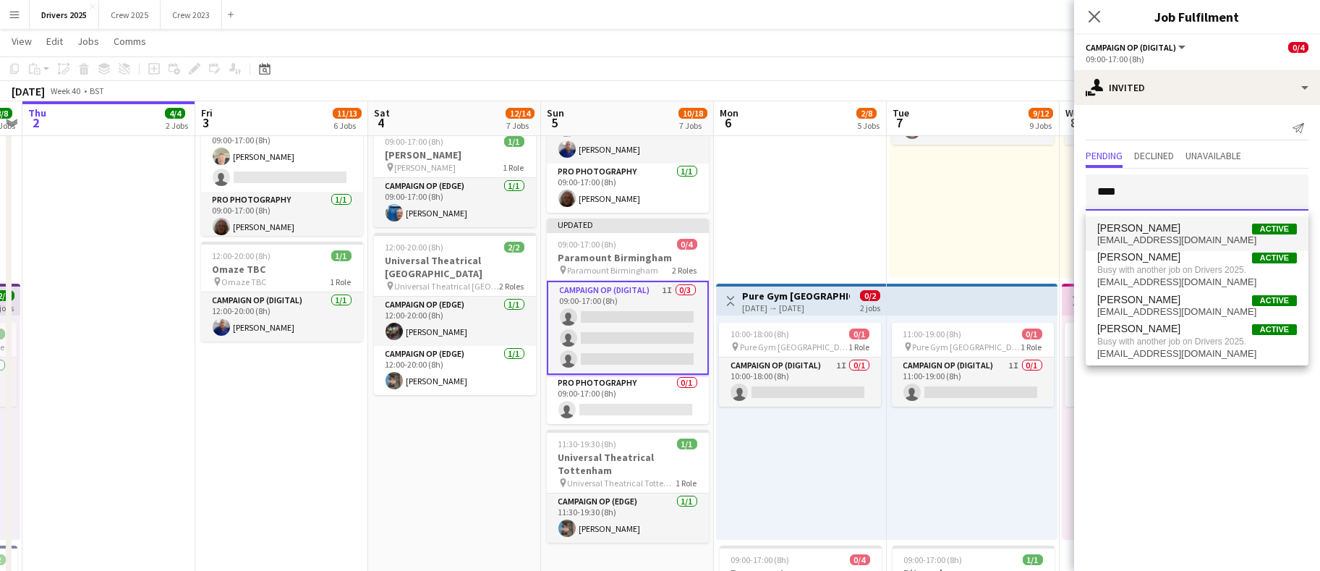
type input "****"
click at [1183, 236] on span "[EMAIL_ADDRESS][DOMAIN_NAME]" at bounding box center [1197, 240] width 200 height 12
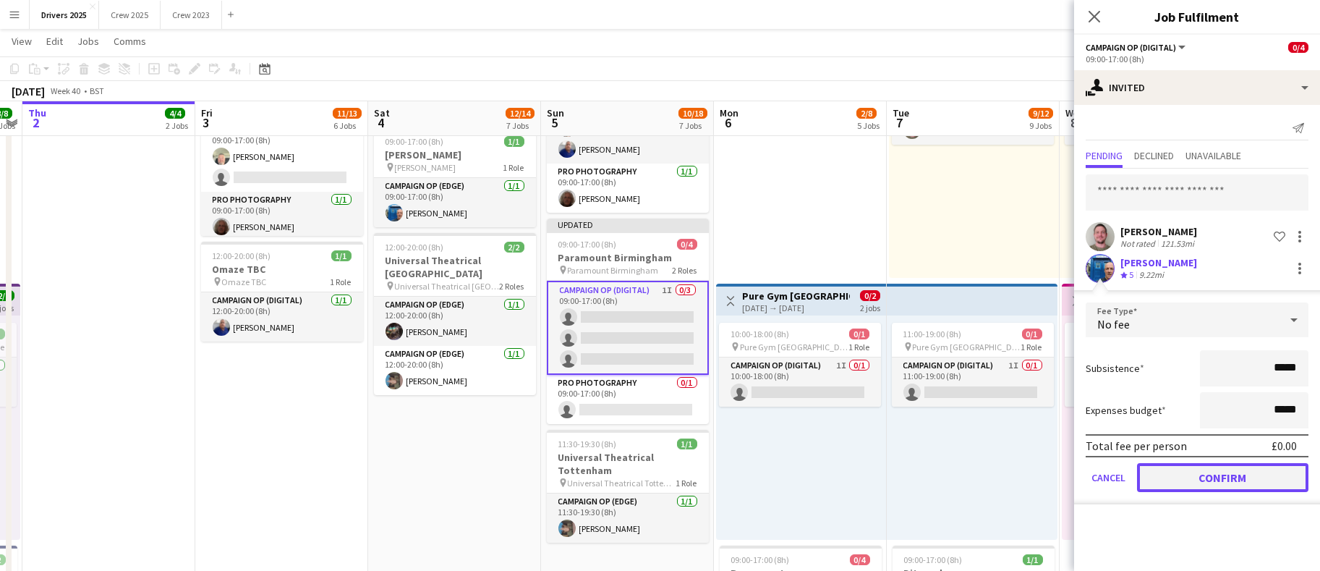
click at [1195, 472] on button "Confirm" at bounding box center [1222, 477] width 171 height 29
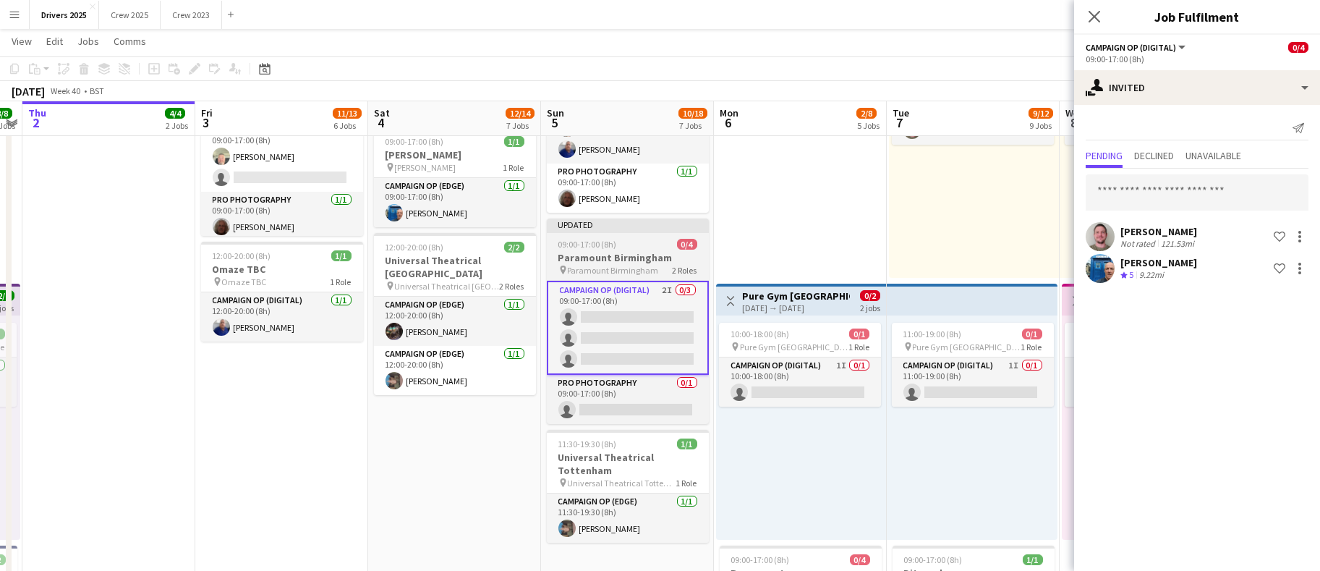
click at [611, 233] on app-job-card "Updated 09:00-17:00 (8h) 0/4 Paramount Birmingham pin Paramount Birmingham 2 Ro…" at bounding box center [628, 320] width 162 height 205
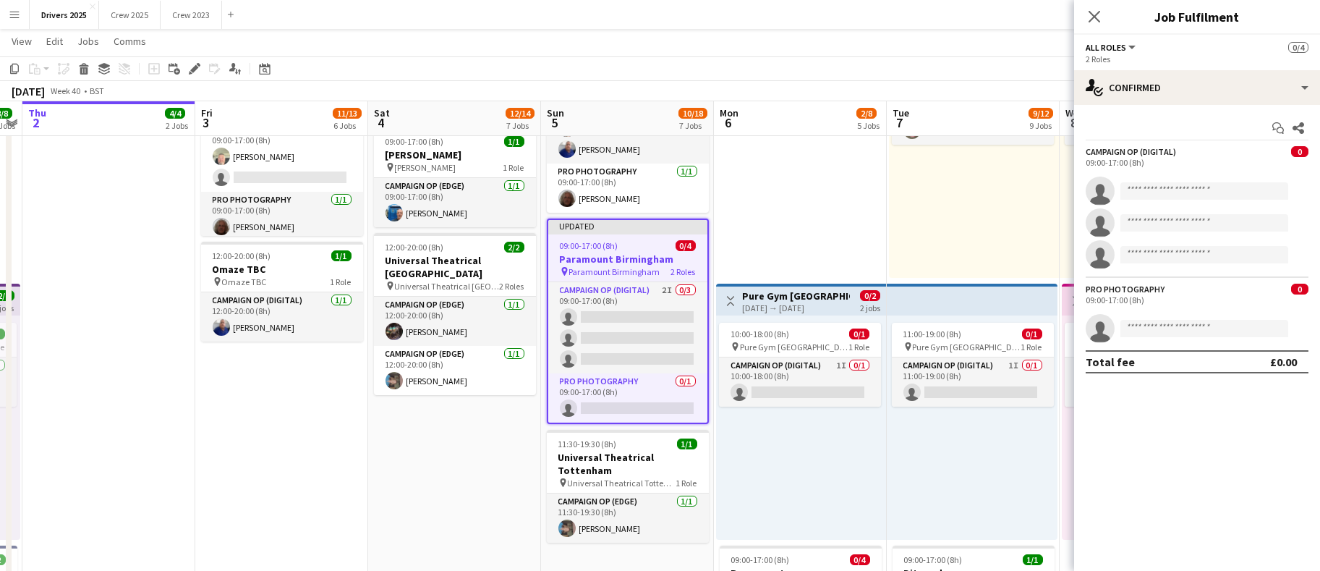
click at [613, 241] on span "09:00-17:00 (8h)" at bounding box center [589, 245] width 59 height 11
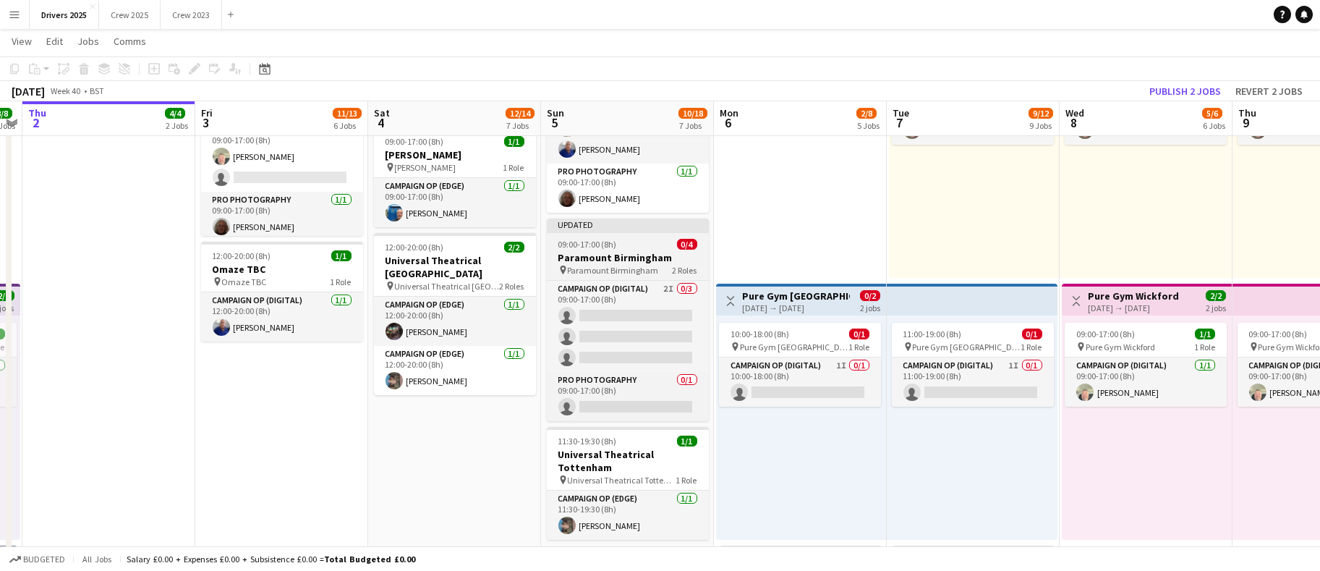
click at [571, 231] on div at bounding box center [628, 231] width 162 height 3
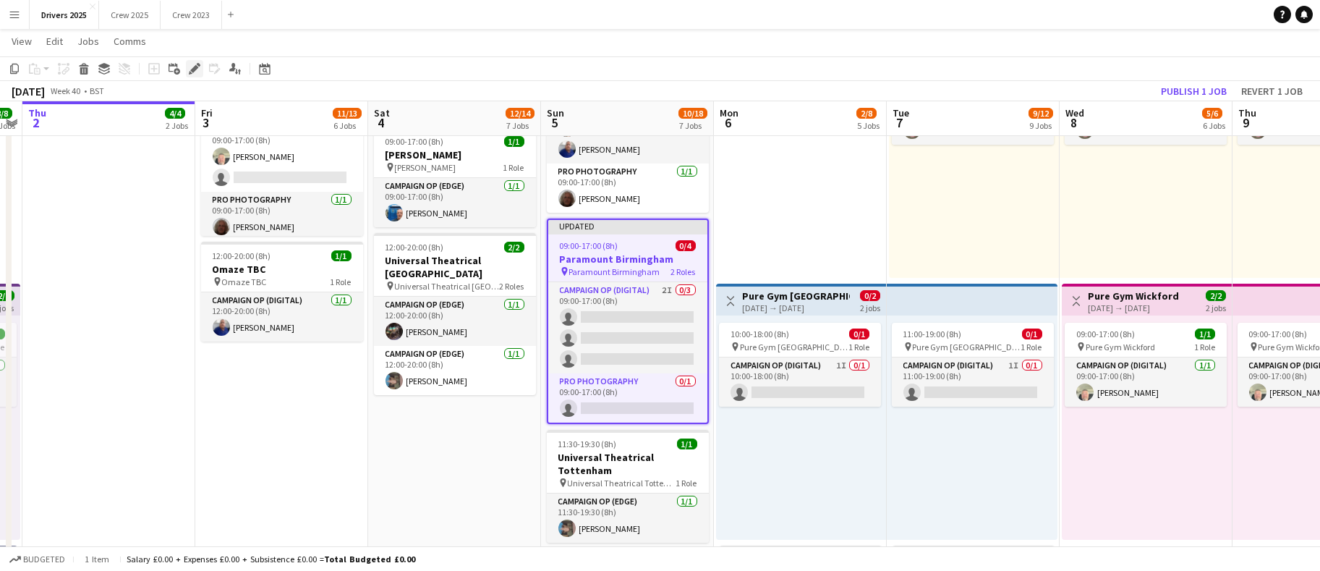
click at [195, 67] on icon at bounding box center [194, 69] width 8 height 8
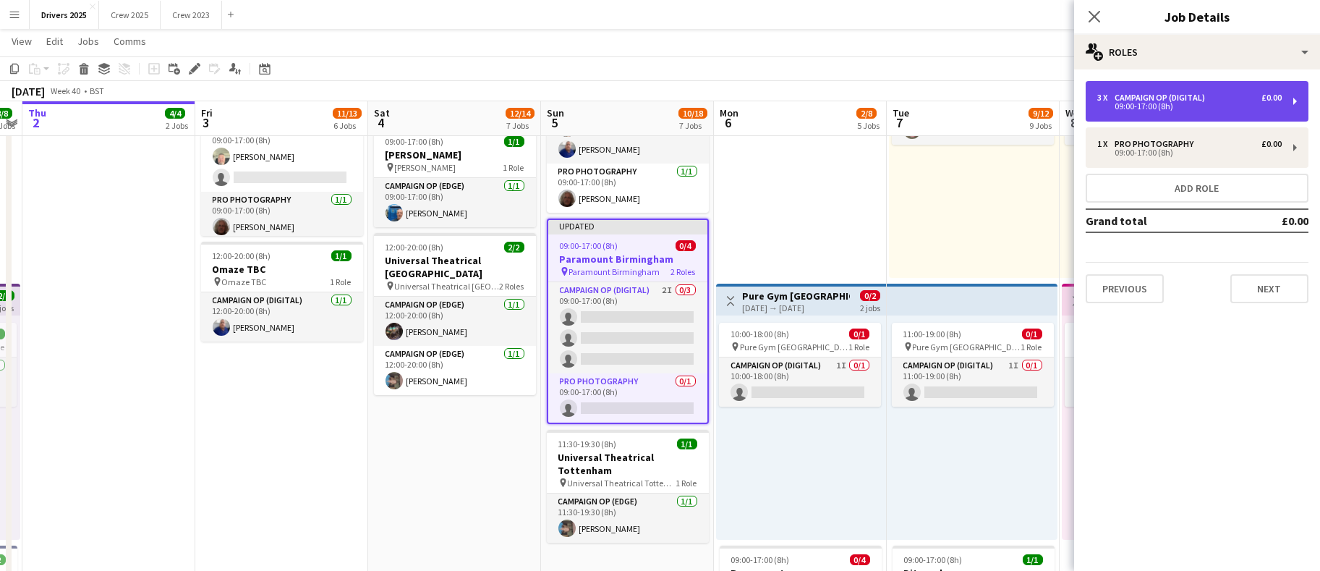
click at [1132, 98] on div "Campaign Op (Digital)" at bounding box center [1163, 98] width 96 height 10
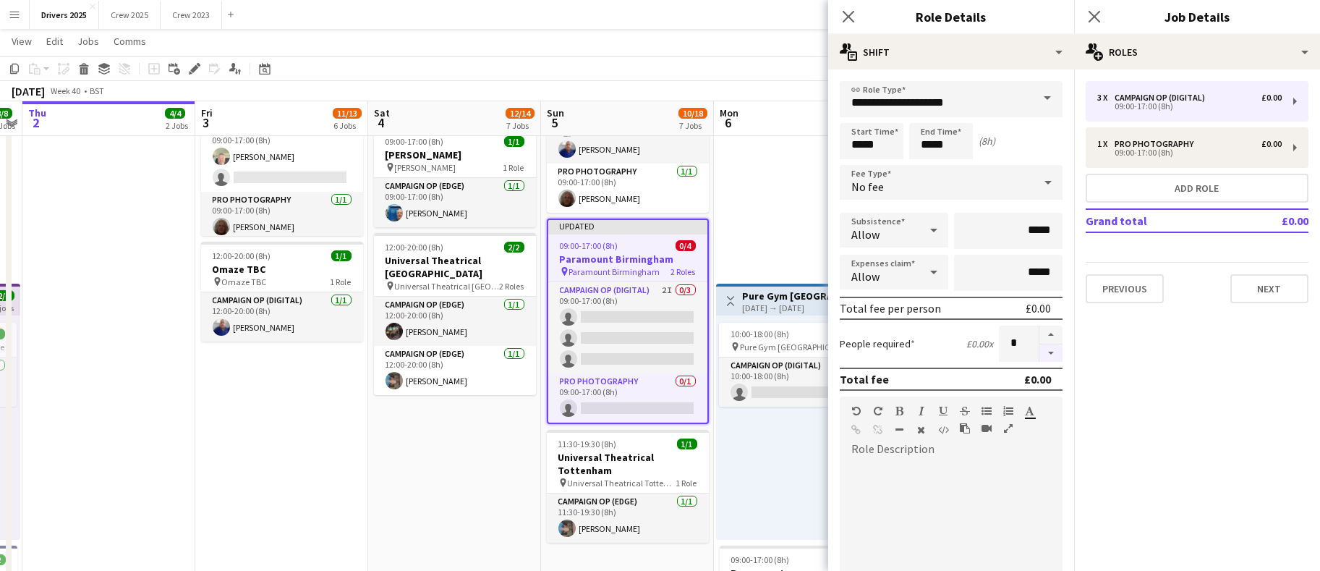
click at [1039, 347] on button "button" at bounding box center [1050, 353] width 23 height 18
type input "*"
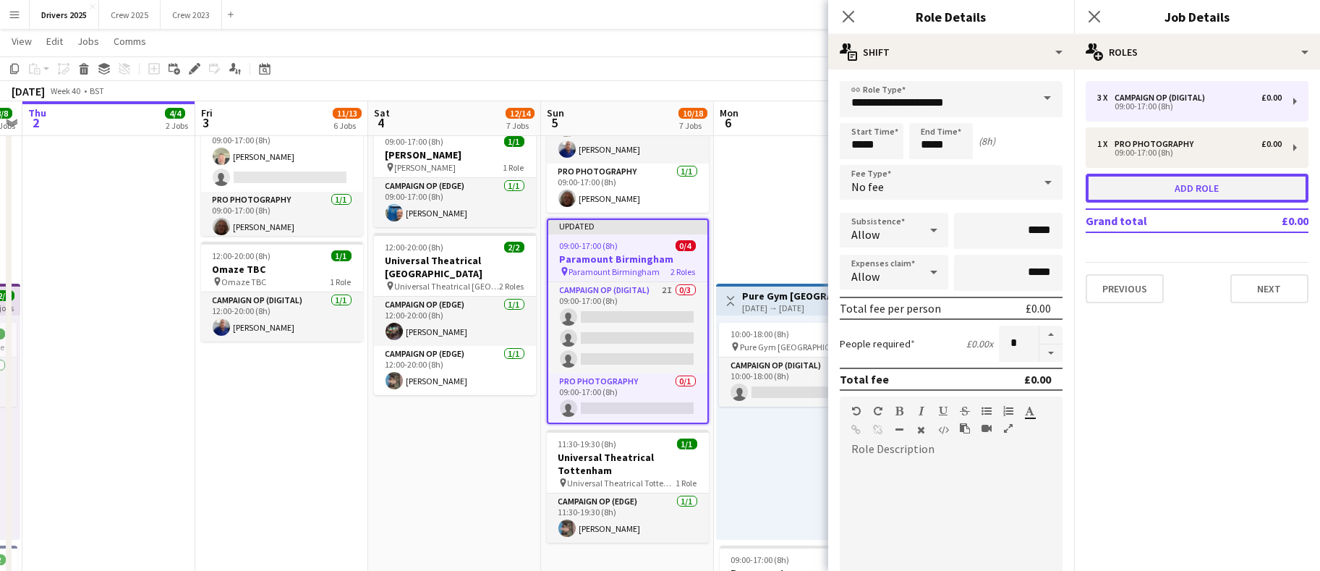
click at [1188, 197] on button "Add role" at bounding box center [1197, 188] width 223 height 29
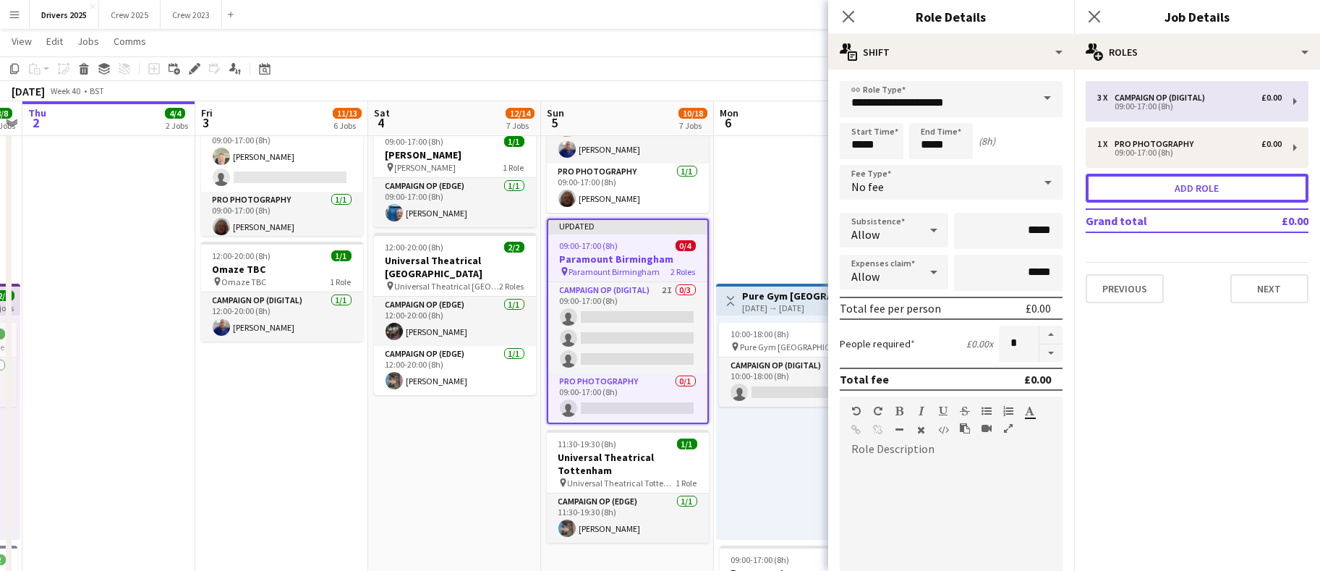
type input "**********"
type input "*****"
type input "*"
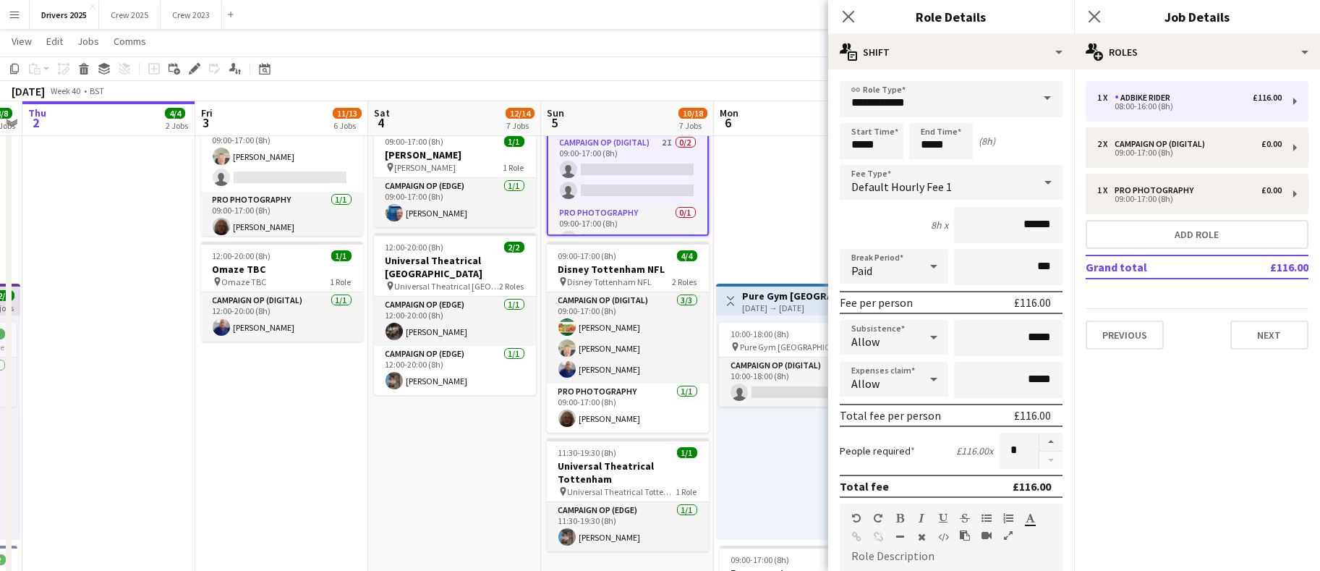
click at [1032, 100] on span at bounding box center [1047, 98] width 30 height 35
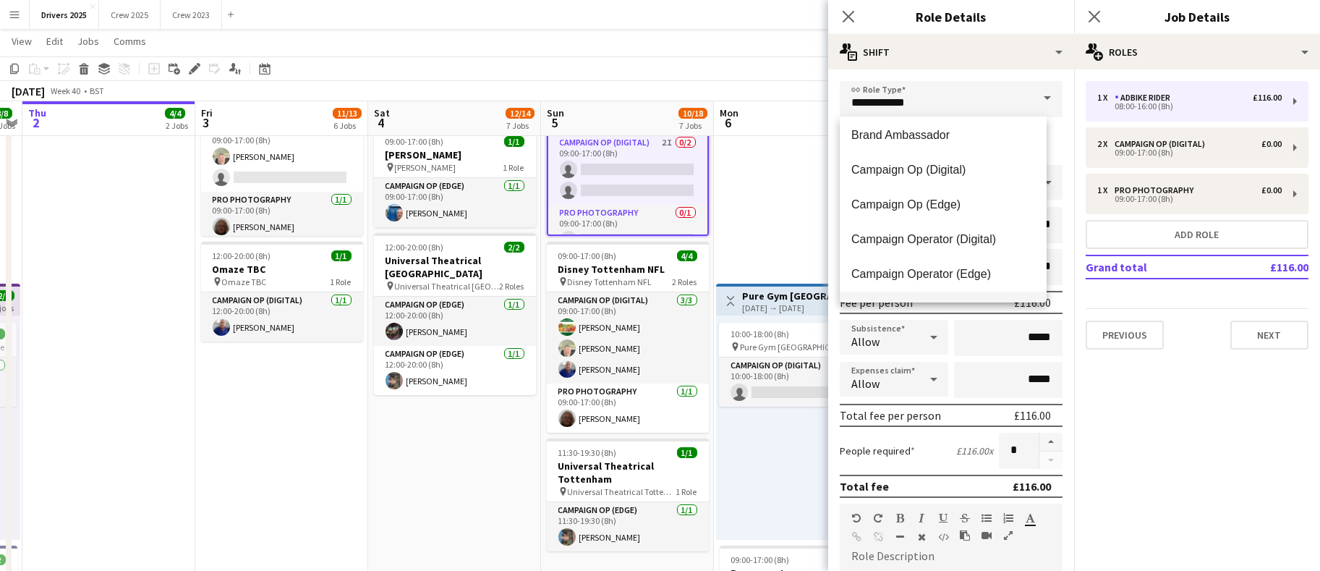
scroll to position [129, 0]
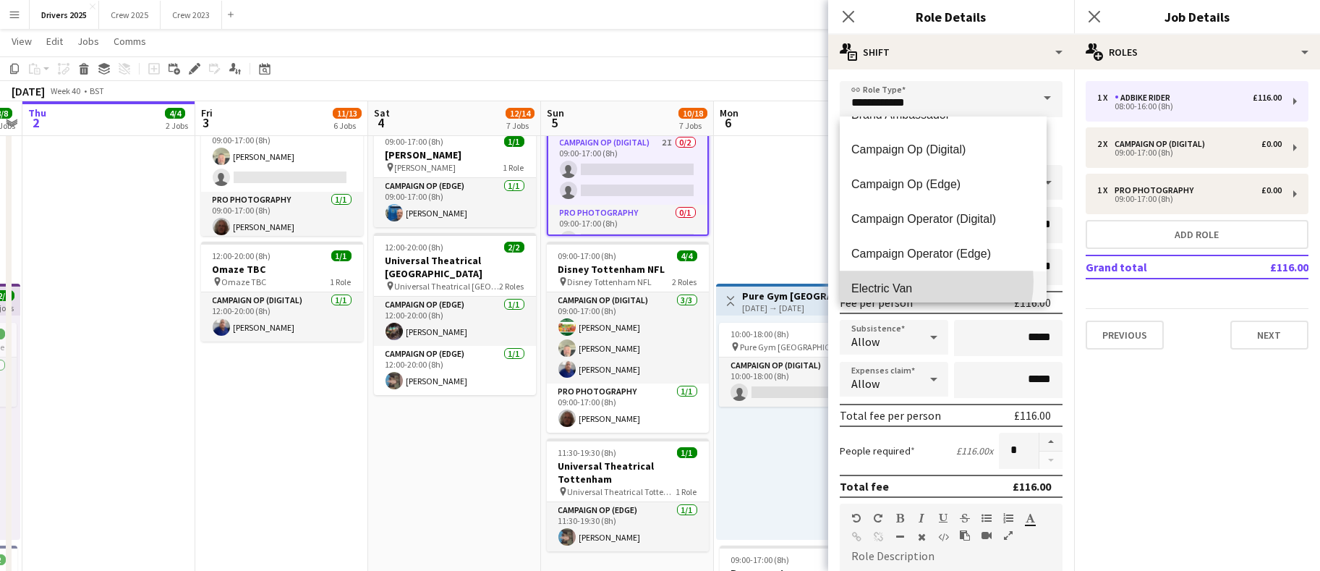
click at [922, 281] on span "Electric Van" at bounding box center [943, 288] width 184 height 14
type input "**********"
type input "*****"
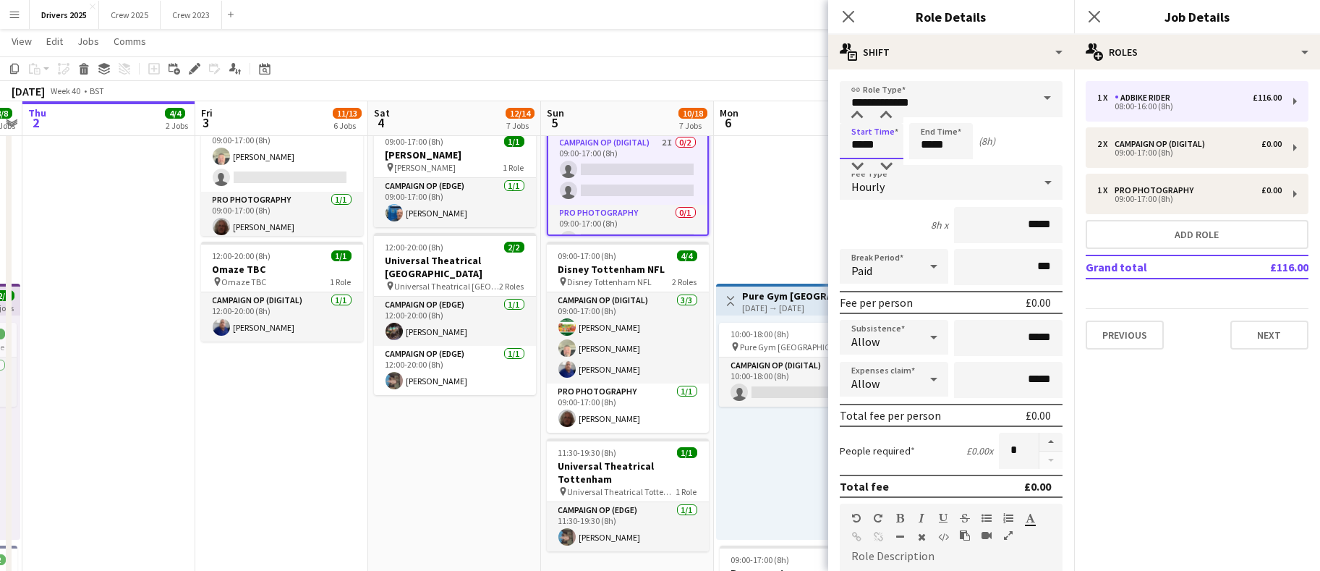
drag, startPoint x: 893, startPoint y: 144, endPoint x: 702, endPoint y: 148, distance: 191.7
click at [703, 148] on body "Menu Boards Boards Boards All jobs Status Workforce Workforce My Workforce Recr…" at bounding box center [660, 60] width 1320 height 2507
type input "*****"
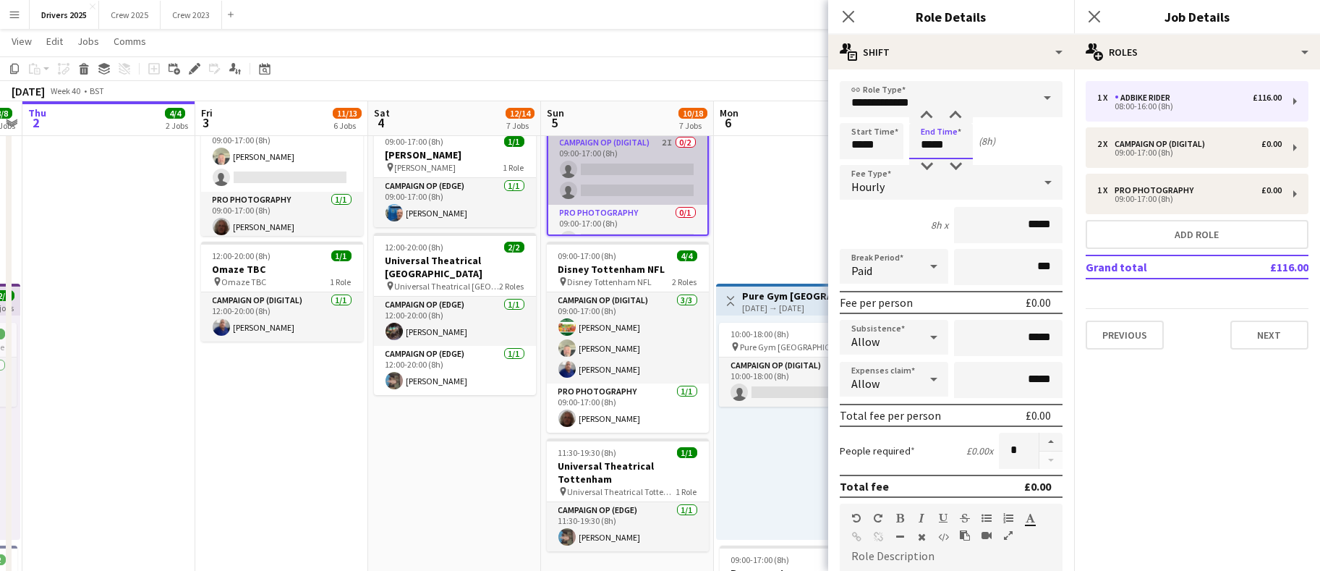
type input "*****"
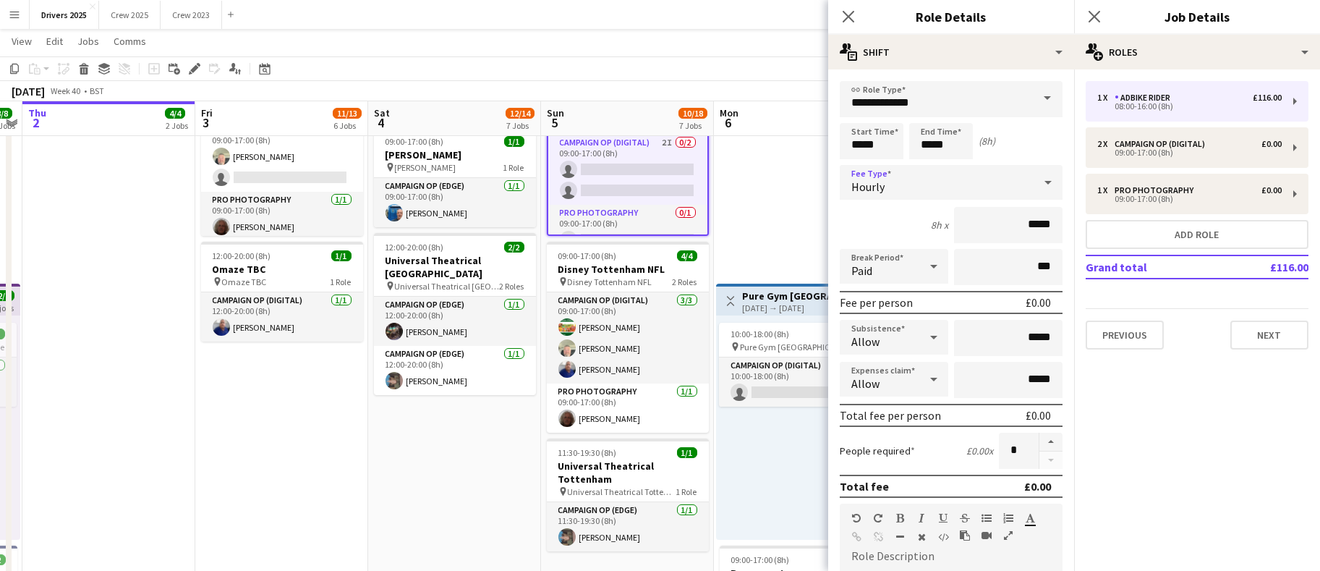
click at [963, 179] on div "Hourly" at bounding box center [937, 182] width 194 height 35
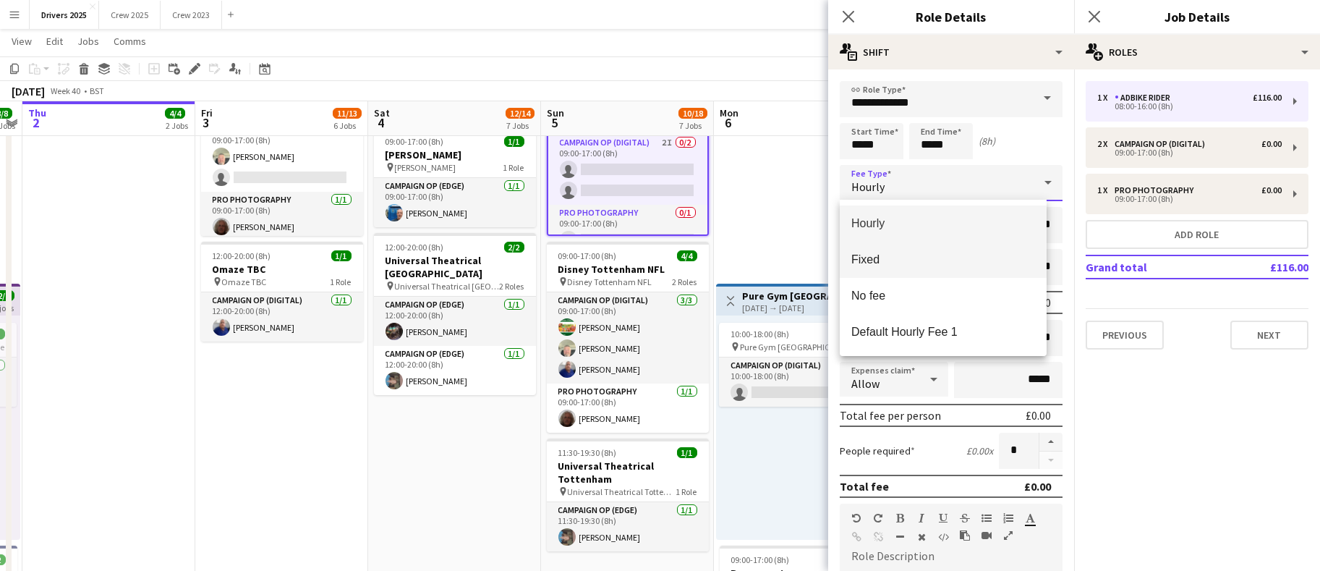
click at [925, 268] on mat-option "Fixed" at bounding box center [943, 260] width 207 height 36
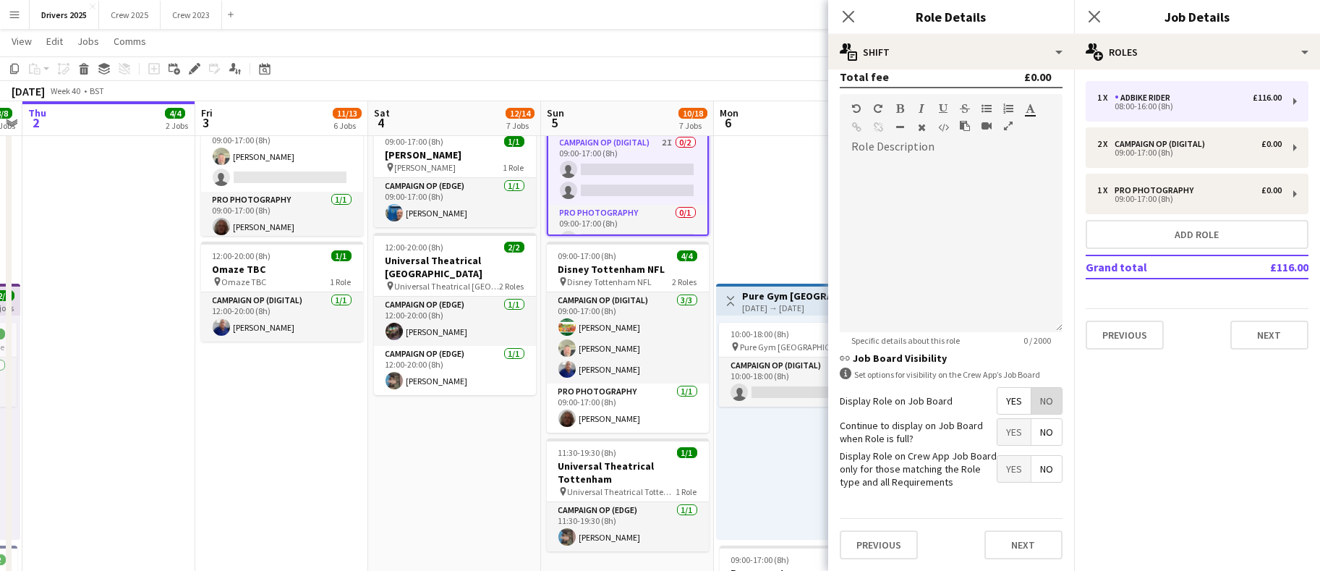
click at [1038, 392] on span "No" at bounding box center [1046, 401] width 30 height 26
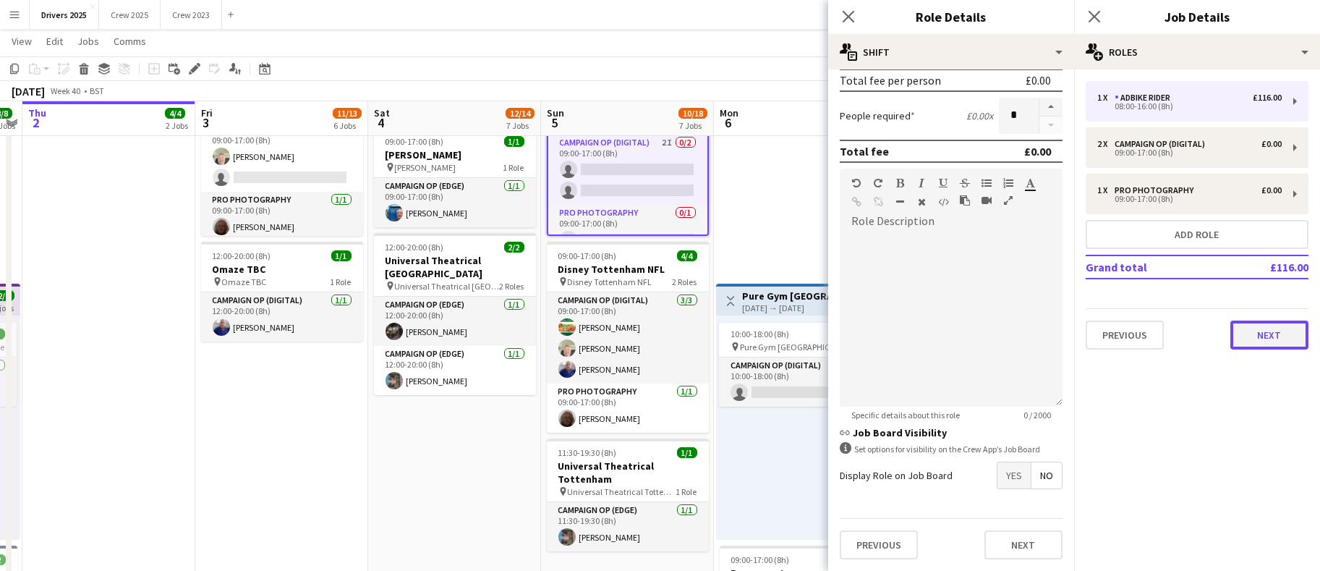
click at [1251, 340] on button "Next" at bounding box center [1269, 334] width 78 height 29
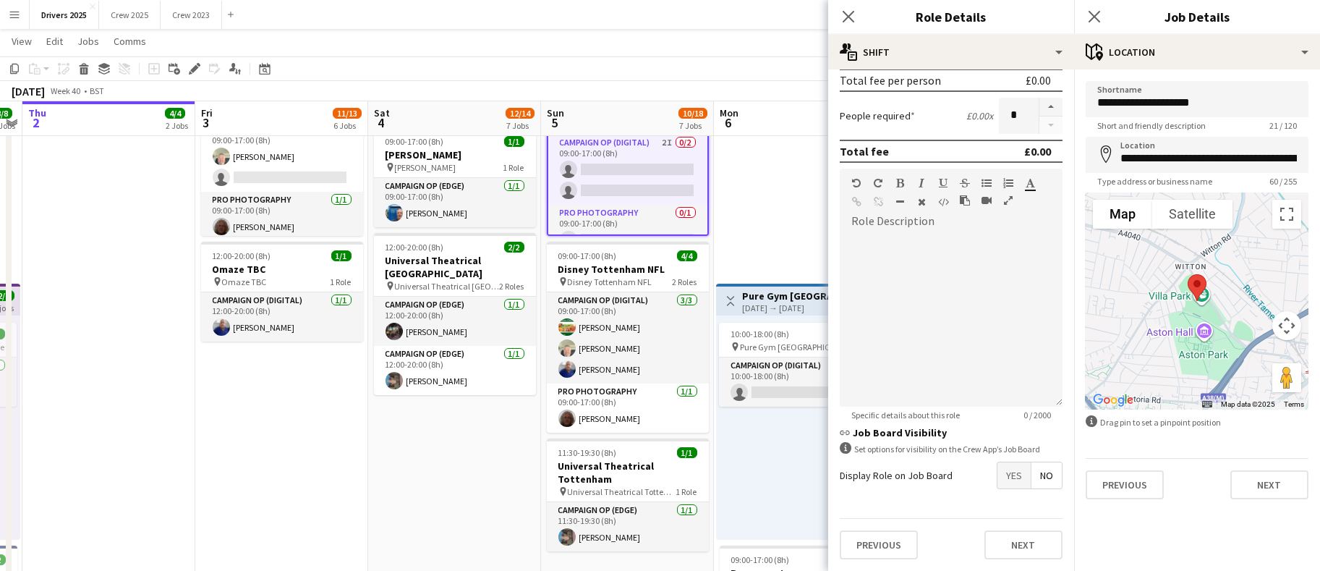
click at [804, 200] on app-date-cell "Toggle View BBC Birmingham 06-10-2025 → 12-10-2025 4/7 7 jobs 09:00-17:00 (8h) …" at bounding box center [800, 129] width 173 height 2321
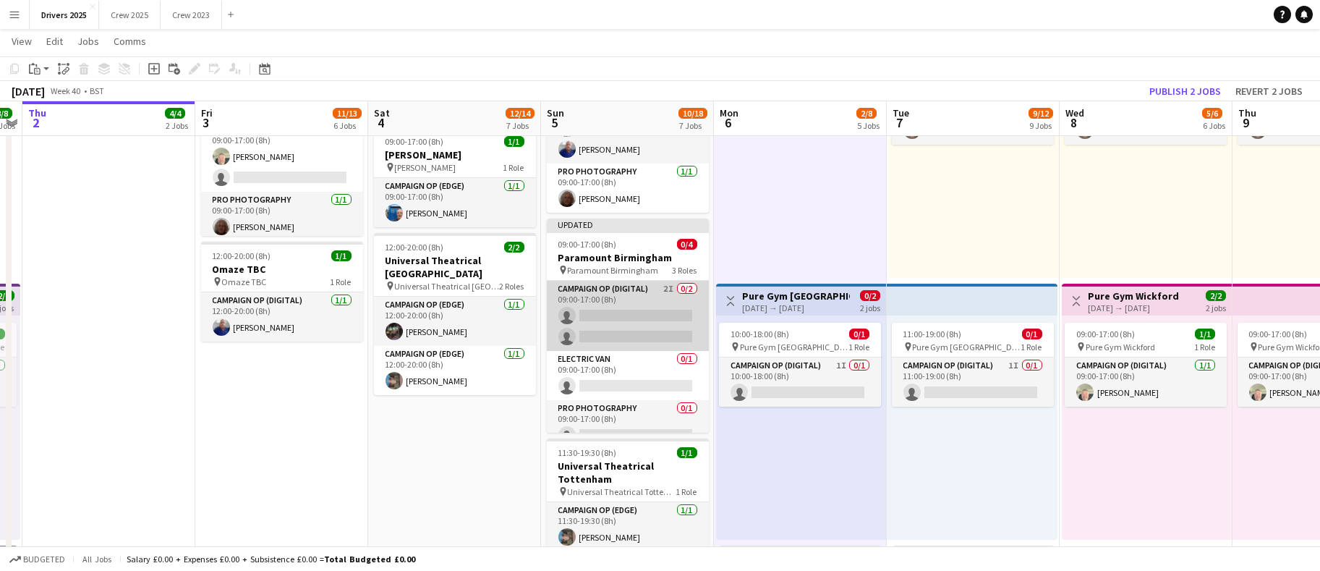
click at [619, 311] on app-card-role "Campaign Op (Digital) 2I 0/2 09:00-17:00 (8h) single-neutral-actions single-neu…" at bounding box center [628, 316] width 162 height 70
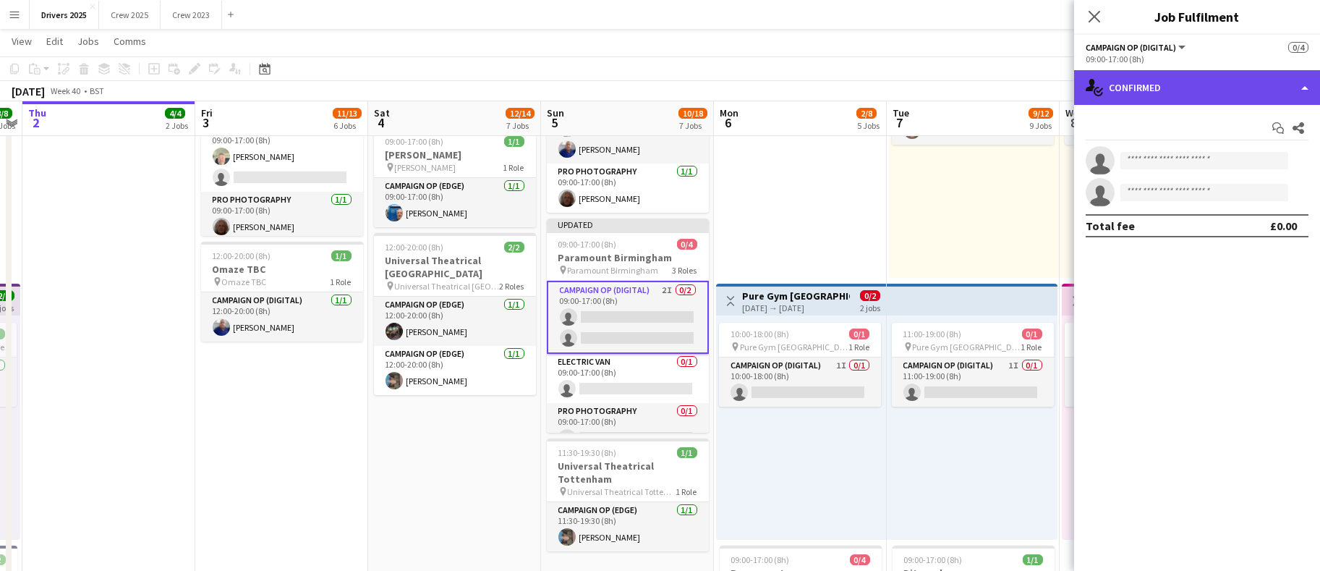
click at [1181, 93] on div "single-neutral-actions-check-2 Confirmed" at bounding box center [1197, 87] width 246 height 35
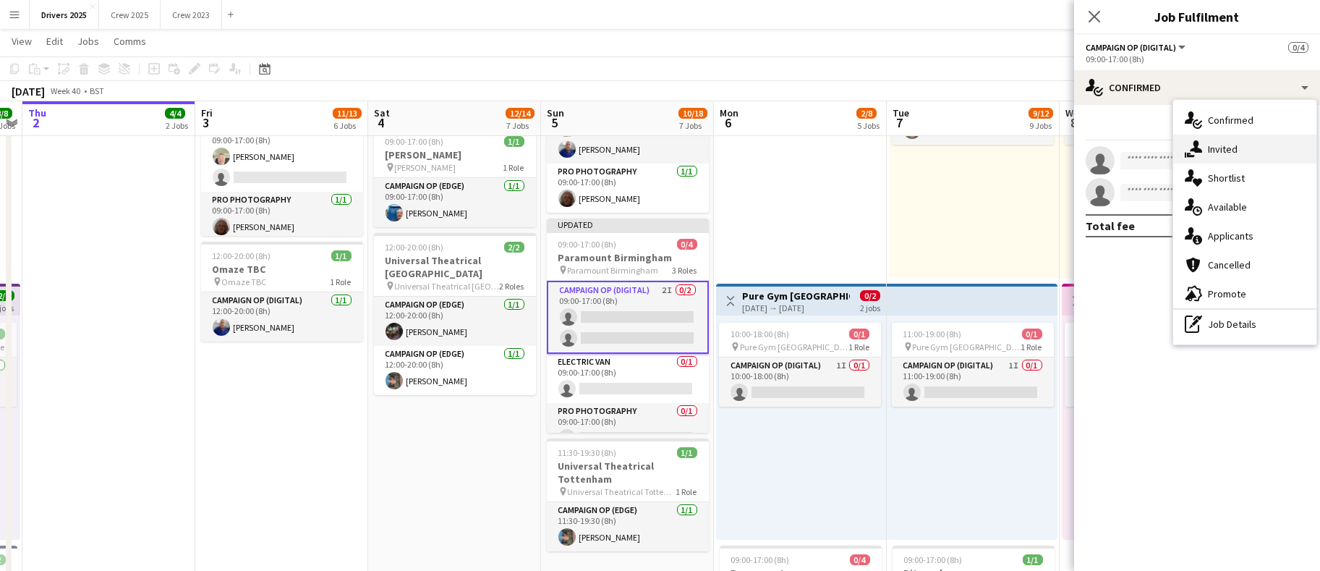
click at [1219, 145] on span "Invited" at bounding box center [1223, 148] width 30 height 13
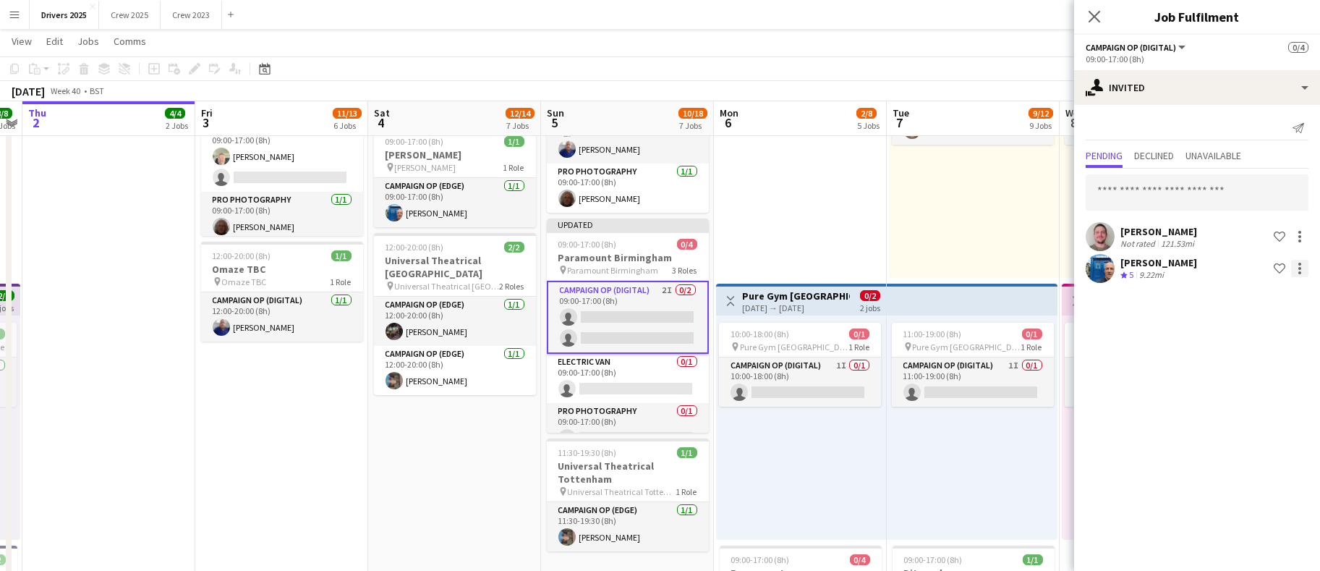
click at [1300, 273] on div at bounding box center [1299, 272] width 3 height 3
click at [1260, 395] on span "Cancel invitation" at bounding box center [1253, 399] width 85 height 12
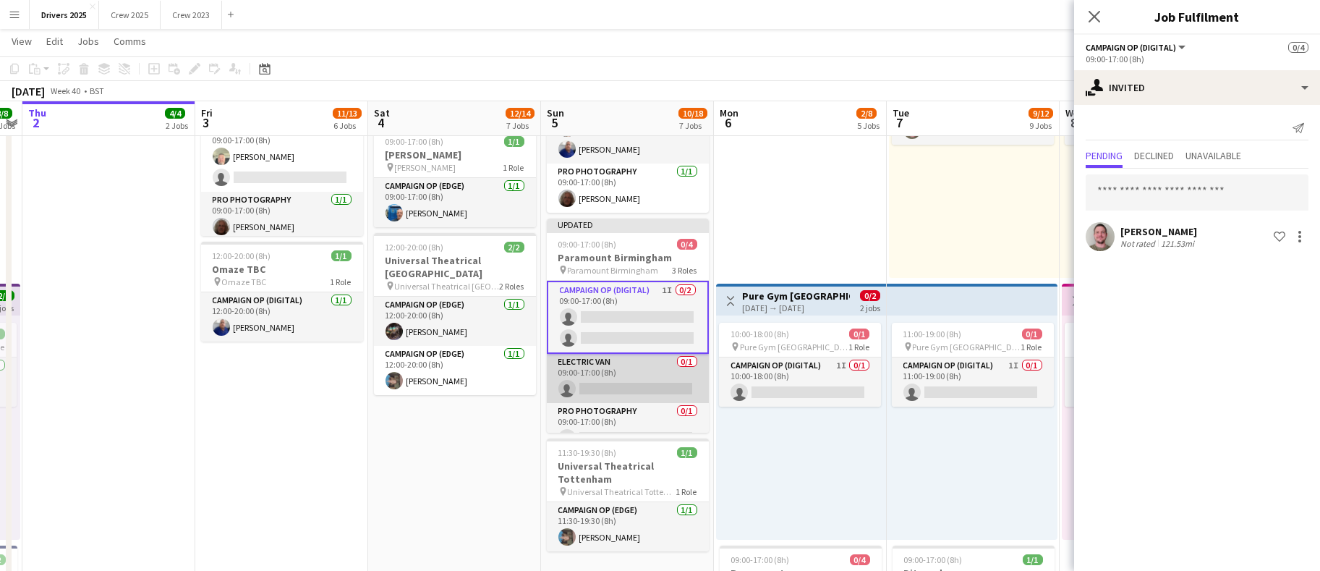
click at [639, 382] on app-card-role "Electric Van 0/1 09:00-17:00 (8h) single-neutral-actions" at bounding box center [628, 378] width 162 height 49
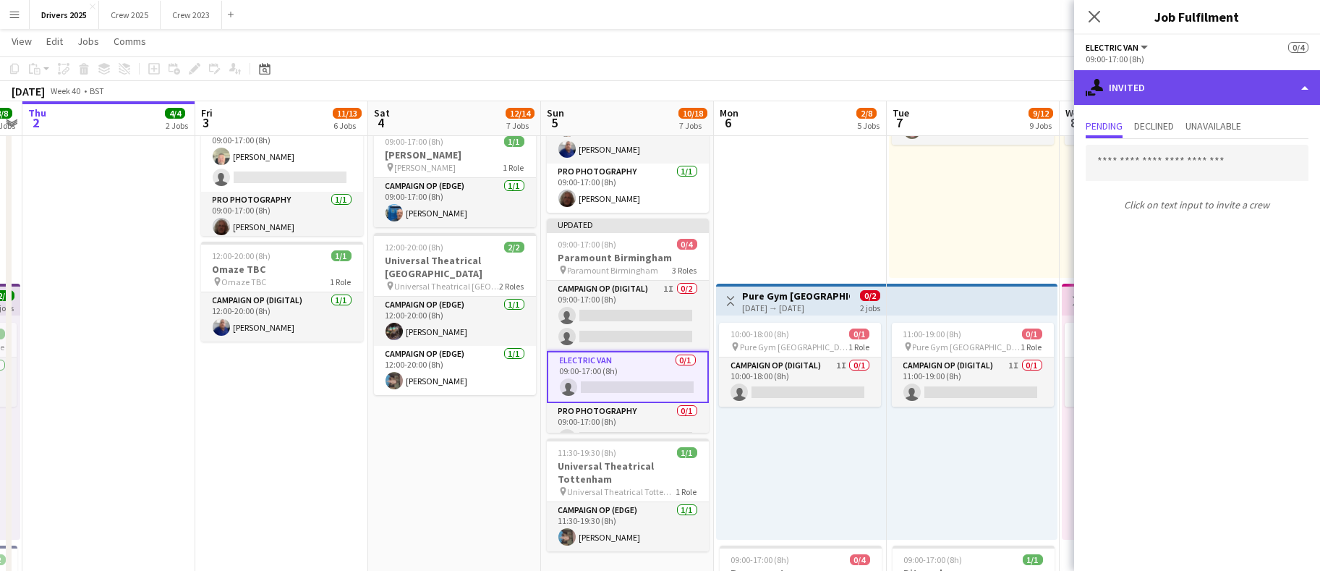
click at [1145, 103] on div "single-neutral-actions-share-1 Invited" at bounding box center [1197, 87] width 246 height 35
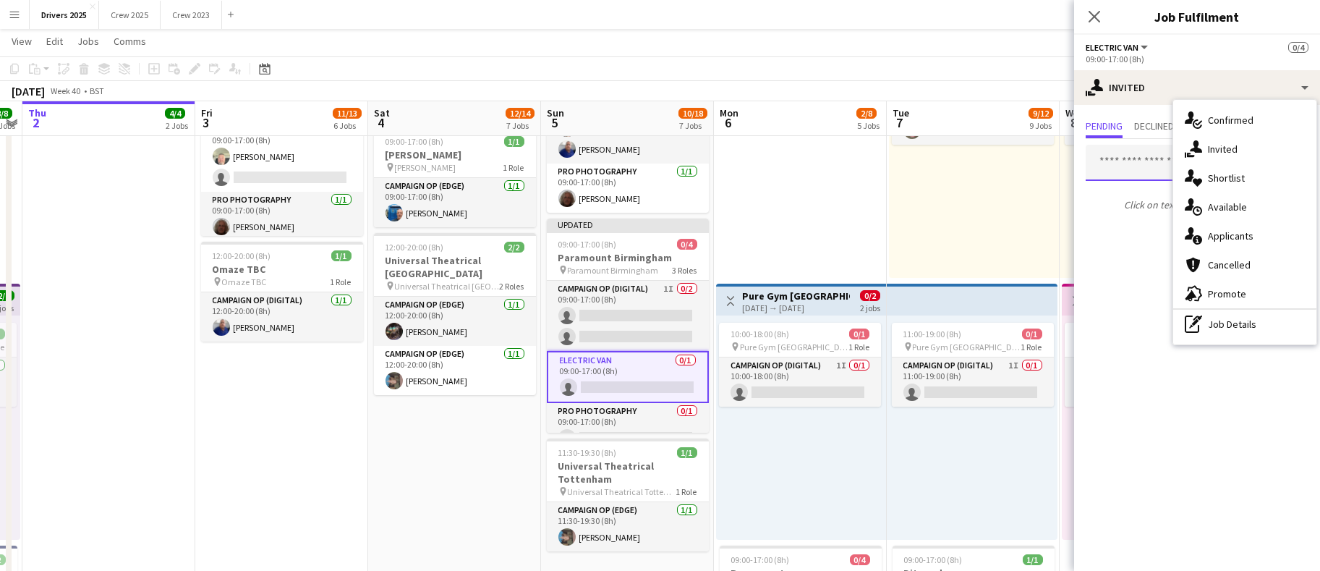
click at [1143, 157] on input "text" at bounding box center [1197, 163] width 223 height 36
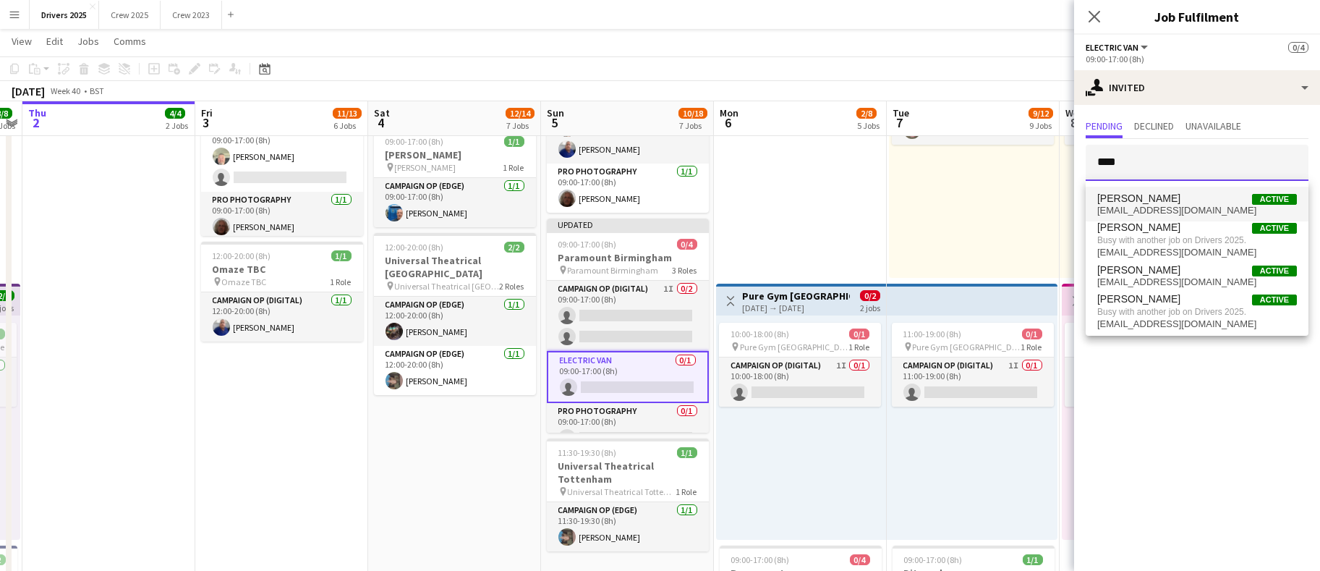
type input "****"
click at [1151, 200] on span "[PERSON_NAME]" at bounding box center [1138, 198] width 83 height 12
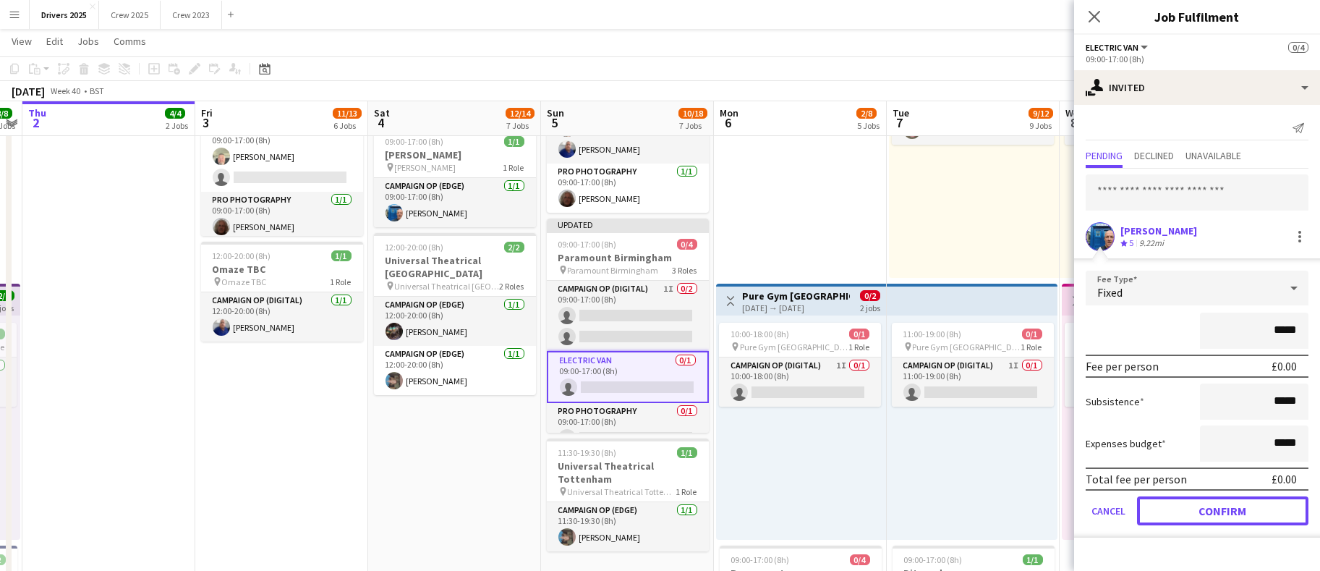
click at [1222, 503] on button "Confirm" at bounding box center [1222, 510] width 171 height 29
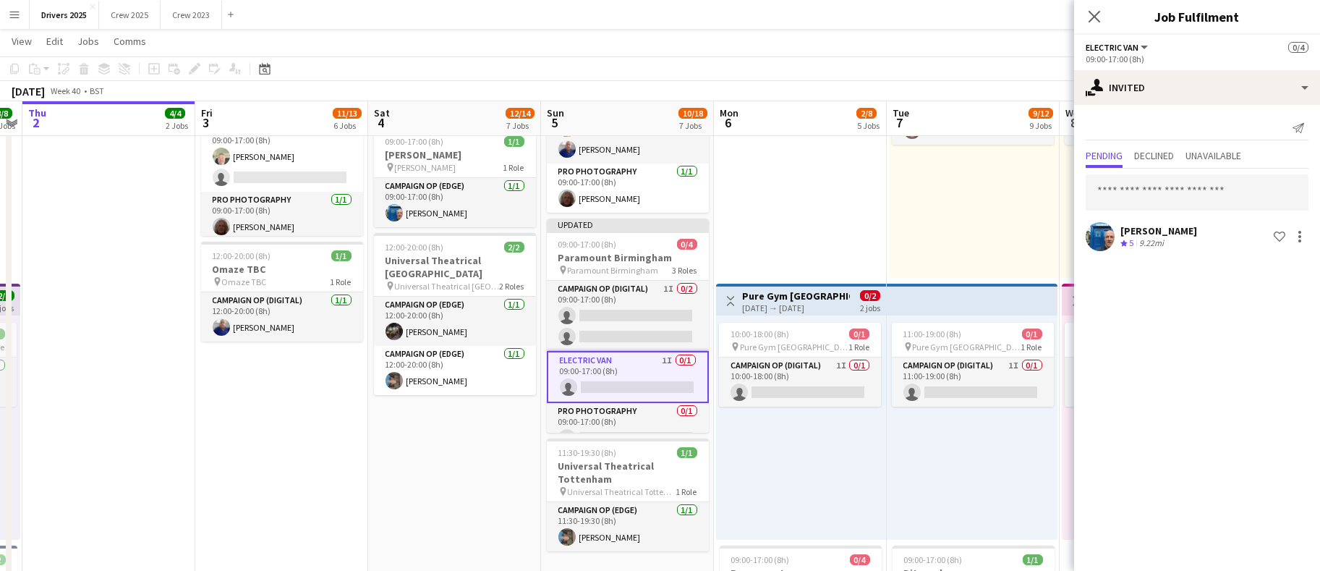
click at [779, 159] on app-date-cell "Toggle View BBC Birmingham 06-10-2025 → 12-10-2025 4/7 7 jobs 09:00-17:00 (8h) …" at bounding box center [800, 129] width 173 height 2321
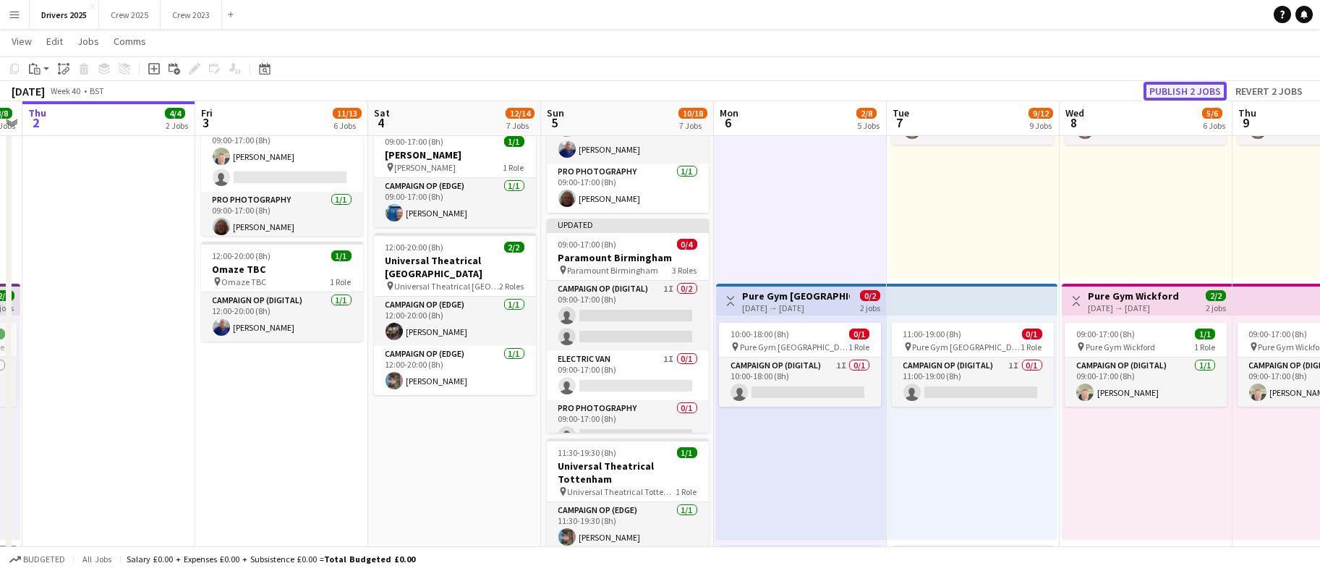
click at [1206, 87] on button "Publish 2 jobs" at bounding box center [1184, 91] width 83 height 19
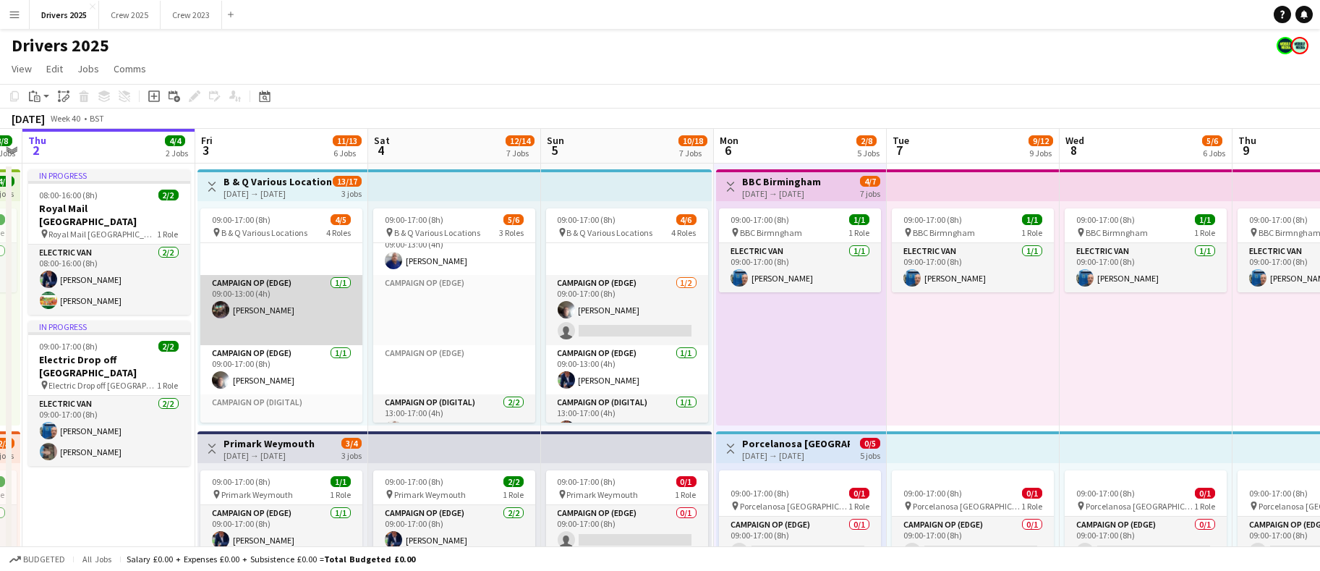
scroll to position [0, 0]
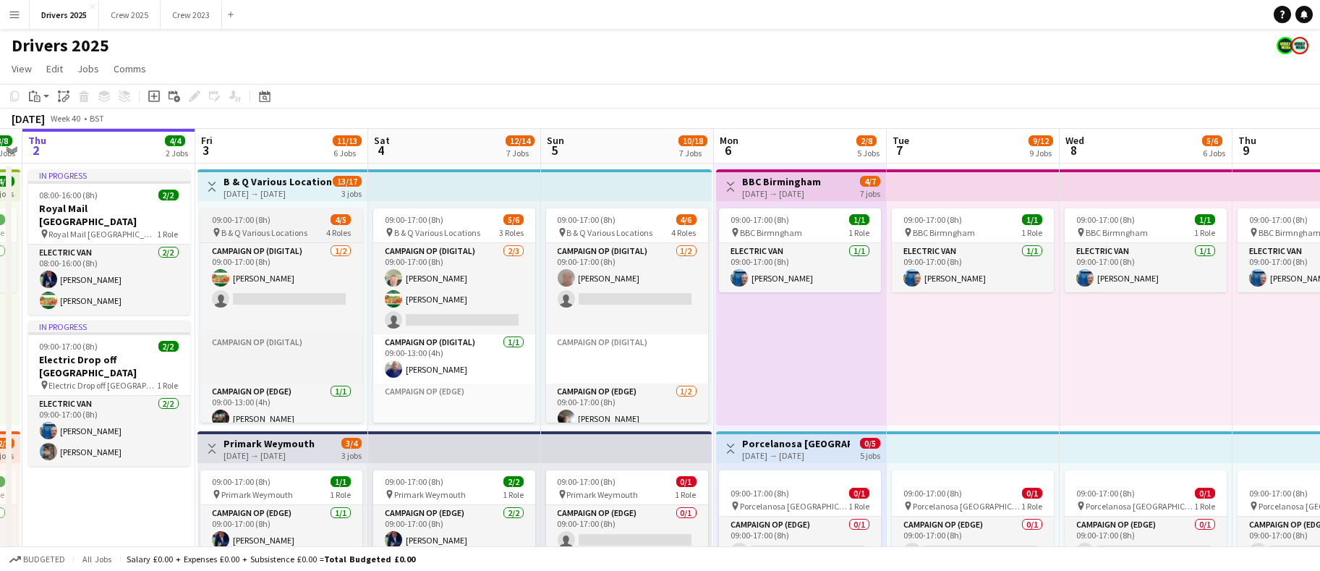
click at [266, 216] on span "09:00-17:00 (8h)" at bounding box center [241, 219] width 59 height 11
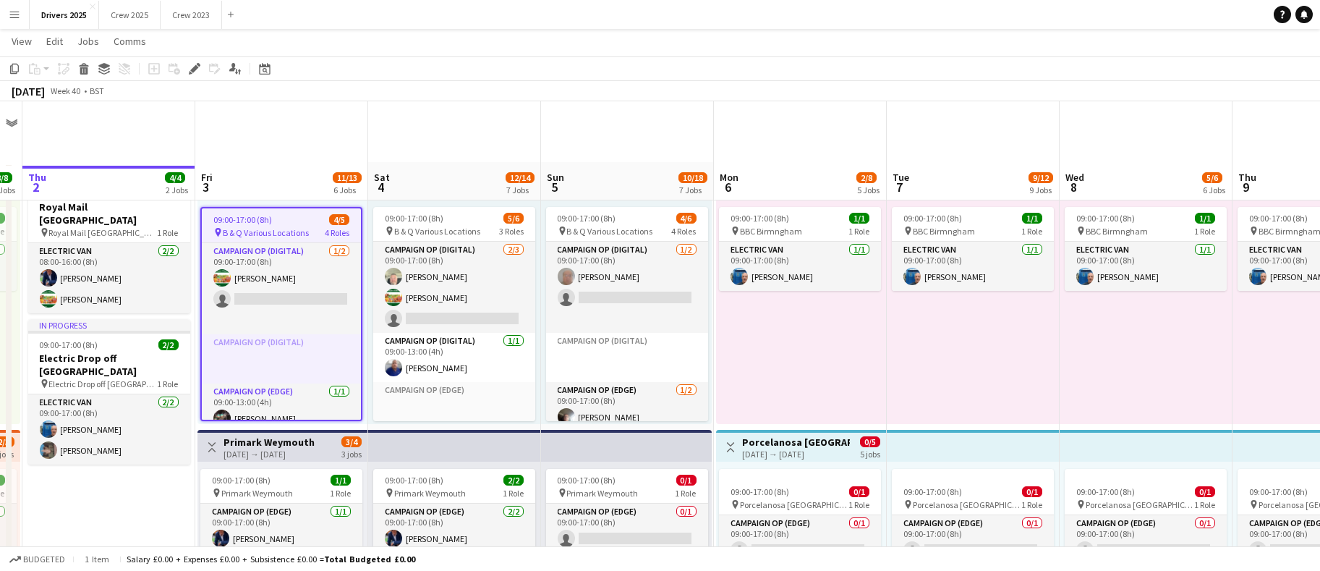
scroll to position [108, 0]
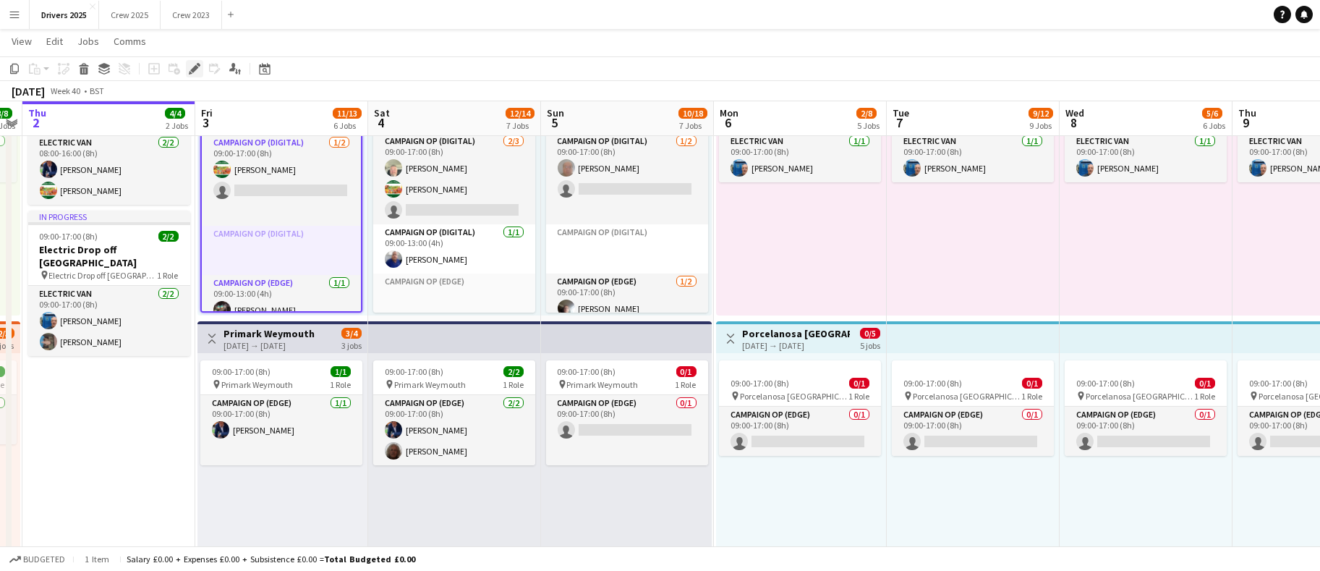
click at [192, 67] on icon "Edit" at bounding box center [195, 69] width 12 height 12
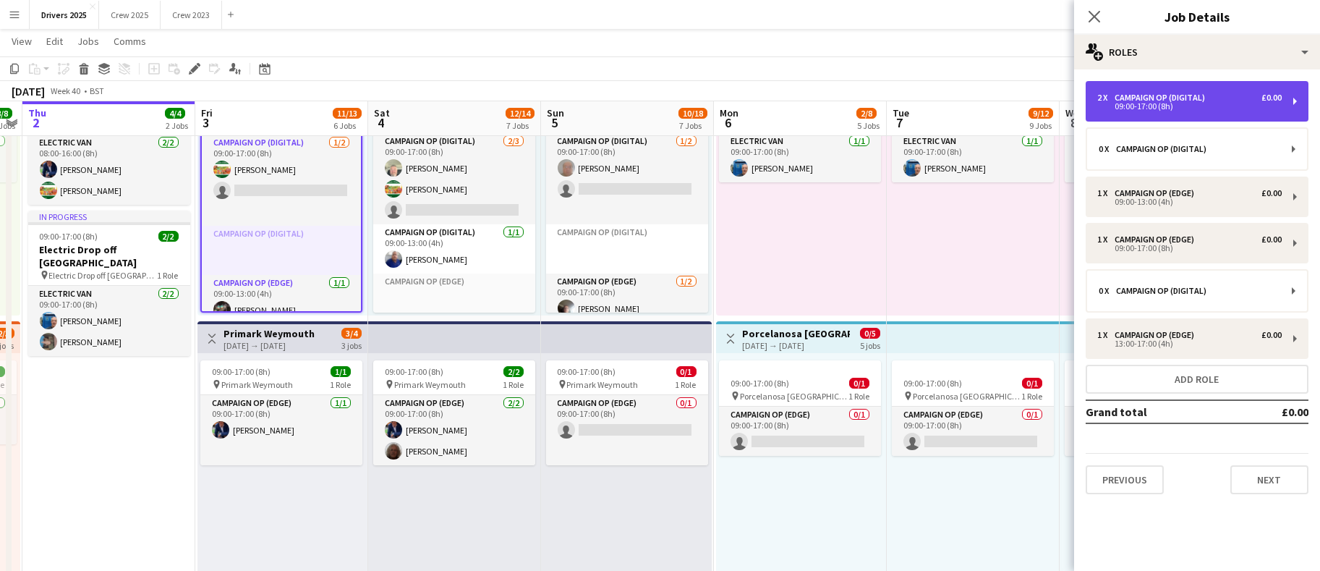
click at [1137, 93] on div "Campaign Op (Digital)" at bounding box center [1163, 98] width 96 height 10
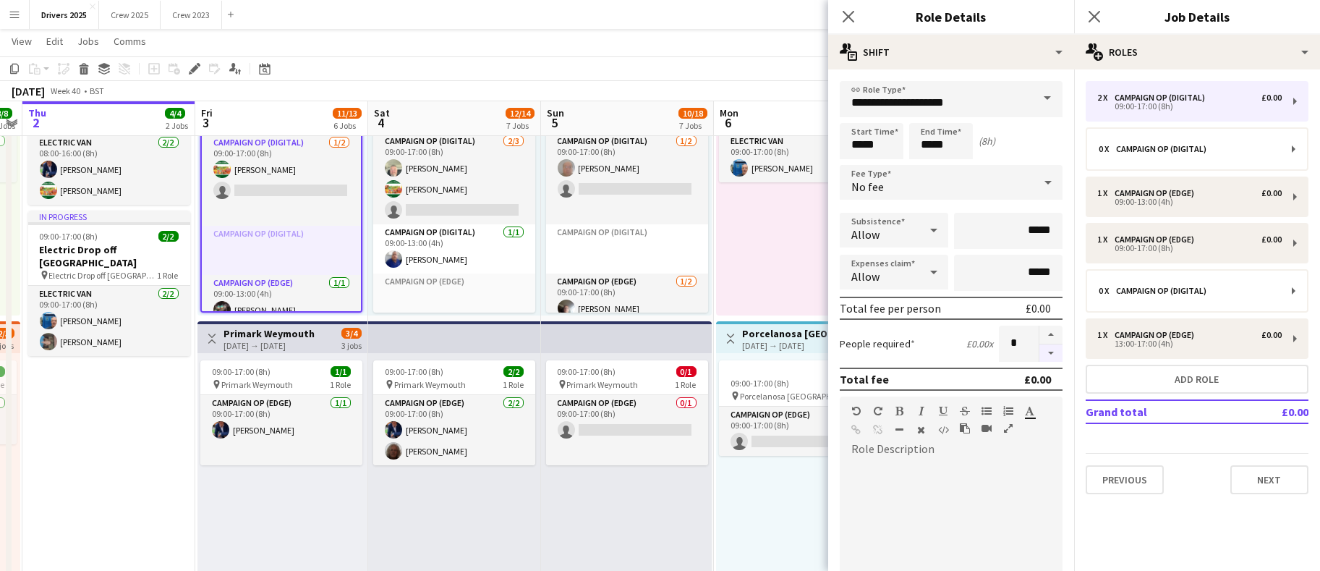
click at [1039, 359] on button "button" at bounding box center [1050, 353] width 23 height 18
type input "*"
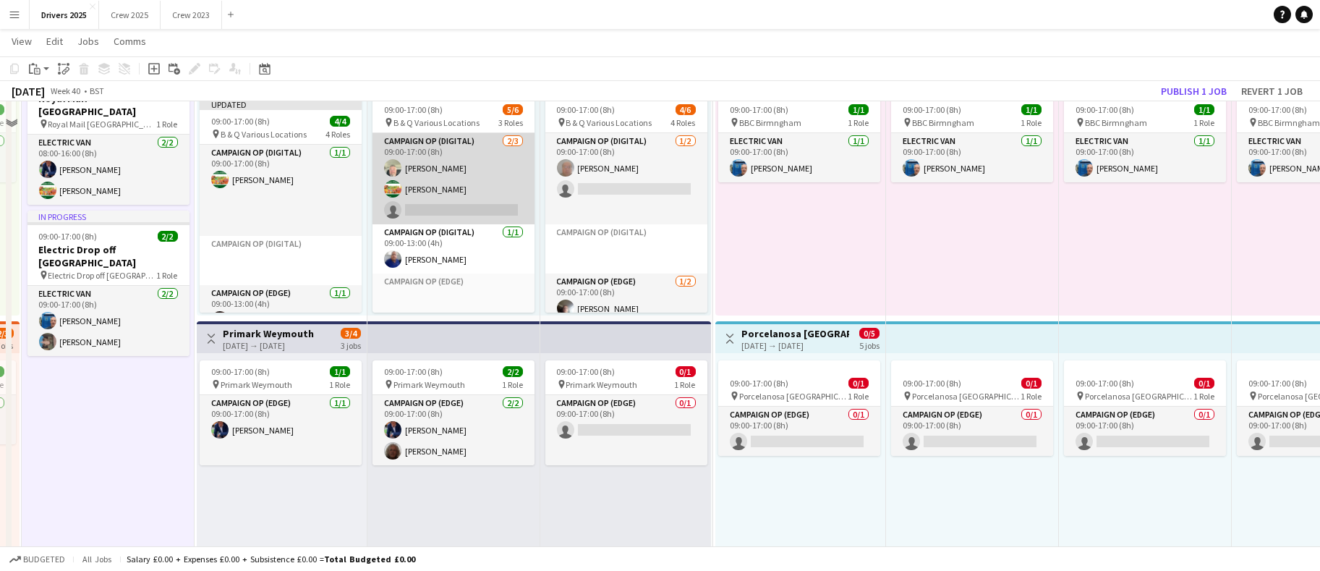
scroll to position [0, 0]
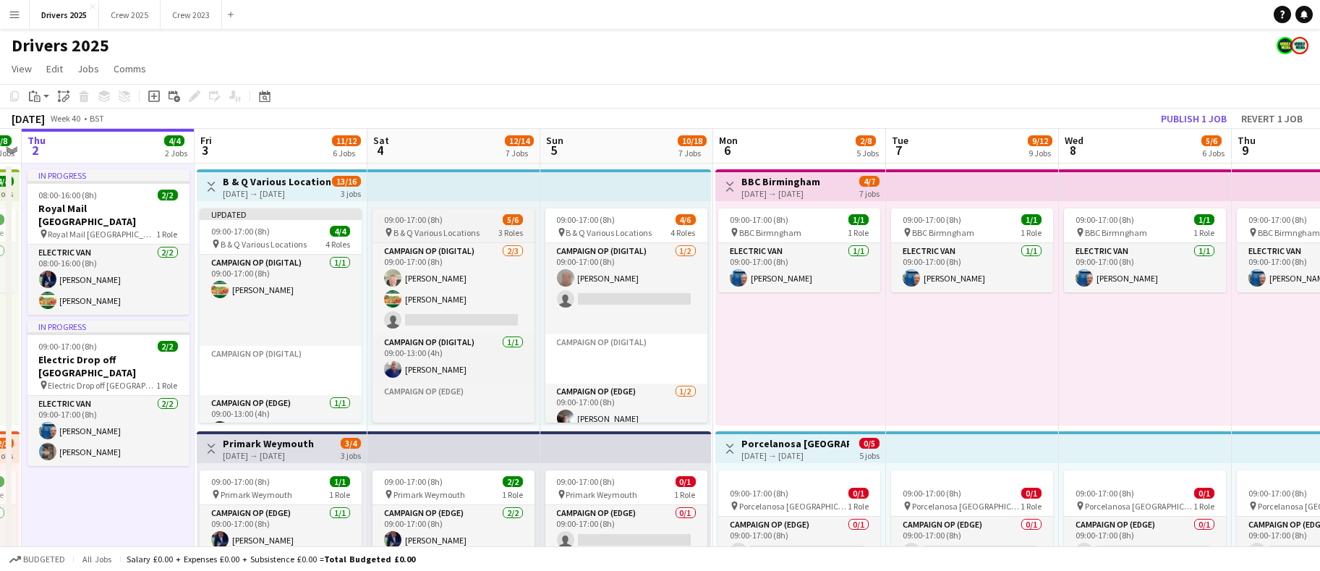
click at [438, 223] on span "09:00-17:00 (8h)" at bounding box center [413, 219] width 59 height 11
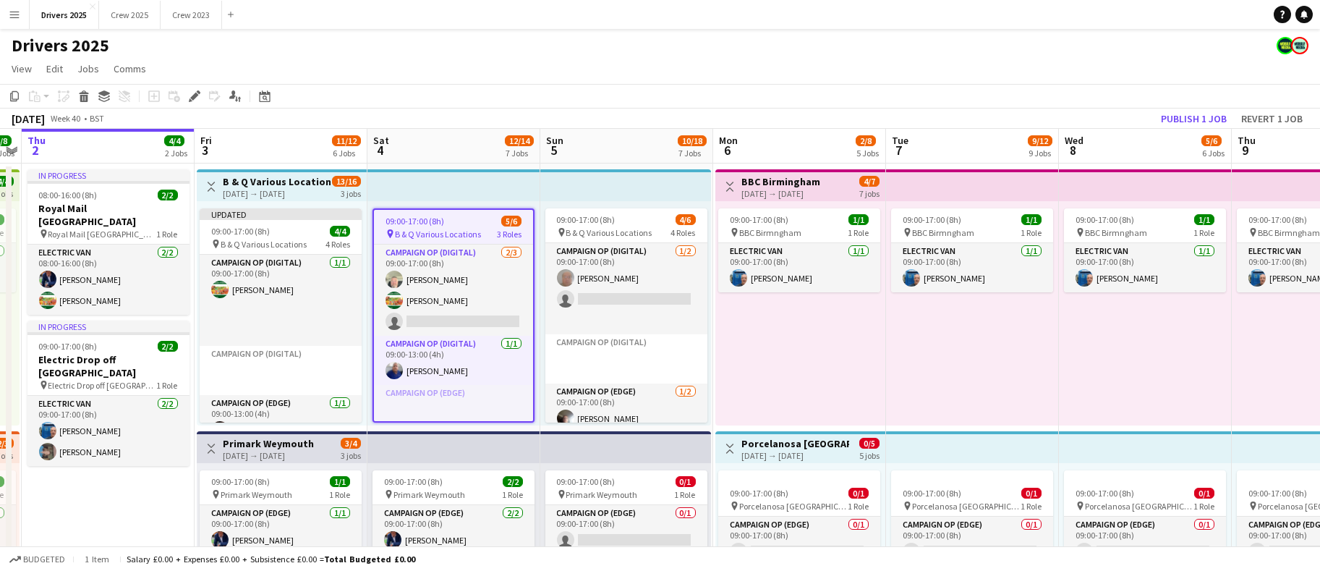
click at [194, 88] on div "Edit" at bounding box center [194, 96] width 17 height 17
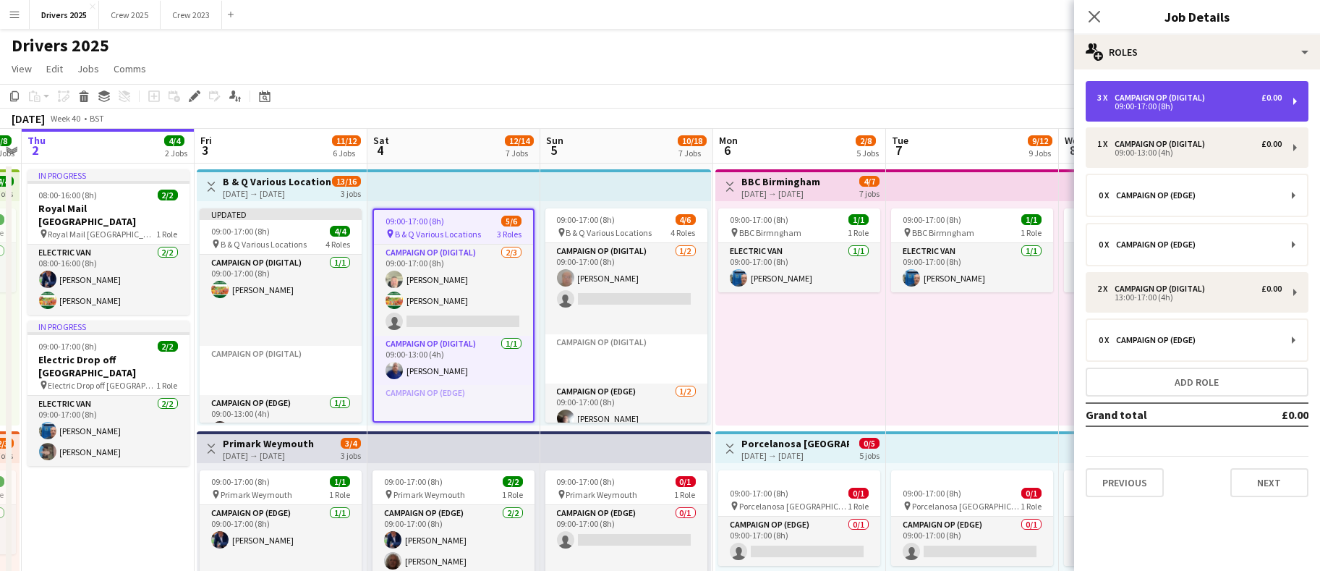
click at [1175, 105] on div "09:00-17:00 (8h)" at bounding box center [1189, 106] width 184 height 7
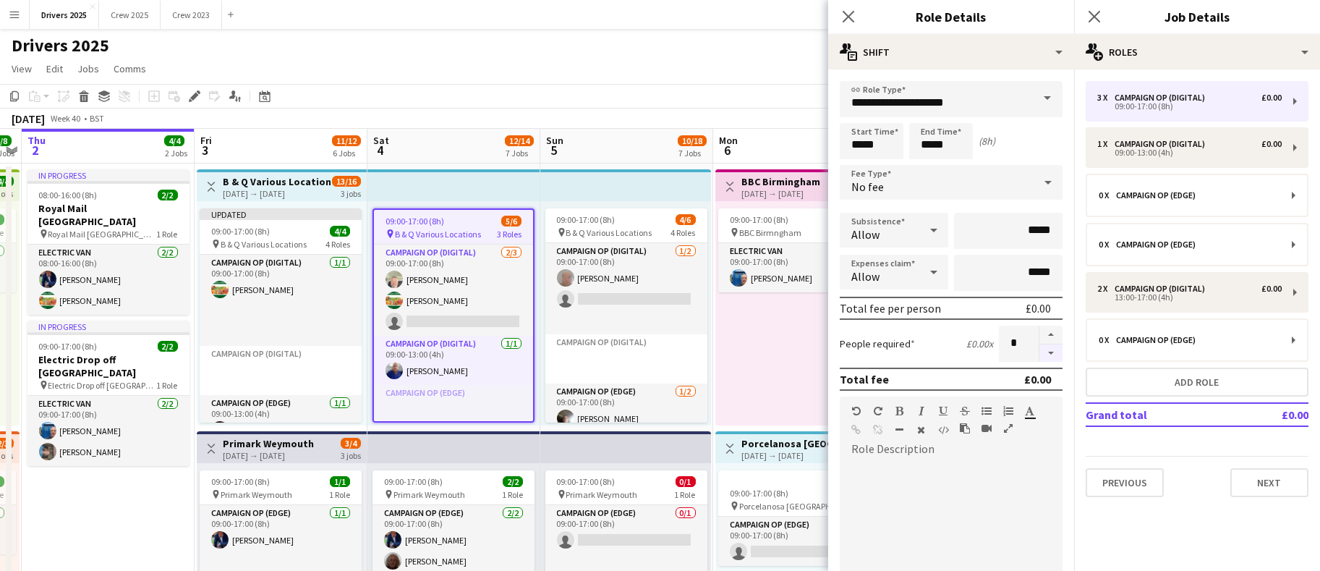
click at [1039, 359] on button "button" at bounding box center [1050, 353] width 23 height 18
type input "*"
click at [581, 184] on app-top-bar at bounding box center [625, 185] width 171 height 32
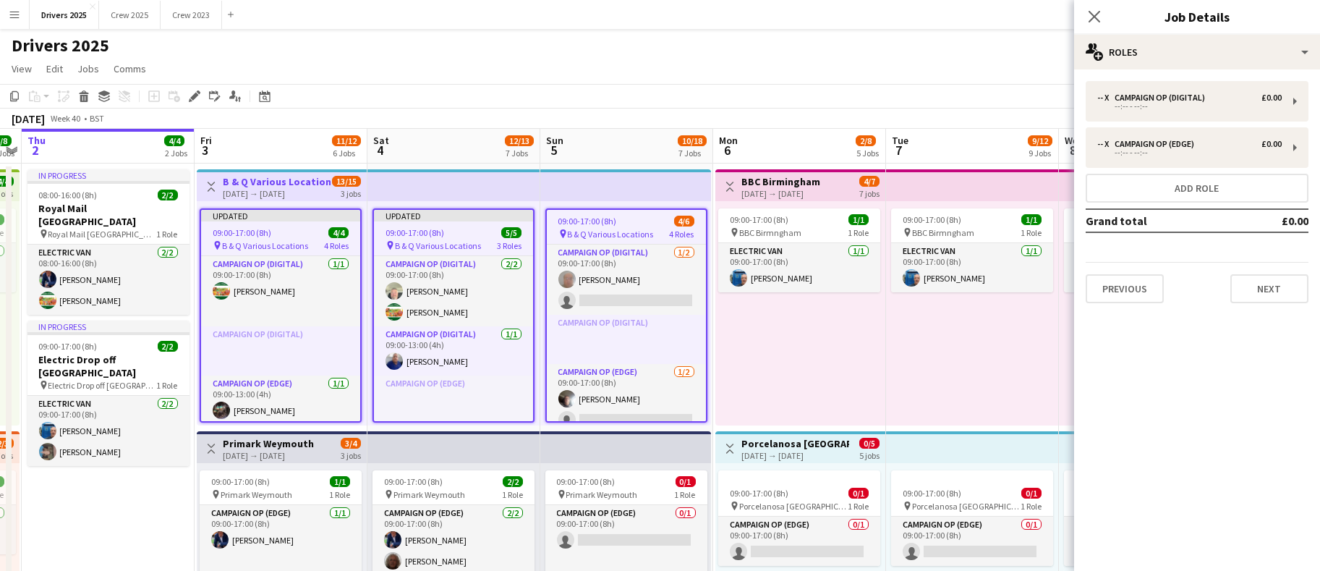
click at [585, 184] on app-top-bar at bounding box center [625, 185] width 171 height 32
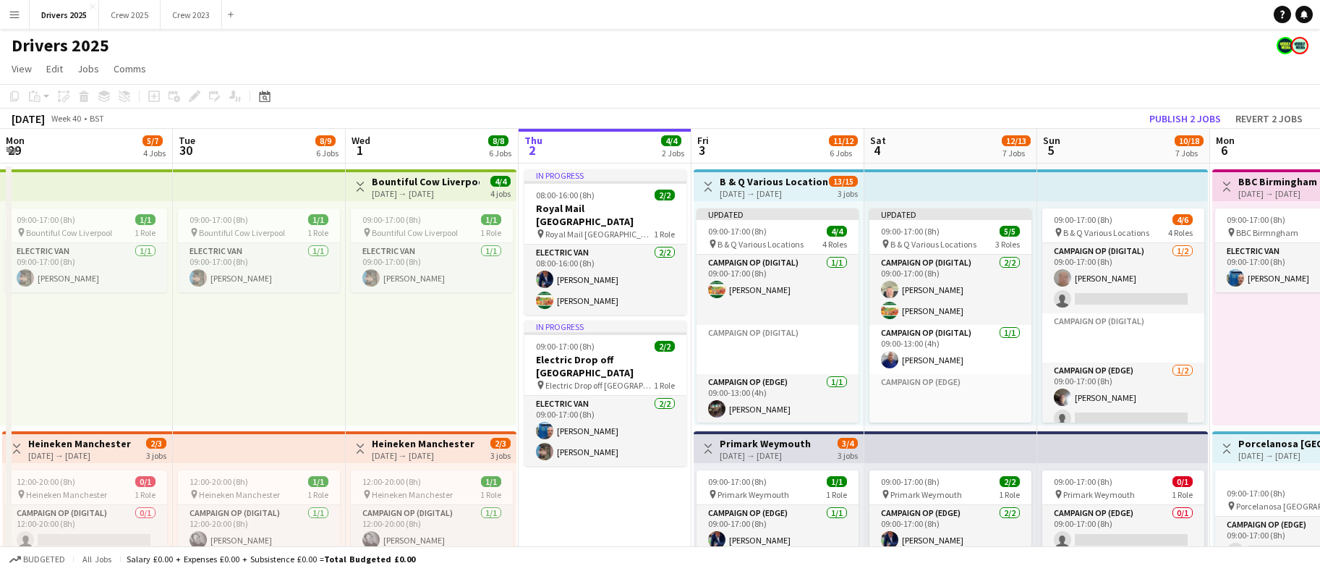
click at [1063, 229] on span "B & Q Various Locations" at bounding box center [1106, 232] width 86 height 11
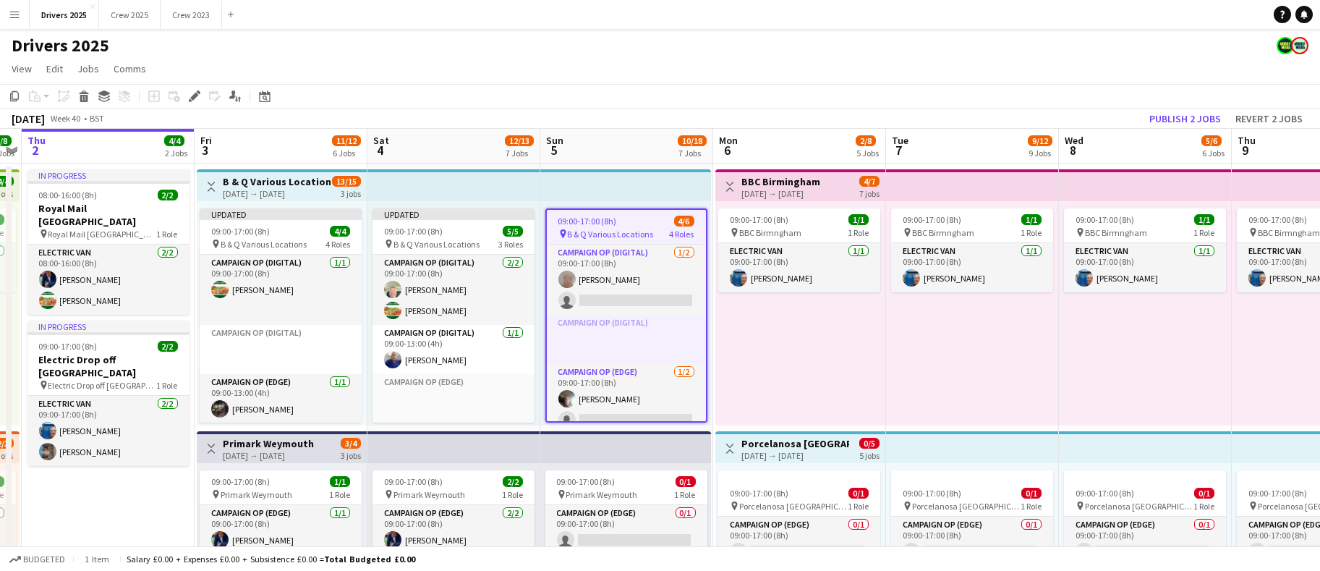
click at [208, 101] on div "Add job Add linked Job Edit Edit linked Job Applicants" at bounding box center [188, 96] width 111 height 17
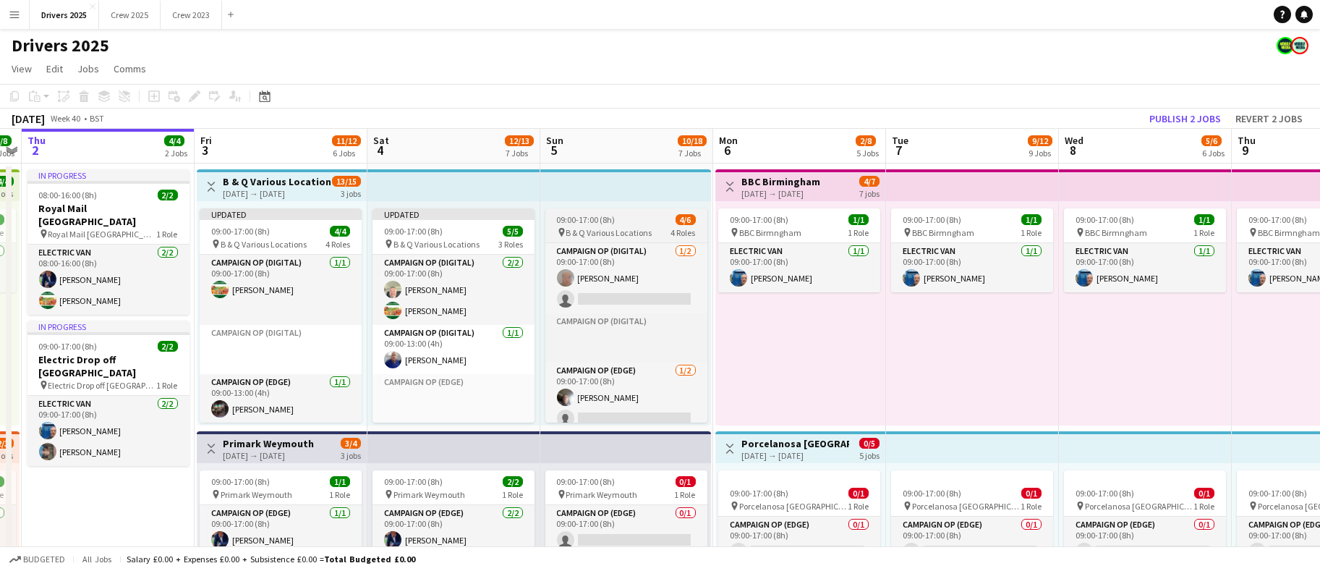
click at [614, 219] on span "09:00-17:00 (8h)" at bounding box center [586, 219] width 59 height 11
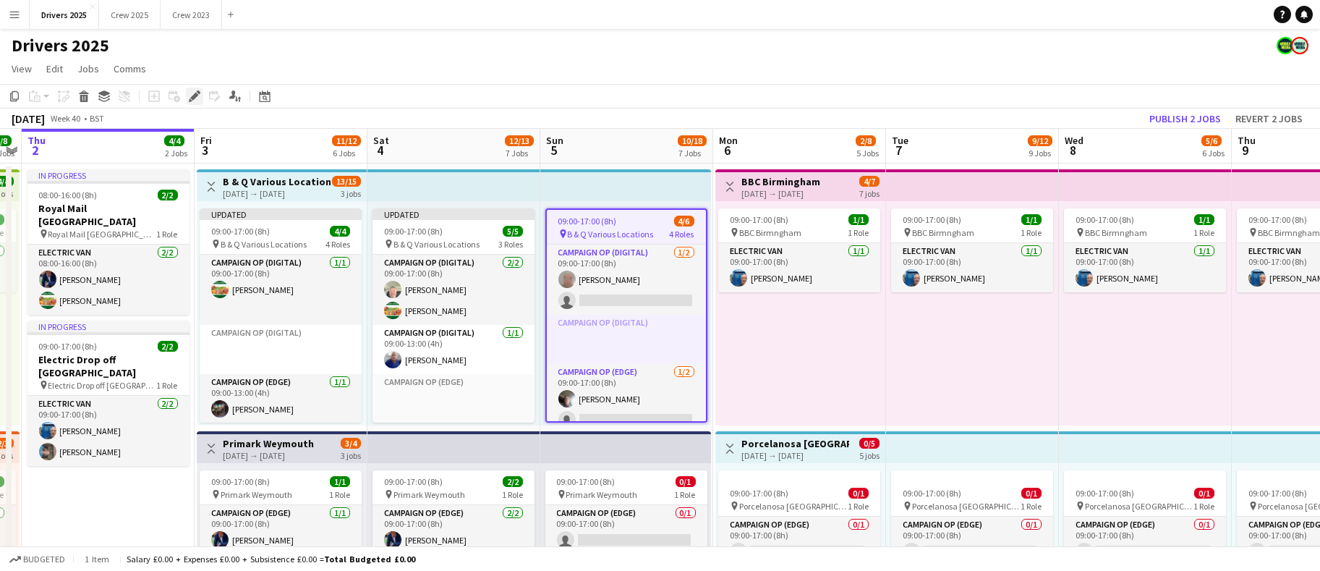
click at [197, 96] on icon "Edit" at bounding box center [195, 96] width 12 height 12
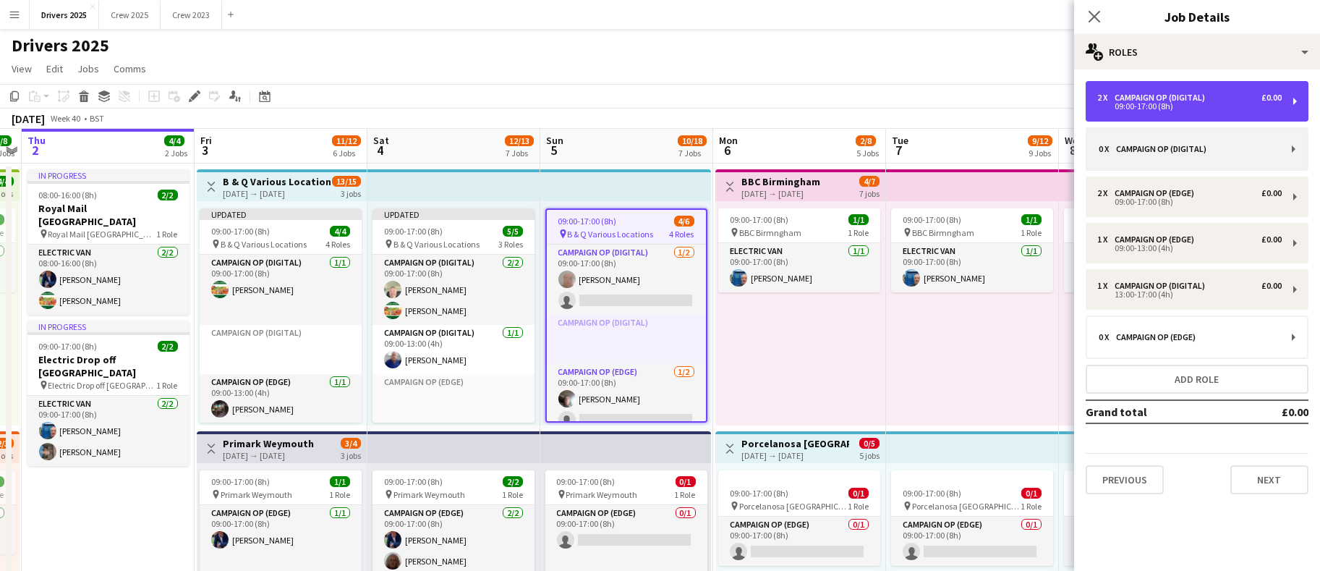
drag, startPoint x: 1166, startPoint y: 107, endPoint x: 1170, endPoint y: 127, distance: 20.7
click at [1167, 106] on div "09:00-17:00 (8h)" at bounding box center [1189, 106] width 184 height 7
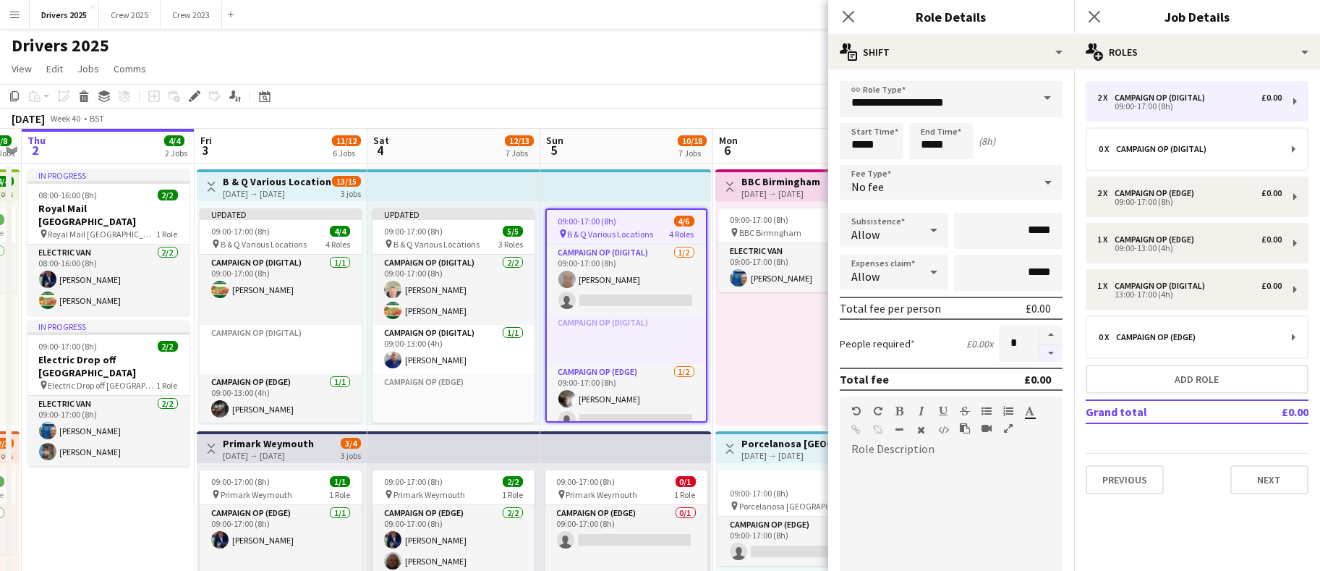
click at [1039, 345] on button "button" at bounding box center [1050, 353] width 23 height 18
type input "*"
click at [761, 335] on div "09:00-17:00 (8h) 1/1 pin BBC Birmngham 1 Role Electric Van [DATE] 09:00-17:00 (…" at bounding box center [800, 313] width 170 height 224
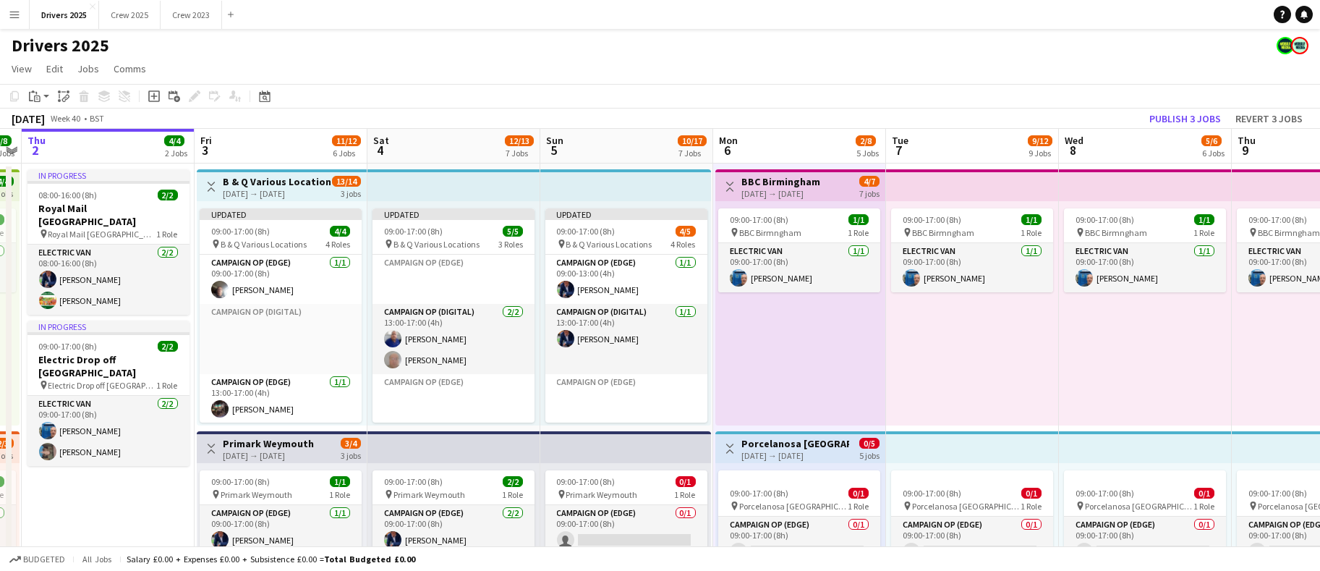
scroll to position [0, 0]
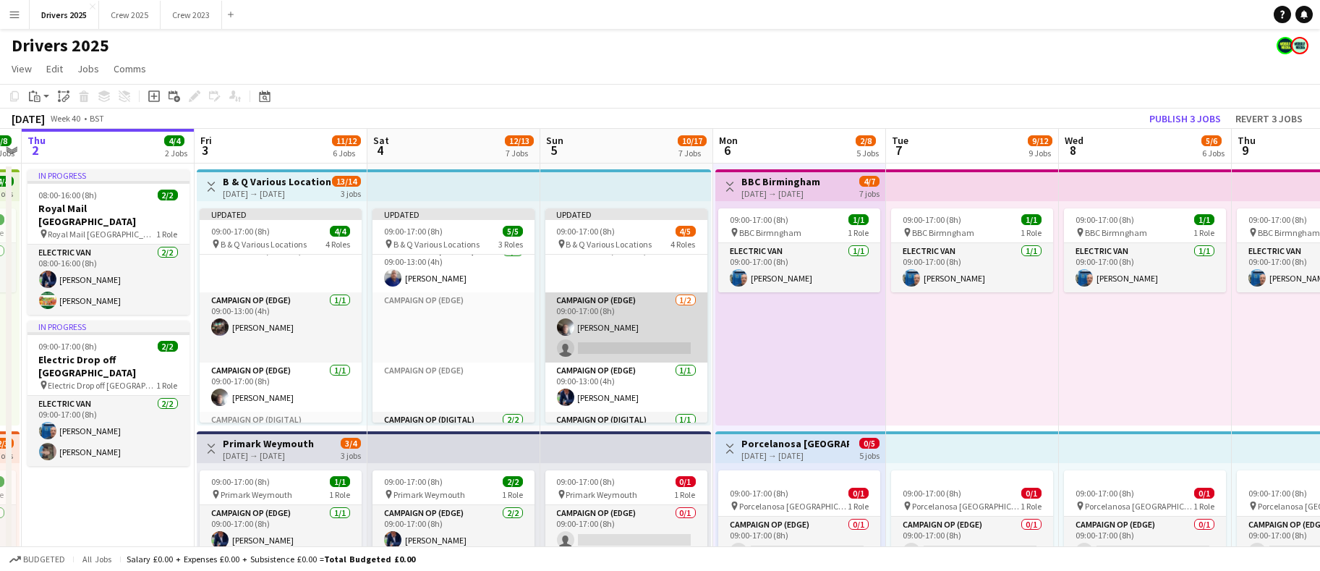
click at [613, 306] on app-card-role "Campaign Op (Edge) [DATE] 09:00-17:00 (8h) [PERSON_NAME] single-neutral-actions" at bounding box center [626, 327] width 162 height 70
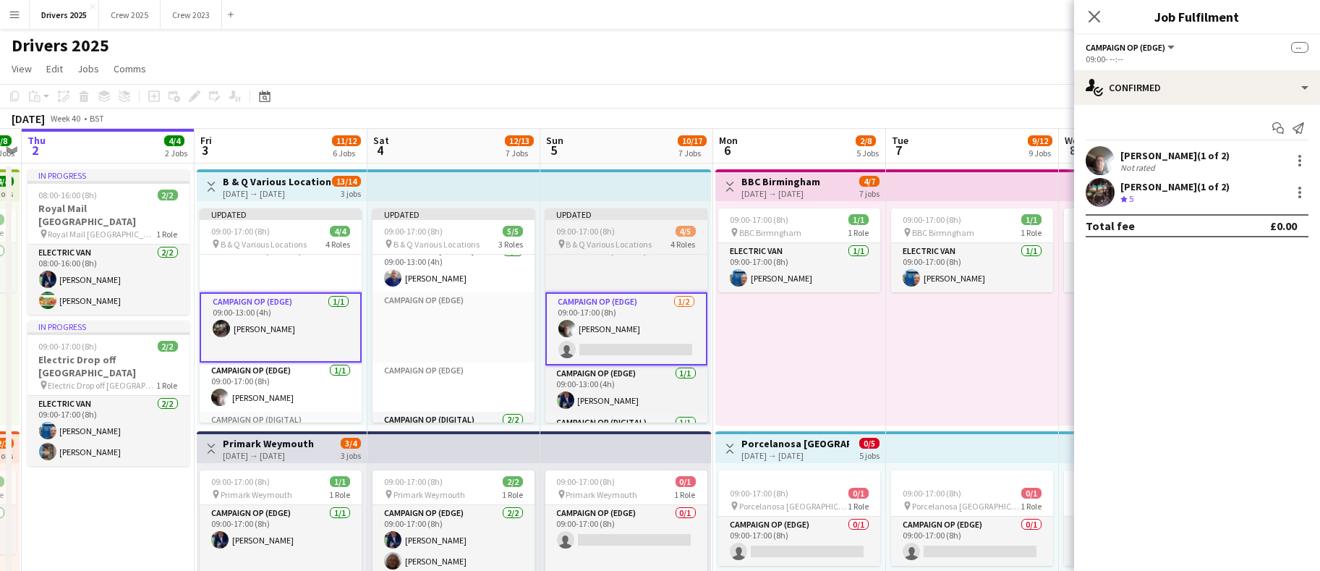
click at [618, 242] on span "B & Q Various Locations" at bounding box center [609, 244] width 86 height 11
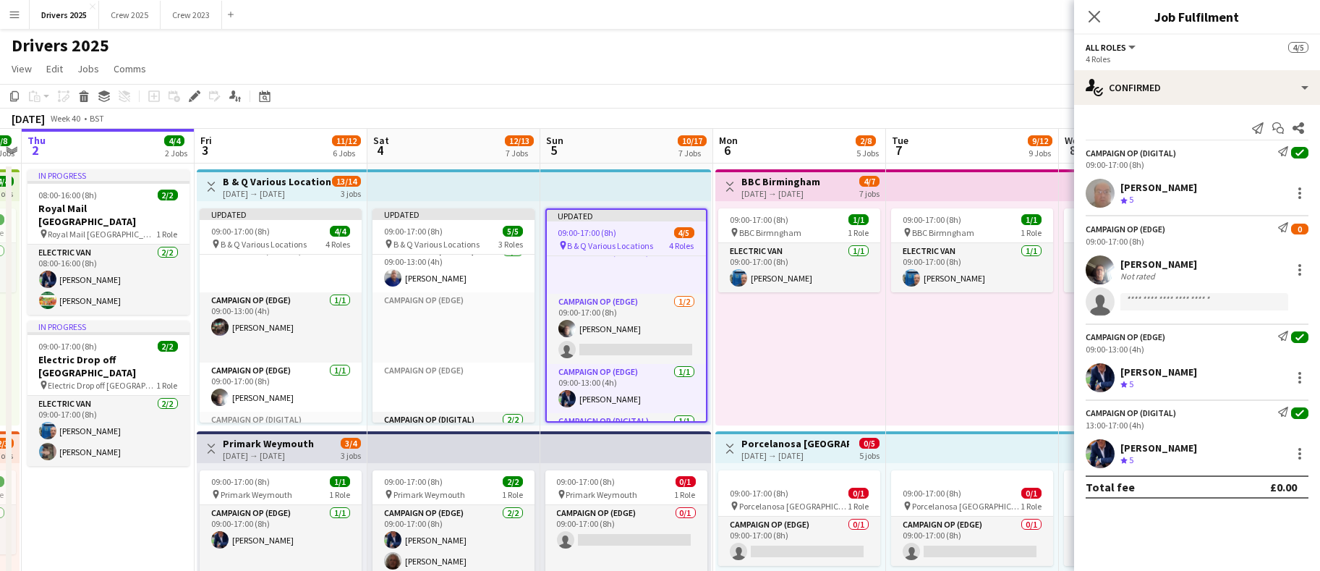
click at [183, 98] on div "Add job Add linked Job Edit Edit linked Job Applicants" at bounding box center [188, 96] width 111 height 17
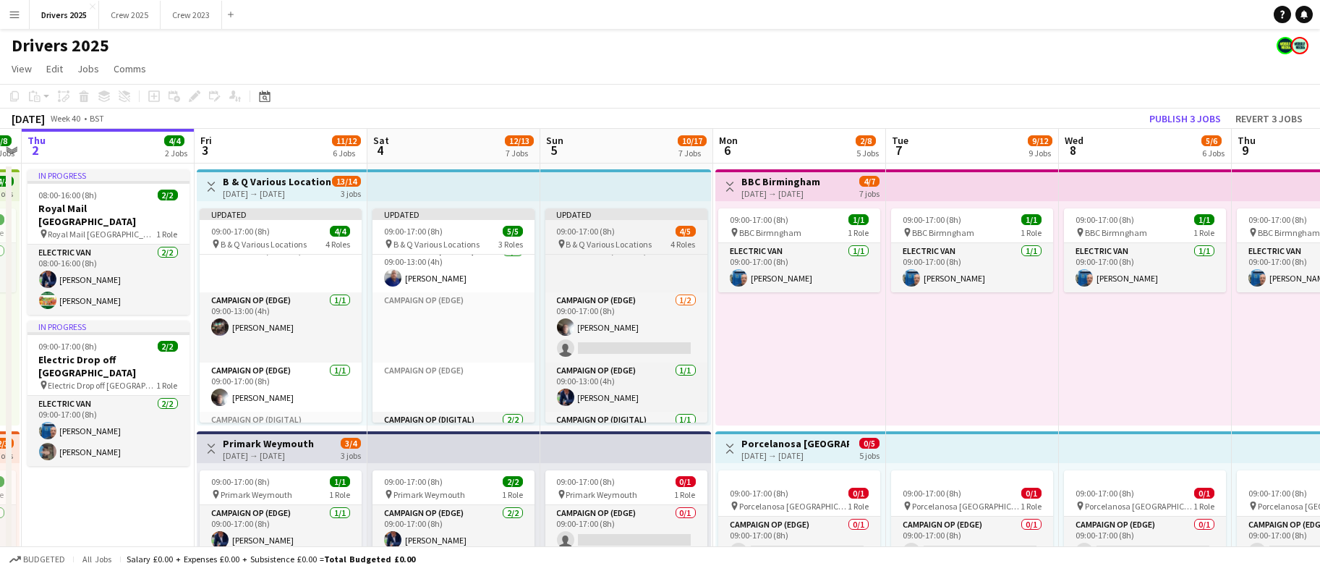
click at [594, 229] on span "09:00-17:00 (8h)" at bounding box center [586, 231] width 59 height 11
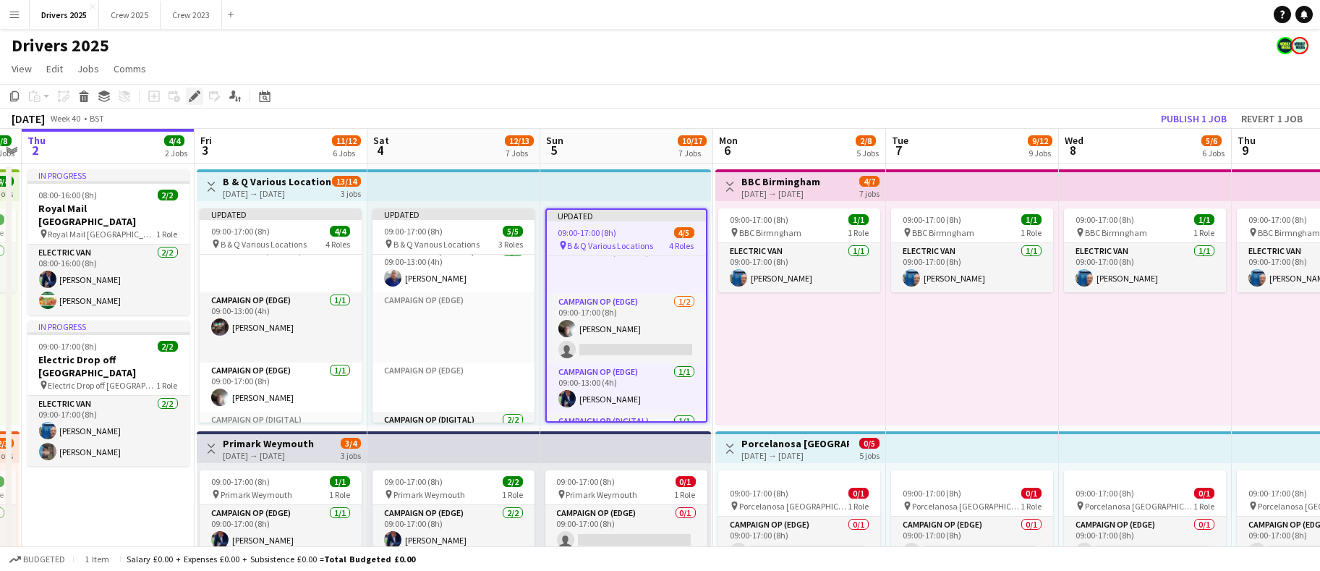
click at [195, 96] on icon at bounding box center [194, 97] width 8 height 8
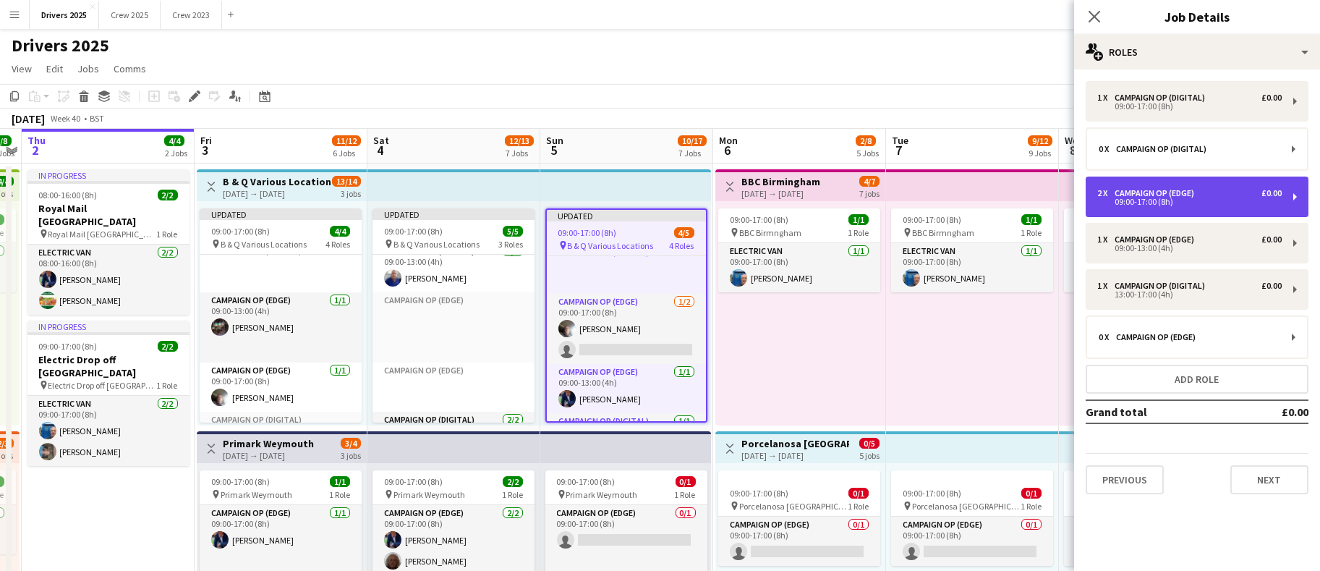
click at [1215, 201] on div "09:00-17:00 (8h)" at bounding box center [1189, 201] width 184 height 7
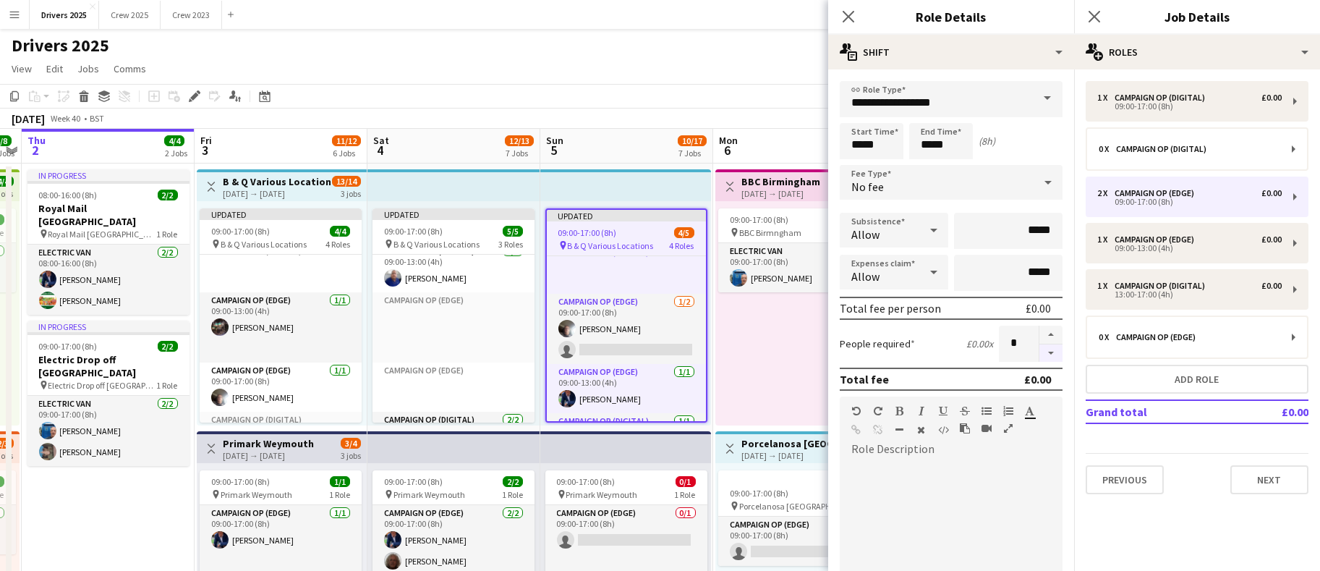
click at [1039, 355] on button "button" at bounding box center [1050, 353] width 23 height 18
type input "*"
click at [588, 67] on app-page-menu "View Day view expanded Day view collapsed Month view Date picker Jump to [DATE]…" at bounding box center [660, 69] width 1320 height 27
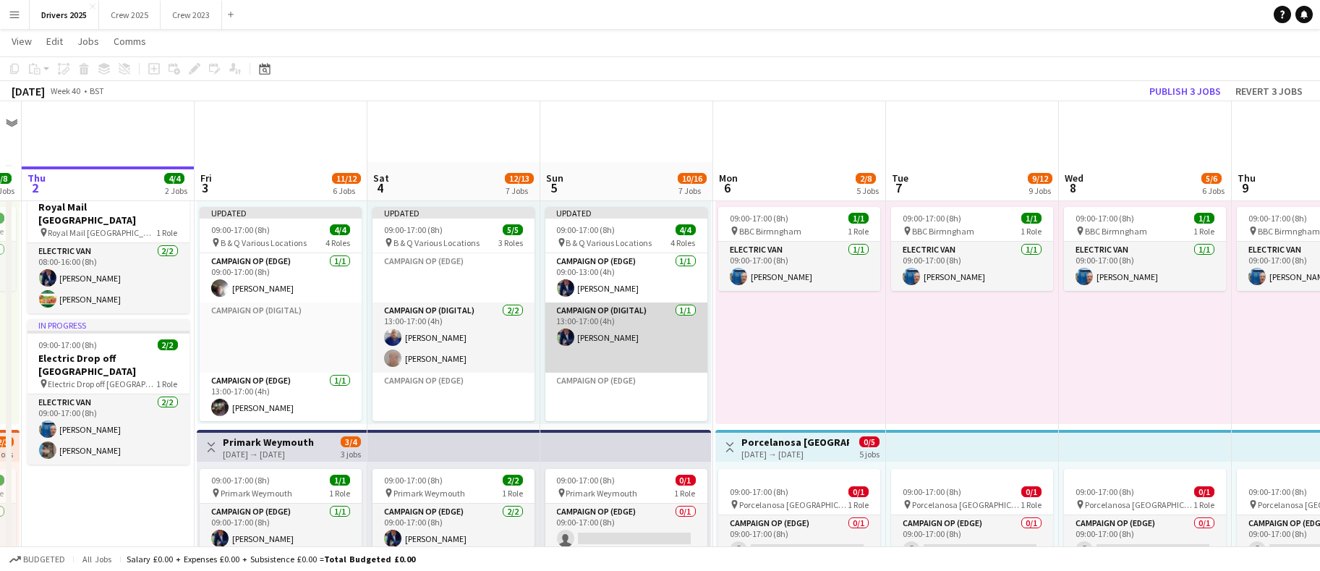
scroll to position [108, 0]
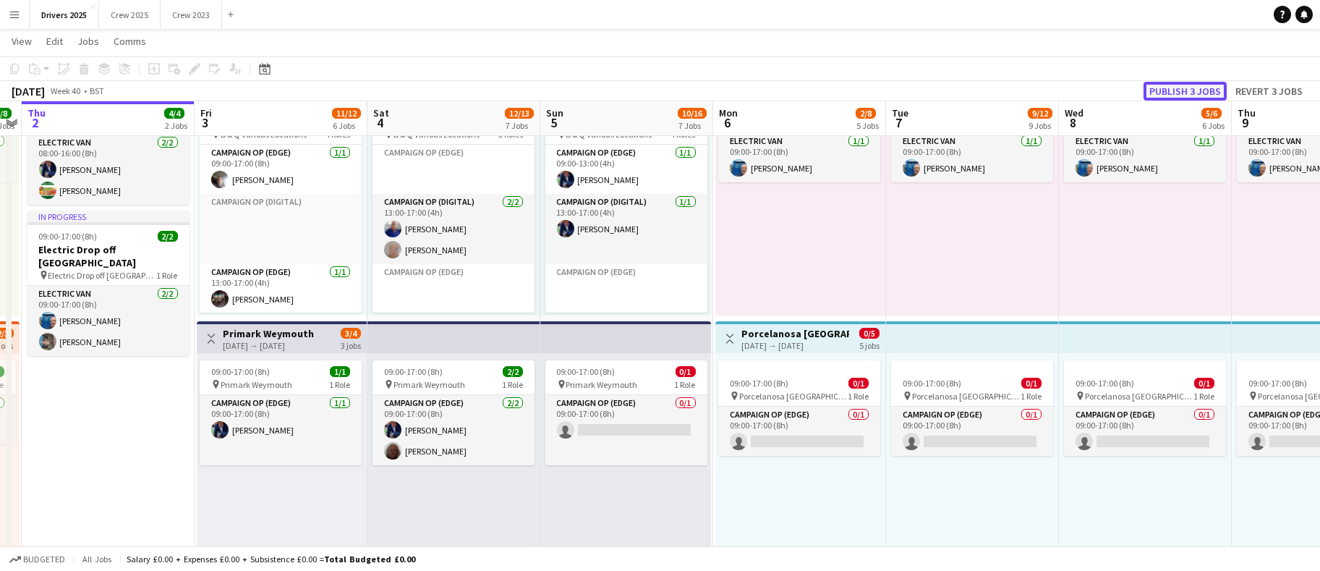
click at [1185, 88] on button "Publish 3 jobs" at bounding box center [1184, 91] width 83 height 19
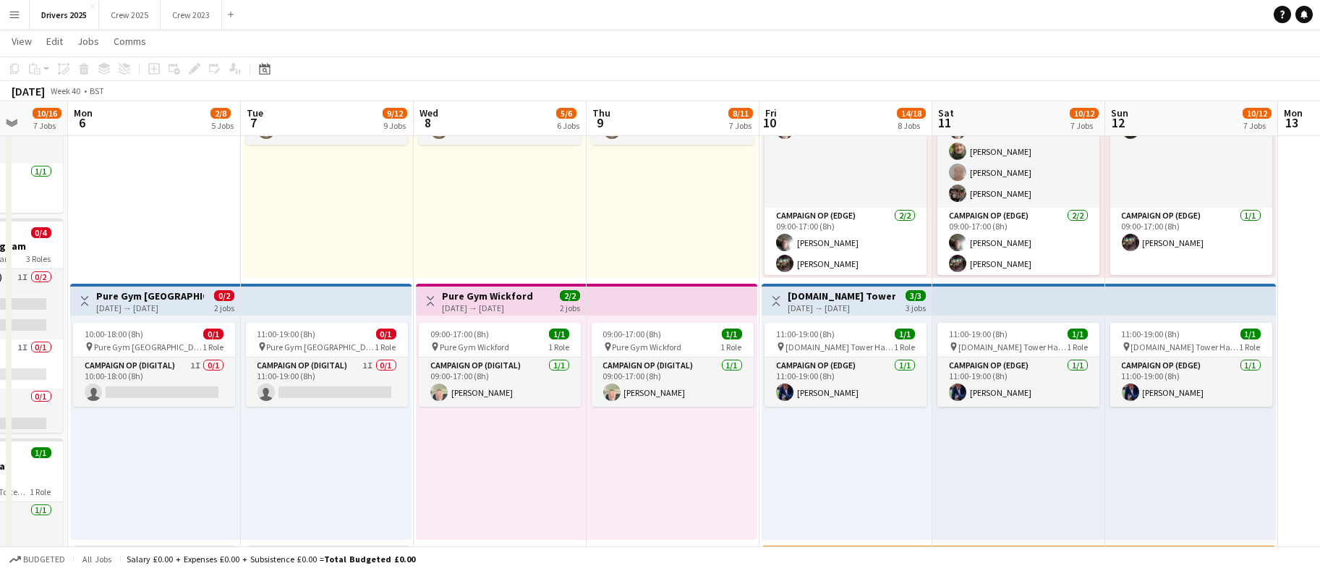
scroll to position [0, 452]
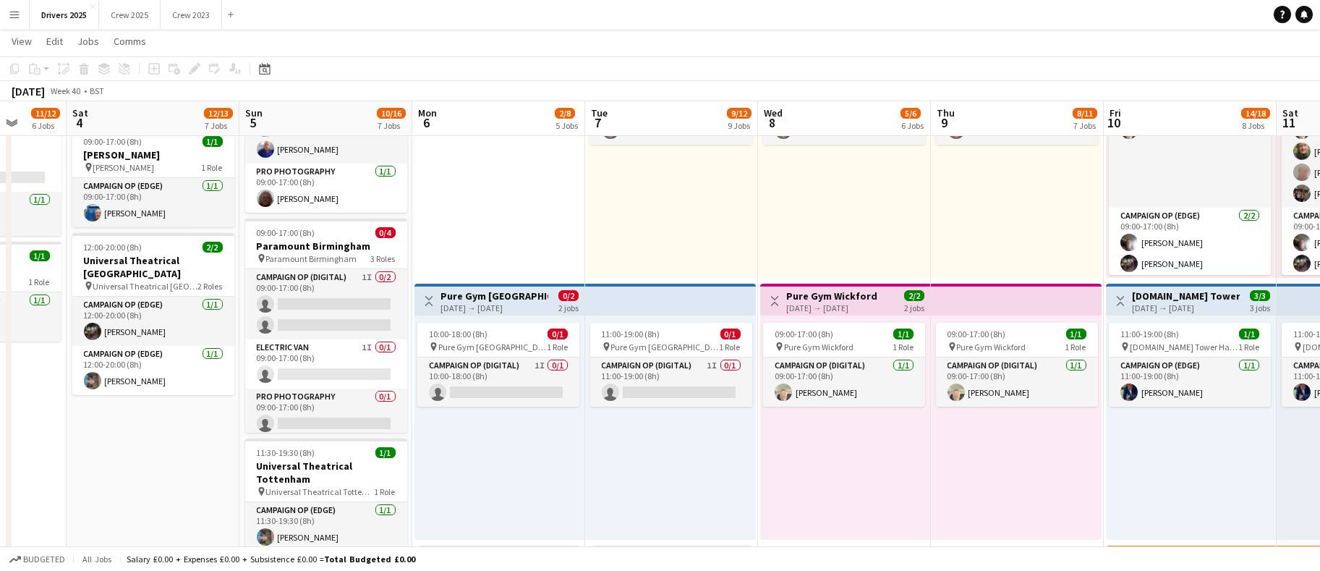
drag, startPoint x: 927, startPoint y: 447, endPoint x: 626, endPoint y: 452, distance: 300.9
click at [626, 452] on app-calendar-viewport "Wed 1 8/8 6 Jobs Thu 2 4/4 2 Jobs Fri 3 11/12 6 Jobs Sat 4 12/13 7 Jobs Sun 5 1…" at bounding box center [660, 76] width 1320 height 2426
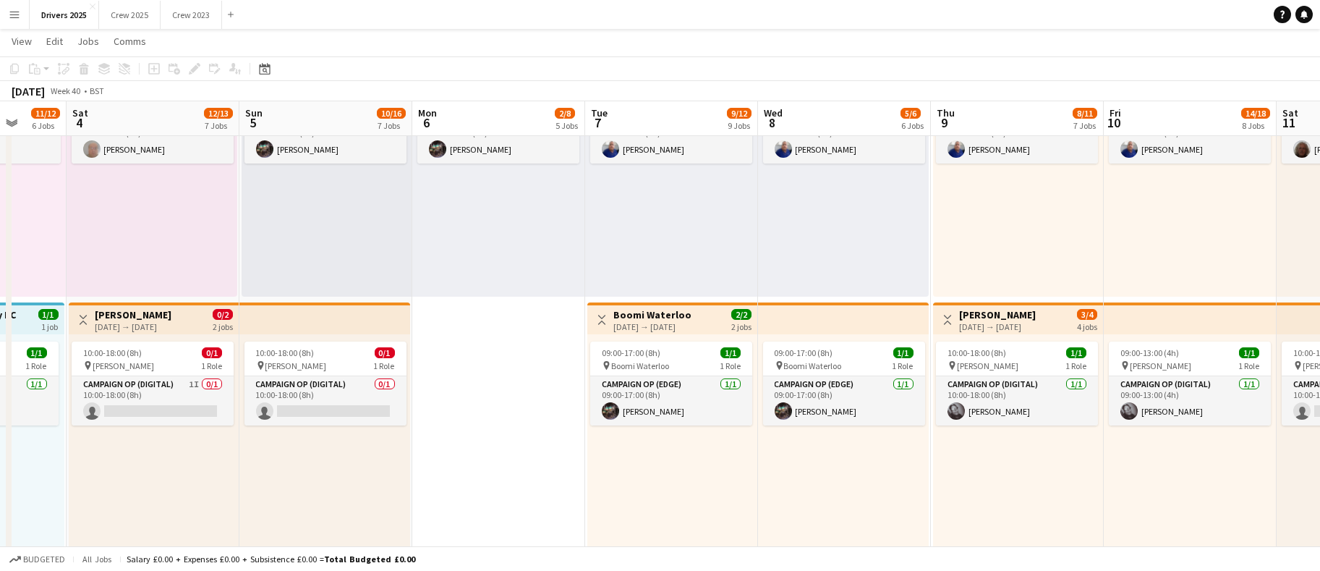
scroll to position [0, 600]
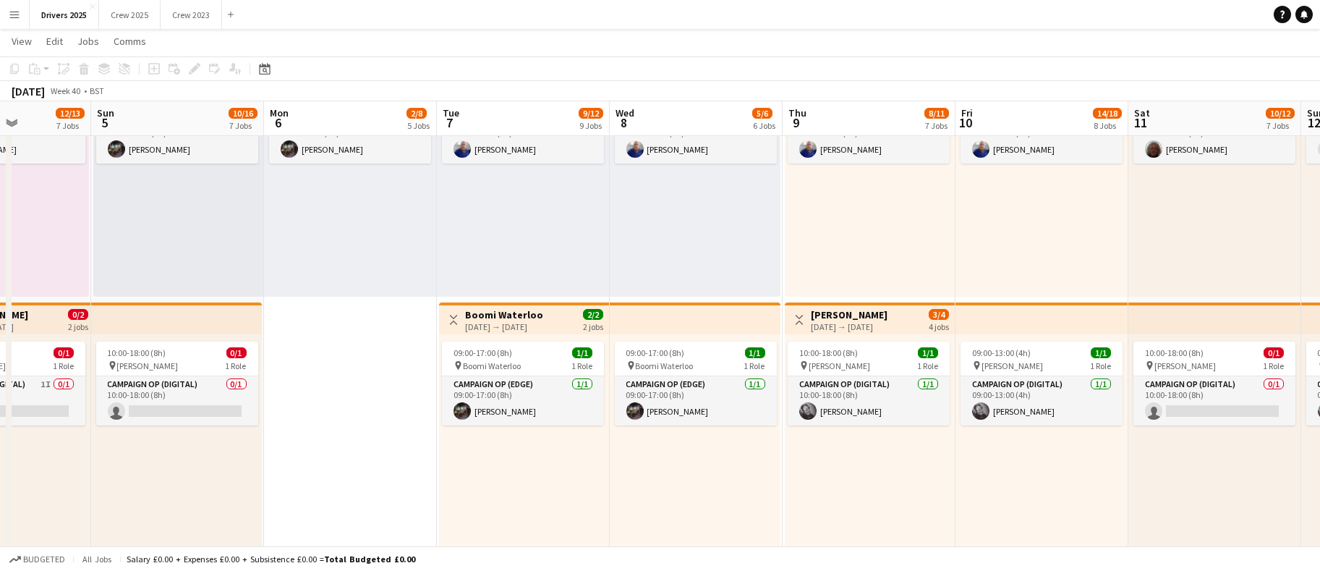
drag, startPoint x: 532, startPoint y: 440, endPoint x: 383, endPoint y: 455, distance: 149.0
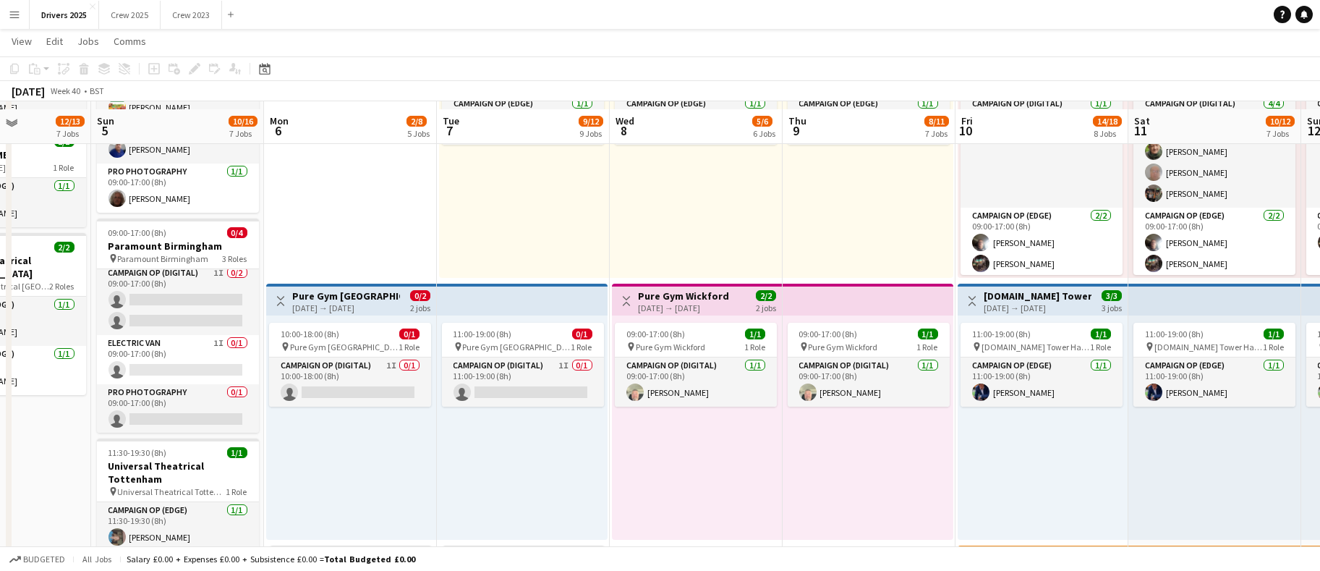
scroll to position [1410, 0]
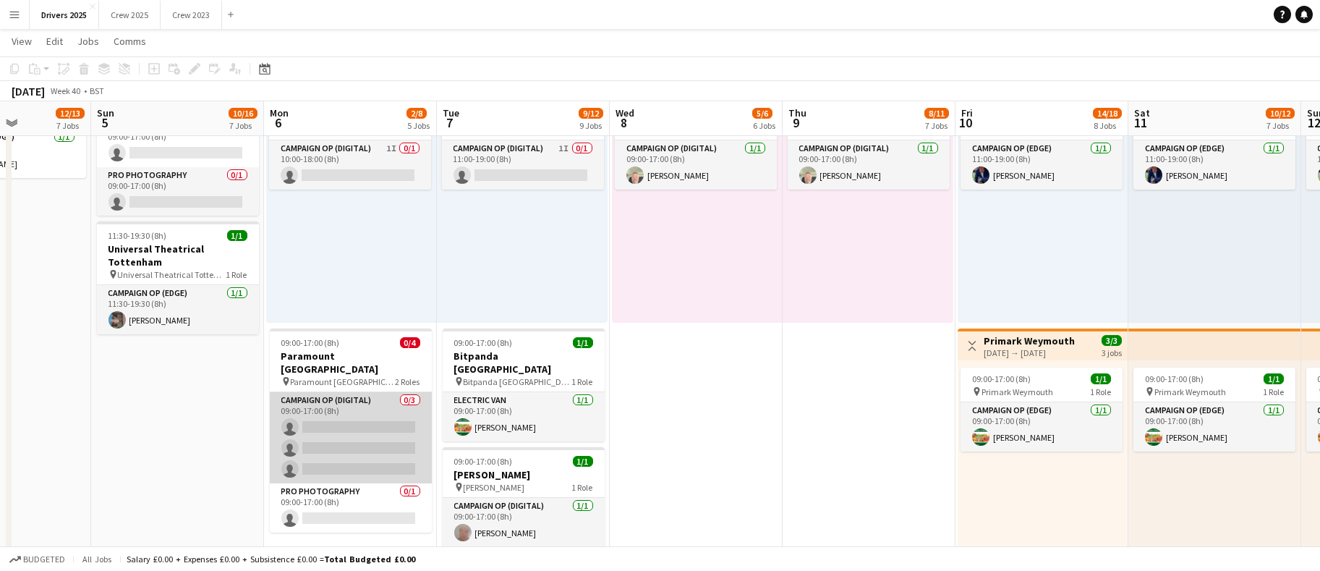
click at [347, 418] on app-card-role "Campaign Op (Digital) 0/3 09:00-17:00 (8h) single-neutral-actions single-neutra…" at bounding box center [351, 437] width 162 height 91
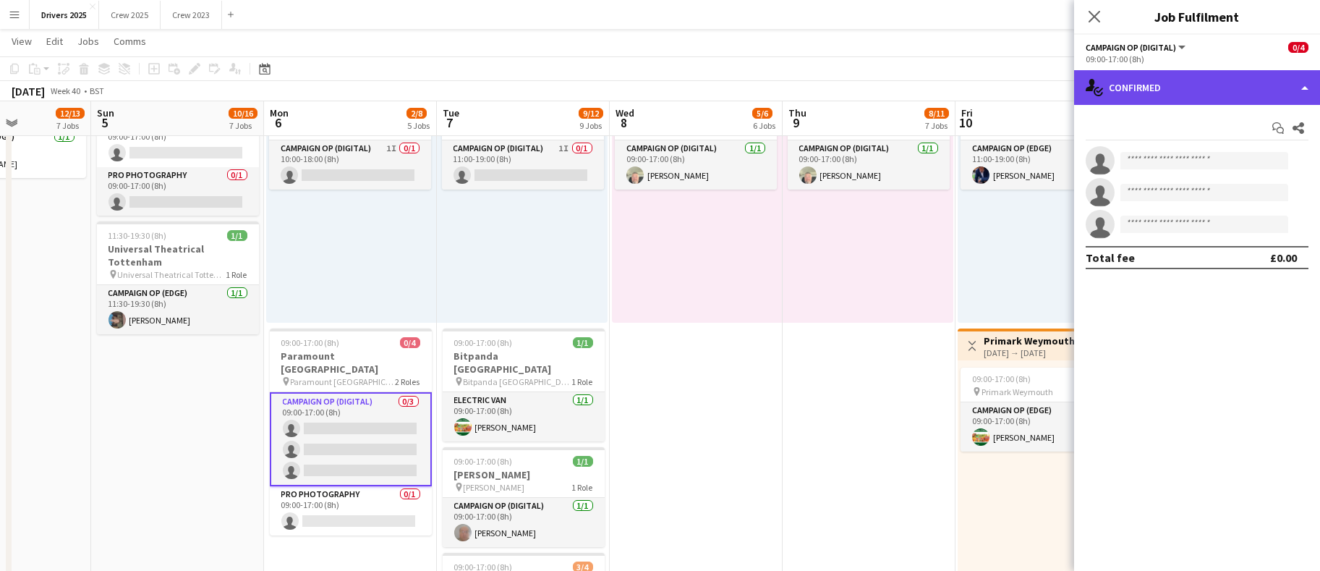
click at [1192, 96] on div "single-neutral-actions-check-2 Confirmed" at bounding box center [1197, 87] width 246 height 35
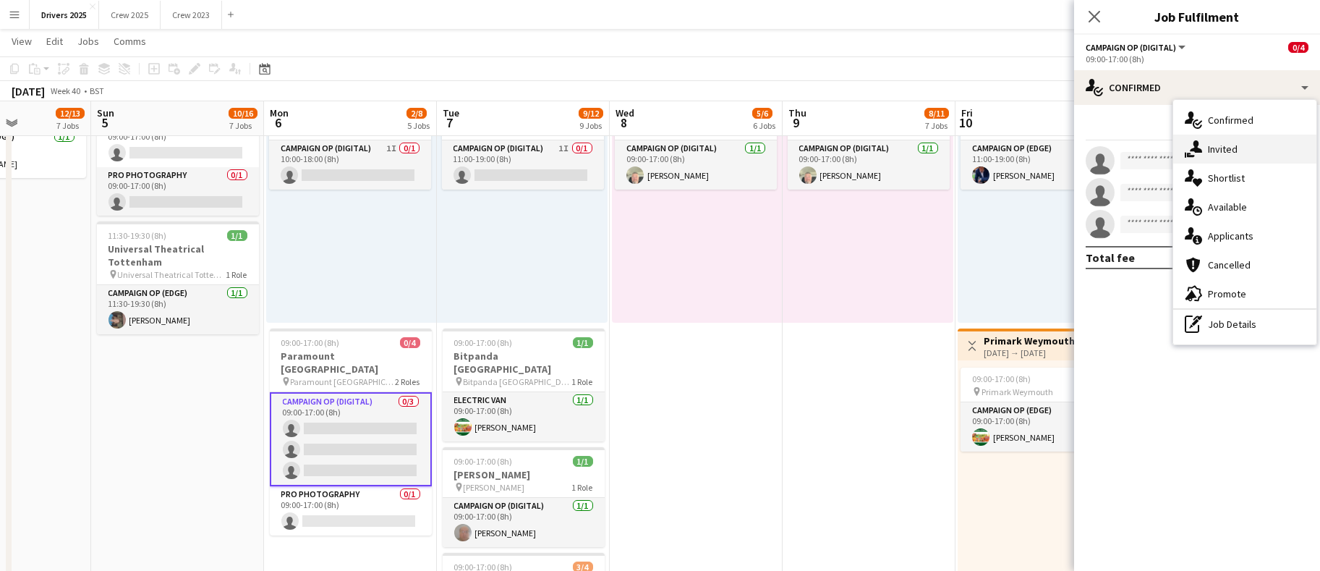
click at [1214, 146] on span "Invited" at bounding box center [1223, 148] width 30 height 13
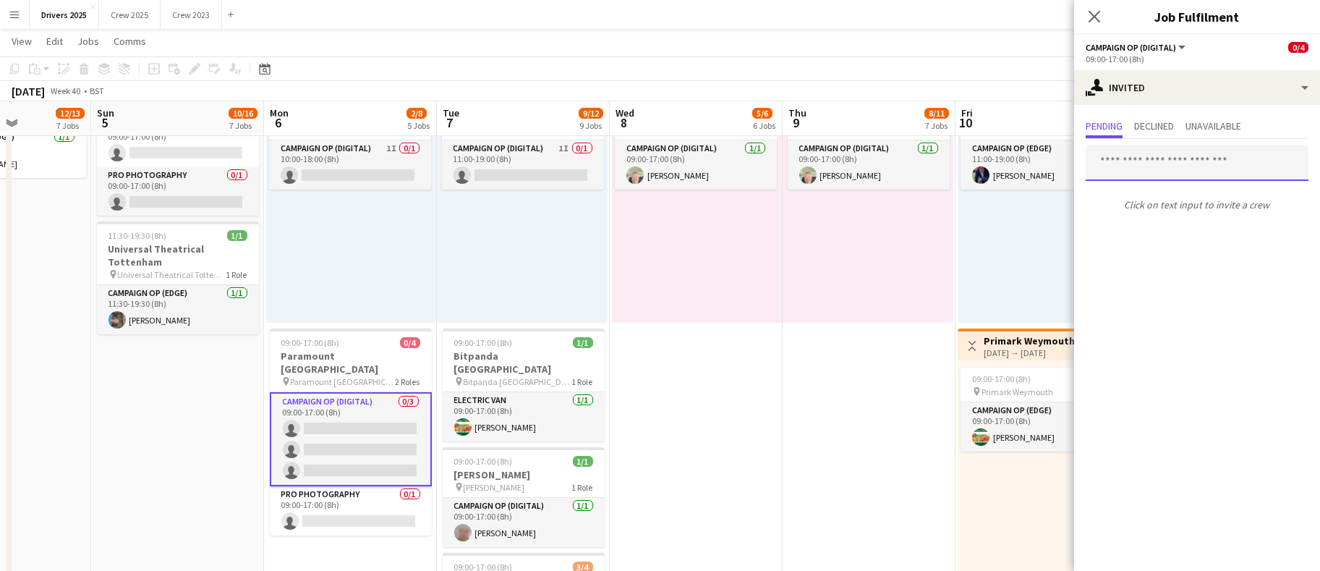
click at [1121, 161] on input "text" at bounding box center [1197, 163] width 223 height 36
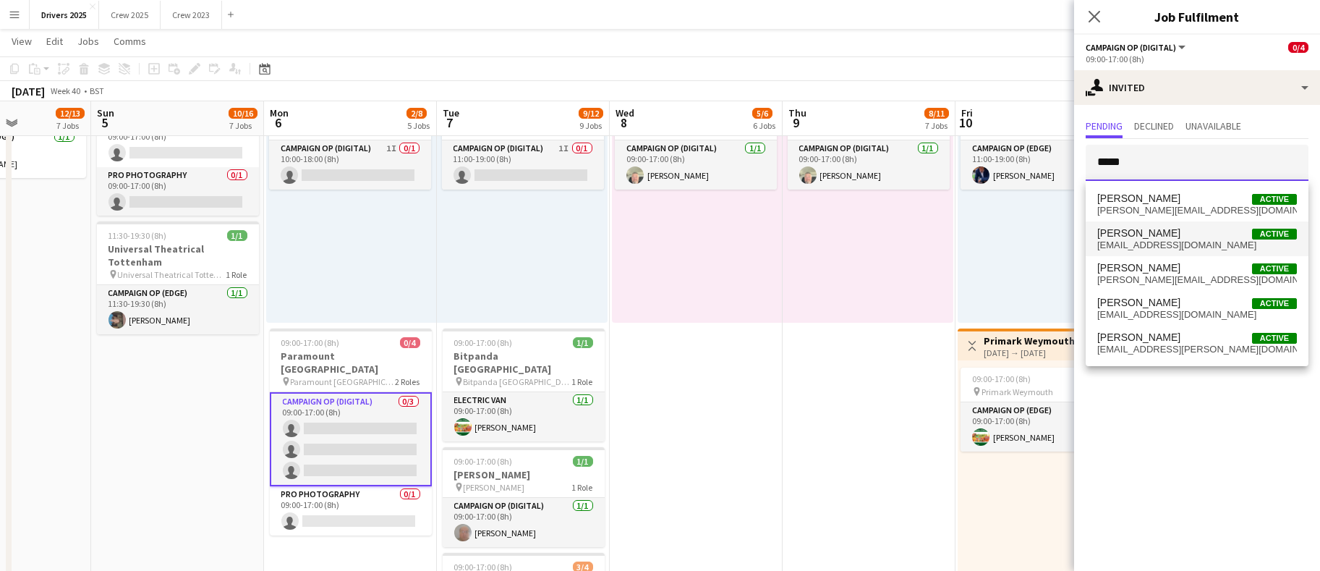
type input "*****"
click at [1198, 244] on span "[EMAIL_ADDRESS][DOMAIN_NAME]" at bounding box center [1197, 245] width 200 height 12
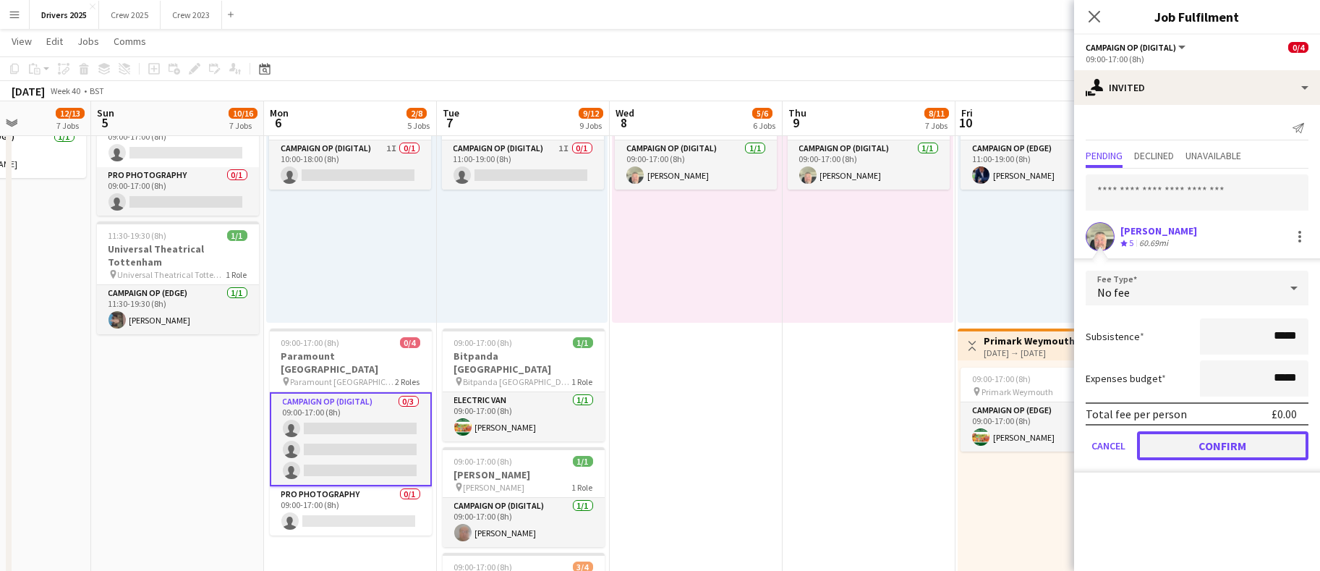
click at [1222, 442] on button "Confirm" at bounding box center [1222, 445] width 171 height 29
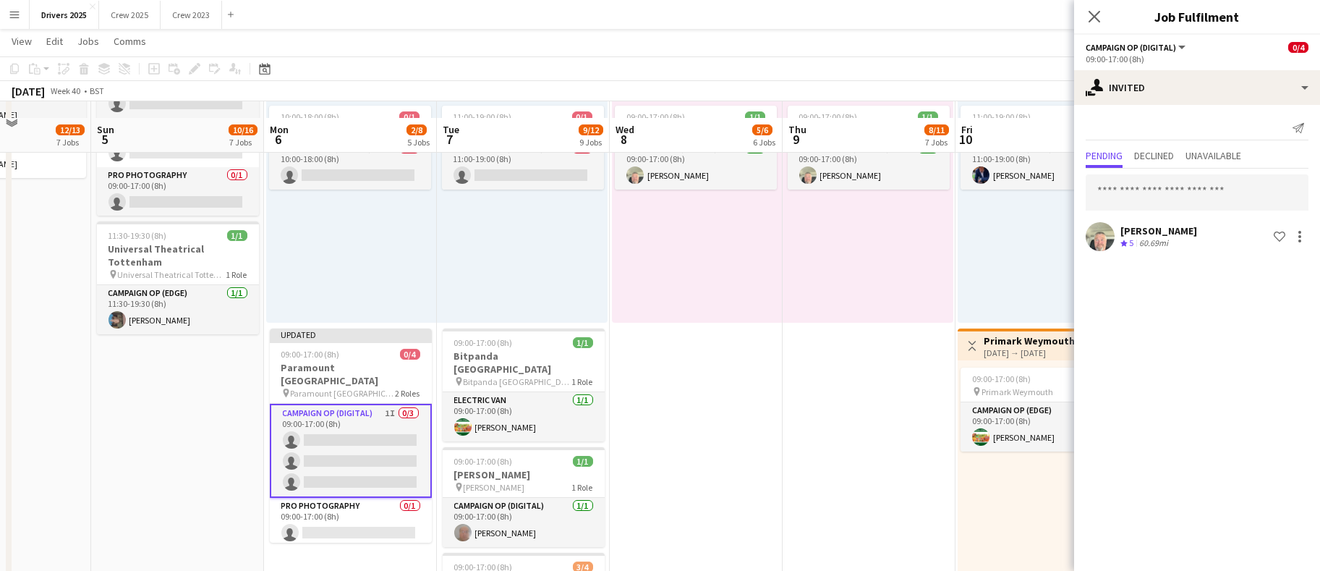
scroll to position [1519, 0]
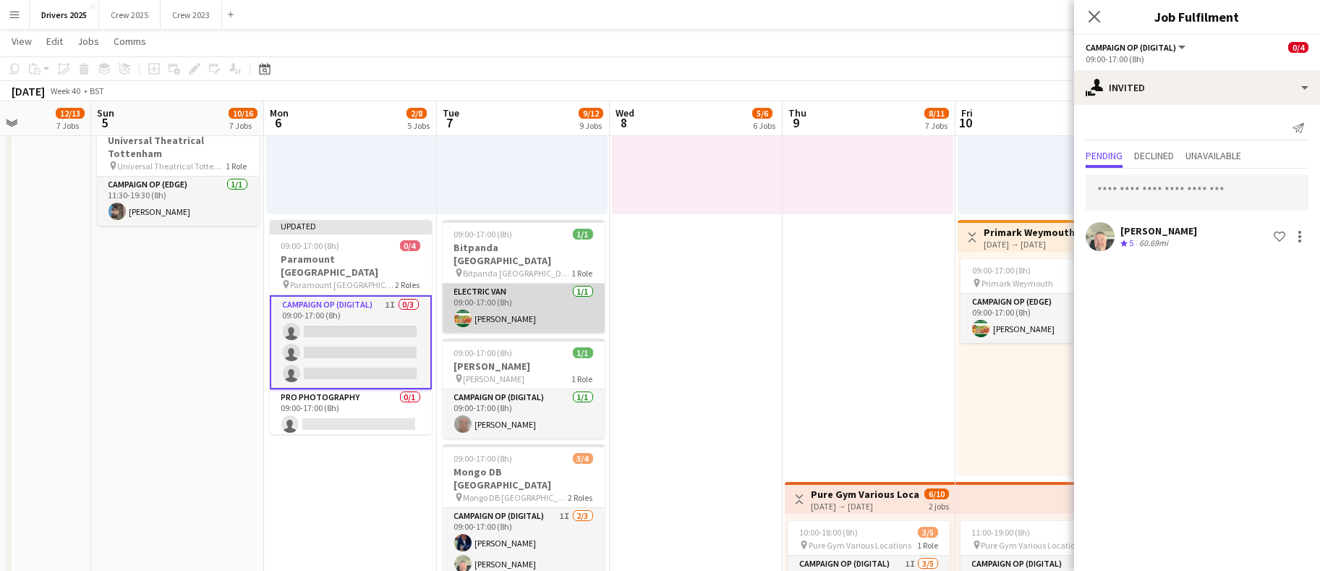
click at [521, 307] on app-card-role "Electric Van [DATE] 09:00-17:00 (8h) [PERSON_NAME]" at bounding box center [524, 308] width 162 height 49
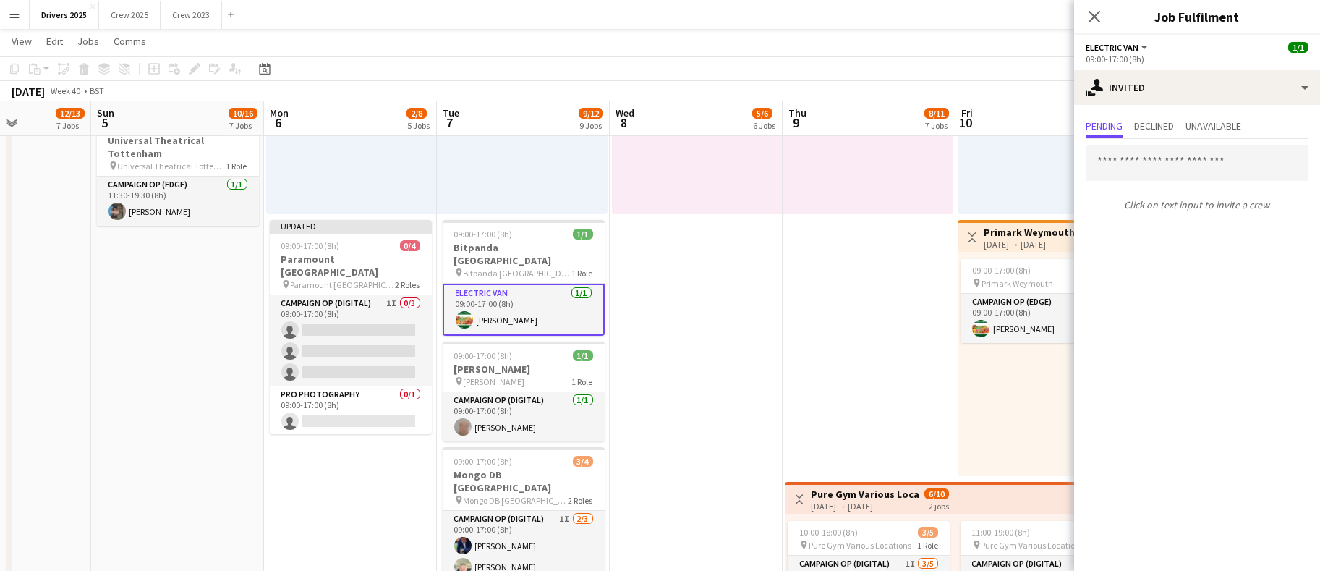
click at [537, 304] on app-card-role "Electric Van [DATE] 09:00-17:00 (8h) [PERSON_NAME]" at bounding box center [524, 310] width 162 height 52
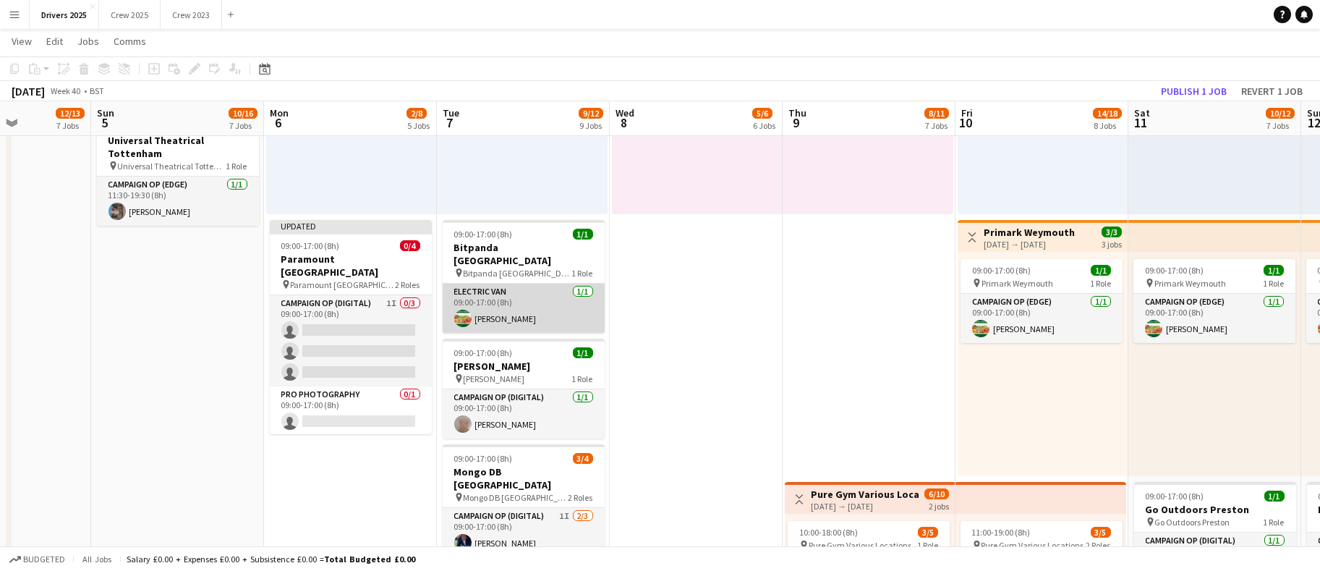
click at [544, 303] on app-card-role "Electric Van [DATE] 09:00-17:00 (8h) [PERSON_NAME]" at bounding box center [524, 308] width 162 height 49
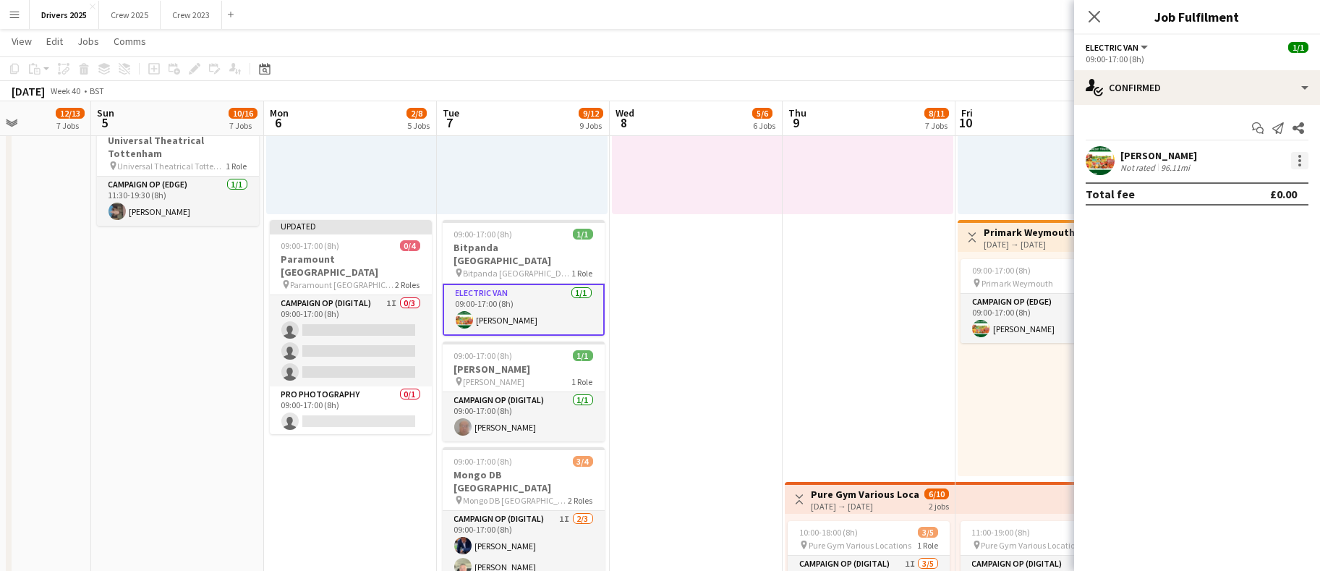
click at [1303, 154] on div at bounding box center [1299, 160] width 17 height 17
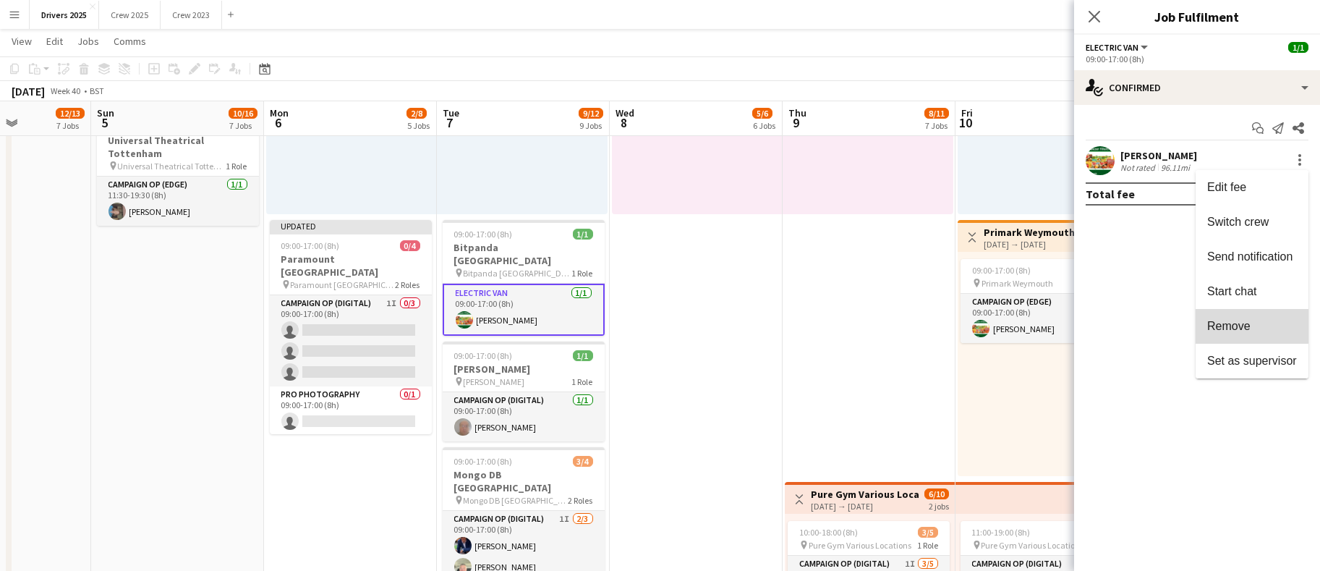
click at [1220, 318] on button "Remove" at bounding box center [1252, 326] width 113 height 35
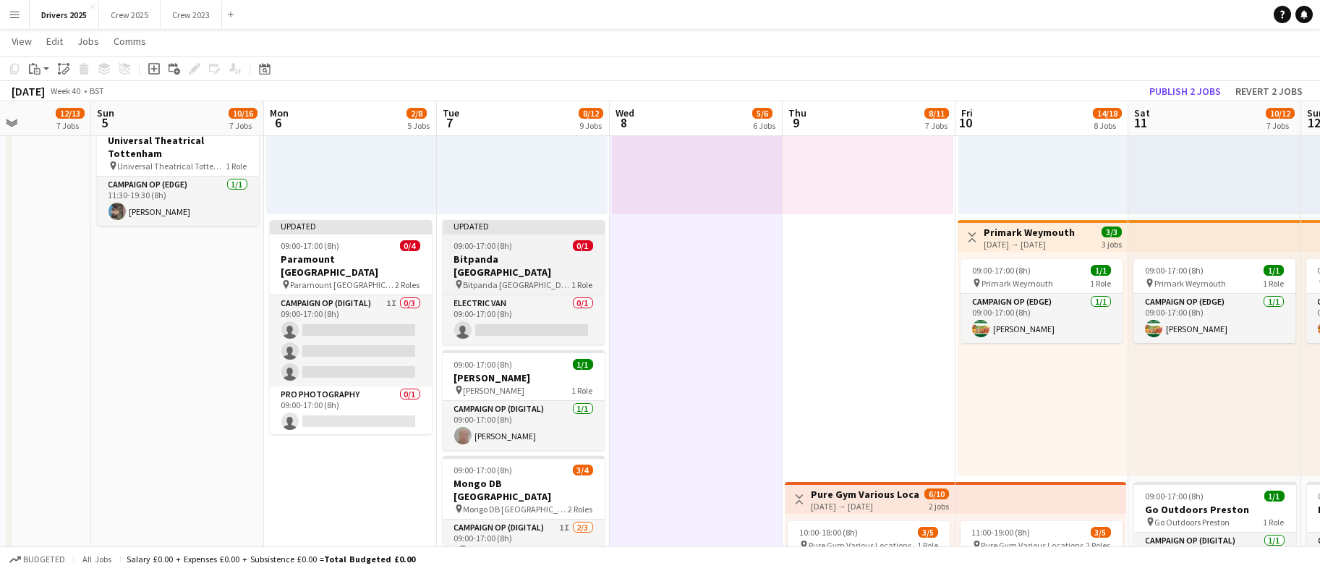
click at [516, 252] on h3 "Bitpanda [GEOGRAPHIC_DATA]" at bounding box center [524, 265] width 162 height 26
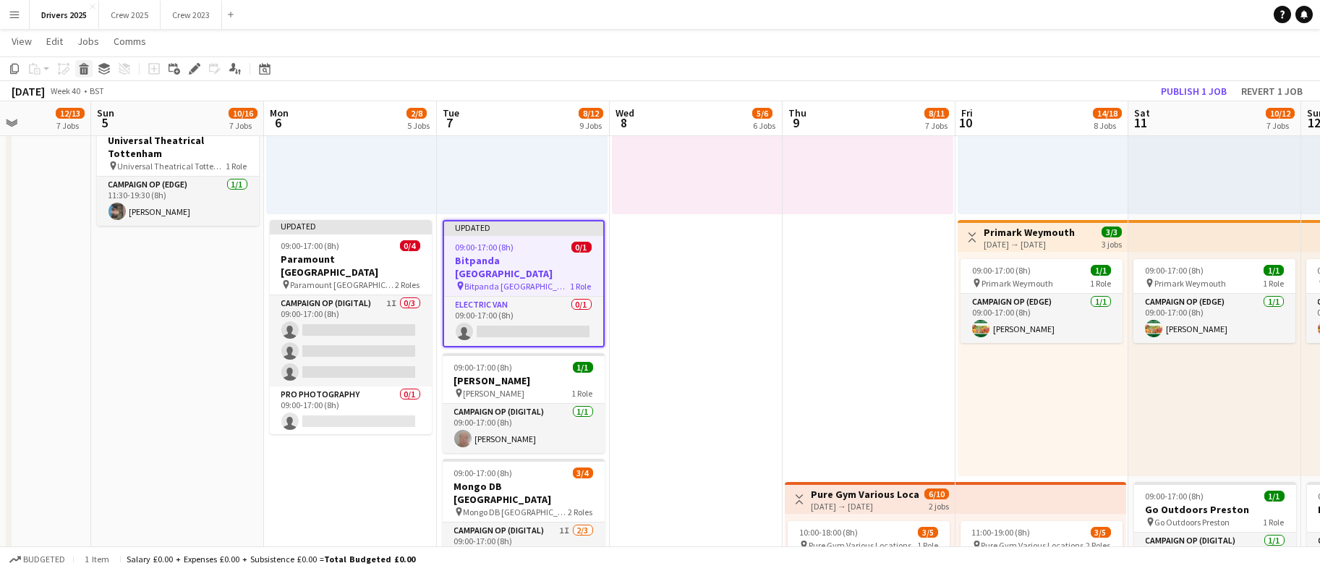
click at [80, 68] on icon at bounding box center [84, 70] width 8 height 7
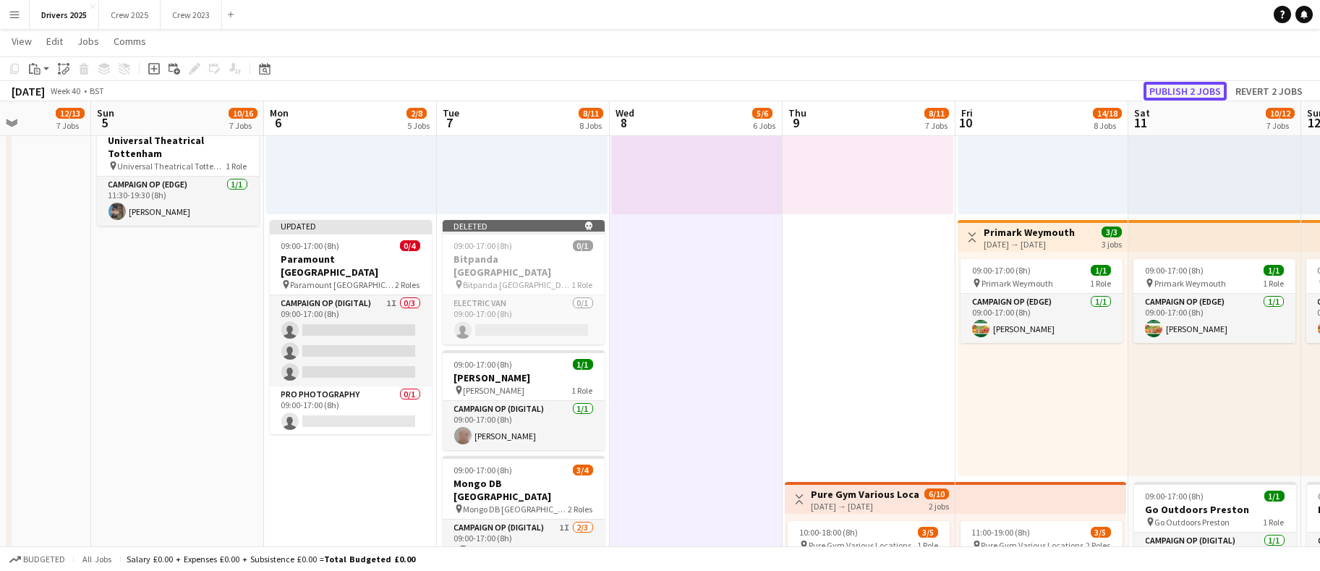
click at [1169, 98] on button "Publish 2 jobs" at bounding box center [1184, 91] width 83 height 19
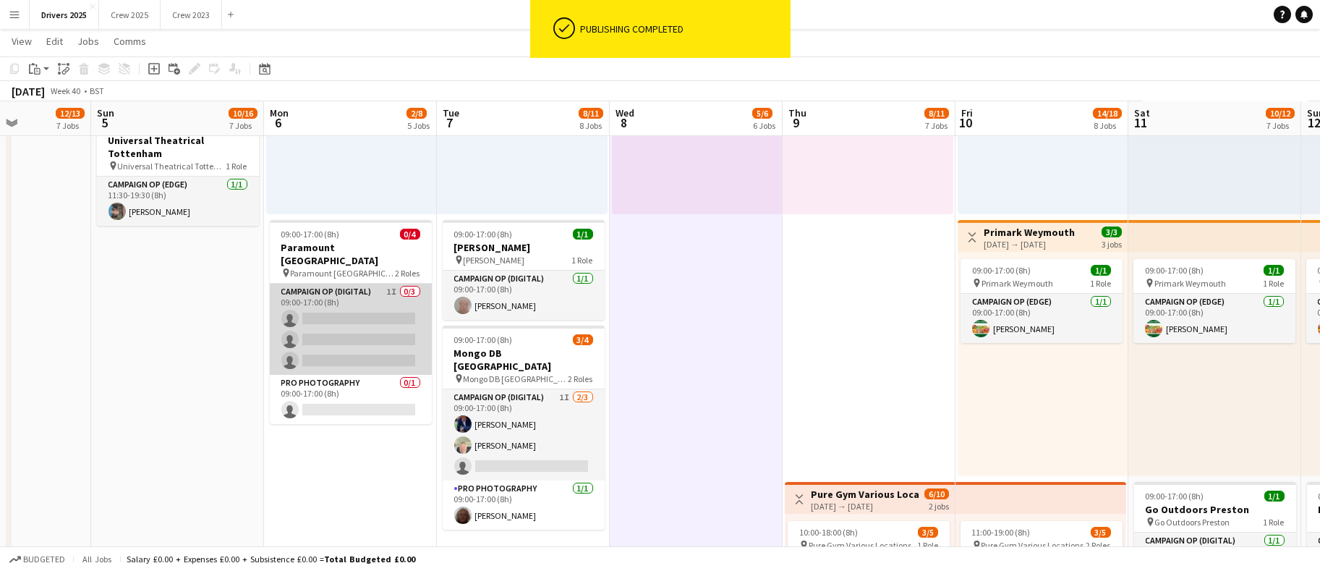
click at [339, 335] on app-card-role "Campaign Op (Digital) 1I 0/3 09:00-17:00 (8h) single-neutral-actions single-neu…" at bounding box center [351, 329] width 162 height 91
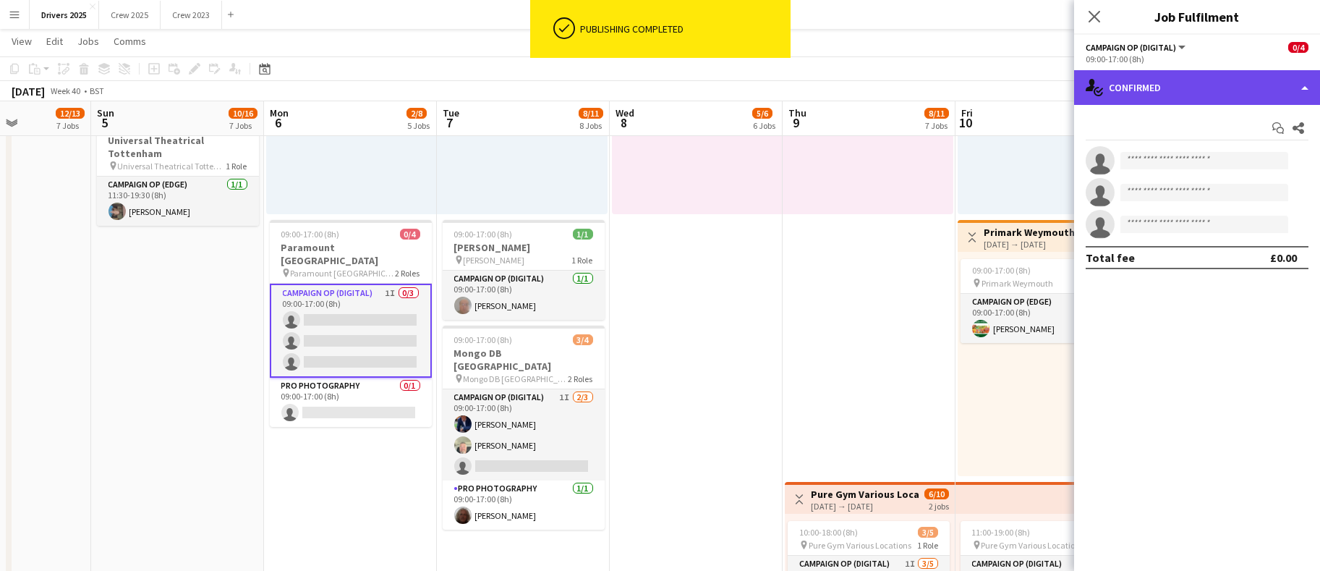
click at [1195, 96] on div "single-neutral-actions-check-2 Confirmed" at bounding box center [1197, 87] width 246 height 35
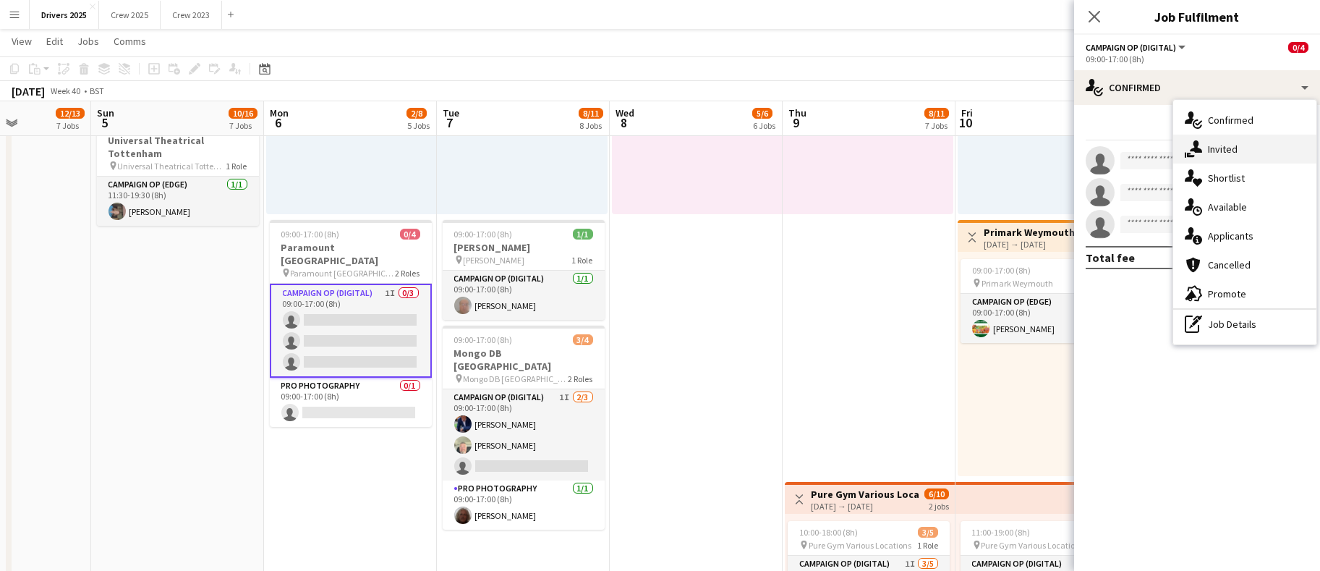
click at [1216, 149] on span "Invited" at bounding box center [1223, 148] width 30 height 13
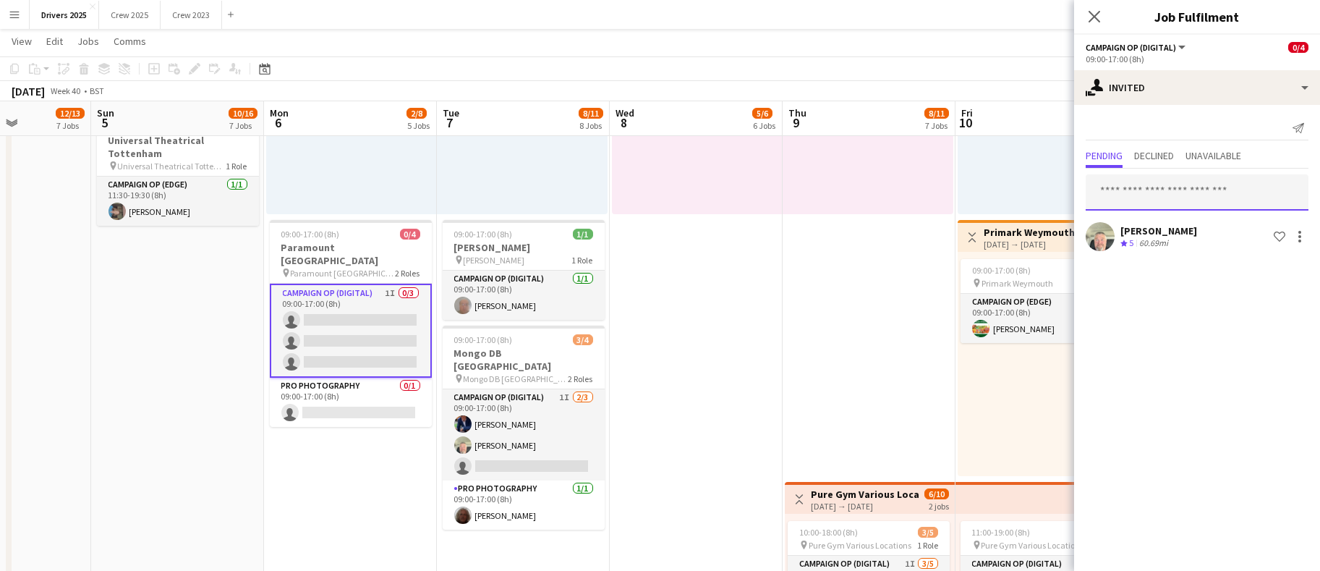
click at [1150, 192] on input "text" at bounding box center [1197, 192] width 223 height 36
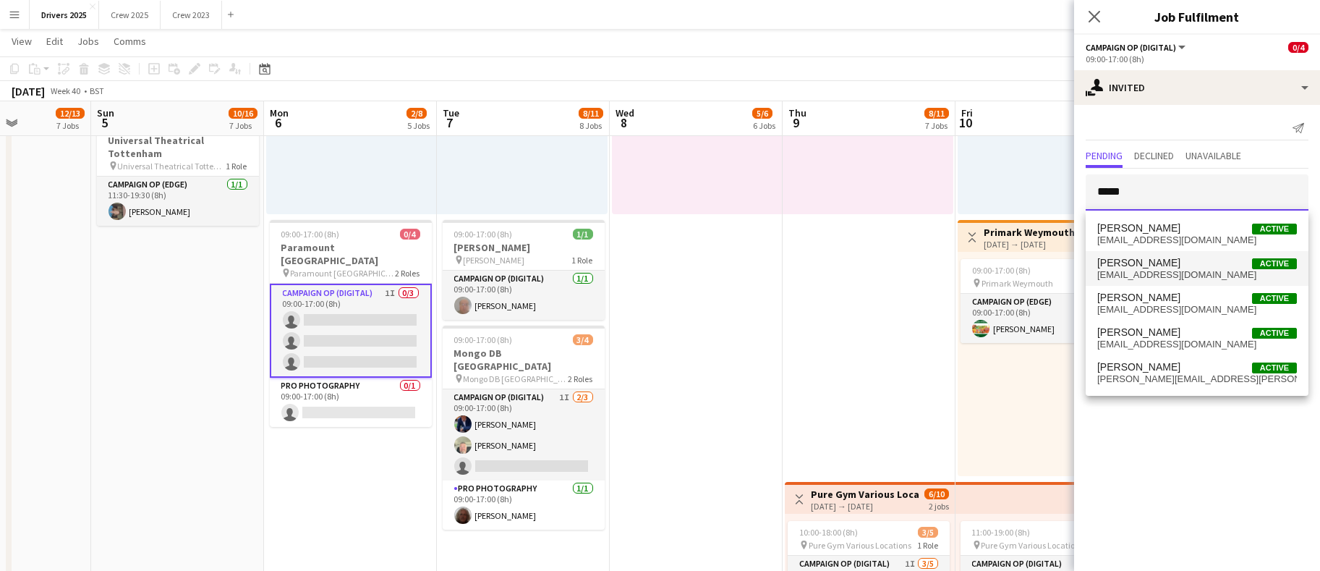
type input "*****"
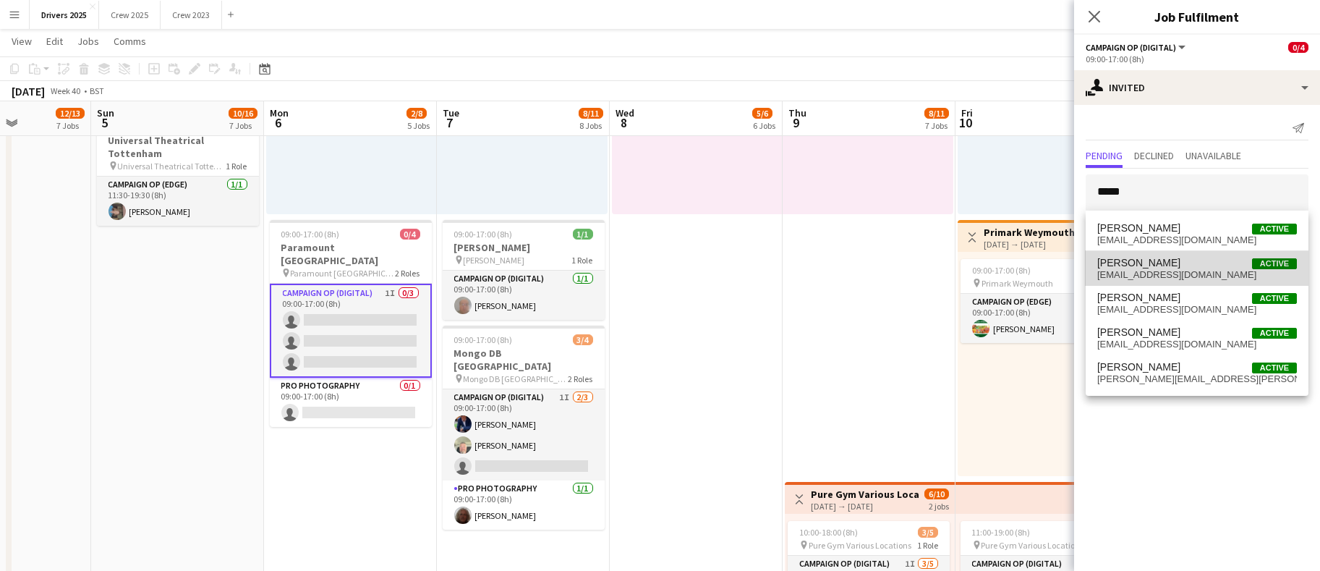
click at [1159, 270] on span "[EMAIL_ADDRESS][DOMAIN_NAME]" at bounding box center [1197, 275] width 200 height 12
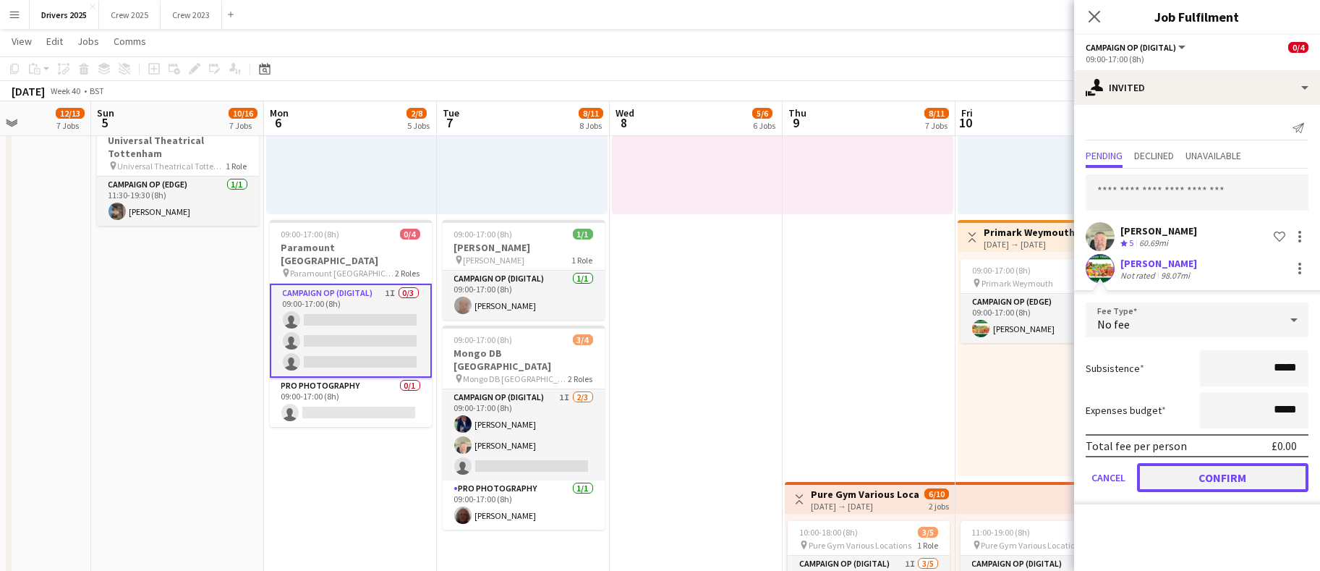
click at [1262, 469] on button "Confirm" at bounding box center [1222, 477] width 171 height 29
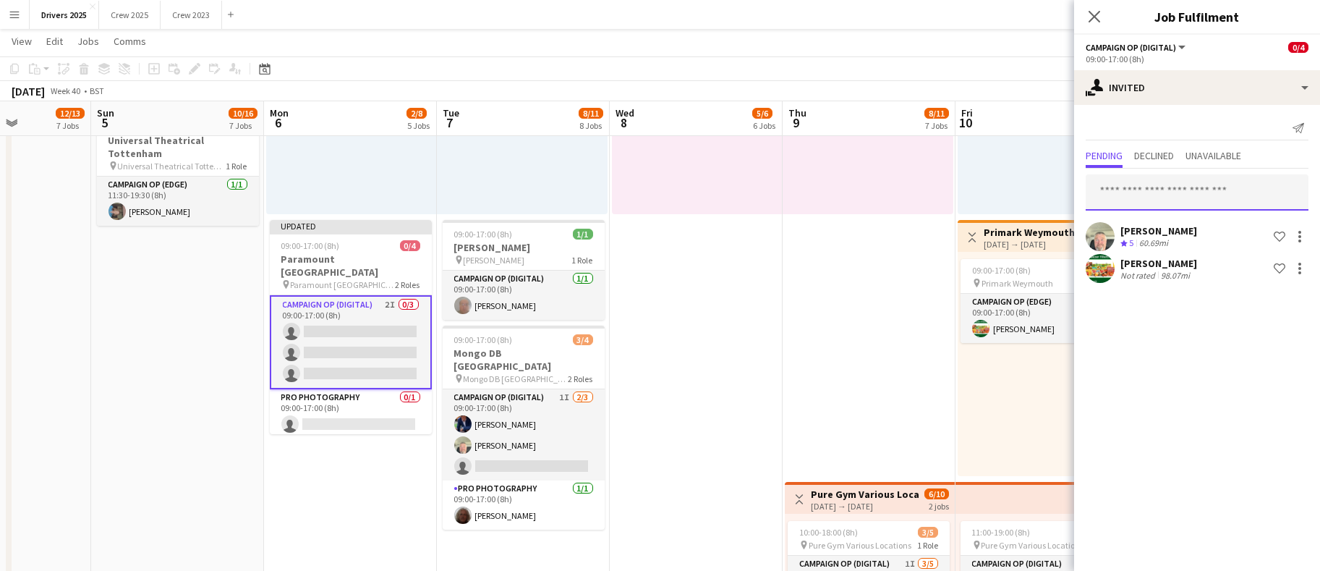
click at [1182, 187] on input "text" at bounding box center [1197, 192] width 223 height 36
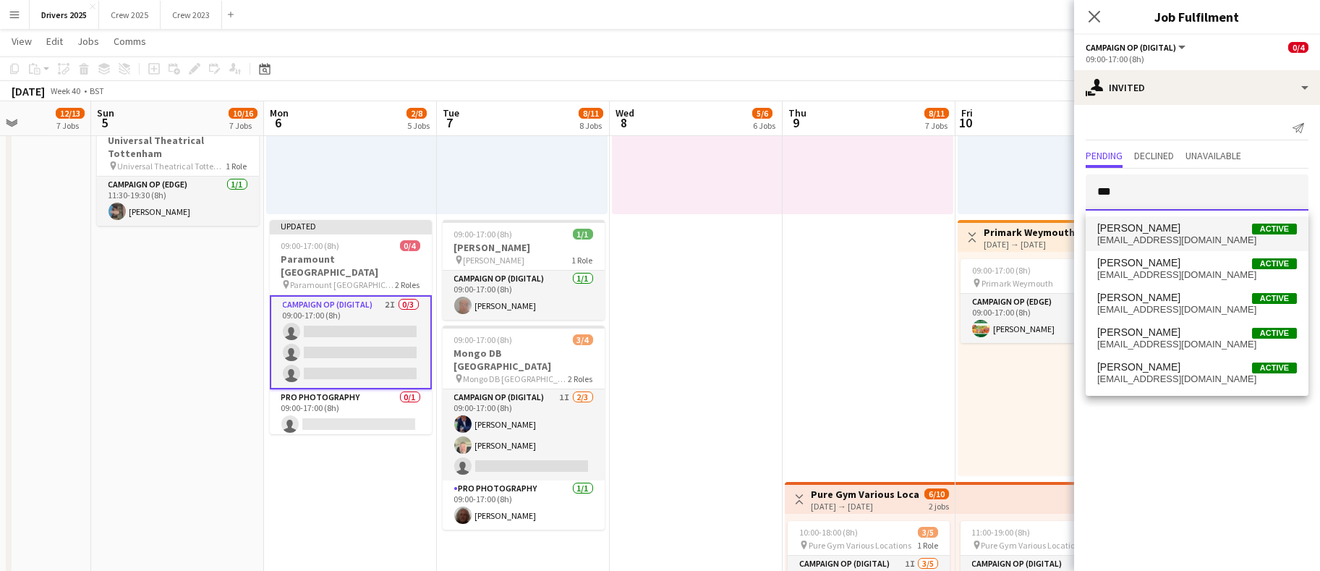
type input "***"
click at [1180, 238] on span "[EMAIL_ADDRESS][DOMAIN_NAME]" at bounding box center [1197, 240] width 200 height 12
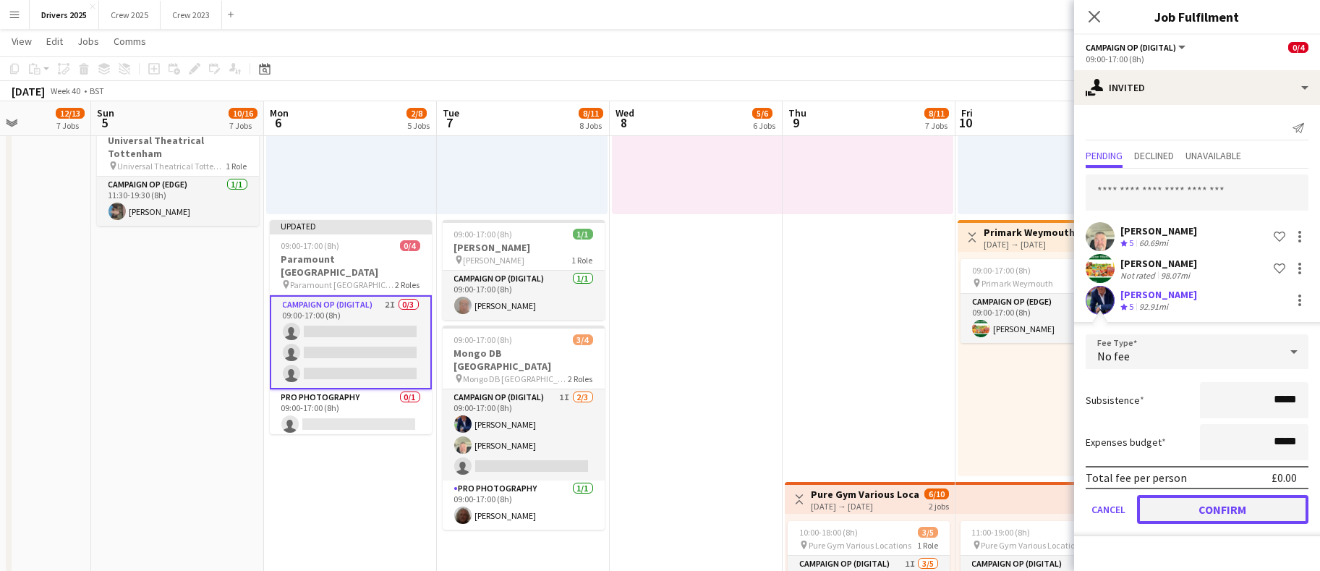
click at [1230, 503] on button "Confirm" at bounding box center [1222, 509] width 171 height 29
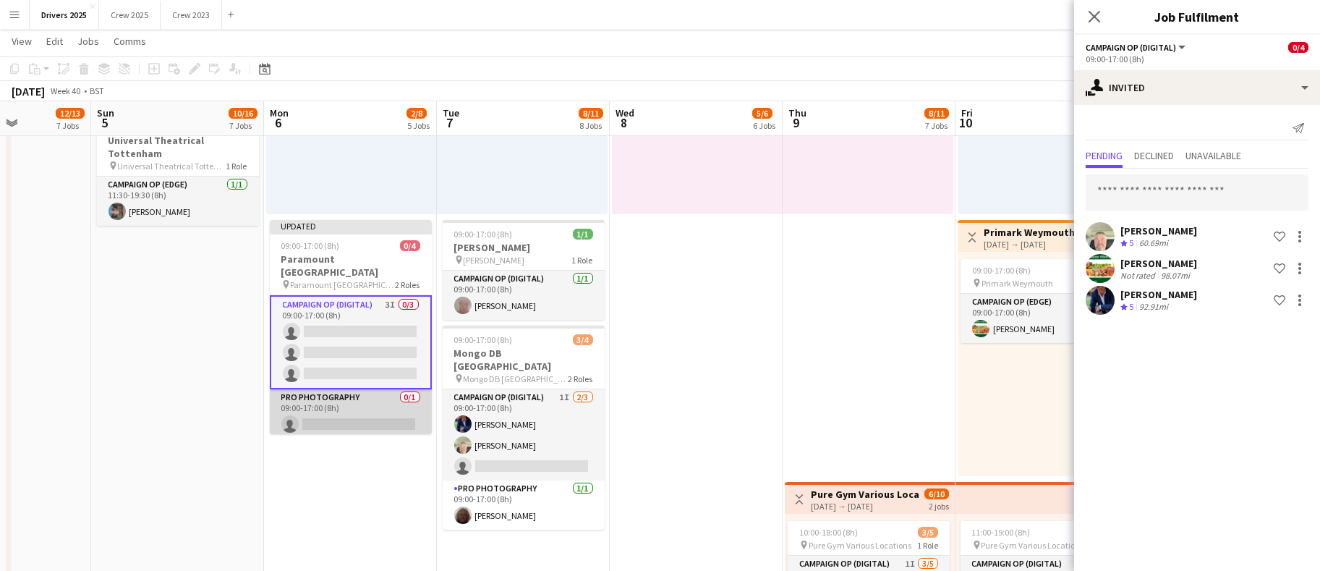
click at [361, 402] on app-card-role "Pro Photography 0/1 09:00-17:00 (8h) single-neutral-actions" at bounding box center [351, 413] width 162 height 49
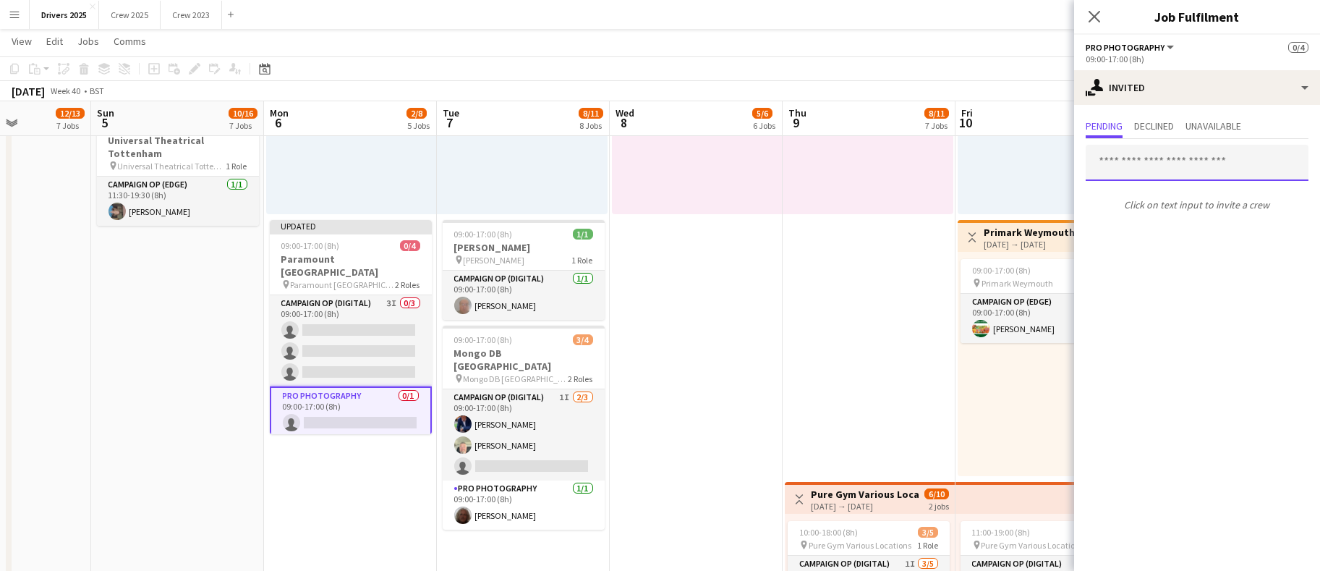
click at [1179, 155] on input "text" at bounding box center [1197, 163] width 223 height 36
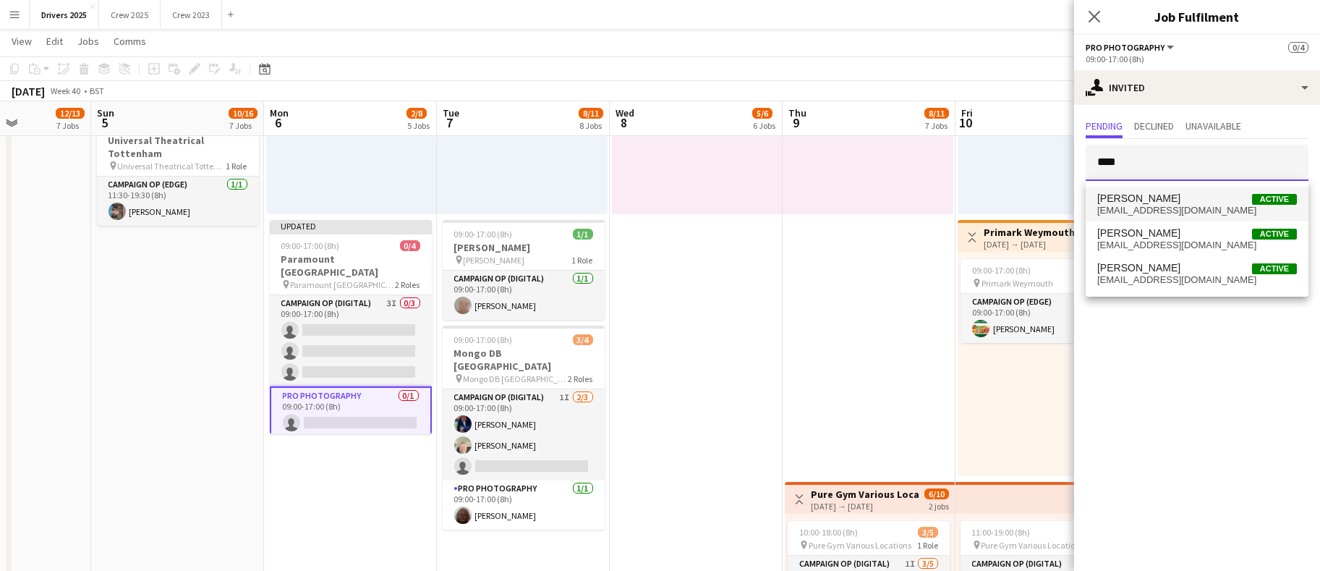
type input "****"
click at [1175, 195] on span "[PERSON_NAME] Active" at bounding box center [1197, 198] width 200 height 12
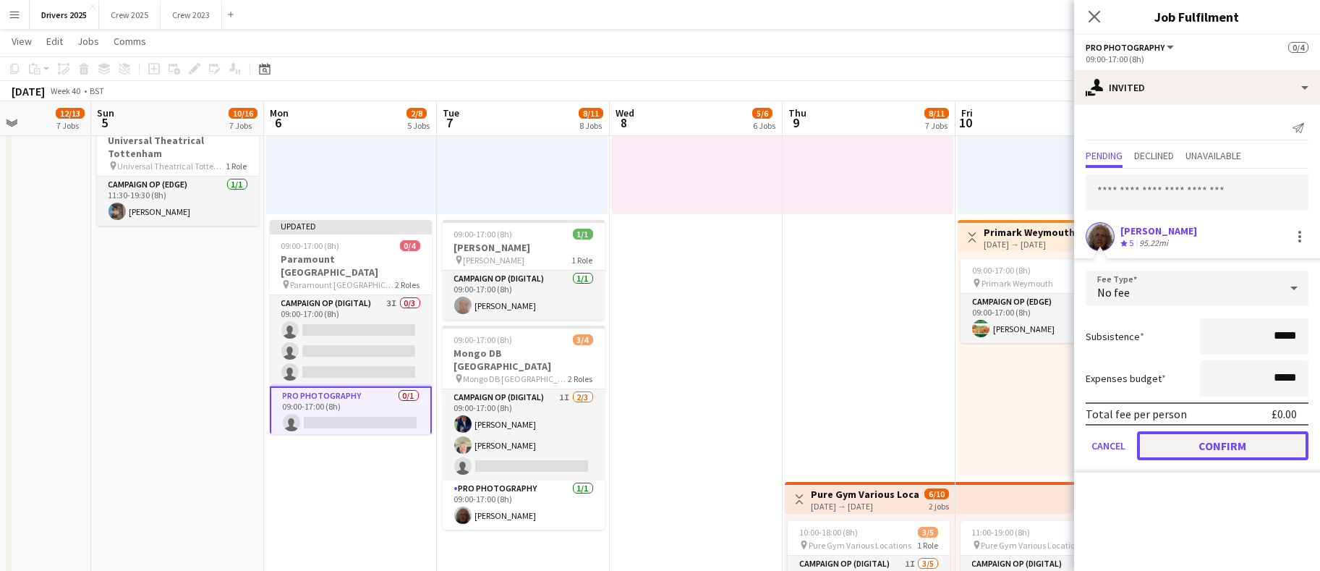
click at [1237, 432] on button "Confirm" at bounding box center [1222, 445] width 171 height 29
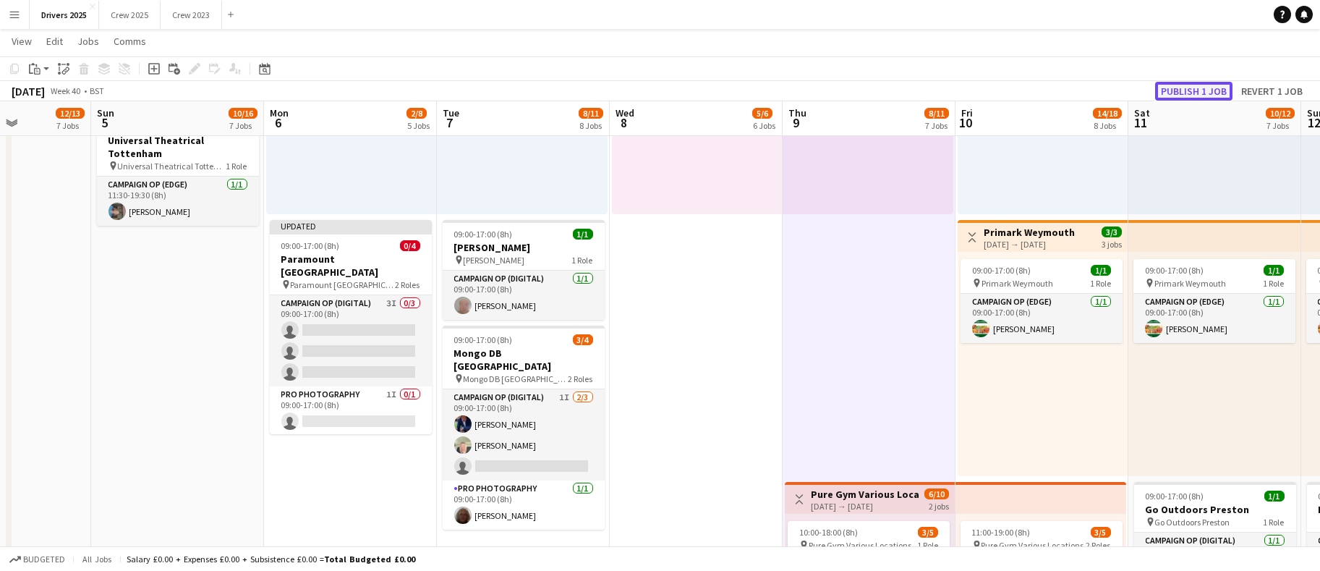
click at [1188, 95] on button "Publish 1 job" at bounding box center [1193, 91] width 77 height 19
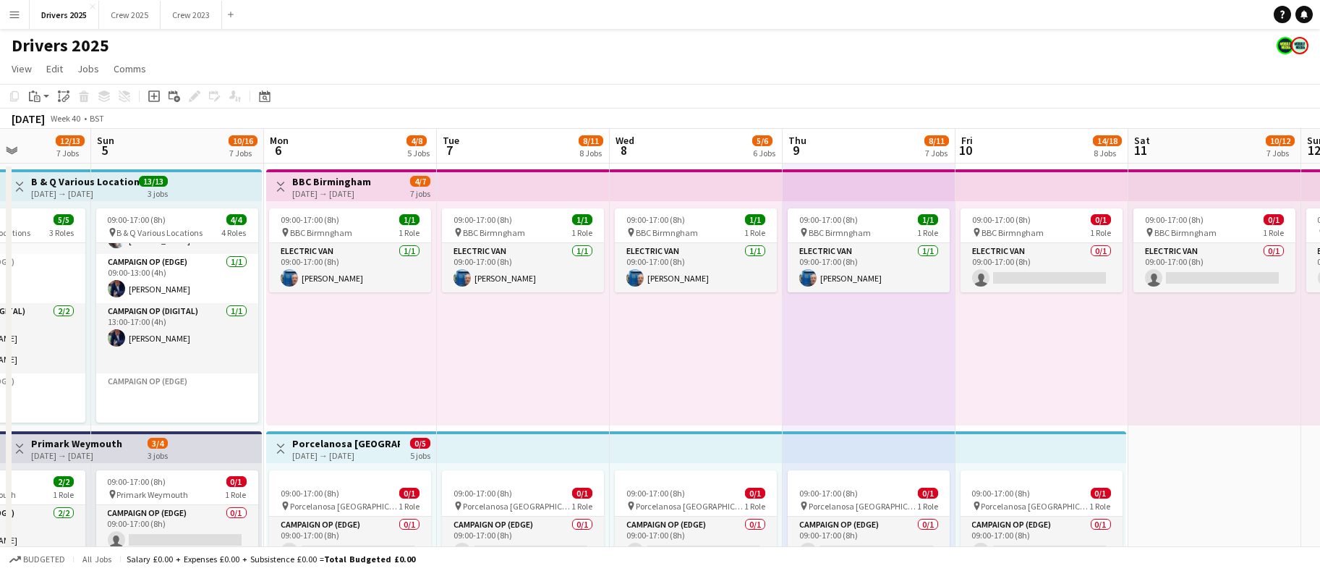
scroll to position [0, 414]
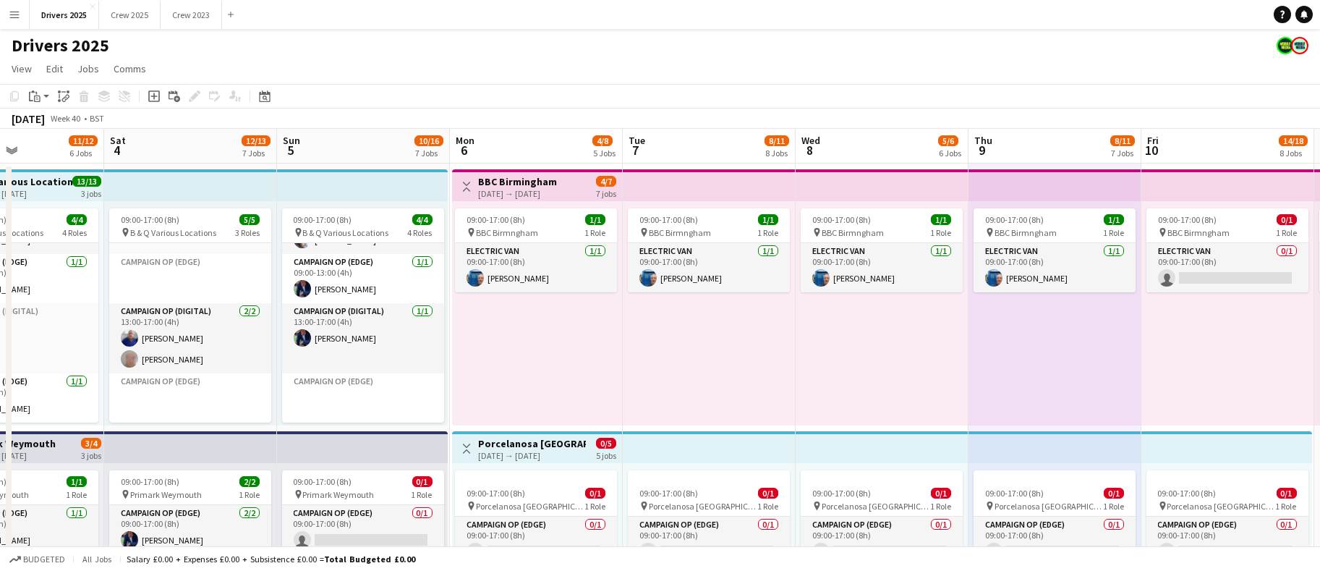
drag, startPoint x: 459, startPoint y: 378, endPoint x: 646, endPoint y: 372, distance: 186.7
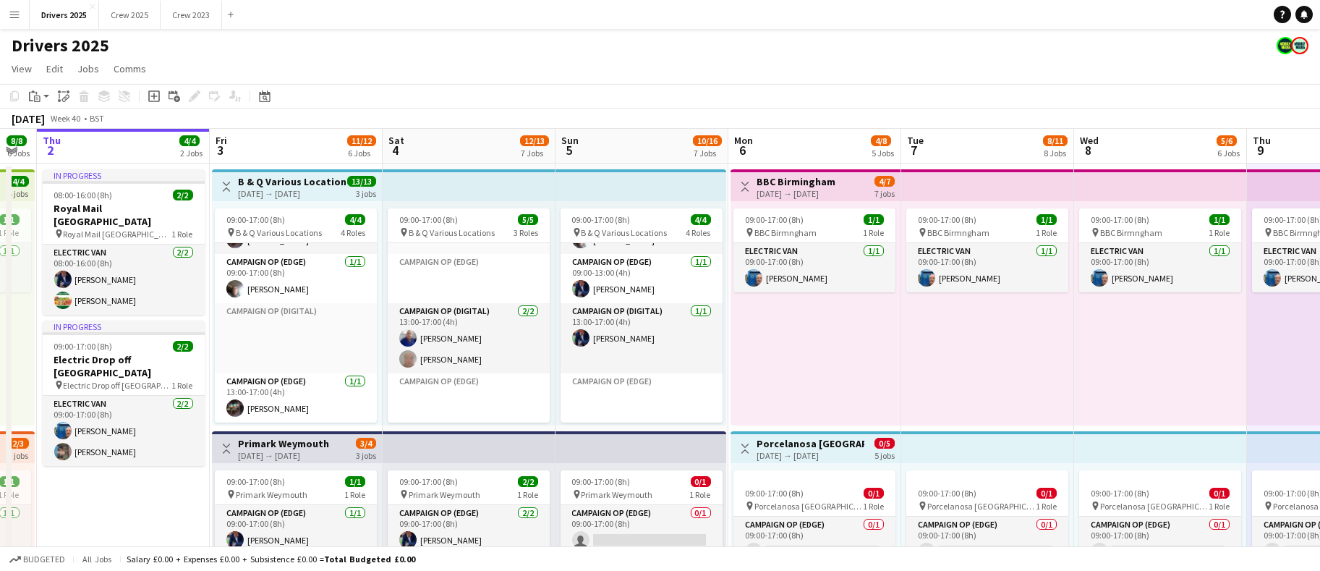
drag, startPoint x: 819, startPoint y: 348, endPoint x: 861, endPoint y: 347, distance: 42.7
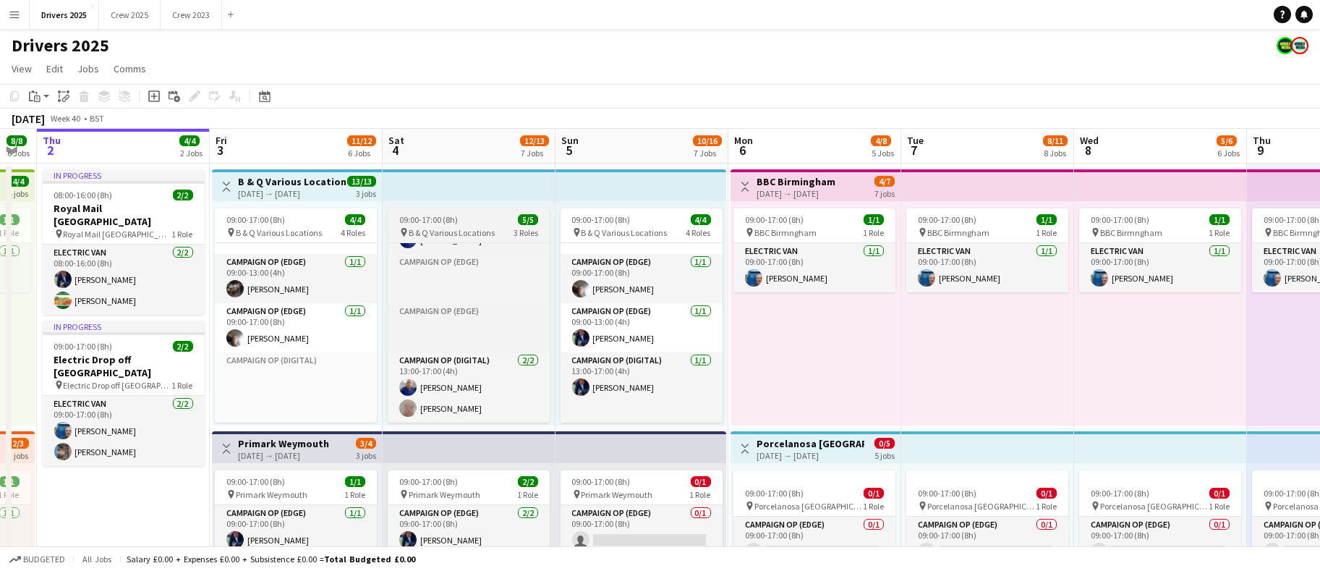
scroll to position [158, 0]
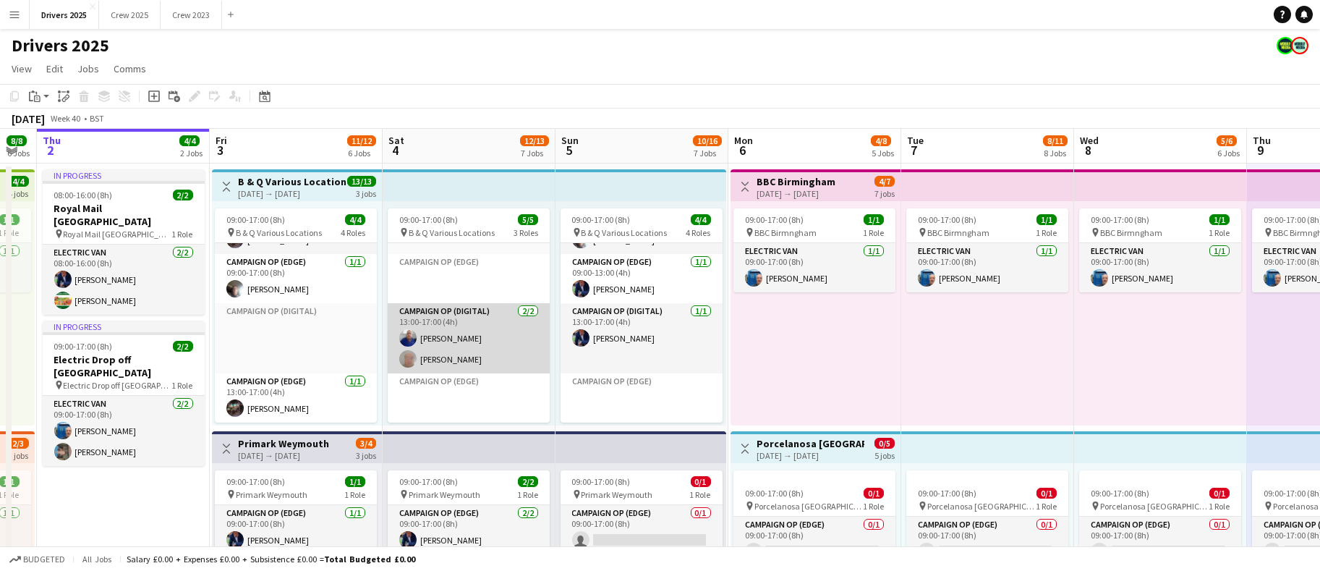
click at [450, 354] on app-card-role "Campaign Op (Digital) [DATE] 13:00-17:00 (4h) [PERSON_NAME] [PERSON_NAME]" at bounding box center [469, 338] width 162 height 70
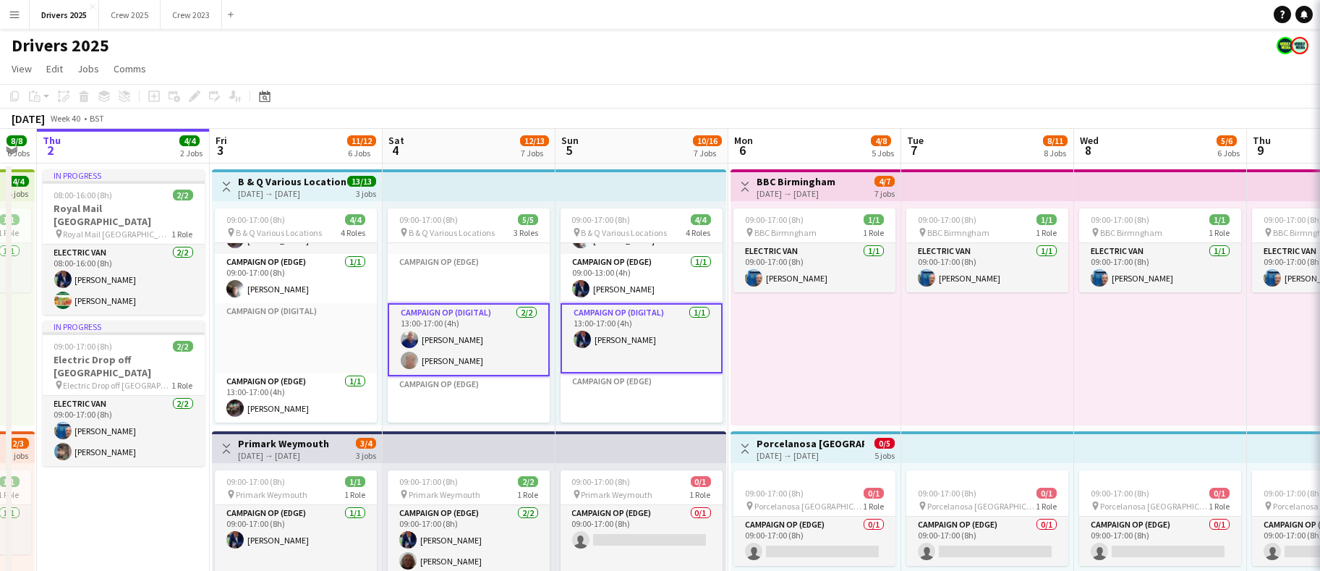
click at [450, 354] on app-card-role "Campaign Op (Digital) [DATE] 13:00-17:00 (4h) [PERSON_NAME] [PERSON_NAME]" at bounding box center [469, 339] width 162 height 73
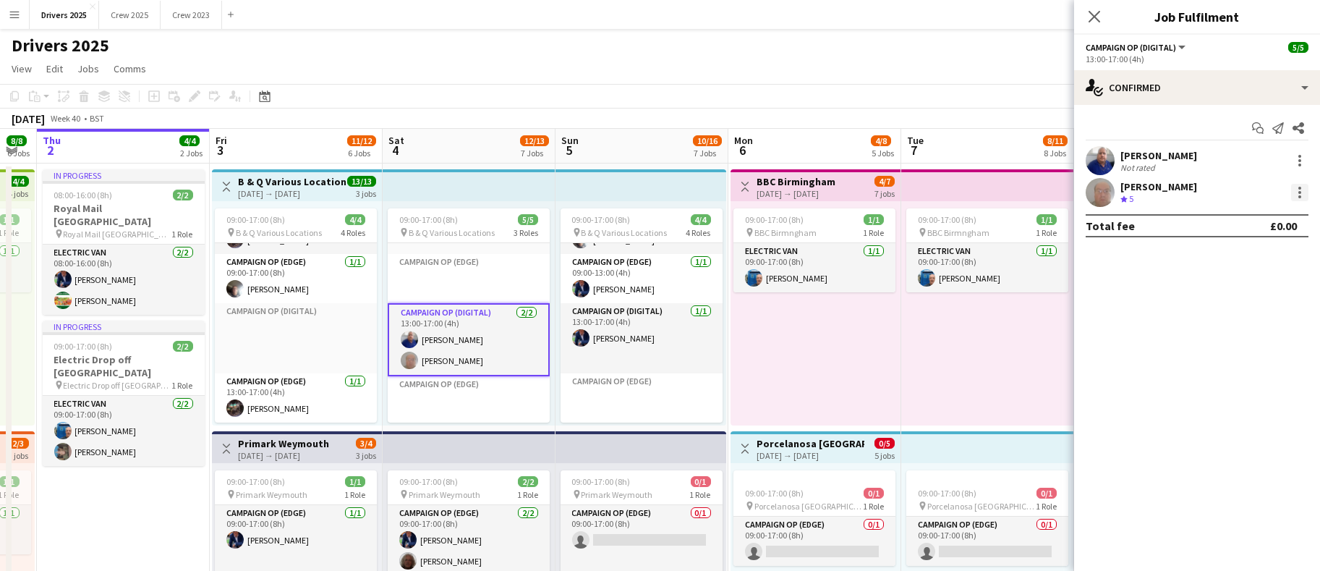
click at [1299, 189] on div at bounding box center [1299, 192] width 17 height 17
click at [1261, 321] on span "Remove" at bounding box center [1252, 323] width 90 height 13
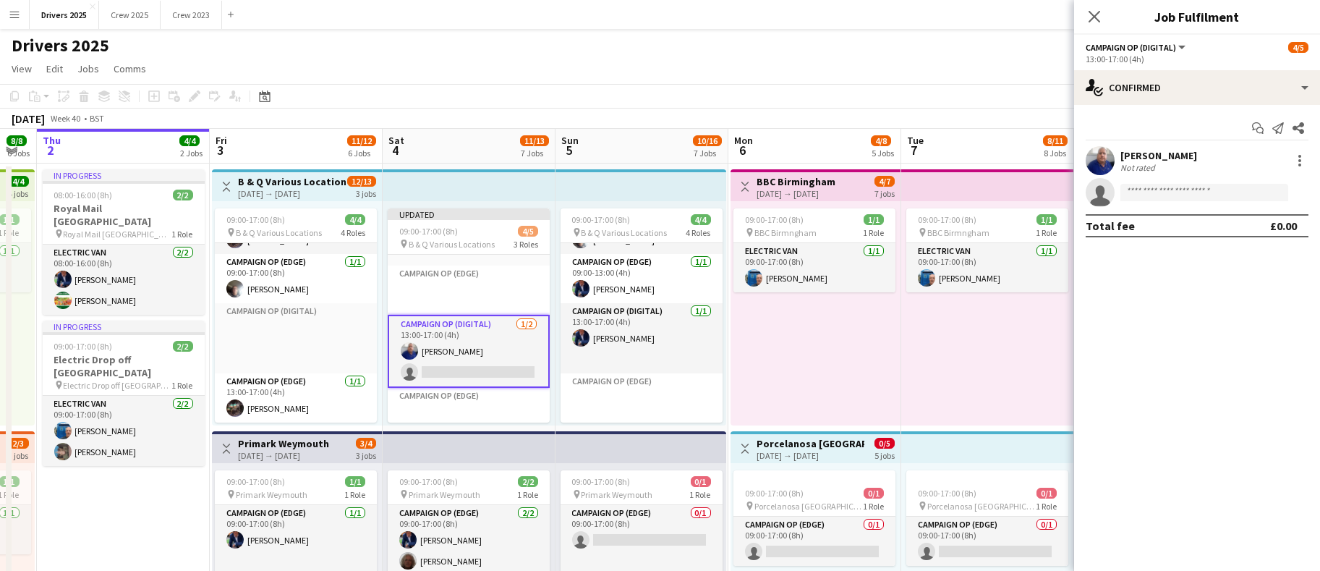
click at [636, 111] on div "[DATE] Week 40 • BST Publish 1 job Revert 1 job" at bounding box center [660, 118] width 1320 height 20
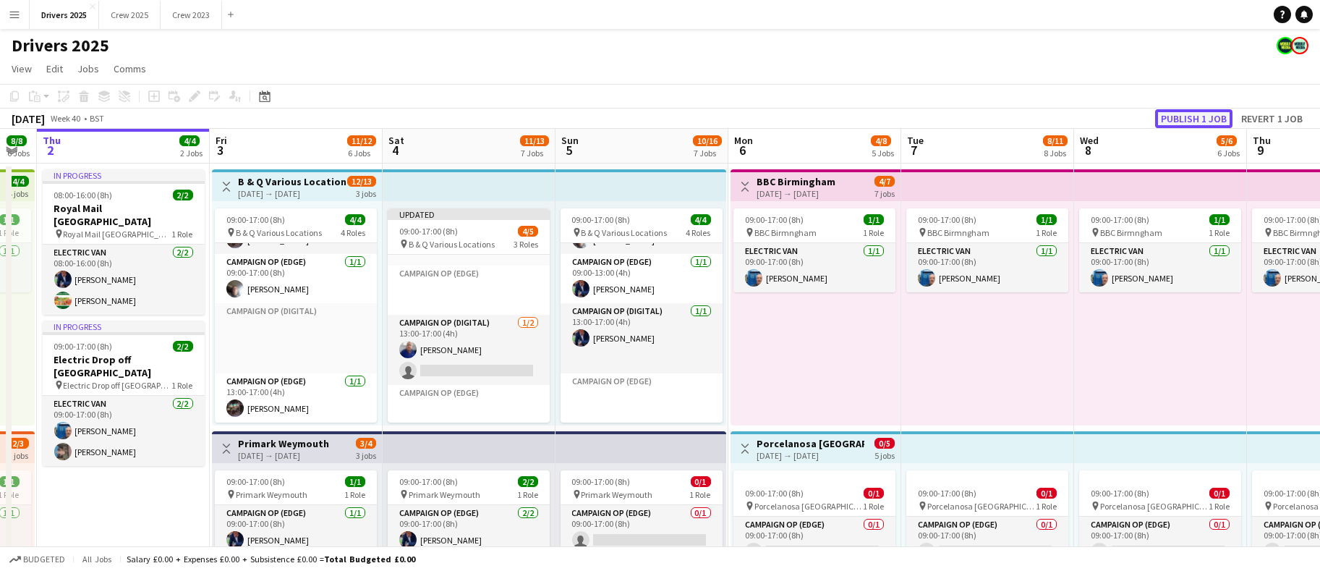
click at [1188, 116] on button "Publish 1 job" at bounding box center [1193, 118] width 77 height 19
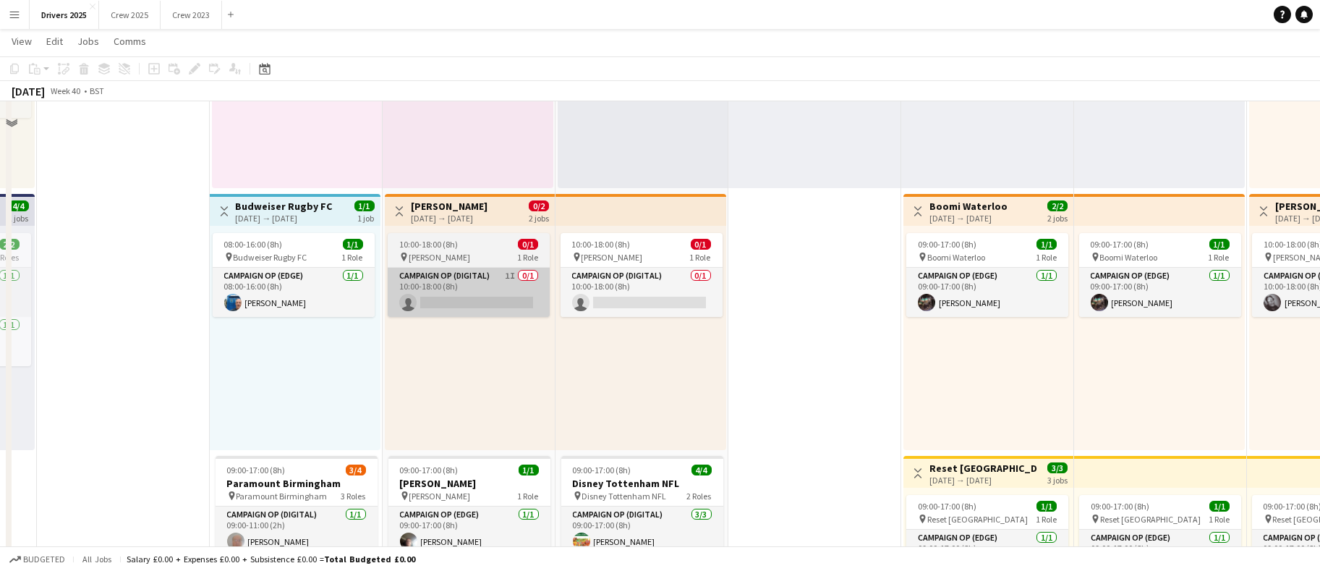
scroll to position [542, 0]
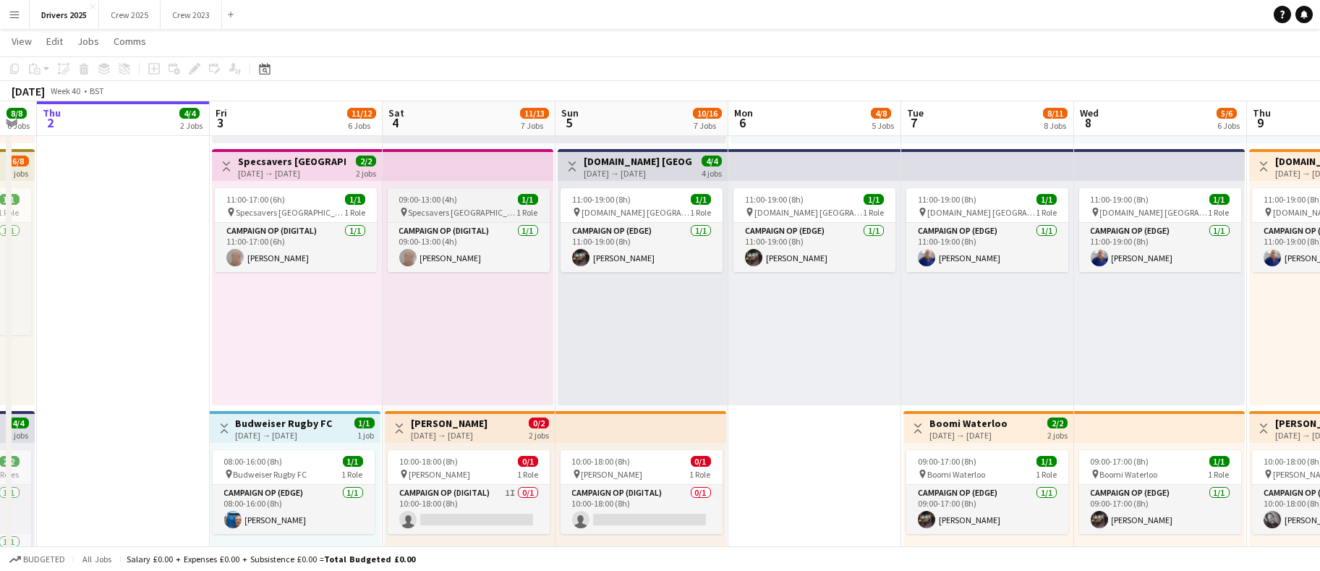
click at [455, 201] on span "09:00-13:00 (4h)" at bounding box center [428, 199] width 59 height 11
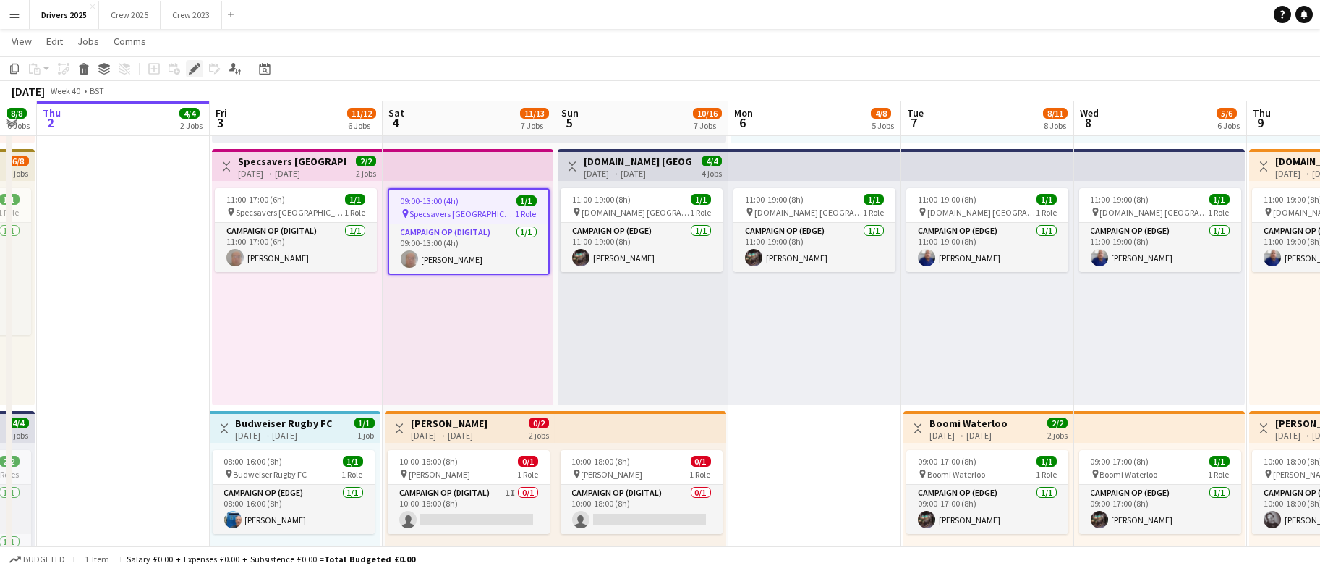
click at [199, 73] on icon "Edit" at bounding box center [195, 69] width 12 height 12
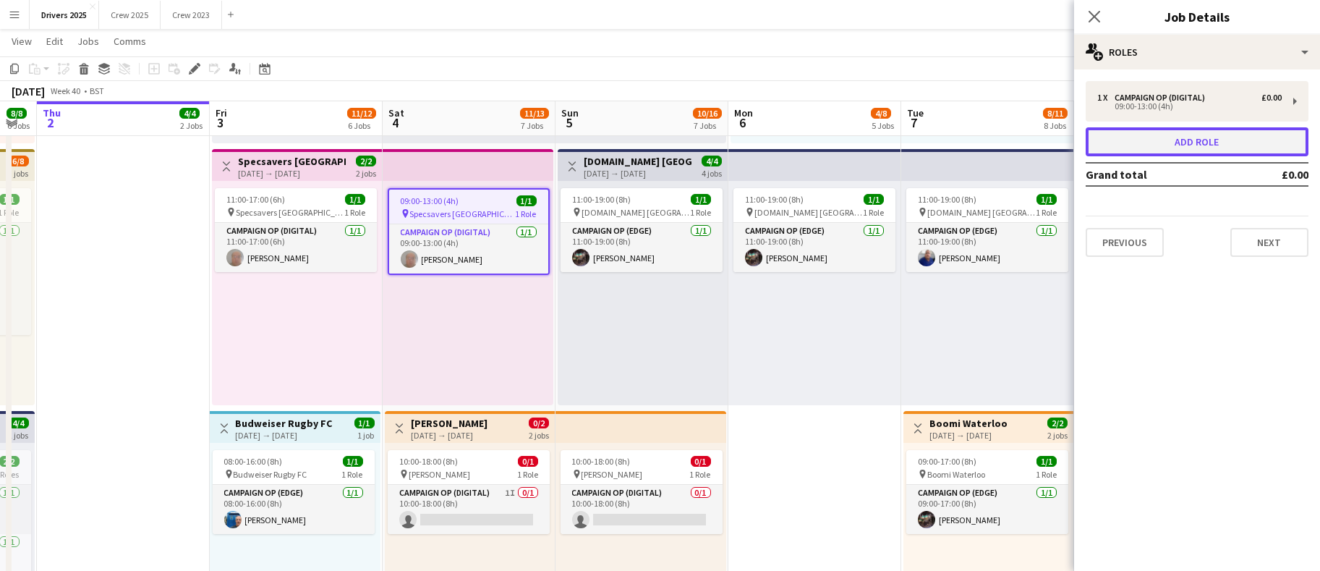
click at [1195, 145] on button "Add role" at bounding box center [1197, 141] width 223 height 29
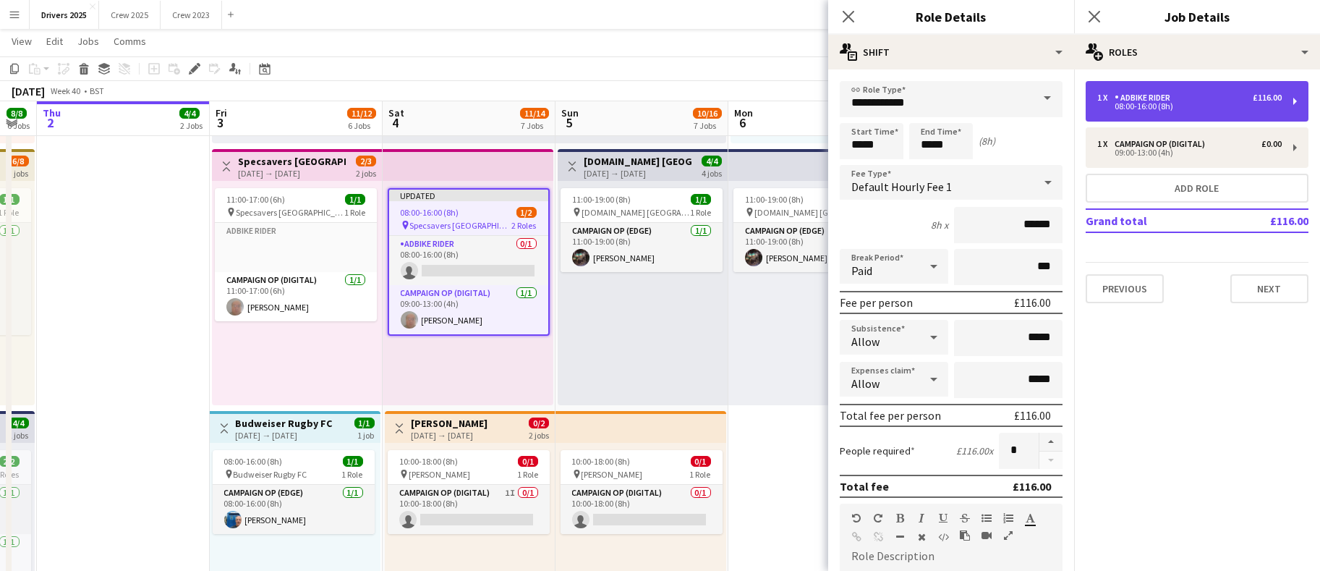
click at [1169, 101] on div "Adbike Rider" at bounding box center [1145, 98] width 61 height 10
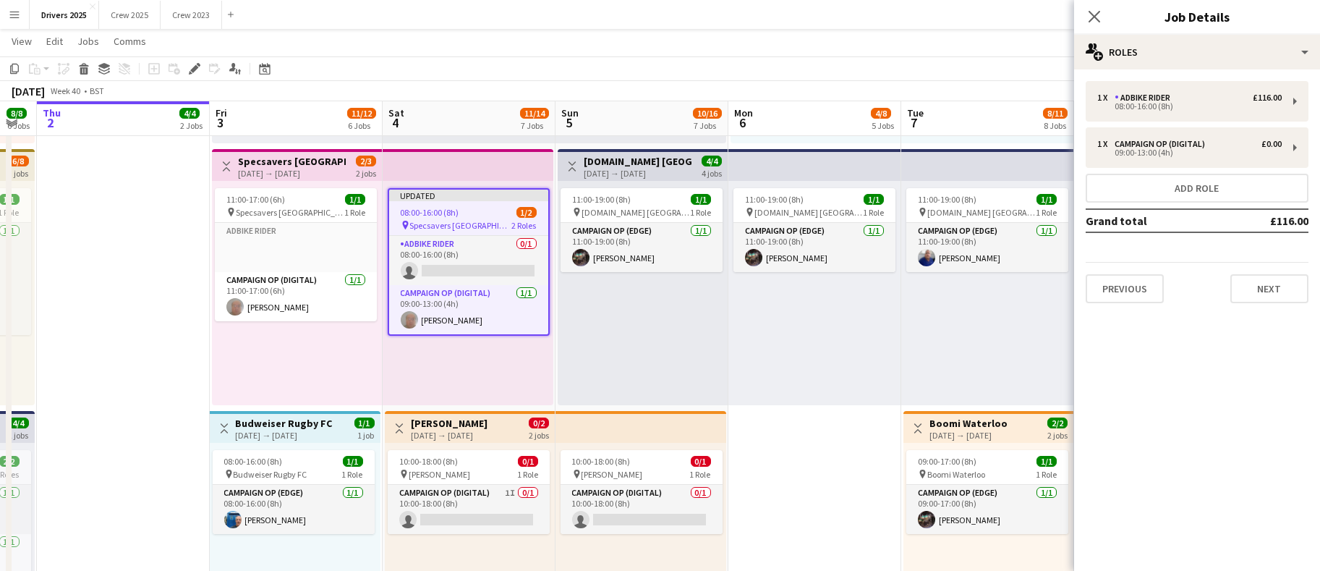
click at [976, 82] on div "[DATE] Week 40 • BST Publish 1 job Revert 1 job" at bounding box center [660, 91] width 1320 height 20
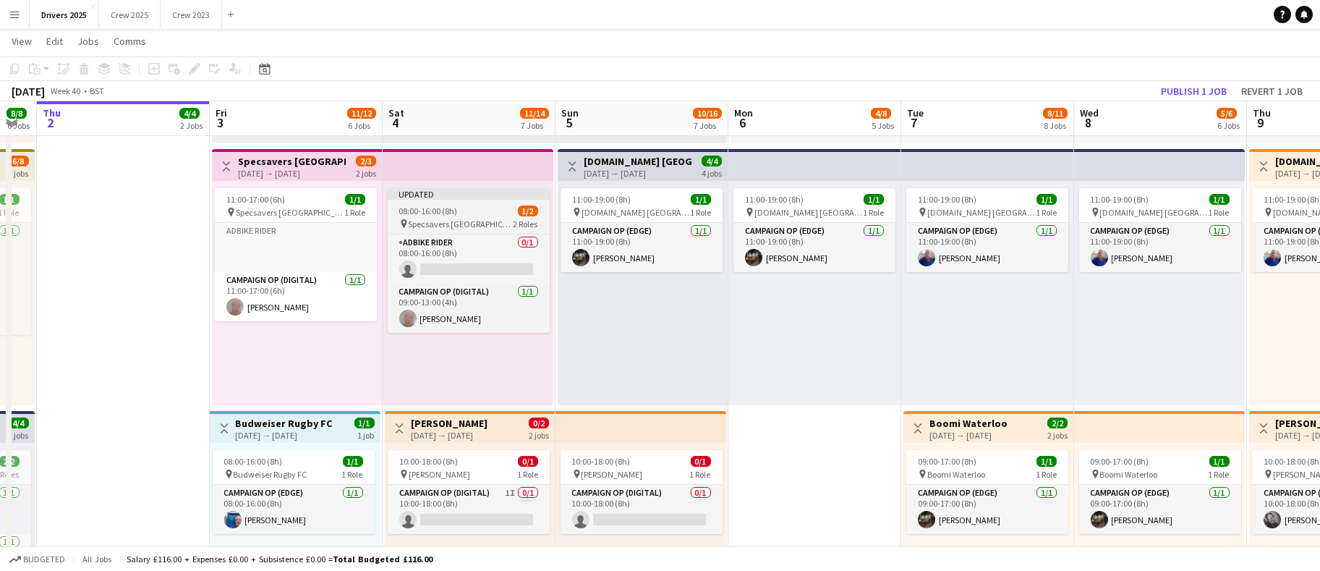
click at [458, 203] on app-job-card "Updated 08:00-16:00 (8h) 1/2 pin Specsavers [GEOGRAPHIC_DATA] 2 Roles Adbike Ri…" at bounding box center [469, 260] width 162 height 145
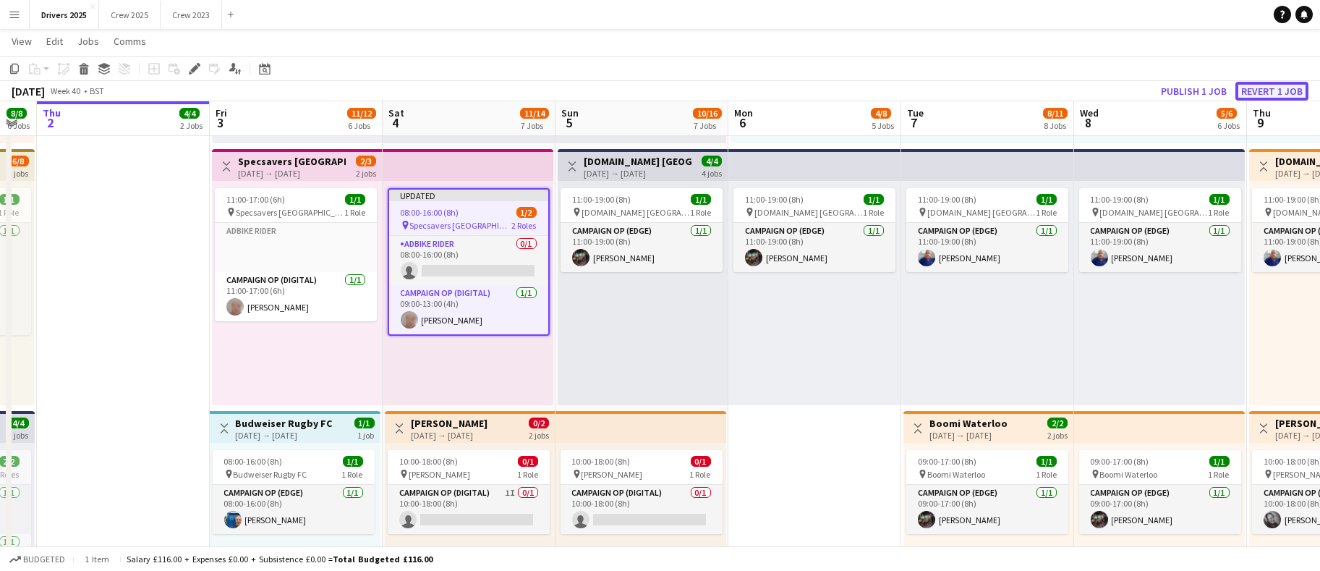
click at [1279, 95] on button "Revert 1 job" at bounding box center [1271, 91] width 73 height 19
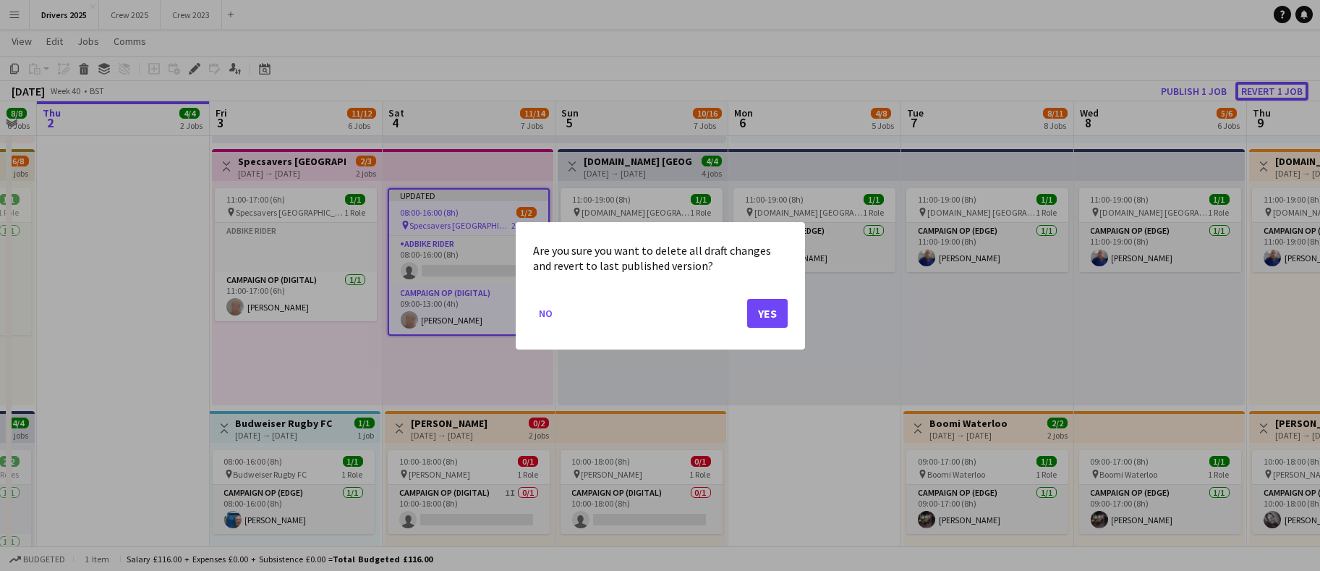
scroll to position [0, 0]
click at [762, 314] on button "Yes" at bounding box center [767, 312] width 41 height 29
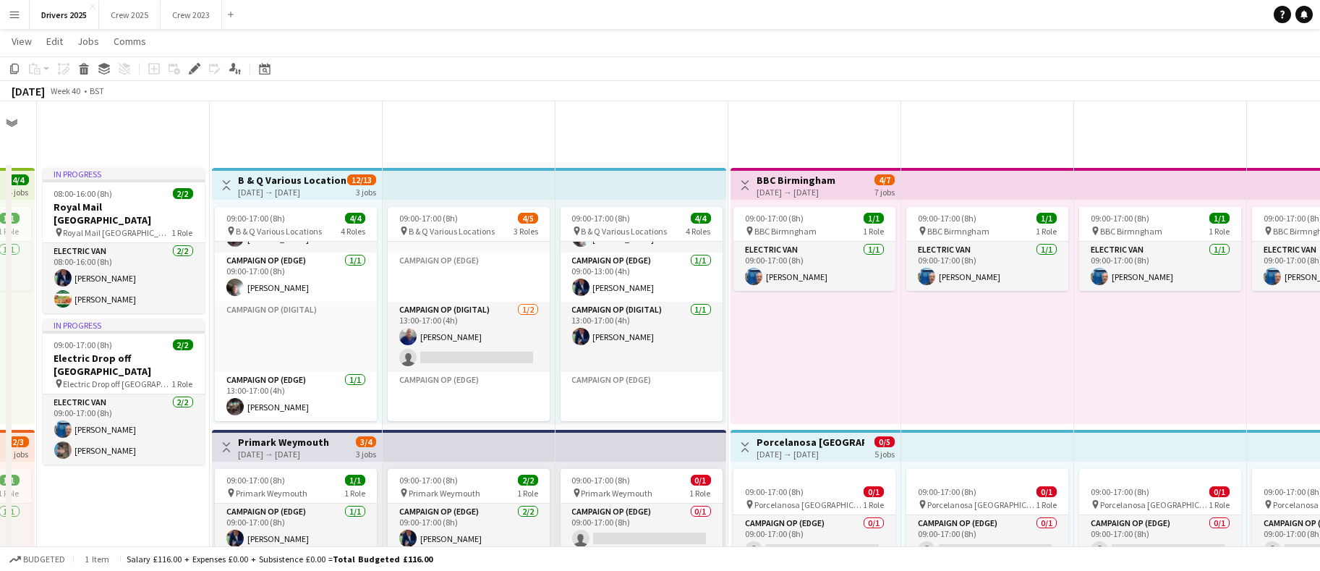
scroll to position [542, 0]
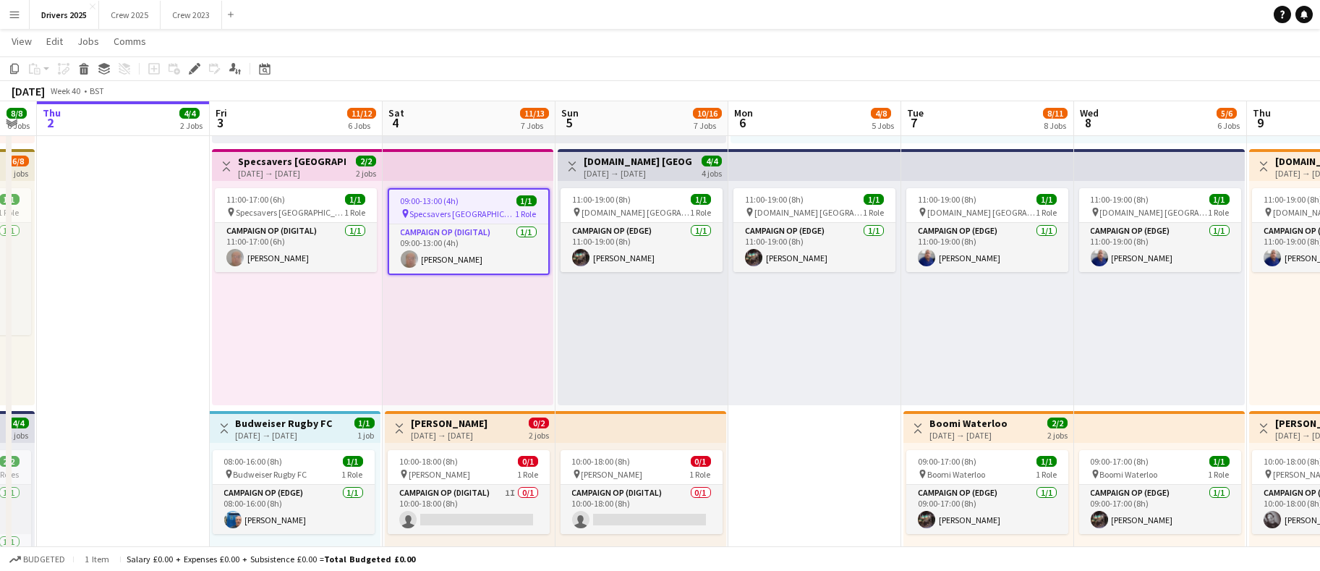
click at [434, 197] on span "09:00-13:00 (4h)" at bounding box center [430, 200] width 59 height 11
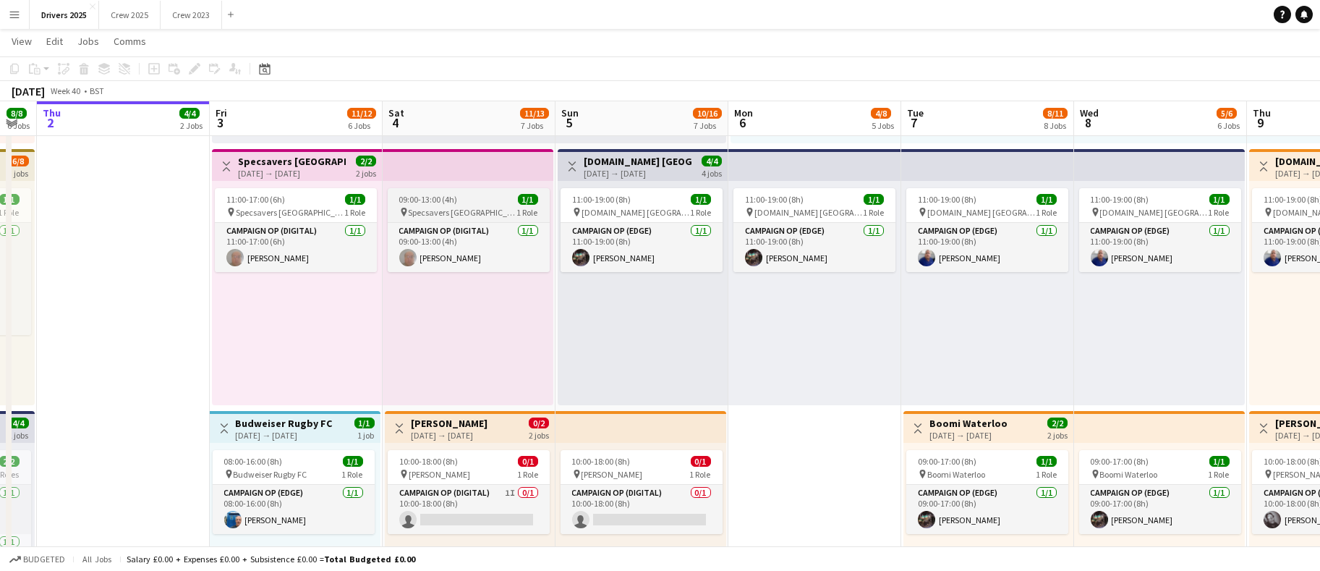
click at [434, 203] on span "09:00-13:00 (4h)" at bounding box center [428, 199] width 59 height 11
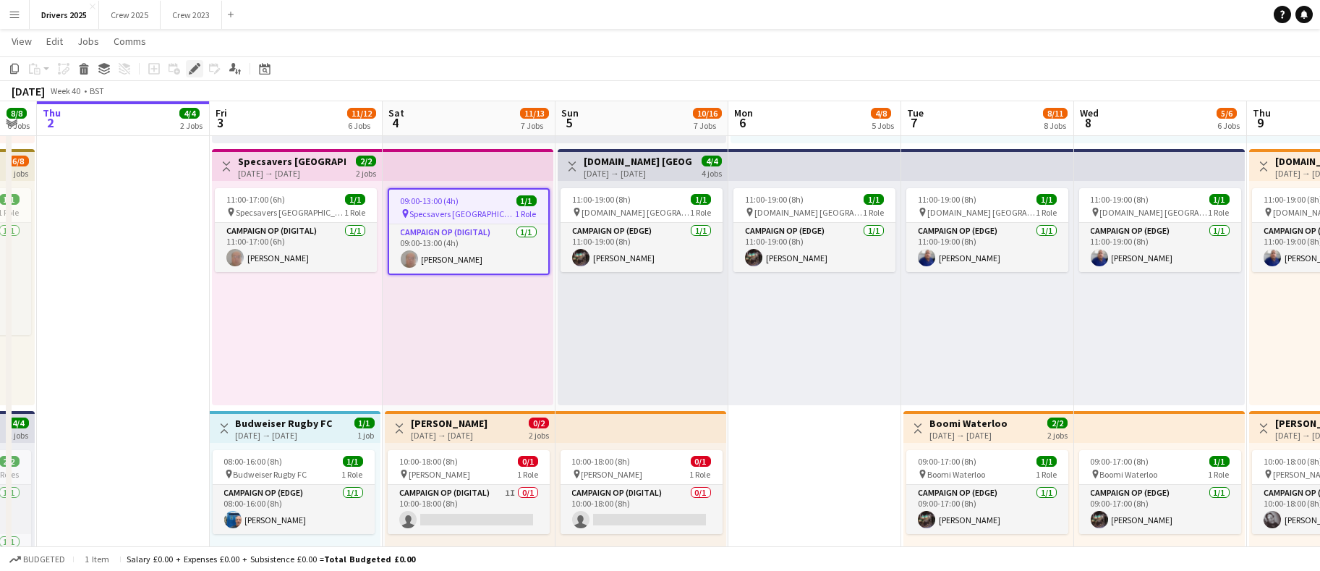
click at [195, 71] on icon "Edit" at bounding box center [195, 69] width 12 height 12
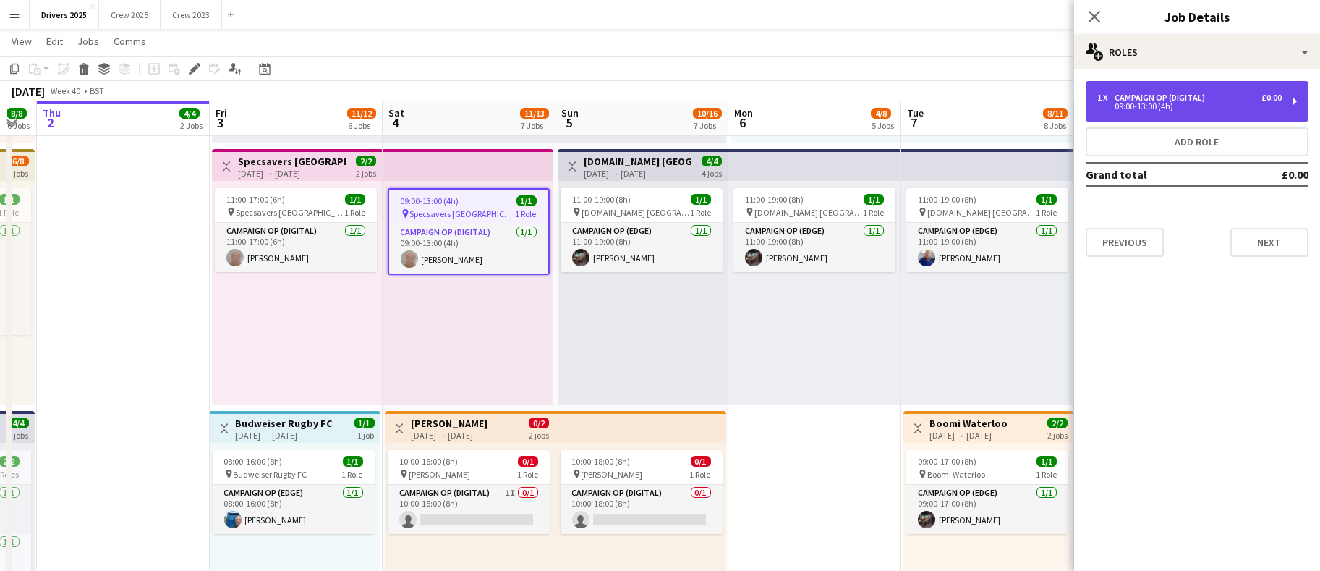
click at [1175, 103] on div "09:00-13:00 (4h)" at bounding box center [1189, 106] width 184 height 7
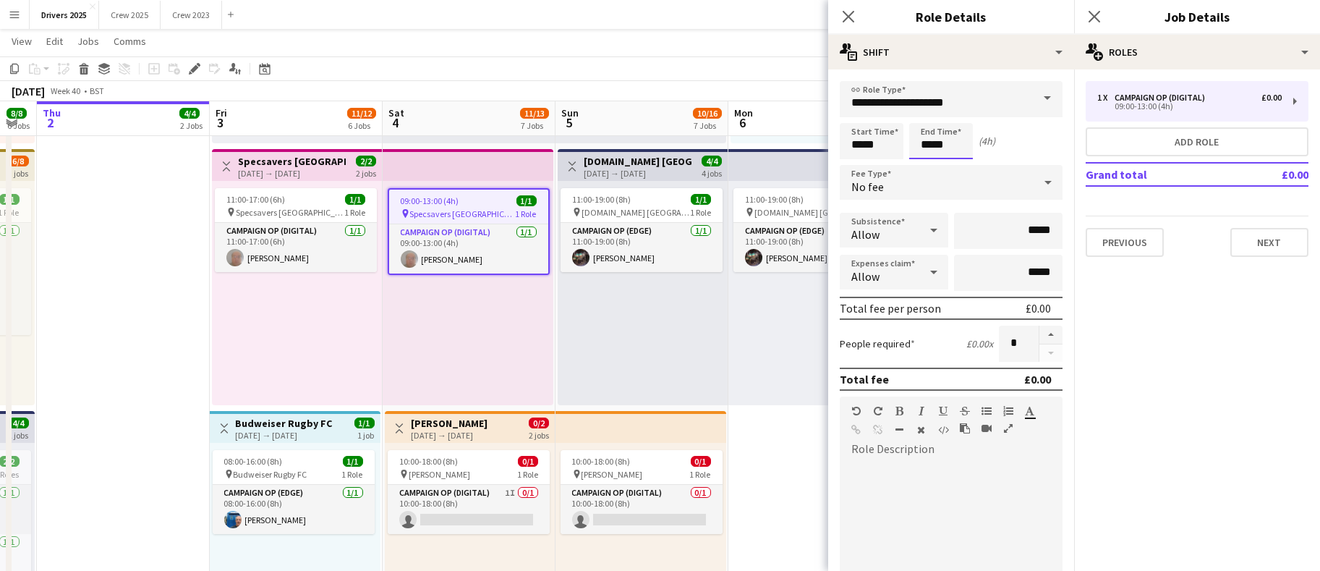
click at [932, 145] on input "*****" at bounding box center [941, 141] width 64 height 36
type input "*****"
click at [1258, 243] on button "Next" at bounding box center [1269, 242] width 78 height 29
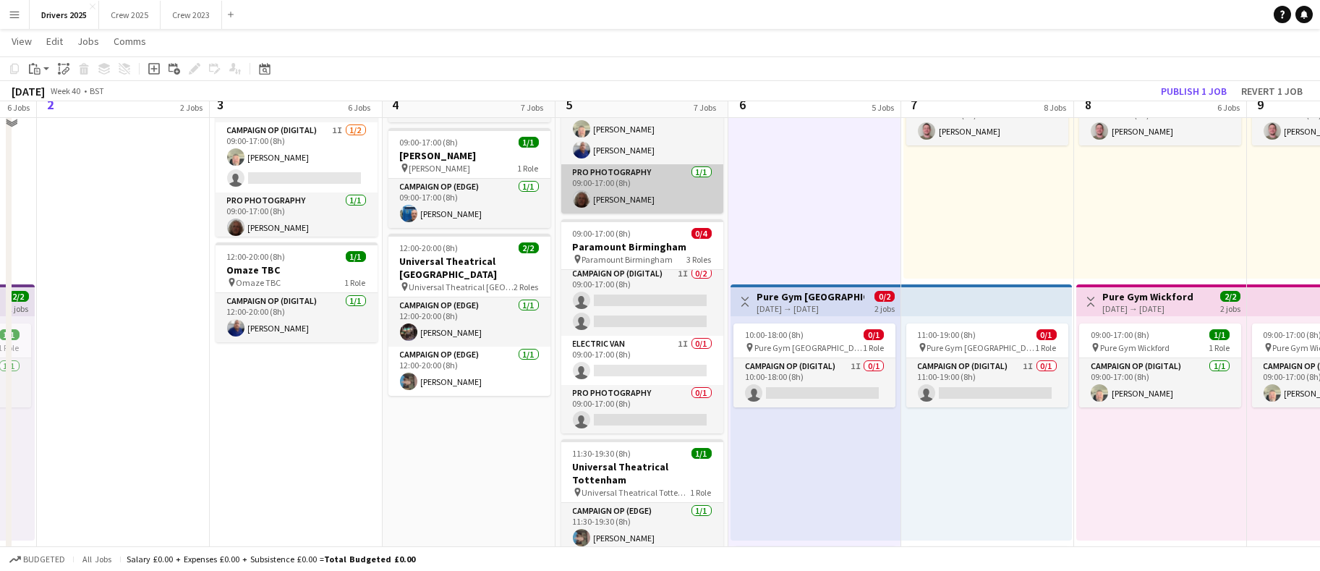
scroll to position [1193, 0]
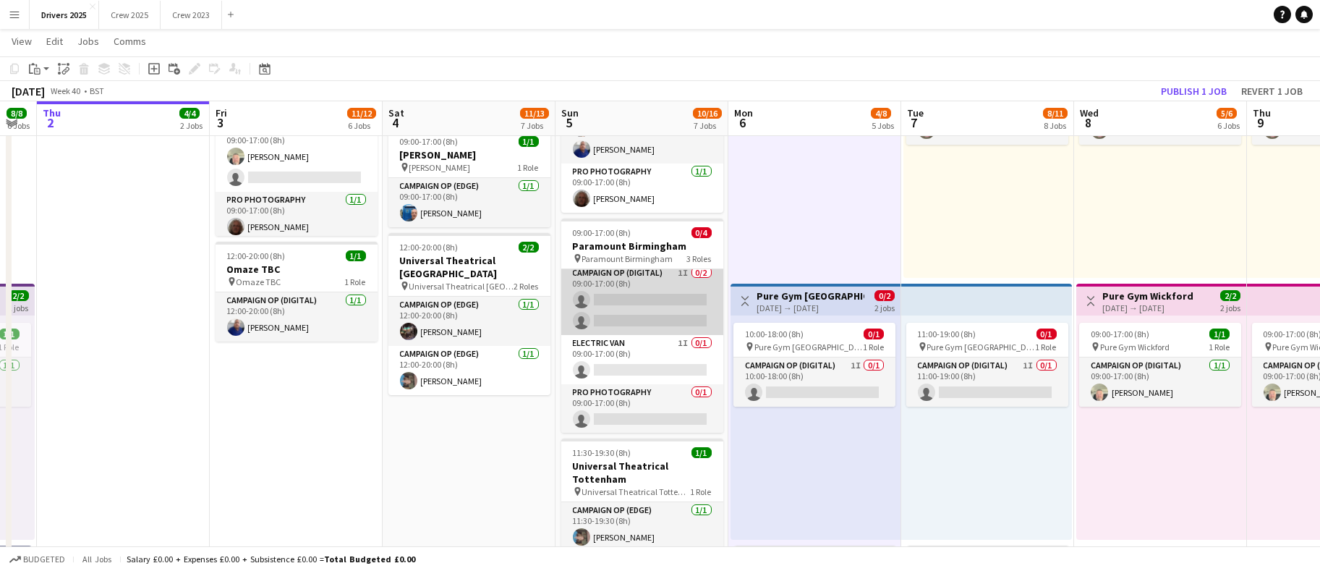
click at [615, 315] on app-card-role "Campaign Op (Digital) 1I 0/2 09:00-17:00 (8h) single-neutral-actions single-neu…" at bounding box center [642, 300] width 162 height 70
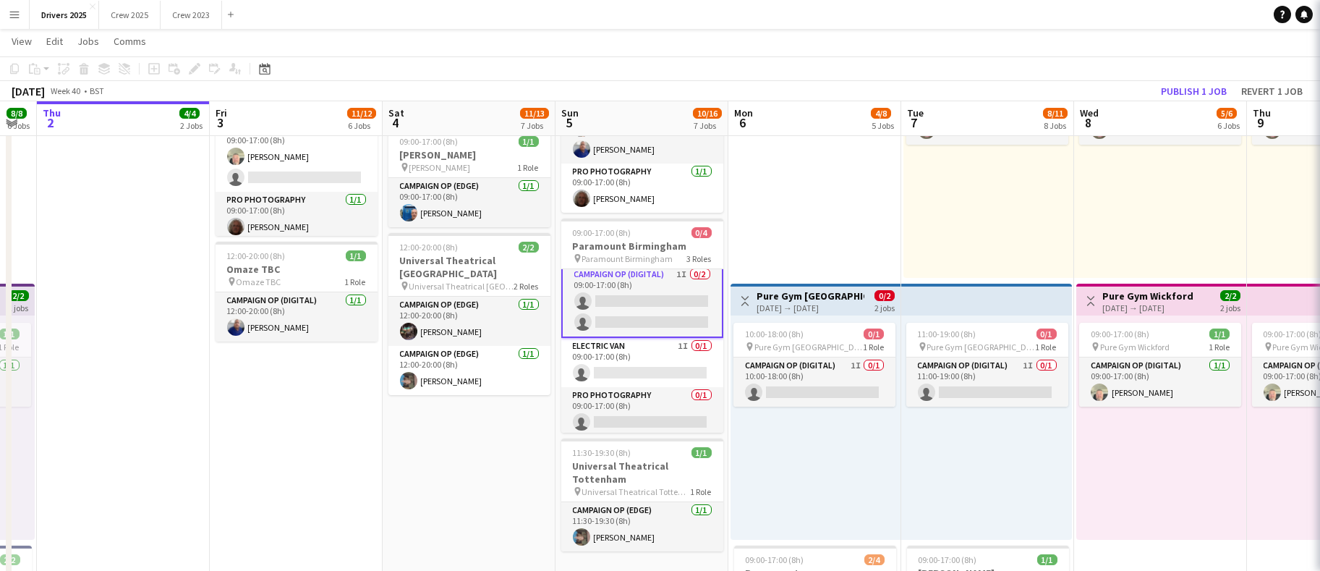
scroll to position [6, 0]
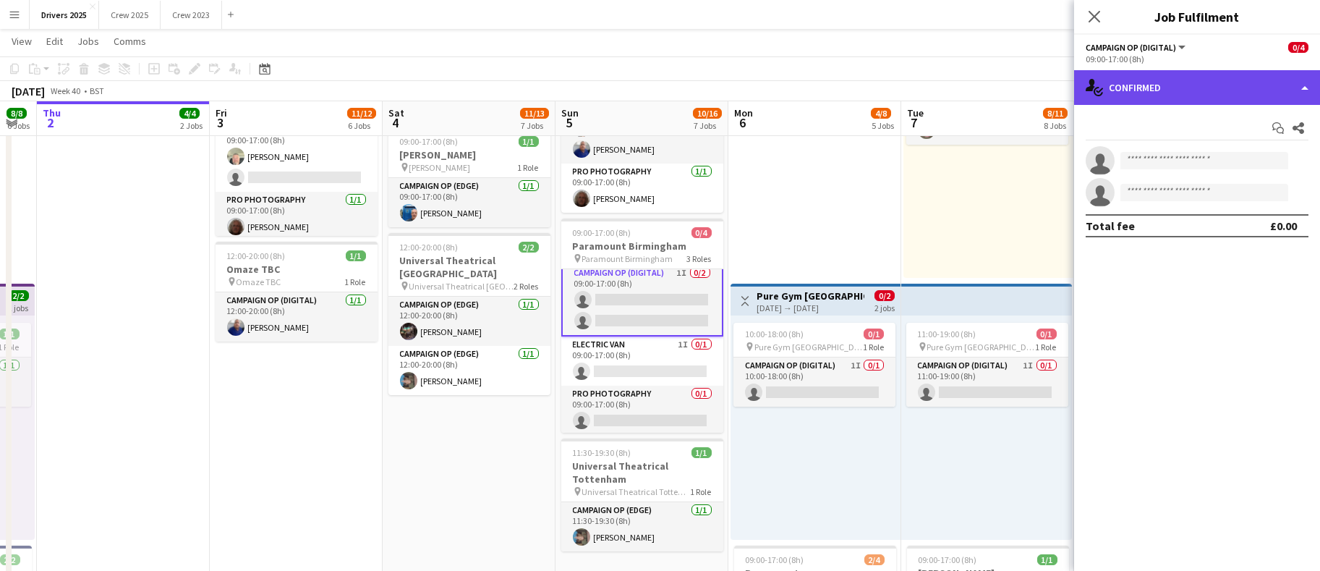
click at [1168, 97] on div "single-neutral-actions-check-2 Confirmed" at bounding box center [1197, 87] width 246 height 35
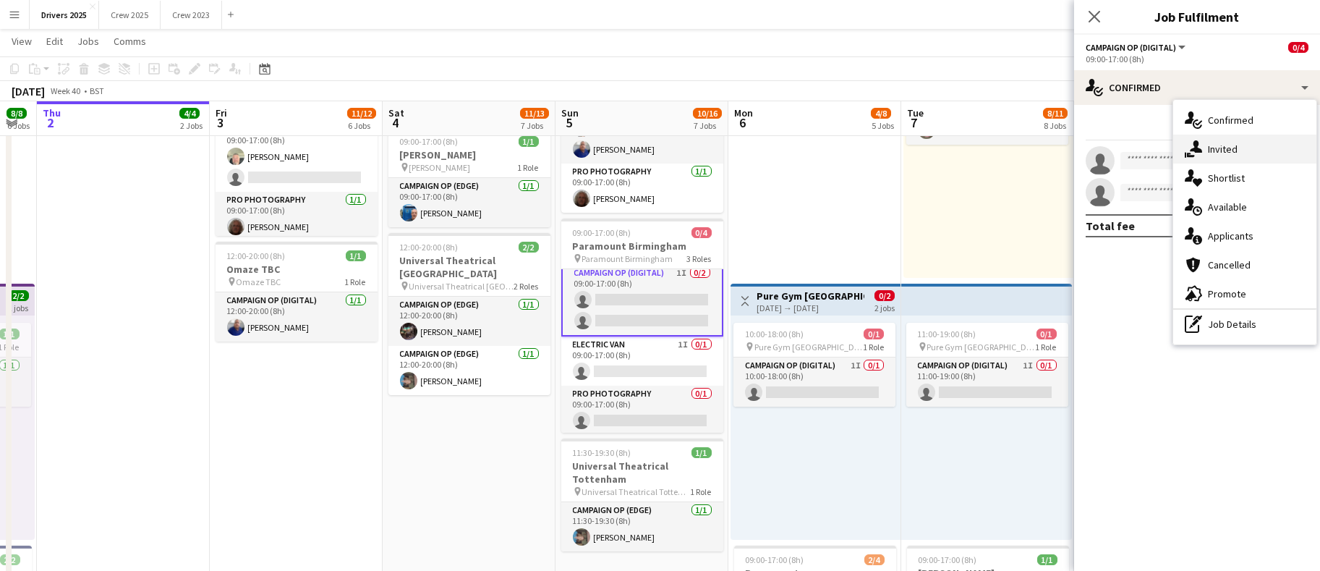
click at [1210, 146] on span "Invited" at bounding box center [1223, 148] width 30 height 13
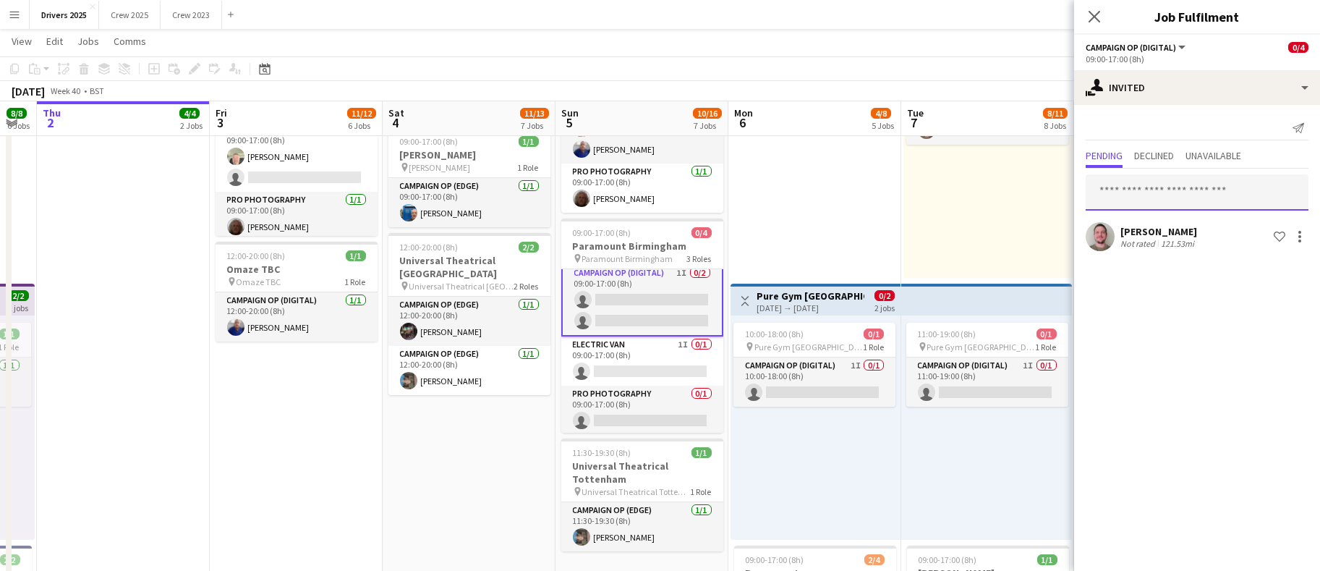
click at [1141, 187] on input "text" at bounding box center [1197, 192] width 223 height 36
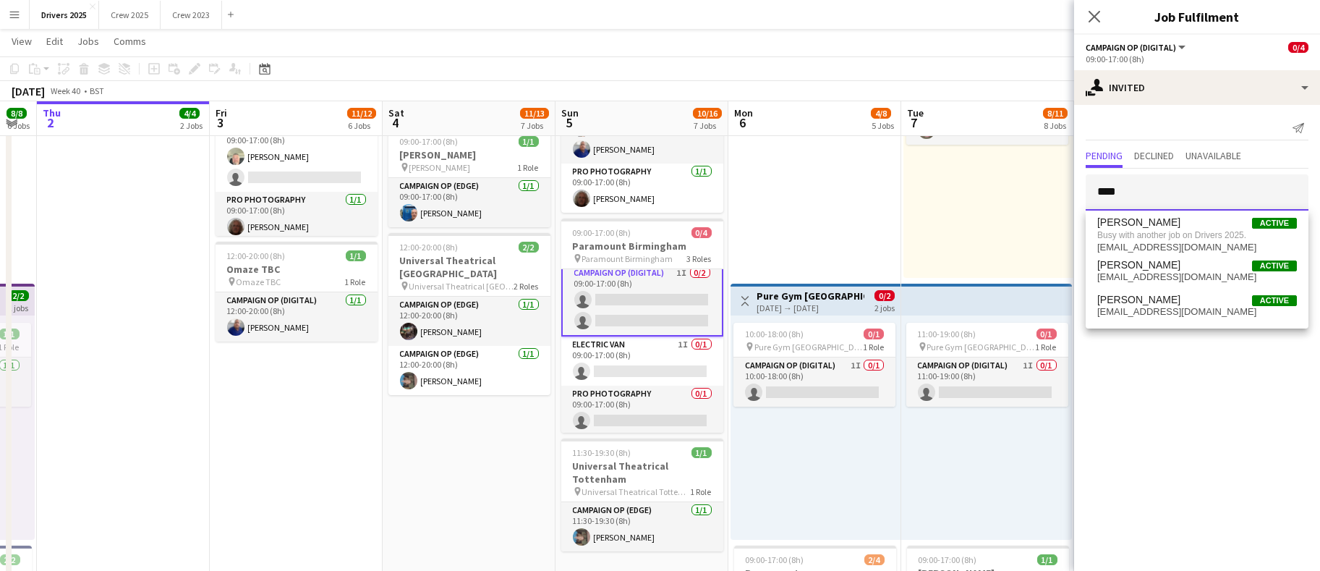
type input "****"
click at [835, 207] on app-date-cell "Toggle View BBC Birmingham [DATE] → [DATE] 4/7 7 jobs 09:00-17:00 (8h) 1/1 pin …" at bounding box center [814, 129] width 173 height 2321
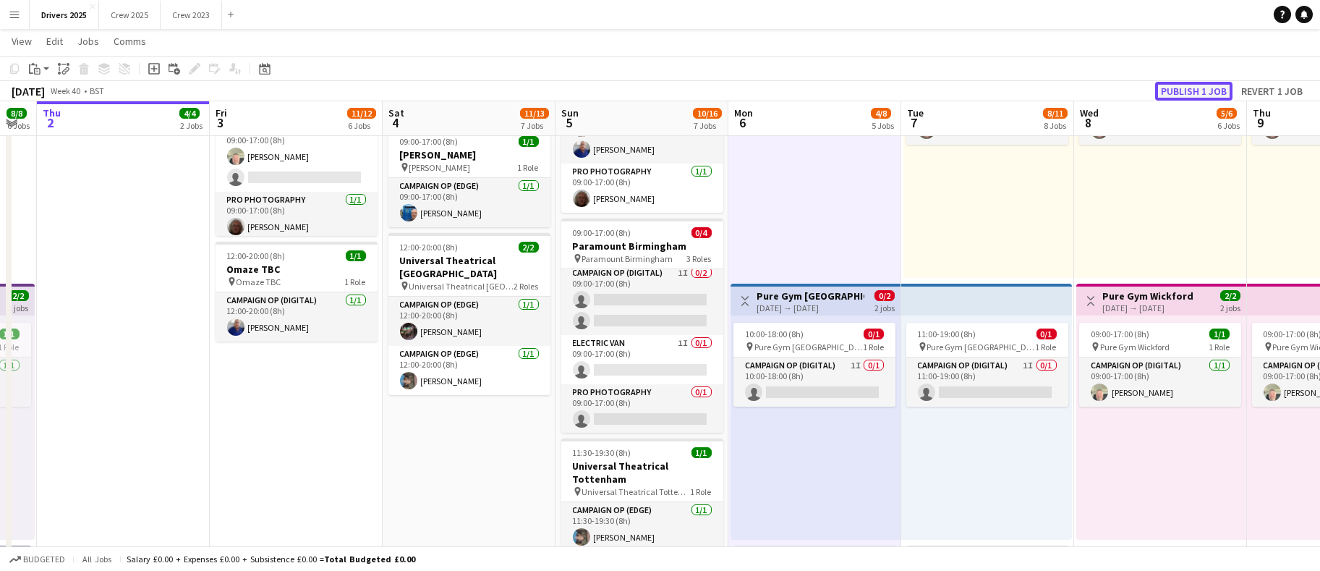
click at [1190, 83] on button "Publish 1 job" at bounding box center [1193, 91] width 77 height 19
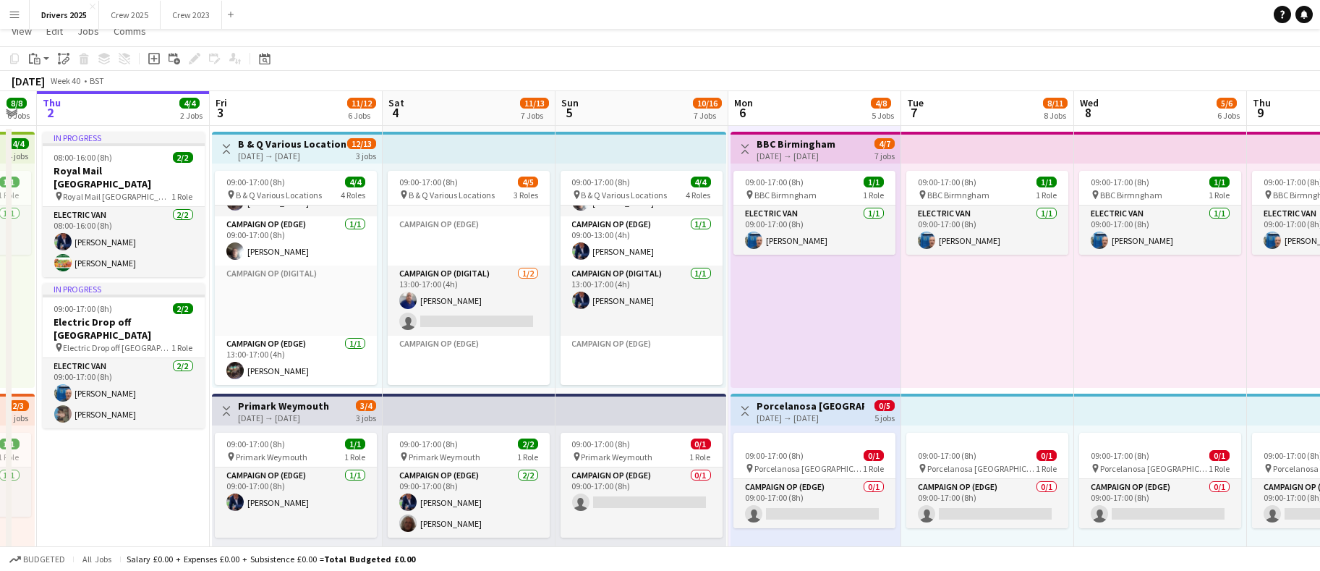
scroll to position [0, 0]
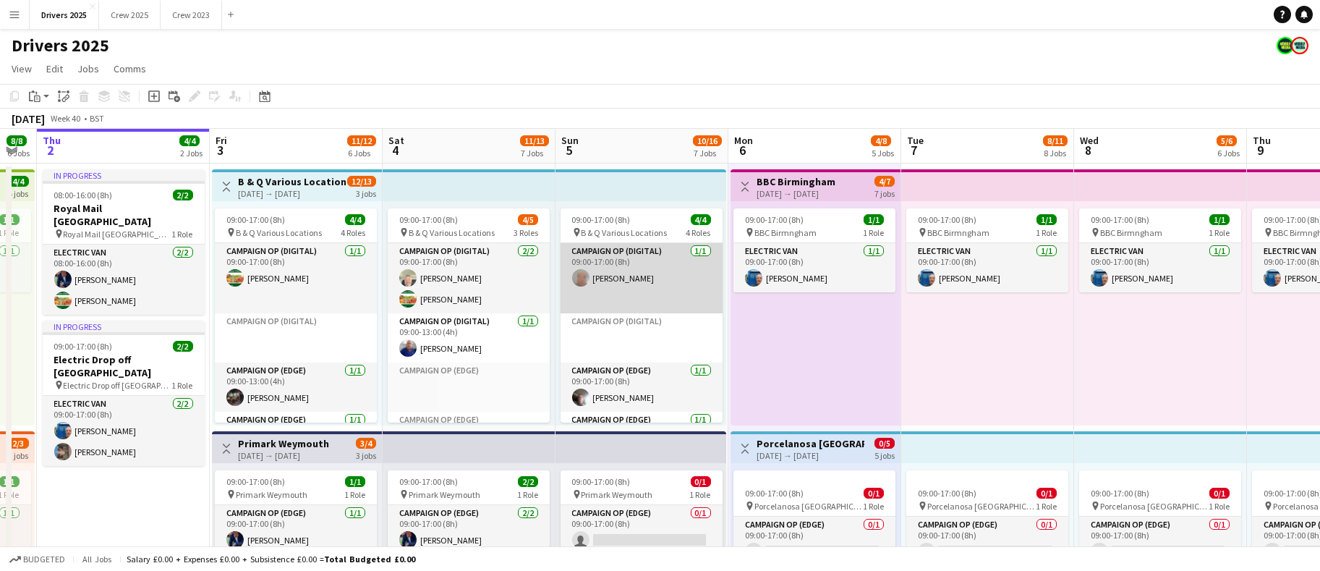
click at [633, 281] on app-card-role "Campaign Op (Digital) [DATE] 09:00-17:00 (8h) [PERSON_NAME]" at bounding box center [642, 278] width 162 height 70
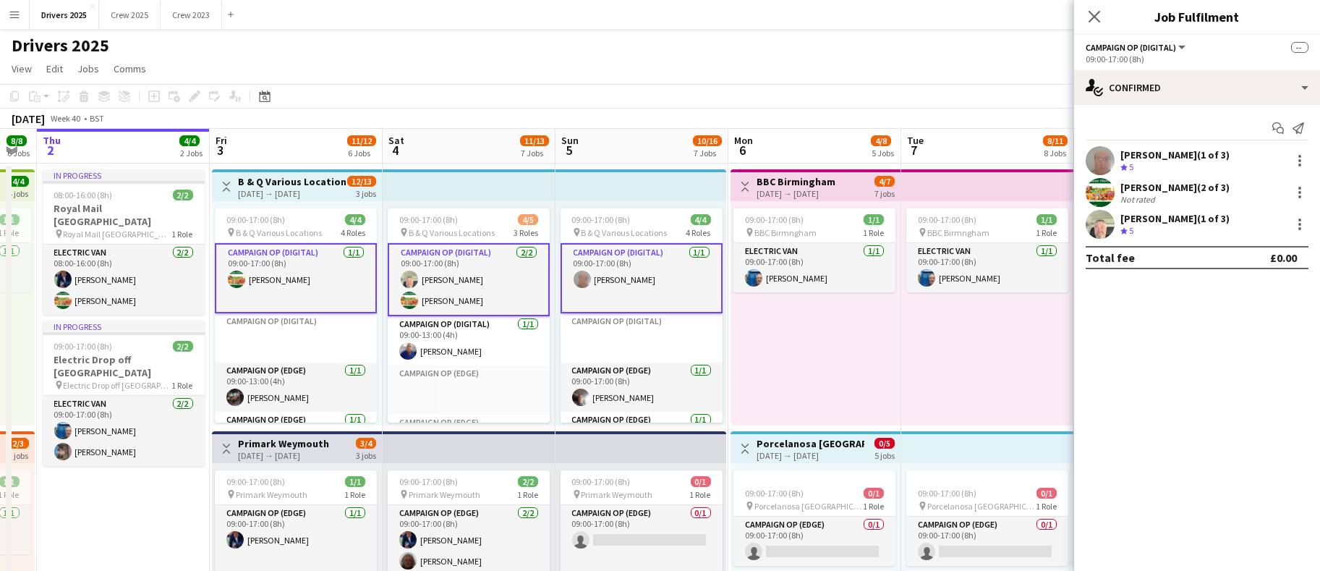
click at [633, 279] on app-card-role "Campaign Op (Digital) [DATE] 09:00-17:00 (8h) [PERSON_NAME]" at bounding box center [642, 278] width 162 height 70
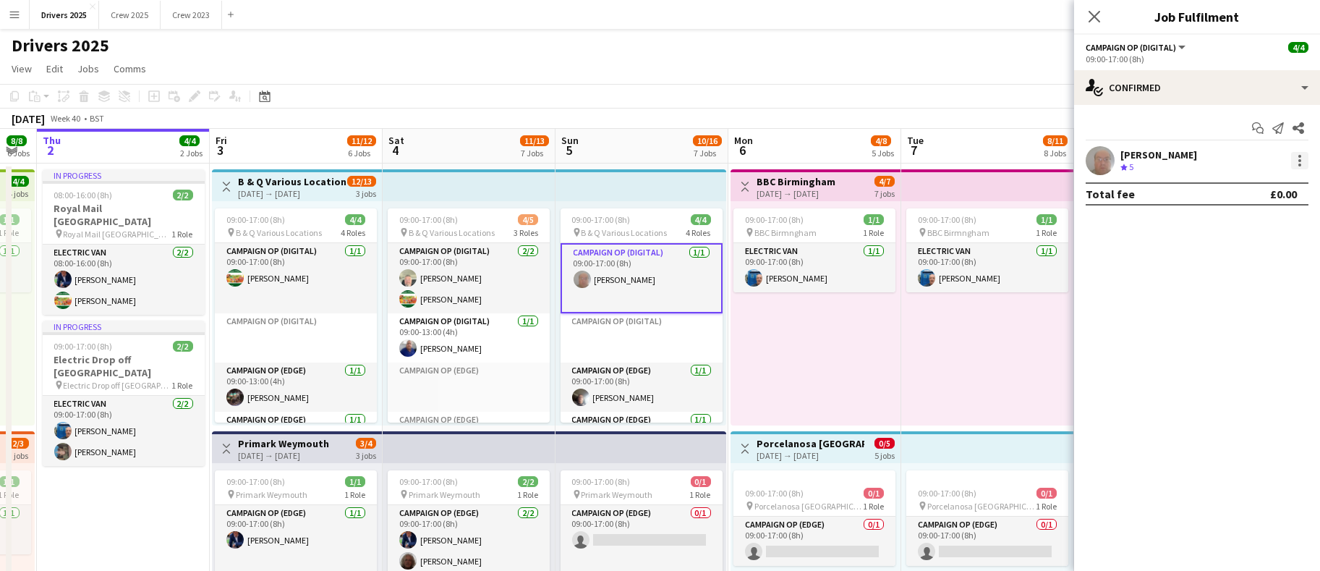
click at [1303, 159] on div at bounding box center [1299, 160] width 17 height 17
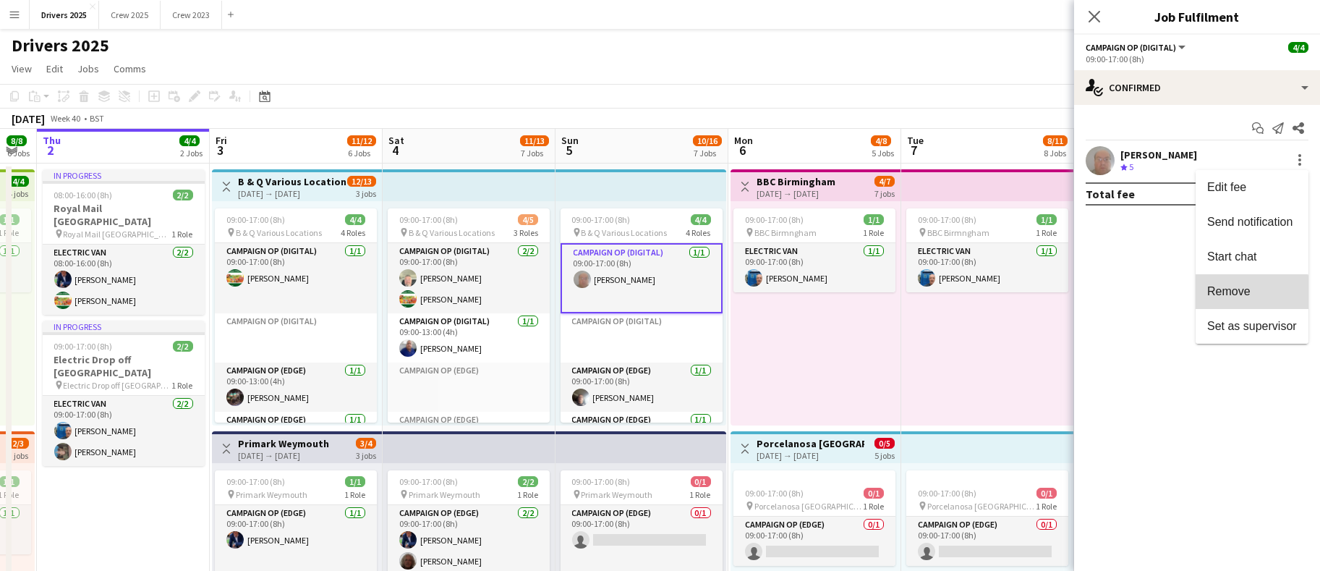
click at [1246, 297] on button "Remove" at bounding box center [1252, 291] width 113 height 35
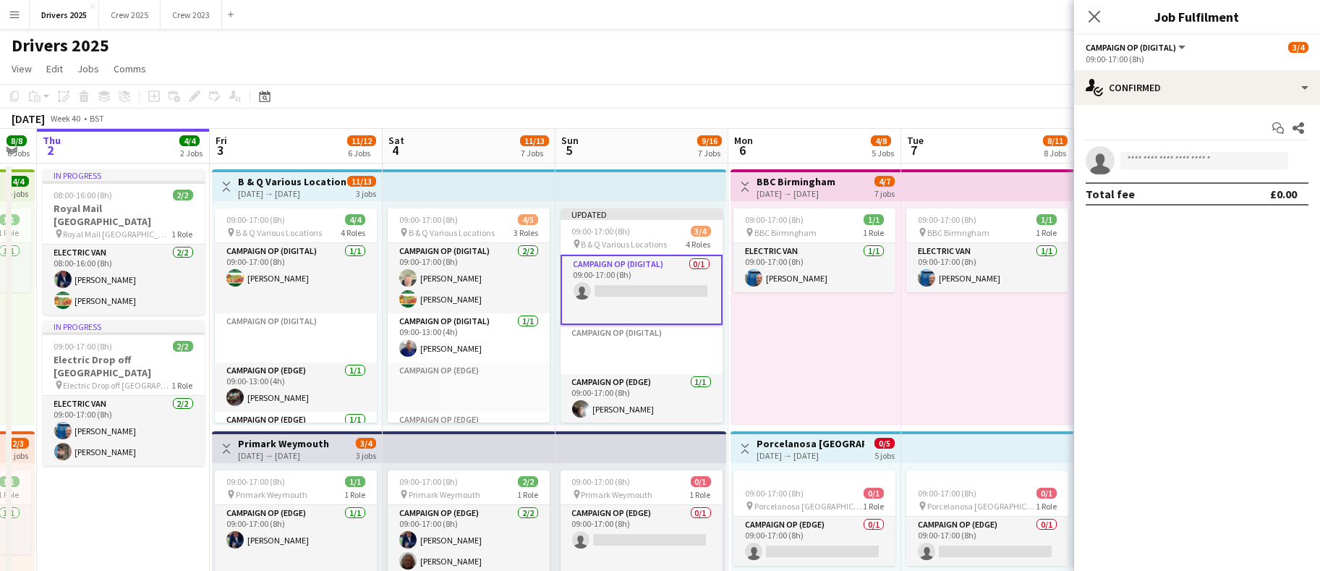
click at [873, 88] on app-toolbar "Copy Paste Paste Ctrl+V Paste with crew Ctrl+Shift+V Paste linked Job [GEOGRAPH…" at bounding box center [660, 96] width 1320 height 25
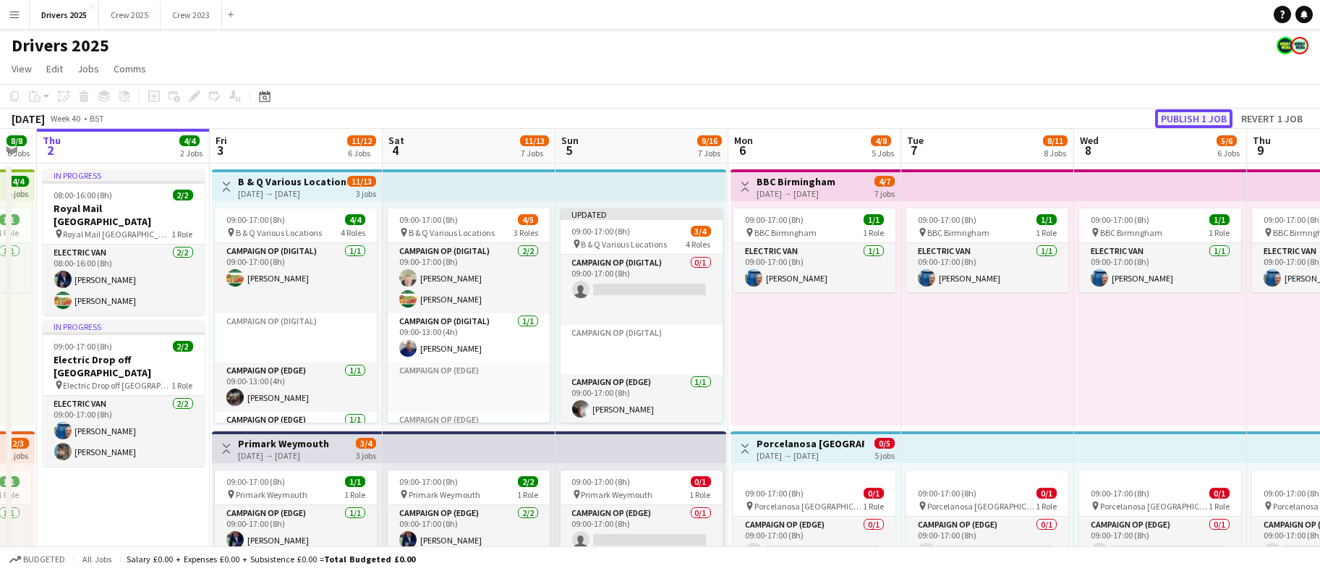
click at [1167, 113] on button "Publish 1 job" at bounding box center [1193, 118] width 77 height 19
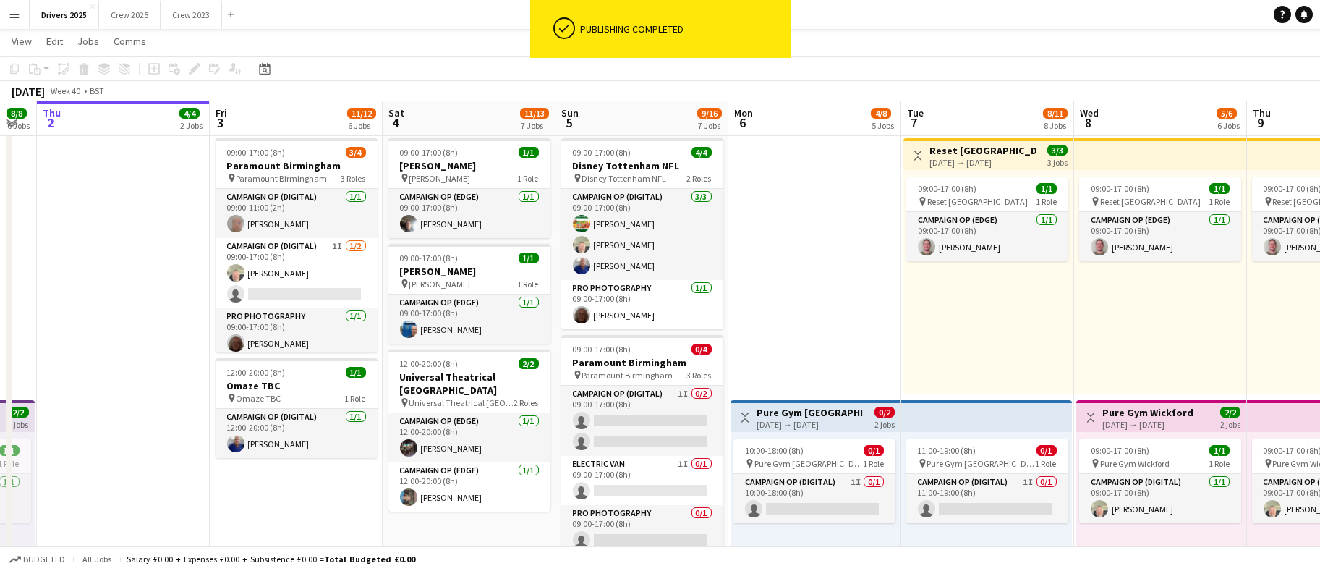
scroll to position [1085, 0]
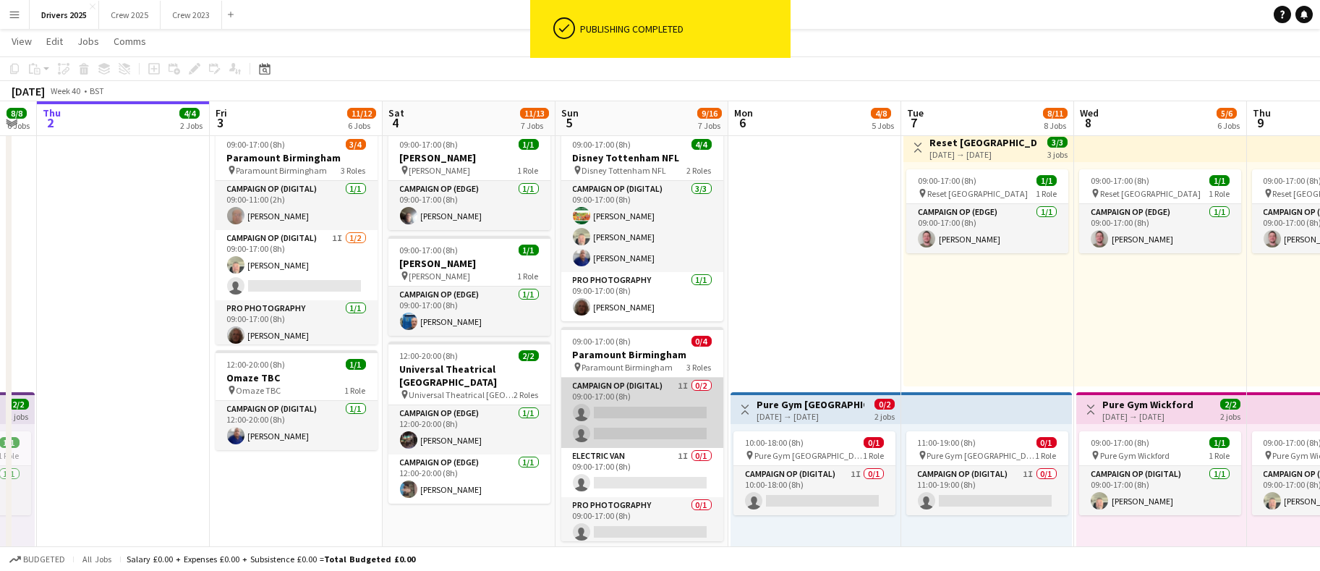
click at [627, 410] on app-card-role "Campaign Op (Digital) 1I 0/2 09:00-17:00 (8h) single-neutral-actions single-neu…" at bounding box center [642, 413] width 162 height 70
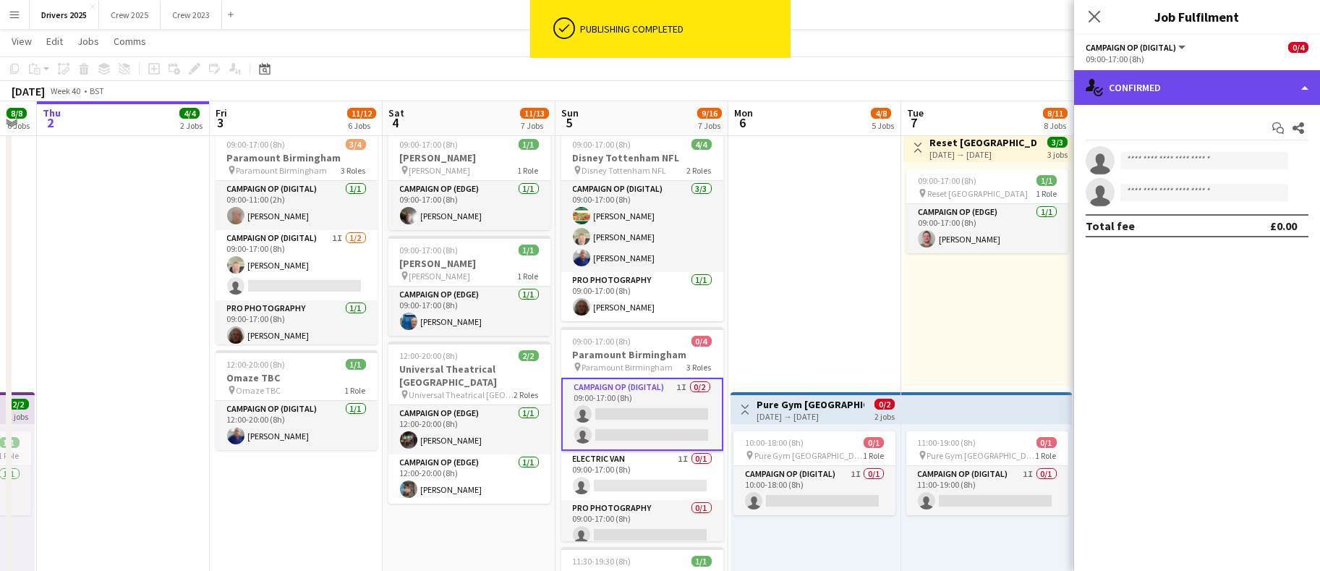
click at [1163, 77] on div "single-neutral-actions-check-2 Confirmed" at bounding box center [1197, 87] width 246 height 35
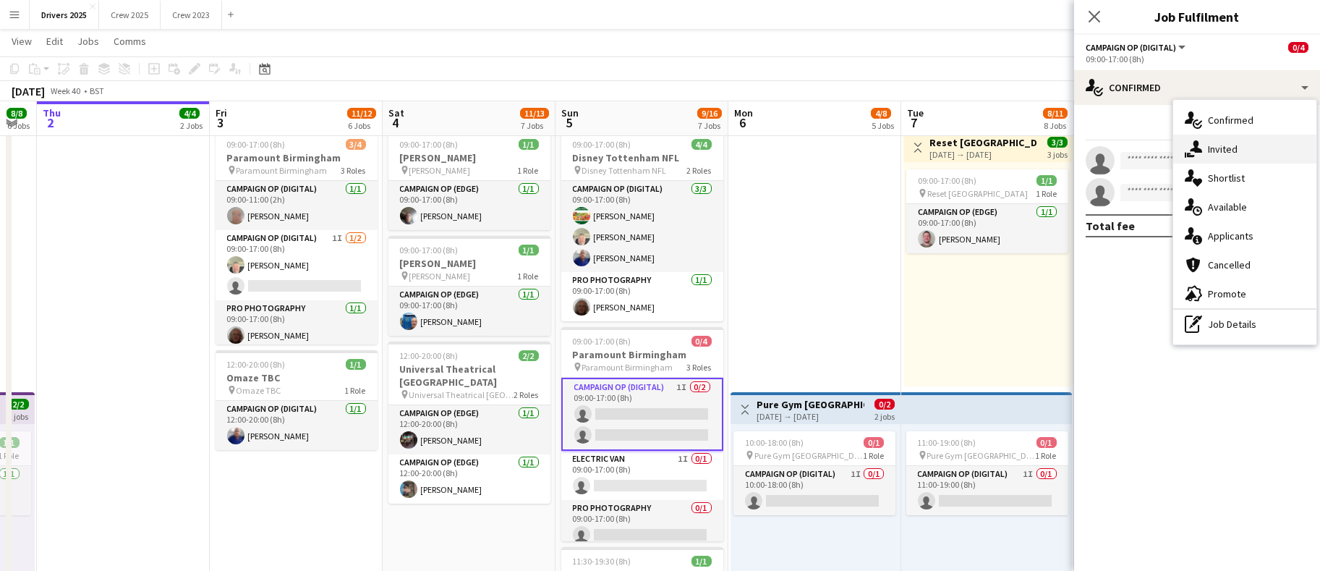
click at [1238, 154] on div "single-neutral-actions-share-1 Invited" at bounding box center [1244, 149] width 143 height 29
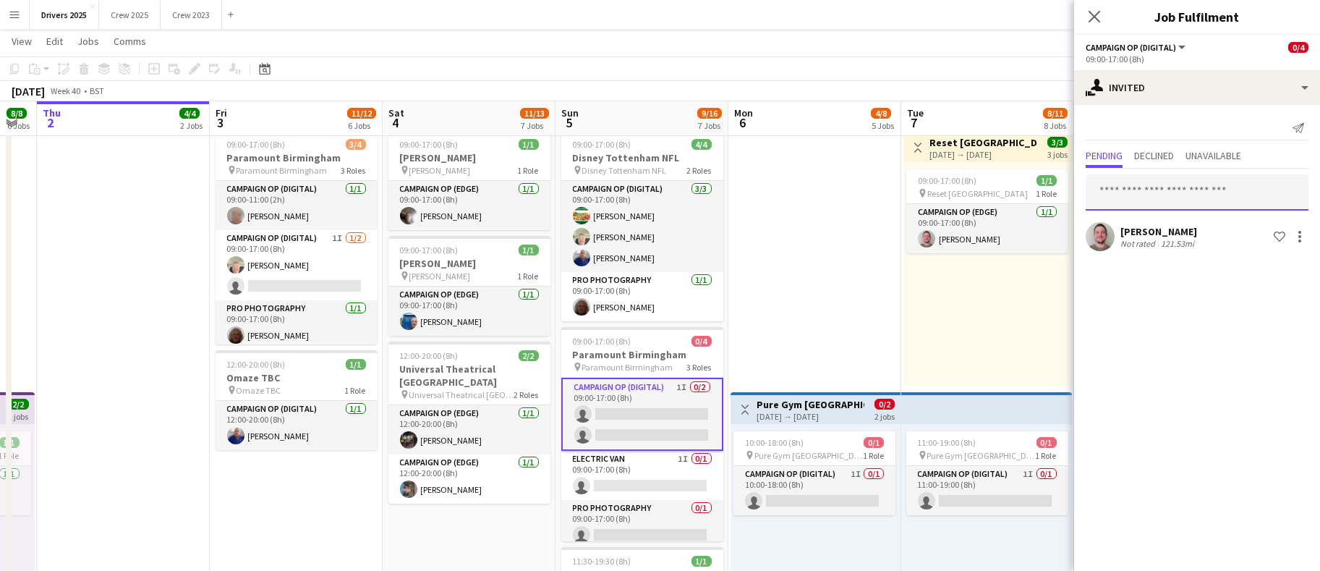
click at [1170, 200] on input "text" at bounding box center [1197, 192] width 223 height 36
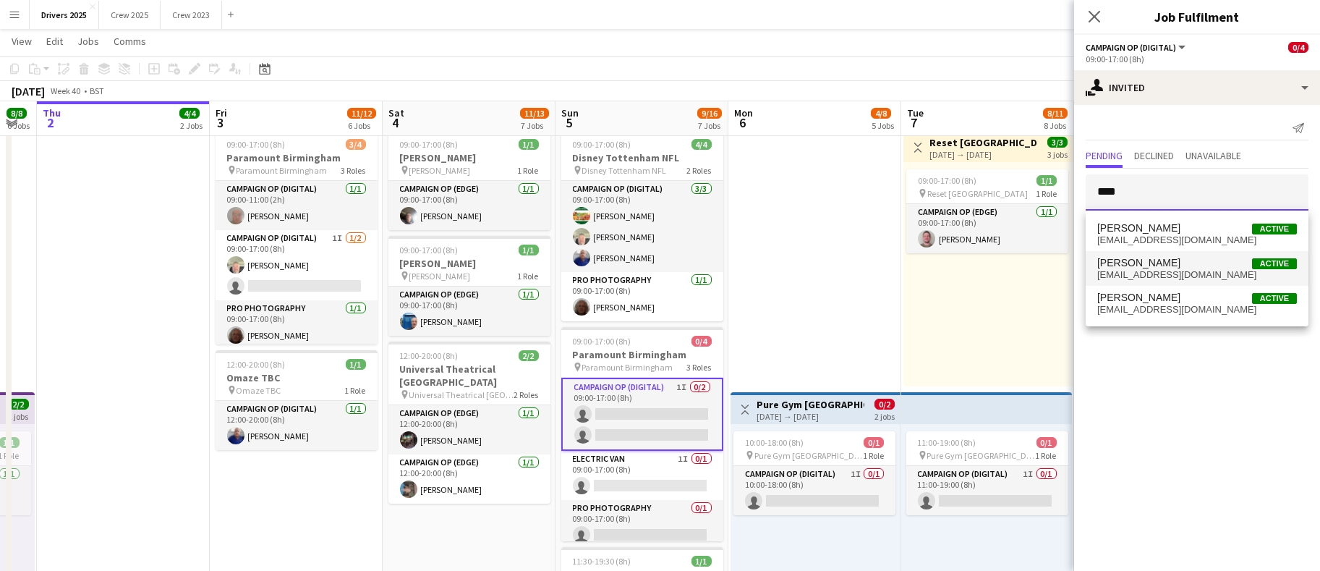
type input "****"
click at [1162, 252] on mat-option "[PERSON_NAME] Active [EMAIL_ADDRESS][DOMAIN_NAME]" at bounding box center [1197, 268] width 223 height 35
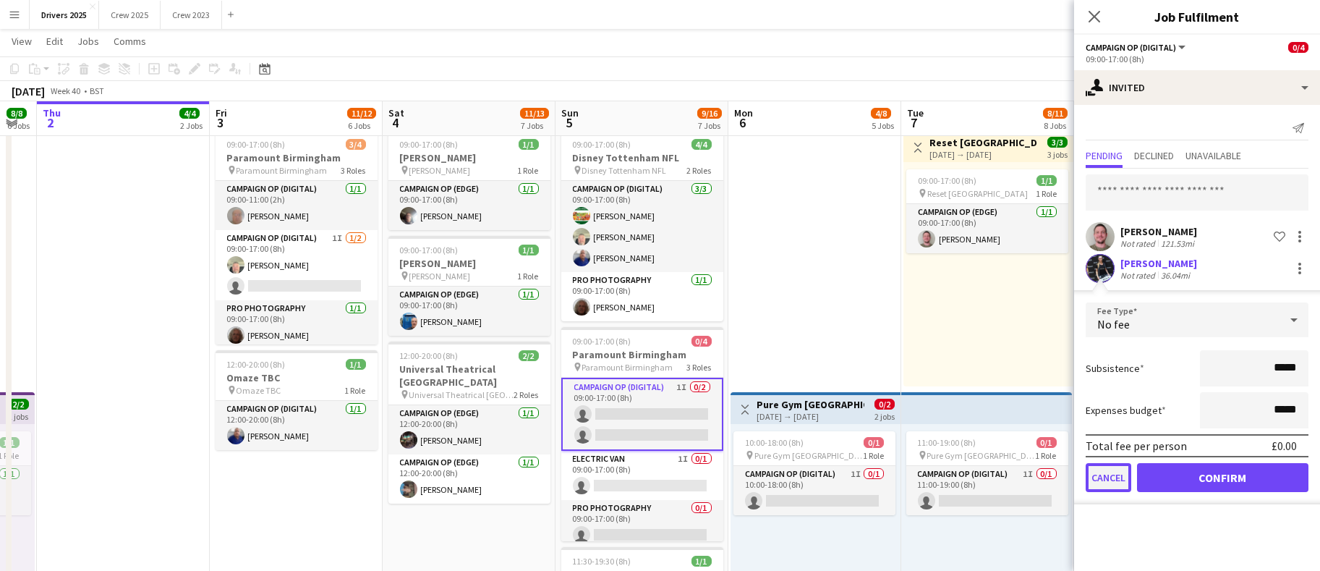
click at [1113, 474] on button "Cancel" at bounding box center [1109, 477] width 46 height 29
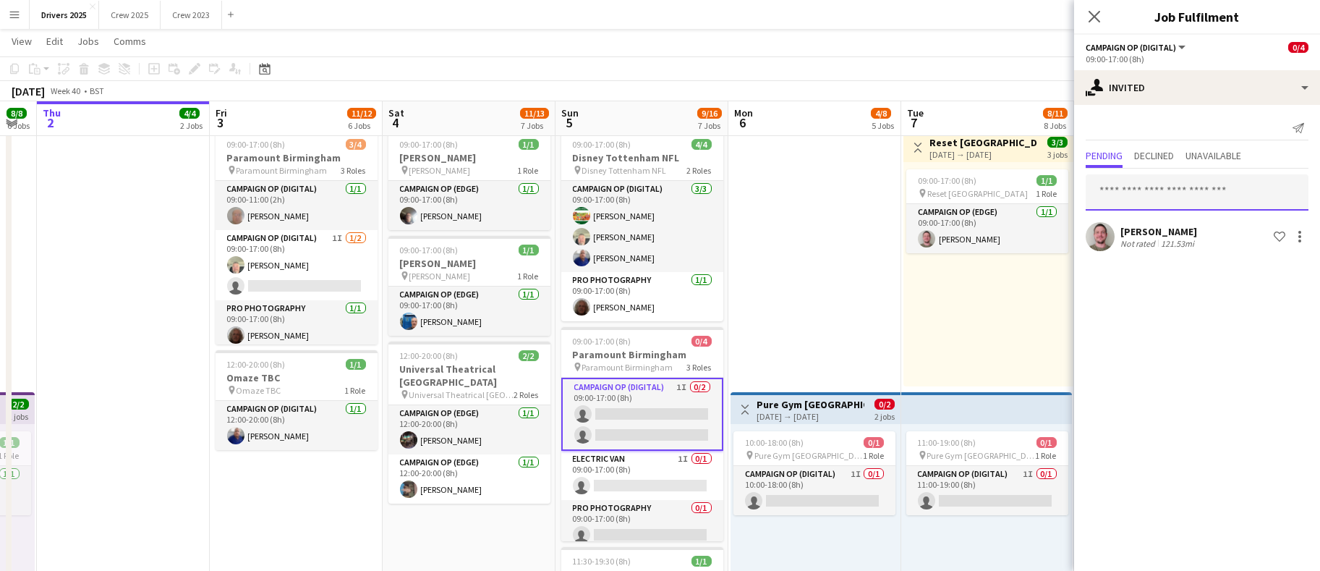
click at [1210, 191] on input "text" at bounding box center [1197, 192] width 223 height 36
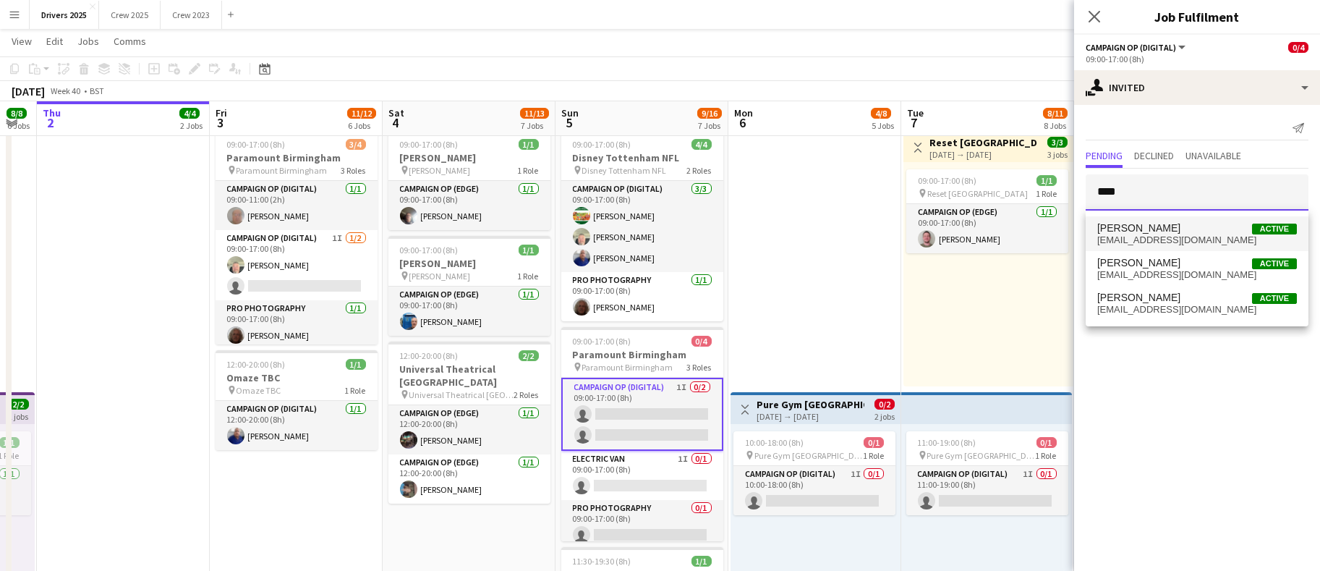
type input "****"
click at [1190, 235] on span "[EMAIL_ADDRESS][DOMAIN_NAME]" at bounding box center [1197, 240] width 200 height 12
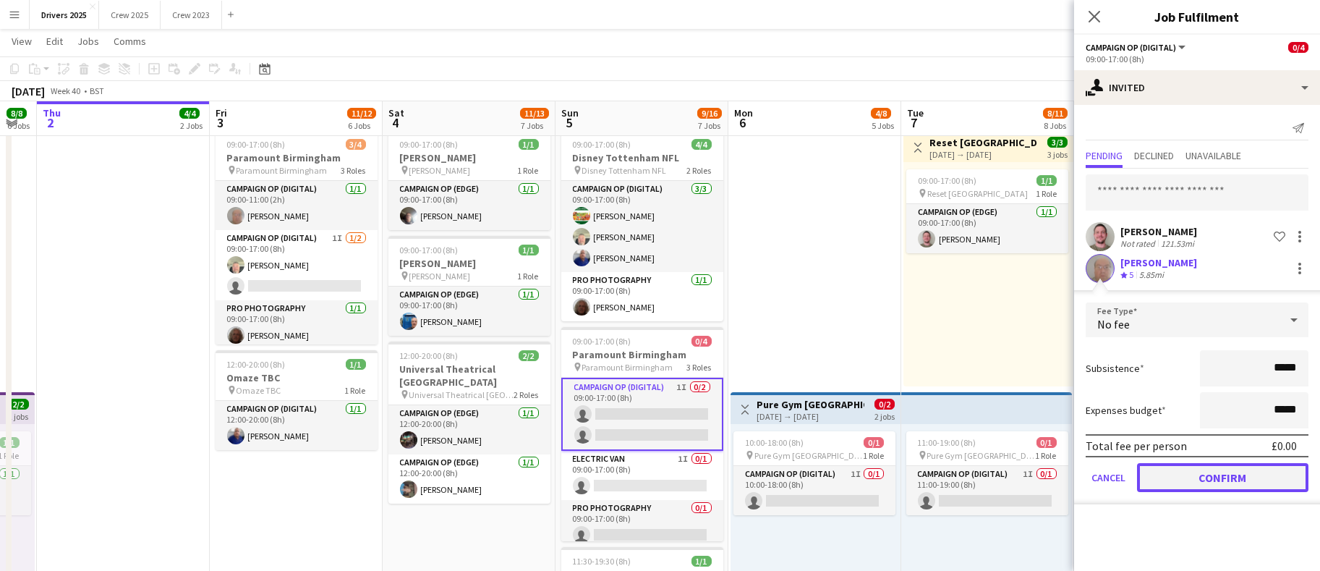
click at [1188, 480] on button "Confirm" at bounding box center [1222, 477] width 171 height 29
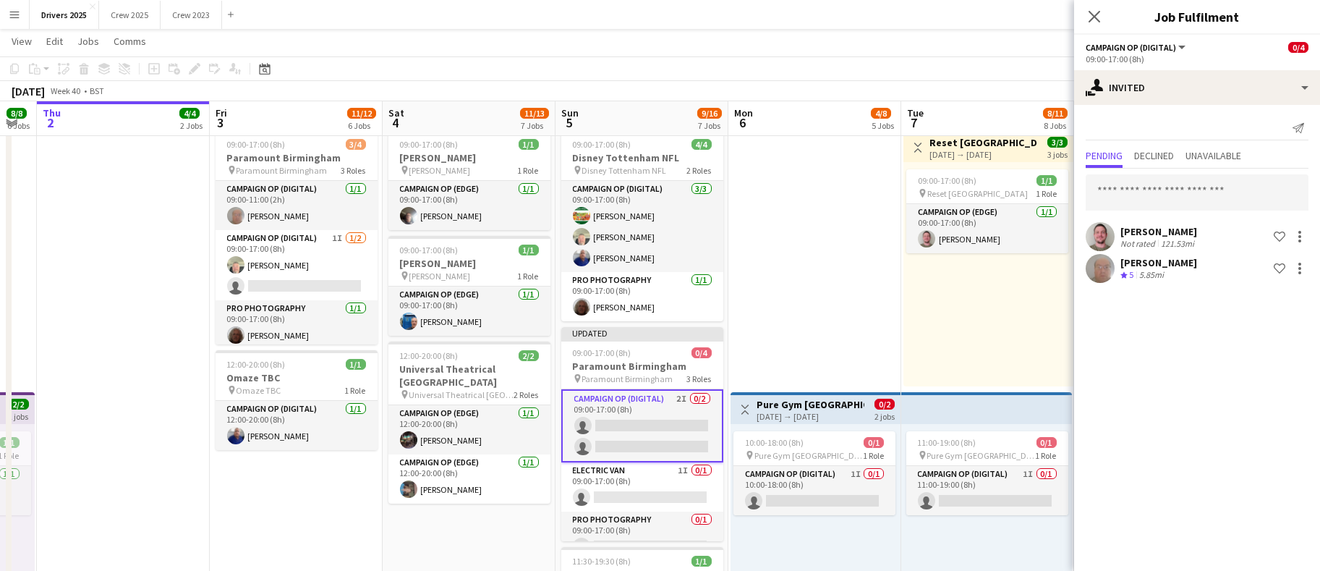
click at [848, 270] on app-date-cell "Toggle View BBC Birmingham [DATE] → [DATE] 4/7 7 jobs 09:00-17:00 (8h) 1/1 pin …" at bounding box center [814, 237] width 173 height 2321
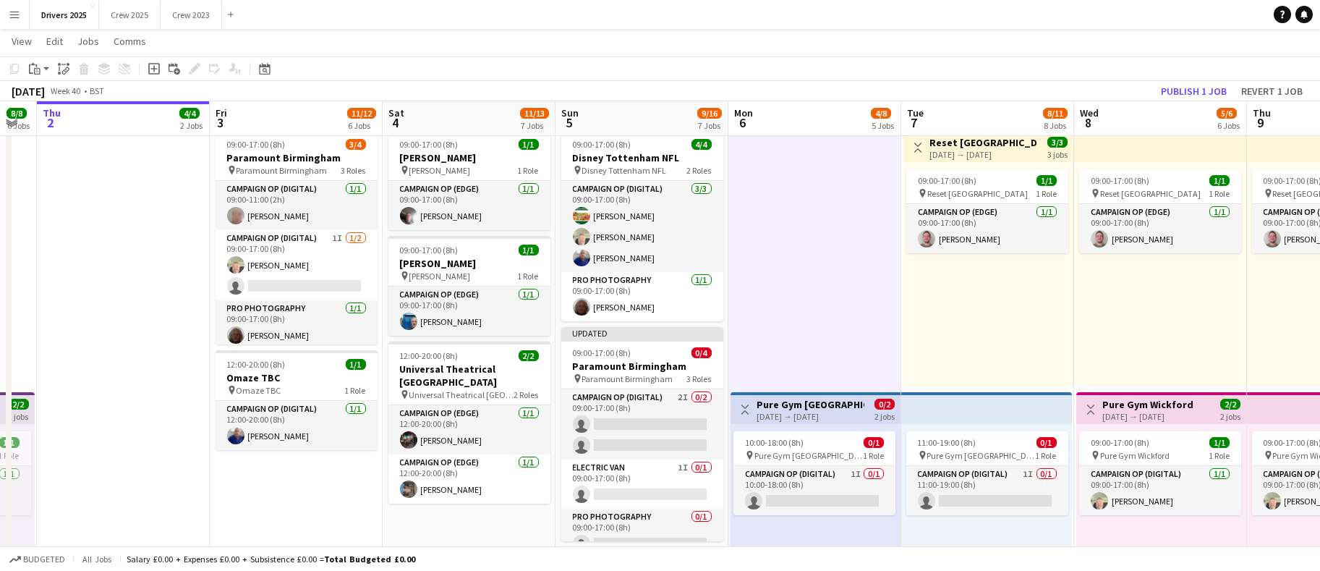
click at [1188, 75] on app-toolbar "Copy Paste Paste Ctrl+V Paste with crew Ctrl+Shift+V Paste linked Job [GEOGRAPH…" at bounding box center [660, 68] width 1320 height 25
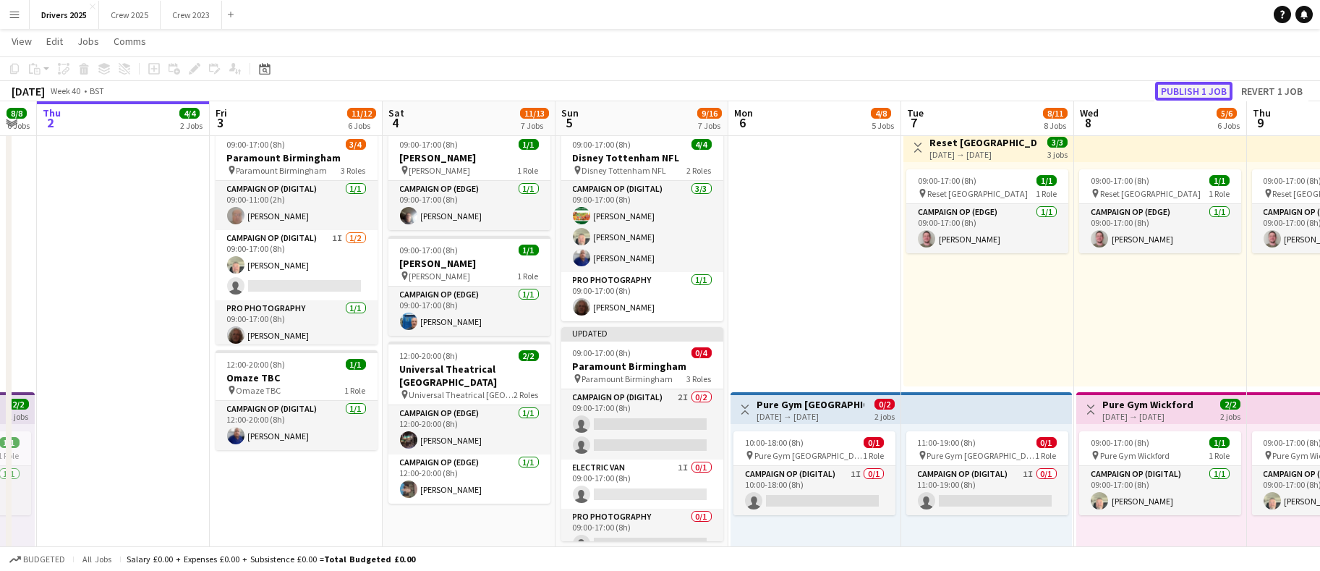
click at [1190, 87] on button "Publish 1 job" at bounding box center [1193, 91] width 77 height 19
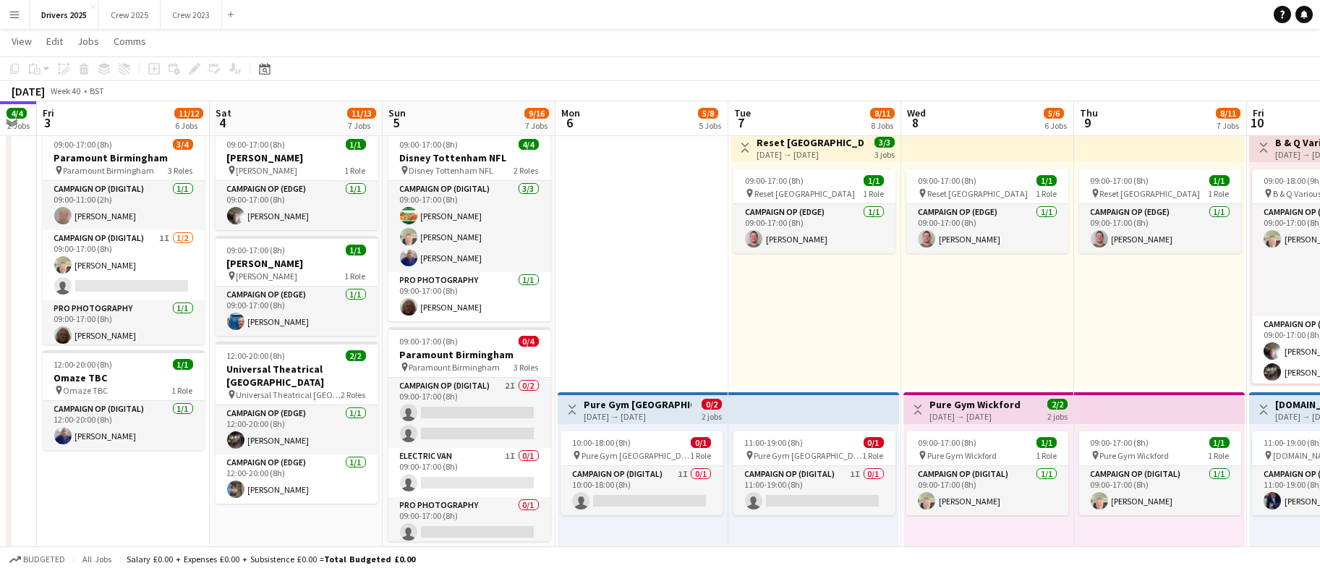
scroll to position [0, 516]
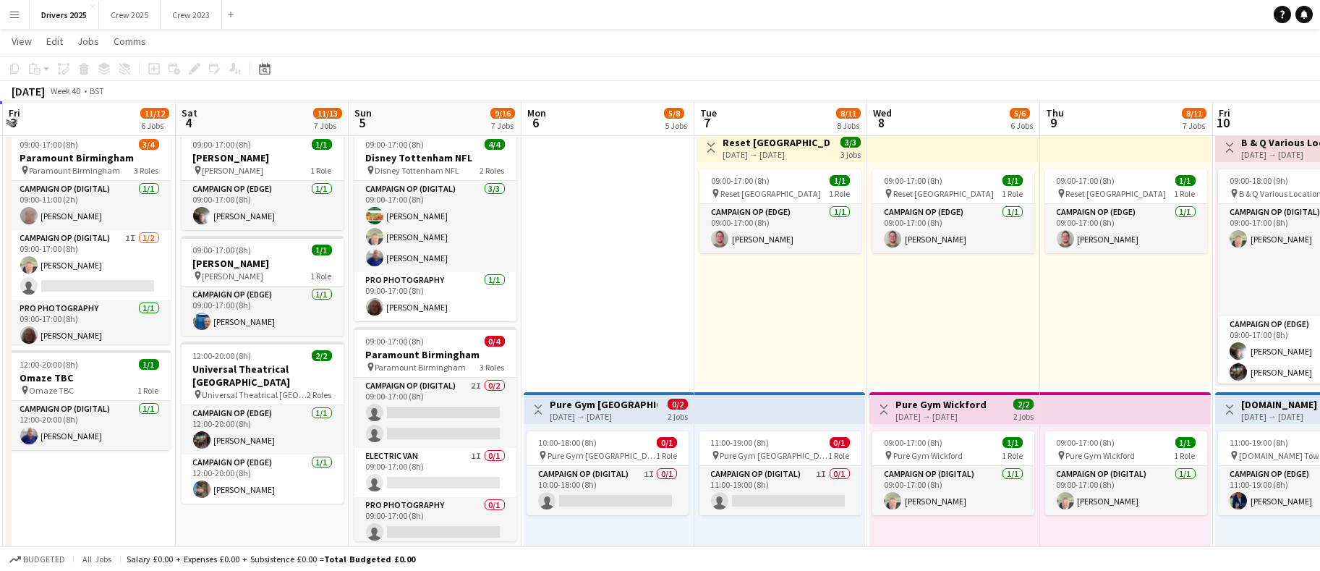
drag, startPoint x: 807, startPoint y: 354, endPoint x: 600, endPoint y: 338, distance: 207.4
click at [600, 338] on app-calendar-viewport "Tue 30 8/9 6 Jobs Wed 1 8/8 6 Jobs Thu 2 4/4 2 Jobs Fri 3 11/12 6 Jobs Sat 4 11…" at bounding box center [660, 185] width 1320 height 2426
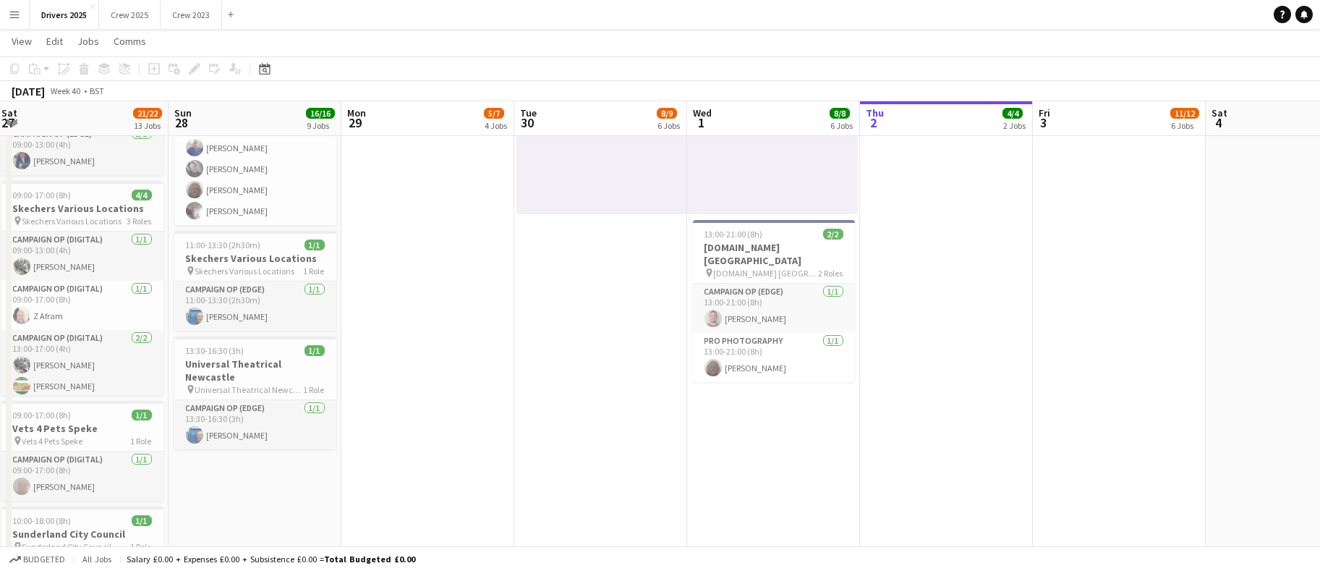
scroll to position [0, 399]
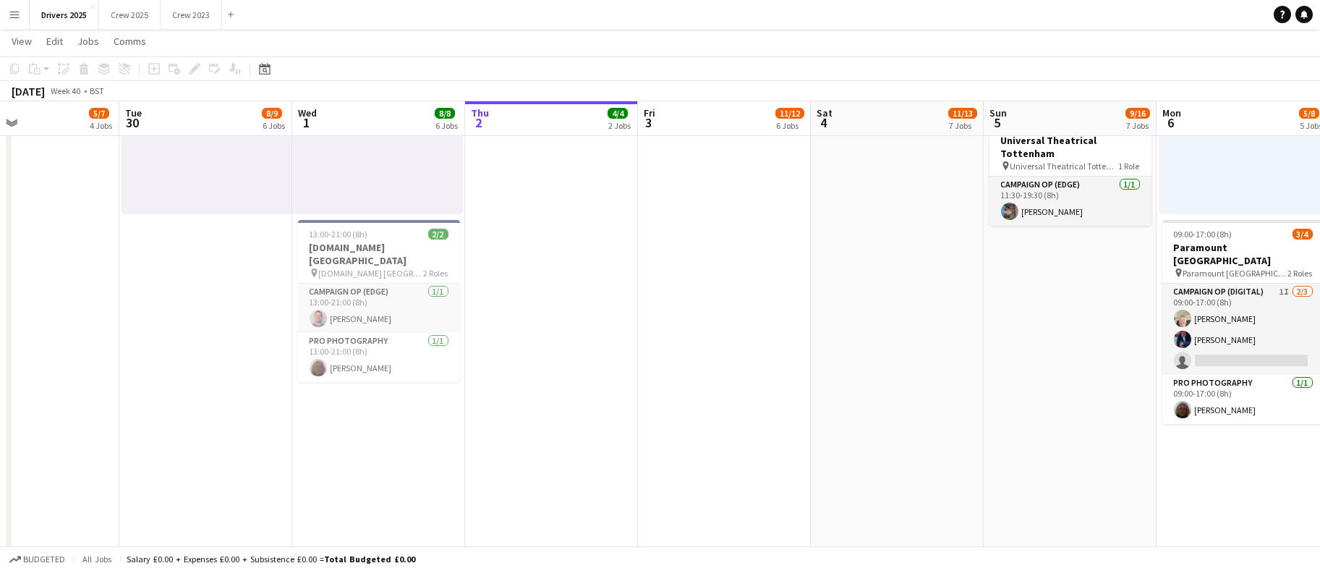
drag, startPoint x: 349, startPoint y: 389, endPoint x: 921, endPoint y: 399, distance: 572.2
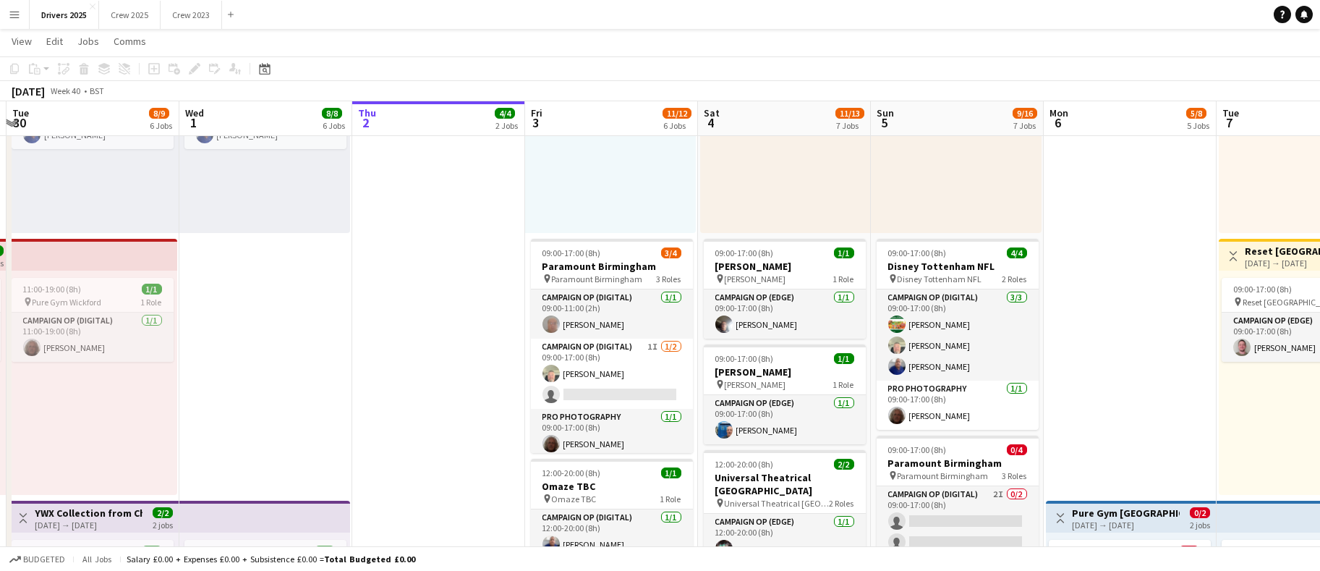
scroll to position [0, 595]
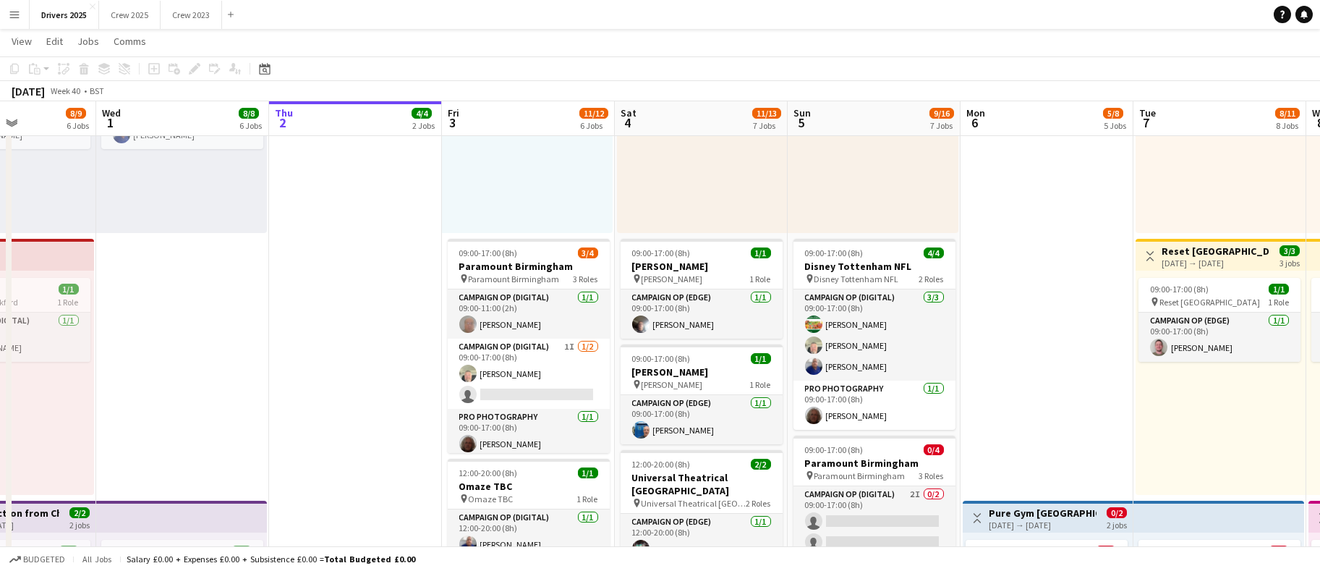
drag, startPoint x: 578, startPoint y: 444, endPoint x: 383, endPoint y: 432, distance: 195.7
click at [383, 432] on app-calendar-viewport "Sat 27 21/22 13 Jobs Sun 28 16/16 9 Jobs Mon 29 5/7 4 Jobs Tue 30 8/9 6 Jobs We…" at bounding box center [660, 293] width 1320 height 2426
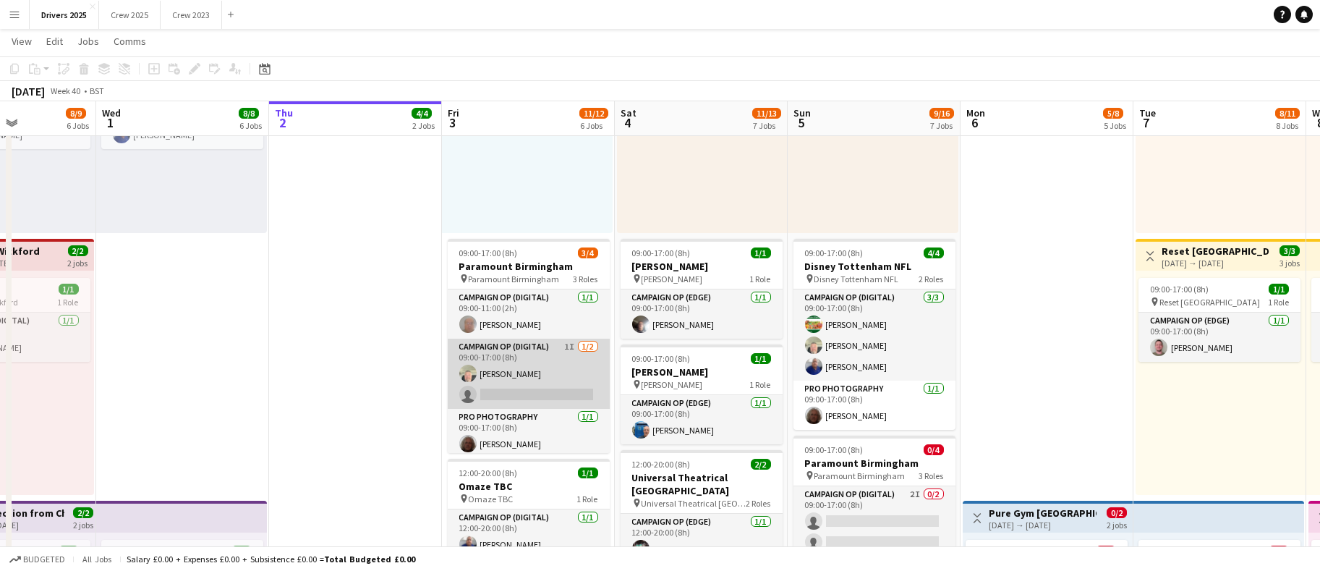
click at [544, 381] on app-card-role "Campaign Op (Digital) 1I [DATE] 09:00-17:00 (8h) [PERSON_NAME] single-neutral-a…" at bounding box center [529, 373] width 162 height 70
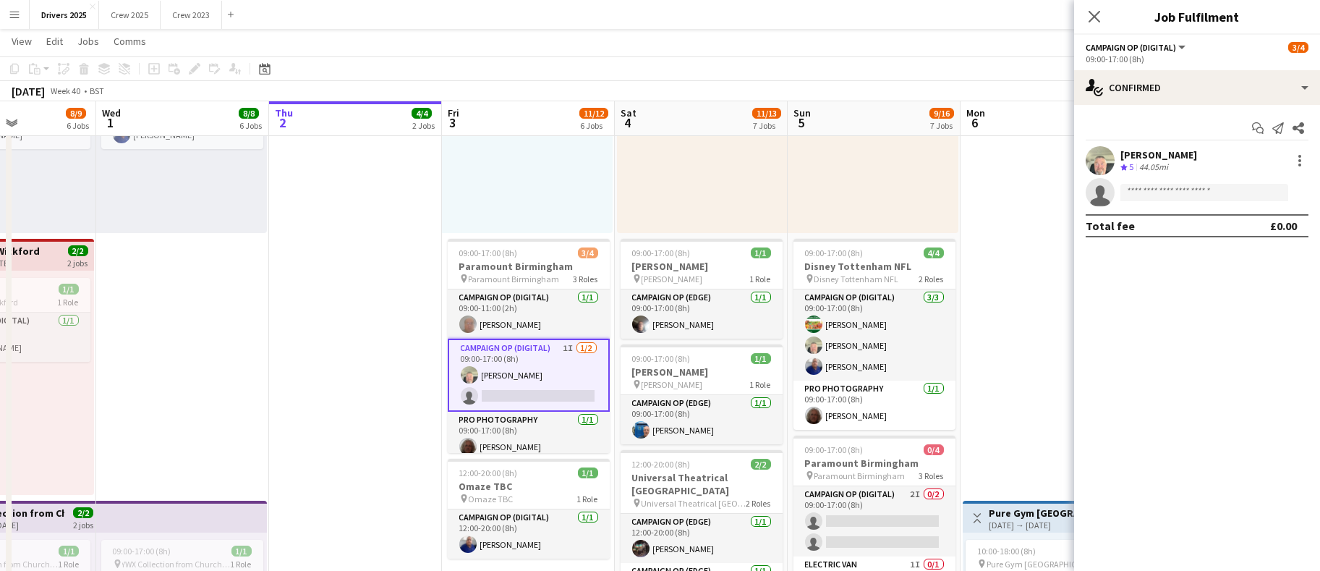
click at [544, 381] on app-card-role "Campaign Op (Digital) 1I [DATE] 09:00-17:00 (8h) [PERSON_NAME] single-neutral-a…" at bounding box center [529, 374] width 162 height 73
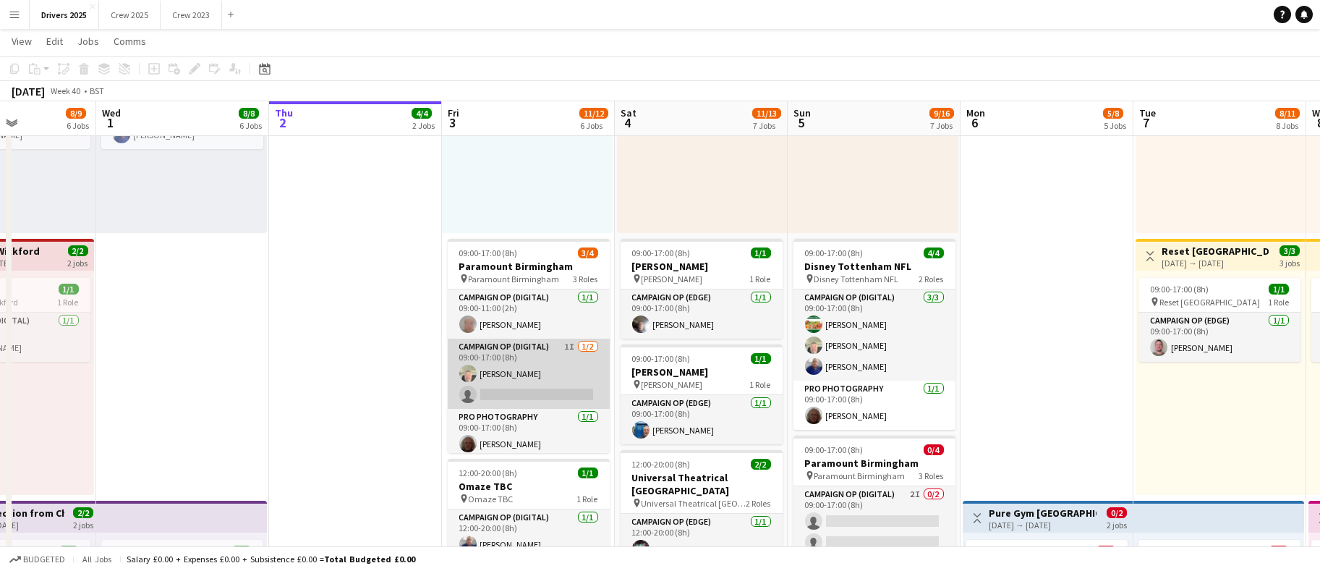
click at [543, 388] on app-card-role "Campaign Op (Digital) 1I [DATE] 09:00-17:00 (8h) [PERSON_NAME] single-neutral-a…" at bounding box center [529, 373] width 162 height 70
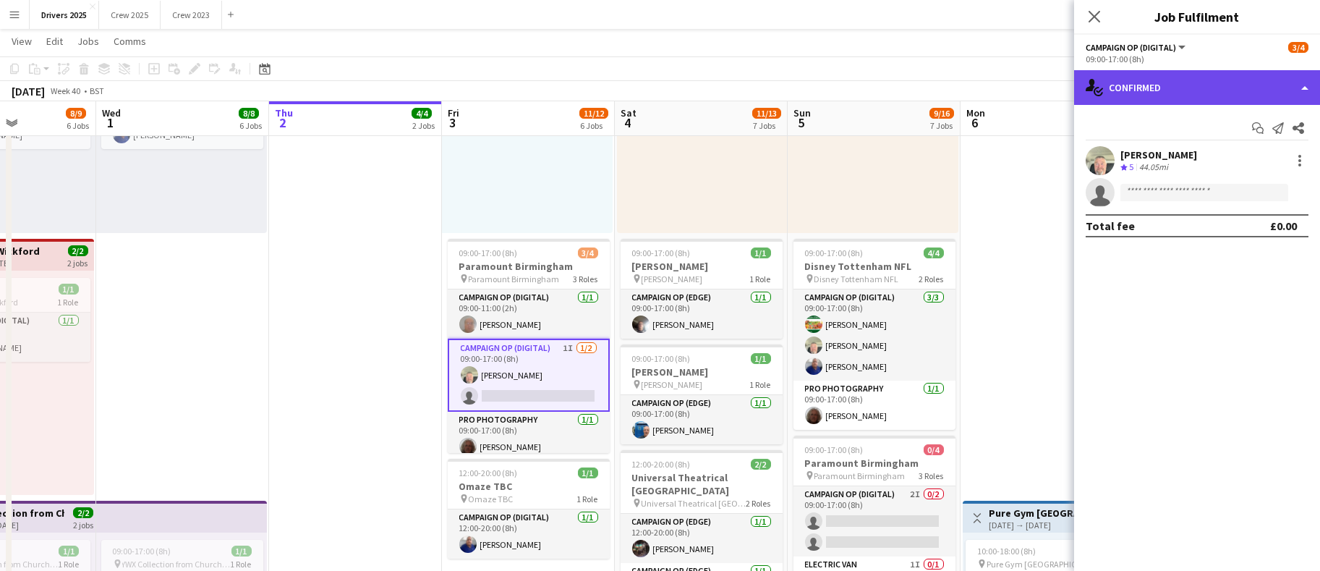
click at [1243, 100] on div "single-neutral-actions-check-2 Confirmed" at bounding box center [1197, 87] width 246 height 35
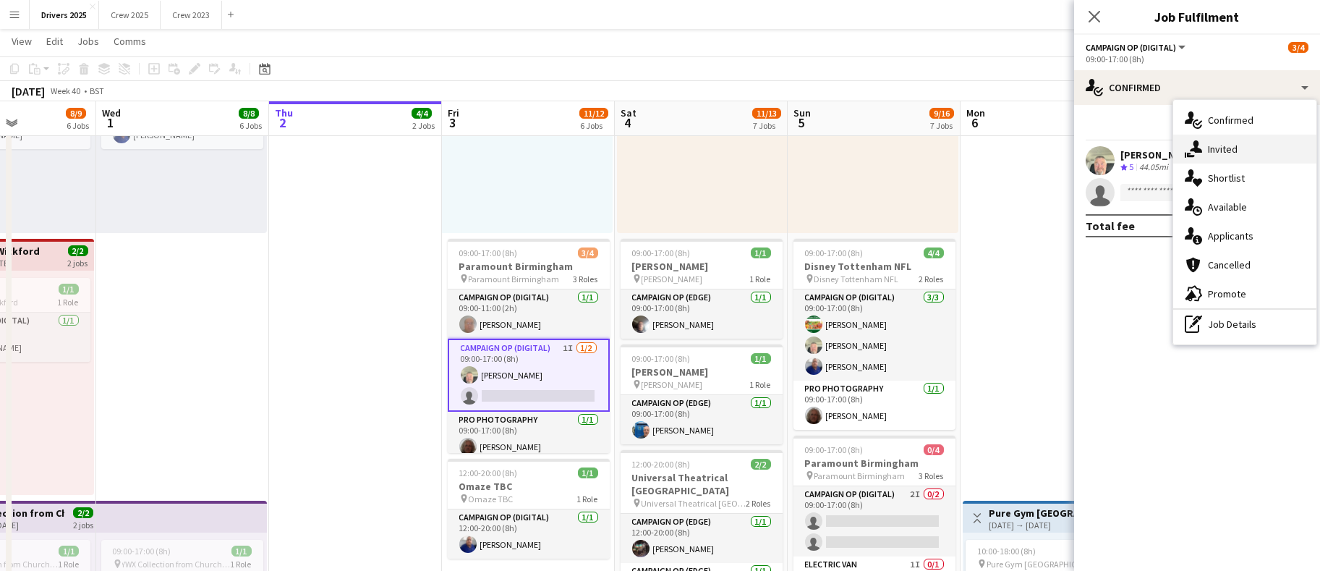
click at [1235, 140] on div "single-neutral-actions-share-1 Invited" at bounding box center [1244, 149] width 143 height 29
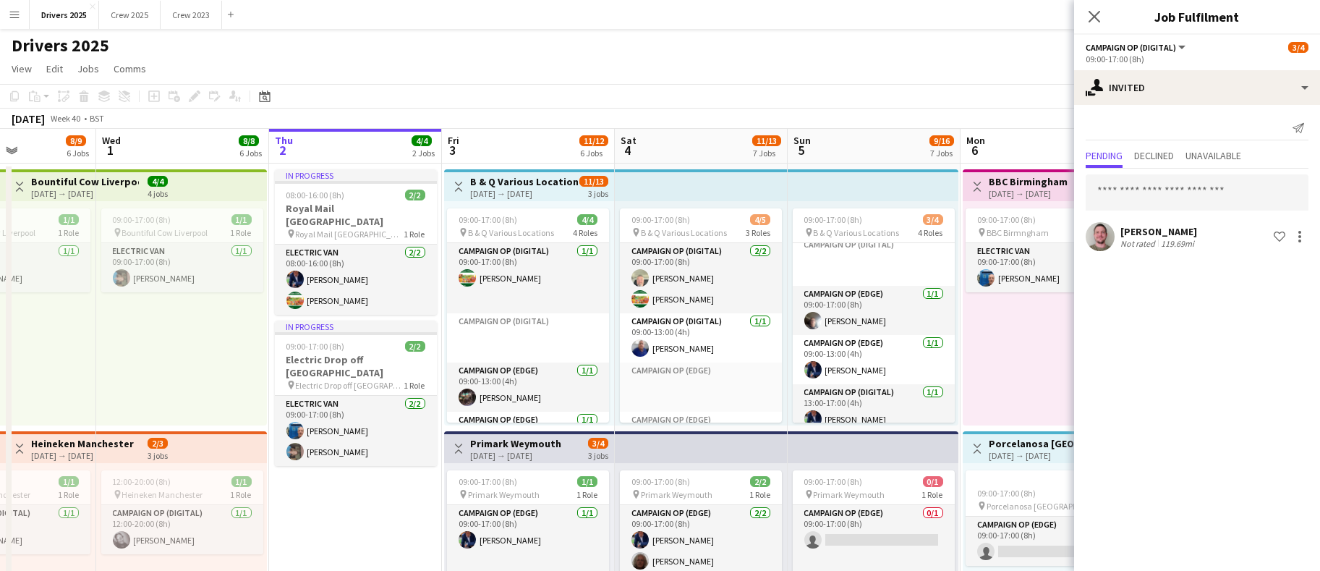
scroll to position [0, 0]
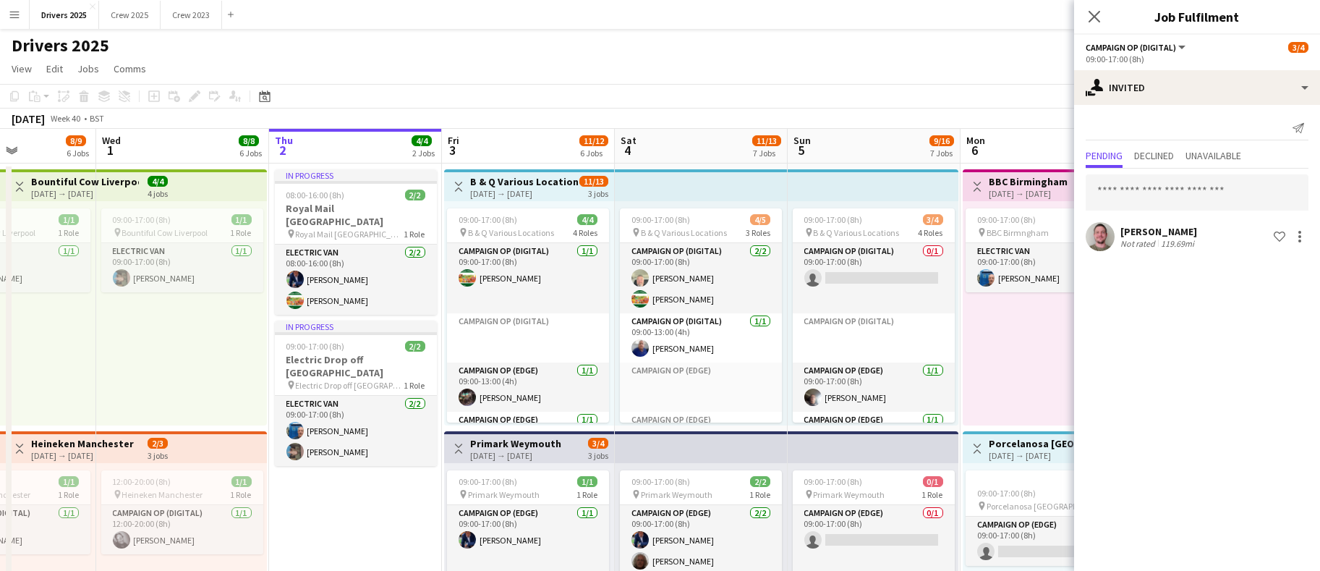
click at [498, 153] on app-board-header-date "Fri 3 11/12 6 Jobs" at bounding box center [528, 146] width 173 height 35
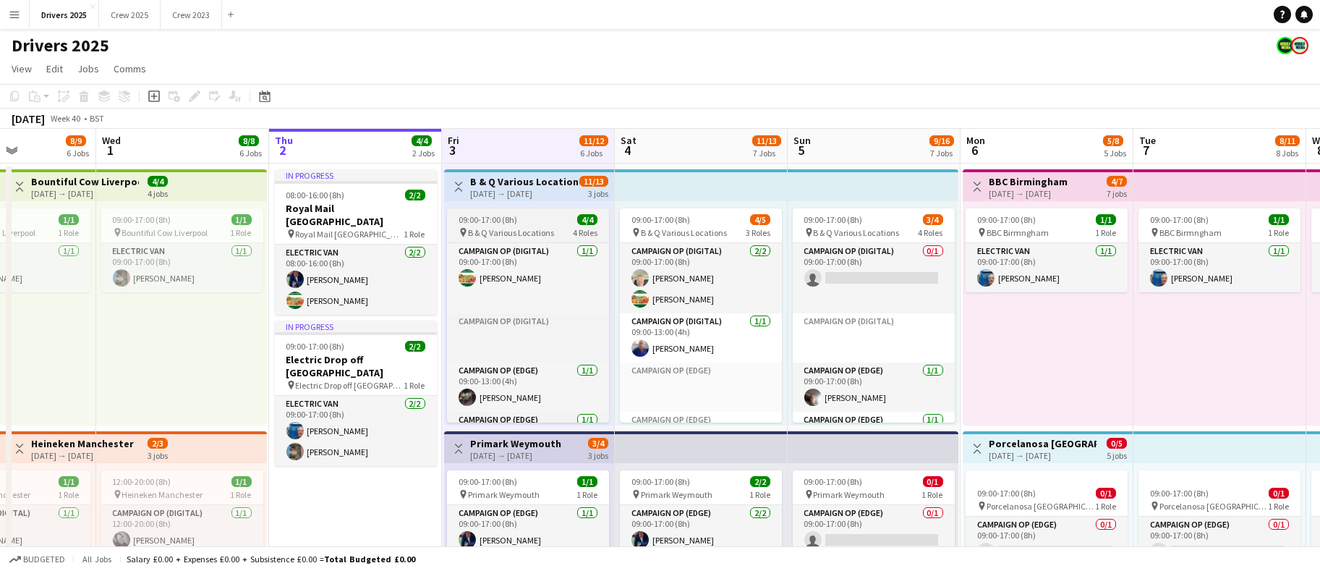
click at [493, 220] on span "09:00-17:00 (8h)" at bounding box center [488, 219] width 59 height 11
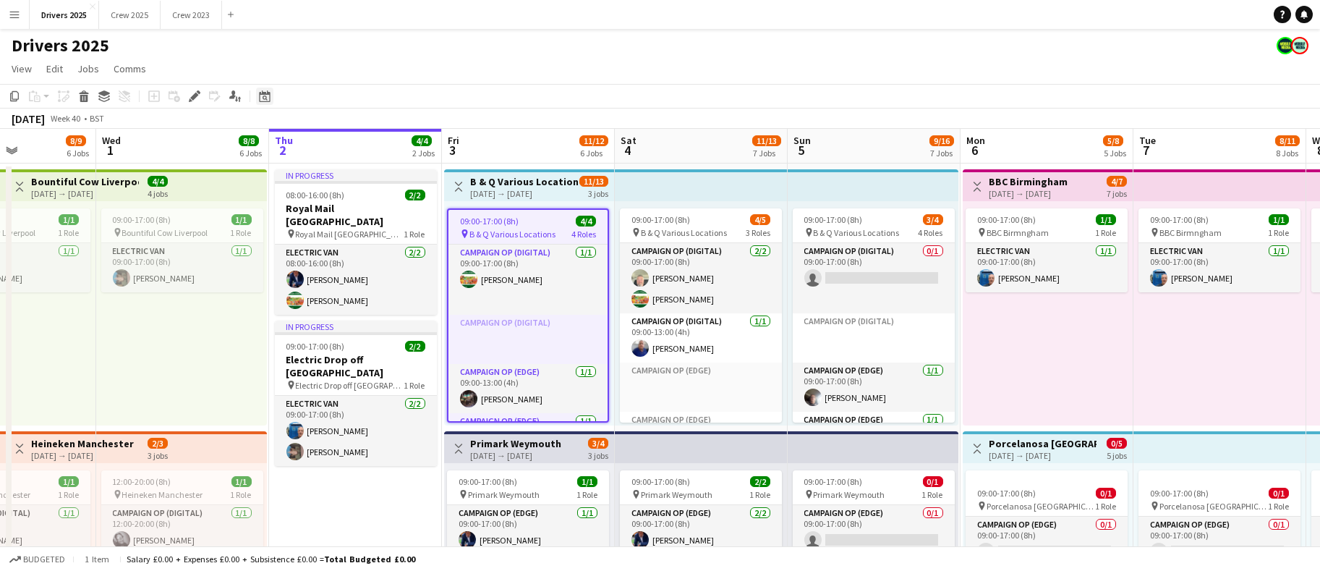
click at [189, 102] on div "Edit" at bounding box center [194, 96] width 17 height 17
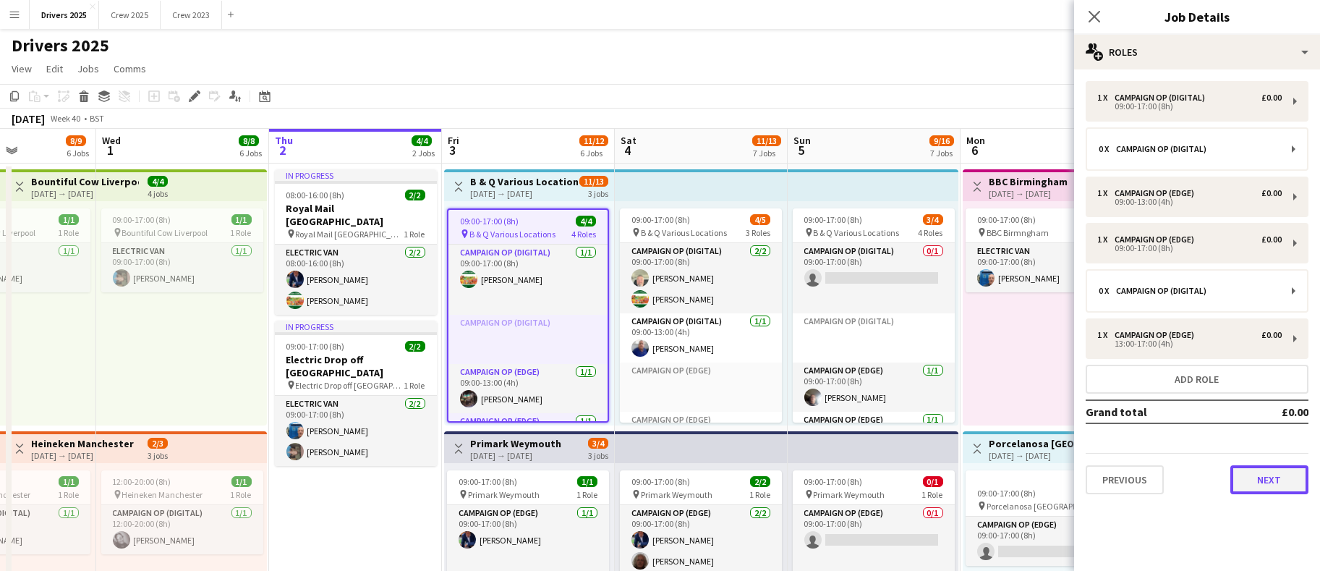
click at [1258, 491] on button "Next" at bounding box center [1269, 479] width 78 height 29
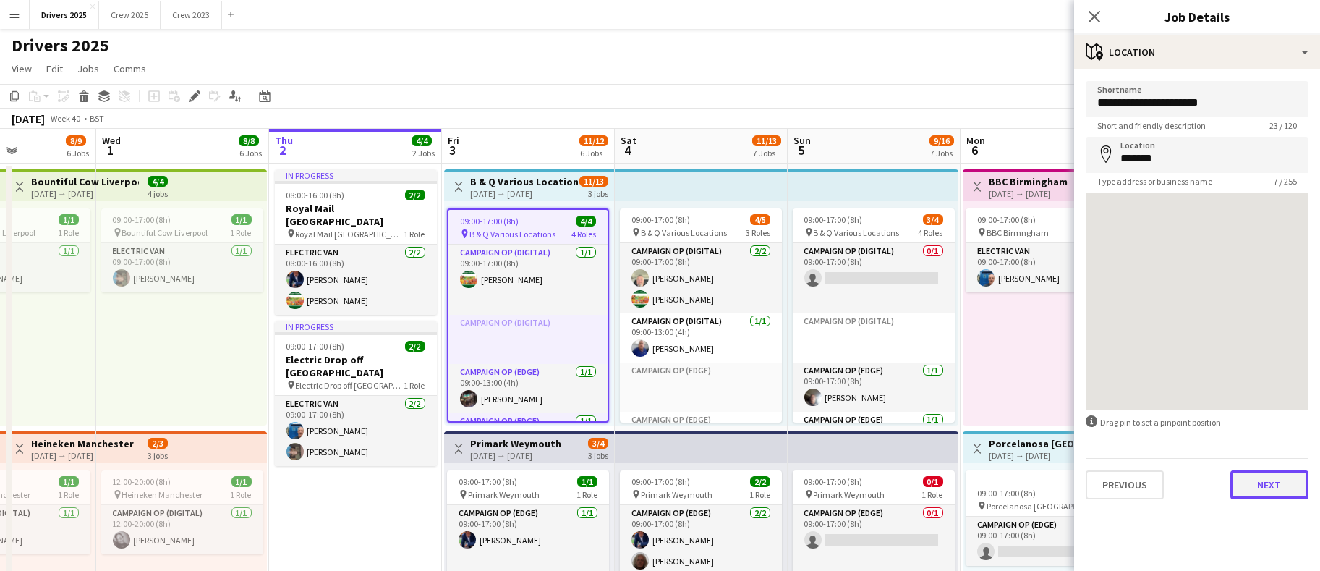
click at [1263, 479] on button "Next" at bounding box center [1269, 484] width 78 height 29
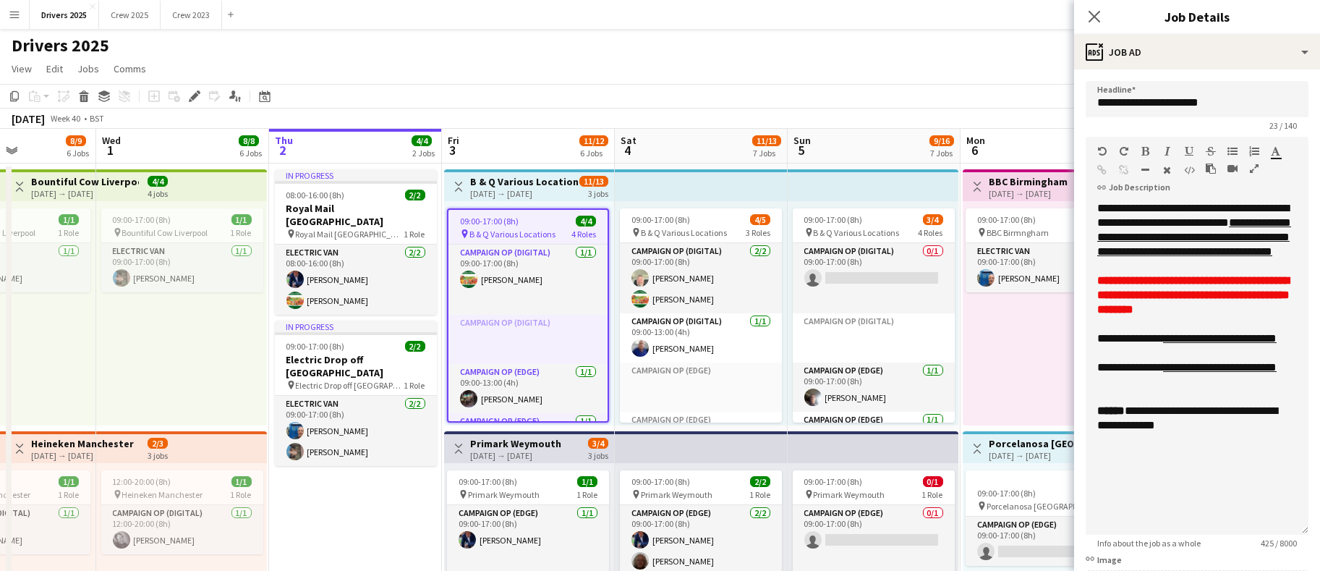
drag, startPoint x: 1276, startPoint y: 281, endPoint x: 1253, endPoint y: 529, distance: 249.1
click at [1253, 529] on div "**********" at bounding box center [1197, 367] width 223 height 333
drag, startPoint x: 1253, startPoint y: 434, endPoint x: 1083, endPoint y: 427, distance: 170.1
click at [1083, 427] on form "**********" at bounding box center [1197, 515] width 246 height 869
click at [1217, 257] on link "**********" at bounding box center [1194, 237] width 194 height 40
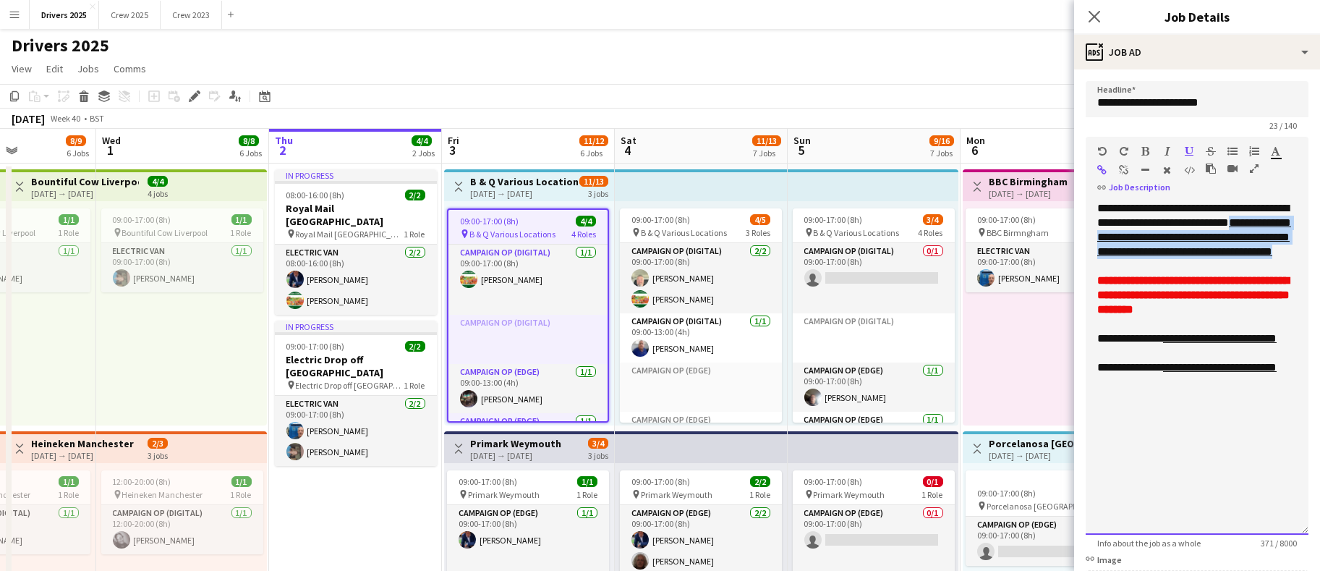
drag, startPoint x: 1284, startPoint y: 268, endPoint x: 1099, endPoint y: 240, distance: 187.9
click at [1099, 240] on div "**********" at bounding box center [1197, 367] width 223 height 333
copy link "**********"
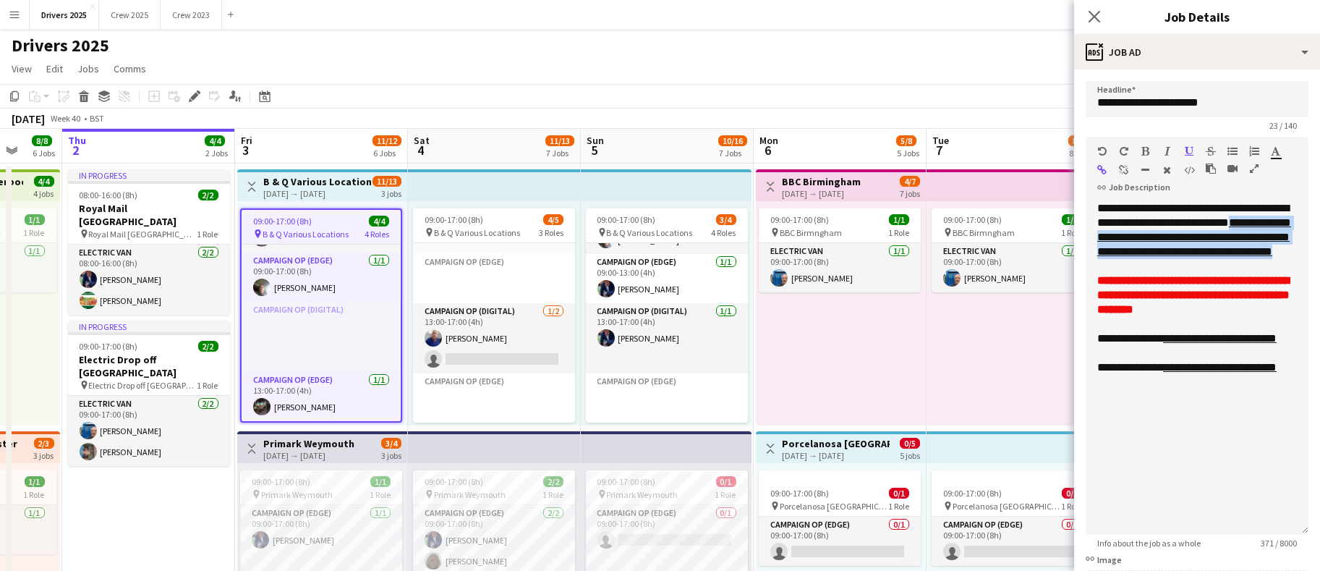
scroll to position [0, 480]
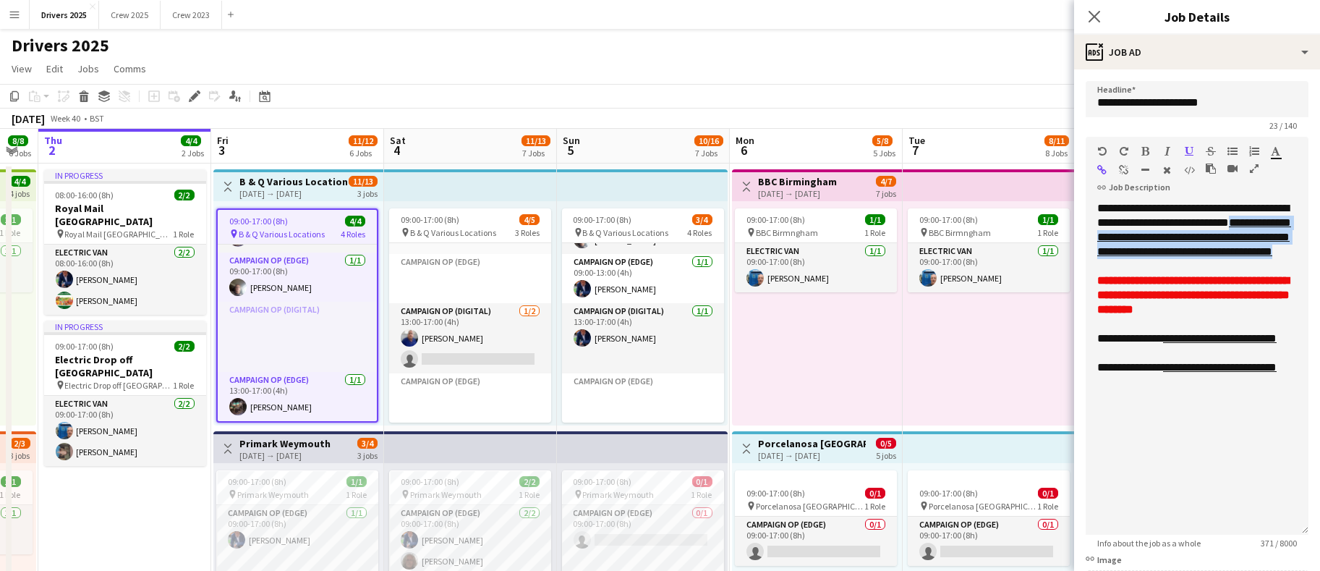
drag, startPoint x: 692, startPoint y: 403, endPoint x: 461, endPoint y: 420, distance: 231.4
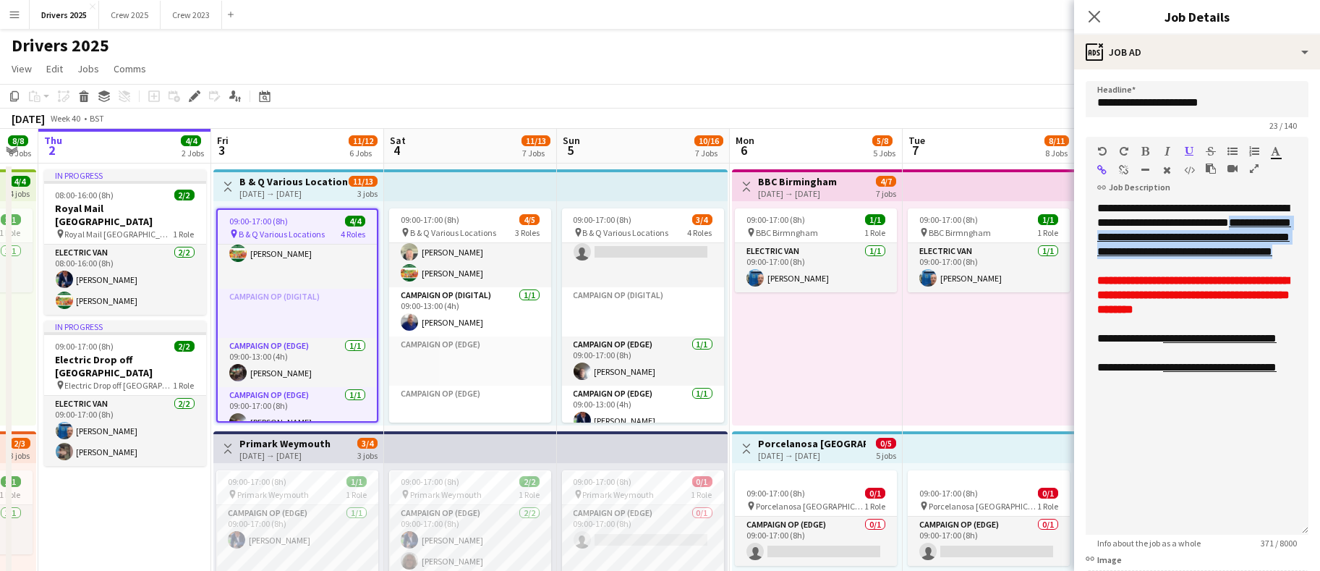
scroll to position [0, 0]
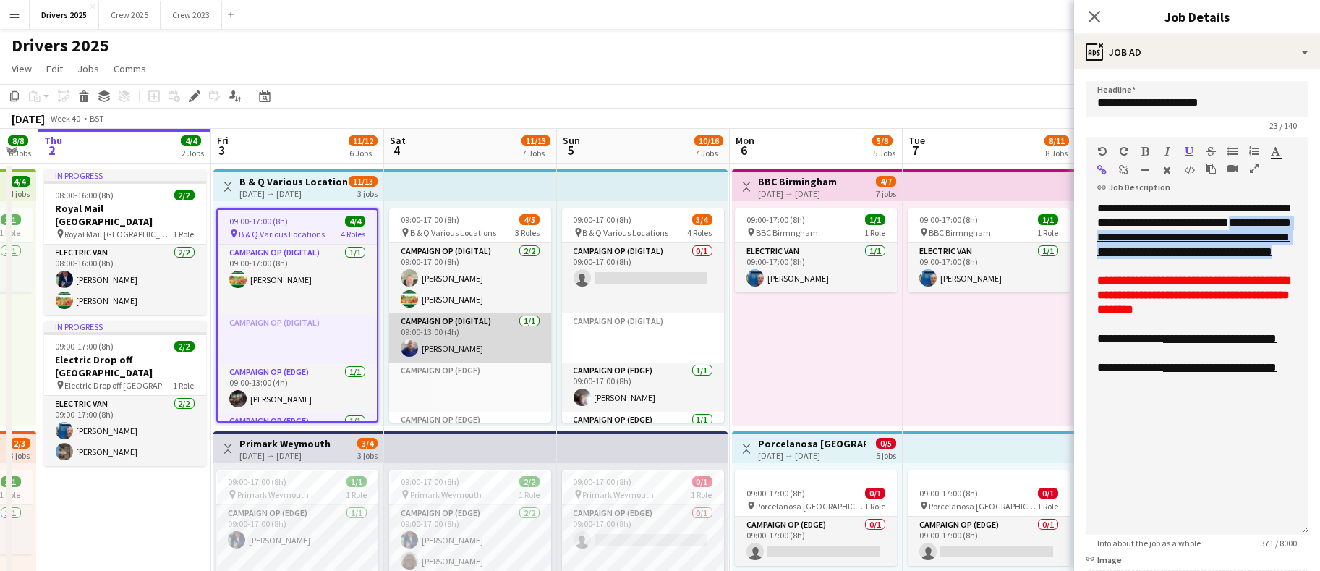
click at [453, 349] on app-card-role "Campaign Op (Digital) [DATE] 09:00-13:00 (4h) [PERSON_NAME]" at bounding box center [470, 337] width 162 height 49
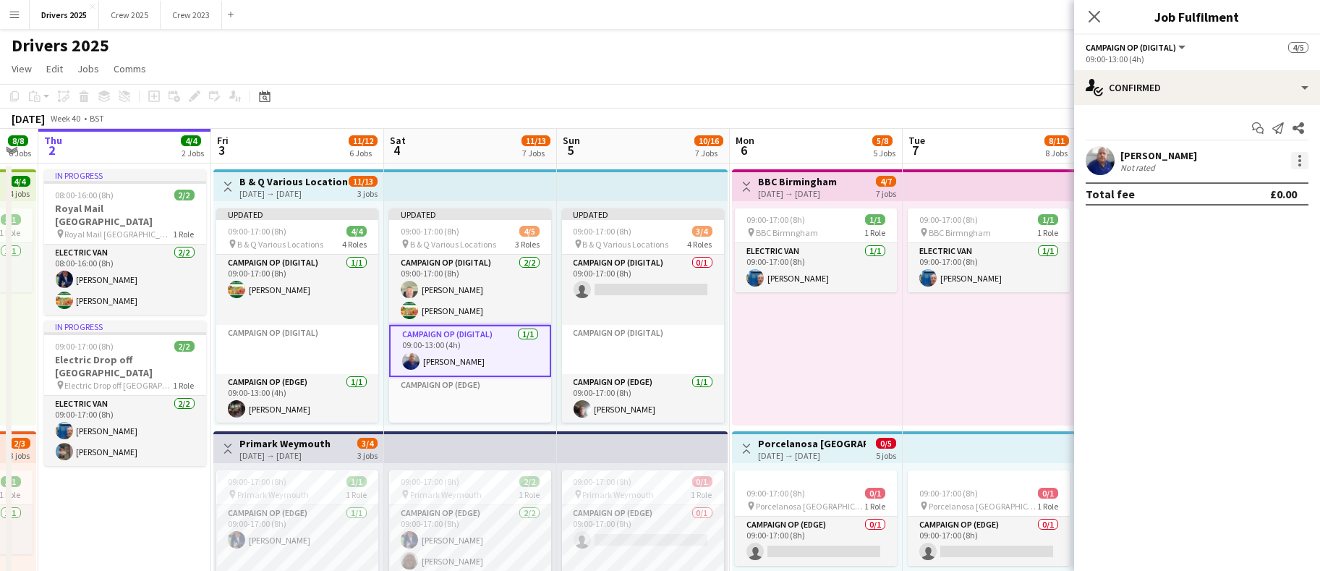
click at [1303, 165] on div at bounding box center [1299, 160] width 17 height 17
click at [1235, 286] on span "Remove" at bounding box center [1228, 291] width 43 height 12
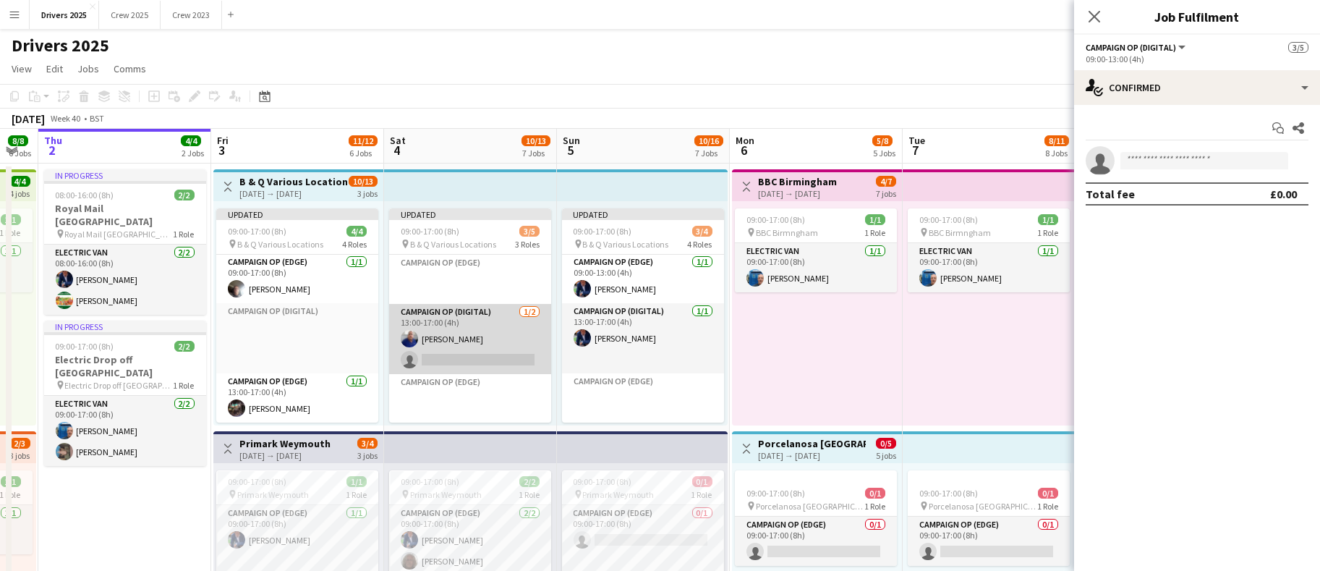
click at [448, 331] on app-card-role "Campaign Op (Digital) [DATE] 13:00-17:00 (4h) [PERSON_NAME] single-neutral-acti…" at bounding box center [470, 339] width 162 height 70
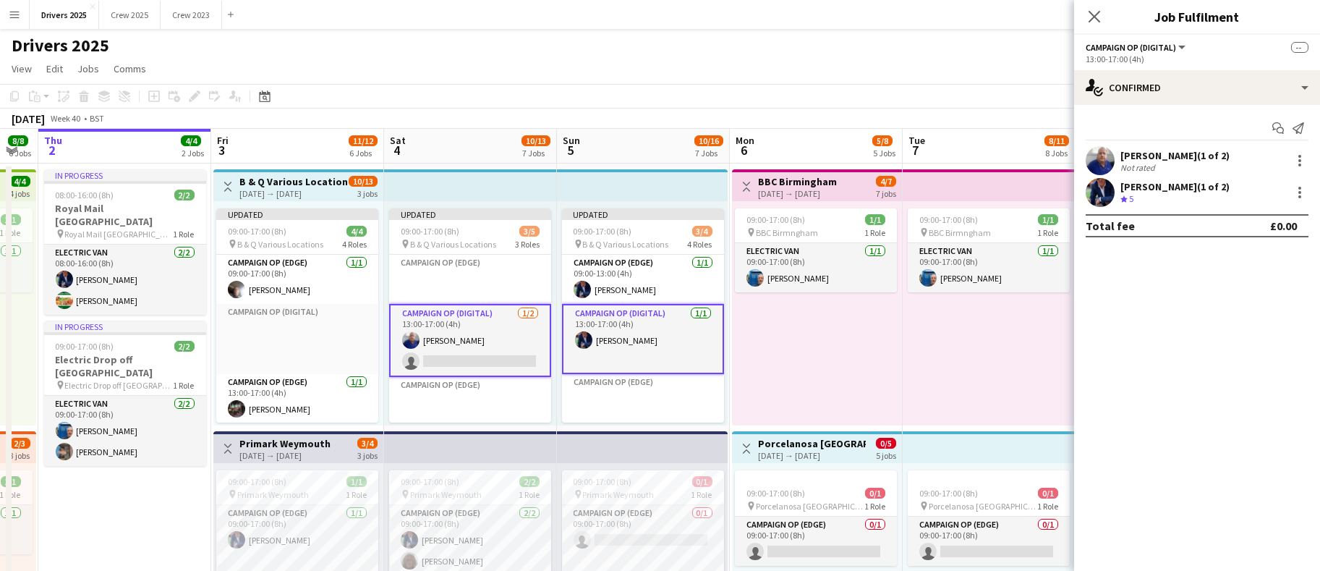
click at [448, 331] on app-card-role "Campaign Op (Digital) [DATE] 13:00-17:00 (4h) [PERSON_NAME] single-neutral-acti…" at bounding box center [470, 340] width 162 height 73
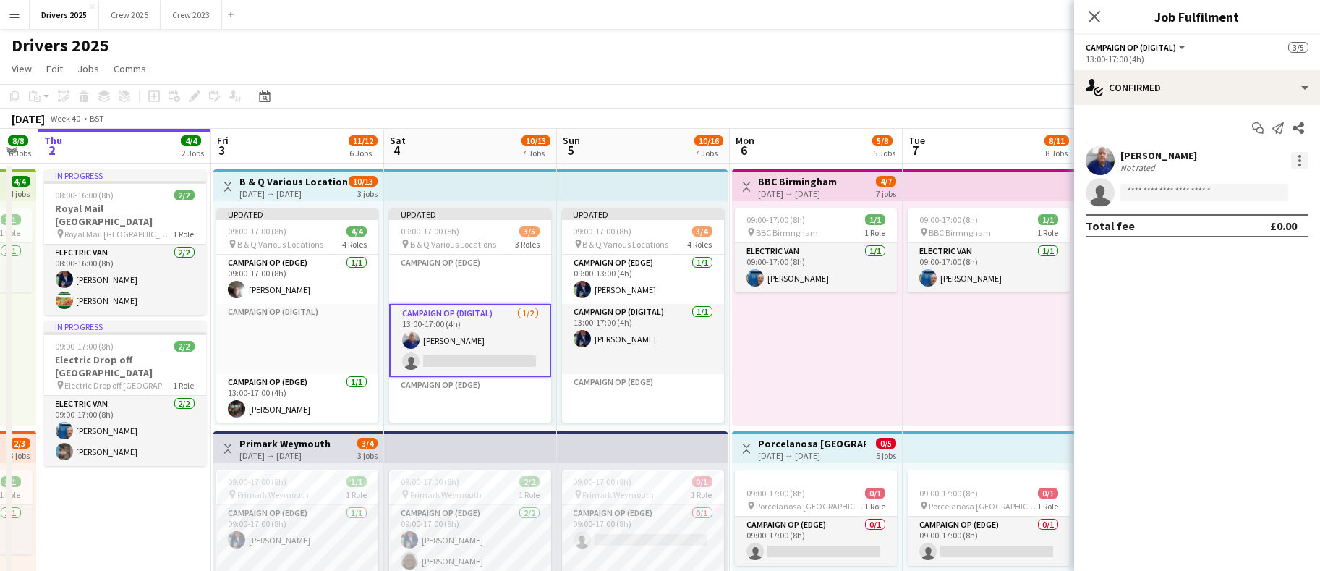
click at [1303, 157] on div at bounding box center [1299, 160] width 17 height 17
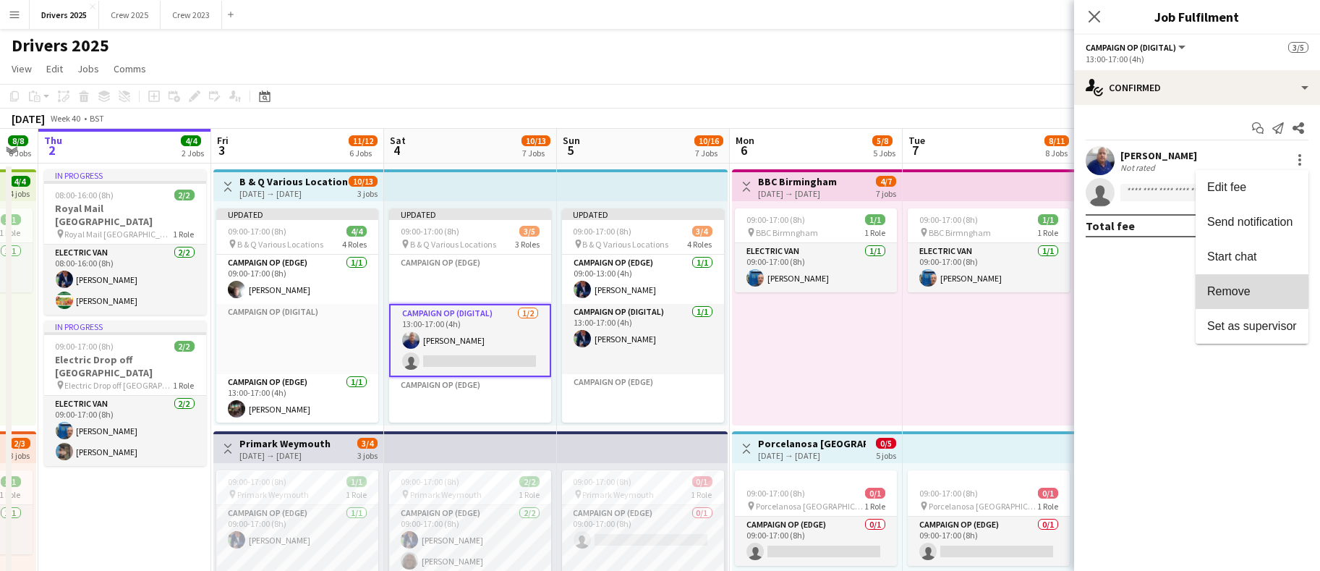
click at [1250, 291] on span "Remove" at bounding box center [1252, 291] width 90 height 13
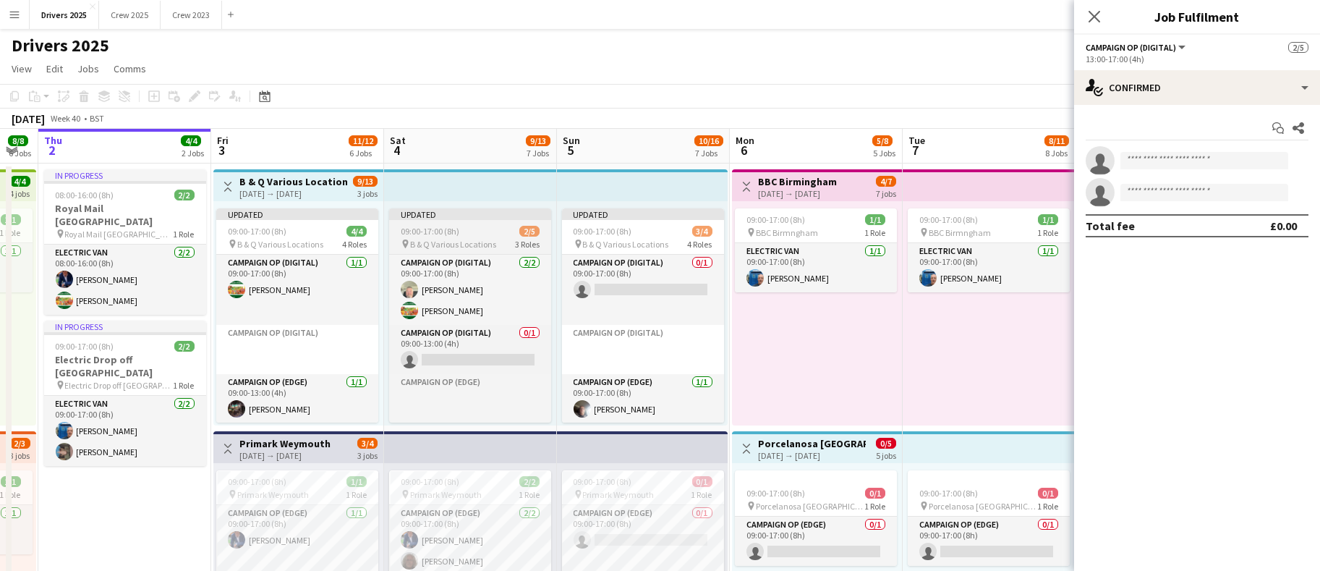
click at [435, 230] on span "09:00-17:00 (8h)" at bounding box center [430, 231] width 59 height 11
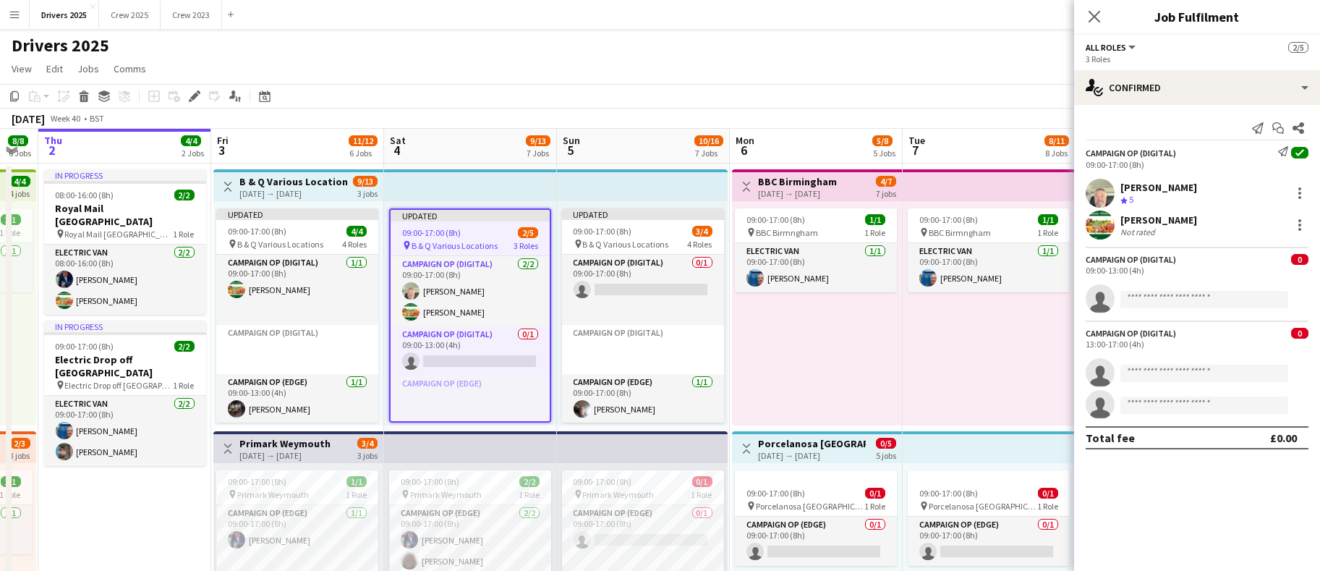
click at [428, 225] on app-job-card "Updated 09:00-17:00 (8h) 2/5 pin B & Q Various Locations 3 Roles Campaign Op (D…" at bounding box center [470, 315] width 162 height 214
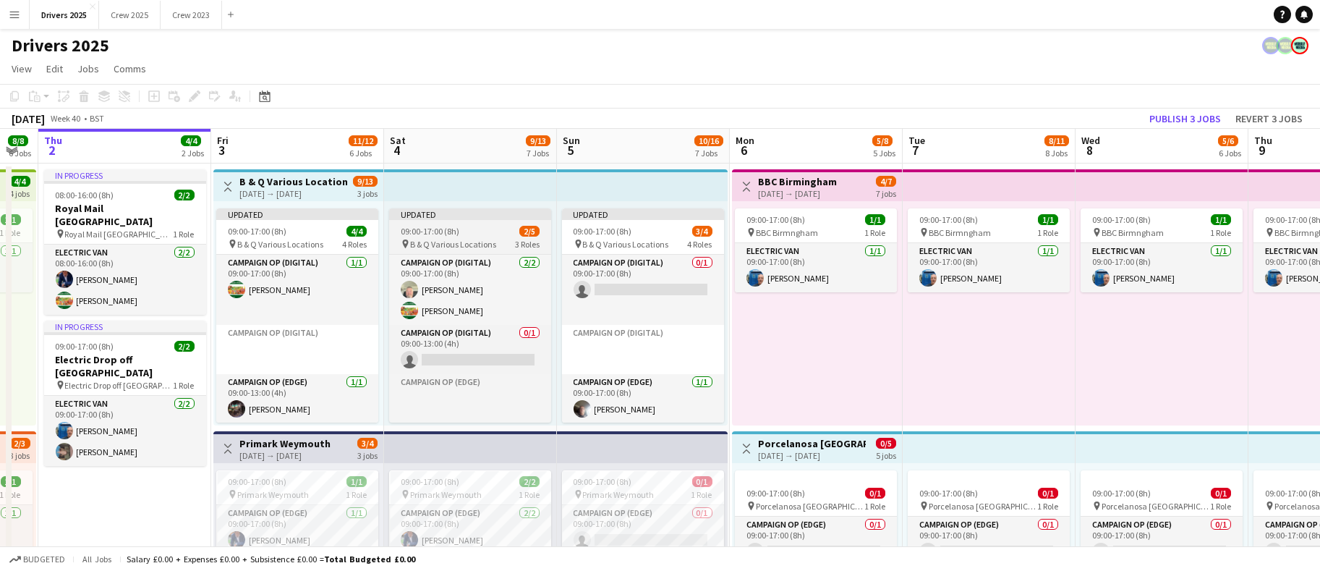
click at [428, 231] on span "09:00-17:00 (8h)" at bounding box center [430, 231] width 59 height 11
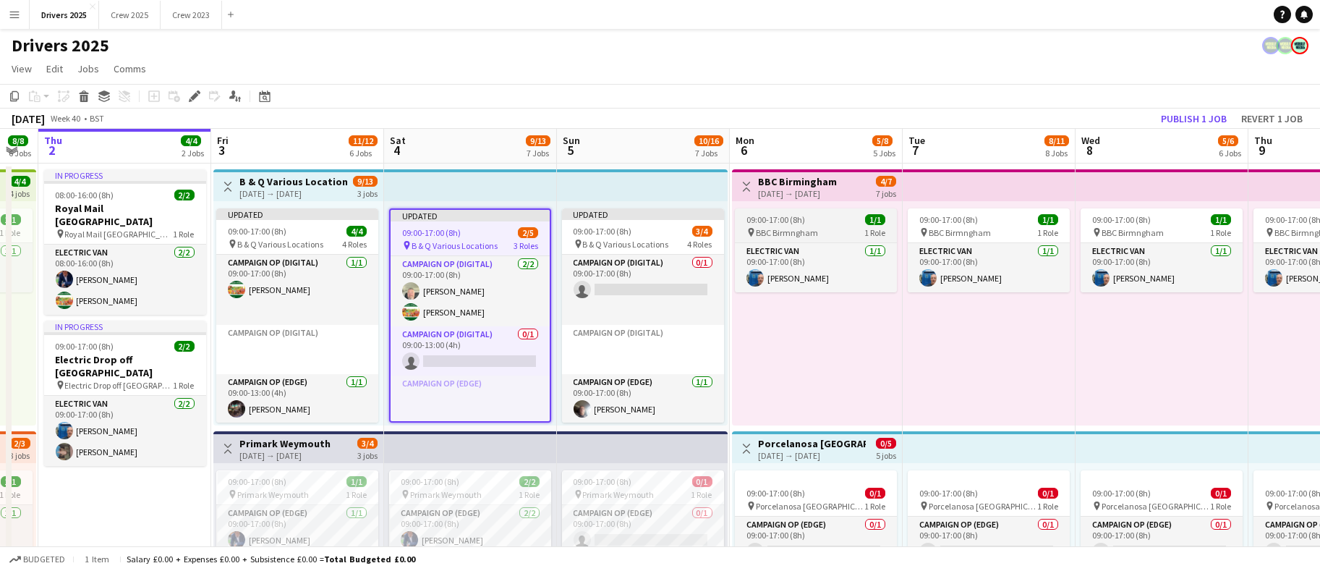
click at [192, 96] on icon at bounding box center [194, 97] width 8 height 8
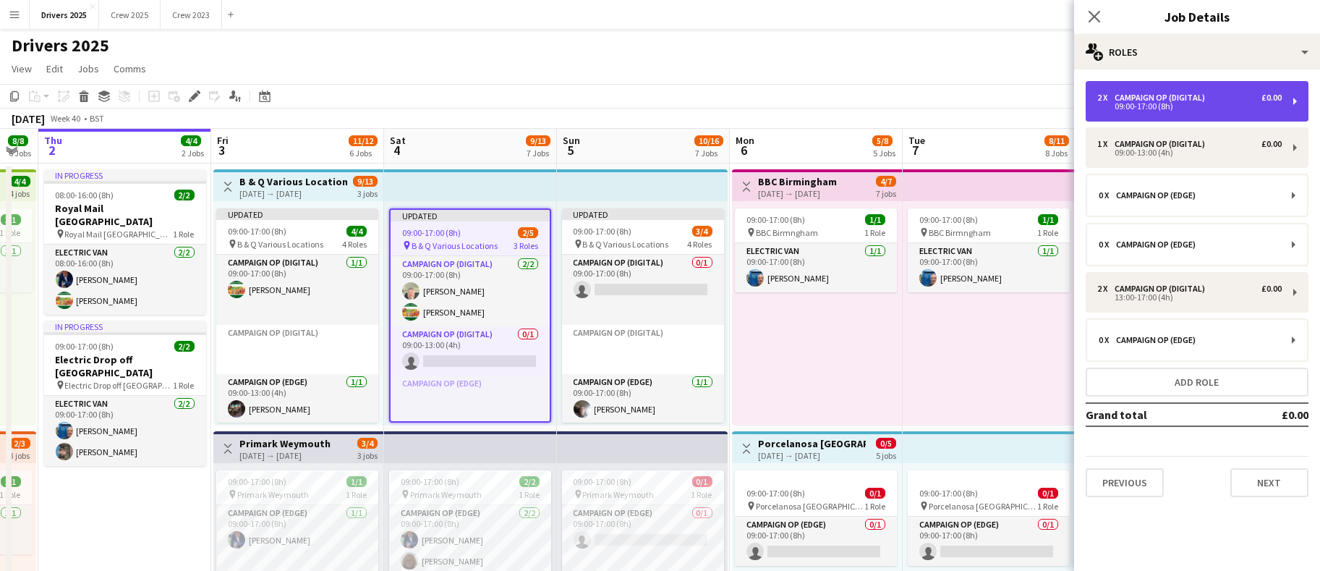
click at [1135, 103] on div "09:00-17:00 (8h)" at bounding box center [1189, 106] width 184 height 7
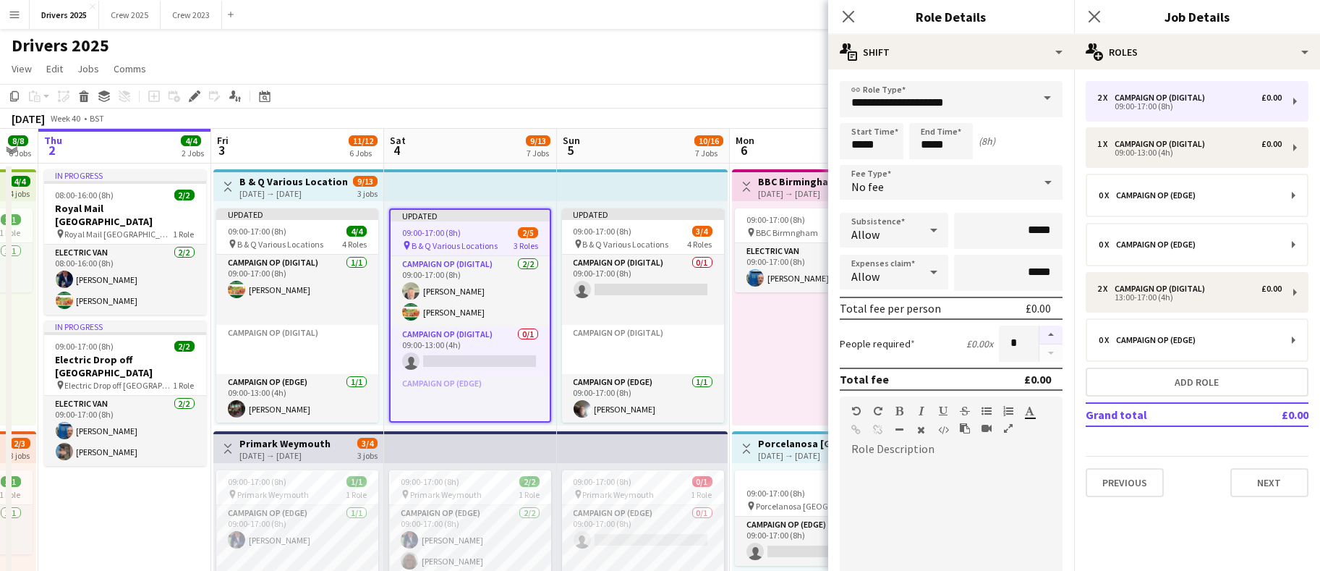
click at [1039, 331] on button "button" at bounding box center [1050, 334] width 23 height 19
type input "*"
click at [762, 88] on app-toolbar "Copy Paste Paste Ctrl+V Paste with crew Ctrl+Shift+V Paste linked Job [GEOGRAPH…" at bounding box center [660, 96] width 1320 height 25
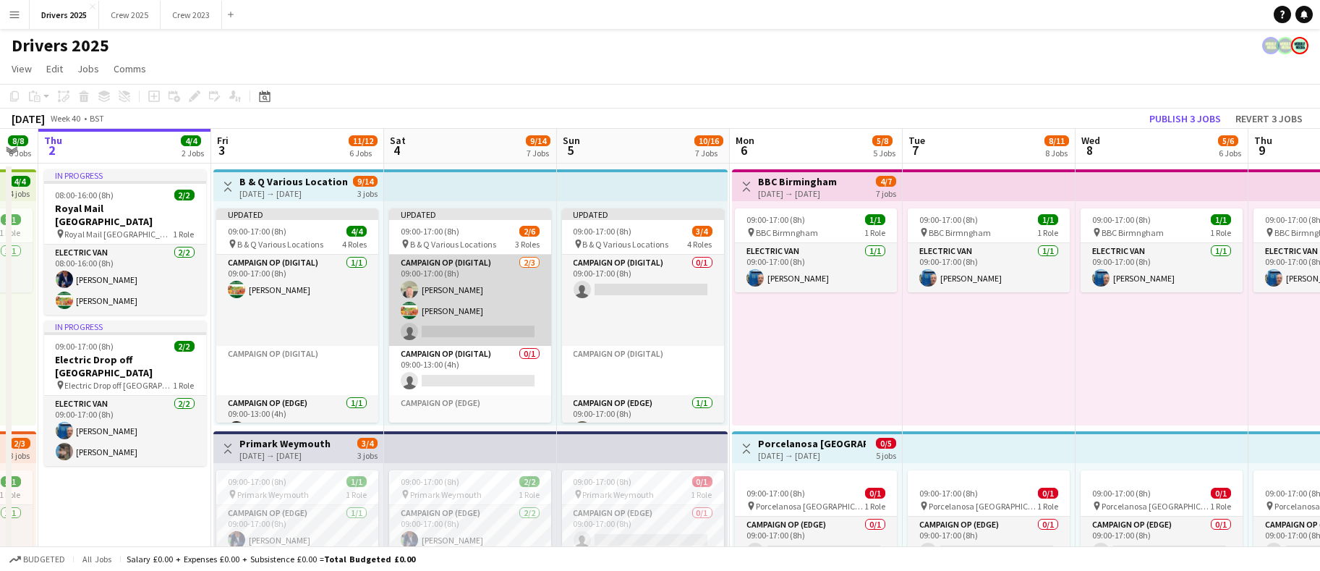
click at [446, 327] on app-card-role "Campaign Op (Digital) [DATE] 09:00-17:00 (8h) [PERSON_NAME] [PERSON_NAME] singl…" at bounding box center [470, 300] width 162 height 91
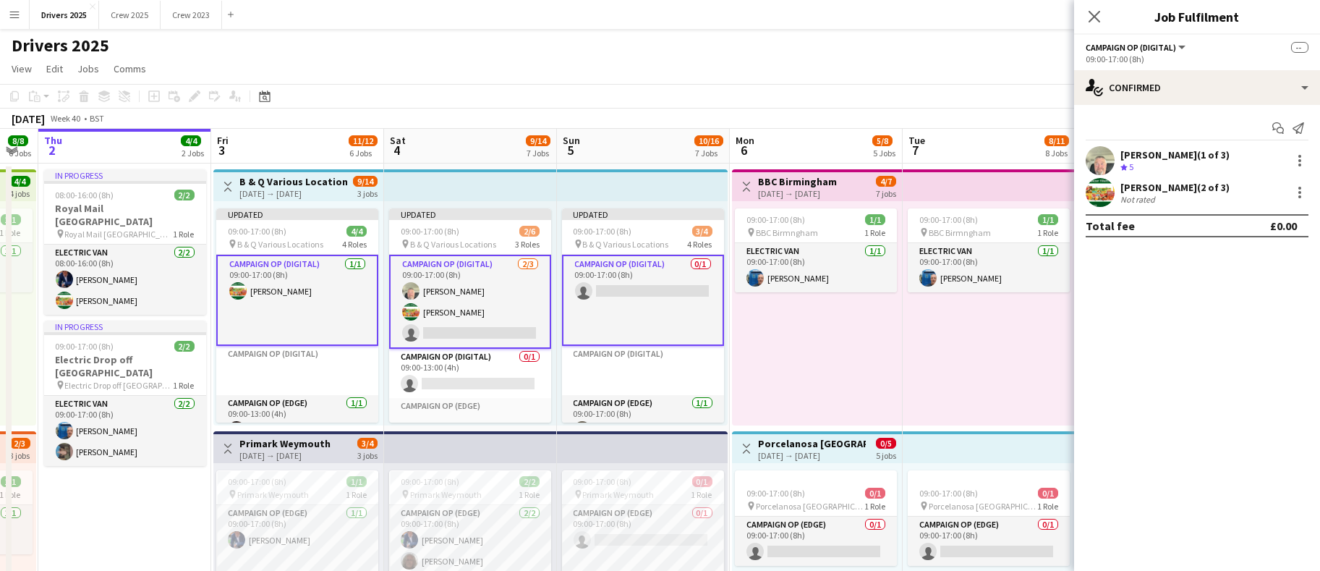
click at [446, 327] on app-card-role "Campaign Op (Digital) [DATE] 09:00-17:00 (8h) [PERSON_NAME] [PERSON_NAME] singl…" at bounding box center [470, 302] width 162 height 94
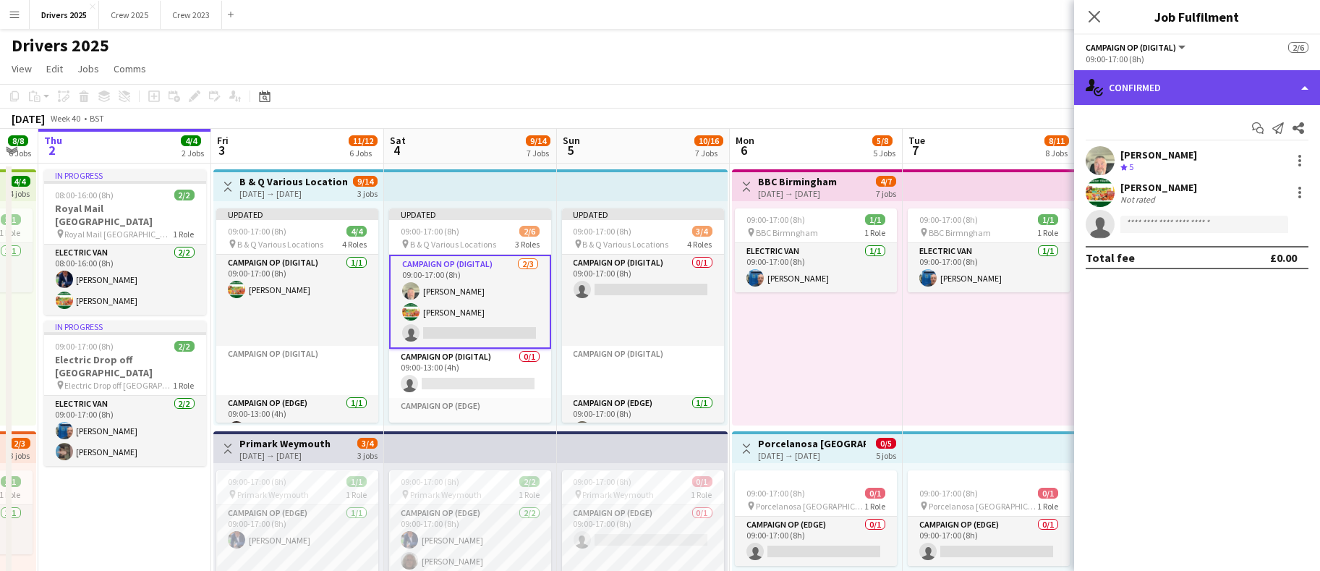
click at [1170, 83] on div "single-neutral-actions-check-2 Confirmed" at bounding box center [1197, 87] width 246 height 35
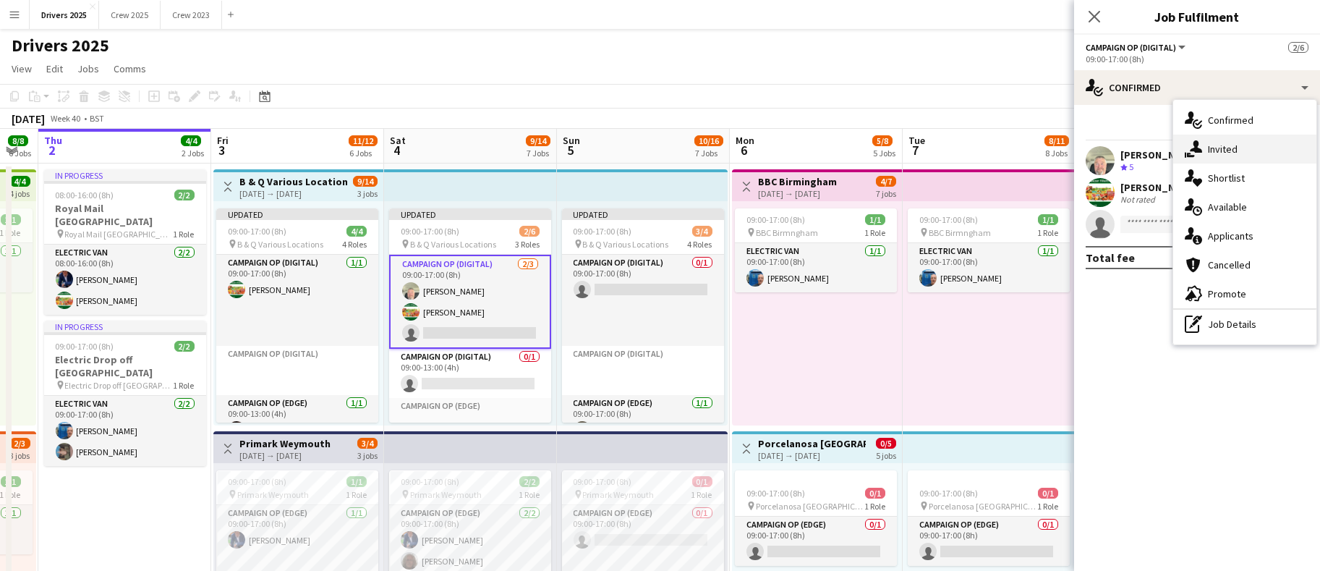
click at [1216, 143] on span "Invited" at bounding box center [1223, 148] width 30 height 13
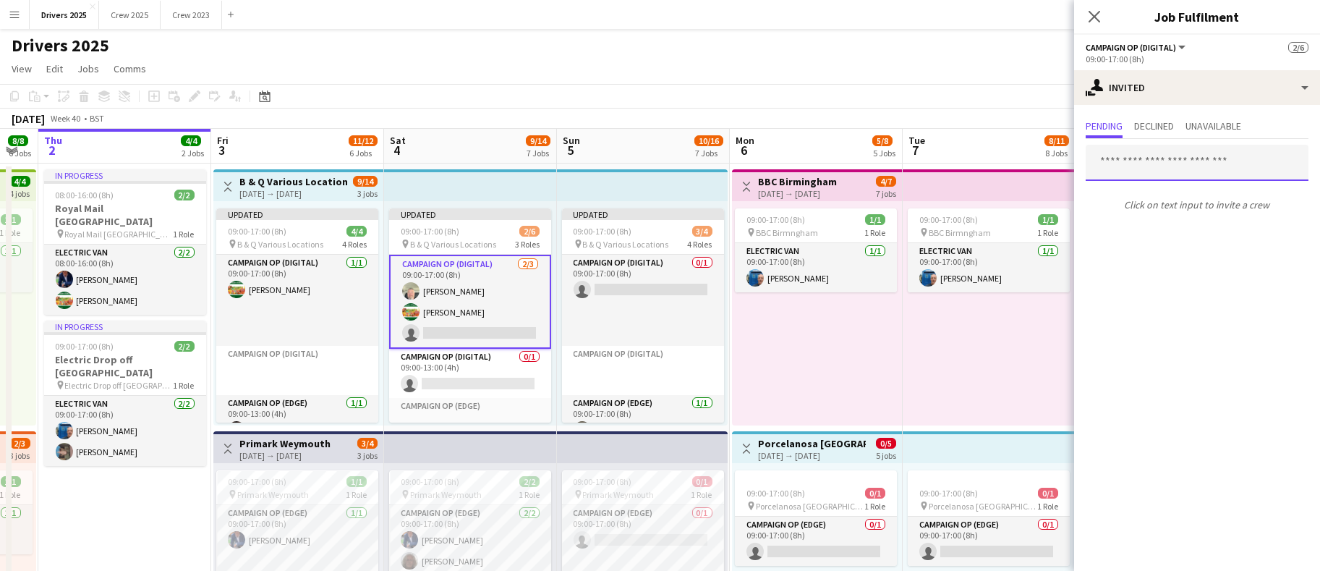
click at [1156, 173] on input "text" at bounding box center [1197, 163] width 223 height 36
type input "****"
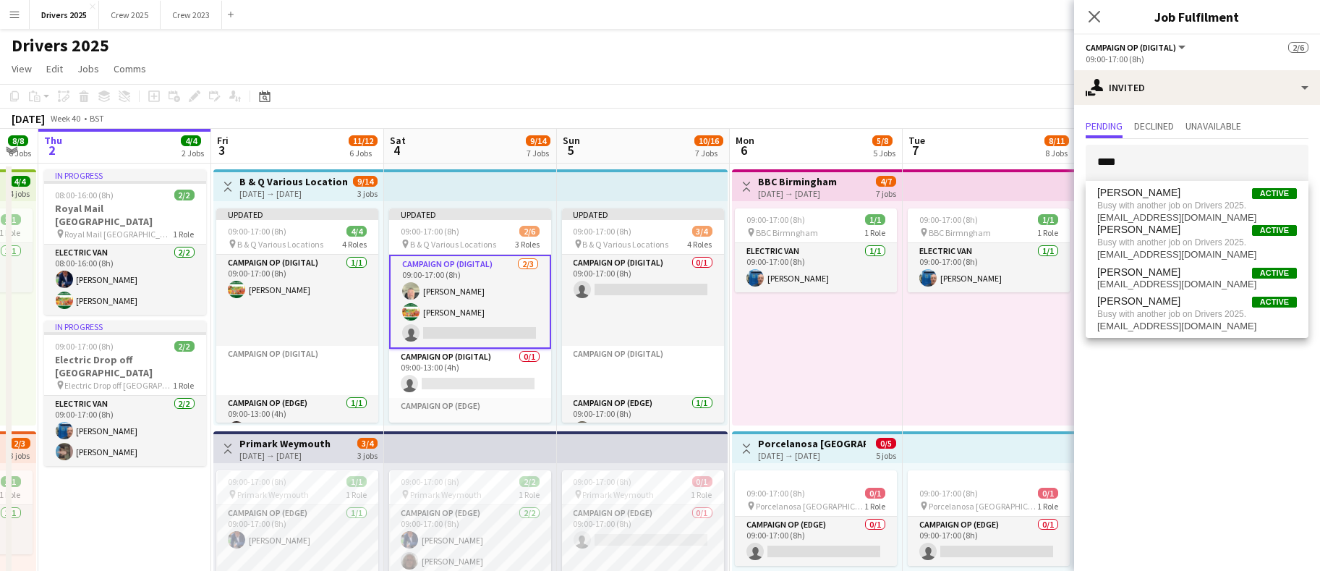
click at [663, 81] on app-page-menu "View Day view expanded Day view collapsed Month view Date picker Jump to [DATE]…" at bounding box center [660, 69] width 1320 height 27
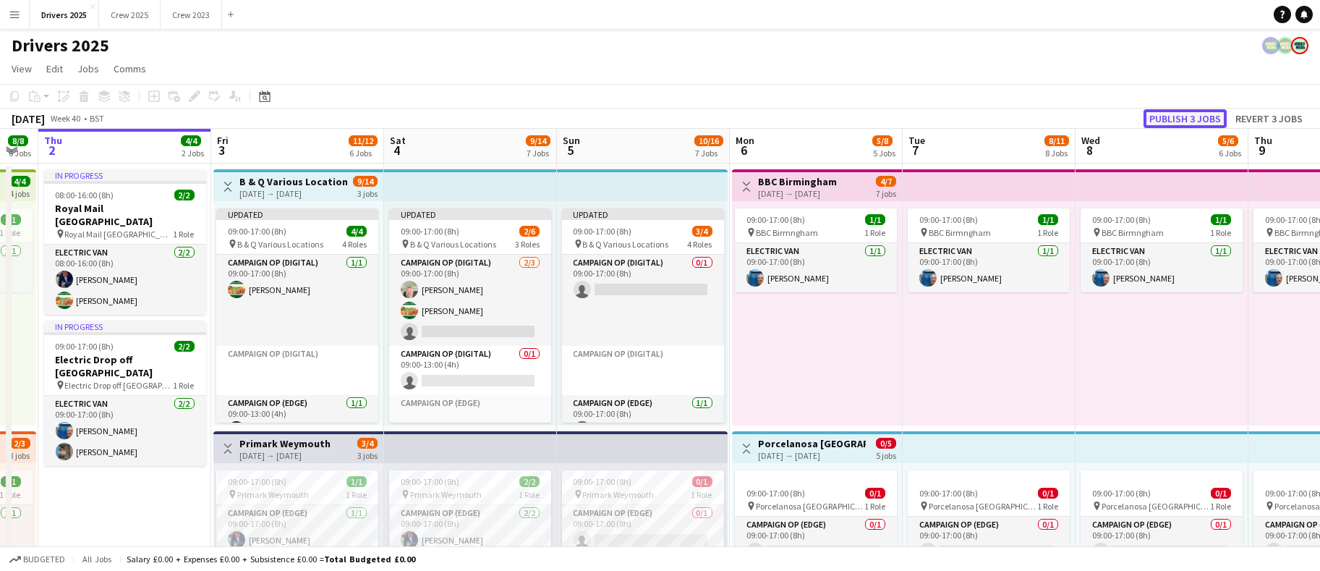
click at [1193, 116] on button "Publish 3 jobs" at bounding box center [1184, 118] width 83 height 19
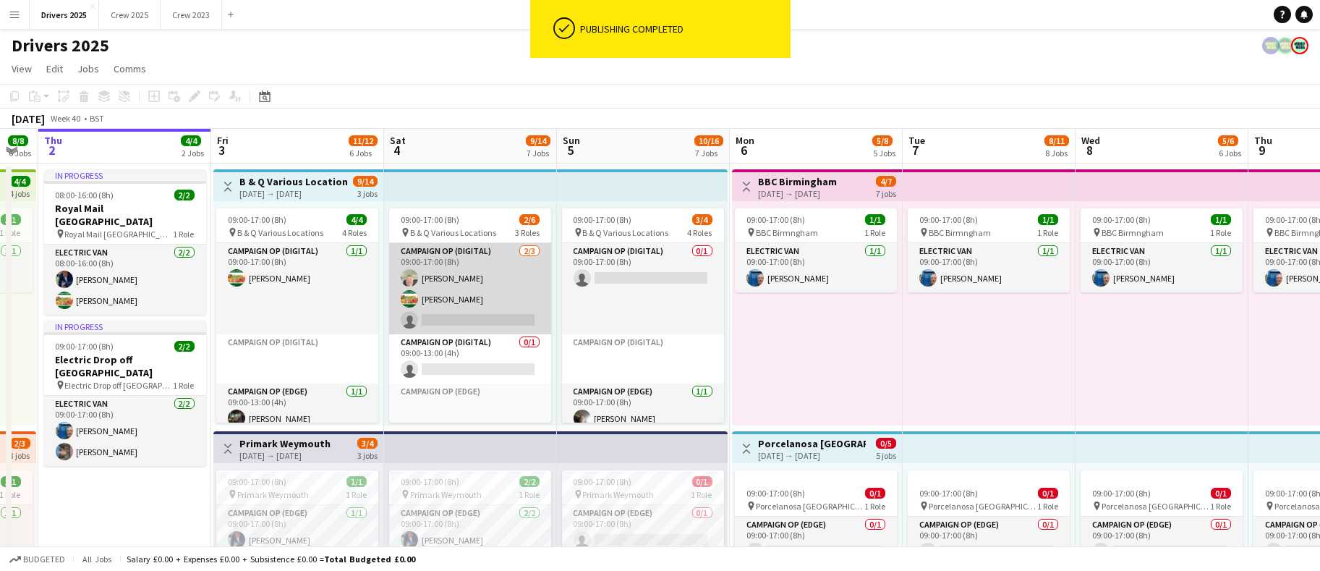
click at [488, 317] on app-card-role "Campaign Op (Digital) [DATE] 09:00-17:00 (8h) [PERSON_NAME] [PERSON_NAME] singl…" at bounding box center [470, 288] width 162 height 91
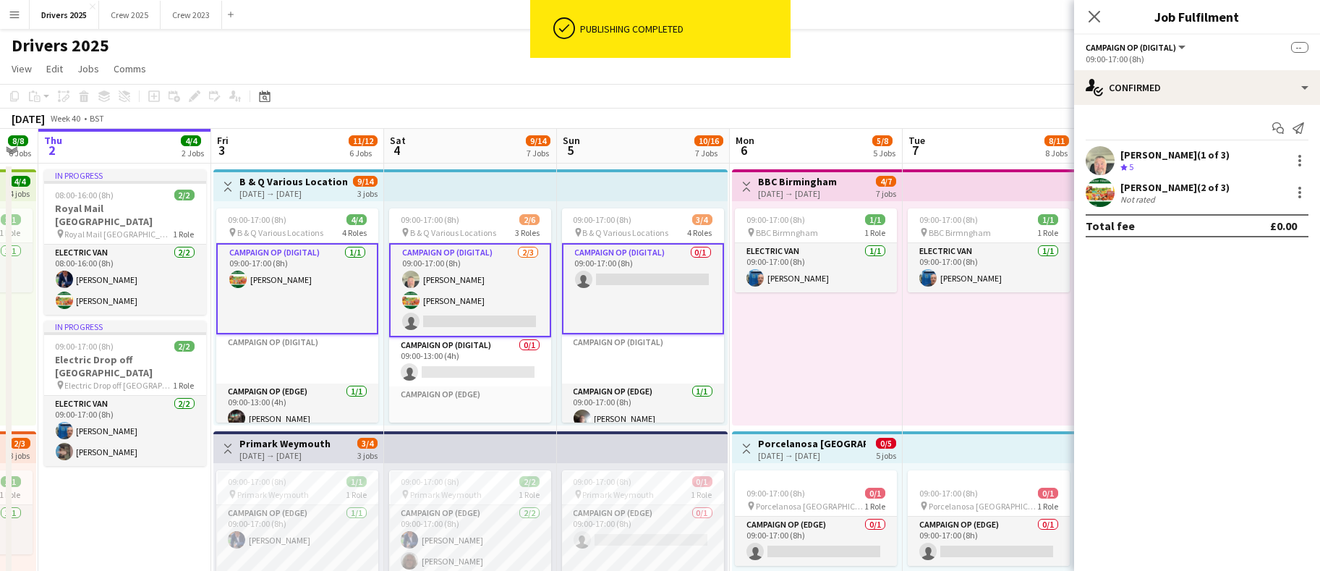
click at [457, 323] on app-card-role "Campaign Op (Digital) [DATE] 09:00-17:00 (8h) [PERSON_NAME] [PERSON_NAME] singl…" at bounding box center [470, 290] width 162 height 94
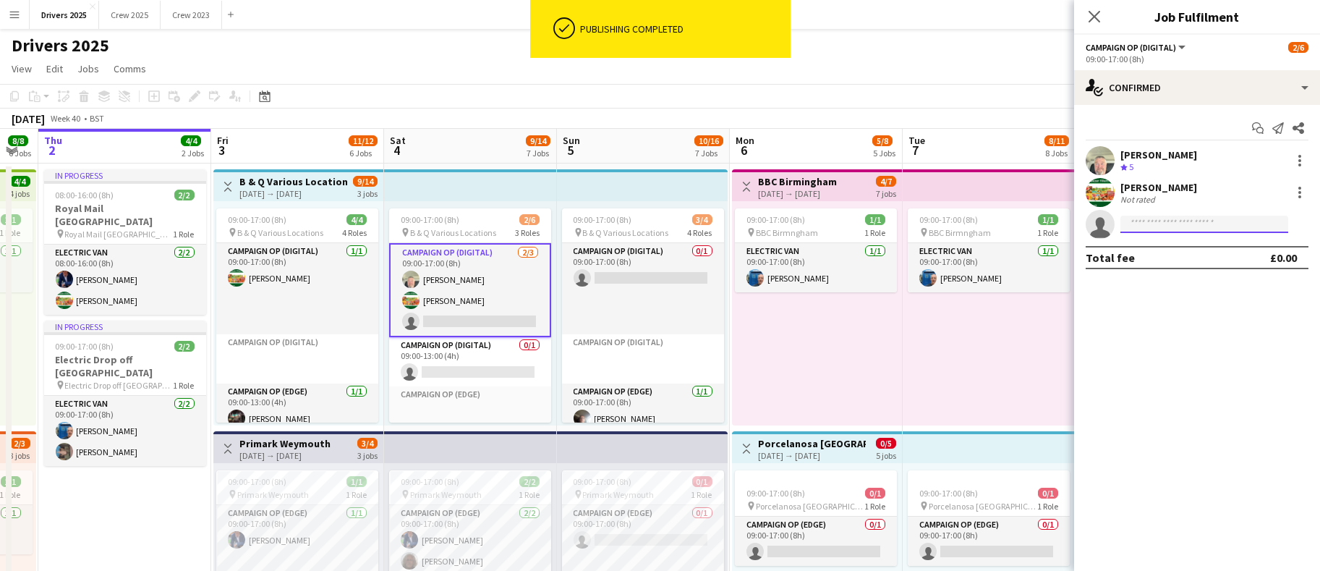
click at [1166, 227] on input at bounding box center [1204, 224] width 168 height 17
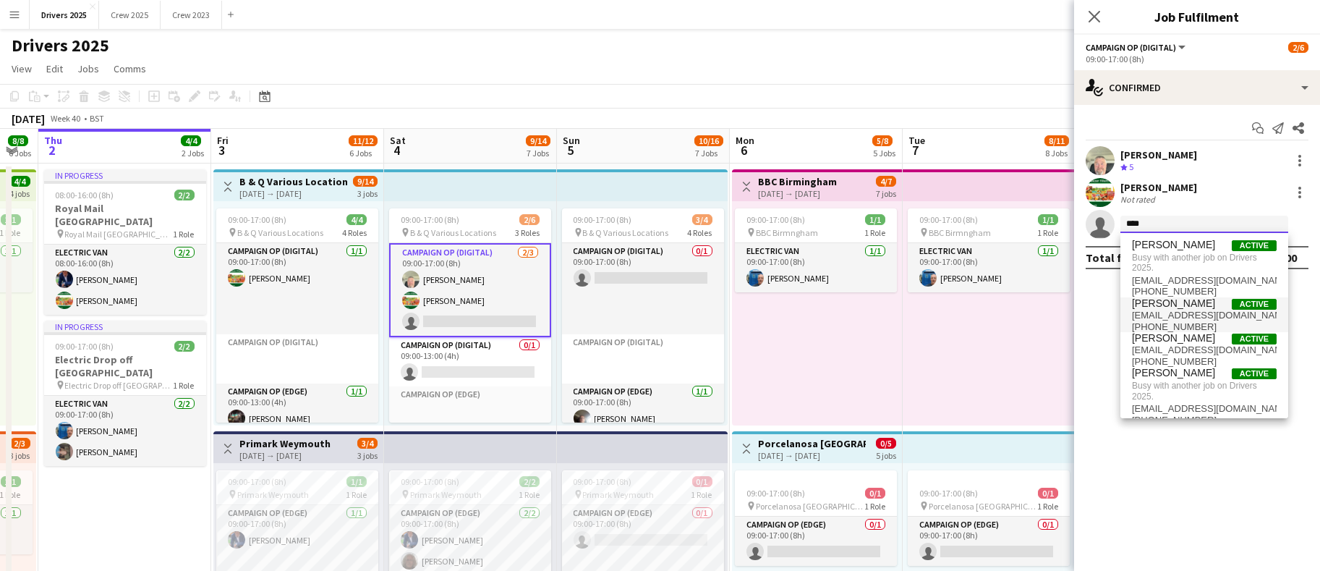
type input "****"
click at [1175, 304] on span "[PERSON_NAME]" at bounding box center [1173, 303] width 83 height 12
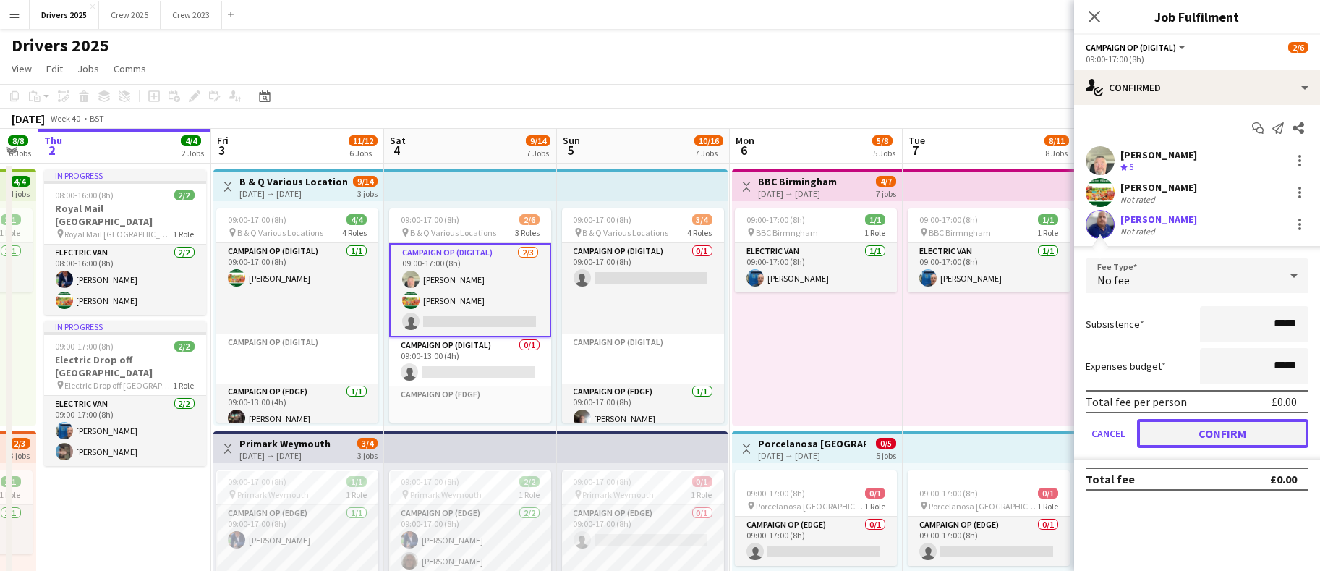
click at [1231, 436] on button "Confirm" at bounding box center [1222, 433] width 171 height 29
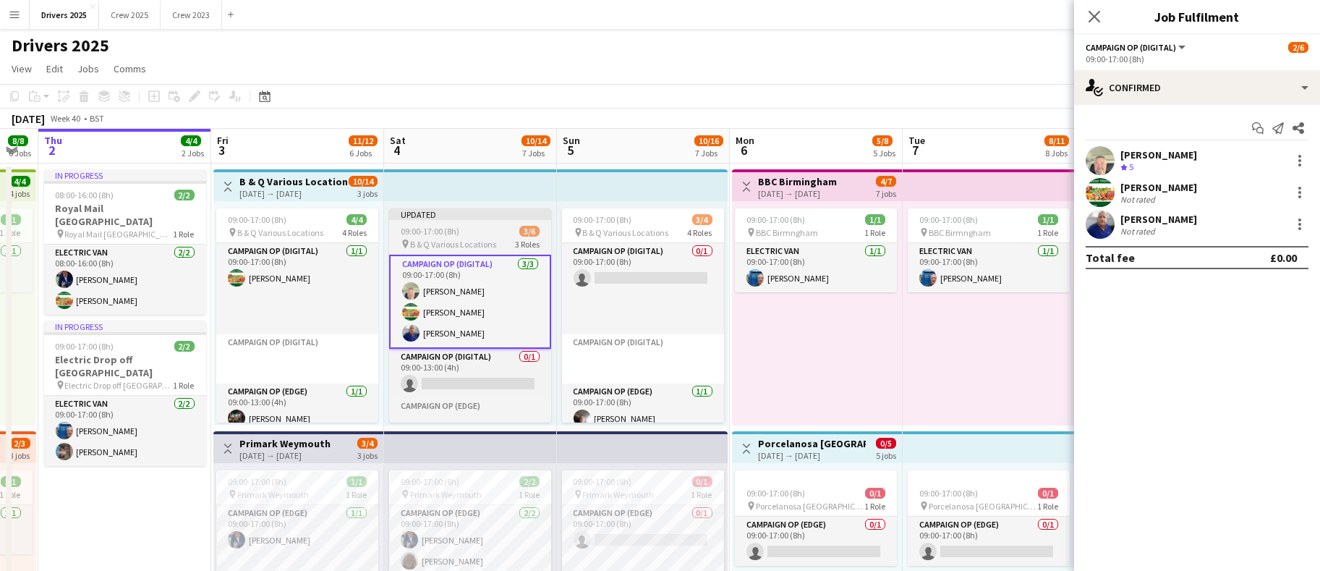
click at [451, 218] on div "Updated" at bounding box center [470, 214] width 162 height 12
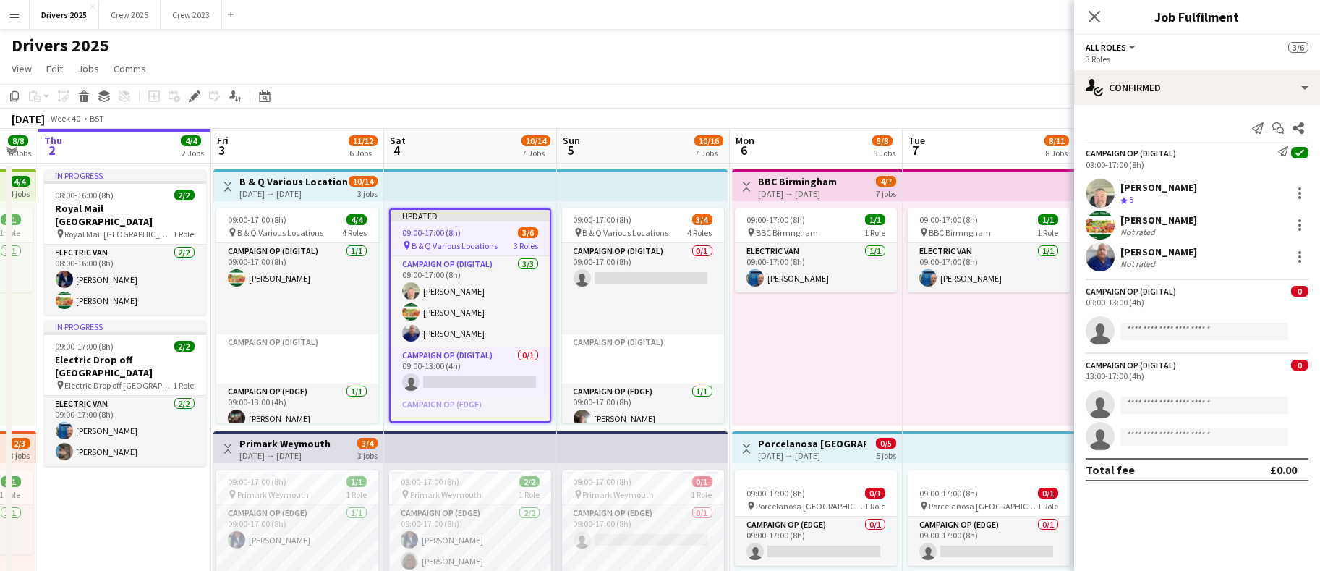
click at [467, 236] on div "09:00-17:00 (8h) 3/6" at bounding box center [470, 232] width 159 height 11
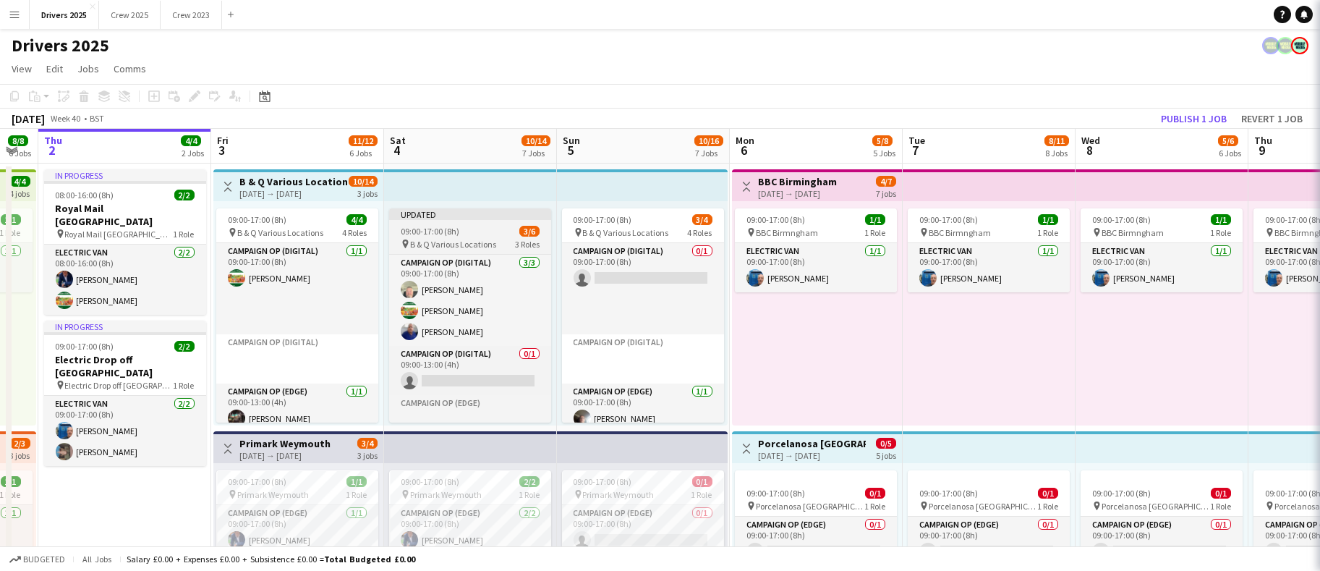
click at [467, 236] on app-job-card "Updated 09:00-17:00 (8h) 3/6 pin B & Q Various Locations 3 Roles Campaign Op (D…" at bounding box center [470, 315] width 162 height 214
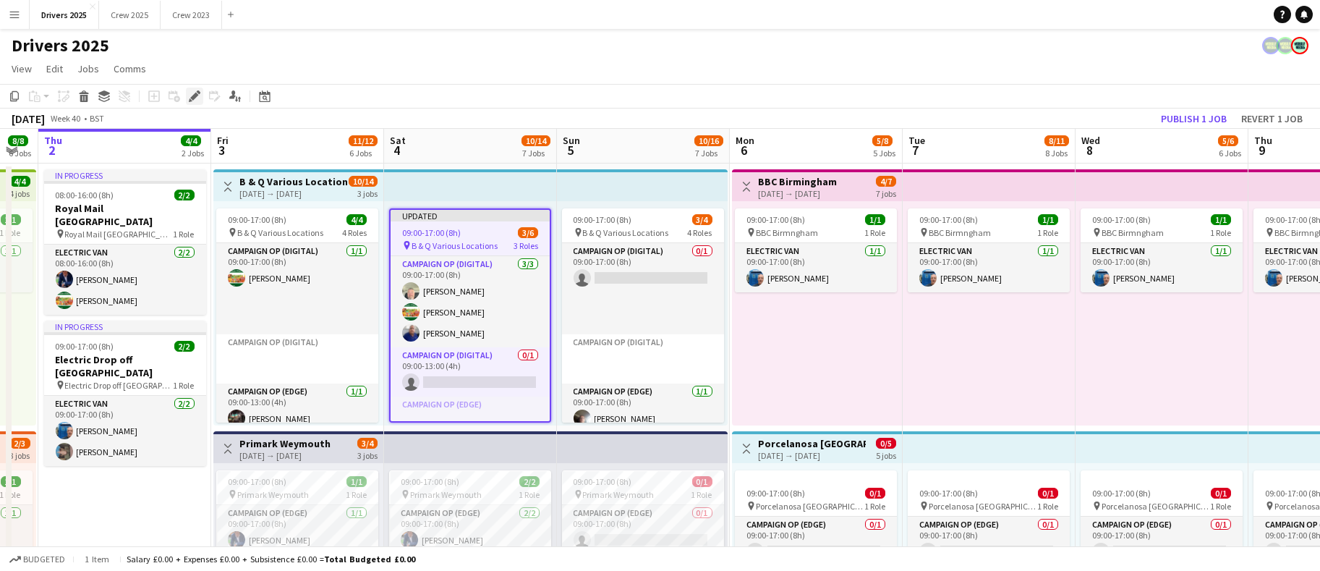
click at [197, 99] on icon "Edit" at bounding box center [195, 96] width 12 height 12
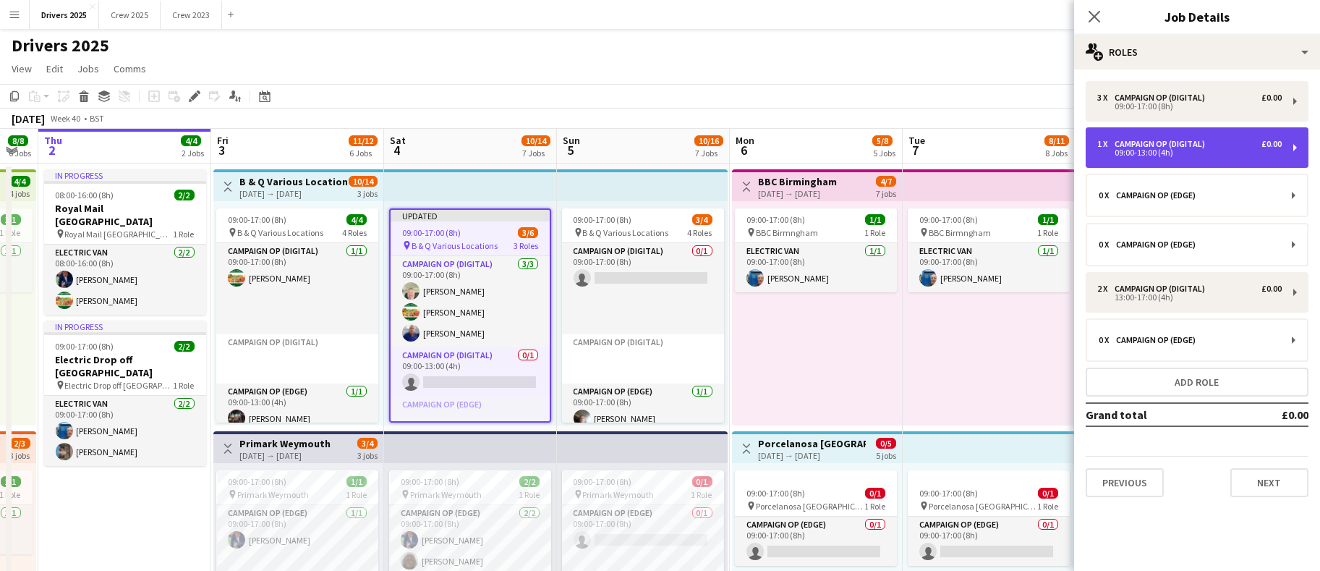
click at [1182, 158] on div "1 x Campaign Op (Digital) £0.00 09:00-13:00 (4h)" at bounding box center [1197, 147] width 223 height 41
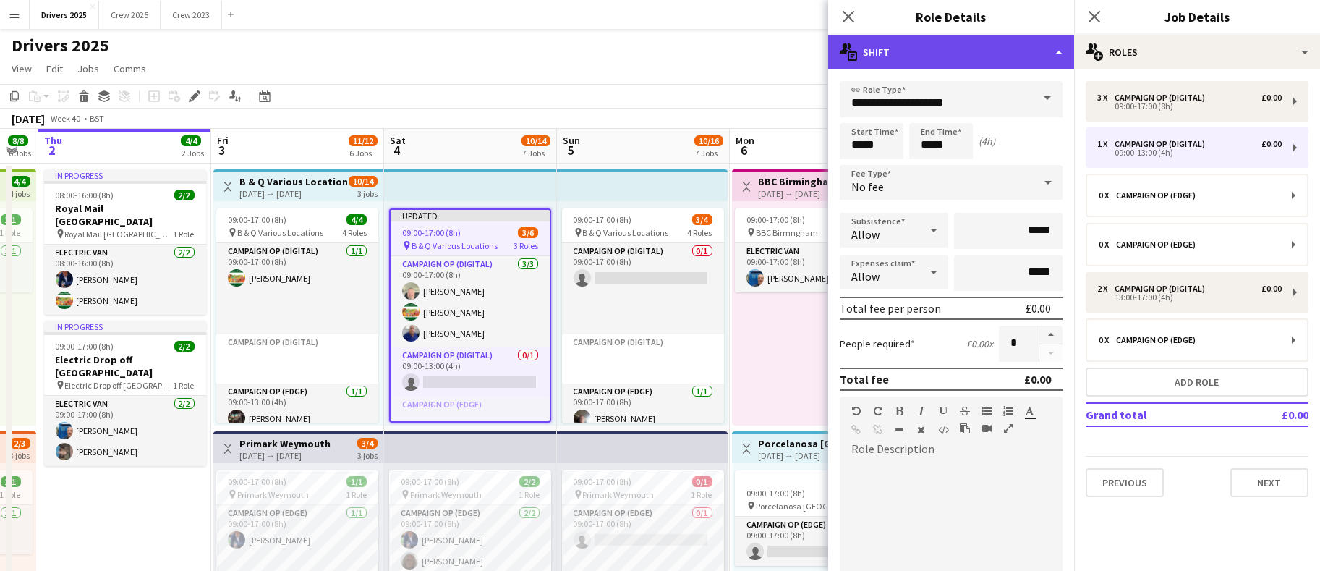
click at [1057, 52] on div "multiple-actions-text Shift" at bounding box center [951, 52] width 246 height 35
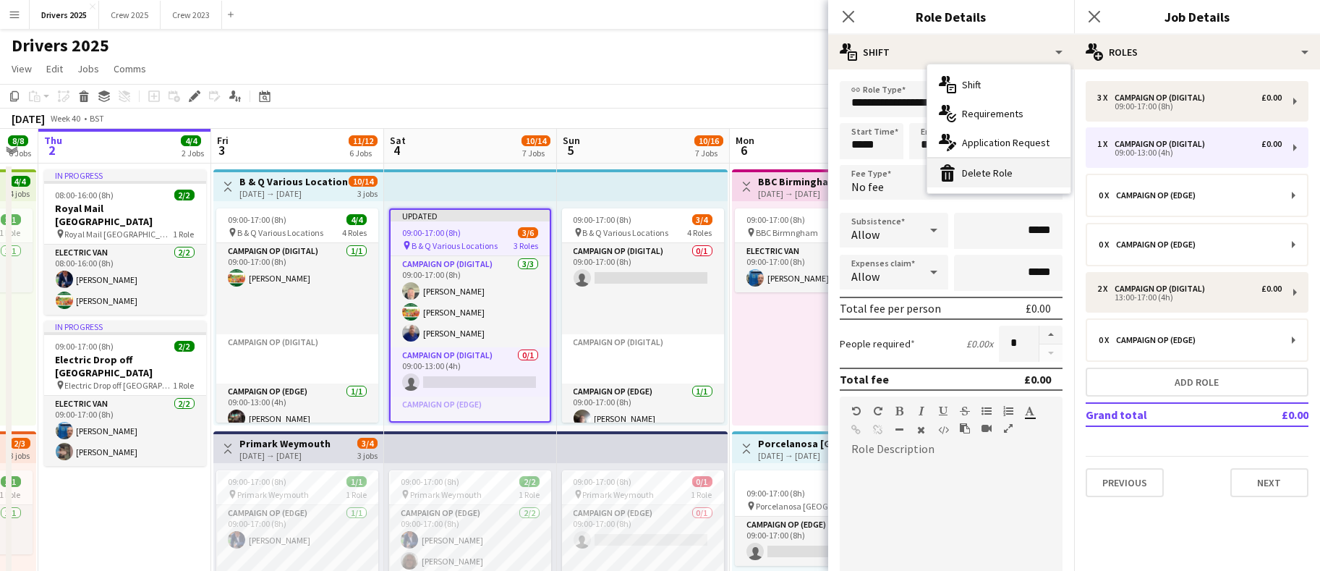
click at [984, 169] on div "bin-2 Delete Role" at bounding box center [998, 172] width 143 height 29
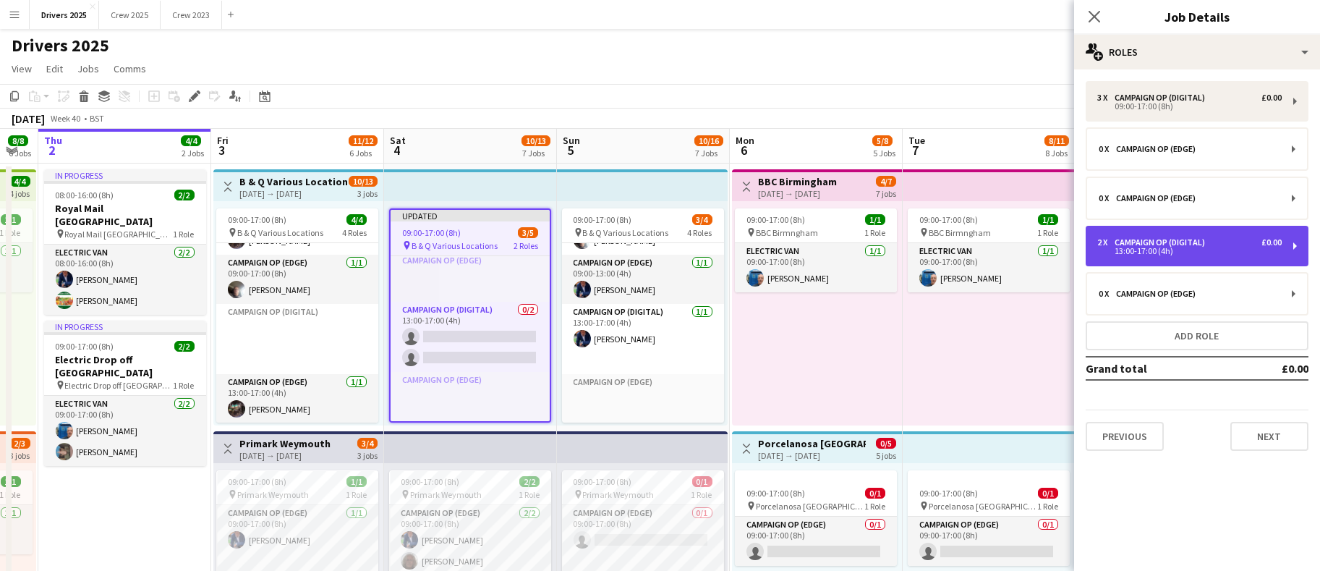
click at [1196, 253] on div "13:00-17:00 (4h)" at bounding box center [1189, 250] width 184 height 7
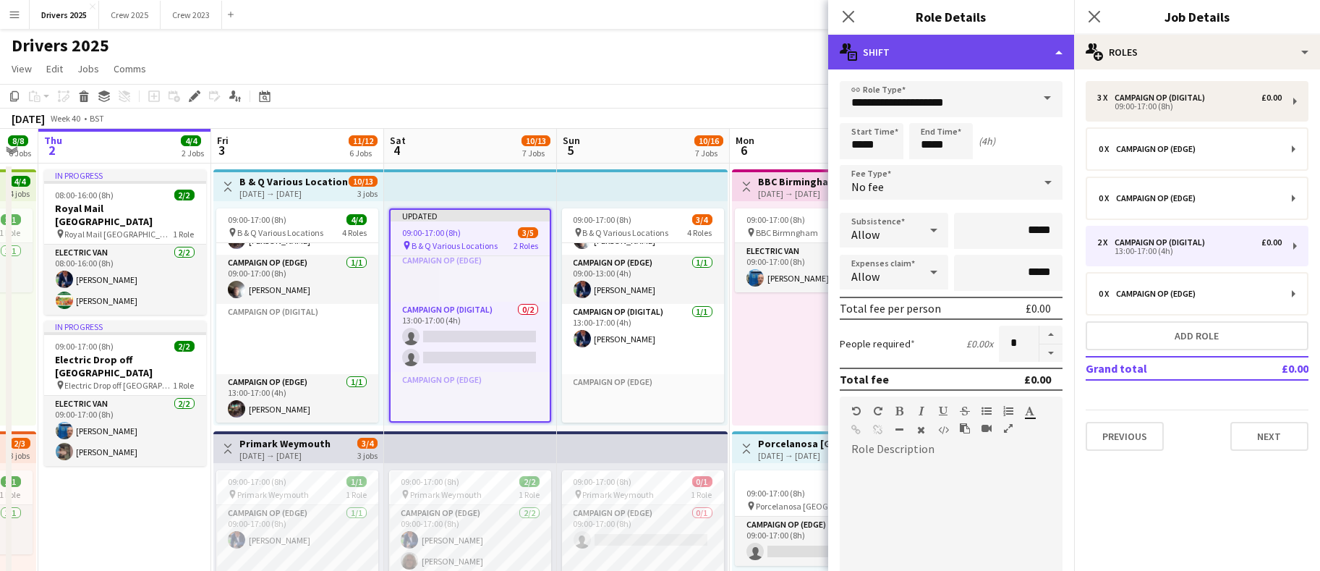
click at [1049, 54] on div "multiple-actions-text Shift" at bounding box center [951, 52] width 246 height 35
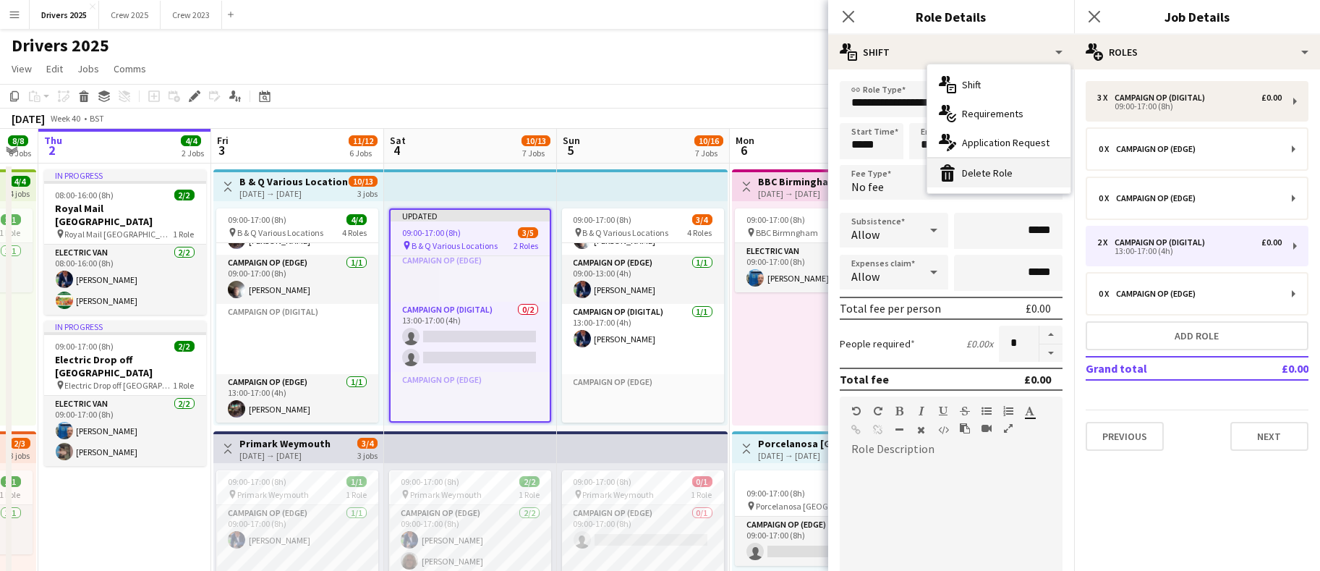
click at [994, 176] on div "bin-2 Delete Role" at bounding box center [998, 172] width 143 height 29
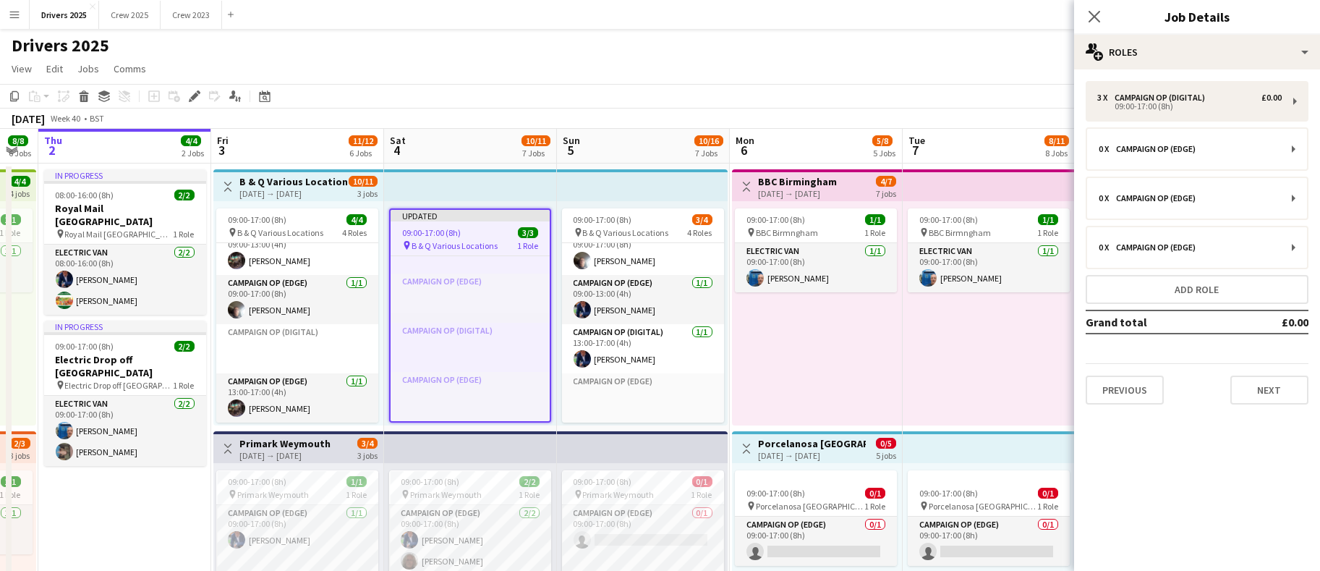
click at [629, 95] on app-toolbar "Copy Paste Paste Ctrl+V Paste with crew Ctrl+Shift+V Paste linked Job [GEOGRAPH…" at bounding box center [660, 96] width 1320 height 25
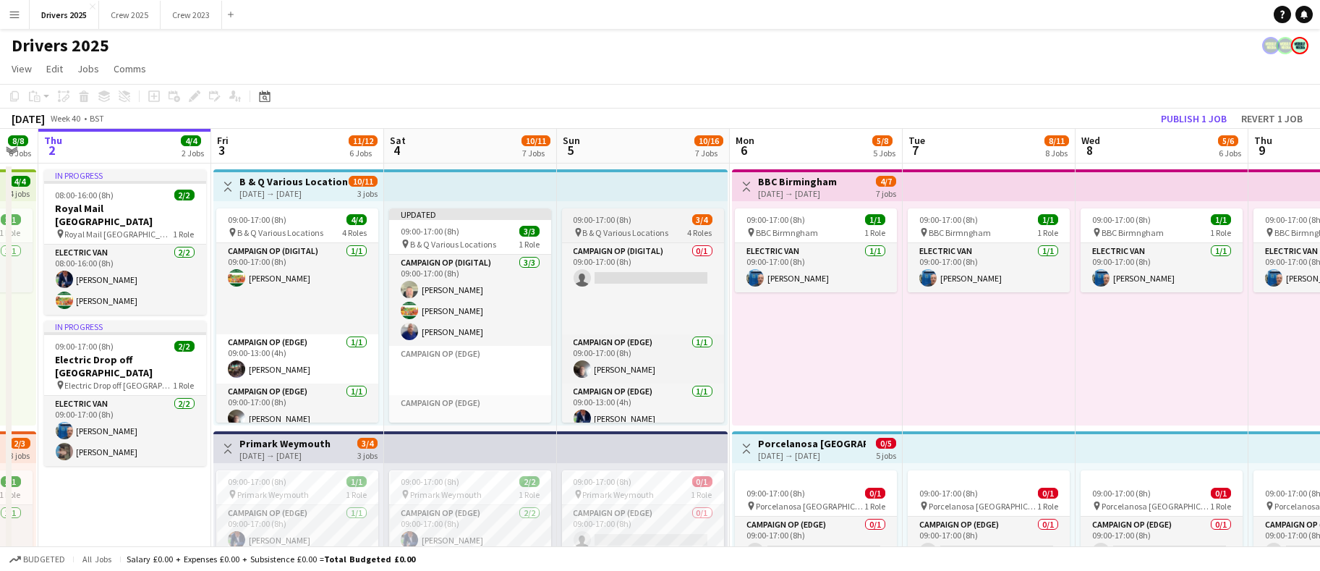
click at [615, 227] on span "B & Q Various Locations" at bounding box center [626, 232] width 86 height 11
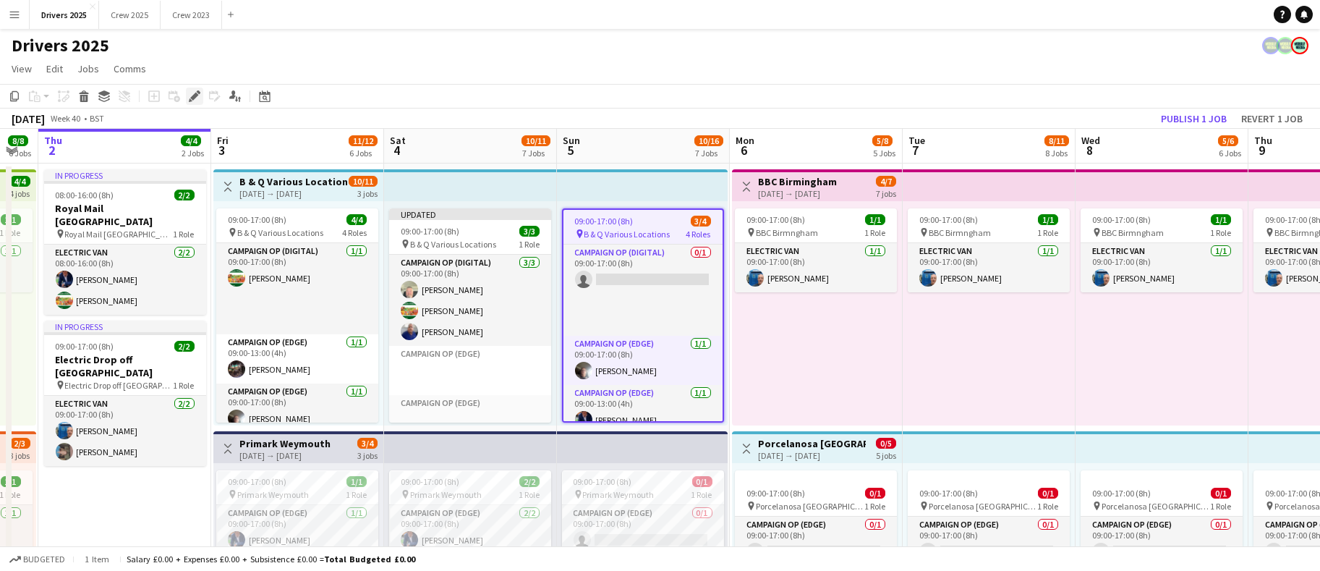
click at [197, 99] on icon "Edit" at bounding box center [195, 96] width 12 height 12
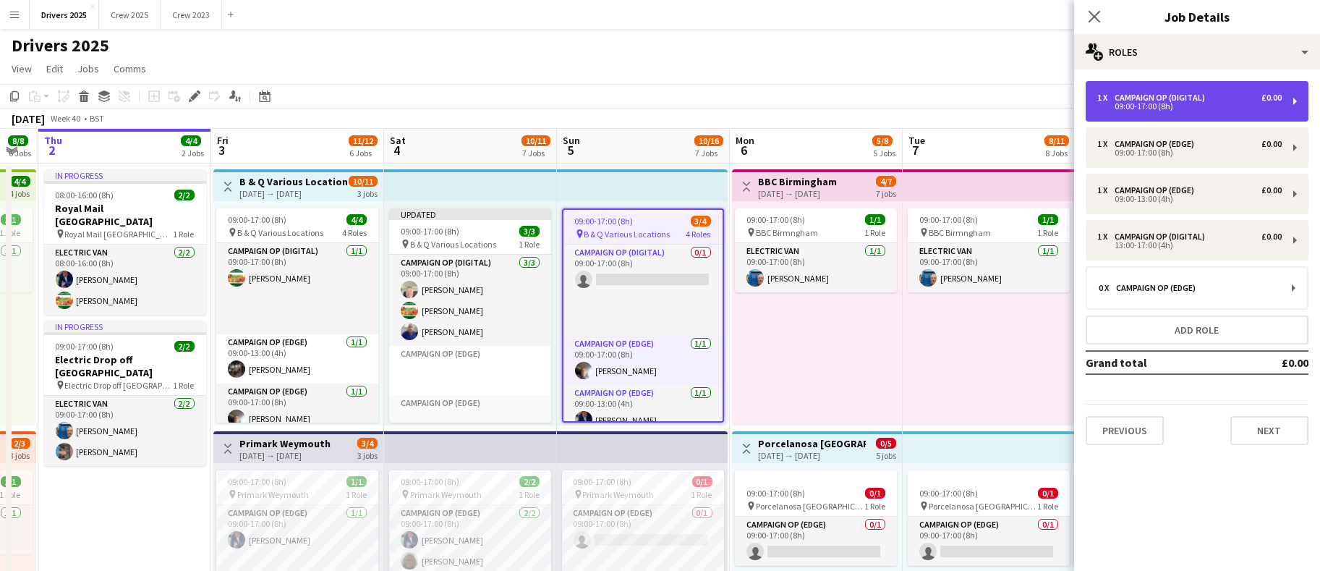
click at [1168, 103] on div "09:00-17:00 (8h)" at bounding box center [1189, 106] width 184 height 7
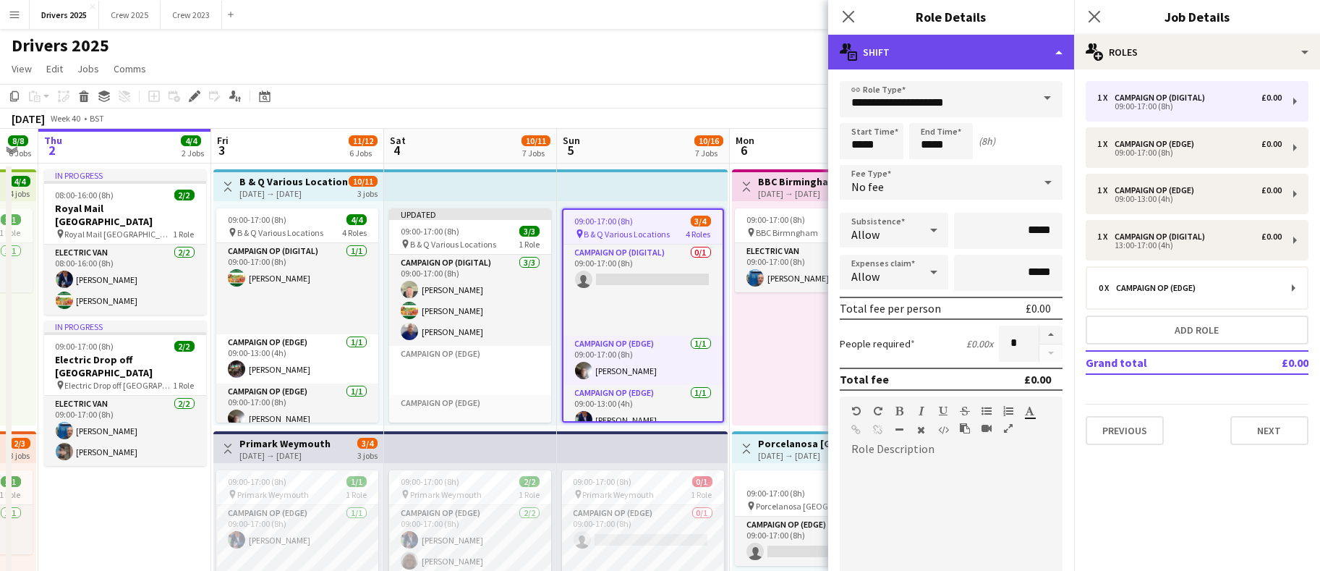
click at [1049, 57] on div "multiple-actions-text Shift" at bounding box center [951, 52] width 246 height 35
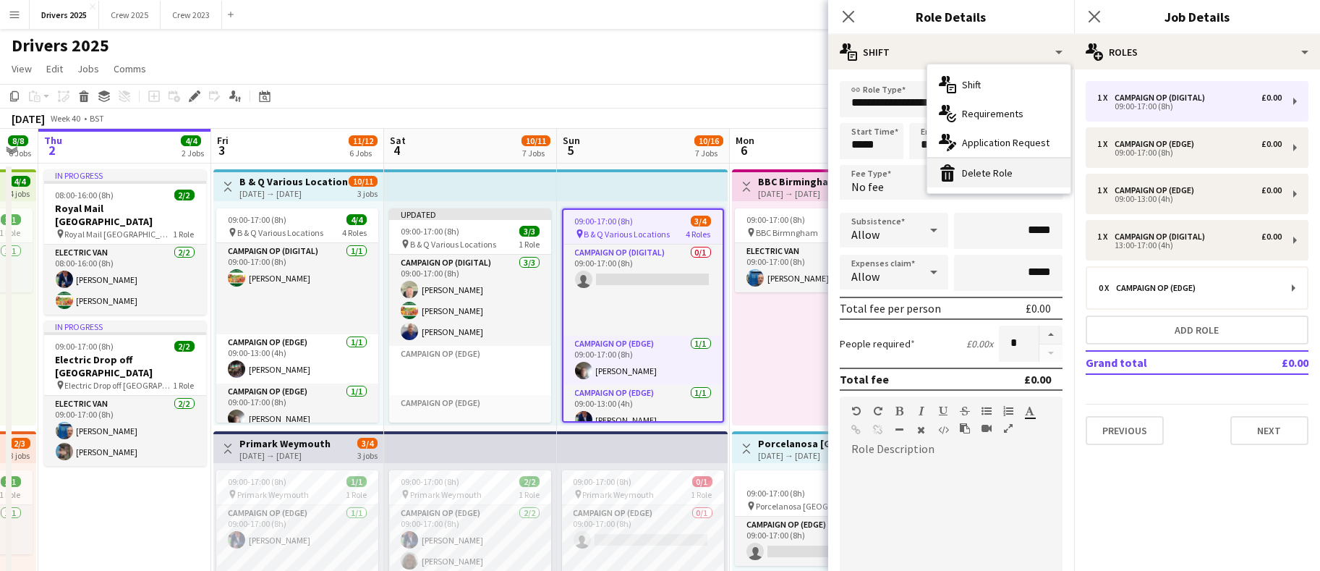
click at [974, 178] on div "bin-2 Delete Role" at bounding box center [998, 172] width 143 height 29
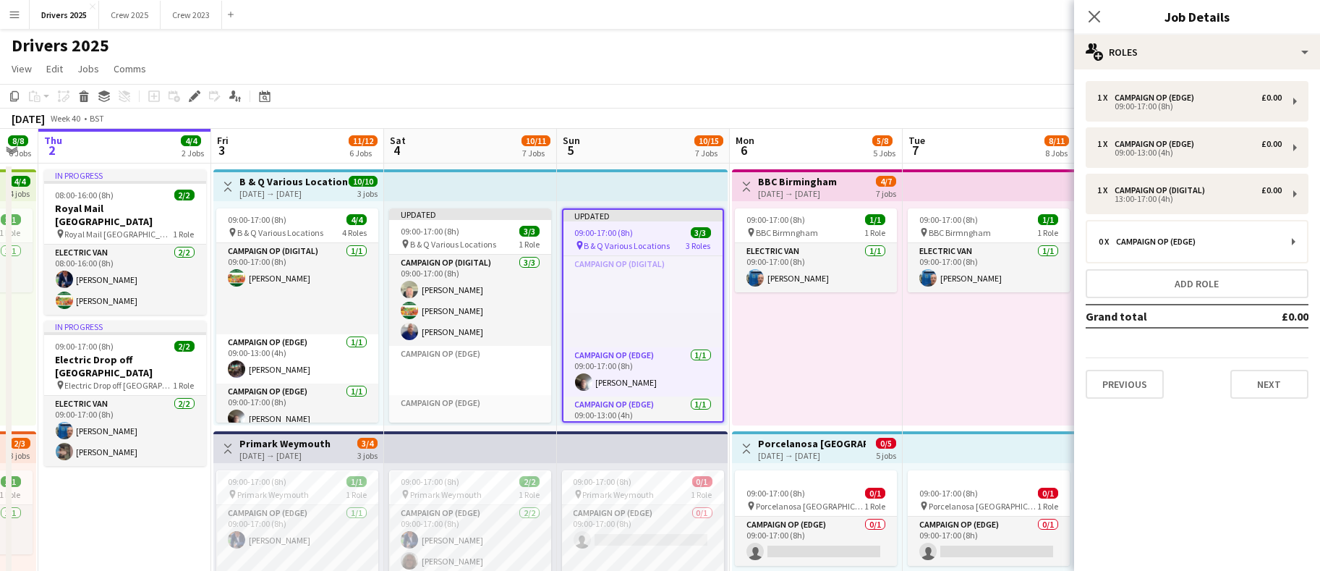
click at [674, 114] on div "[DATE] Week 40 • BST Publish 1 job Revert 1 job" at bounding box center [660, 118] width 1320 height 20
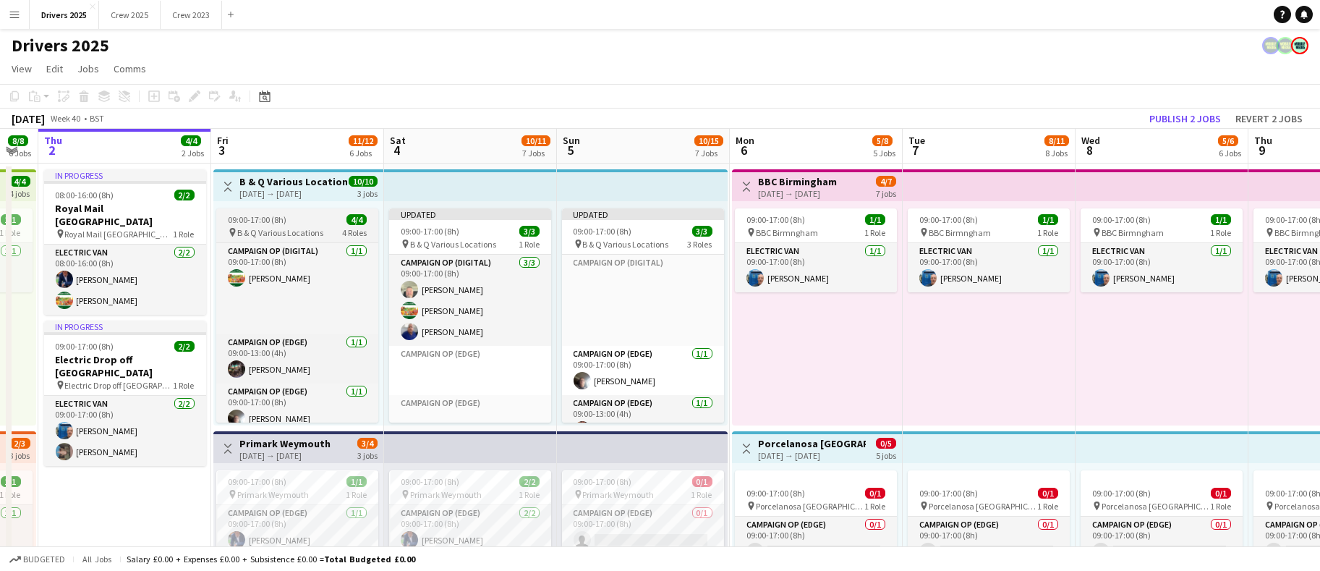
click at [253, 215] on span "09:00-17:00 (8h)" at bounding box center [257, 219] width 59 height 11
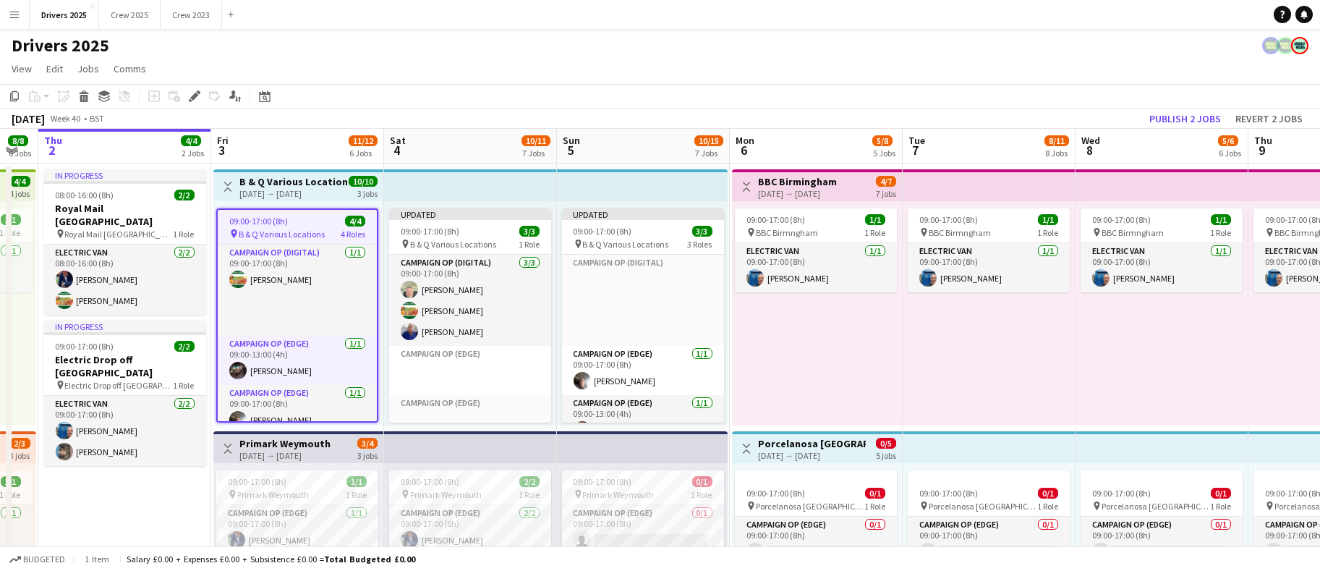
click at [183, 94] on div "Add job Add linked Job Edit Edit linked Job Applicants" at bounding box center [188, 96] width 111 height 17
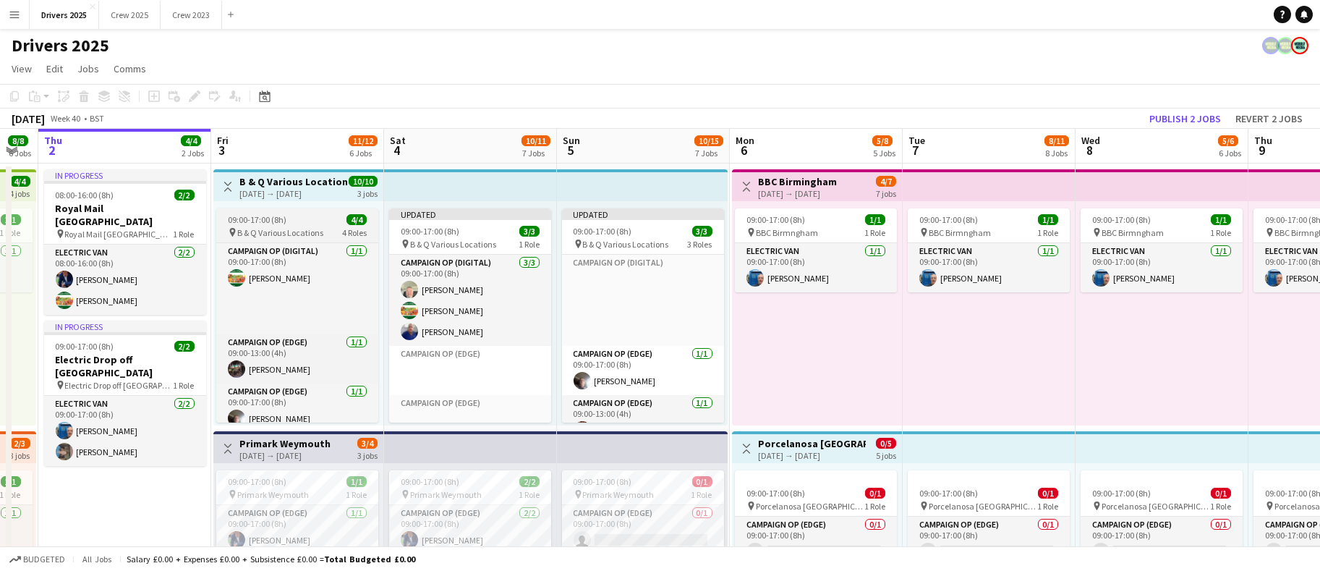
click at [277, 210] on app-job-card "09:00-17:00 (8h) 4/4 pin B & Q Various Locations 4 Roles Campaign Op (Digital) …" at bounding box center [297, 315] width 162 height 214
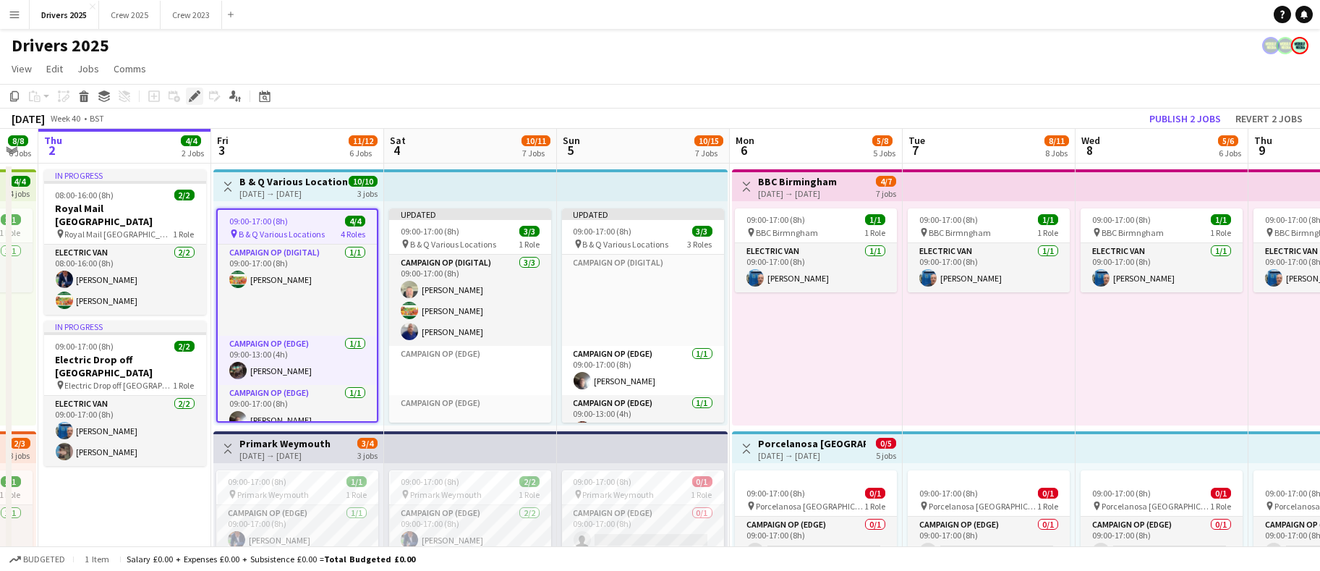
click at [195, 97] on icon at bounding box center [194, 97] width 8 height 8
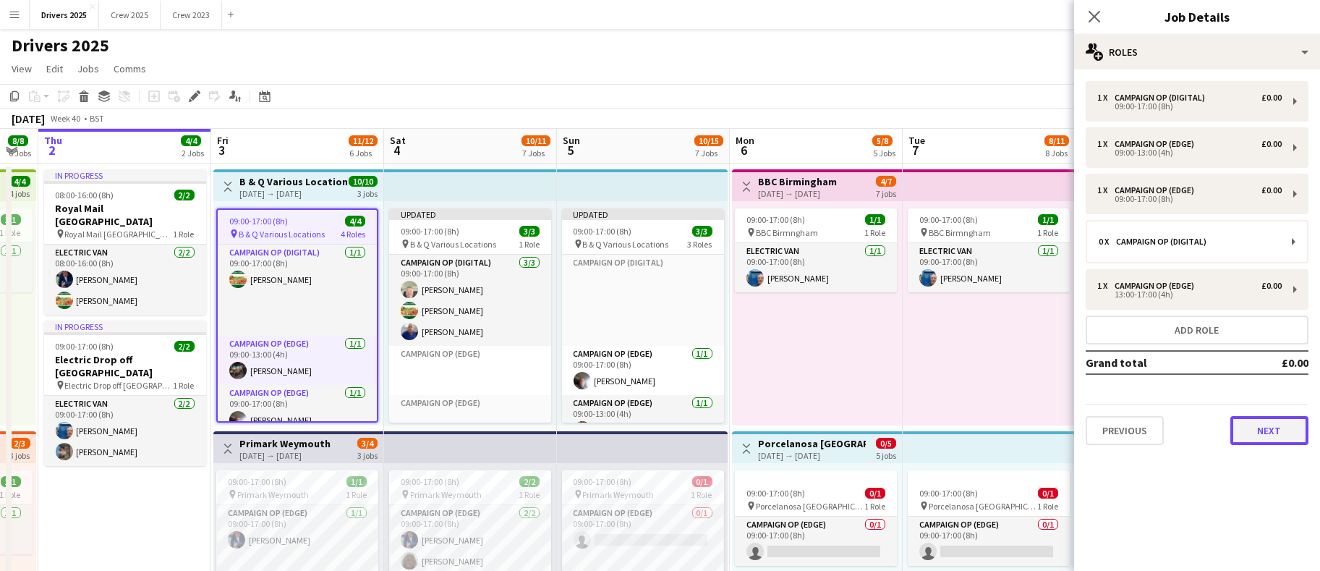
click at [1270, 432] on button "Next" at bounding box center [1269, 430] width 78 height 29
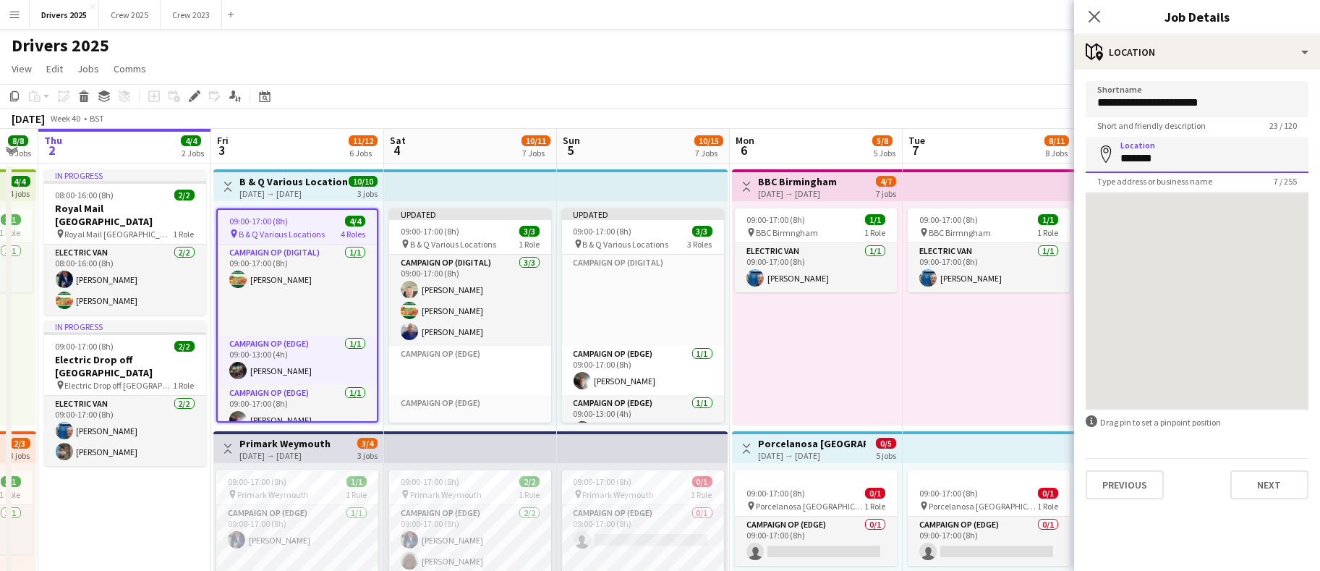
drag, startPoint x: 1196, startPoint y: 171, endPoint x: 1070, endPoint y: 160, distance: 125.6
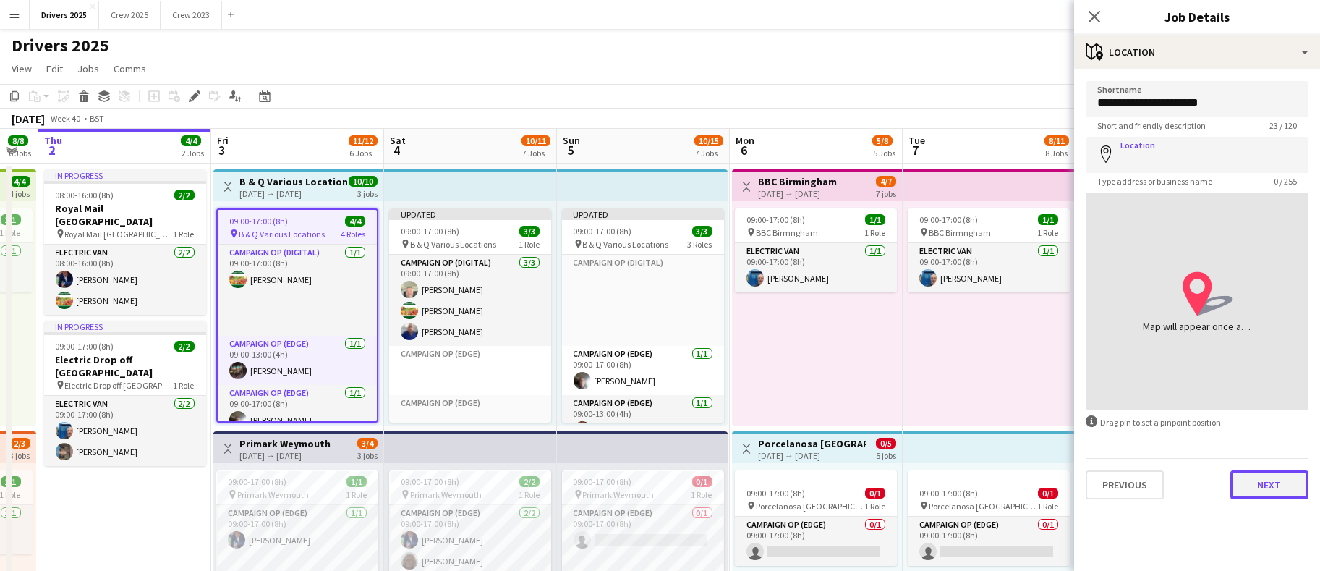
click at [1271, 491] on button "Next" at bounding box center [1269, 484] width 78 height 29
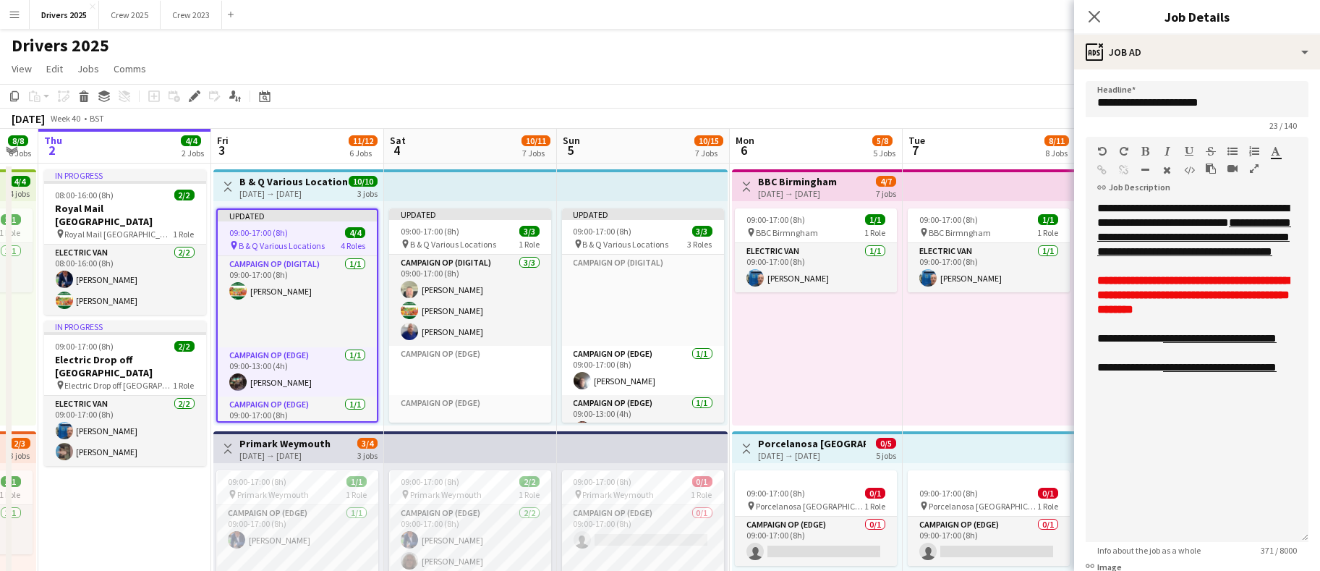
drag, startPoint x: 1282, startPoint y: 281, endPoint x: 1226, endPoint y: 460, distance: 188.0
click at [1275, 537] on div "**********" at bounding box center [1197, 371] width 223 height 341
click at [1096, 229] on div "**********" at bounding box center [1197, 372] width 223 height 342
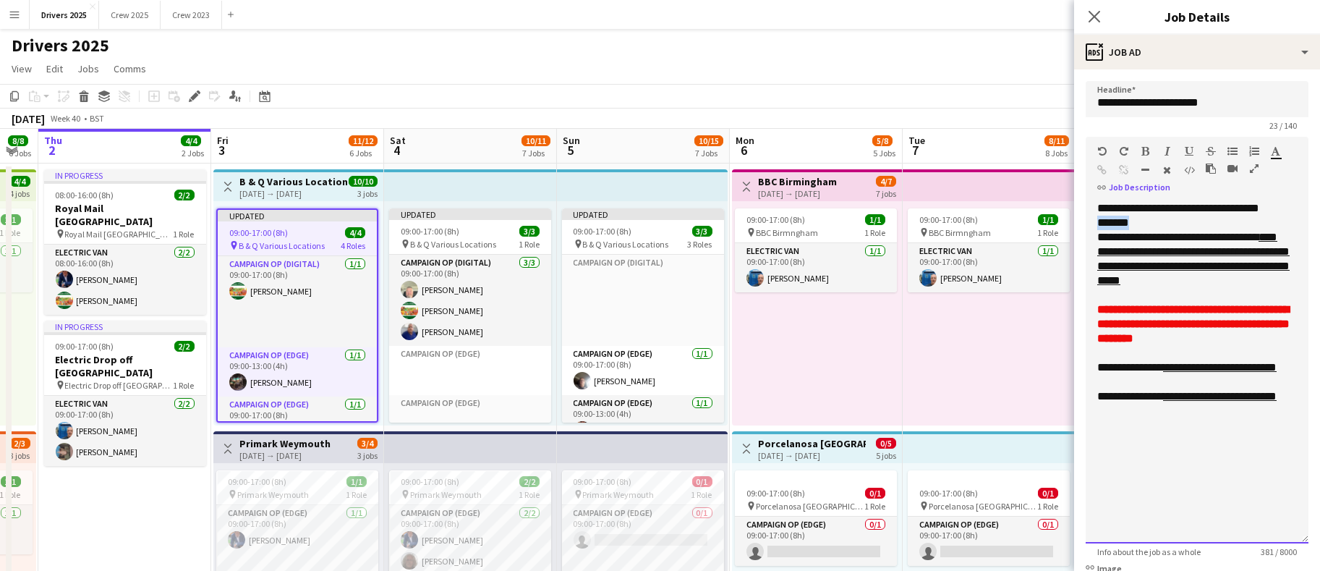
drag, startPoint x: 1148, startPoint y: 223, endPoint x: 1097, endPoint y: 221, distance: 50.7
click at [1097, 221] on div "*******" at bounding box center [1197, 223] width 200 height 14
click at [1274, 155] on icon "button" at bounding box center [1275, 151] width 9 height 10
type input "*******"
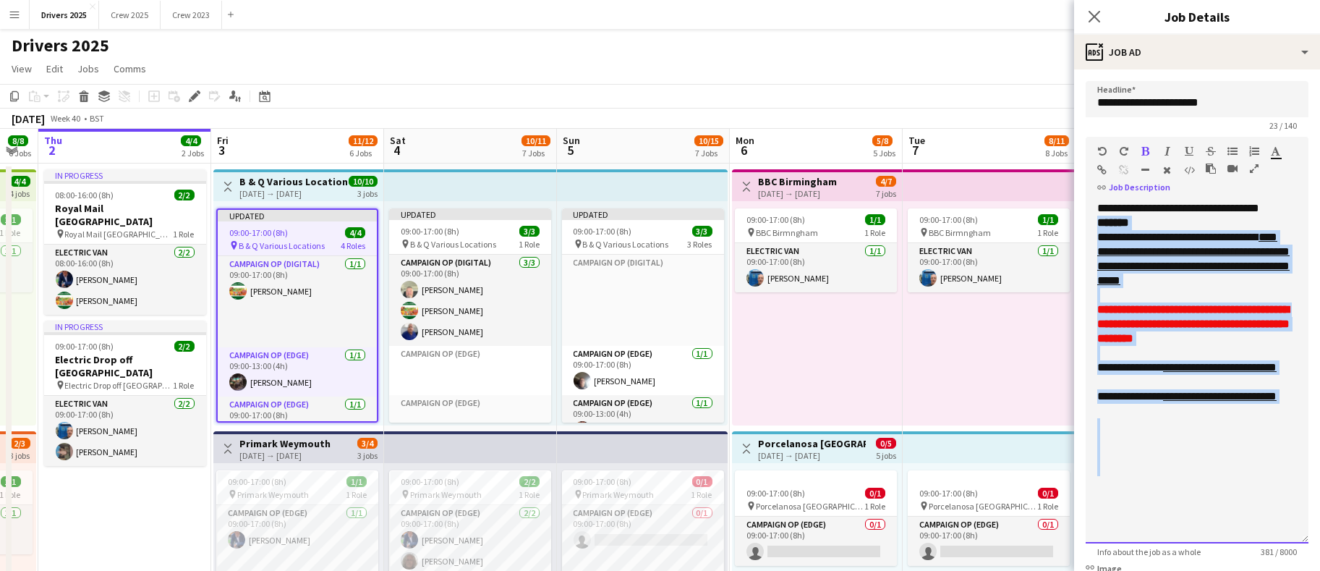
click at [1219, 490] on div "**********" at bounding box center [1197, 372] width 223 height 342
click at [1166, 235] on span "**********" at bounding box center [1177, 236] width 161 height 11
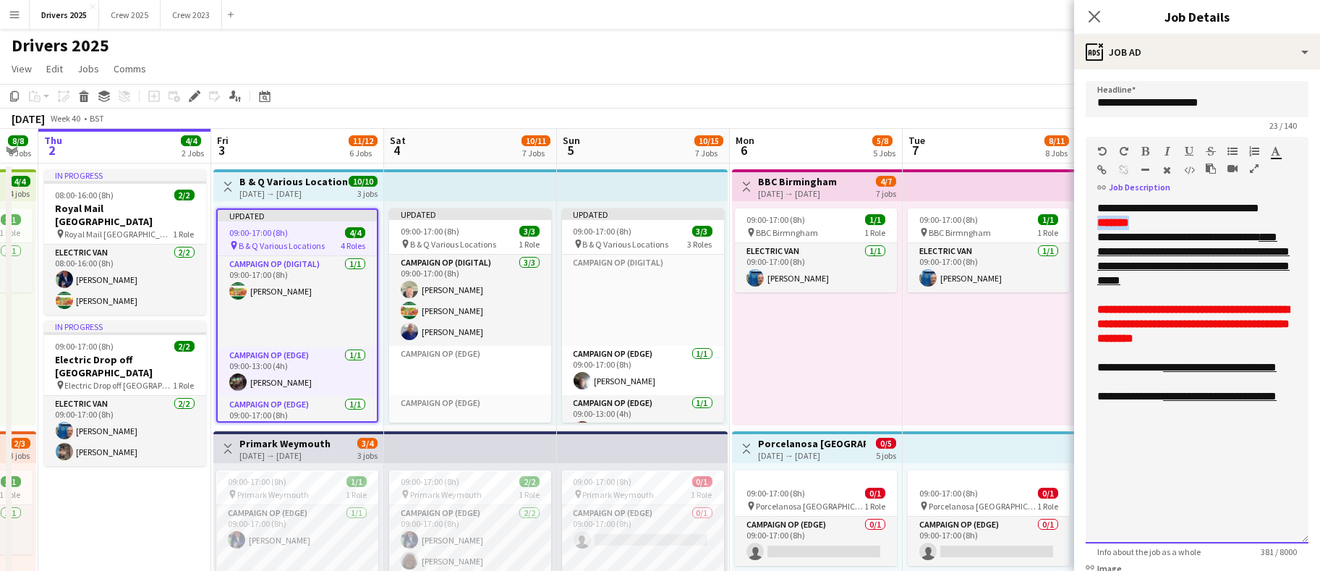
drag, startPoint x: 1171, startPoint y: 218, endPoint x: 1093, endPoint y: 219, distance: 78.1
click at [1093, 219] on div "**********" at bounding box center [1197, 372] width 223 height 342
click at [1096, 208] on div "**********" at bounding box center [1197, 372] width 223 height 342
drag, startPoint x: 1150, startPoint y: 225, endPoint x: 1088, endPoint y: 226, distance: 61.5
click at [1088, 226] on div "**********" at bounding box center [1197, 372] width 223 height 342
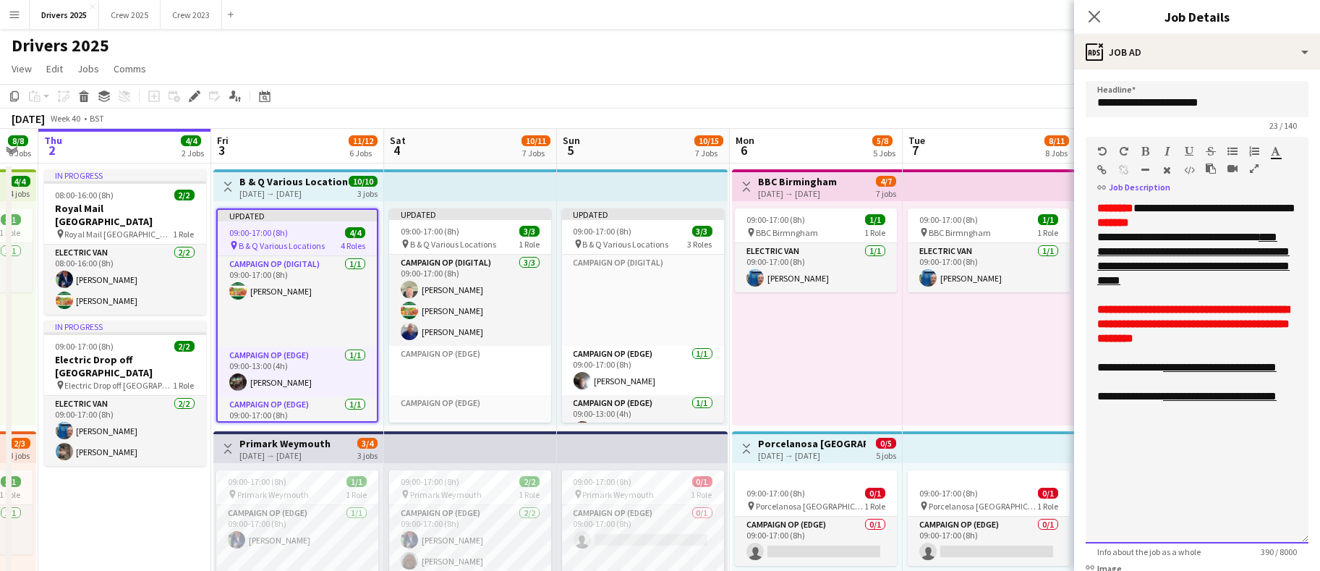
click at [1160, 230] on div "*******" at bounding box center [1197, 223] width 200 height 14
drag, startPoint x: 1159, startPoint y: 236, endPoint x: 1031, endPoint y: 231, distance: 128.1
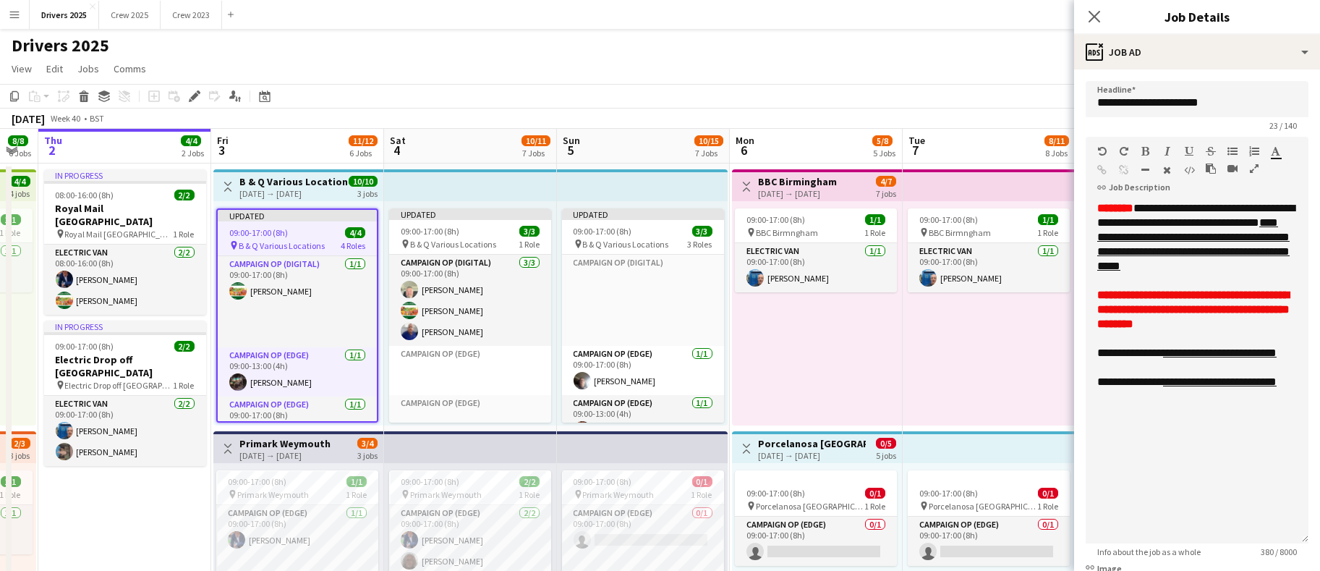
click at [835, 59] on app-page-menu "View Day view expanded Day view collapsed Month view Date picker Jump to [DATE]…" at bounding box center [660, 69] width 1320 height 27
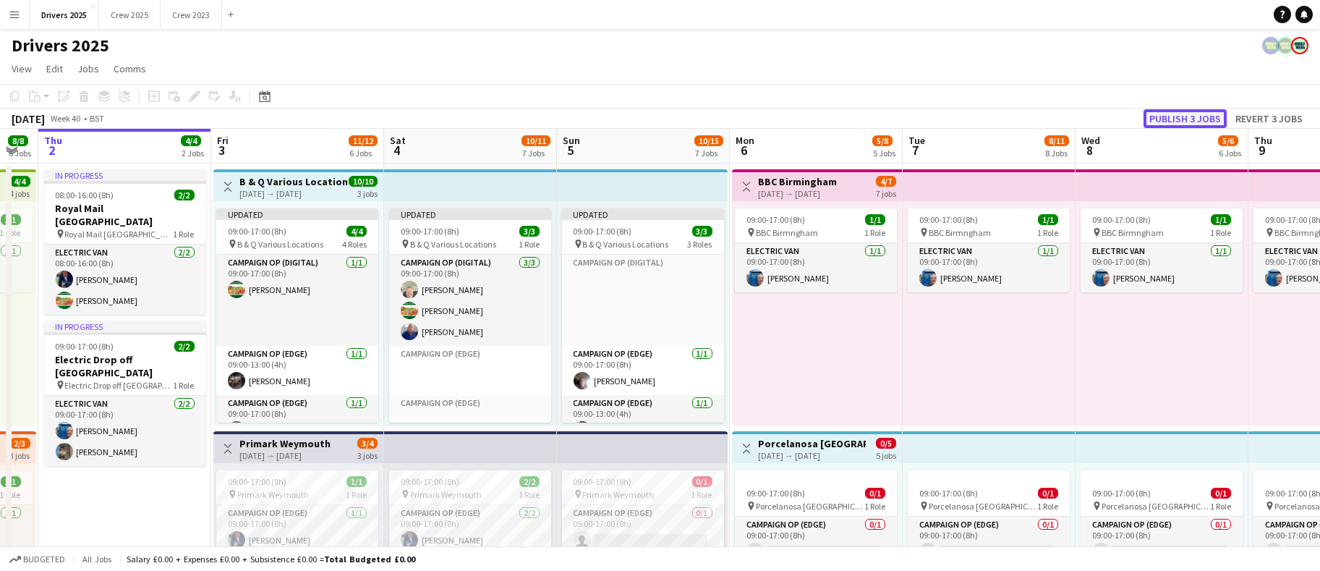
click at [1193, 127] on button "Publish 3 jobs" at bounding box center [1184, 118] width 83 height 19
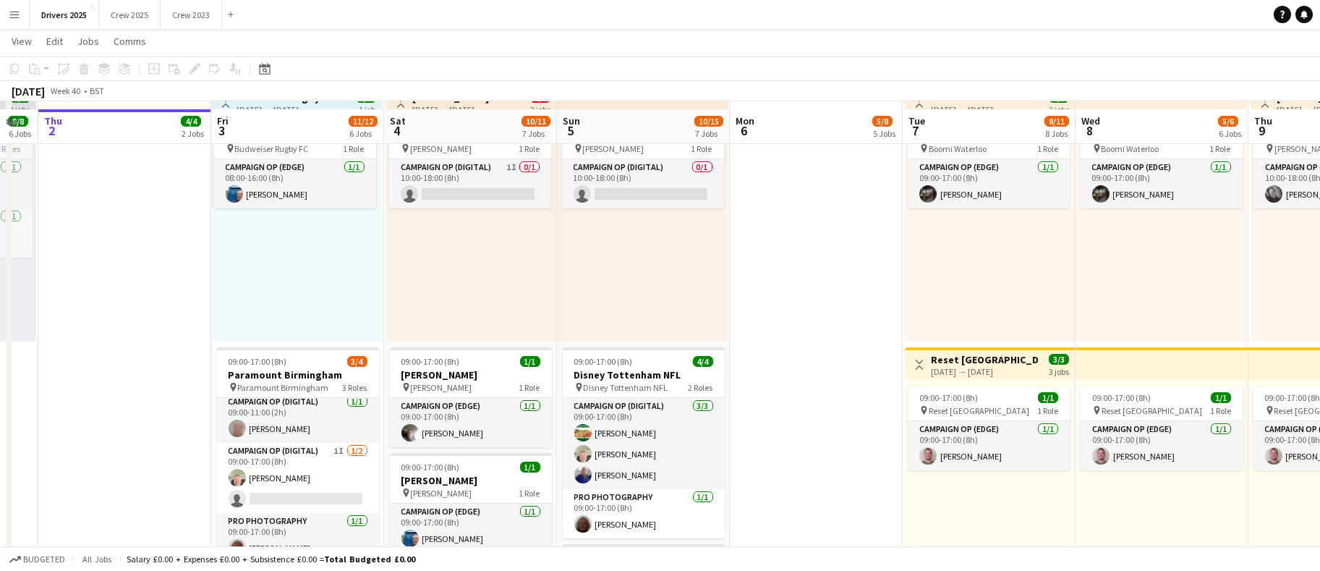
scroll to position [976, 0]
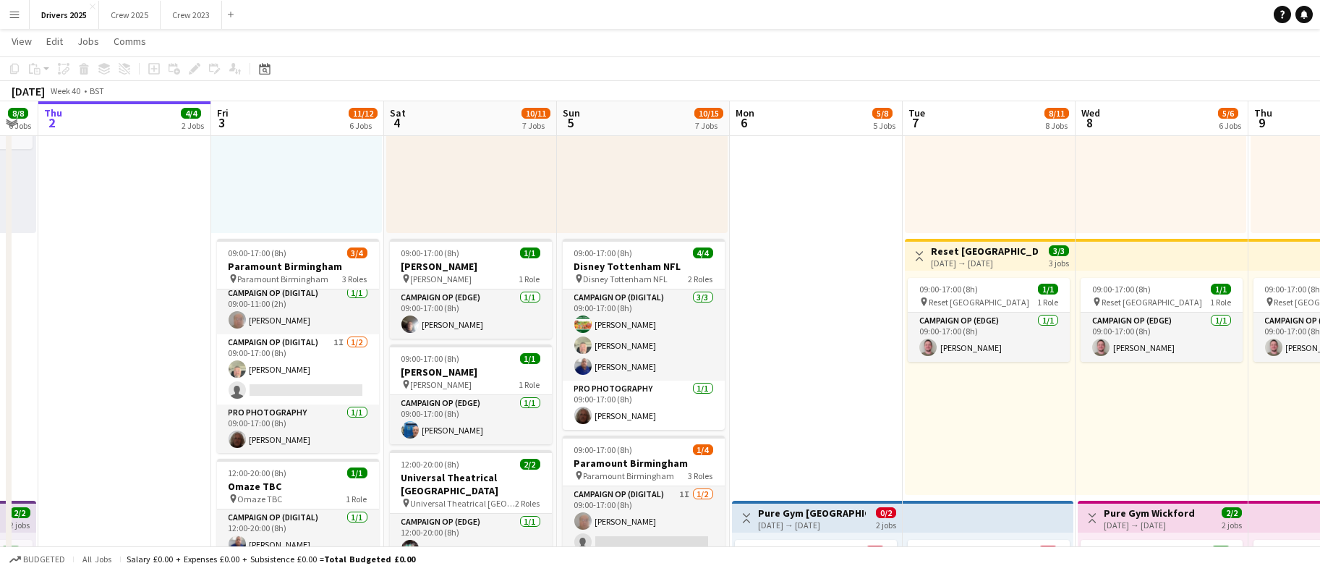
click at [287, 456] on app-date-cell "Toggle View B & Q Various Locations [DATE] → [DATE] 10/10 3 jobs 09:00-17:00 (8…" at bounding box center [297, 346] width 173 height 2321
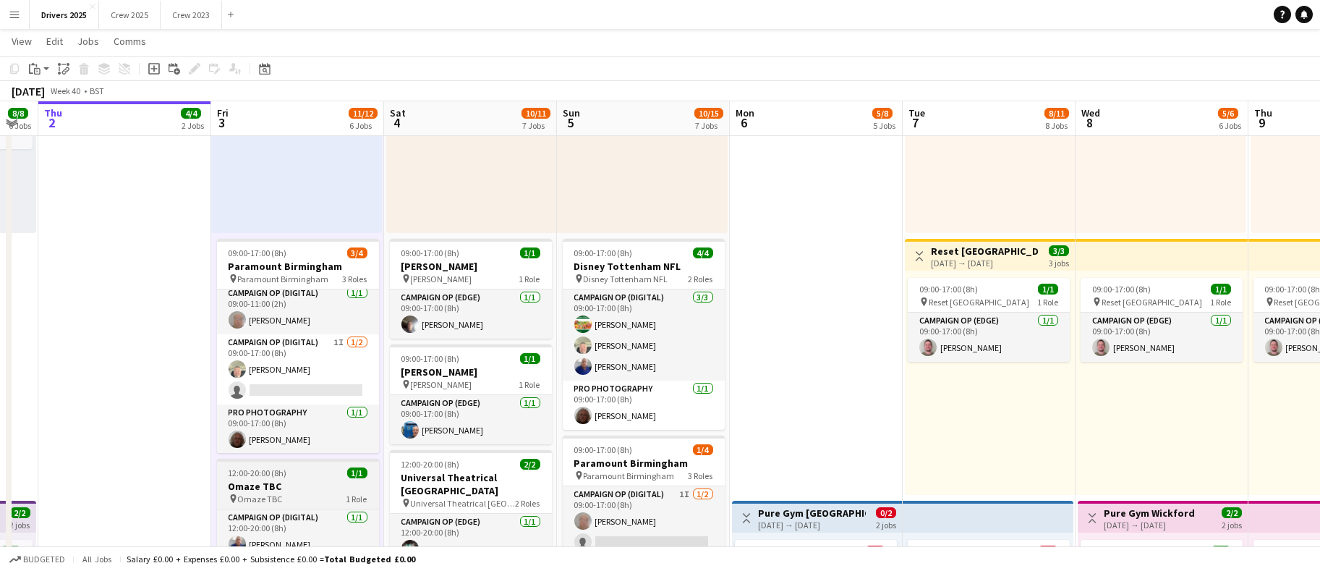
click at [263, 477] on app-job-card "12:00-20:00 (8h) 1/1 Omaze TBC pin Omaze TBC 1 Role Campaign Op (Digital) [DATE…" at bounding box center [298, 509] width 162 height 100
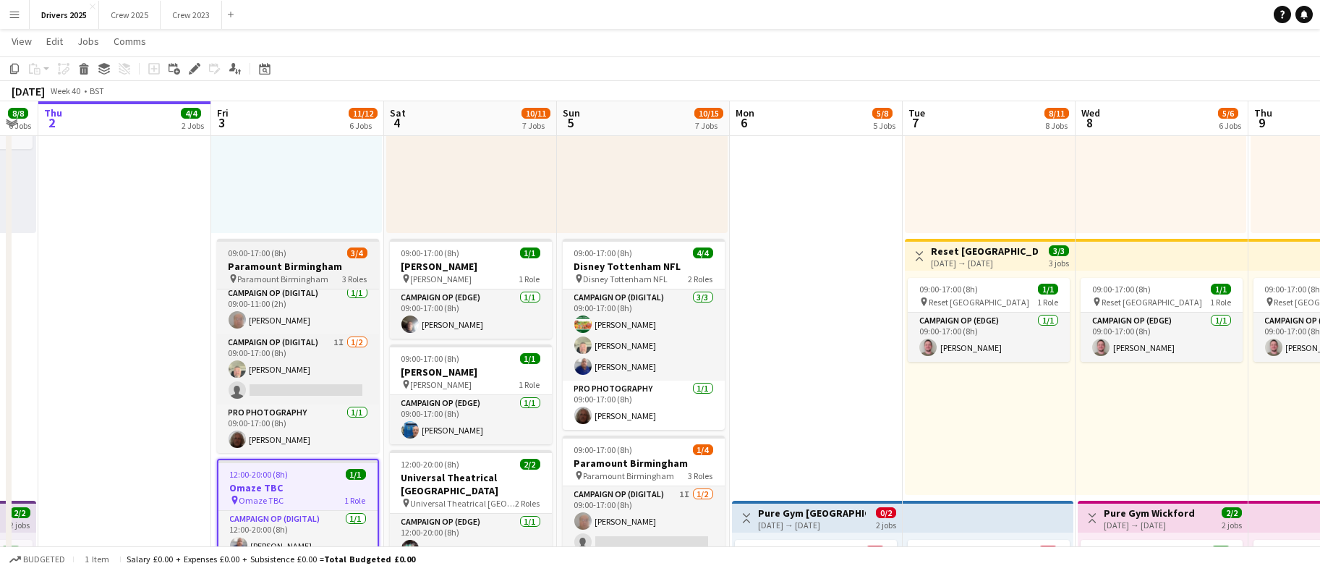
drag, startPoint x: 195, startPoint y: 76, endPoint x: 370, endPoint y: 315, distance: 296.0
click at [195, 75] on div "Edit" at bounding box center [194, 68] width 17 height 17
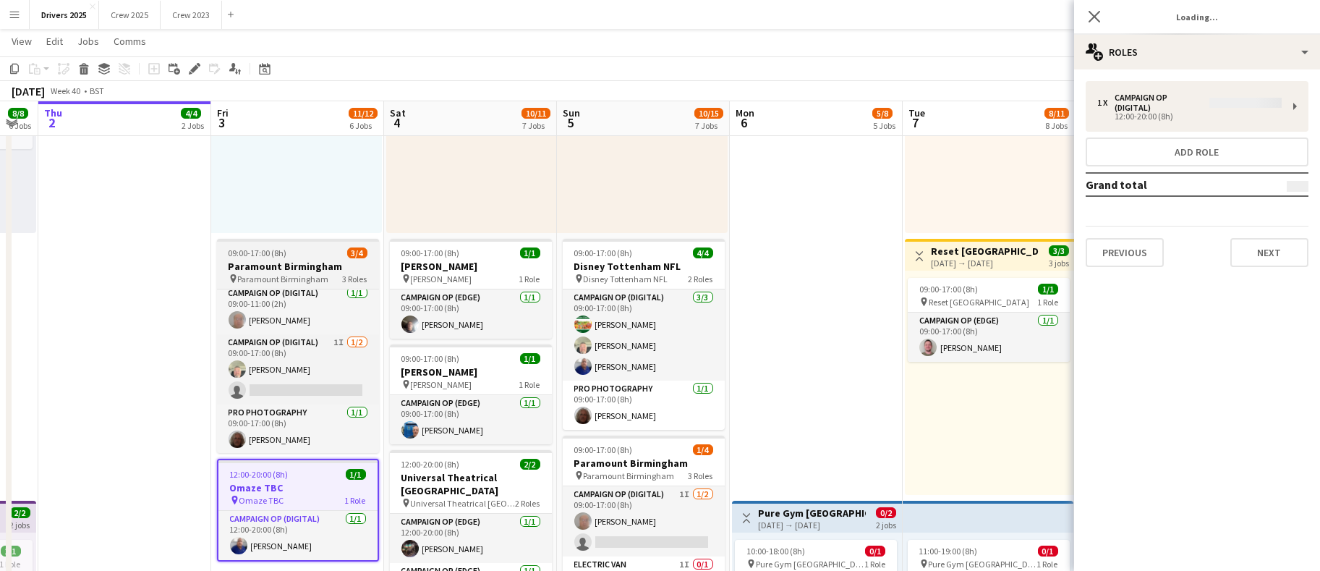
type input "*******"
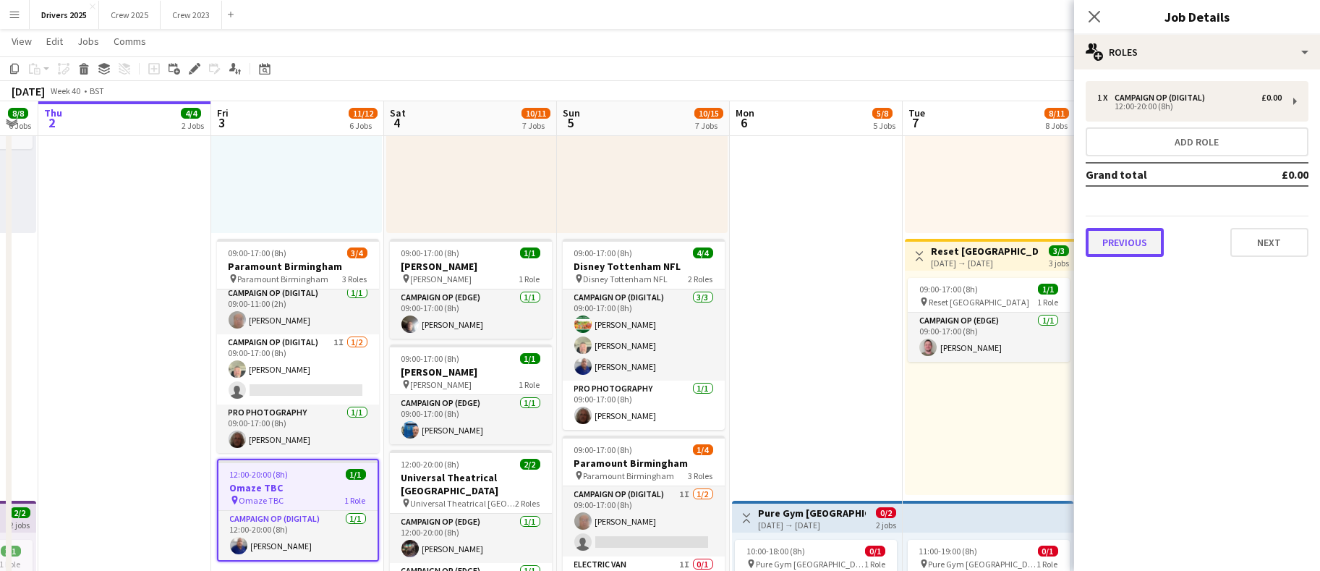
click at [1148, 242] on button "Previous" at bounding box center [1125, 242] width 78 height 29
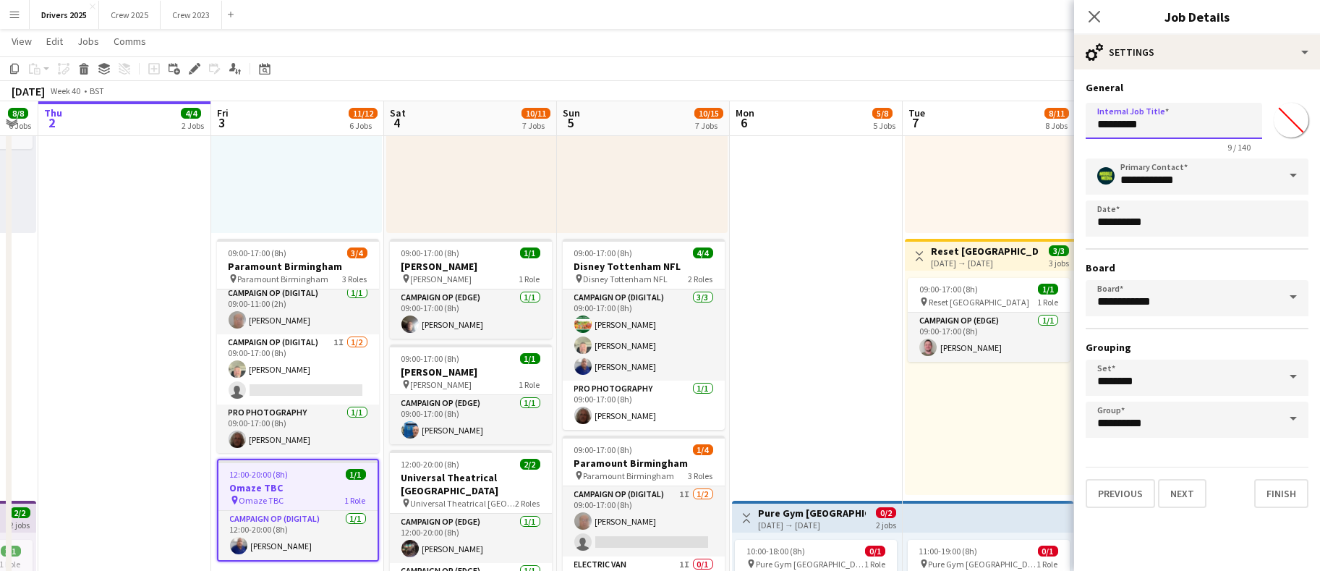
drag, startPoint x: 1182, startPoint y: 125, endPoint x: 1135, endPoint y: 119, distance: 47.5
click at [1135, 119] on input "*********" at bounding box center [1174, 121] width 176 height 36
type input "**********"
drag, startPoint x: 1182, startPoint y: 116, endPoint x: 989, endPoint y: 123, distance: 193.2
click at [989, 123] on body "Menu Boards Boards Boards All jobs Status Workforce Workforce My Workforce Recr…" at bounding box center [660, 277] width 1320 height 2507
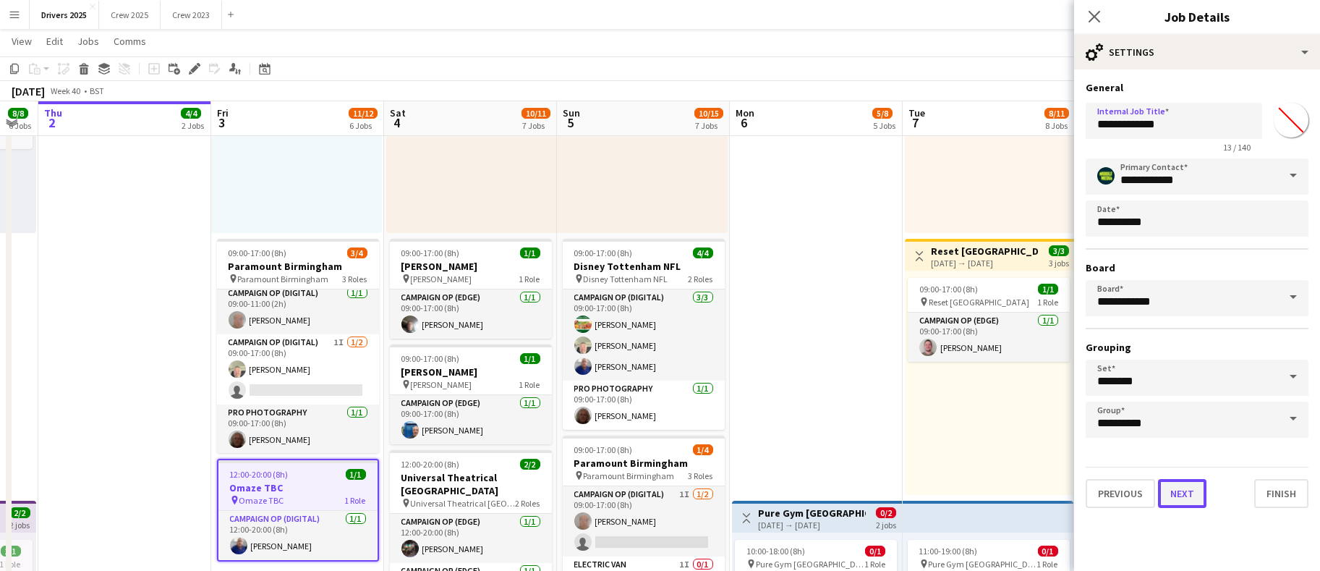
click at [1181, 489] on button "Next" at bounding box center [1182, 493] width 48 height 29
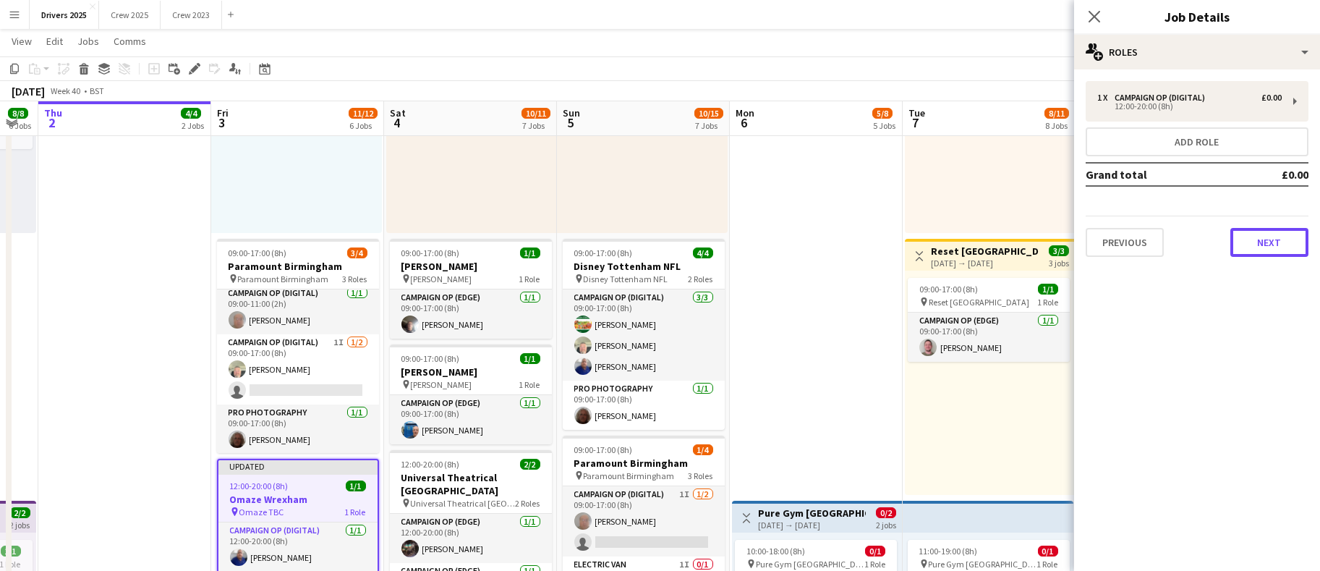
click at [1262, 230] on button "Next" at bounding box center [1269, 242] width 78 height 29
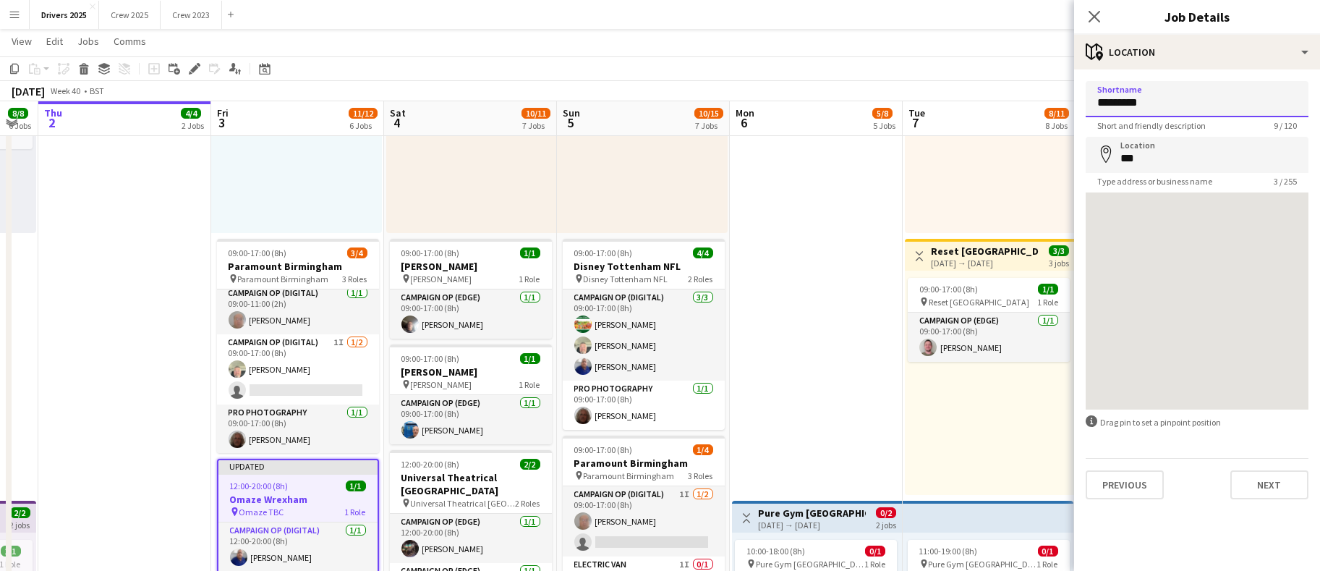
drag, startPoint x: 1201, startPoint y: 108, endPoint x: 1066, endPoint y: 100, distance: 135.5
click at [1066, 100] on body "Menu Boards Boards Boards All jobs Status Workforce Workforce My Workforce Recr…" at bounding box center [660, 277] width 1320 height 2507
paste input "****"
type input "**********"
drag, startPoint x: 1169, startPoint y: 167, endPoint x: 924, endPoint y: 158, distance: 246.1
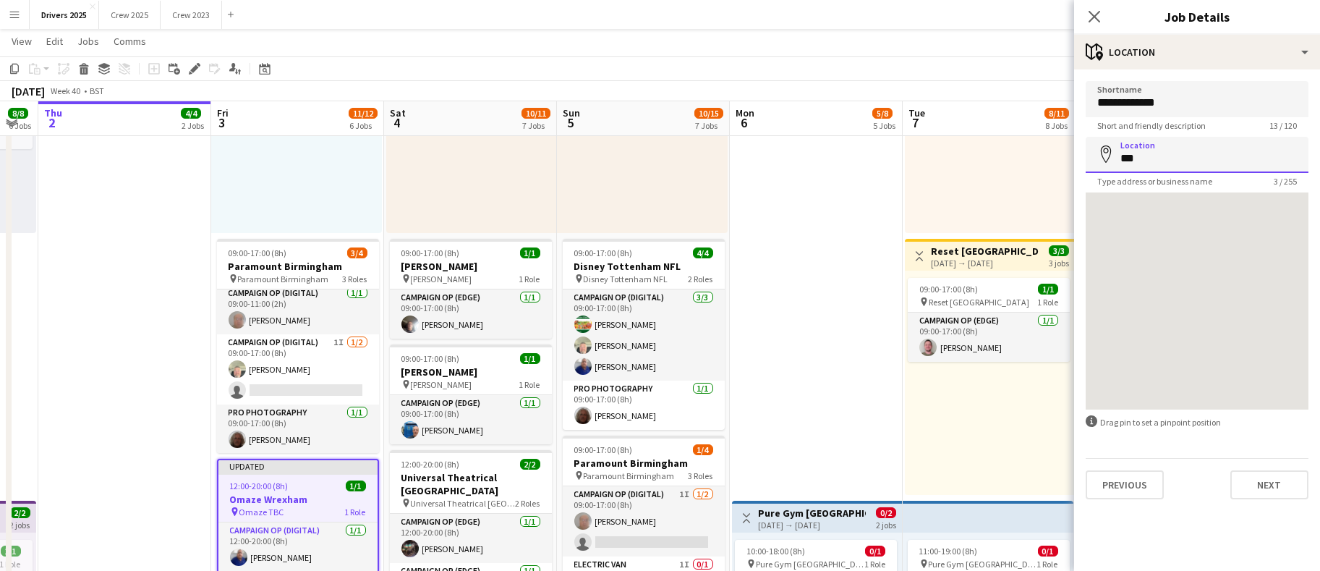
click at [926, 160] on body "Menu Boards Boards Boards All jobs Status Workforce Workforce My Workforce Recr…" at bounding box center [660, 277] width 1320 height 2507
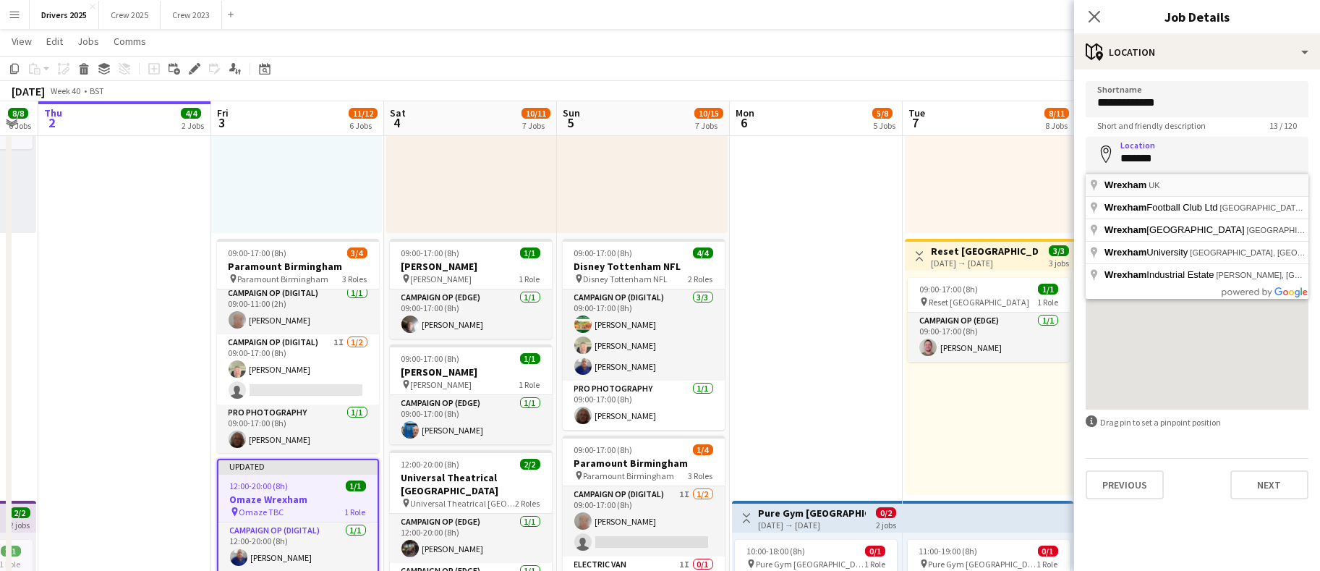
type input "**********"
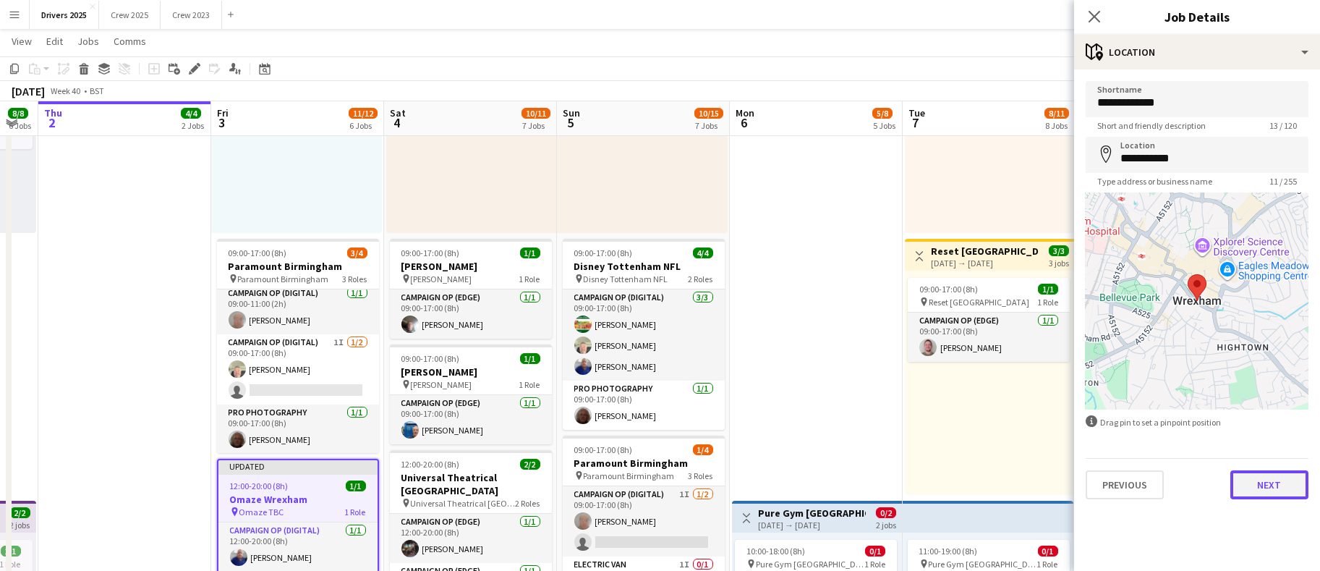
click at [1274, 485] on button "Next" at bounding box center [1269, 484] width 78 height 29
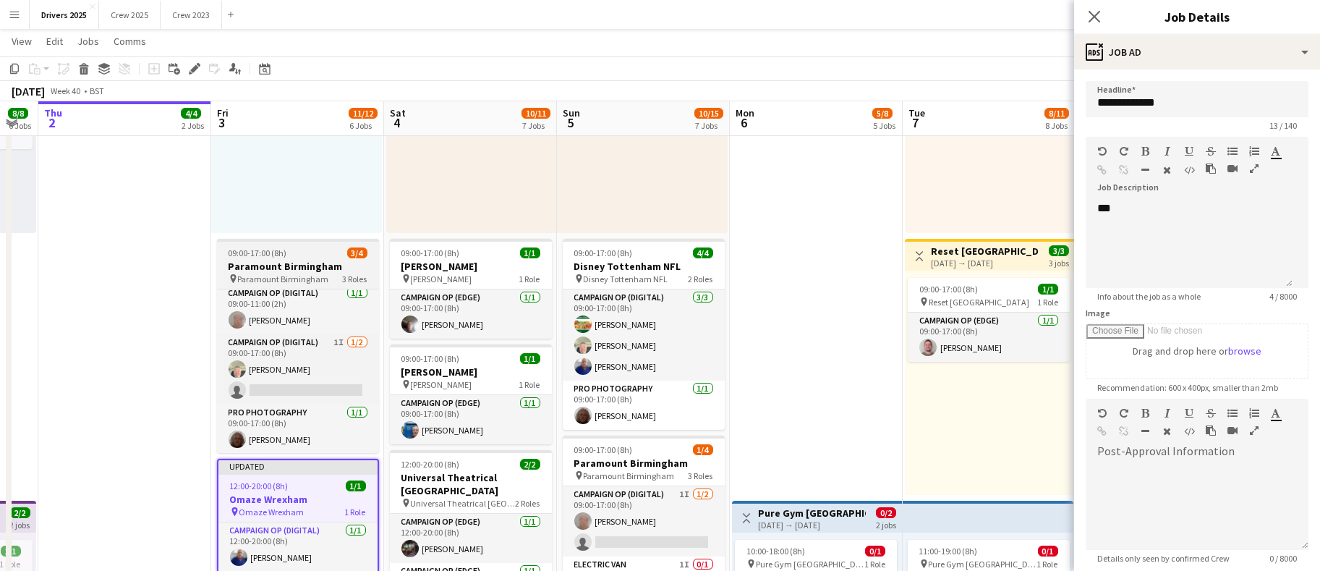
click at [329, 266] on h3 "Paramount Birmingham" at bounding box center [298, 266] width 162 height 13
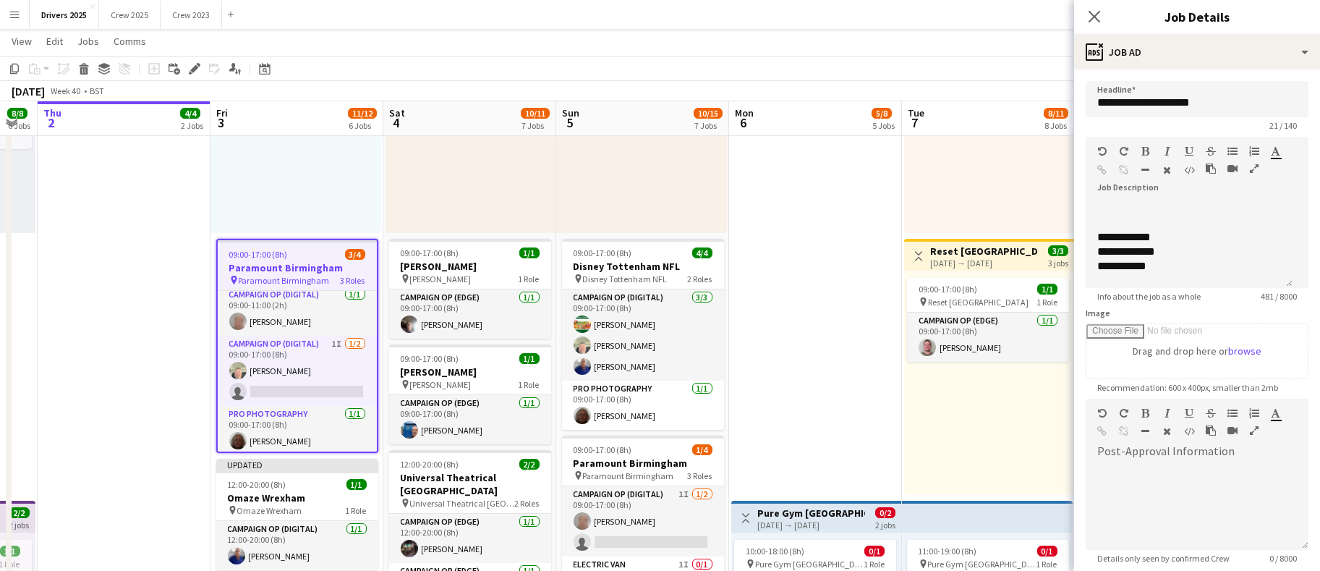
scroll to position [7, 0]
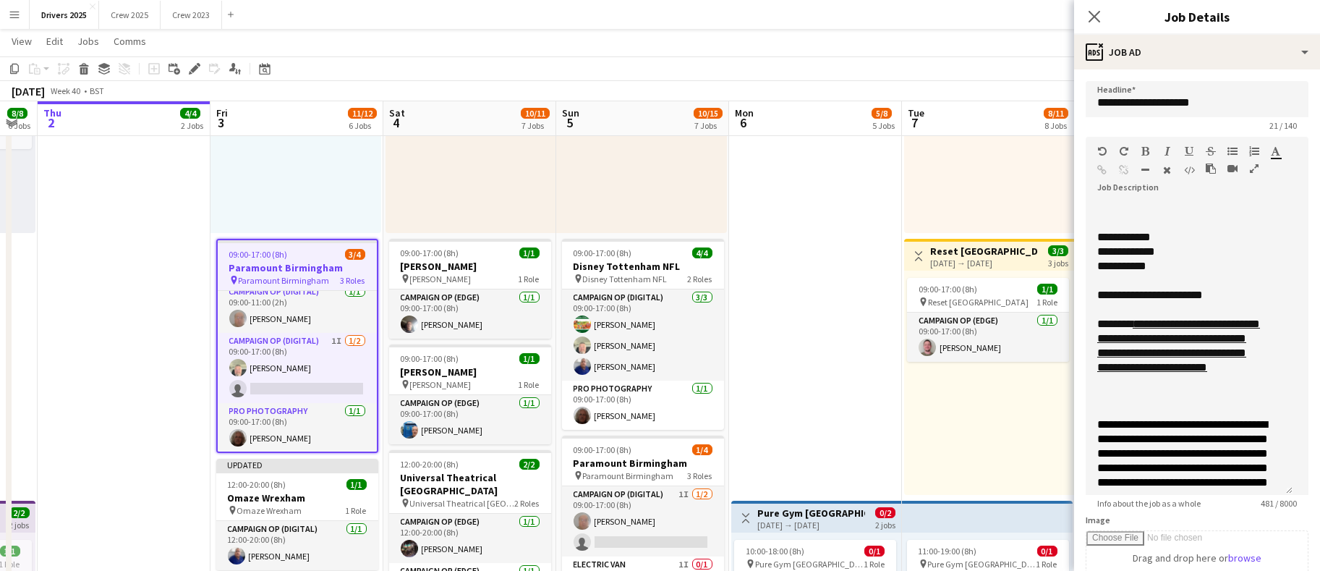
drag, startPoint x: 1281, startPoint y: 280, endPoint x: 1273, endPoint y: 492, distance: 212.1
click at [1273, 492] on div "**********" at bounding box center [1189, 348] width 207 height 294
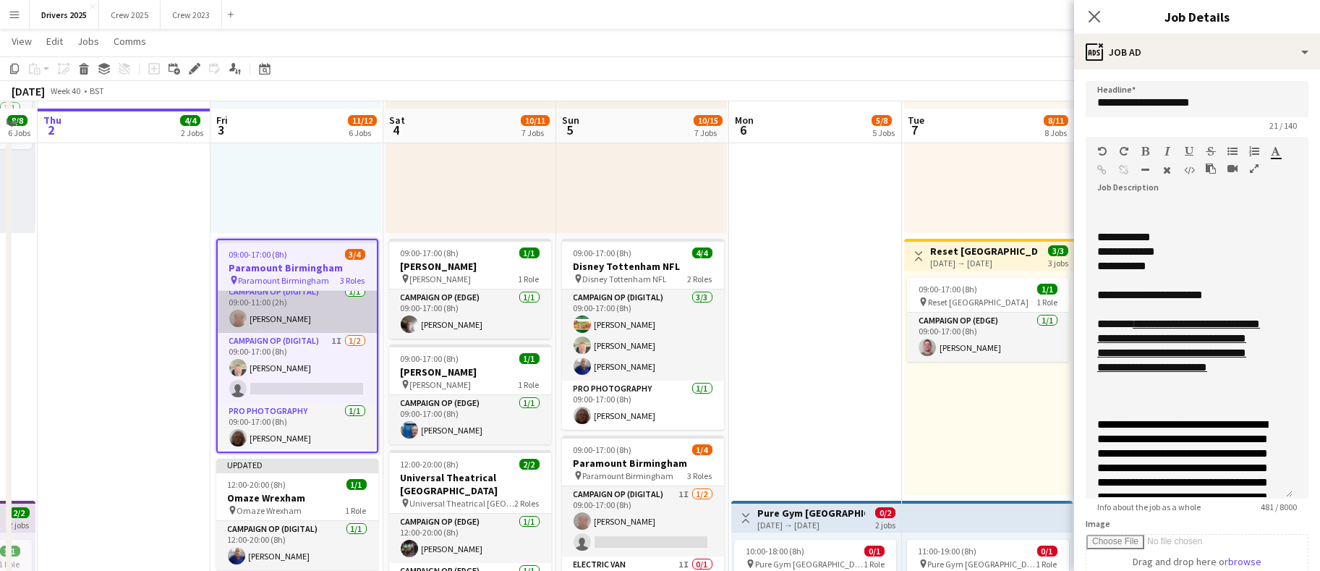
scroll to position [1085, 0]
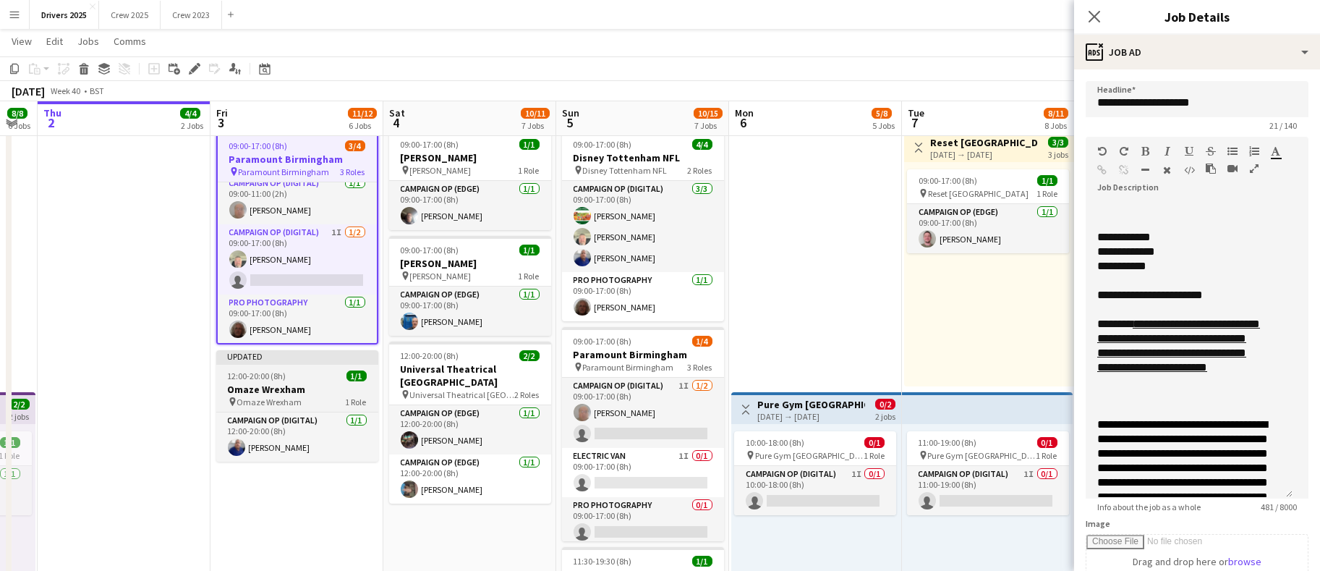
click at [267, 365] on app-job-card "Updated 12:00-20:00 (8h) 1/1 Omaze Wrexham pin Omaze Wrexham 1 Role Campaign Op…" at bounding box center [297, 405] width 162 height 111
type input "**********"
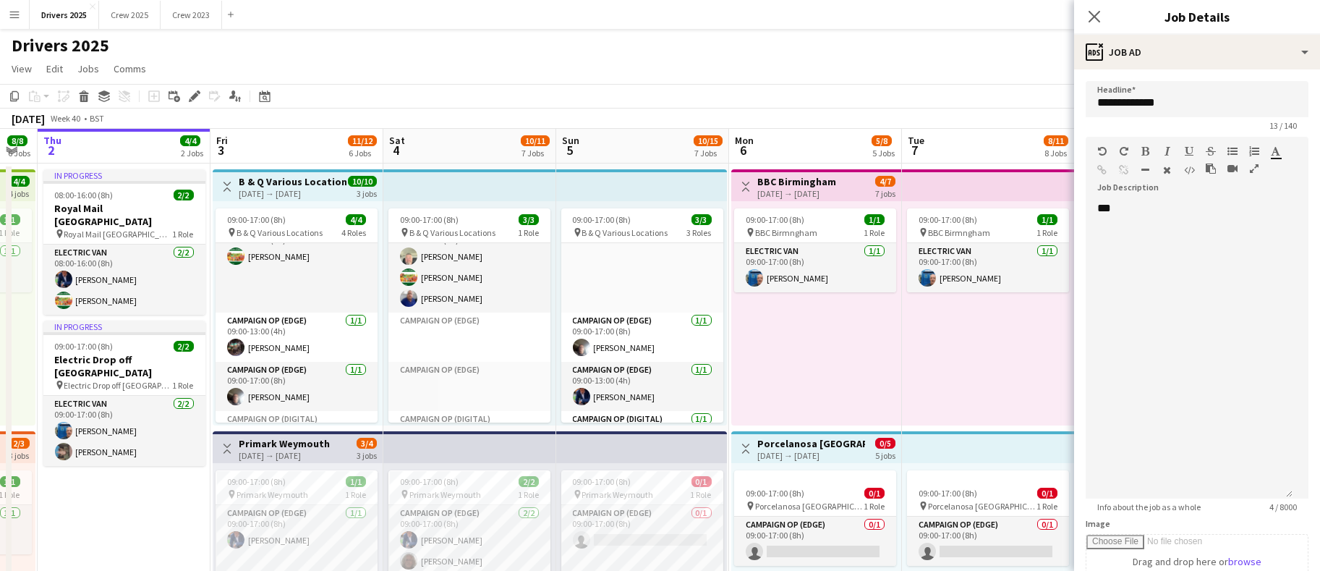
scroll to position [0, 0]
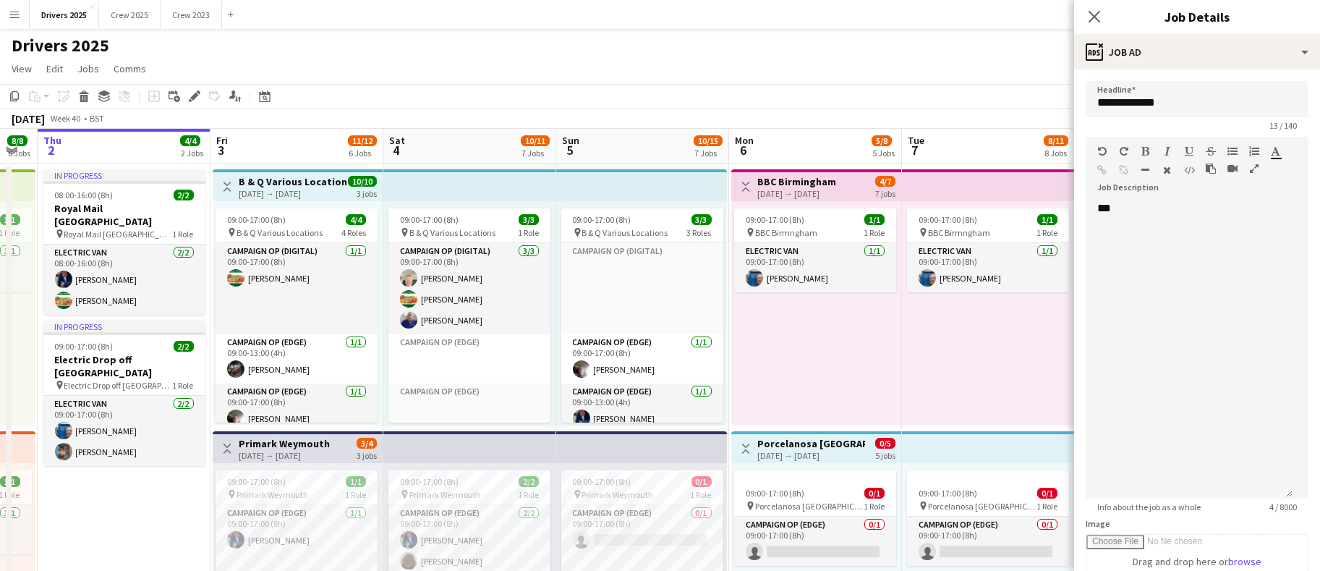
drag, startPoint x: 900, startPoint y: 354, endPoint x: 714, endPoint y: 355, distance: 186.6
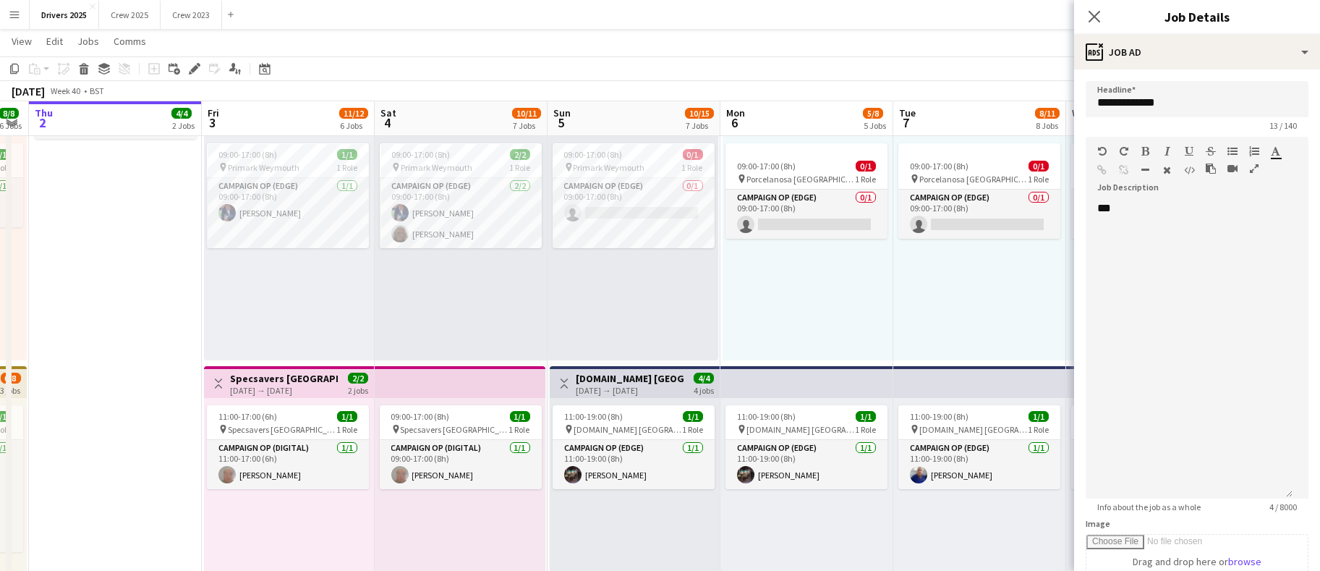
scroll to position [0, 316]
drag, startPoint x: 412, startPoint y: 468, endPoint x: 585, endPoint y: 462, distance: 173.0
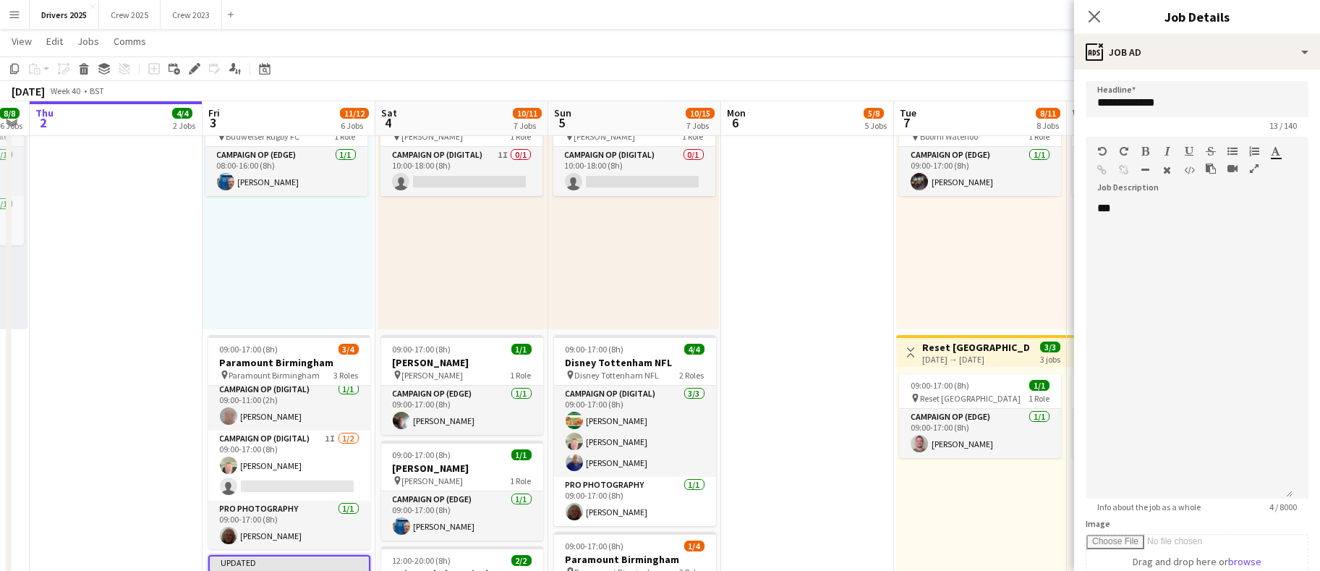
scroll to position [1085, 0]
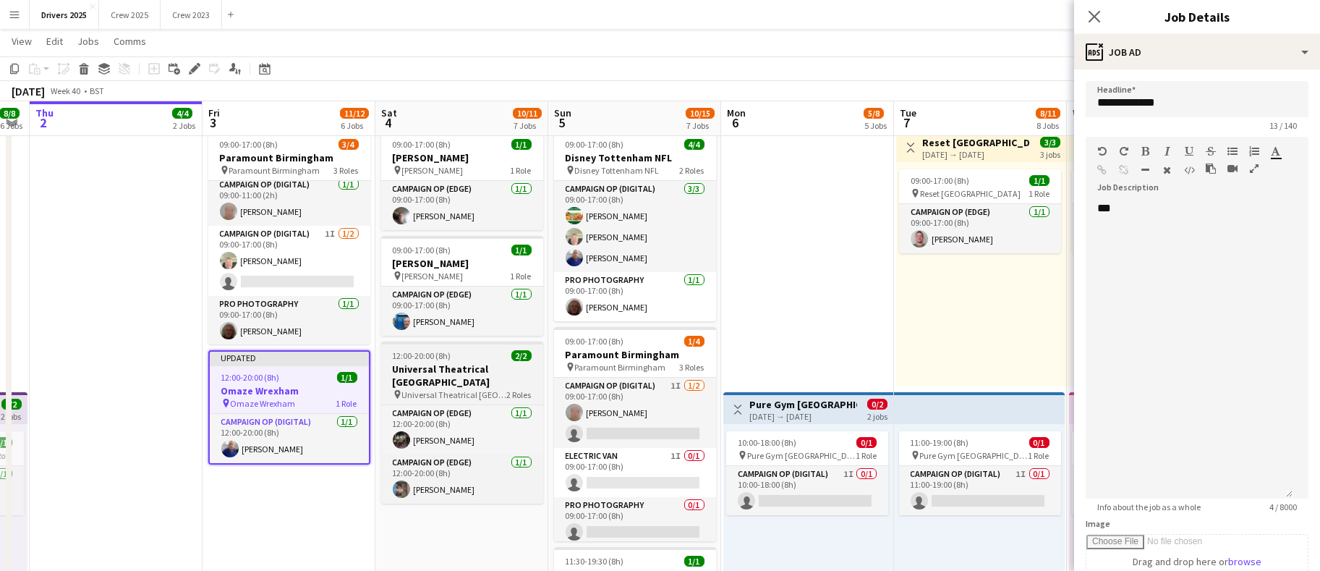
click at [429, 356] on span "12:00-20:00 (8h)" at bounding box center [422, 355] width 59 height 11
type input "**********"
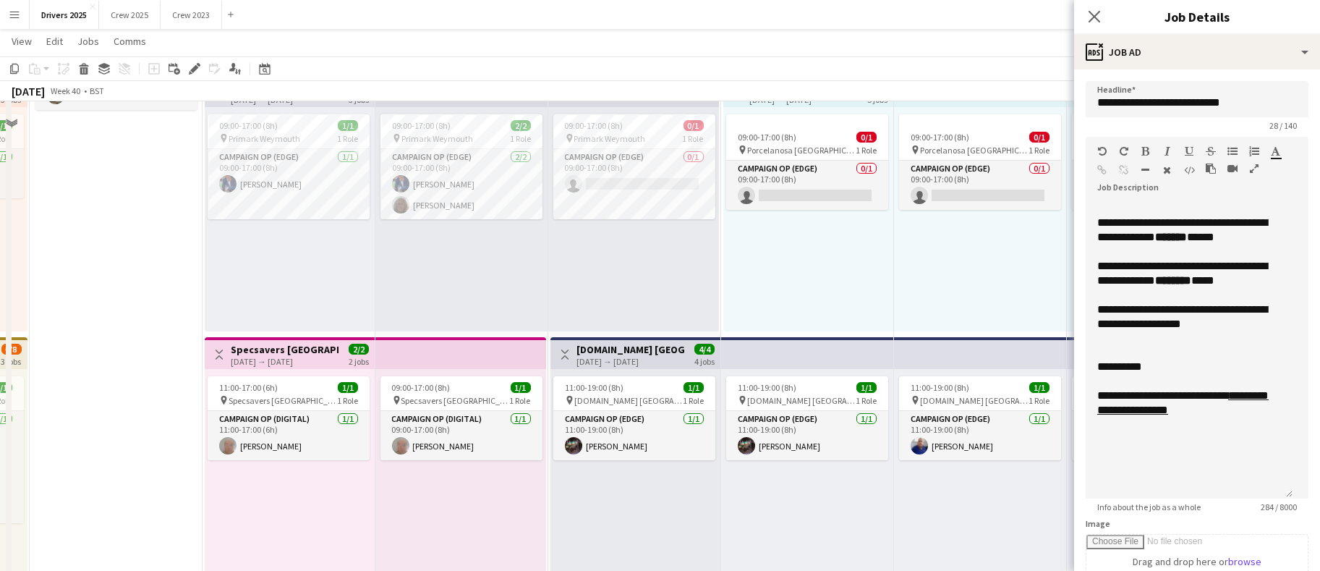
scroll to position [0, 0]
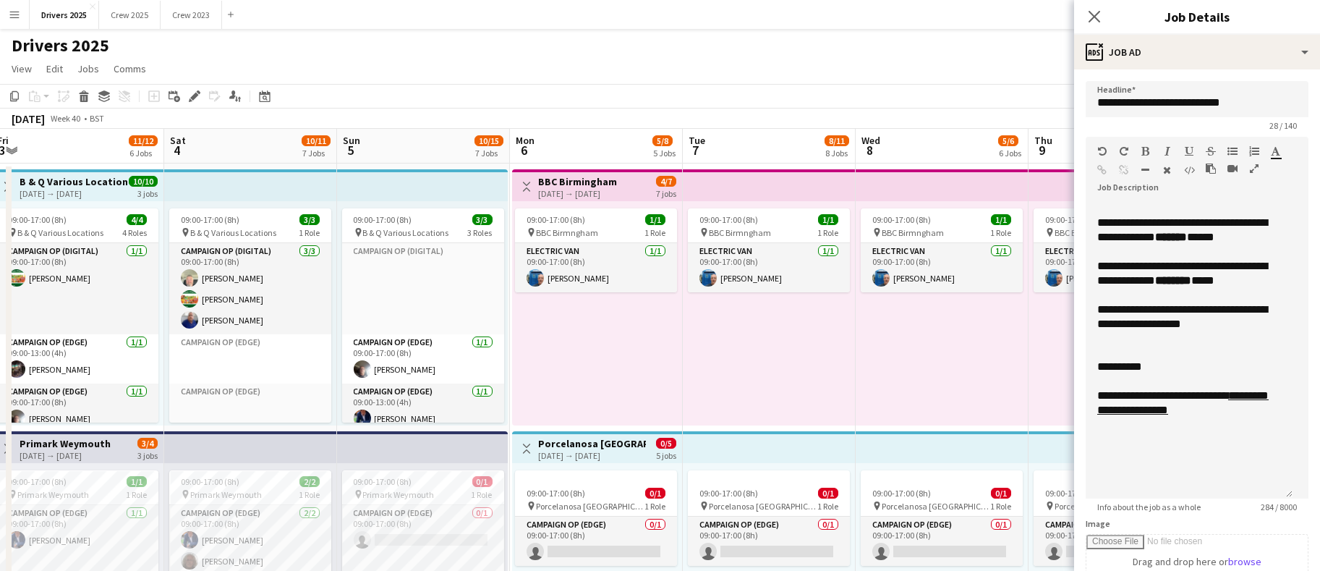
drag, startPoint x: 811, startPoint y: 344, endPoint x: 534, endPoint y: 322, distance: 278.6
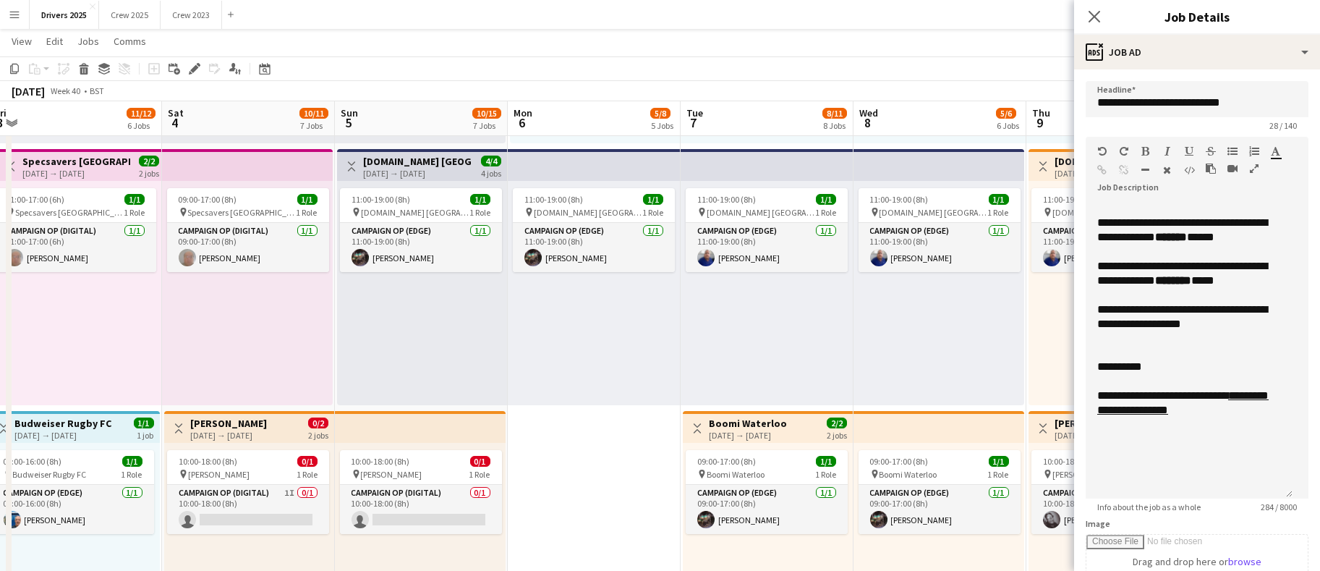
click at [396, 182] on div "11:00-19:00 (8h) 1/1 pin [DOMAIN_NAME] London 1 Role Campaign Op (Edge) [DATE] …" at bounding box center [422, 293] width 170 height 224
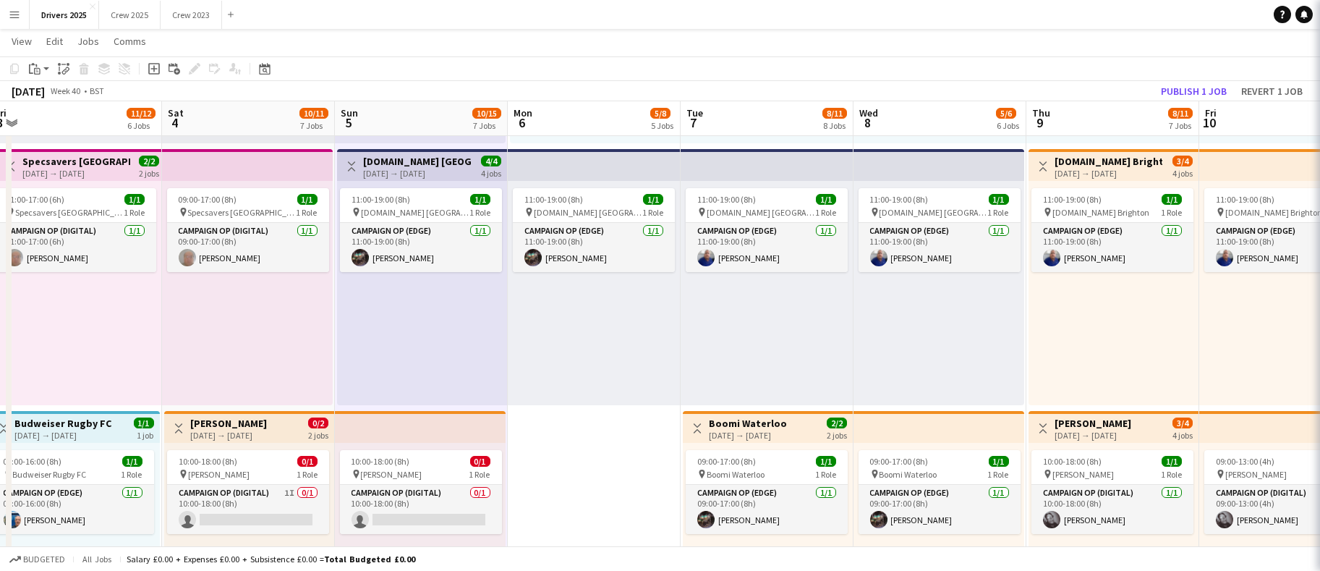
click at [396, 168] on div "[DATE] → [DATE]" at bounding box center [417, 173] width 108 height 11
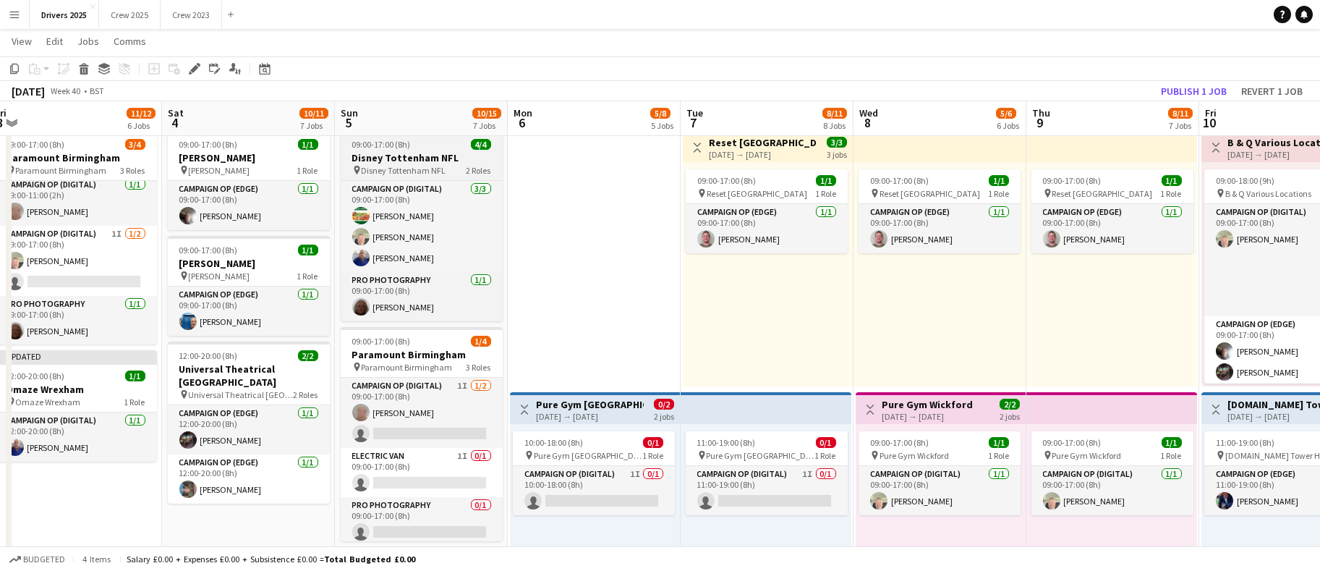
click at [375, 158] on h3 "Disney Tottenham NFL" at bounding box center [422, 157] width 162 height 13
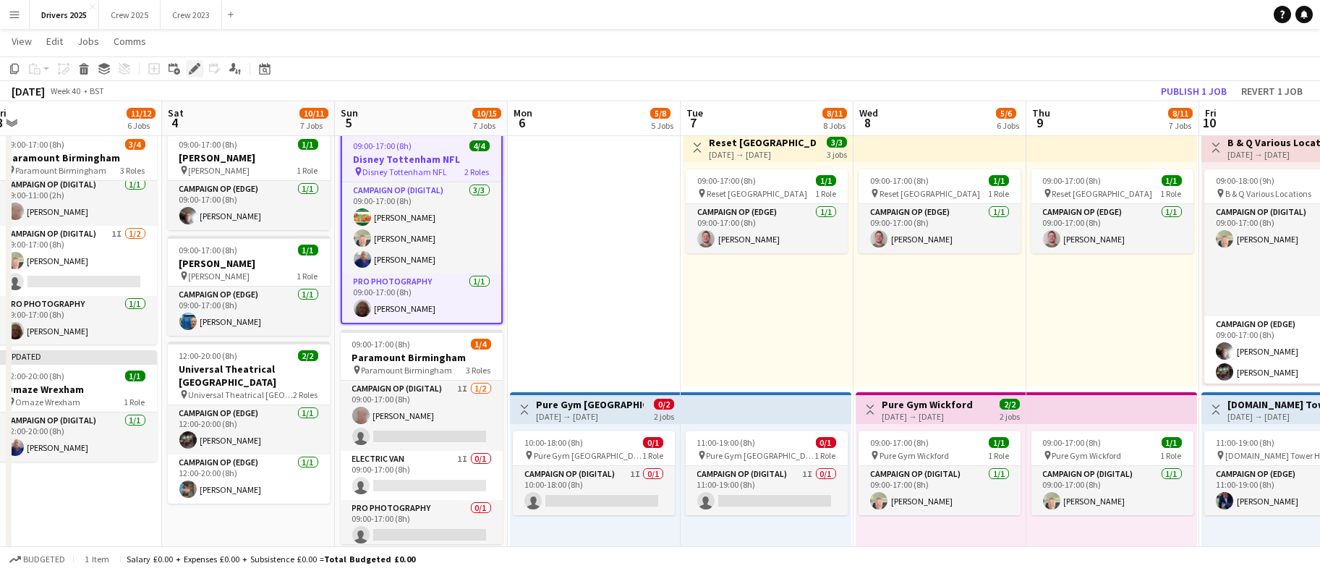
click at [186, 72] on div "Edit" at bounding box center [194, 68] width 17 height 17
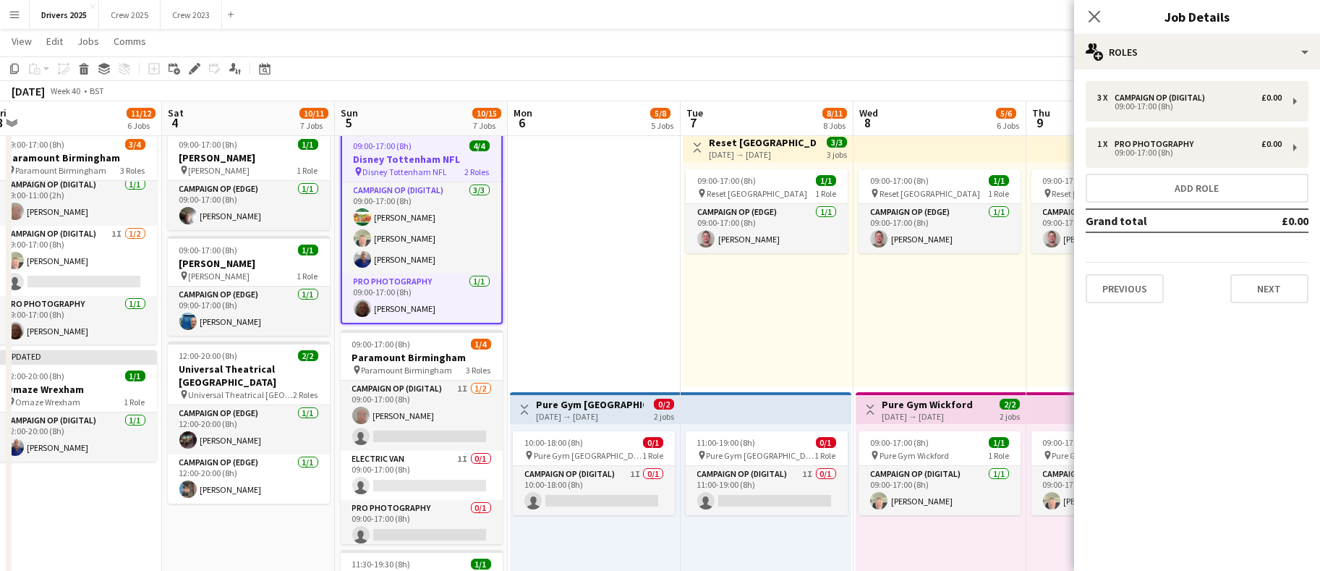
click at [1267, 310] on div "3 x Campaign Op (Digital) £0.00 09:00-17:00 (8h) 1 x Pro Photography £0.00 09:0…" at bounding box center [1197, 191] width 246 height 245
click at [1274, 290] on button "Next" at bounding box center [1269, 288] width 78 height 29
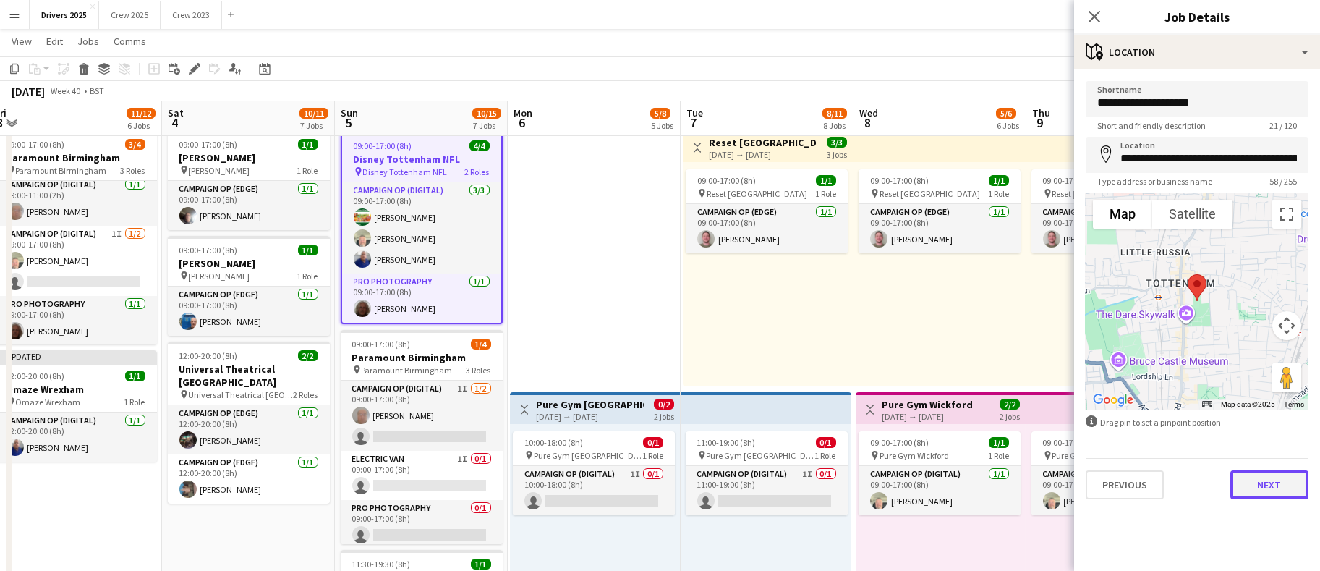
click at [1258, 485] on button "Next" at bounding box center [1269, 484] width 78 height 29
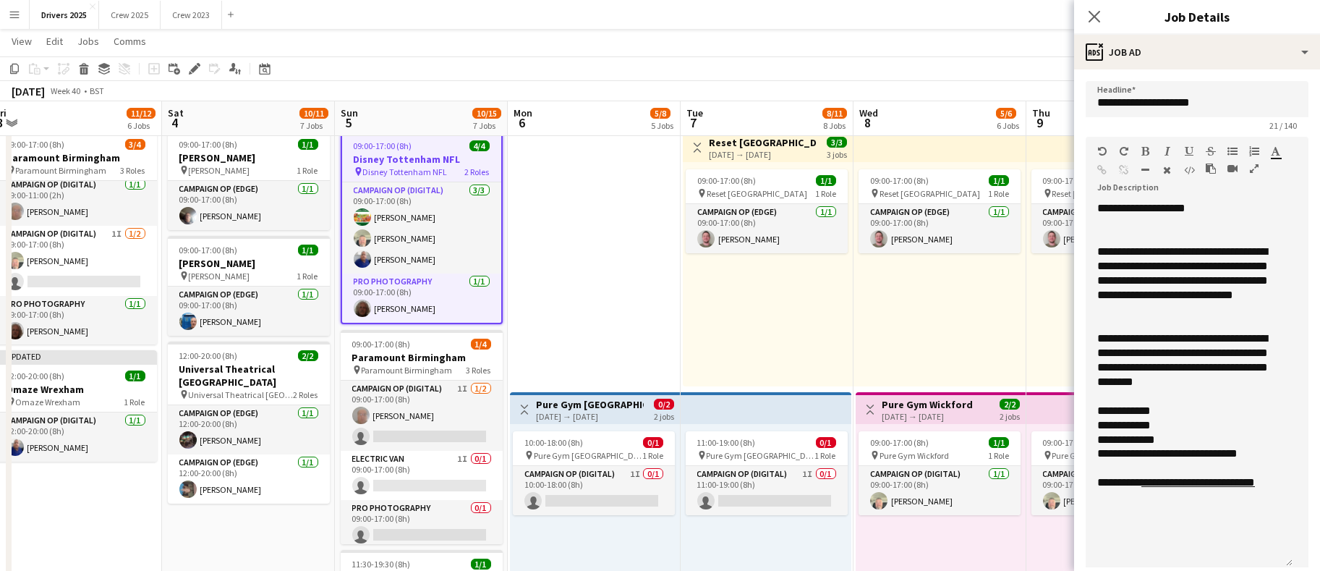
drag, startPoint x: 1284, startPoint y: 282, endPoint x: 1297, endPoint y: 563, distance: 281.0
click at [1297, 563] on form "**********" at bounding box center [1197, 532] width 246 height 902
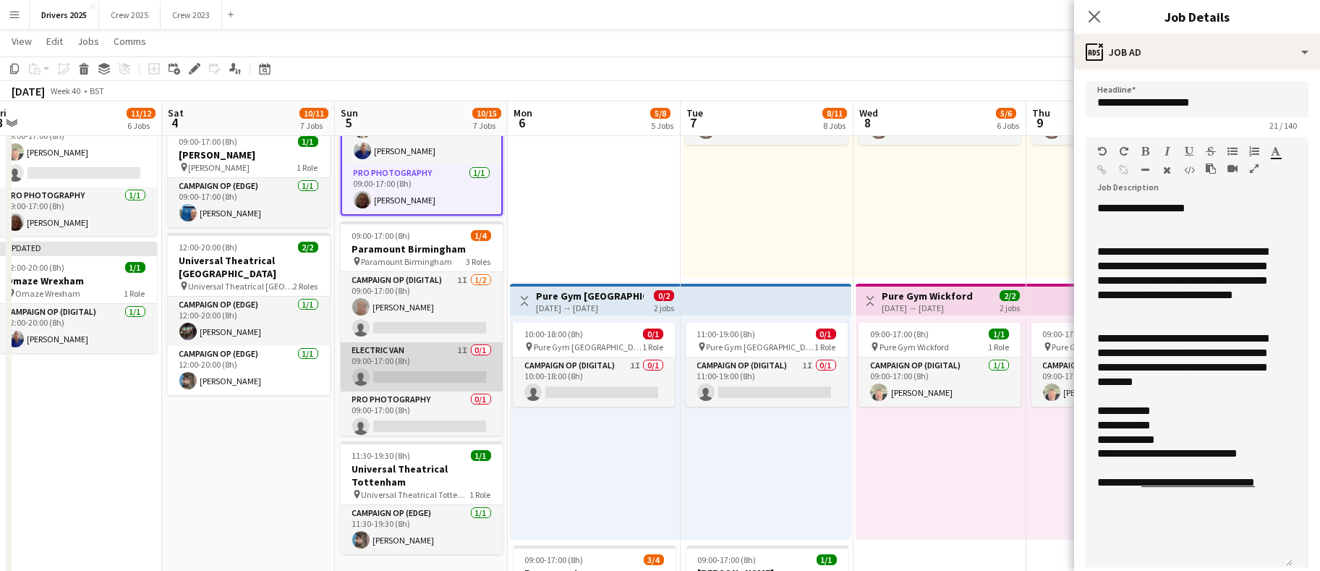
click at [406, 370] on app-card-role "Electric Van 1I 0/1 09:00-17:00 (8h) single-neutral-actions" at bounding box center [422, 366] width 162 height 49
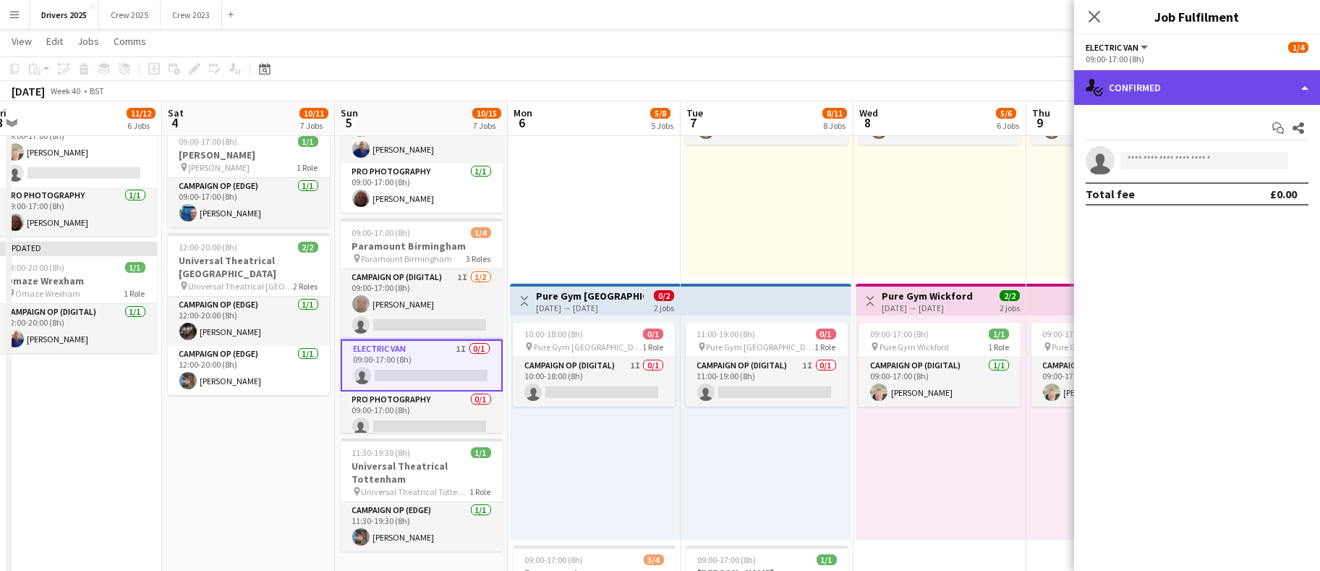
click at [1203, 88] on div "single-neutral-actions-check-2 Confirmed" at bounding box center [1197, 87] width 246 height 35
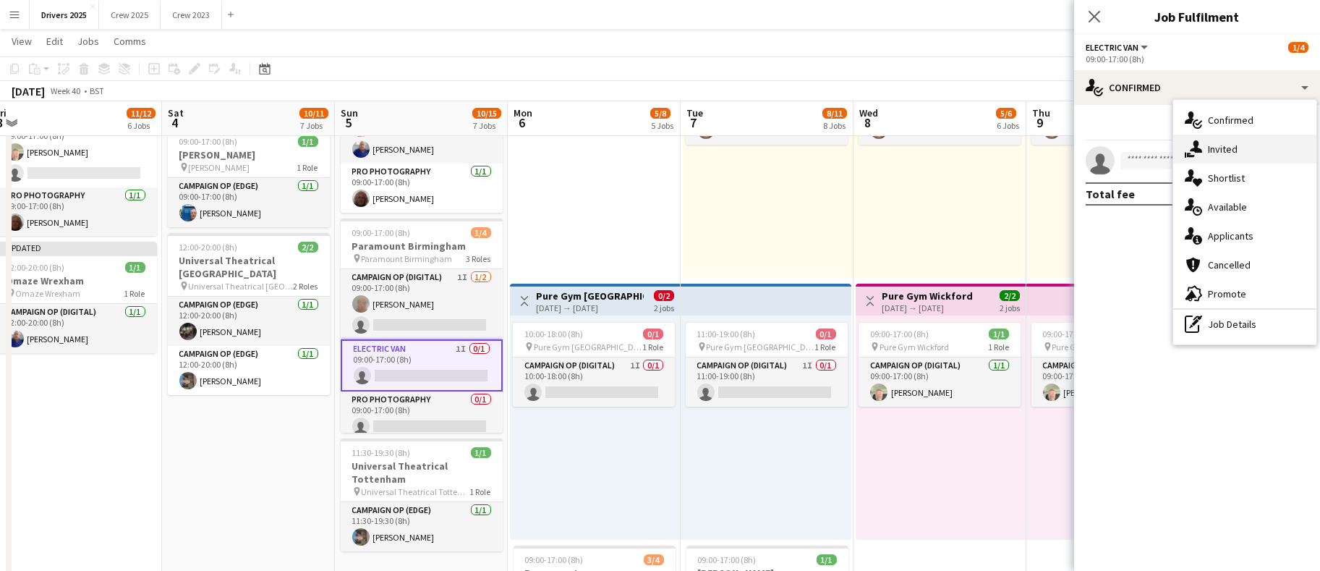
click at [1227, 144] on span "Invited" at bounding box center [1223, 148] width 30 height 13
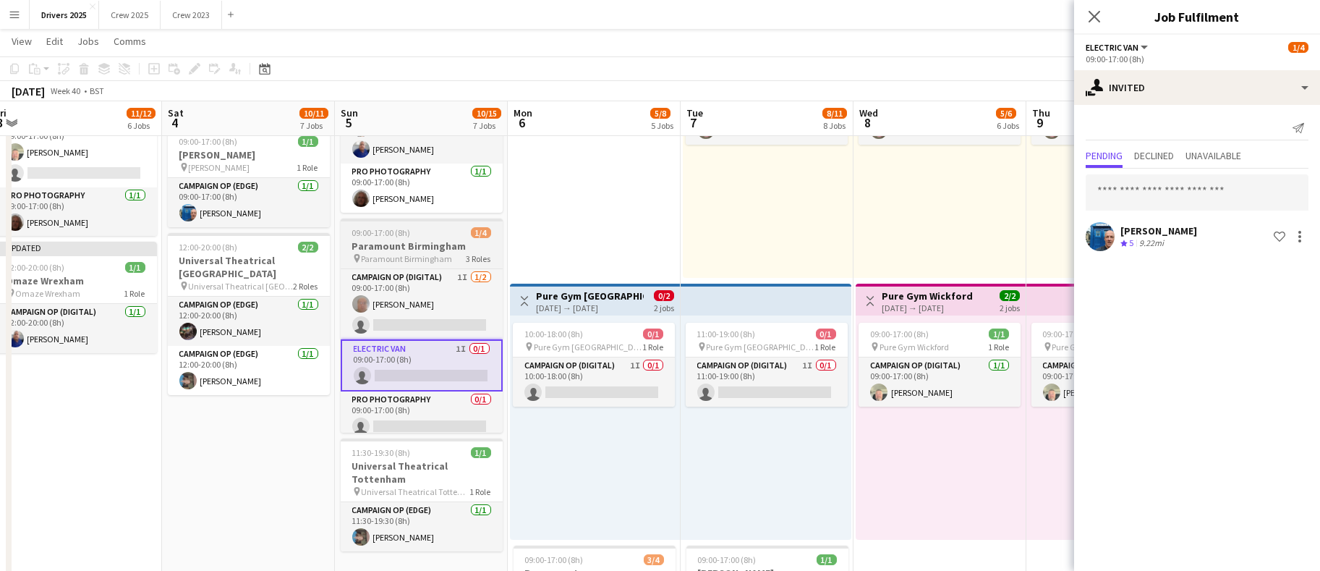
click at [380, 239] on h3 "Paramount Birmingham" at bounding box center [422, 245] width 162 height 13
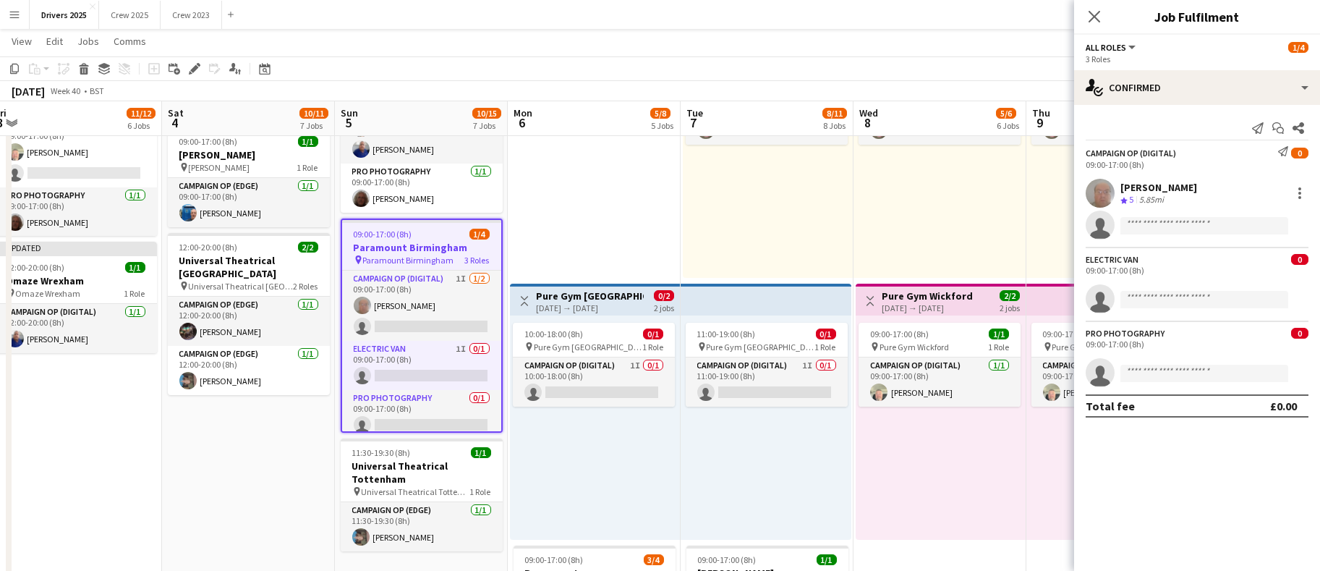
click at [391, 245] on h3 "Paramount Birmingham" at bounding box center [421, 247] width 159 height 13
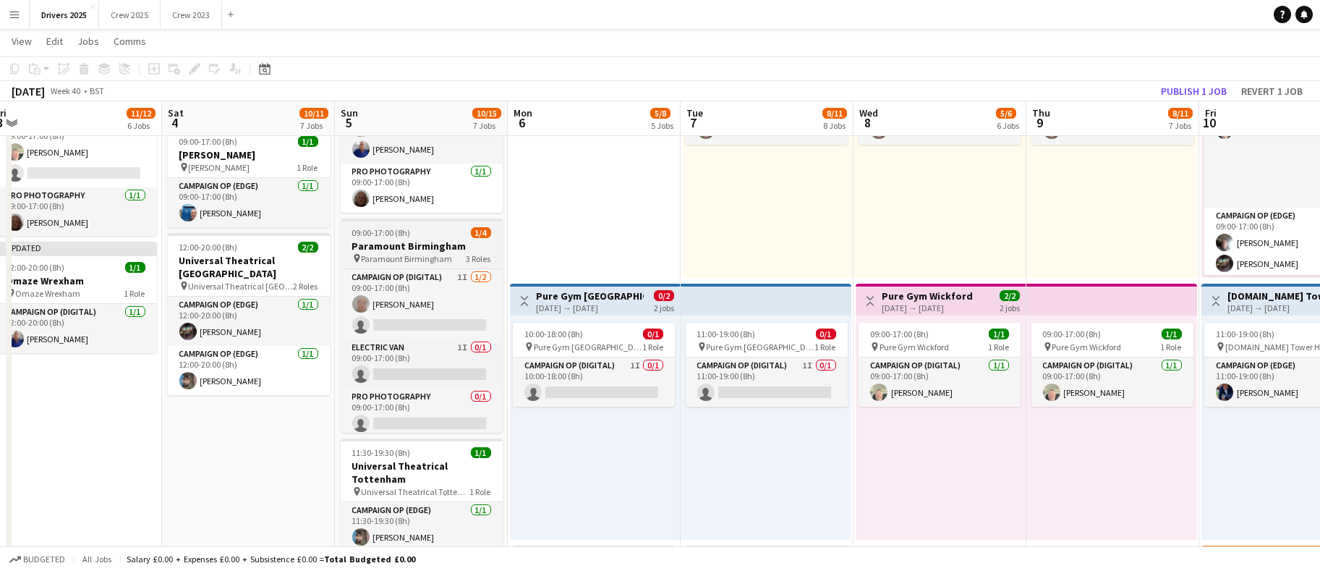
click at [405, 242] on h3 "Paramount Birmingham" at bounding box center [422, 245] width 162 height 13
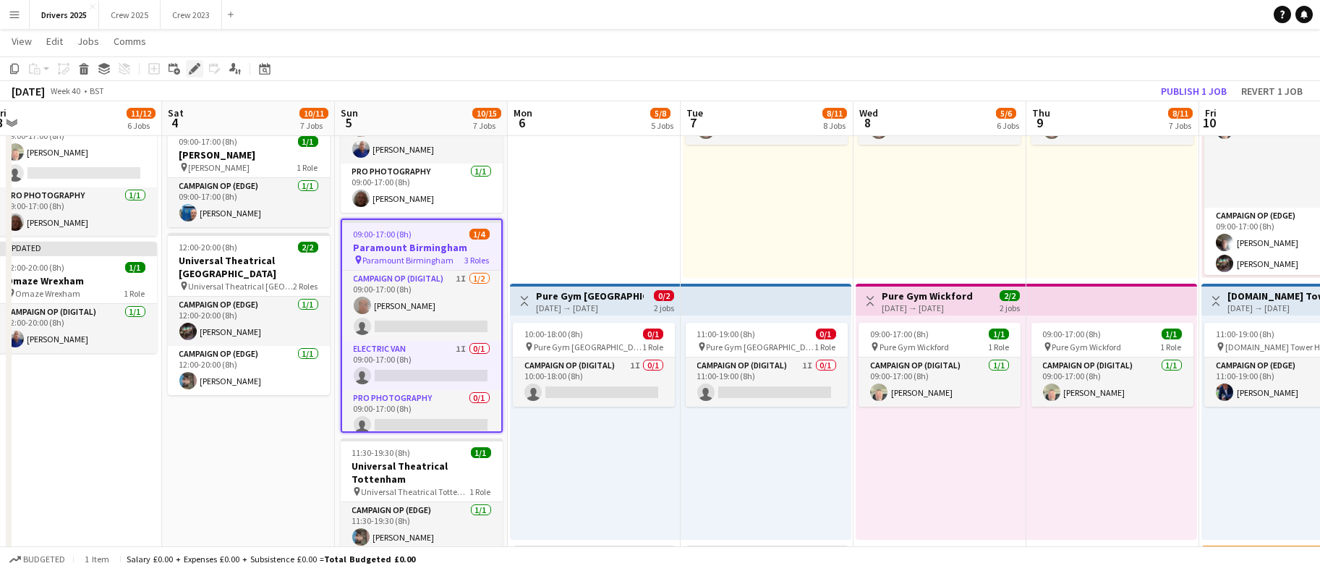
click at [199, 69] on icon "Edit" at bounding box center [195, 69] width 12 height 12
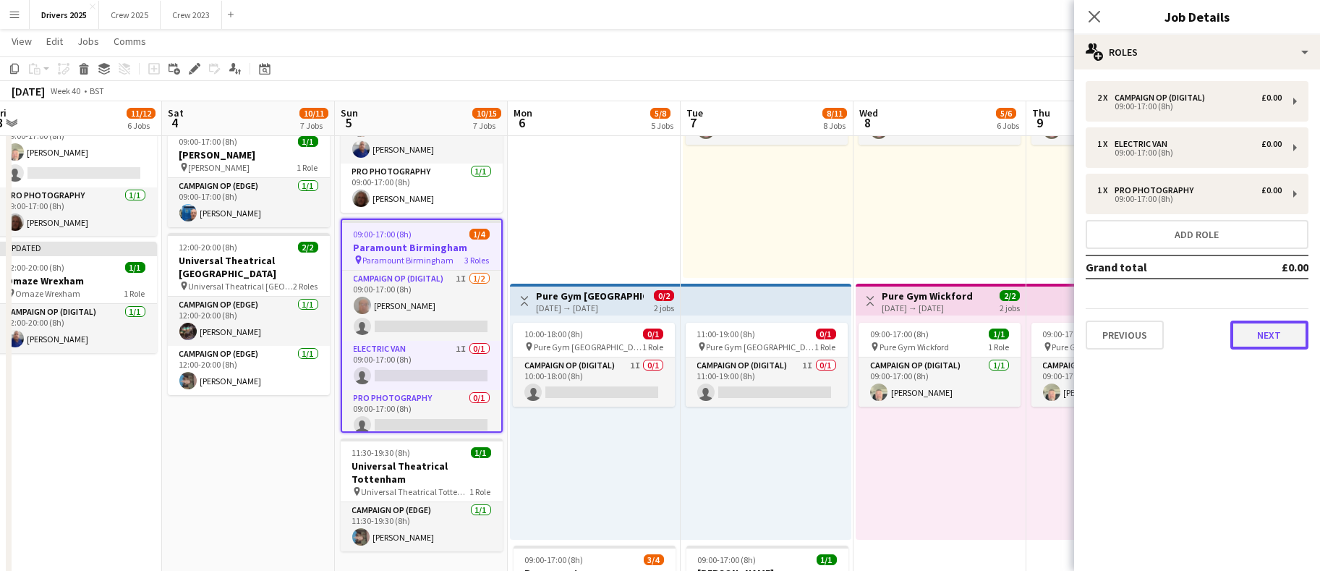
click at [1261, 338] on button "Next" at bounding box center [1269, 334] width 78 height 29
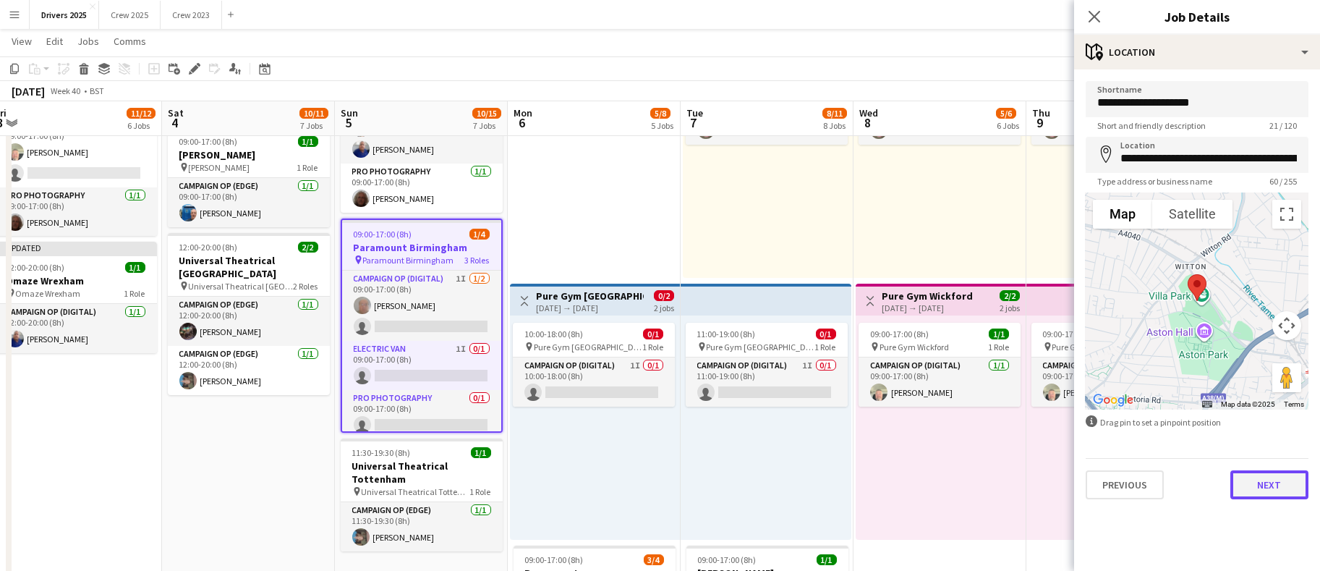
click at [1271, 480] on button "Next" at bounding box center [1269, 484] width 78 height 29
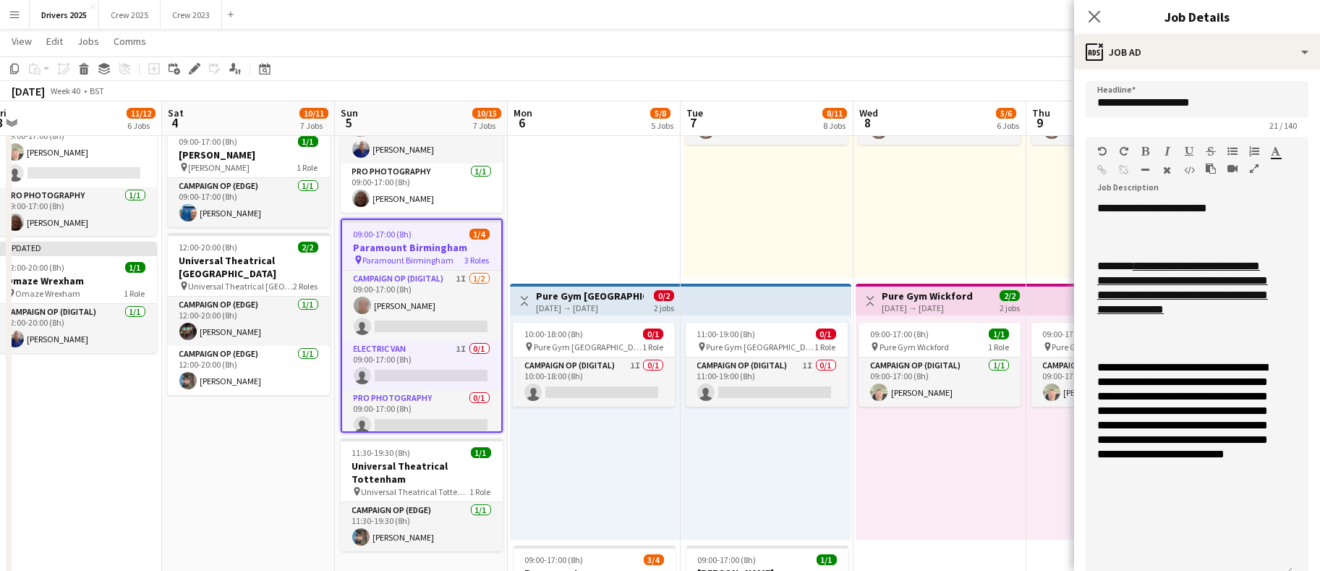
drag, startPoint x: 1287, startPoint y: 278, endPoint x: 1313, endPoint y: 566, distance: 289.1
click at [1313, 566] on mat-expansion-panel "**********" at bounding box center [1197, 319] width 246 height 501
click at [1171, 231] on div at bounding box center [1189, 237] width 184 height 14
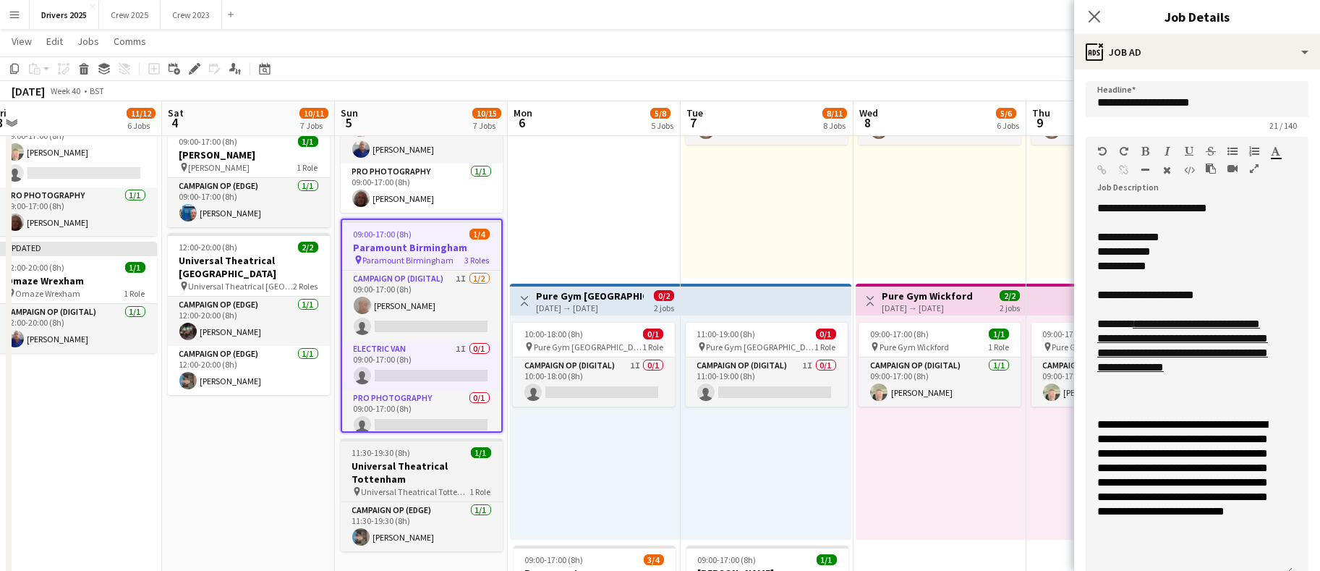
click at [406, 461] on h3 "Universal Theatrical Tottenham" at bounding box center [422, 472] width 162 height 26
type input "**********"
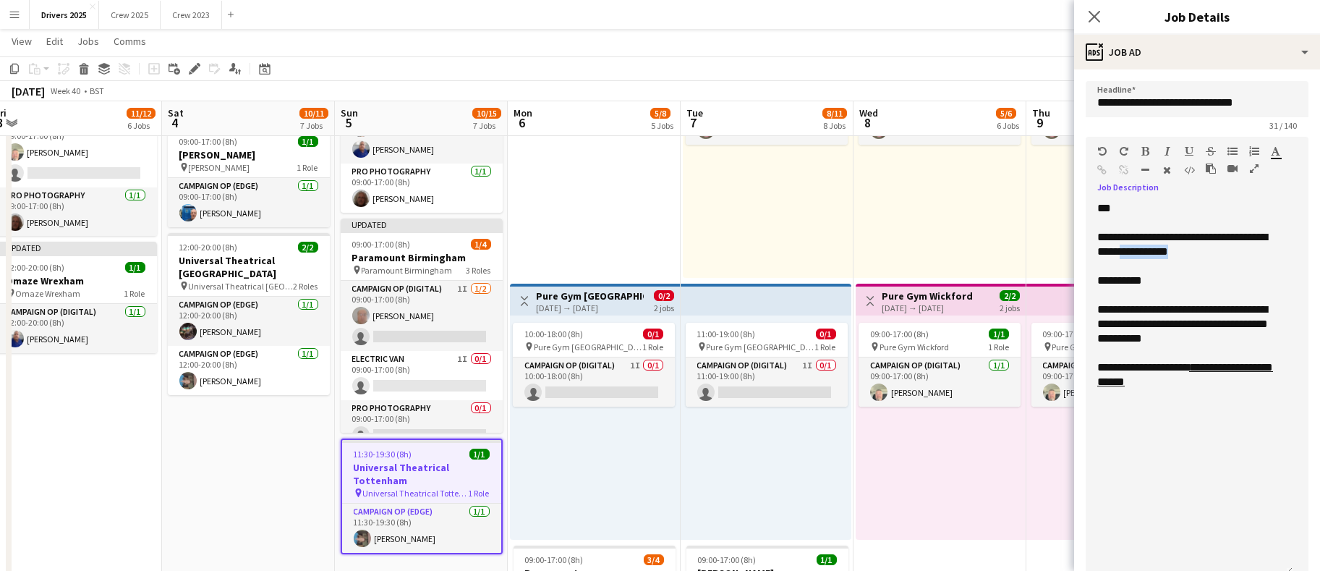
drag, startPoint x: 1201, startPoint y: 256, endPoint x: 1148, endPoint y: 250, distance: 53.9
click at [1148, 250] on p "**********" at bounding box center [1189, 244] width 184 height 29
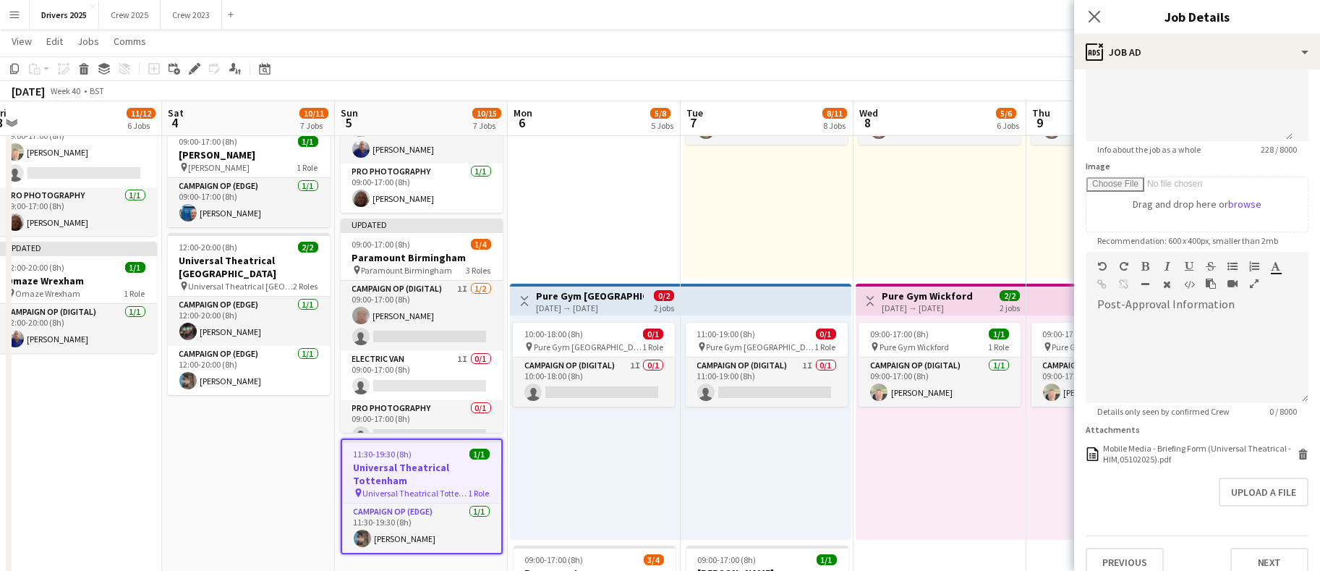
click at [596, 198] on app-date-cell "Toggle View BBC Birmingham [DATE] → [DATE] 4/7 7 jobs 09:00-17:00 (8h) 1/1 pin …" at bounding box center [594, 129] width 173 height 2321
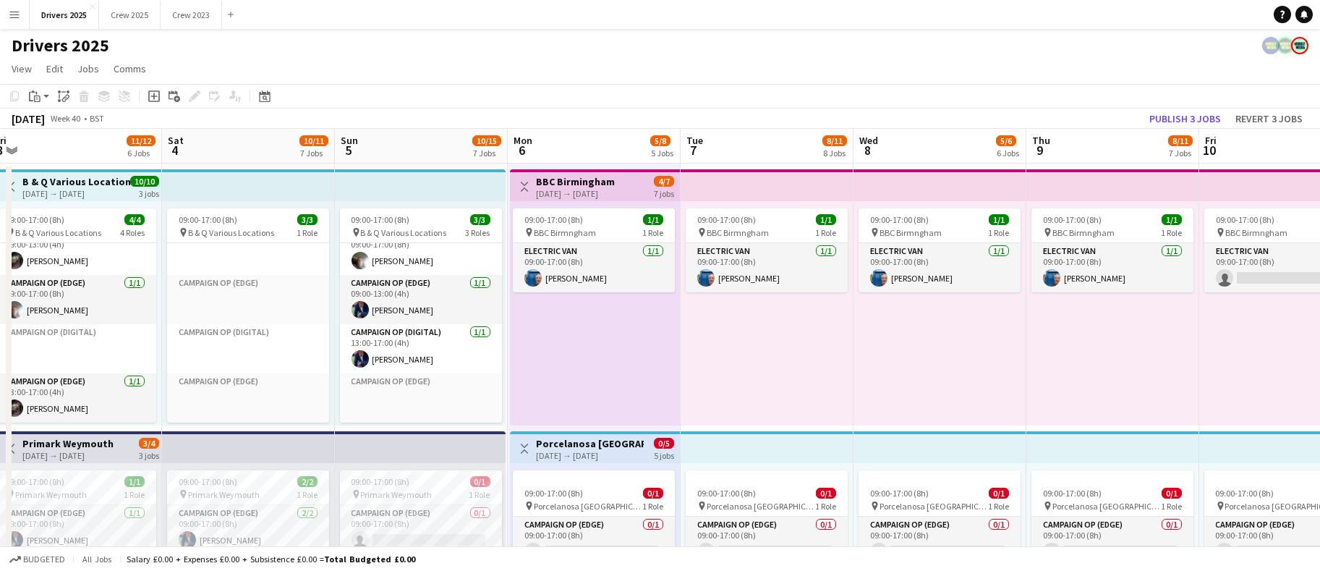
scroll to position [0, 443]
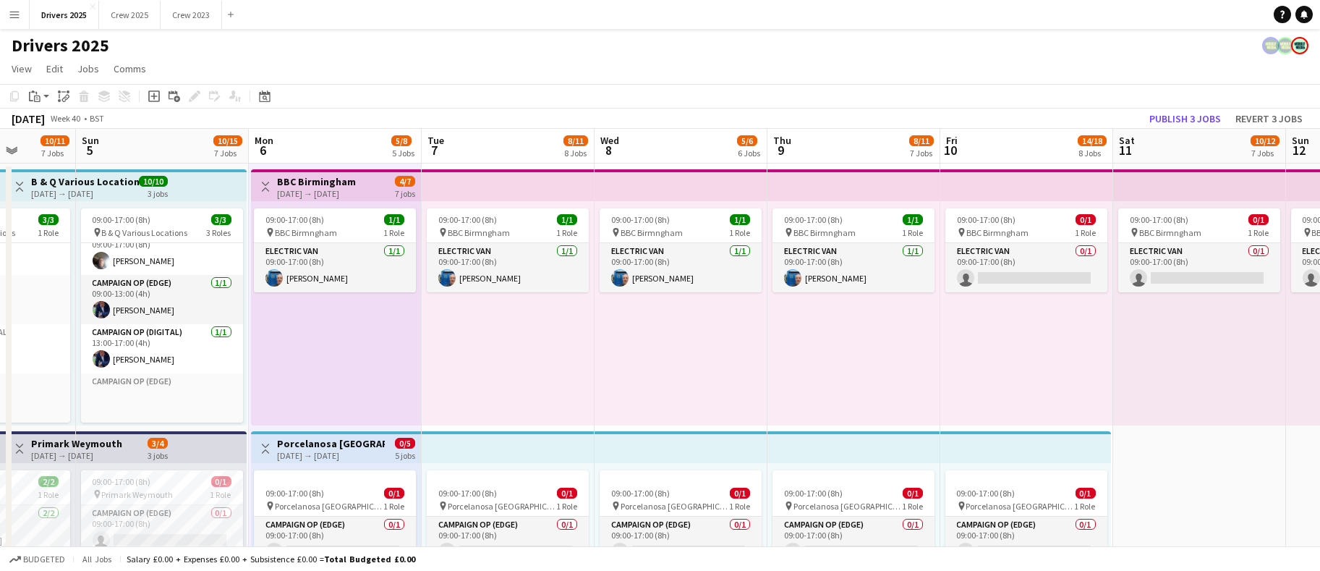
drag, startPoint x: 821, startPoint y: 335, endPoint x: 563, endPoint y: 348, distance: 258.5
click at [344, 147] on app-board-header-date "Mon 6 5/8 5 Jobs" at bounding box center [335, 146] width 173 height 35
click at [310, 148] on app-board-header-date "Mon 6 5/8 5 Jobs" at bounding box center [335, 146] width 173 height 35
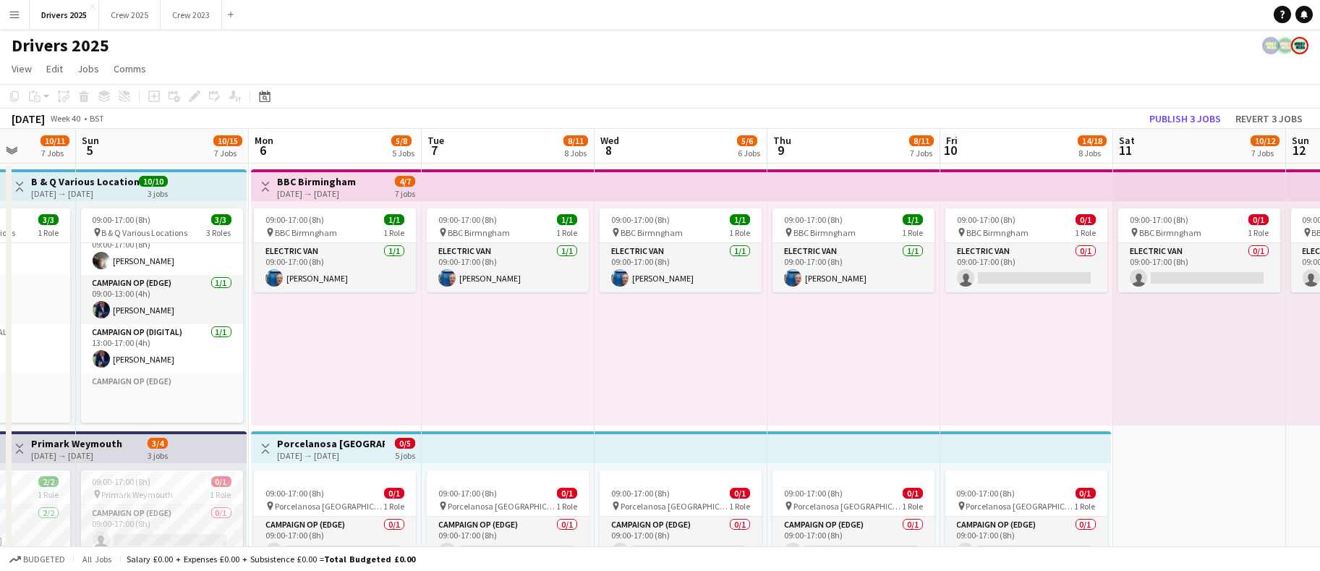
click at [310, 148] on app-board-header-date "Mon 6 5/8 5 Jobs" at bounding box center [335, 146] width 173 height 35
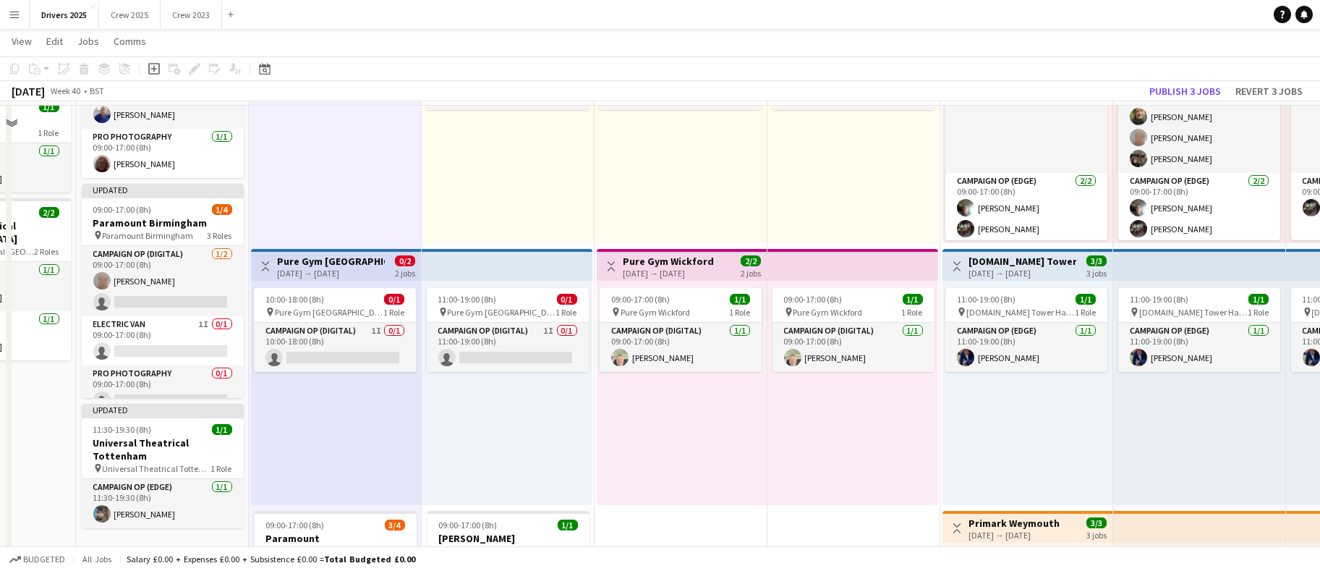
scroll to position [1302, 0]
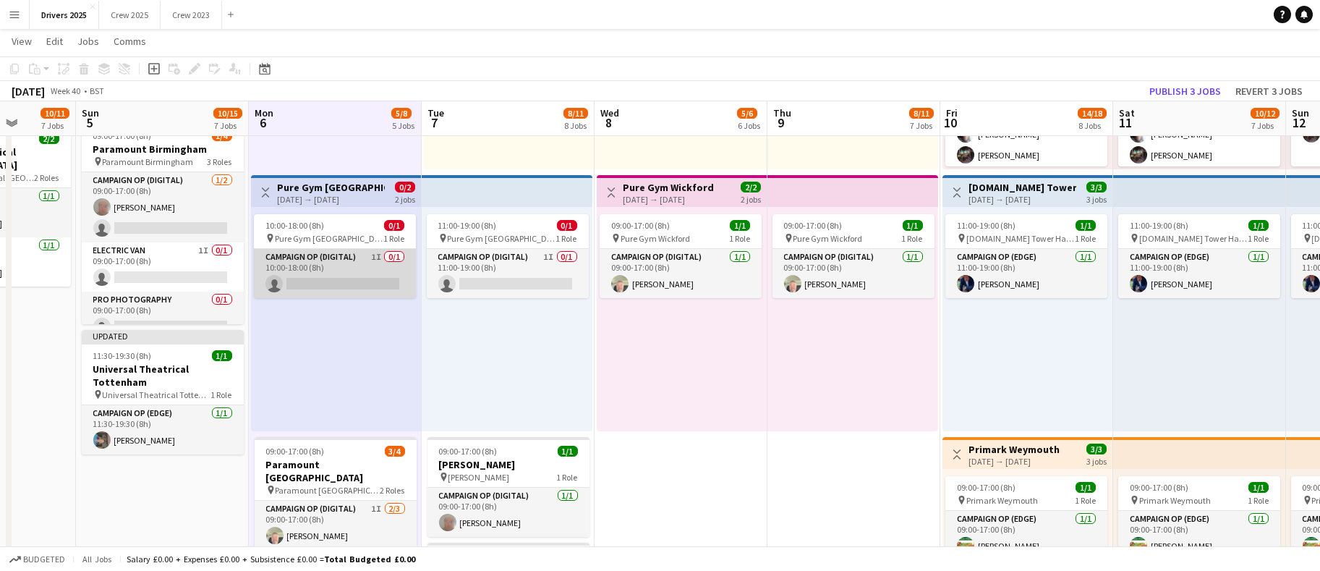
click at [345, 280] on app-card-role "Campaign Op (Digital) 1I 0/1 10:00-18:00 (8h) single-neutral-actions" at bounding box center [335, 273] width 162 height 49
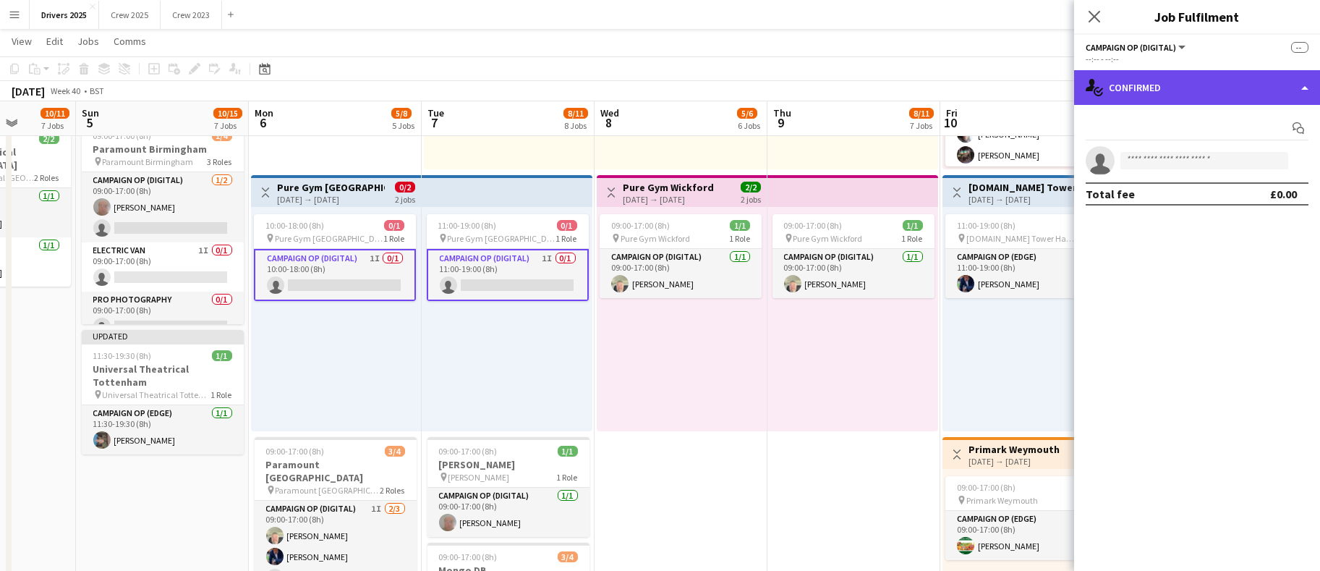
click at [1219, 89] on div "single-neutral-actions-check-2 Confirmed" at bounding box center [1197, 87] width 246 height 35
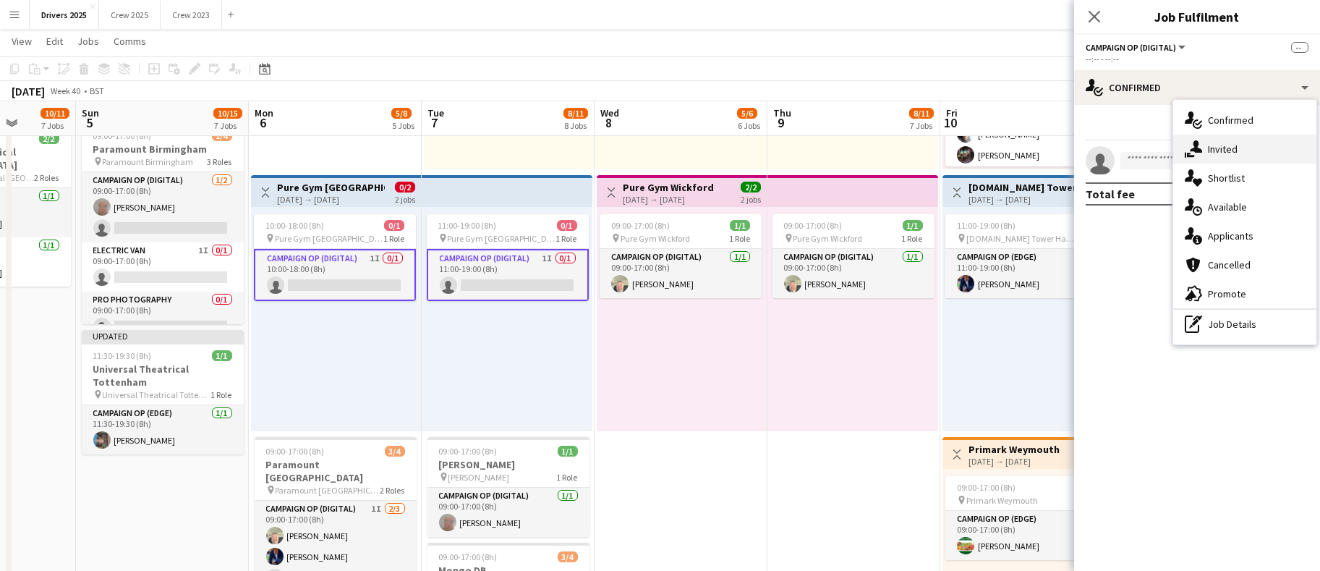
click at [1245, 147] on div "single-neutral-actions-share-1 Invited" at bounding box center [1244, 149] width 143 height 29
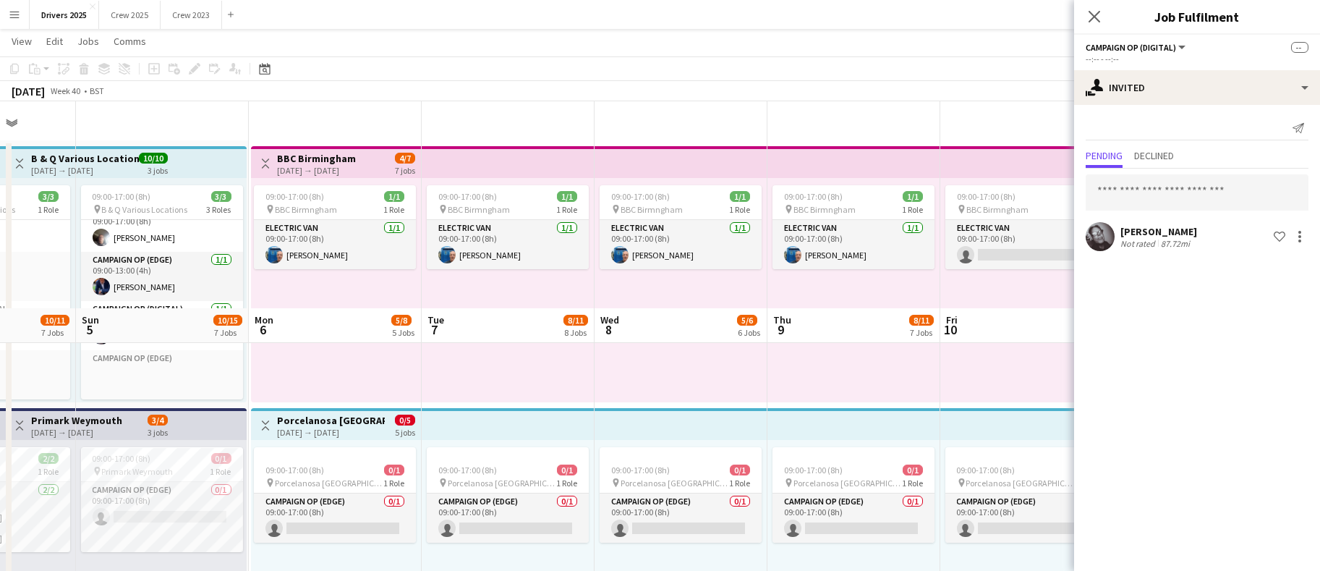
scroll to position [0, 0]
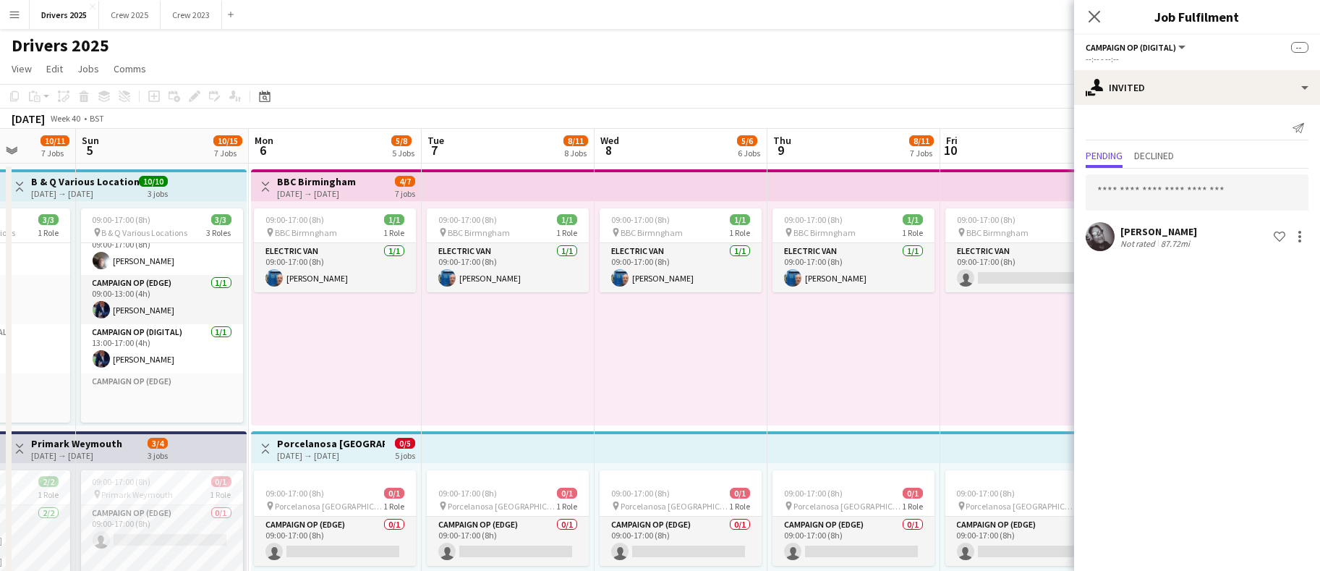
click at [499, 160] on app-board-header-date "Tue 7 8/11 8 Jobs" at bounding box center [508, 146] width 173 height 35
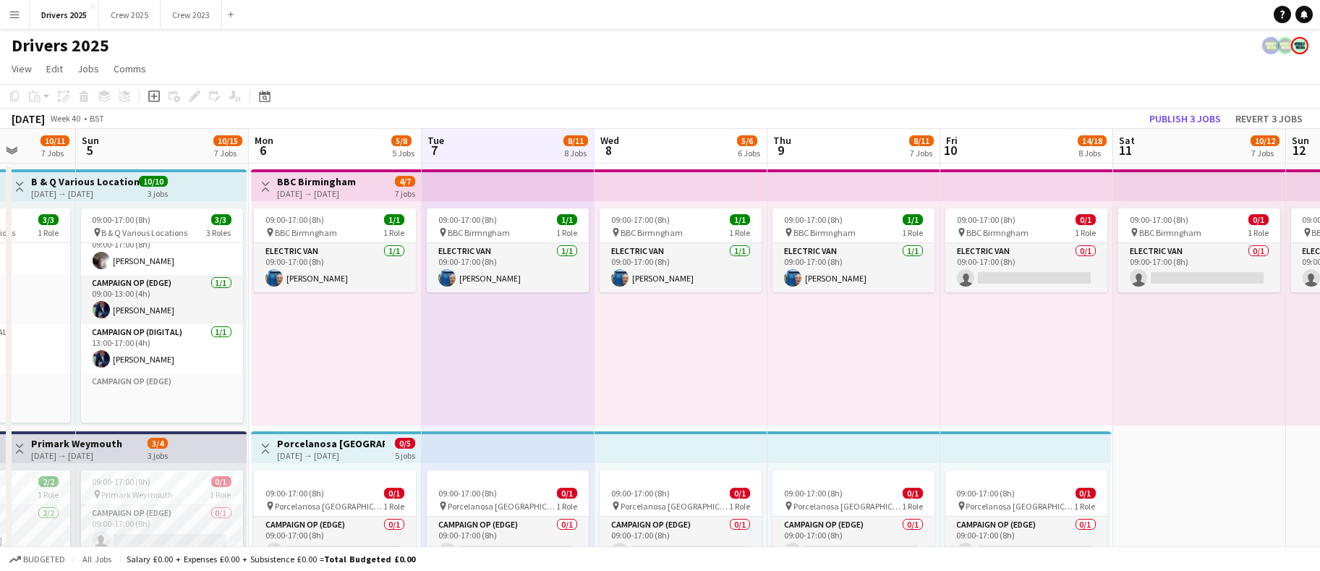
click at [466, 140] on app-board-header-date "Tue 7 8/11 8 Jobs" at bounding box center [508, 146] width 173 height 35
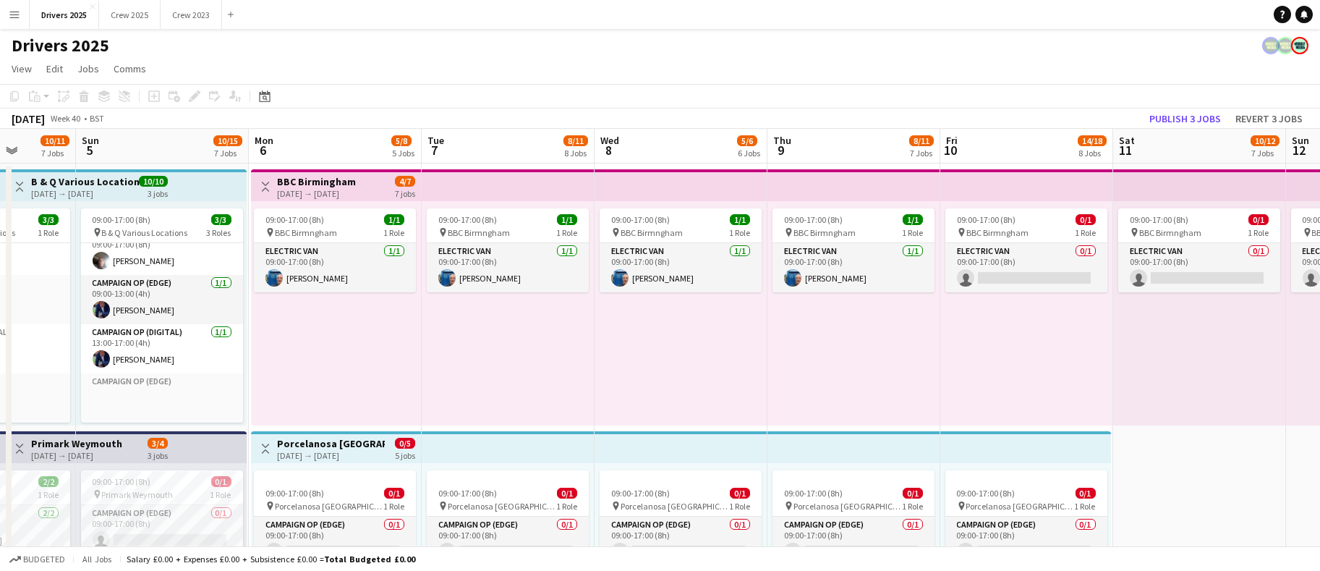
click at [466, 140] on app-board-header-date "Tue 7 8/11 8 Jobs" at bounding box center [508, 146] width 173 height 35
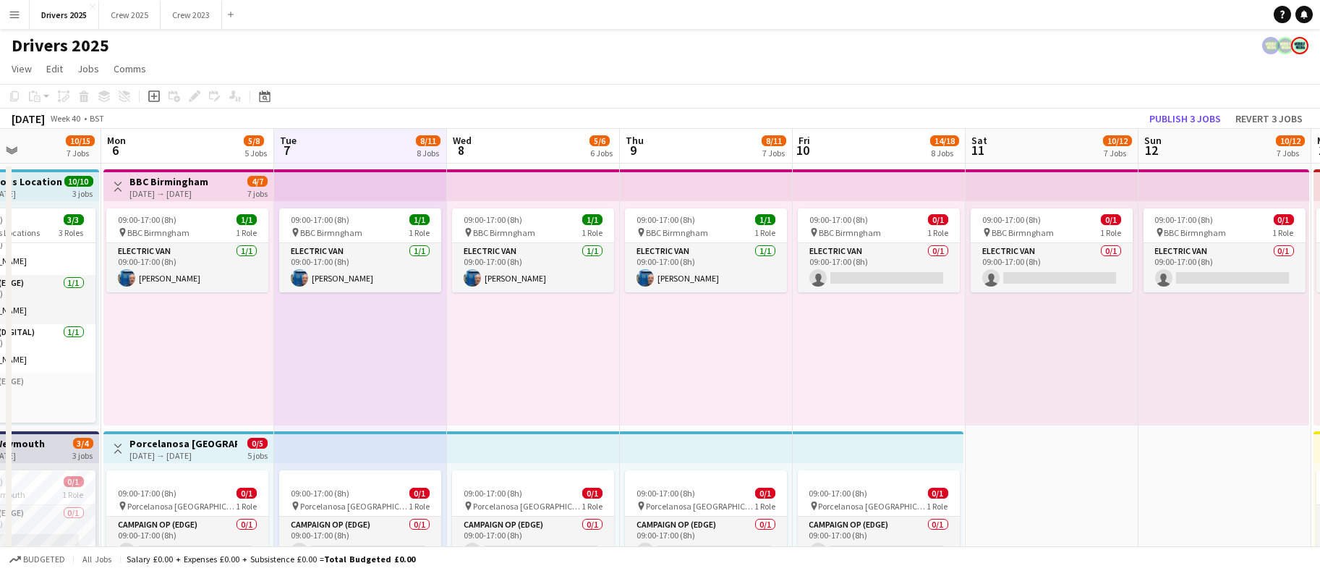
drag, startPoint x: 775, startPoint y: 333, endPoint x: 623, endPoint y: 336, distance: 151.2
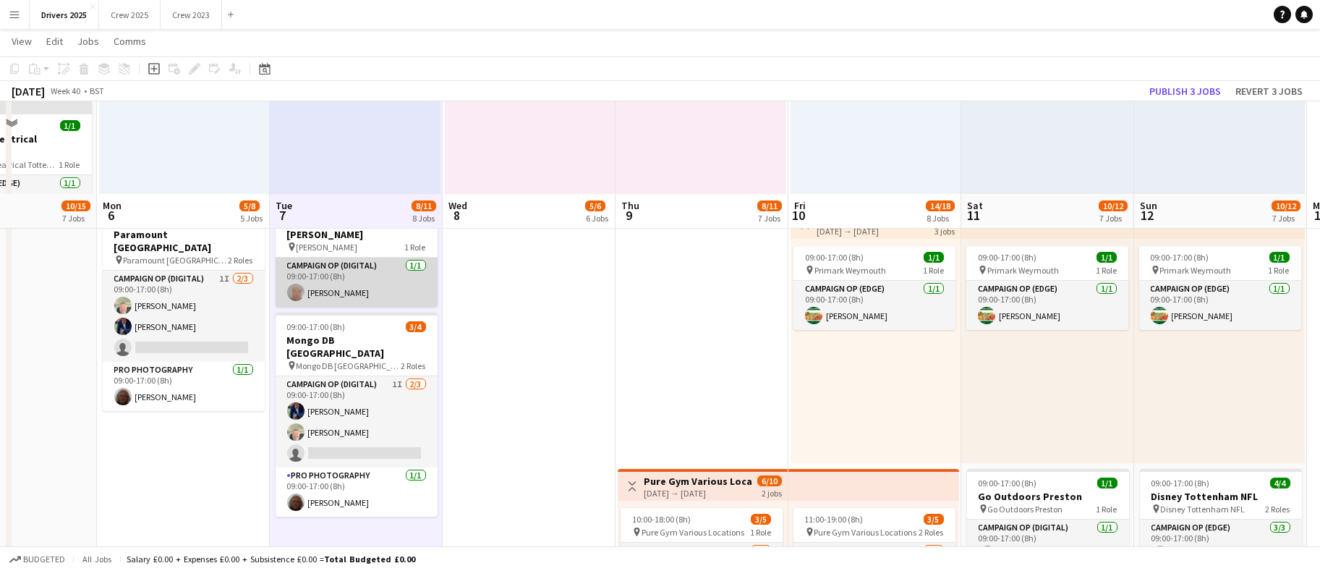
scroll to position [1627, 0]
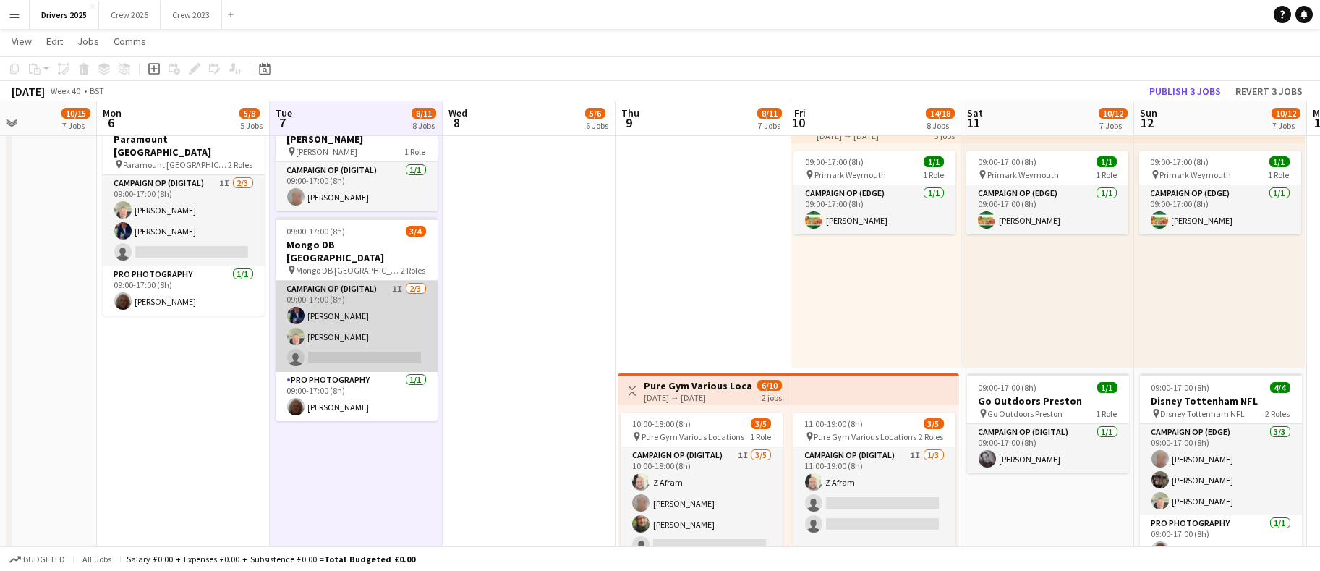
click at [377, 341] on app-card-role "Campaign Op (Digital) 1I [DATE] 09:00-17:00 (8h) [PERSON_NAME] [PERSON_NAME] si…" at bounding box center [357, 326] width 162 height 91
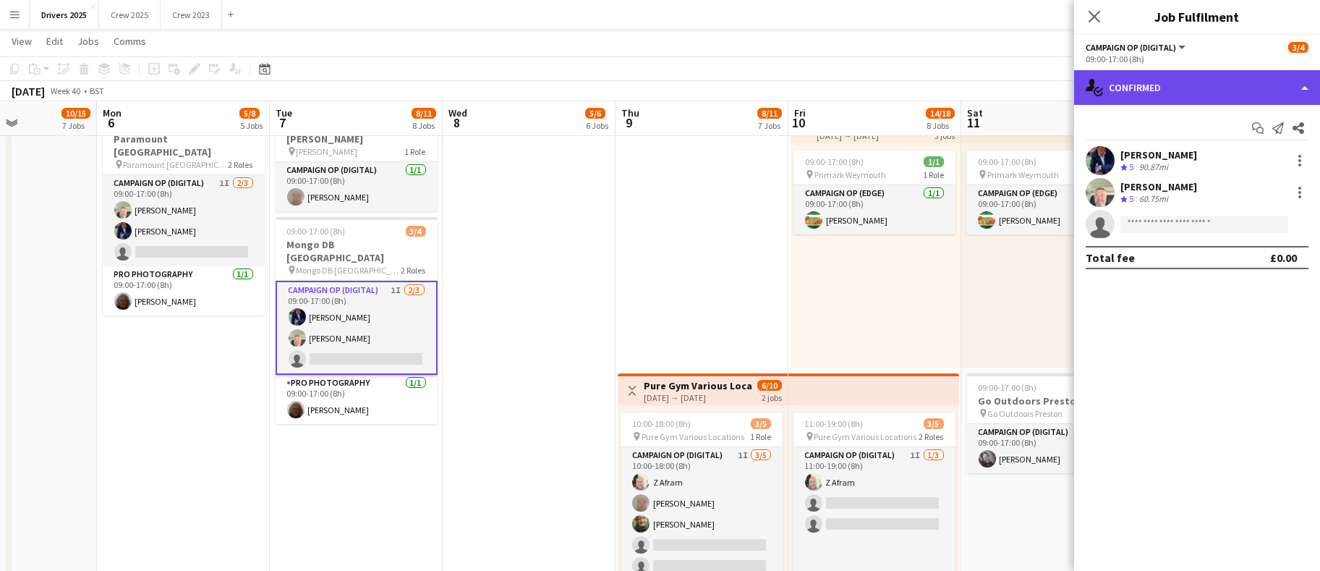
click at [1205, 83] on div "single-neutral-actions-check-2 Confirmed" at bounding box center [1197, 87] width 246 height 35
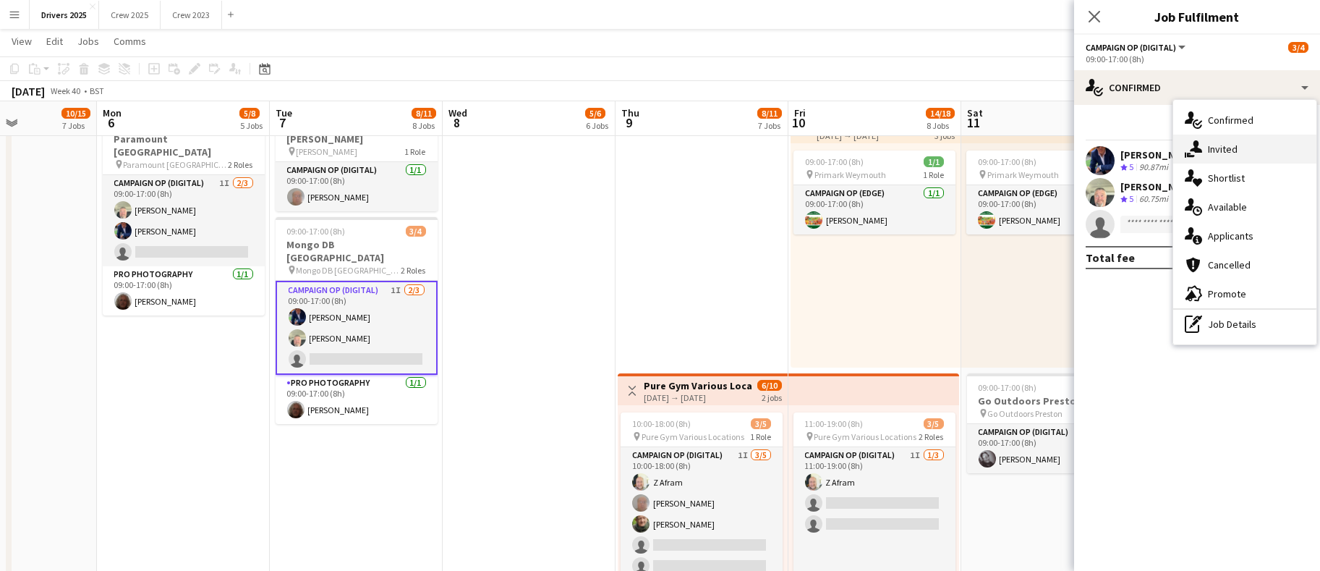
click at [1221, 158] on div "single-neutral-actions-share-1 Invited" at bounding box center [1244, 149] width 143 height 29
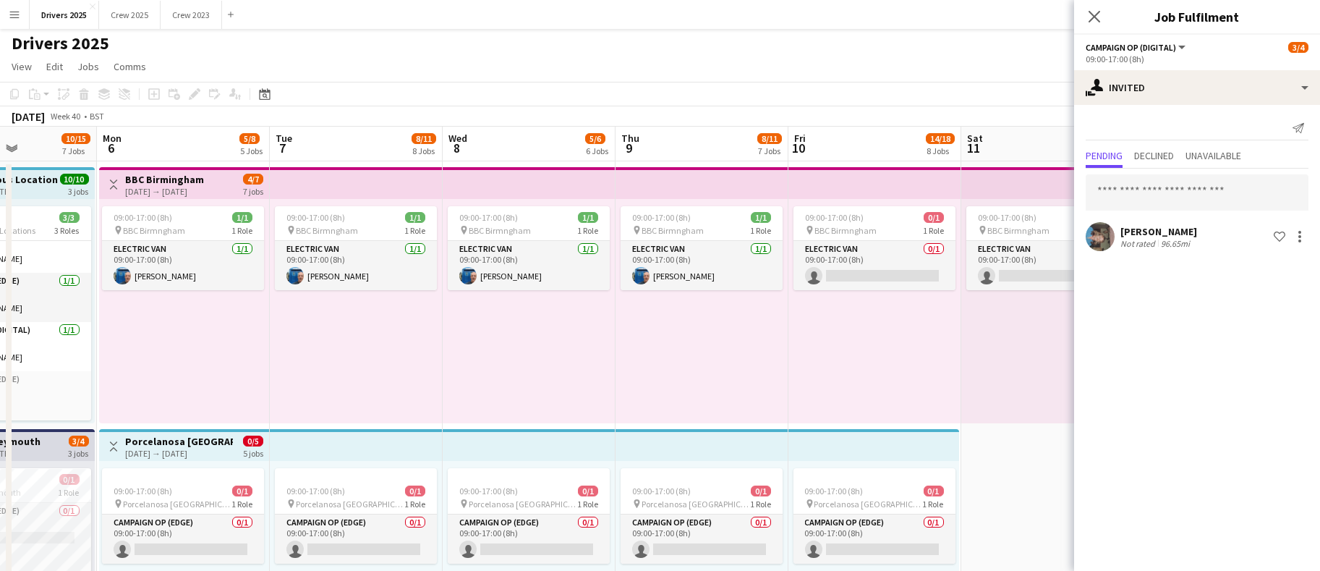
scroll to position [0, 0]
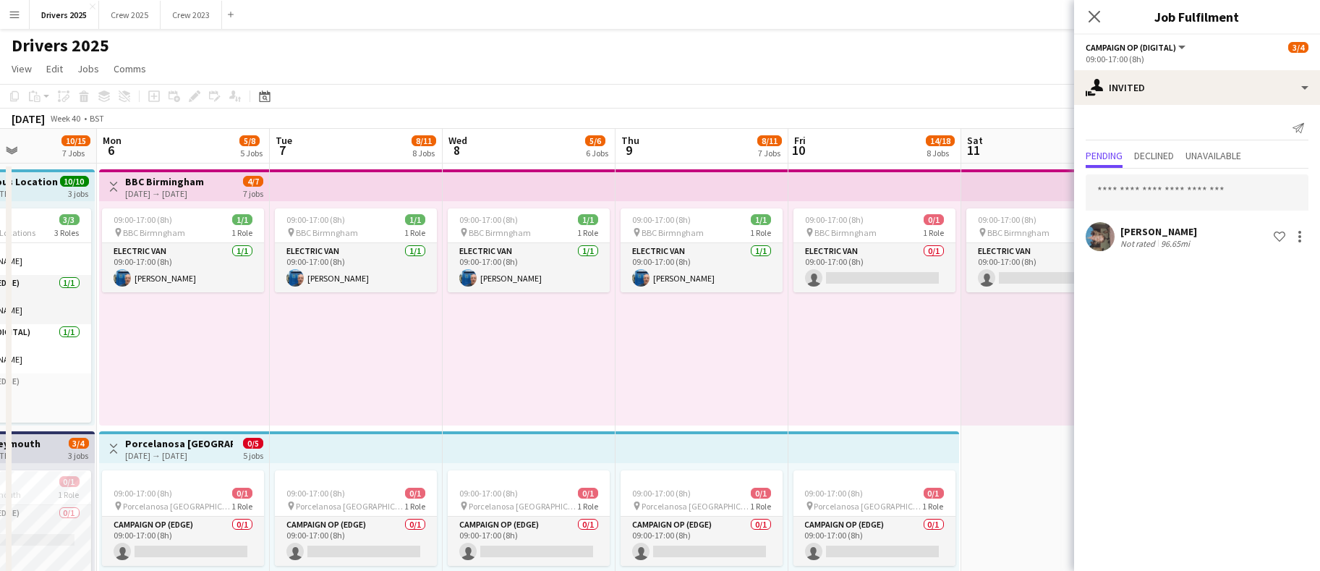
click at [508, 145] on app-board-header-date "Wed 8 5/6 6 Jobs" at bounding box center [529, 146] width 173 height 35
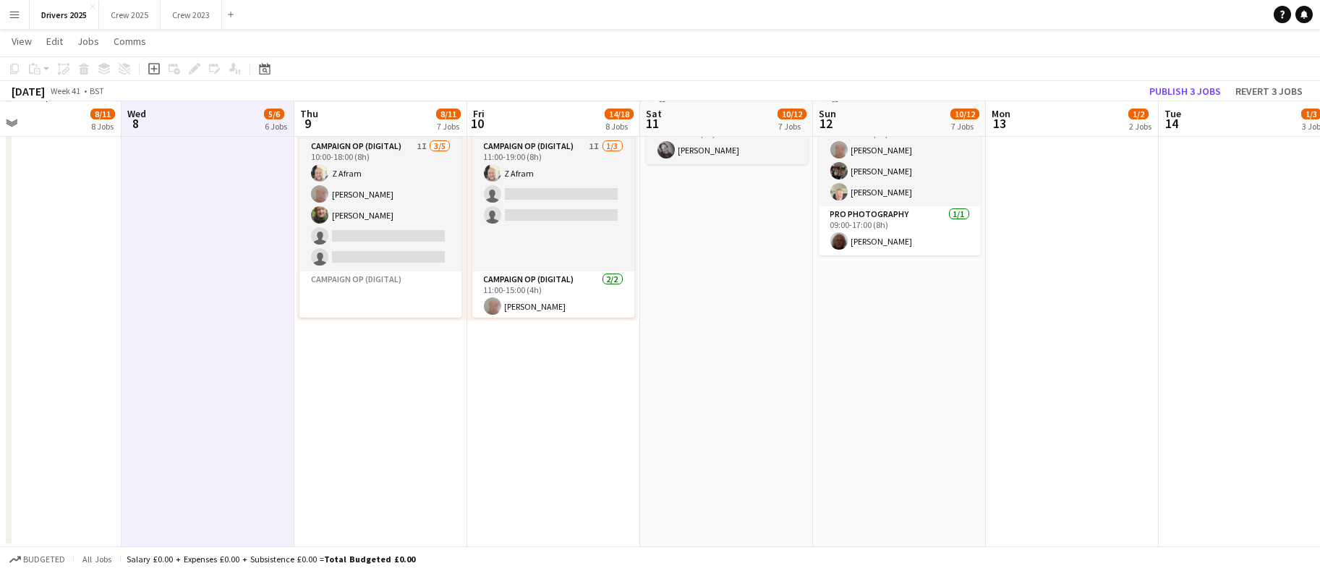
scroll to position [0, 605]
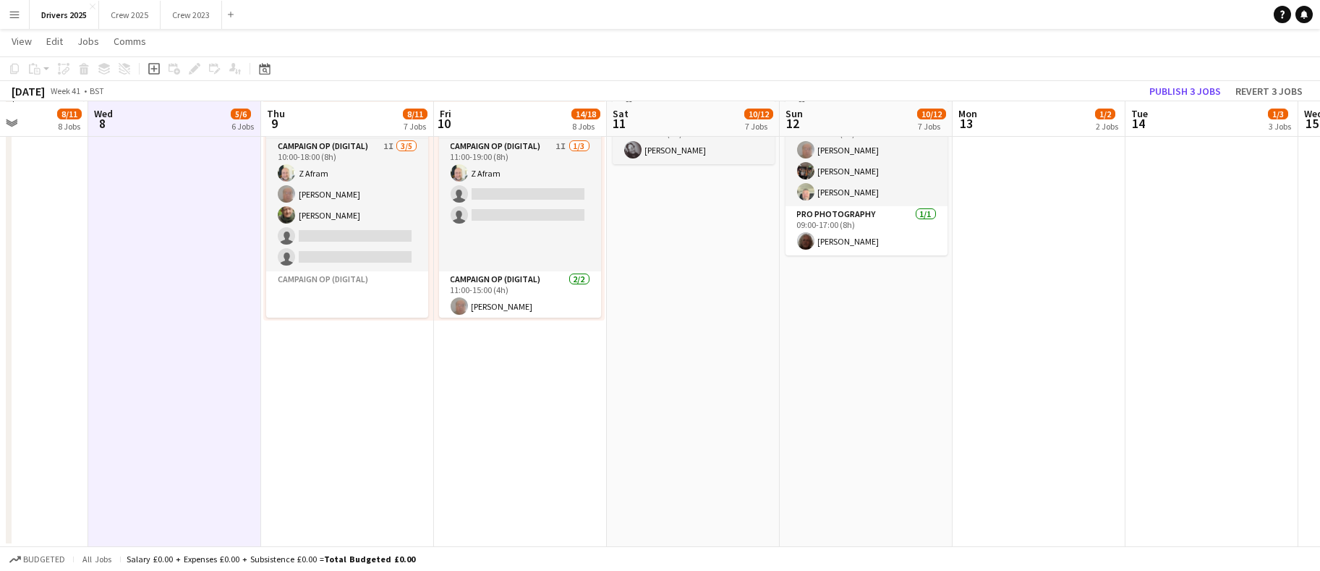
drag, startPoint x: 709, startPoint y: 464, endPoint x: 354, endPoint y: 474, distance: 356.0
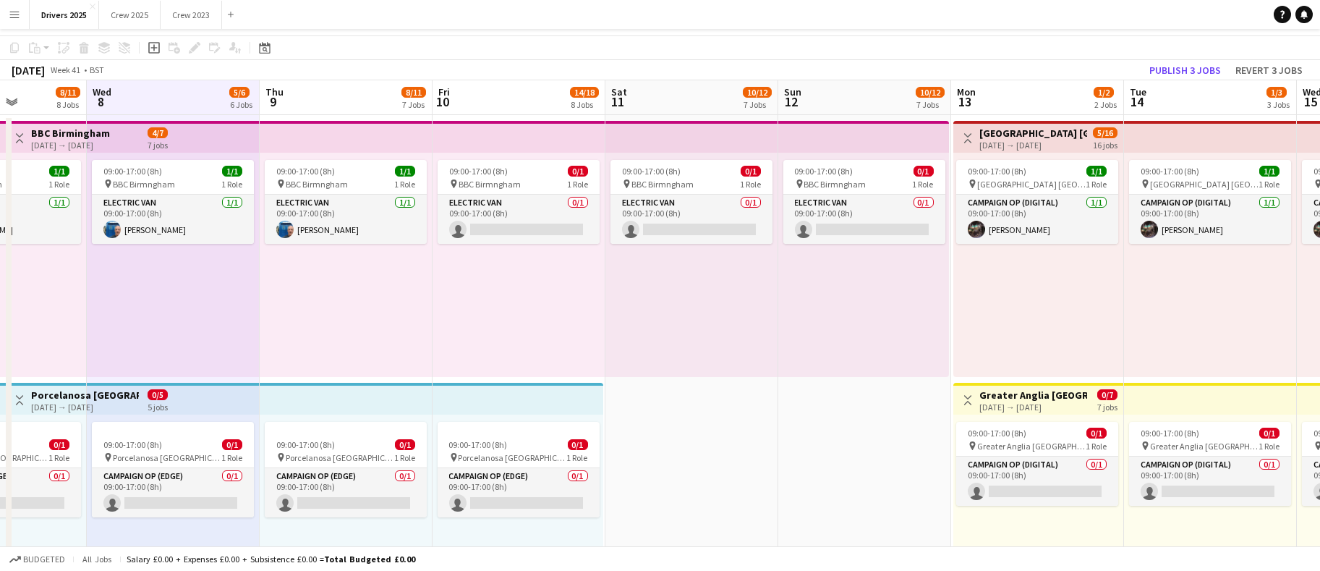
scroll to position [0, 0]
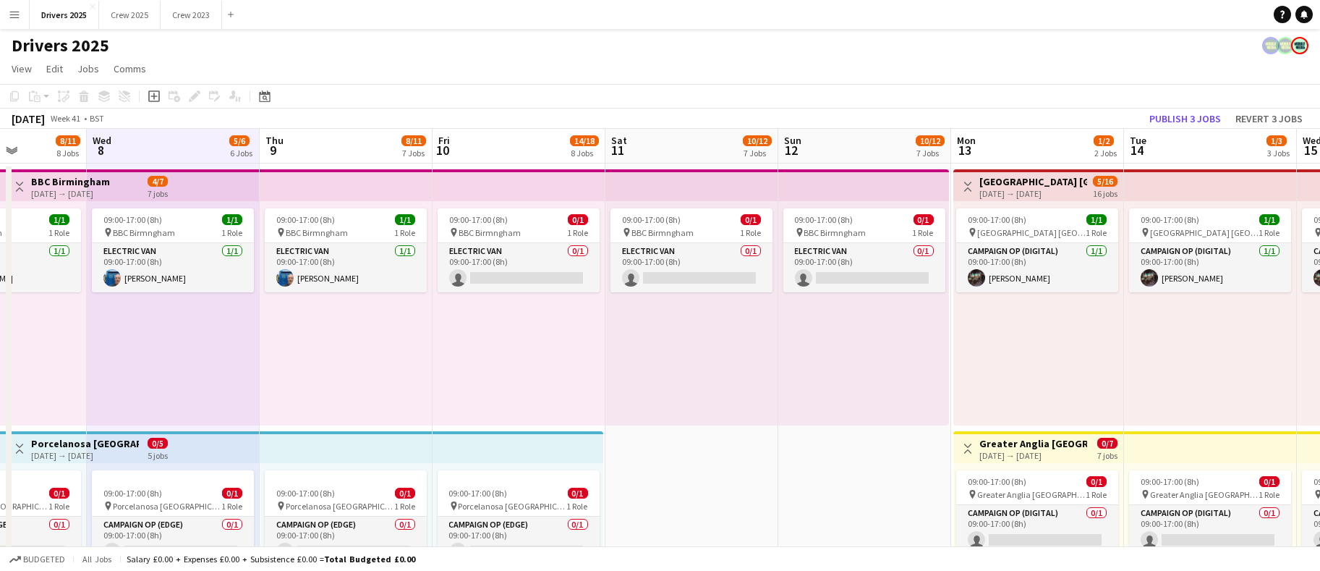
click at [339, 139] on app-board-header-date "Thu 9 8/11 7 Jobs" at bounding box center [346, 146] width 173 height 35
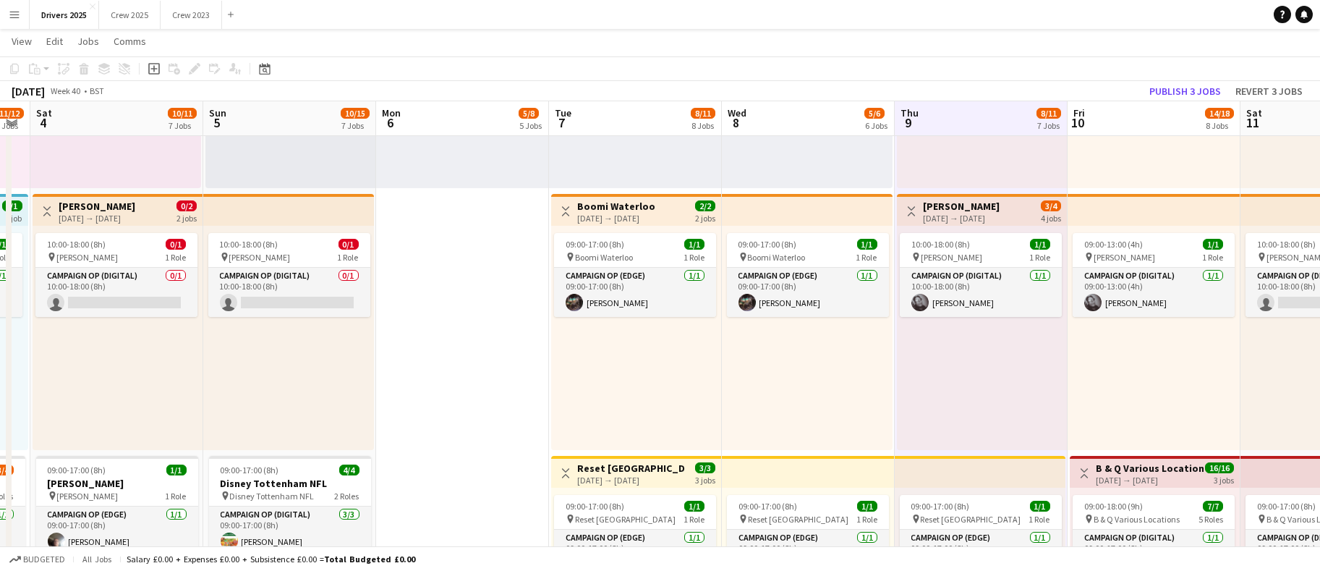
scroll to position [108, 0]
drag, startPoint x: 250, startPoint y: 388, endPoint x: 885, endPoint y: 364, distance: 635.5
click at [885, 364] on app-calendar-viewport "Thu 2 4/4 2 Jobs Fri 3 11/12 6 Jobs Sat 4 10/11 7 Jobs Sun 5 10/15 7 Jobs Mon 6…" at bounding box center [660, 510] width 1320 height 2426
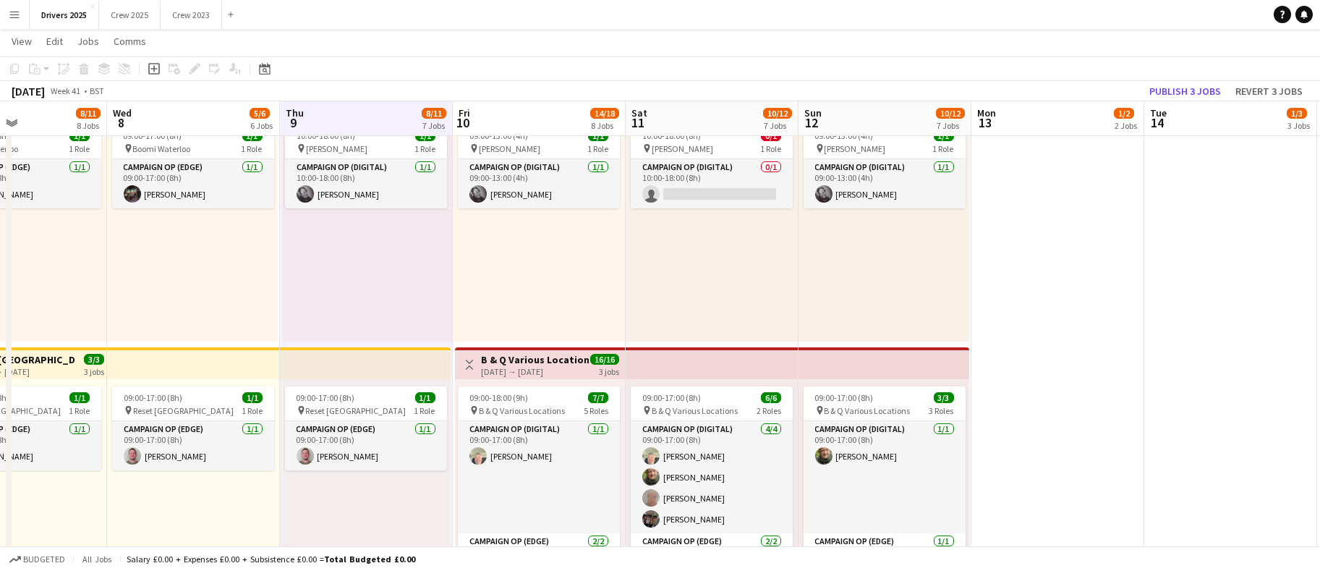
scroll to position [0, 589]
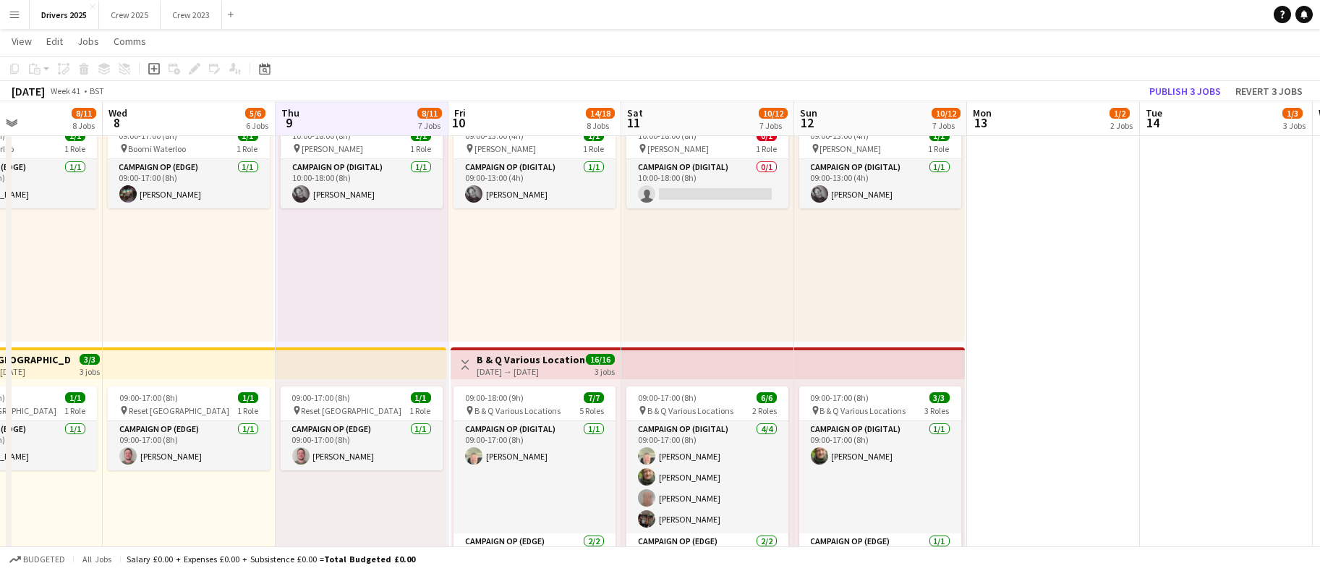
drag, startPoint x: 942, startPoint y: 289, endPoint x: 324, endPoint y: 348, distance: 621.1
click at [324, 348] on app-calendar-viewport "Sat 4 10/11 7 Jobs Sun 5 10/15 7 Jobs Mon 6 5/8 5 Jobs Tue 7 8/11 8 Jobs Wed 8 …" at bounding box center [660, 402] width 1320 height 2426
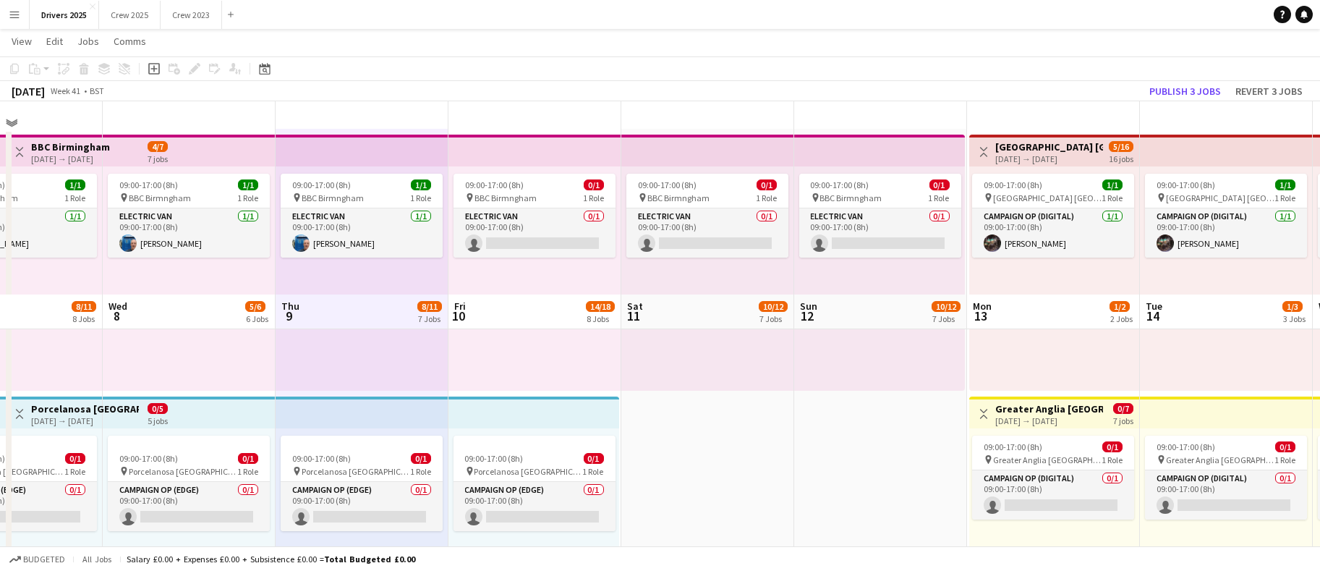
scroll to position [0, 0]
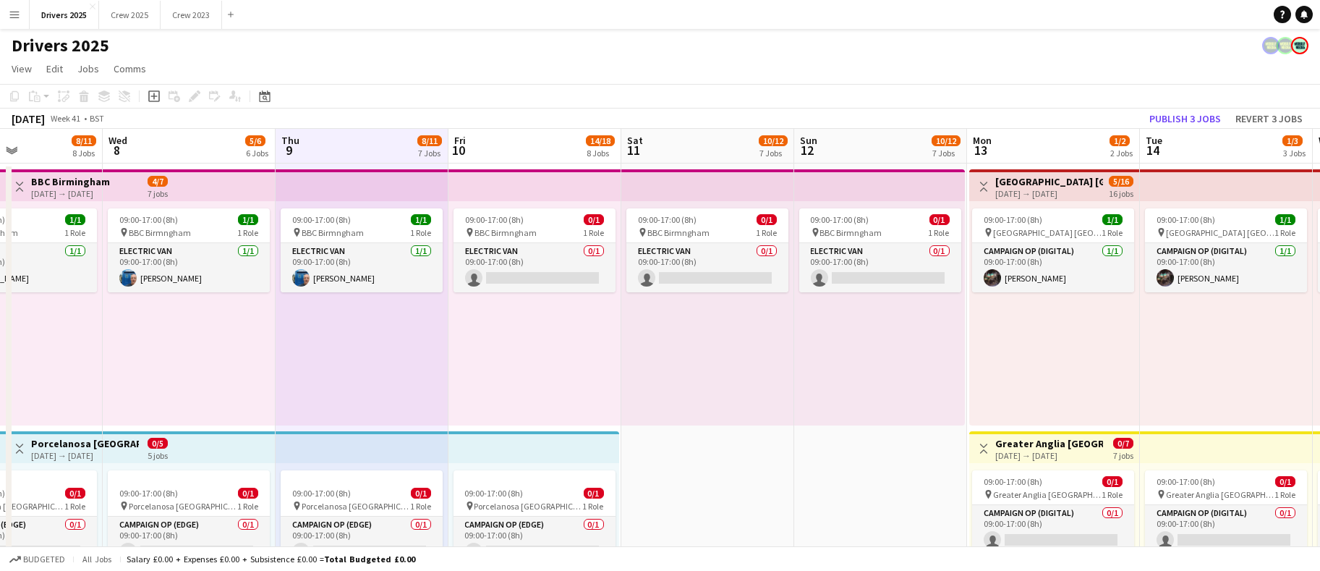
click at [513, 137] on app-board-header-date "Fri 10 14/18 8 Jobs" at bounding box center [534, 146] width 173 height 35
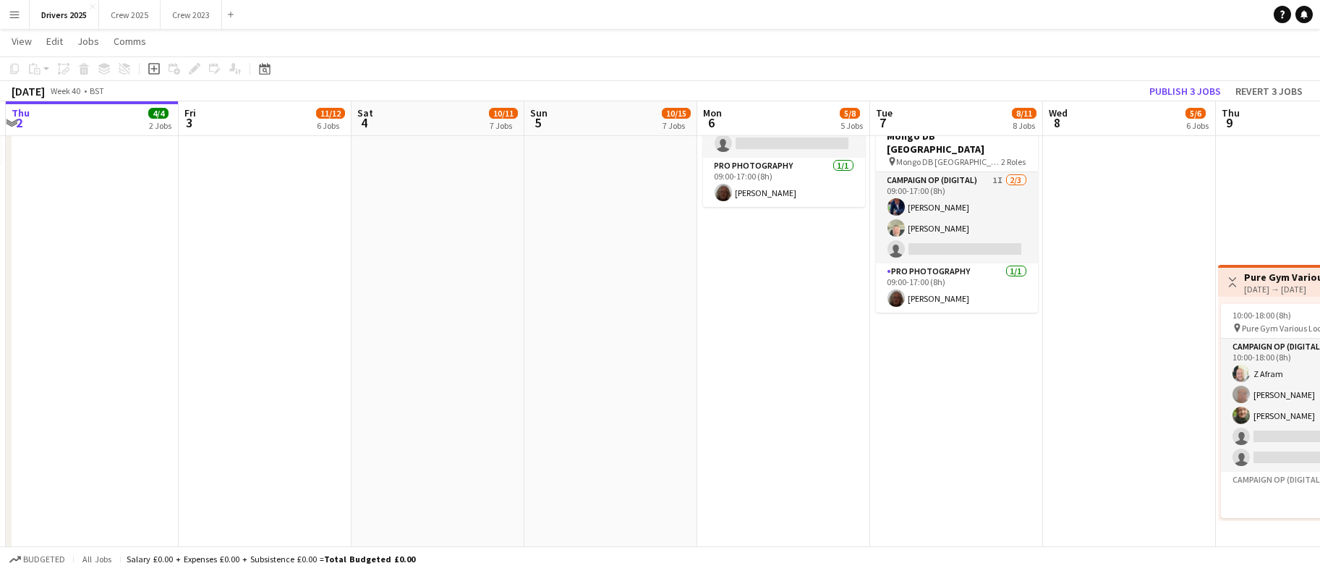
scroll to position [108, 0]
drag, startPoint x: 182, startPoint y: 402, endPoint x: 1121, endPoint y: 388, distance: 939.6
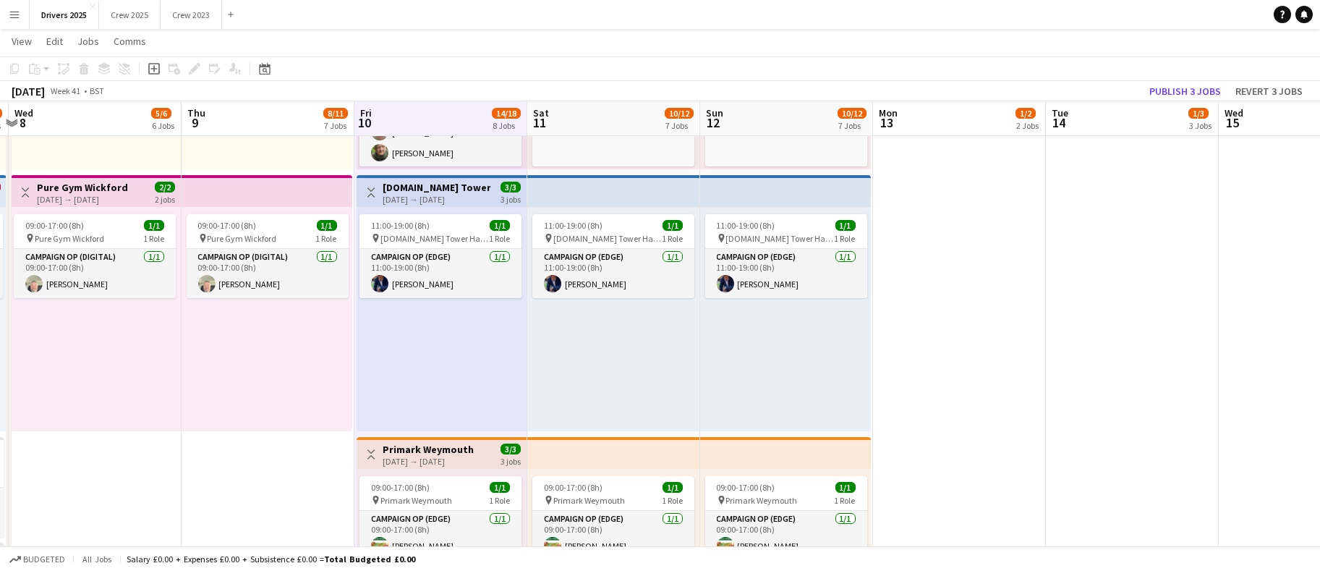
scroll to position [0, 512]
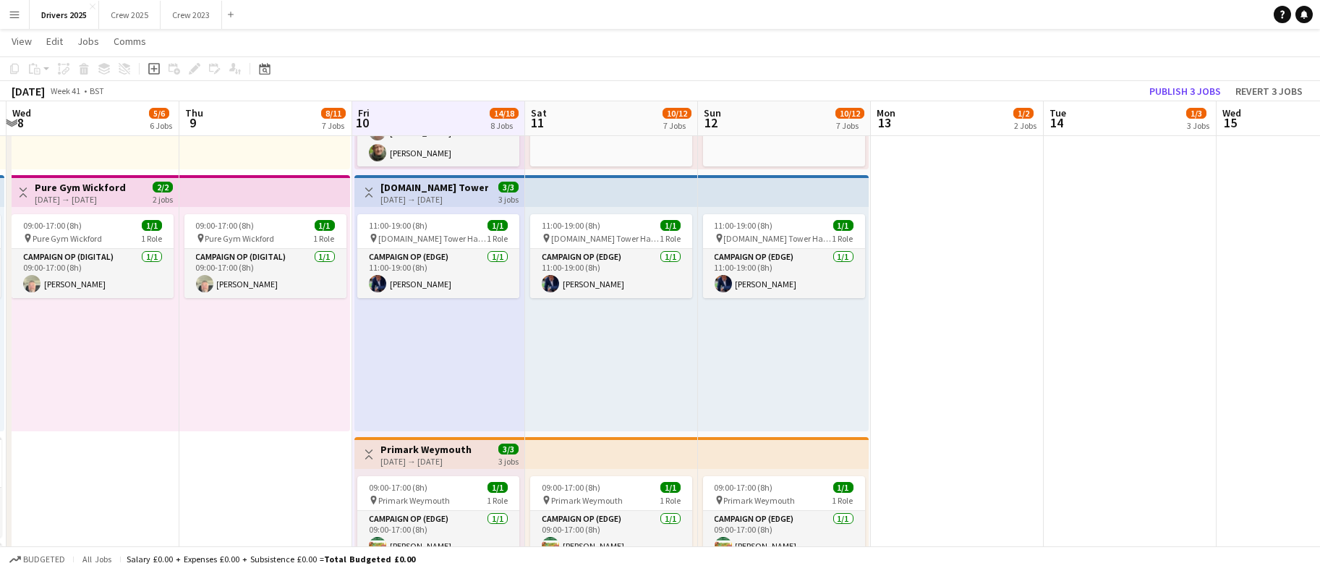
drag, startPoint x: 1237, startPoint y: 534, endPoint x: 202, endPoint y: 504, distance: 1036.1
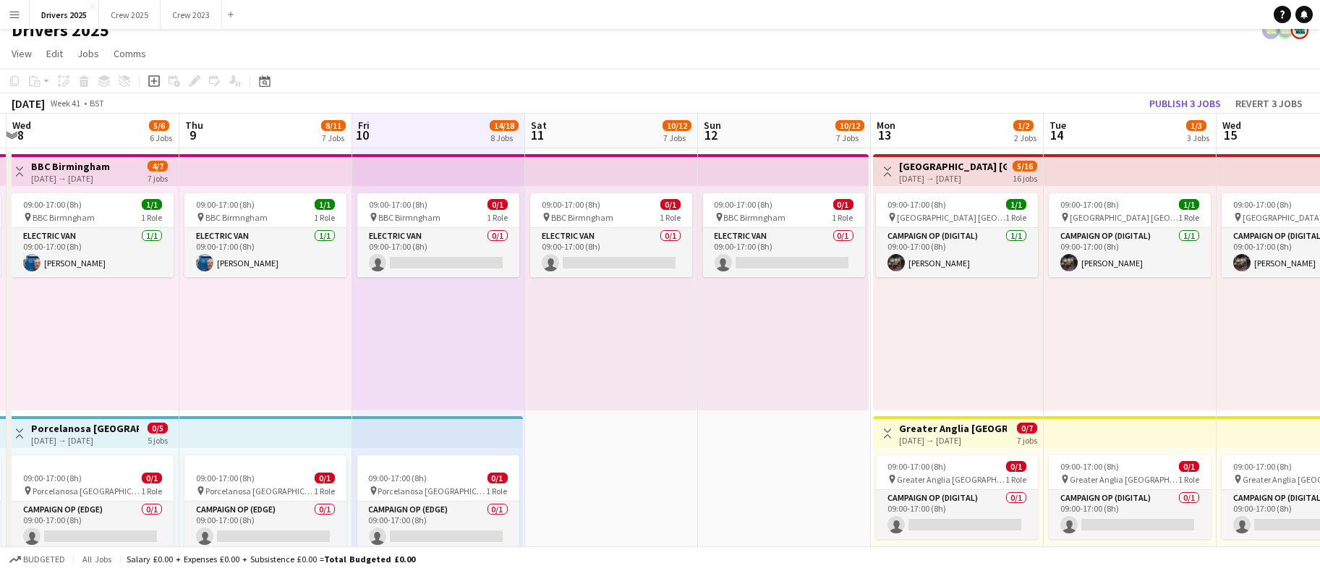
scroll to position [0, 0]
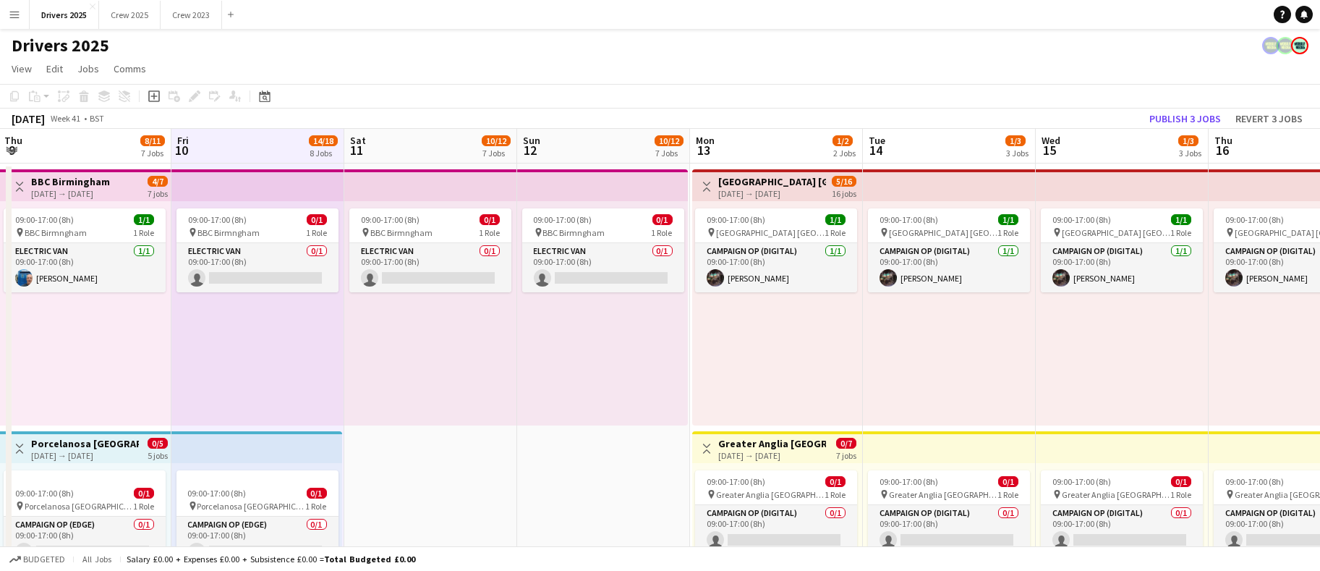
drag, startPoint x: 665, startPoint y: 451, endPoint x: 444, endPoint y: 399, distance: 227.5
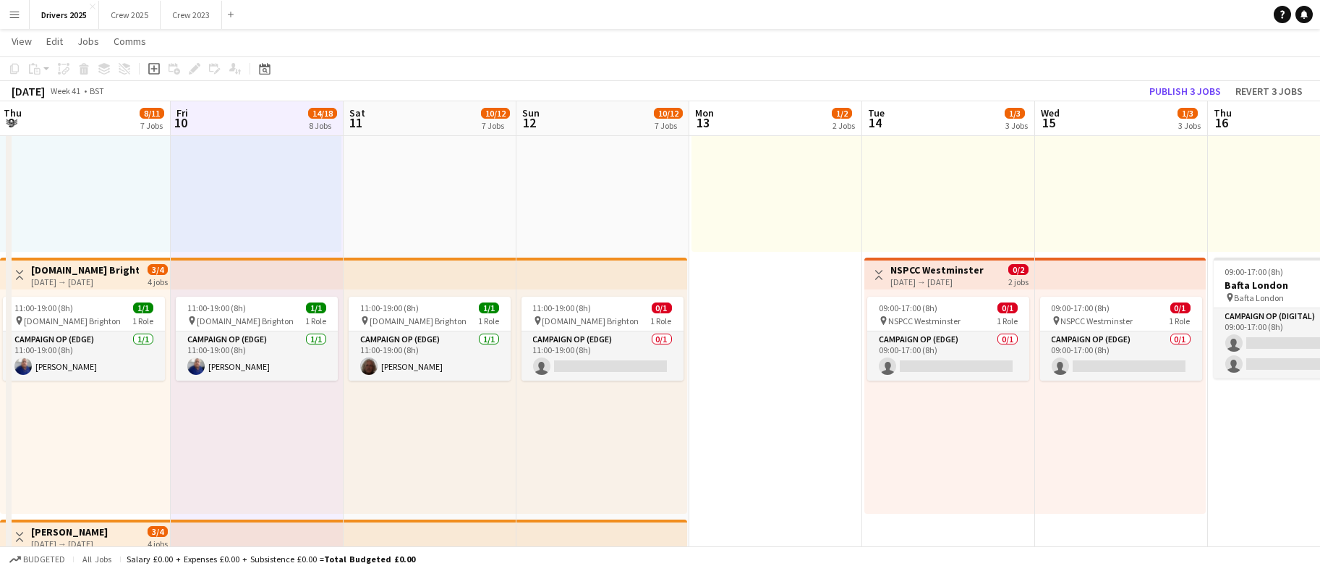
click at [417, 116] on app-board-header-date "Sat 11 10/12 7 Jobs" at bounding box center [430, 118] width 173 height 35
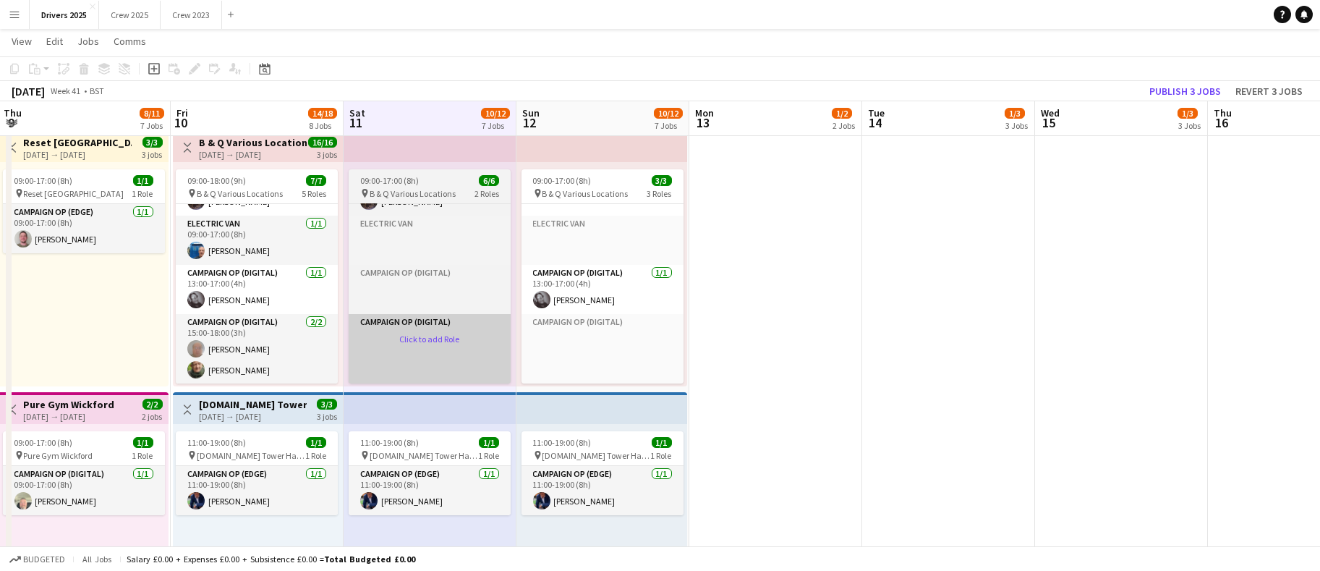
scroll to position [88, 0]
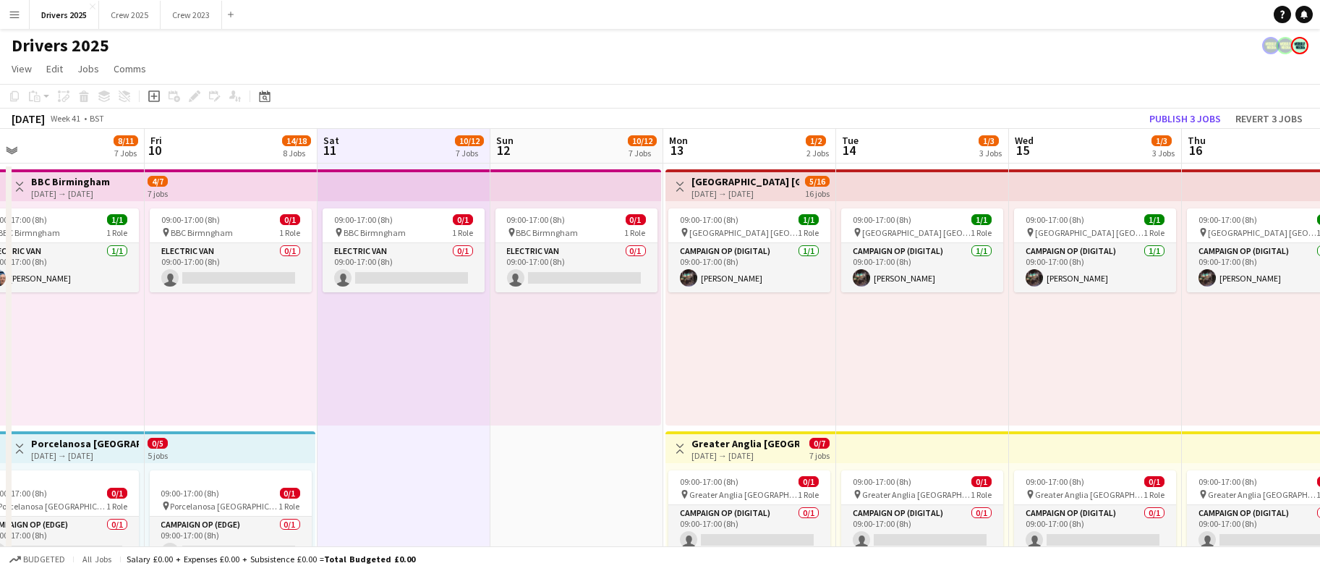
drag, startPoint x: 614, startPoint y: 492, endPoint x: 414, endPoint y: 493, distance: 199.6
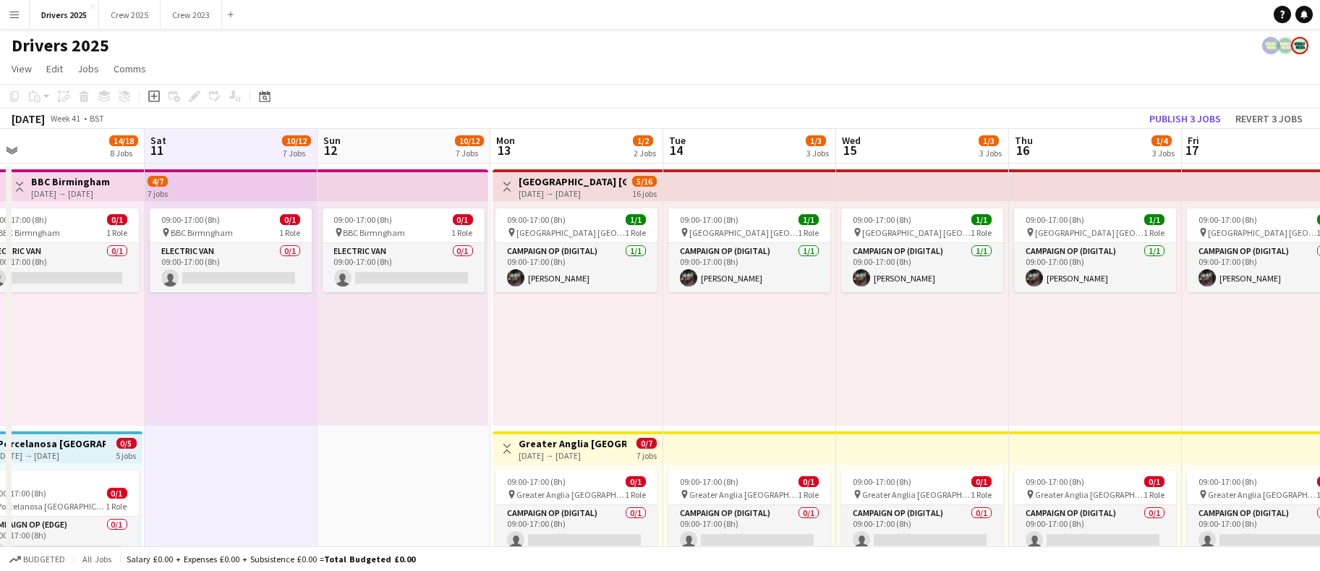
click at [394, 150] on app-board-header-date "Sun 12 10/12 7 Jobs" at bounding box center [404, 146] width 173 height 35
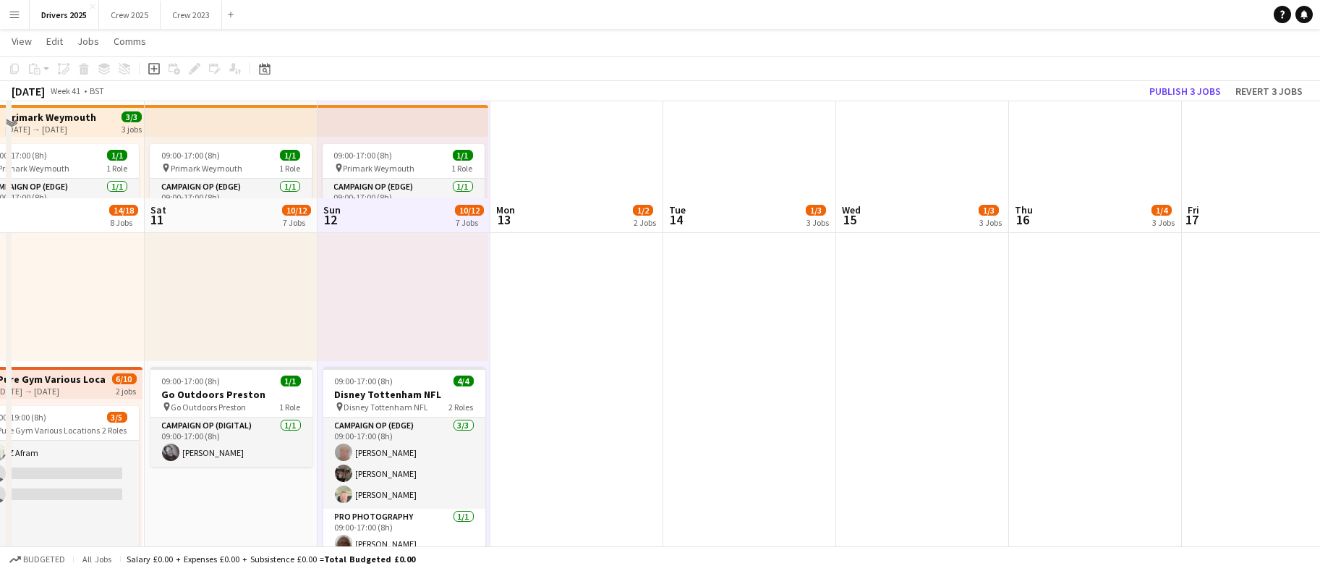
scroll to position [1736, 0]
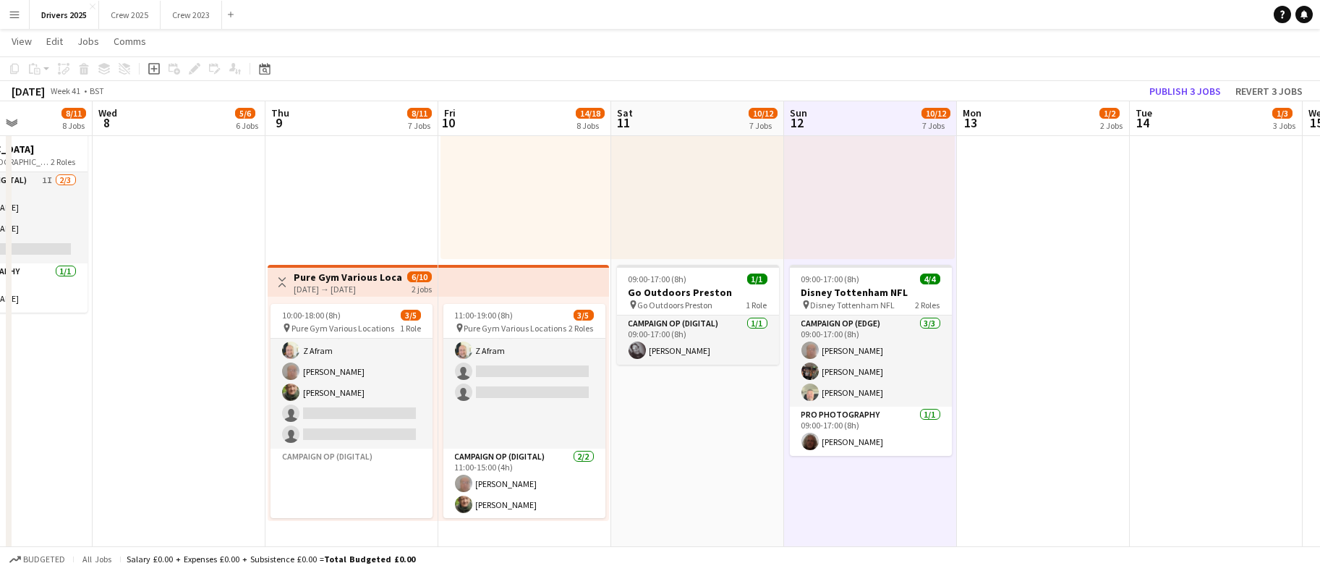
drag, startPoint x: 612, startPoint y: 367, endPoint x: 1248, endPoint y: 298, distance: 639.5
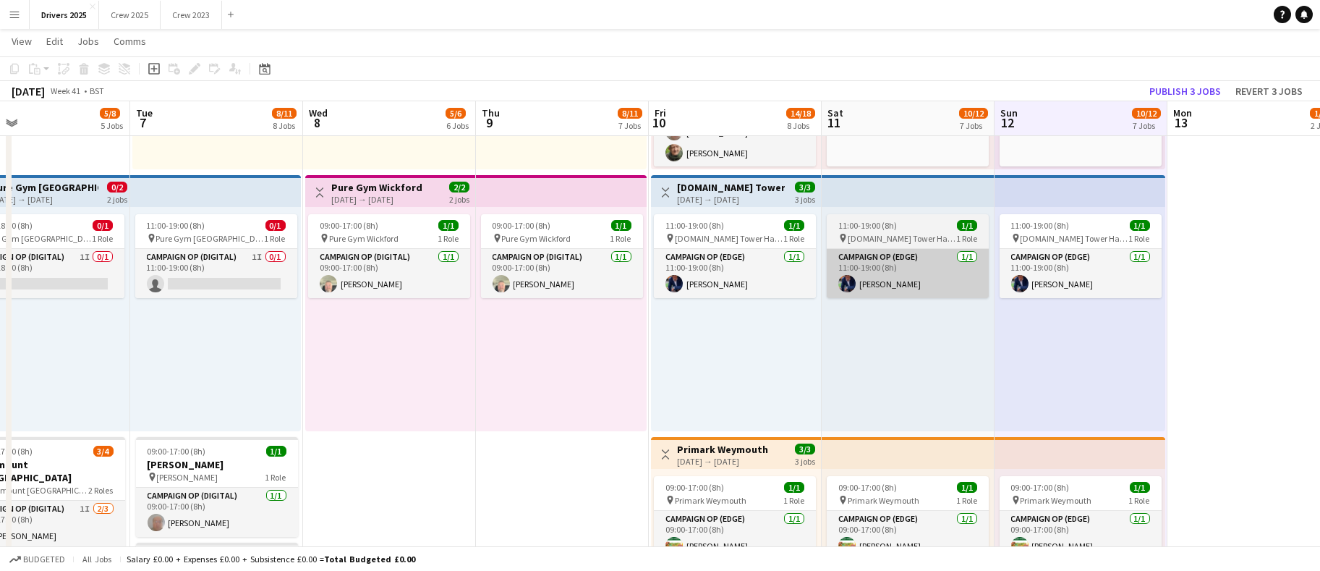
scroll to position [1302, 0]
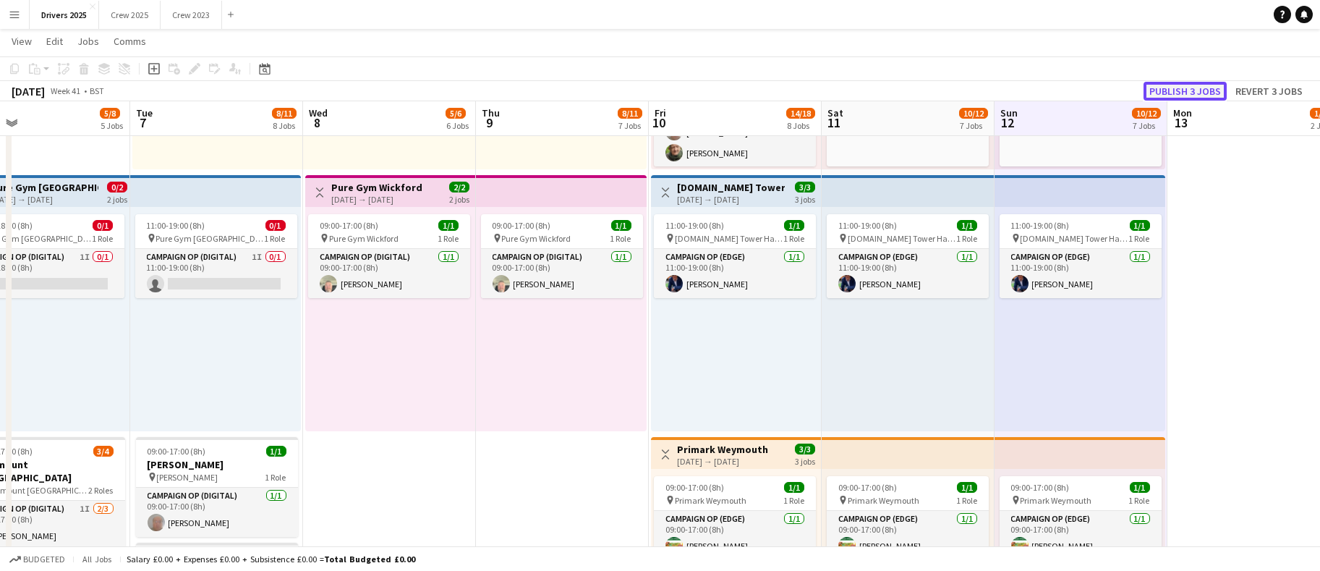
click at [1212, 88] on button "Publish 3 jobs" at bounding box center [1184, 91] width 83 height 19
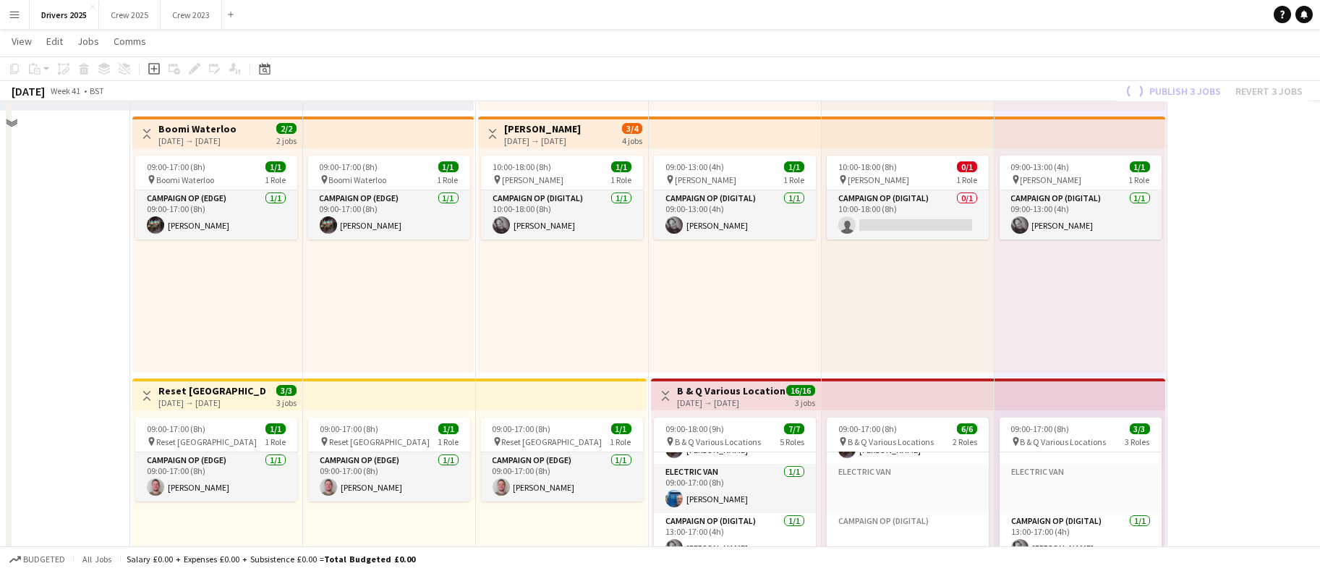
scroll to position [759, 0]
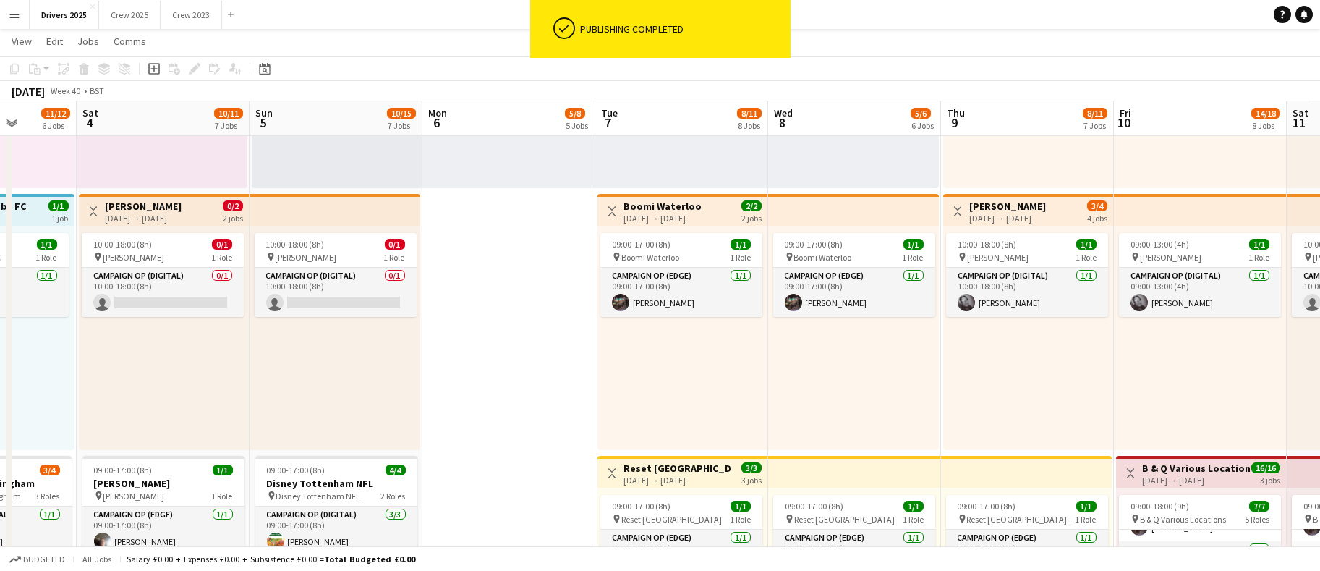
drag, startPoint x: 416, startPoint y: 425, endPoint x: 881, endPoint y: 373, distance: 467.9
click at [881, 373] on app-calendar-viewport "Wed 1 8/8 6 Jobs Thu 2 4/4 2 Jobs Fri 3 11/12 6 Jobs Sat 4 10/11 7 Jobs Sun 5 1…" at bounding box center [660, 510] width 1320 height 2426
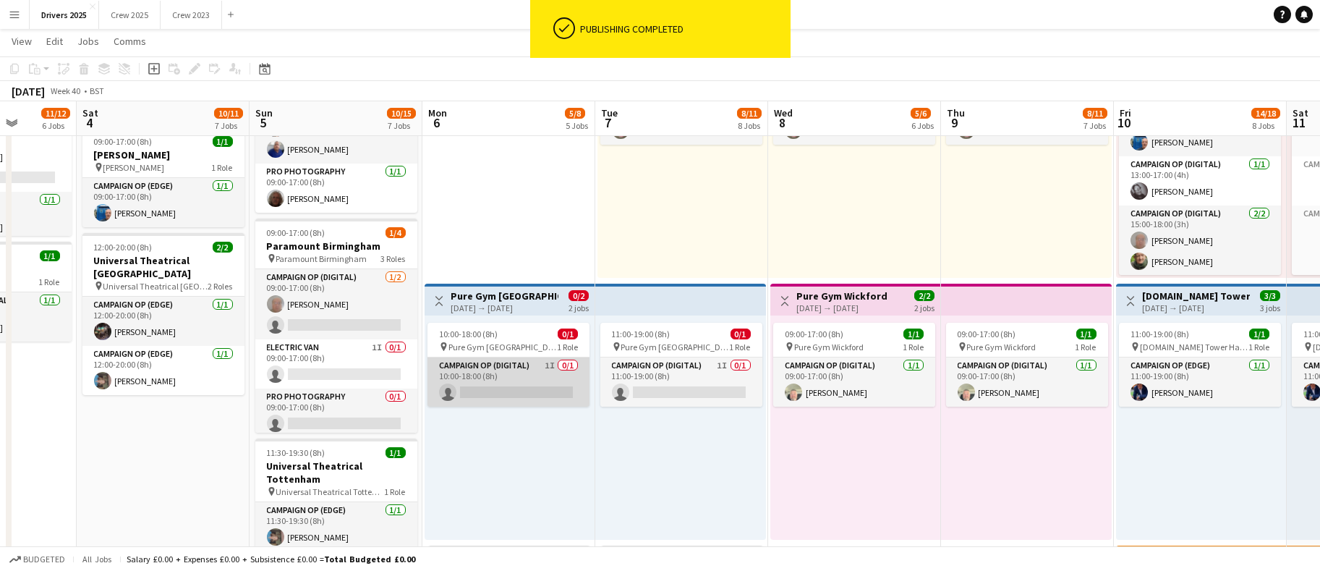
click at [518, 385] on app-card-role "Campaign Op (Digital) 1I 0/1 10:00-18:00 (8h) single-neutral-actions" at bounding box center [508, 381] width 162 height 49
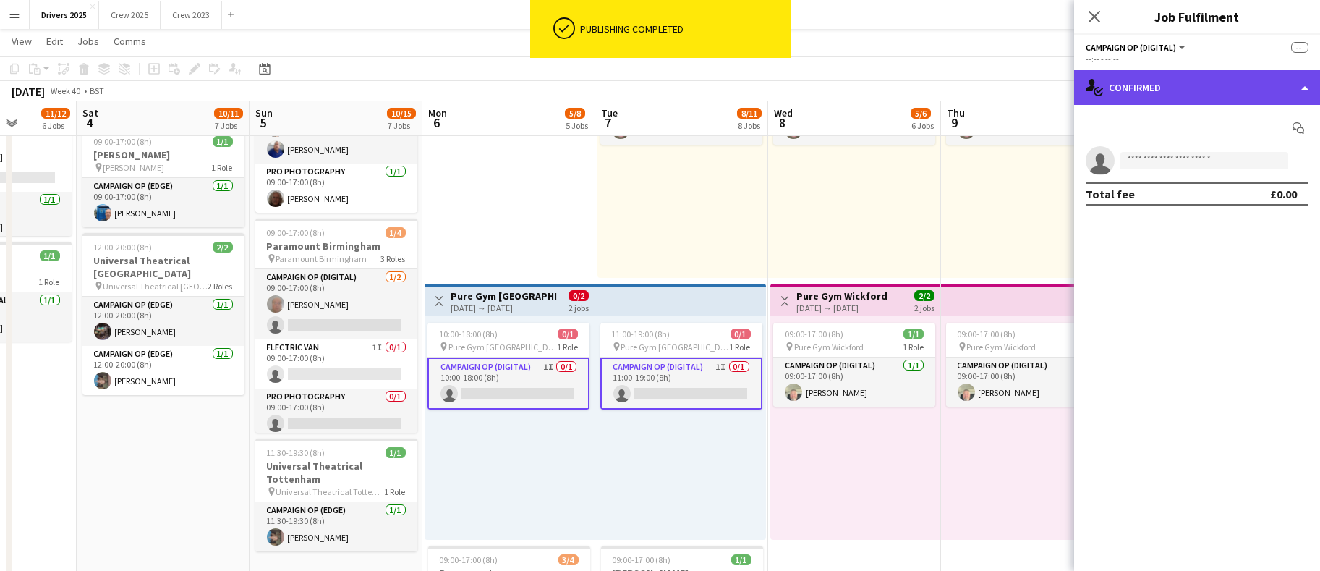
click at [1179, 94] on div "single-neutral-actions-check-2 Confirmed" at bounding box center [1197, 87] width 246 height 35
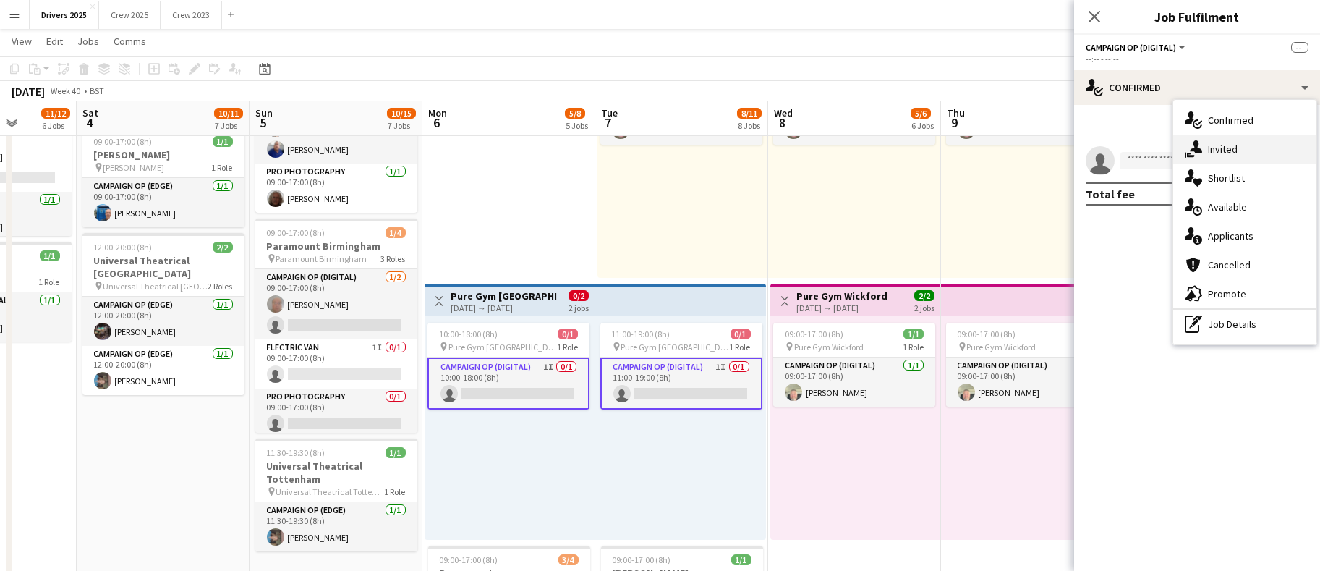
click at [1243, 158] on div "single-neutral-actions-share-1 Invited" at bounding box center [1244, 149] width 143 height 29
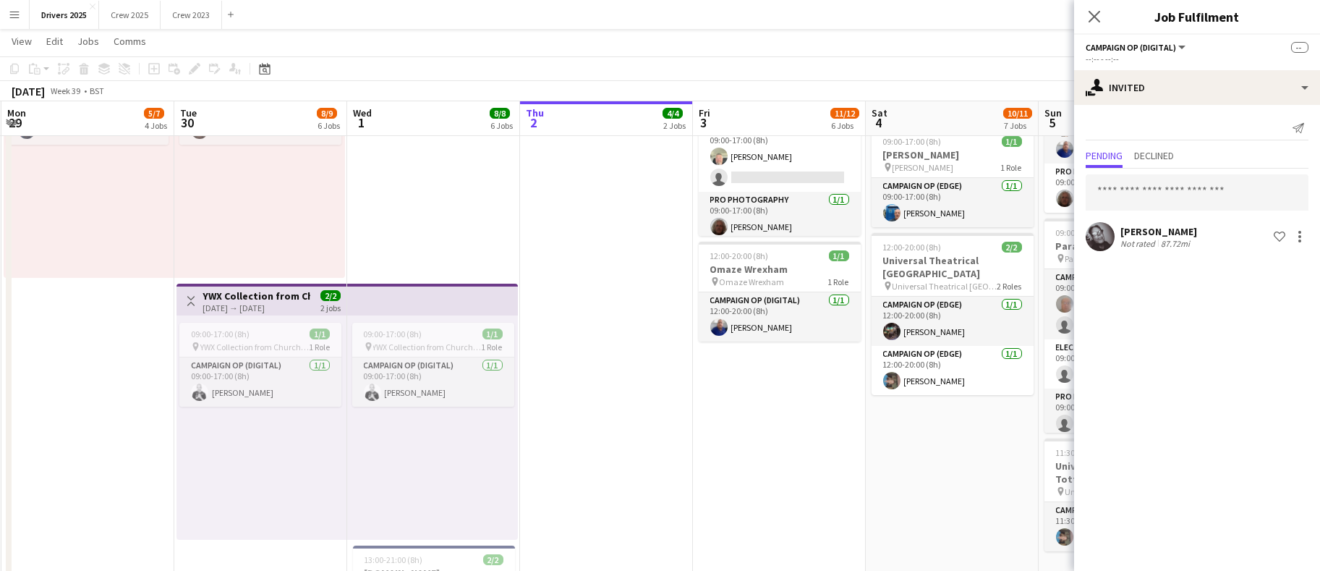
drag, startPoint x: 100, startPoint y: 481, endPoint x: 889, endPoint y: 434, distance: 790.5
click at [889, 434] on app-calendar-viewport "Sat 27 21/22 13 Jobs Sun 28 16/16 9 Jobs Mon 29 5/7 4 Jobs Tue 30 8/9 6 Jobs We…" at bounding box center [660, 76] width 1320 height 2426
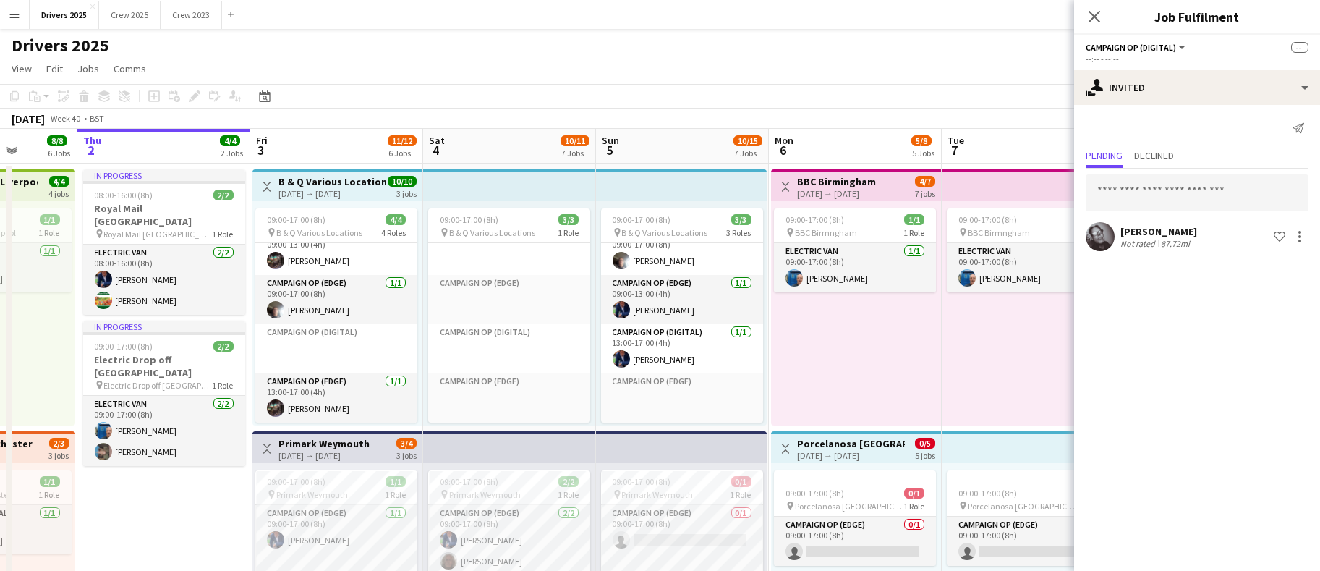
drag, startPoint x: 626, startPoint y: 529, endPoint x: 178, endPoint y: 506, distance: 448.2
